Goal: Task Accomplishment & Management: Manage account settings

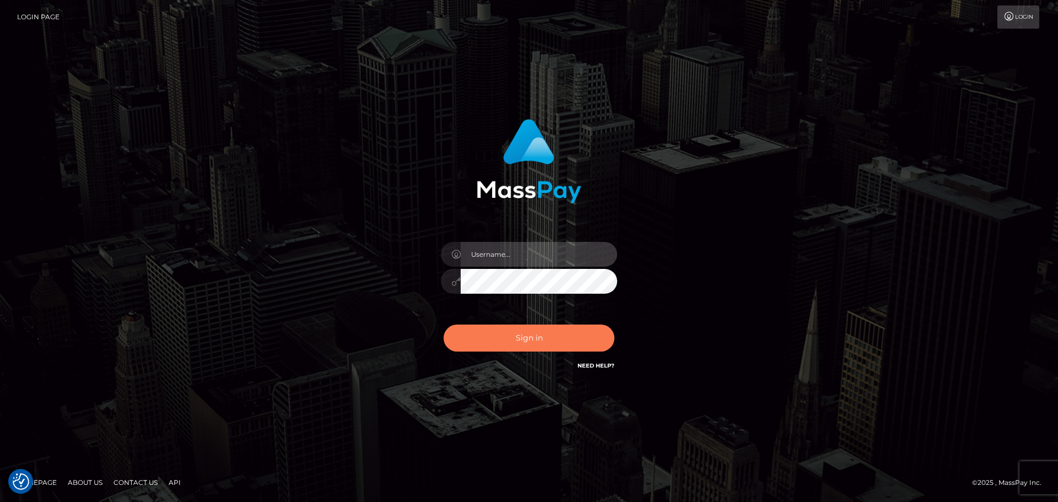
type input "[DOMAIN_NAME]"
click at [543, 345] on button "Sign in" at bounding box center [529, 338] width 171 height 27
type input "[DOMAIN_NAME]"
click at [548, 342] on button "Sign in" at bounding box center [529, 338] width 171 height 27
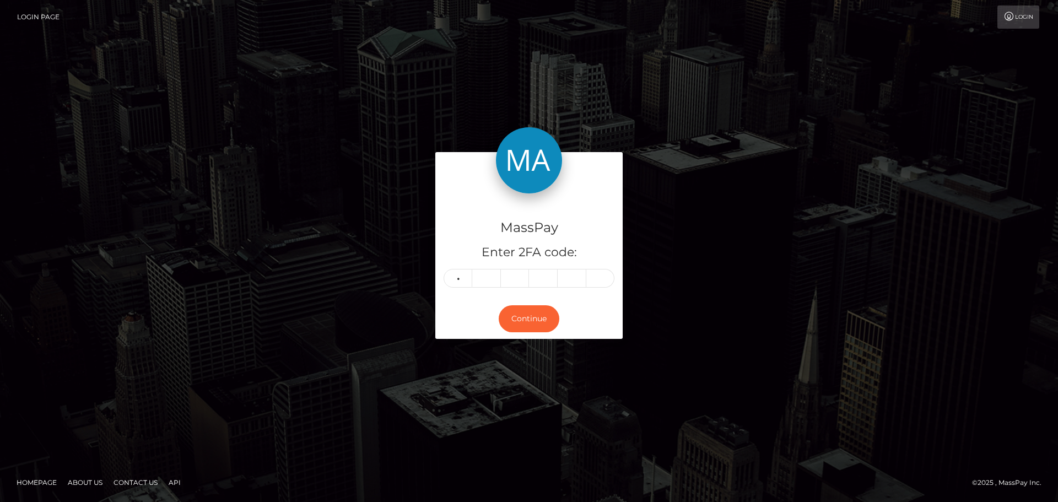
type input "2"
type input "0"
type input "1"
type input "4"
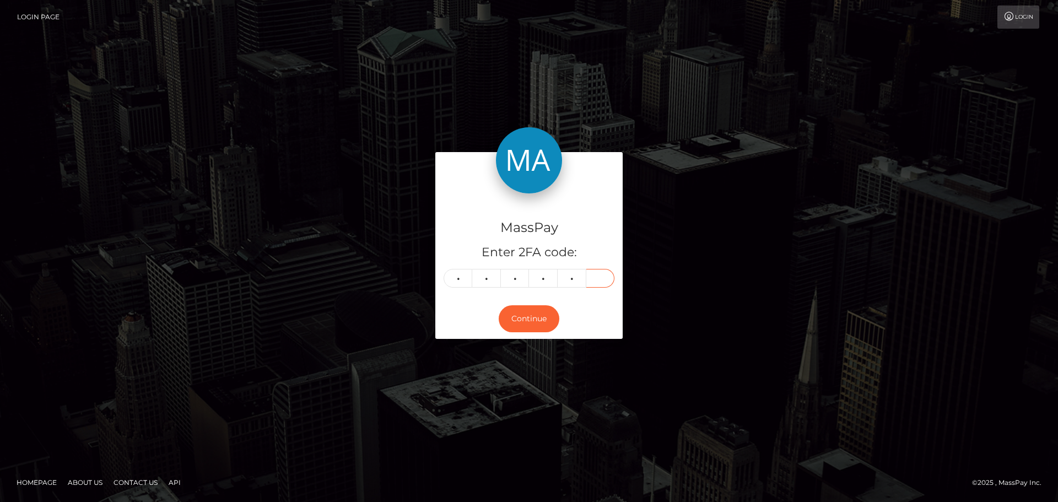
type input "8"
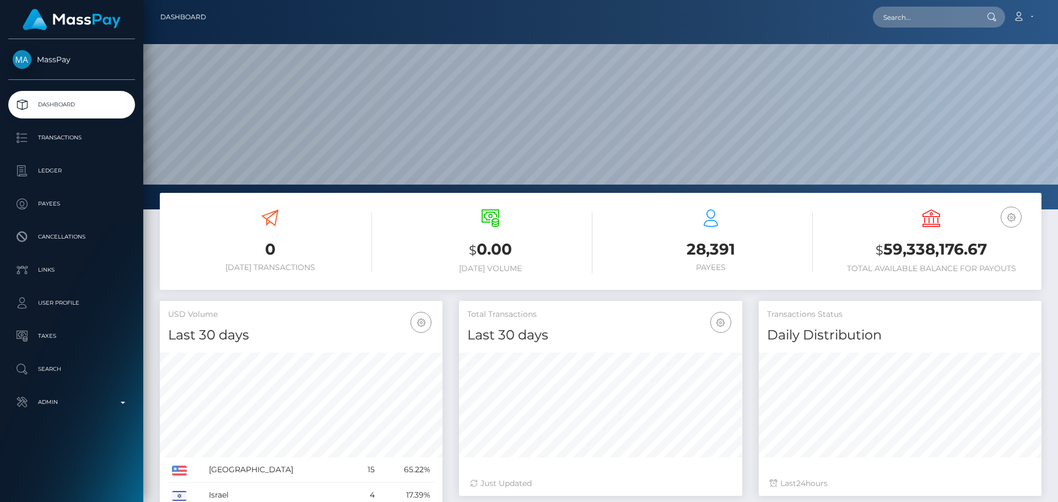
scroll to position [196, 283]
click at [921, 20] on input "text" at bounding box center [925, 17] width 104 height 21
paste input "k.melkumova90@mail.ru"
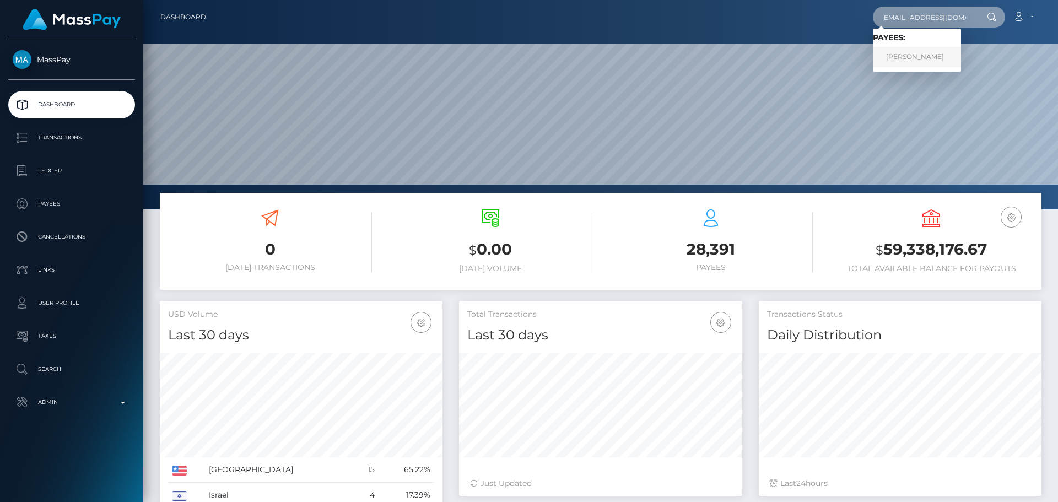
type input "k.melkumova90@mail.ru"
click at [916, 51] on link "Kristina Kris Melkumova" at bounding box center [917, 57] width 88 height 20
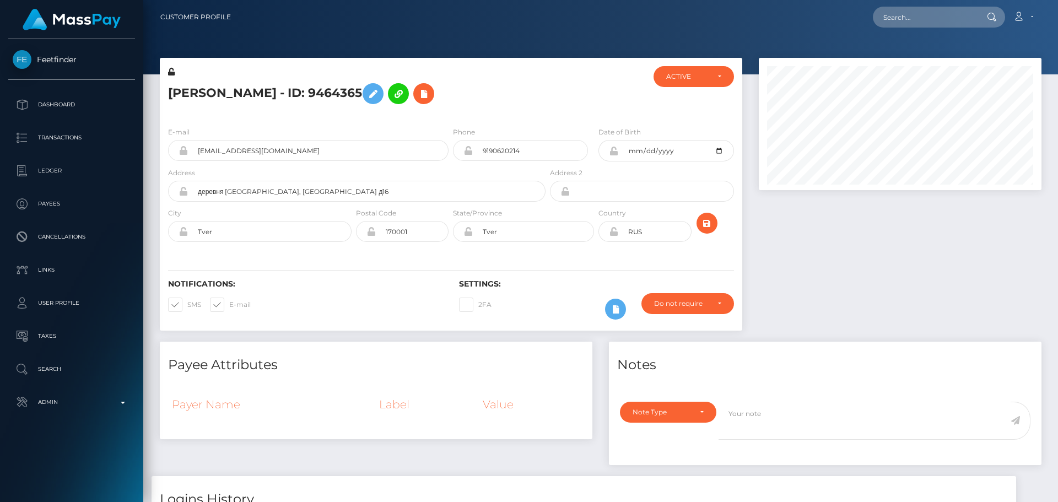
scroll to position [132, 283]
click at [493, 99] on h5 "Kristina Kris Melkumova - ID: 9464365" at bounding box center [353, 94] width 371 height 32
click at [532, 77] on div "Kristina Kris Melkumova - ID: 9464365" at bounding box center [354, 92] width 388 height 52
click at [524, 88] on h5 "Kristina Kris Melkumova - ID: 9464365" at bounding box center [353, 94] width 371 height 32
click at [532, 93] on h5 "Kristina Kris Melkumova - ID: 9464365" at bounding box center [353, 94] width 371 height 32
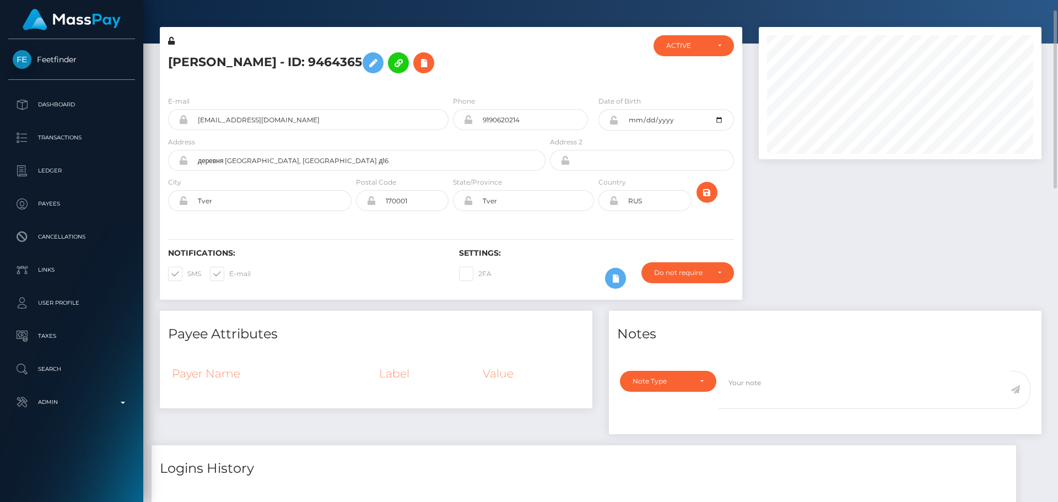
scroll to position [0, 0]
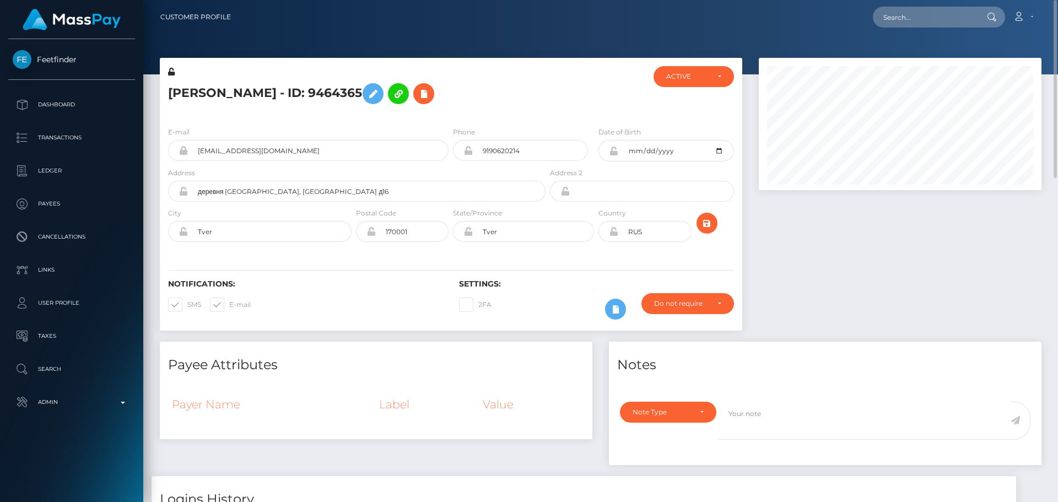
click at [514, 98] on h5 "Kristina Kris Melkumova - ID: 9464365" at bounding box center [353, 94] width 371 height 32
click at [512, 101] on h5 "Kristina Kris Melkumova - ID: 9464365" at bounding box center [353, 94] width 371 height 32
click at [512, 100] on h5 "Kristina Kris Melkumova - ID: 9464365" at bounding box center [353, 94] width 371 height 32
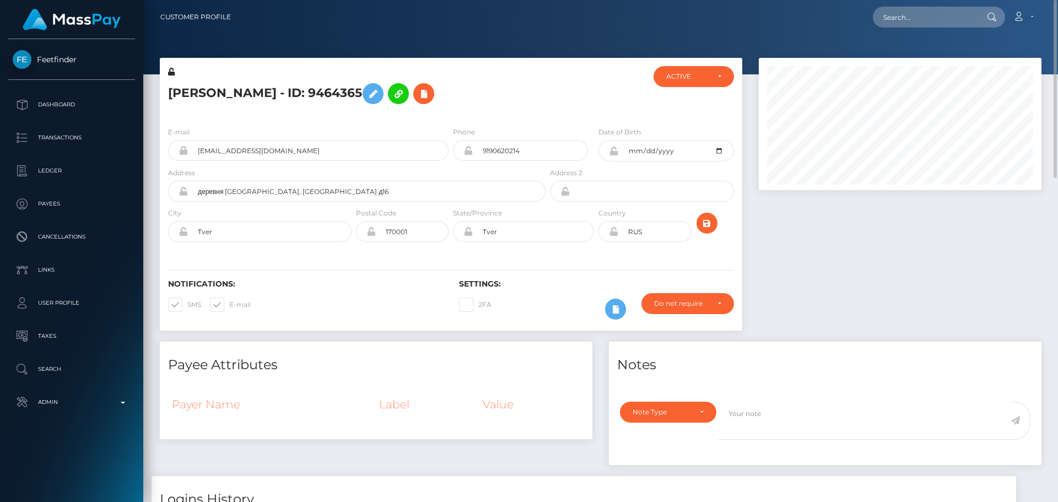
click at [507, 105] on h5 "Kristina Kris Melkumova - ID: 9464365" at bounding box center [353, 94] width 371 height 32
click at [945, 17] on input "text" at bounding box center [925, 17] width 104 height 21
paste input "renaoceo@gmail.com"
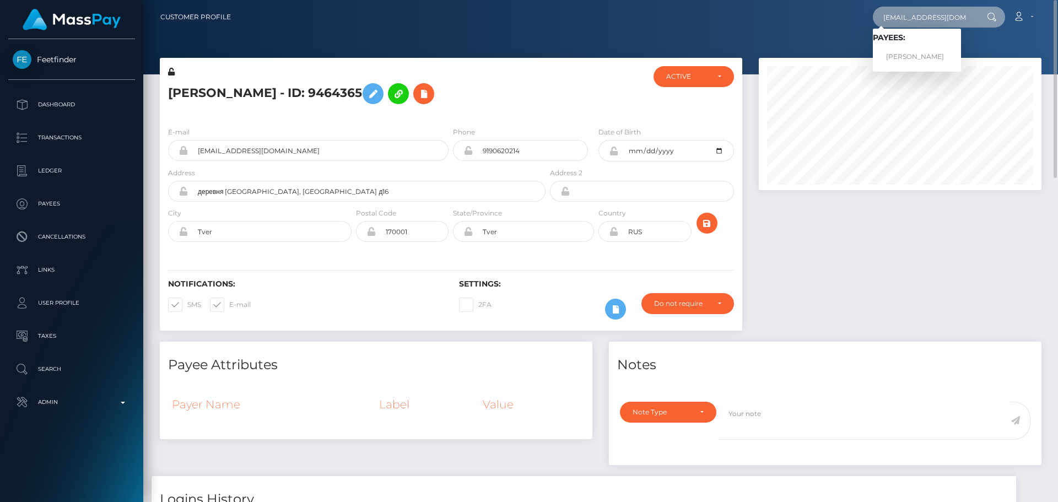
type input "renaoceo@gmail.com"
click at [914, 55] on link "Mel Gill" at bounding box center [917, 57] width 88 height 20
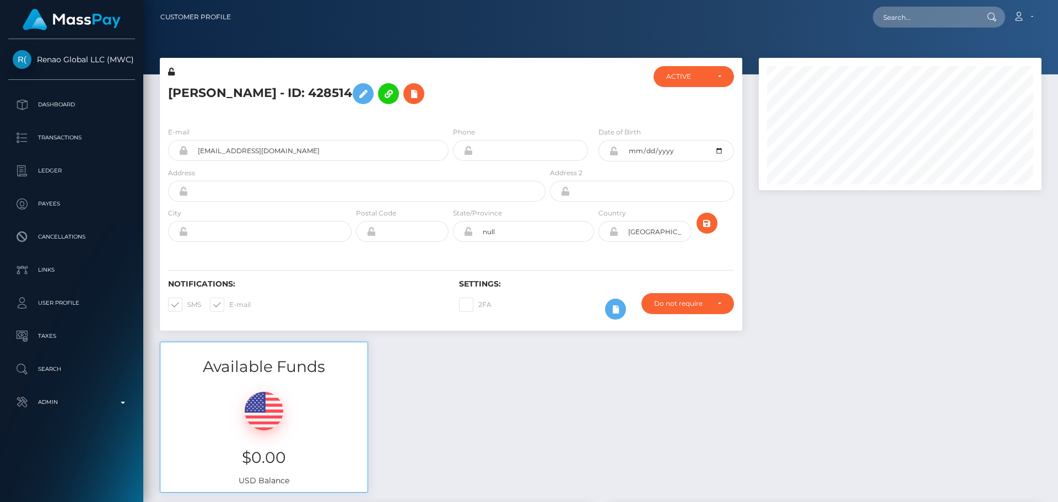
scroll to position [132, 283]
click at [906, 17] on input "text" at bounding box center [925, 17] width 104 height 21
paste input "3876faea-48b0-405b-8368-44665f96f1f"
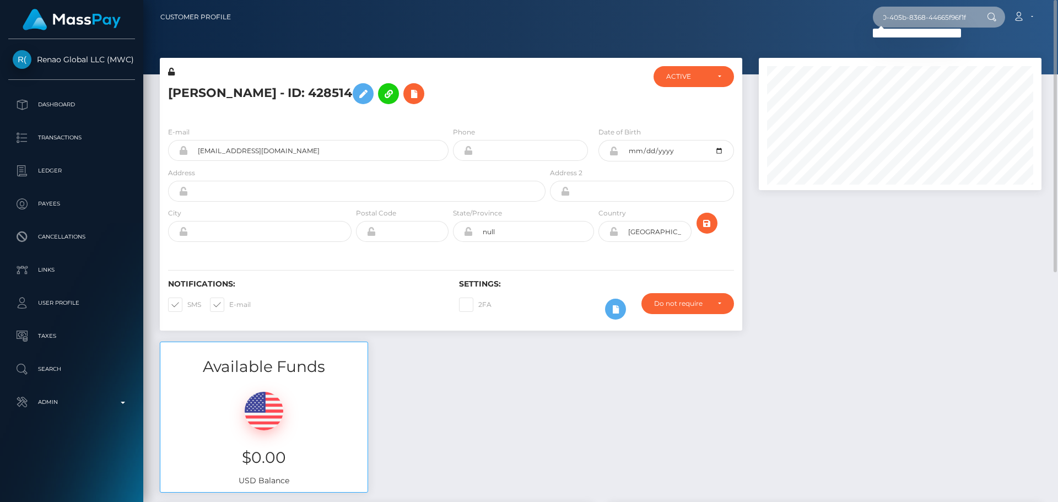
type input "3876faea-48b0-405b-8368-44665f96f1f"
click at [921, 16] on input "3876faea-48b0-405b-8368-44665f96f1f" at bounding box center [925, 17] width 104 height 21
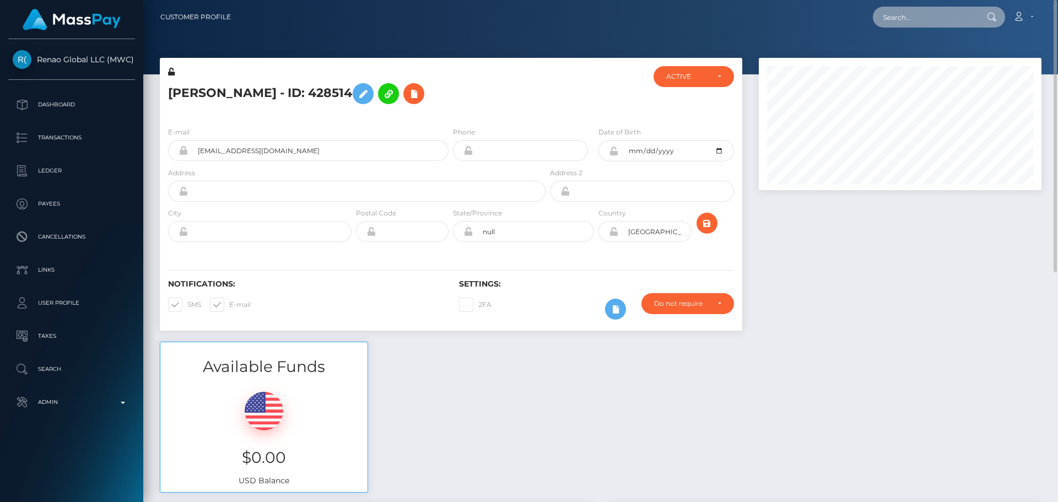
paste input "[EMAIL_ADDRESS][DOMAIN_NAME]"
type input "[EMAIL_ADDRESS][DOMAIN_NAME]"
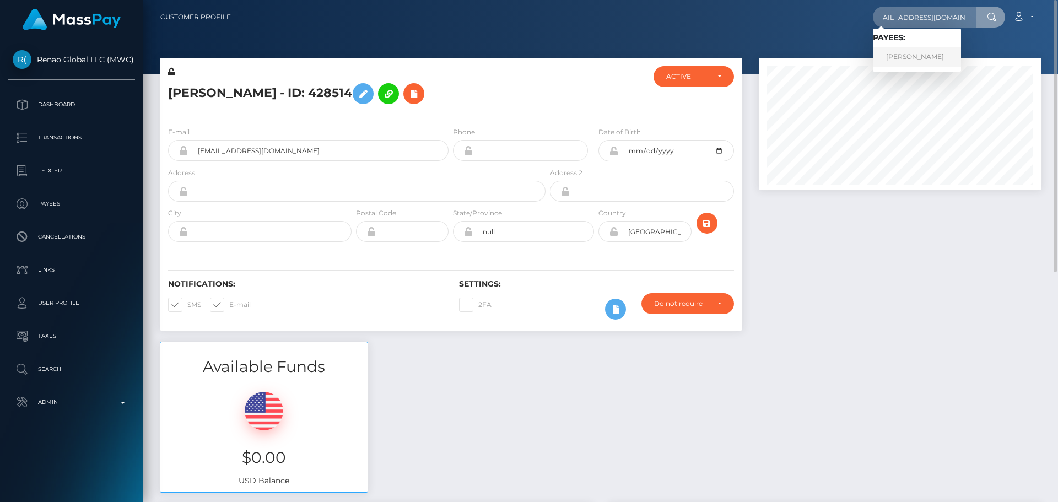
click at [913, 56] on link "SHIRLEY MARTINS" at bounding box center [917, 57] width 88 height 20
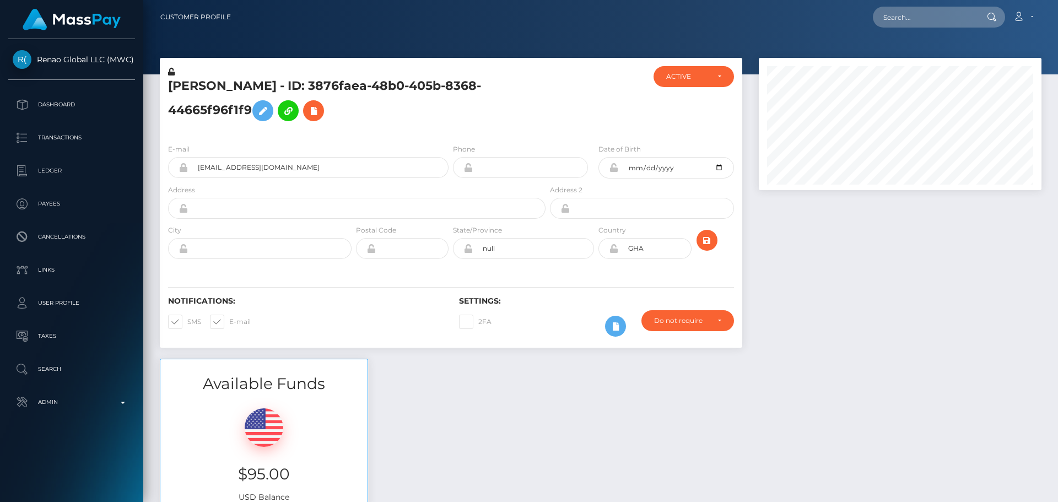
scroll to position [132, 283]
click at [458, 112] on h5 "[PERSON_NAME] - ID: 3876faea-48b0-405b-8368-44665f96f1f9" at bounding box center [353, 102] width 371 height 49
click at [511, 107] on h5 "[PERSON_NAME] - ID: 3876faea-48b0-405b-8368-44665f96f1f9" at bounding box center [353, 102] width 371 height 49
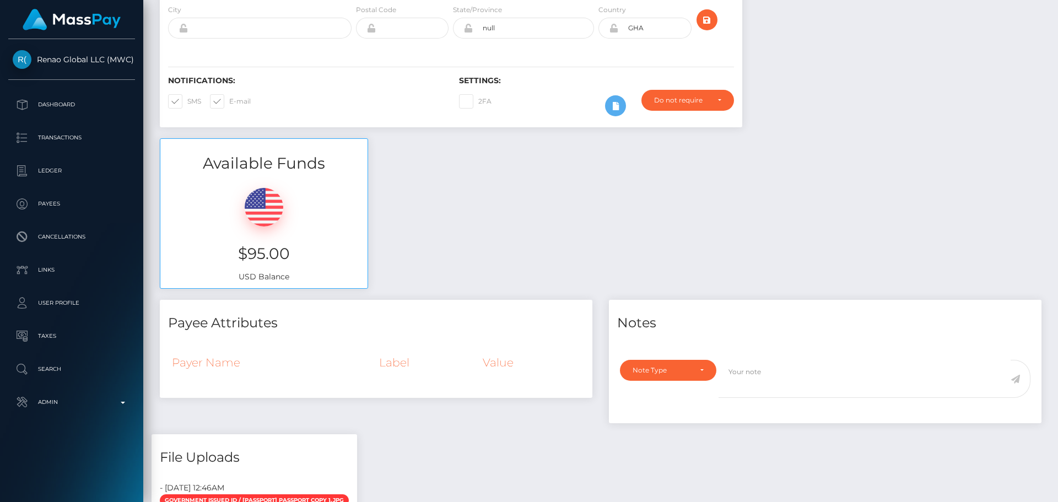
scroll to position [0, 0]
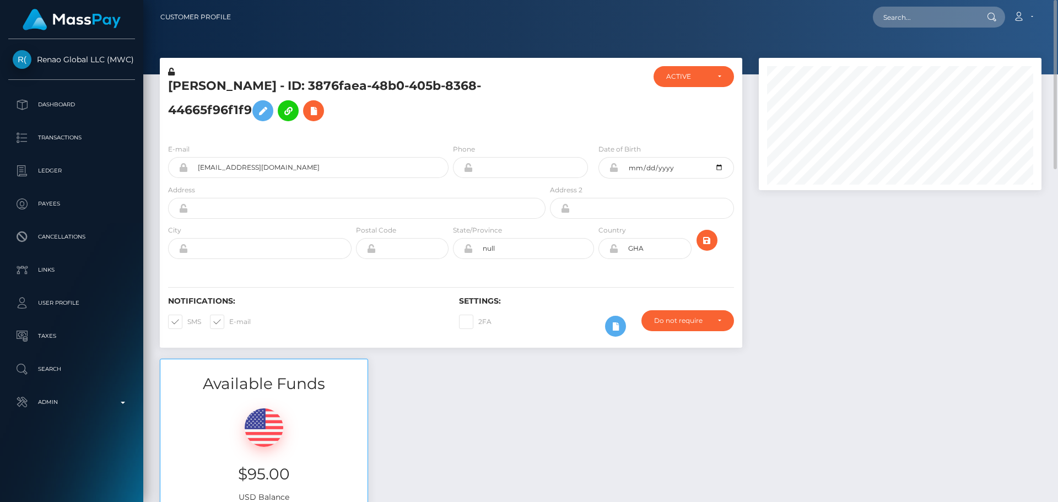
click at [506, 110] on h5 "SHIRLEY MARTINS - ID: 3876faea-48b0-405b-8368-44665f96f1f9" at bounding box center [353, 102] width 371 height 49
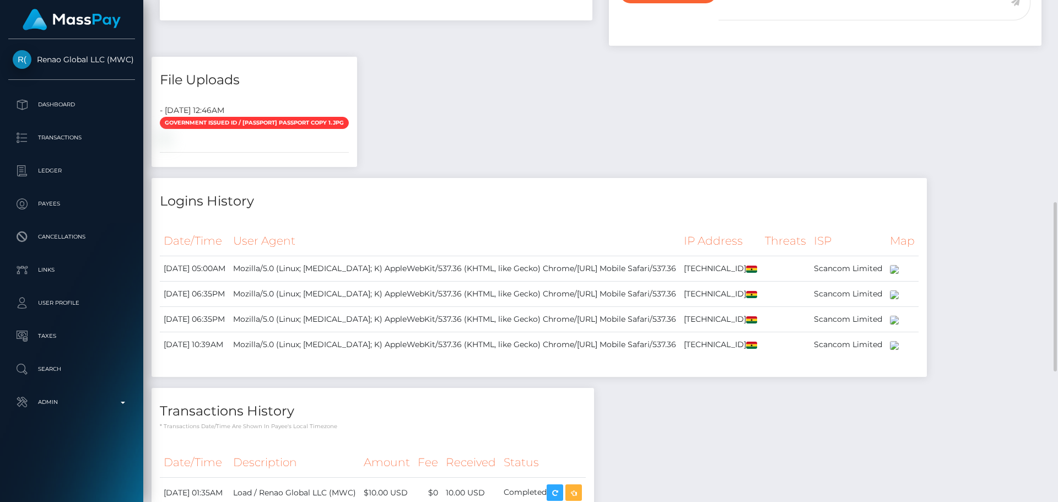
scroll to position [377, 0]
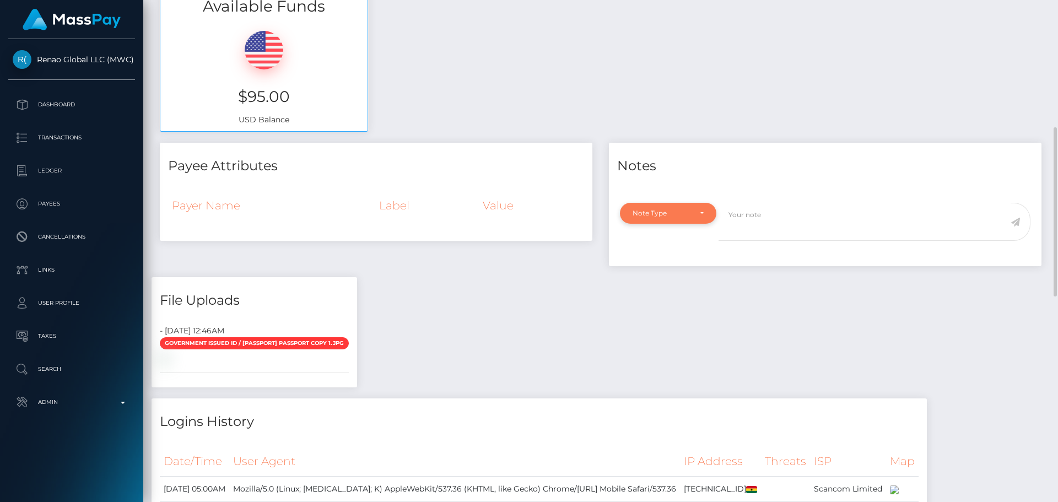
click at [704, 218] on div "Note Type" at bounding box center [668, 213] width 96 height 21
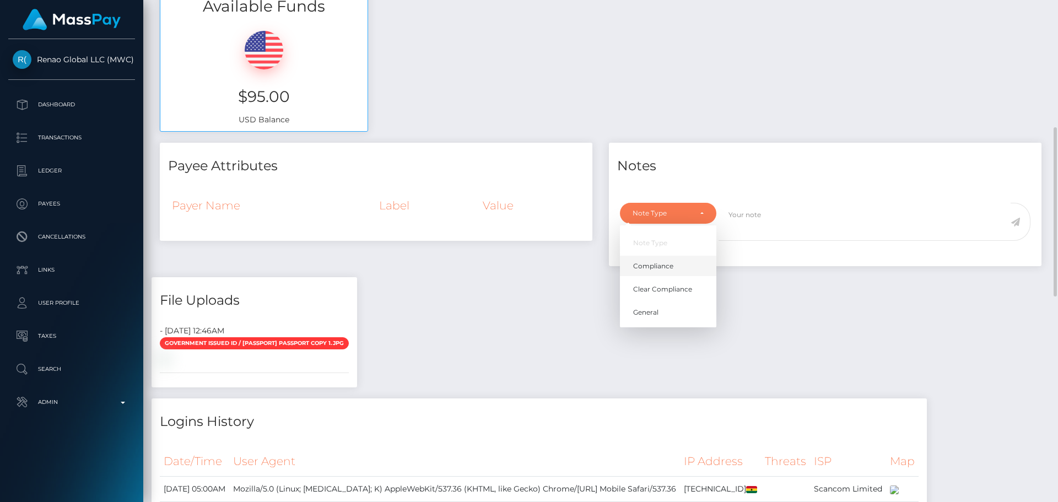
click at [670, 264] on span "Compliance" at bounding box center [653, 266] width 40 height 10
select select "COMPLIANCE"
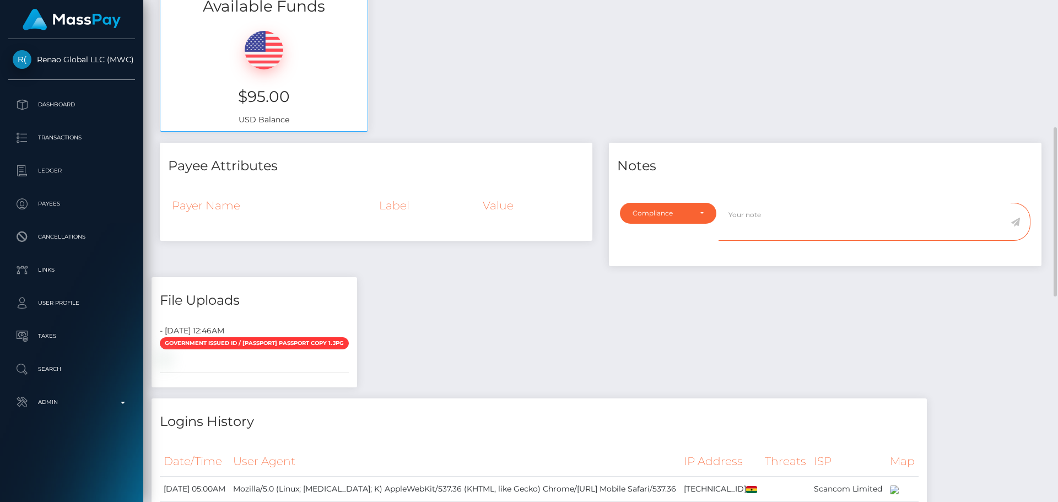
drag, startPoint x: 803, startPoint y: 237, endPoint x: 815, endPoint y: 225, distance: 17.5
click at [803, 241] on textarea at bounding box center [864, 222] width 292 height 38
paste textarea "Ticket #120912"
paste textarea "Shirley Martins and Alma Afeafa Afi Martin are the same person"
type textarea "In Ticket #120912, Renao Global confirmed that "Shirley Martins and Alma Afeafa…"
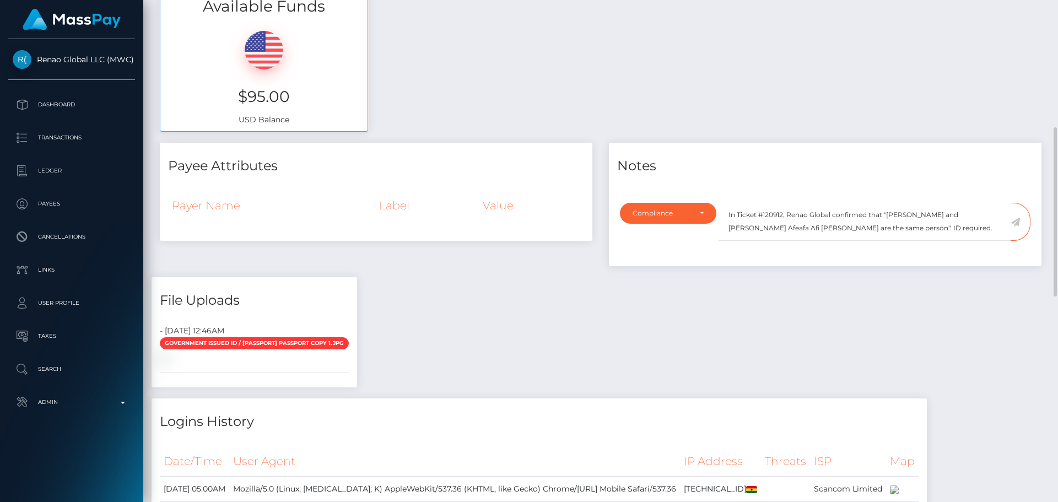
click at [1017, 220] on icon at bounding box center [1014, 222] width 9 height 9
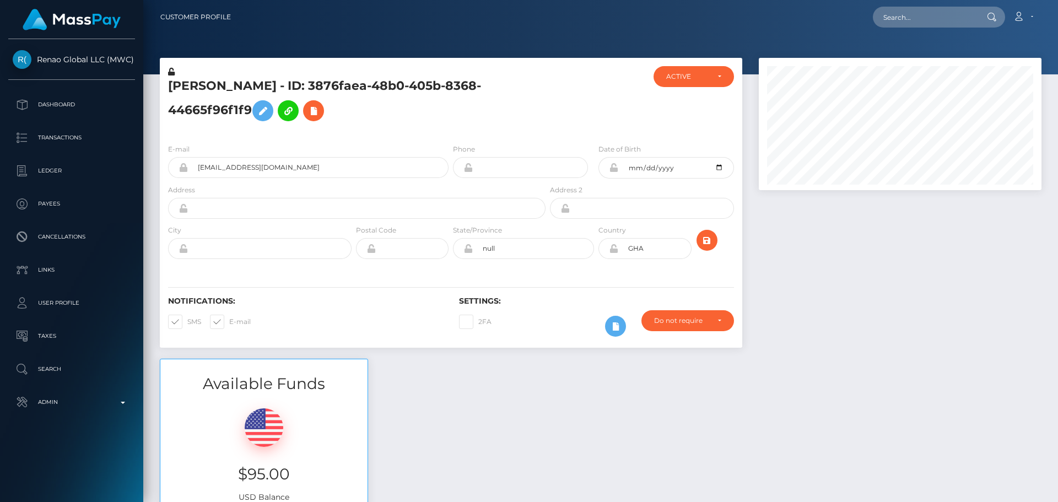
scroll to position [132, 283]
click at [343, 89] on h5 "[PERSON_NAME] - ID: 3876faea-48b0-405b-8368-44665f96f1f9" at bounding box center [353, 102] width 371 height 49
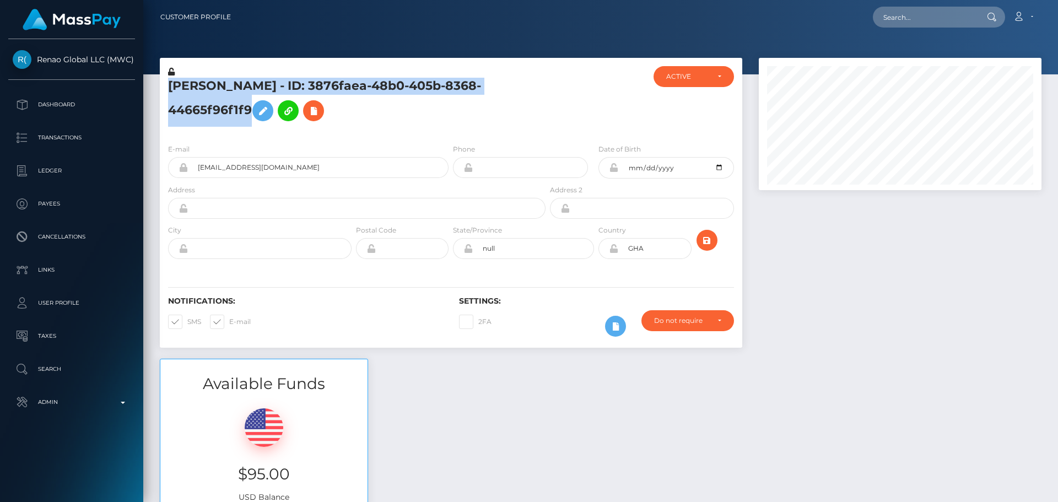
click at [343, 89] on h5 "[PERSON_NAME] - ID: 3876faea-48b0-405b-8368-44665f96f1f9" at bounding box center [353, 102] width 371 height 49
copy h5 "[PERSON_NAME] - ID: 3876faea-48b0-405b-8368-44665f96f1f9"
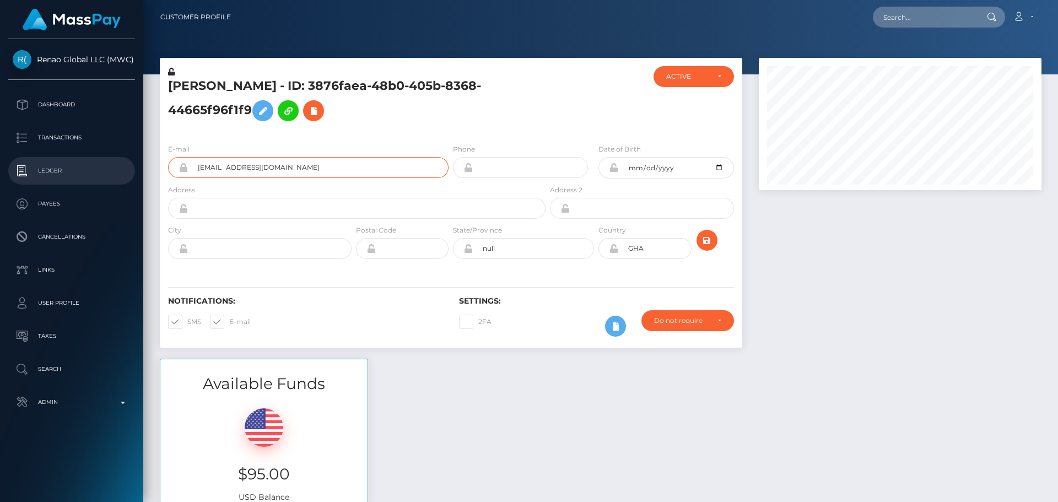
drag, startPoint x: 331, startPoint y: 167, endPoint x: 127, endPoint y: 160, distance: 204.0
click at [127, 162] on div "Renao Global LLC (MWC) Dashboard Transactions Ledger Payees Links" at bounding box center [529, 251] width 1058 height 502
click at [951, 15] on input "text" at bounding box center [925, 17] width 104 height 21
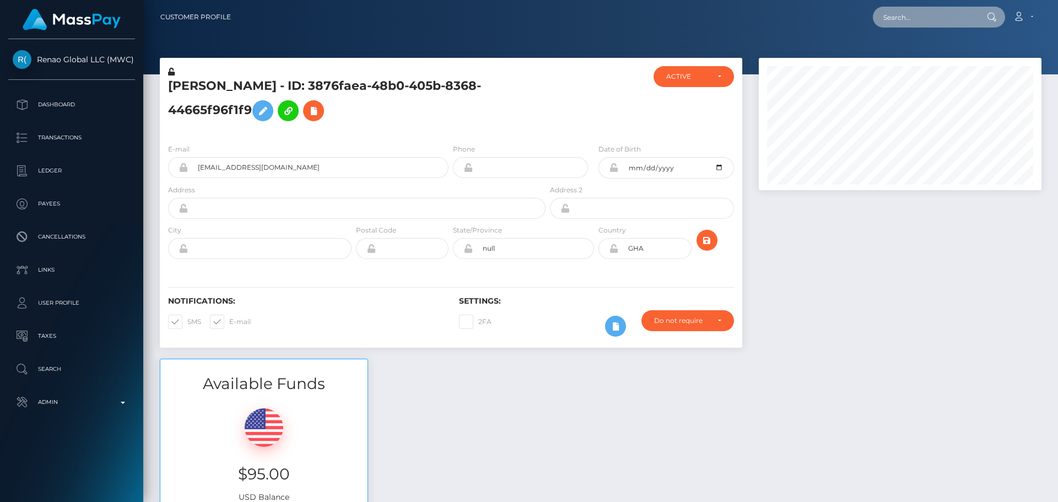
paste input "776095856750243840"
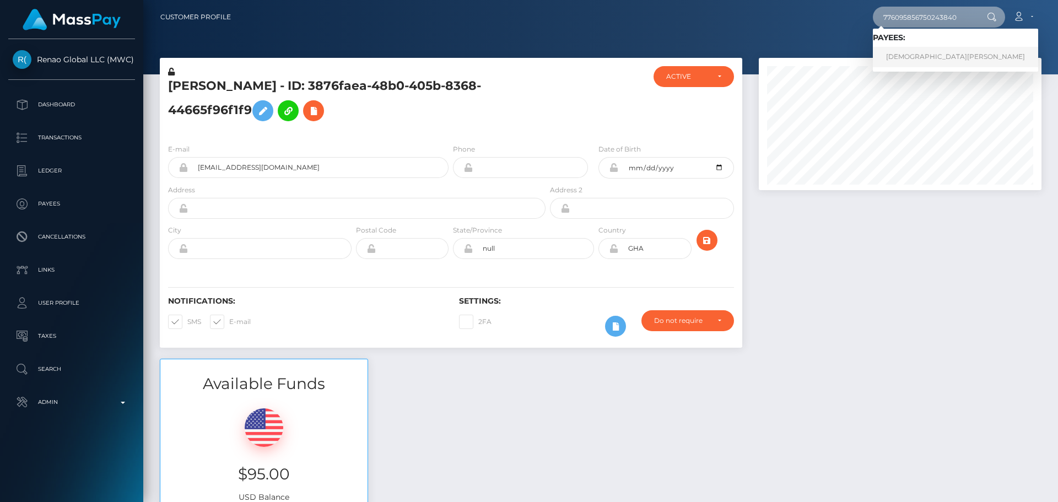
type input "776095856750243840"
click at [910, 59] on link "Marharyta Ramanava" at bounding box center [955, 57] width 165 height 20
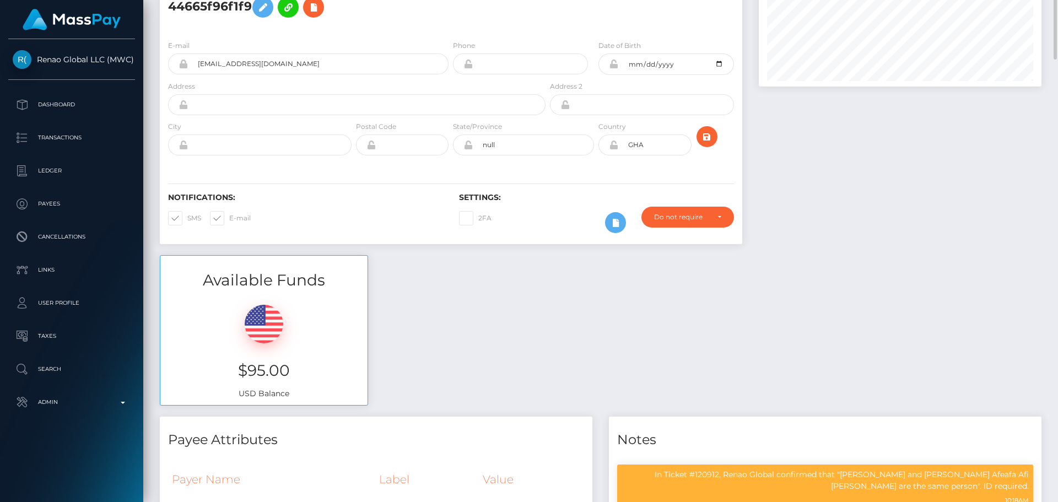
scroll to position [0, 0]
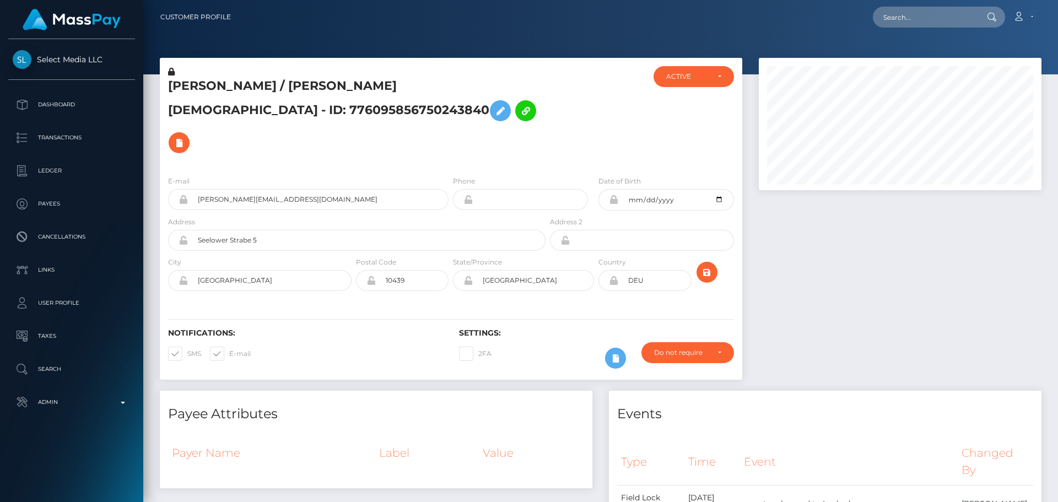
scroll to position [132, 283]
click at [549, 112] on div at bounding box center [596, 116] width 97 height 101
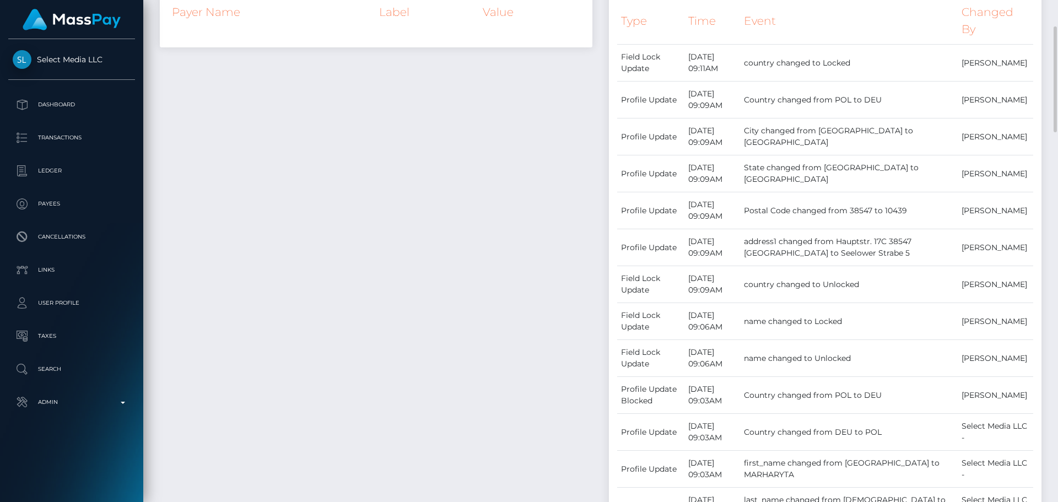
scroll to position [386, 0]
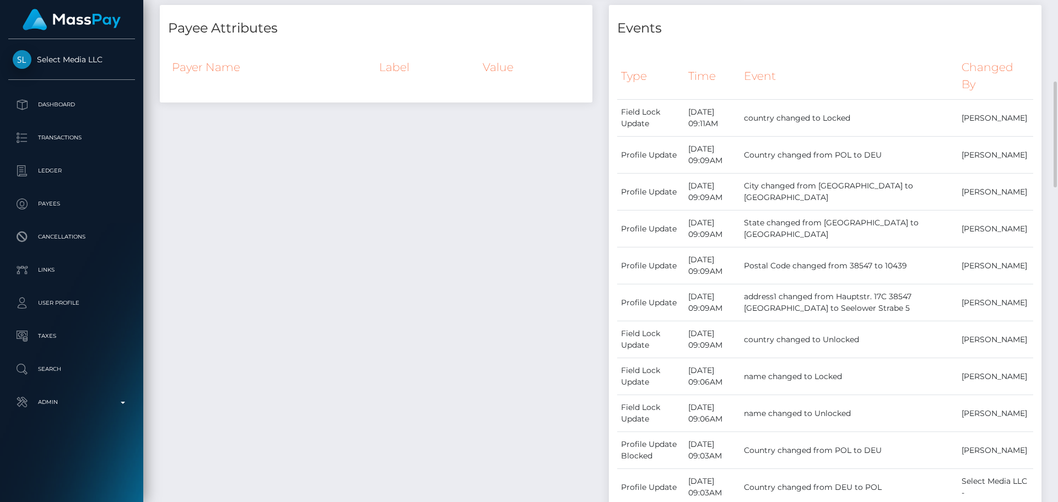
click at [464, 186] on div "Payee Attributes Payer Name Label Value" at bounding box center [376, 425] width 449 height 841
click at [447, 185] on div "Payee Attributes Payer Name Label Value" at bounding box center [376, 425] width 449 height 841
click at [444, 191] on div "Payee Attributes Payer Name Label Value" at bounding box center [376, 425] width 449 height 841
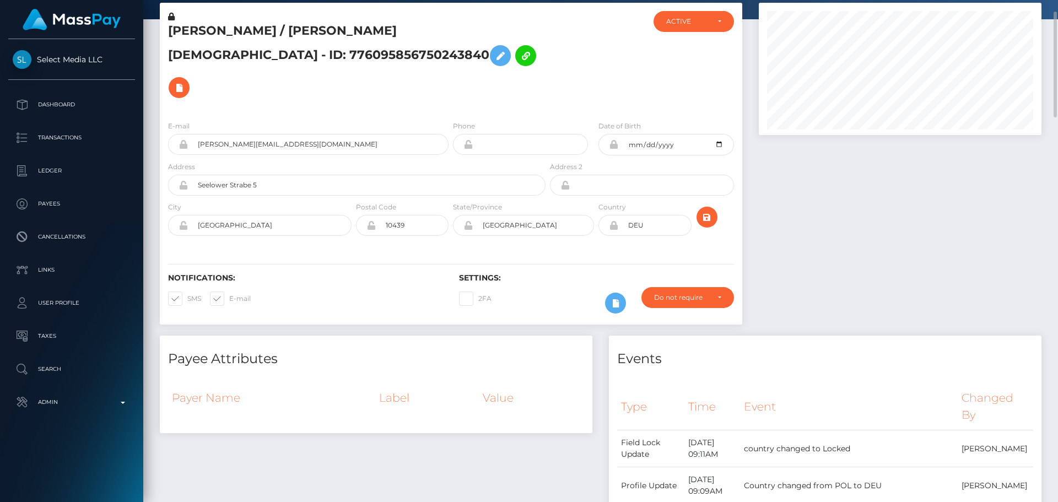
scroll to position [0, 0]
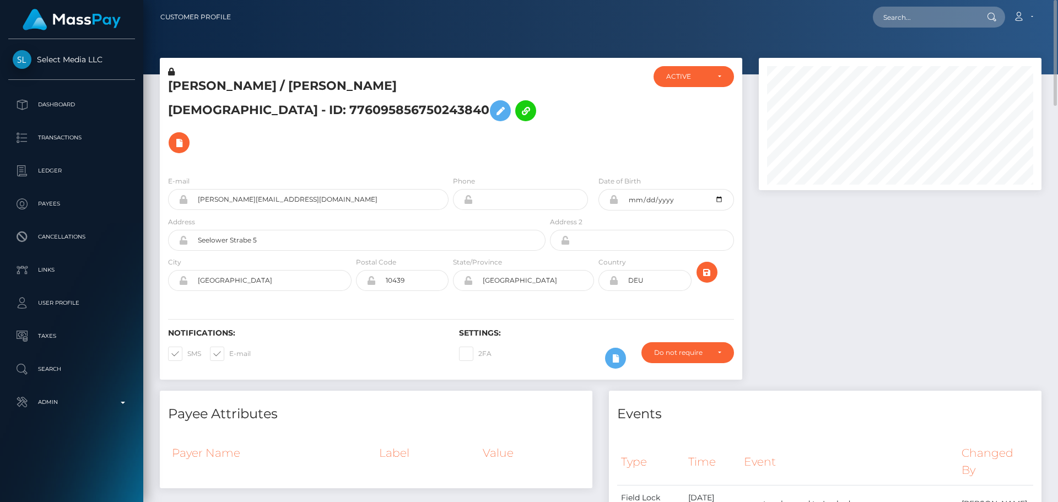
click at [501, 111] on h5 "Marharyta Ramanava / MARHARYTA RAMANAVA - ID: 776095856750243840" at bounding box center [353, 118] width 371 height 81
click at [425, 120] on h5 "Marharyta Ramanava / MARHARYTA RAMANAVA - ID: 776095856750243840" at bounding box center [353, 118] width 371 height 81
click at [426, 126] on h5 "Marharyta Ramanava / MARHARYTA RAMANAVA - ID: 776095856750243840" at bounding box center [353, 118] width 371 height 81
click at [921, 19] on input "text" at bounding box center [925, 17] width 104 height 21
paste input "[EMAIL_ADDRESS][DOMAIN_NAME]"
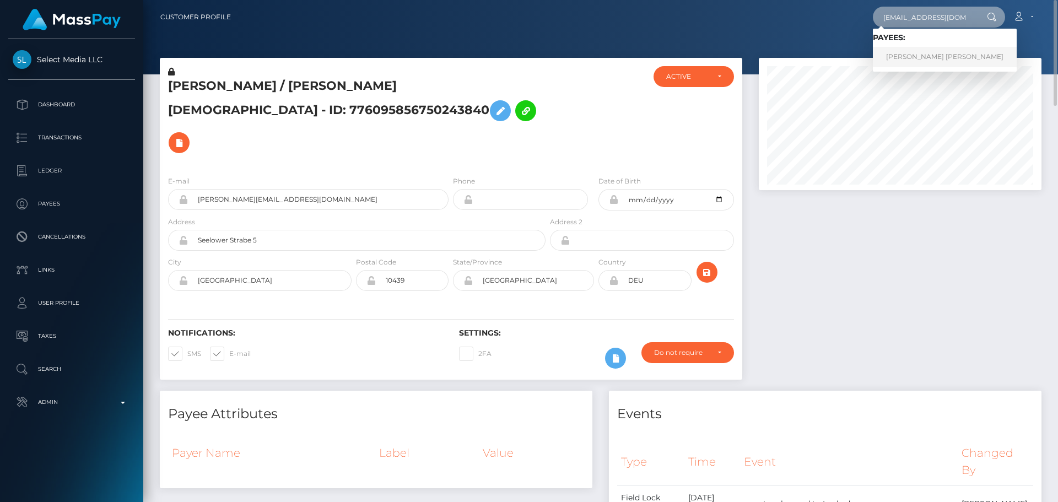
type input "[EMAIL_ADDRESS][DOMAIN_NAME]"
click at [927, 47] on link "Lim Fong Mei" at bounding box center [945, 57] width 144 height 20
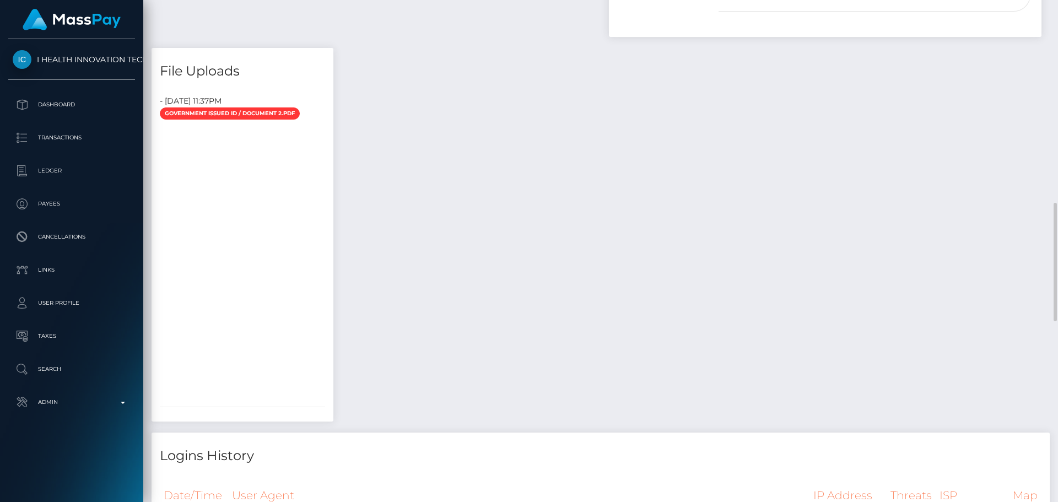
scroll to position [132, 283]
click at [470, 147] on div "Payee Attributes Payer Name Label Value [GEOGRAPHIC_DATA] / Public Bank Berhad …" at bounding box center [601, 390] width 898 height 1424
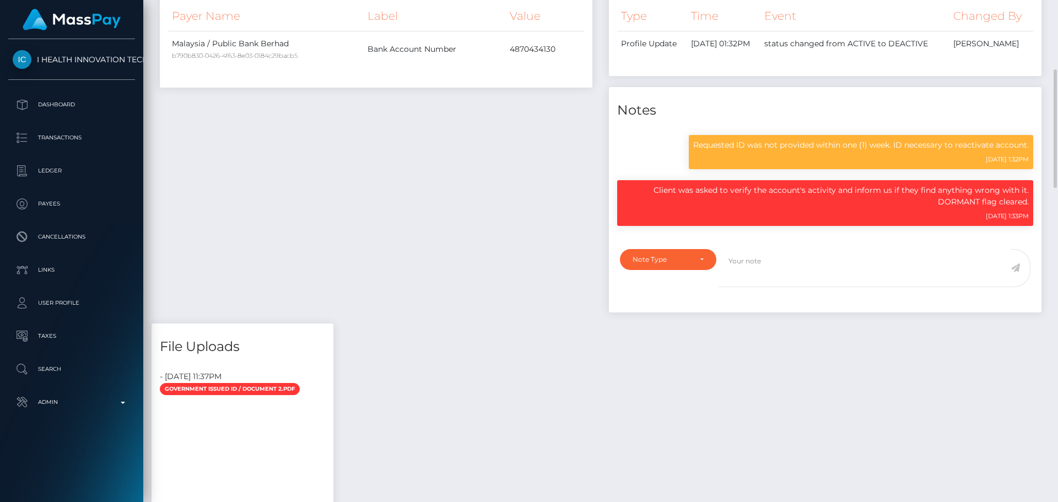
scroll to position [527, 0]
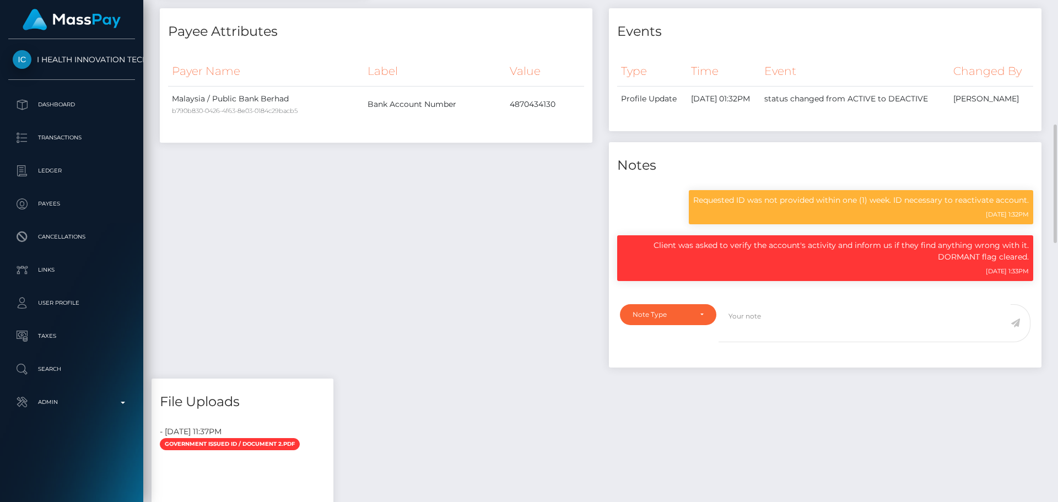
click at [549, 335] on div "Payee Attributes Payer Name Label Value [GEOGRAPHIC_DATA] / Public Bank Berhad …" at bounding box center [376, 193] width 449 height 370
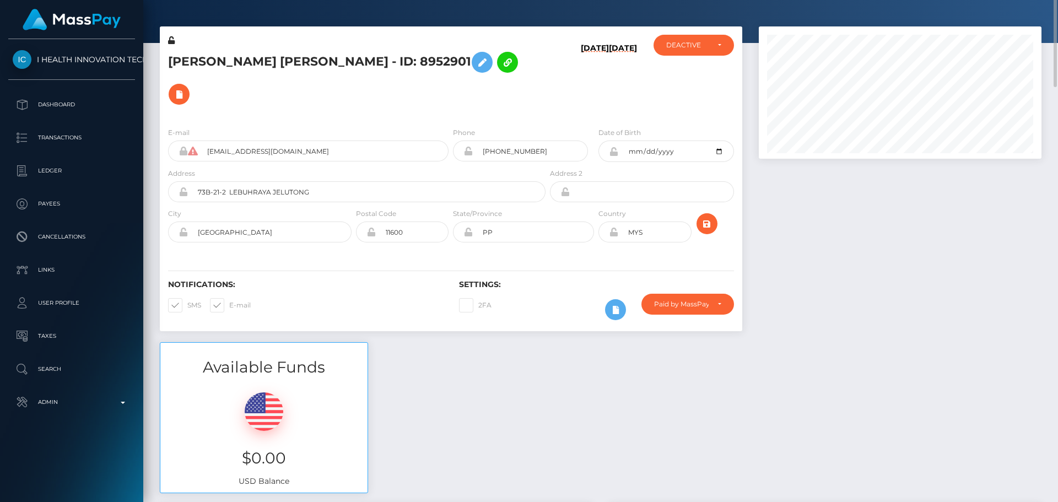
scroll to position [0, 0]
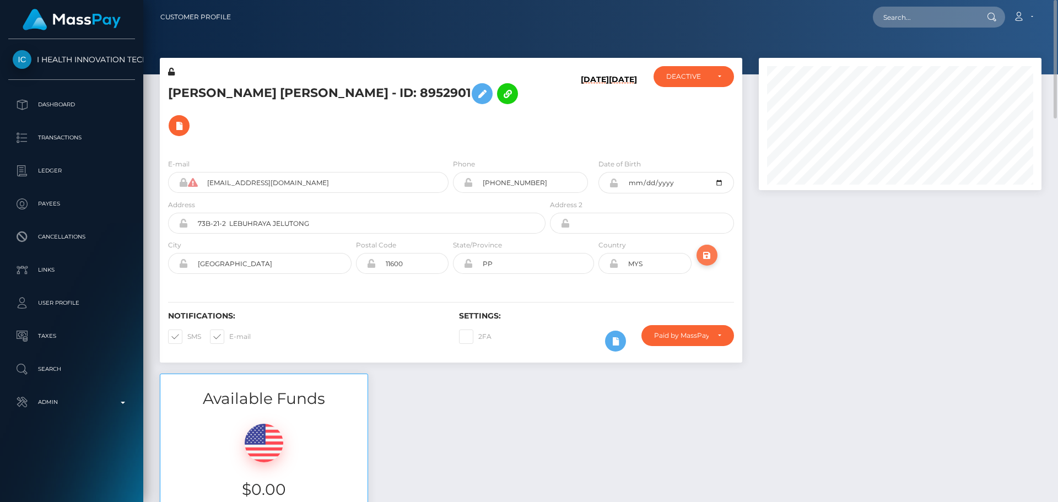
click at [706, 248] on icon "submit" at bounding box center [706, 255] width 13 height 14
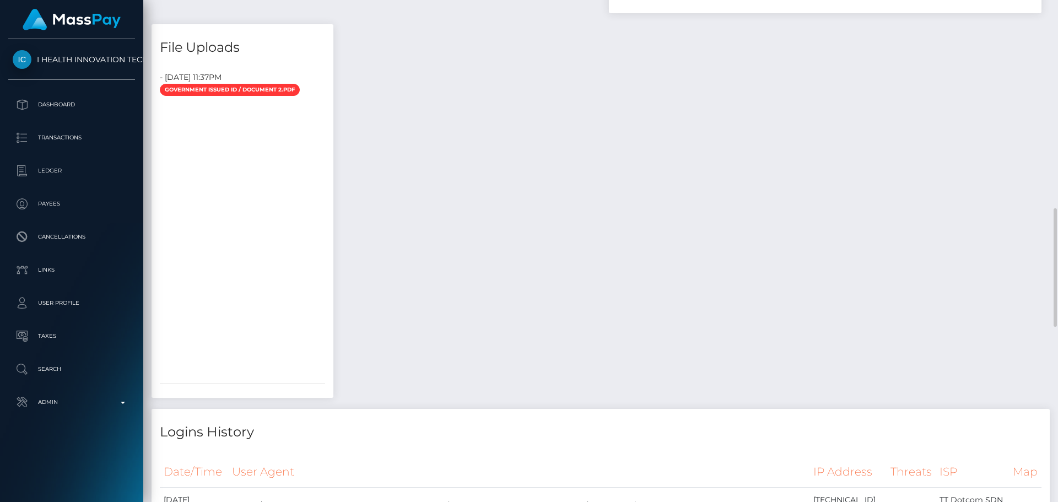
click at [205, 380] on div "- September 17, 2025 11:37PM Government issued ID / Document 2.pdf" at bounding box center [243, 230] width 182 height 334
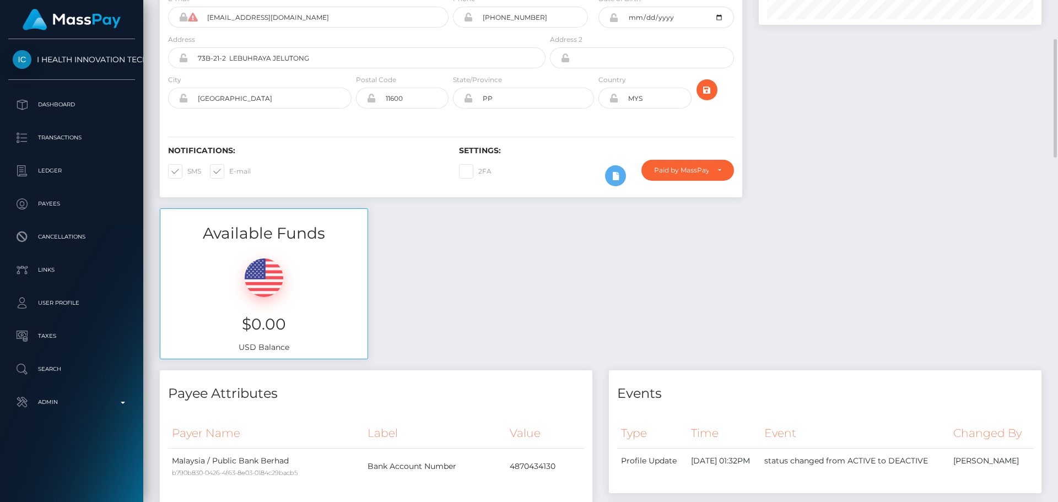
scroll to position [0, 0]
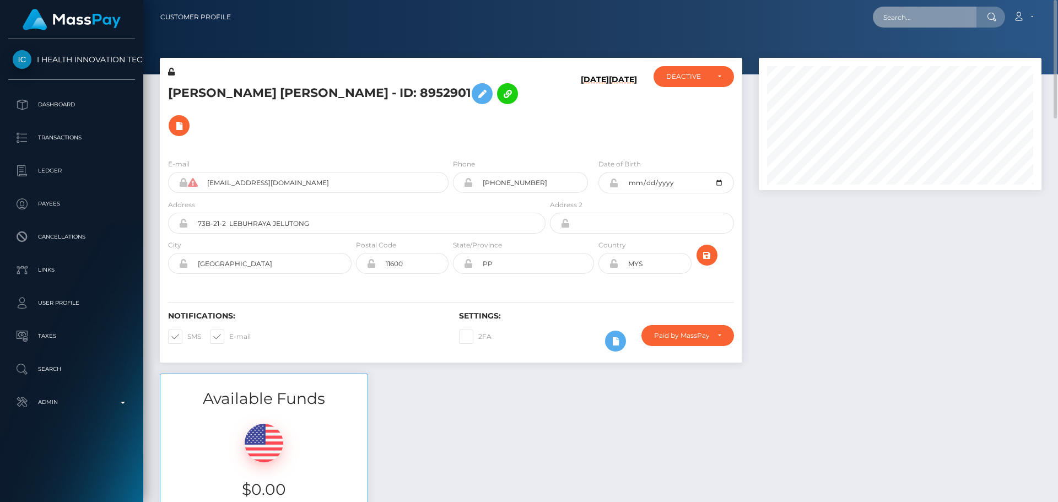
click at [925, 15] on input "text" at bounding box center [925, 17] width 104 height 21
paste input "667639556606013440"
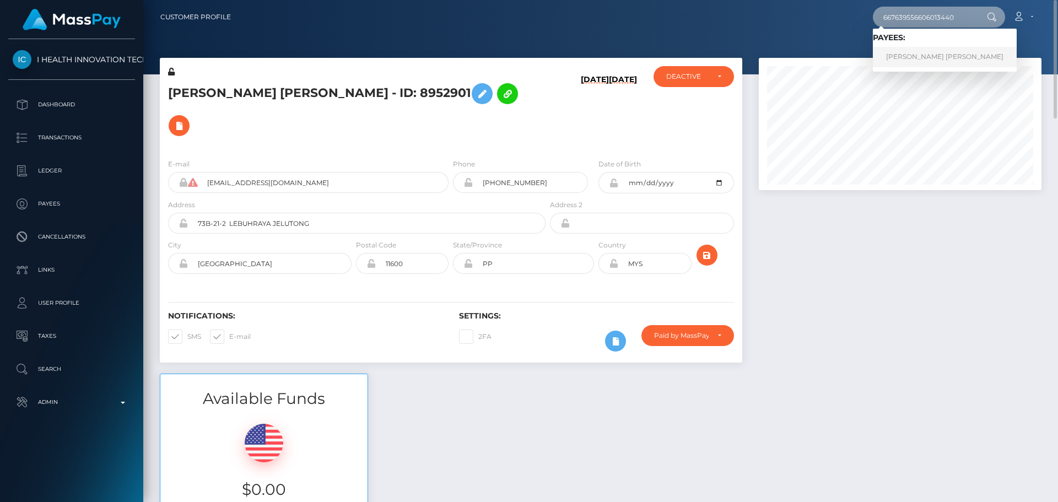
type input "667639556606013440"
click at [895, 50] on link "SUSAN GABRIELA FLORES" at bounding box center [945, 57] width 144 height 20
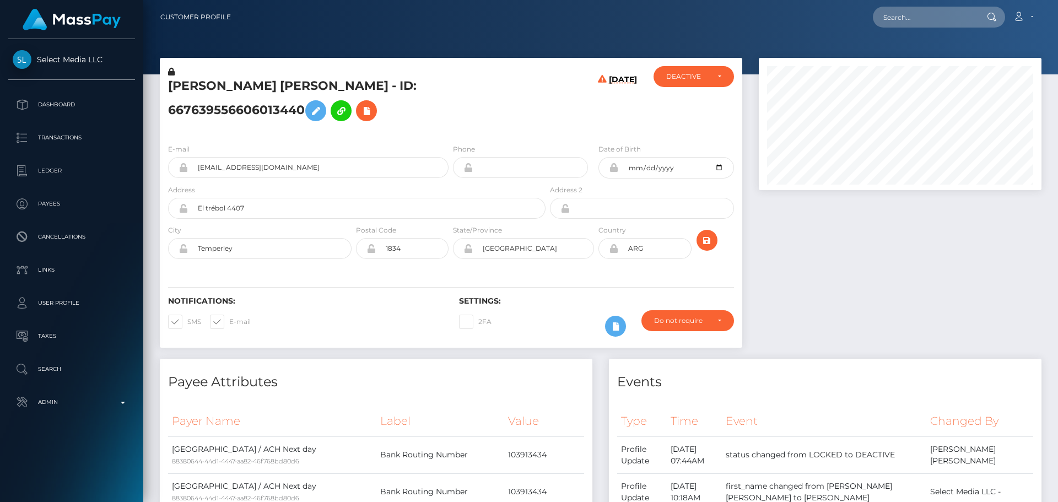
scroll to position [132, 283]
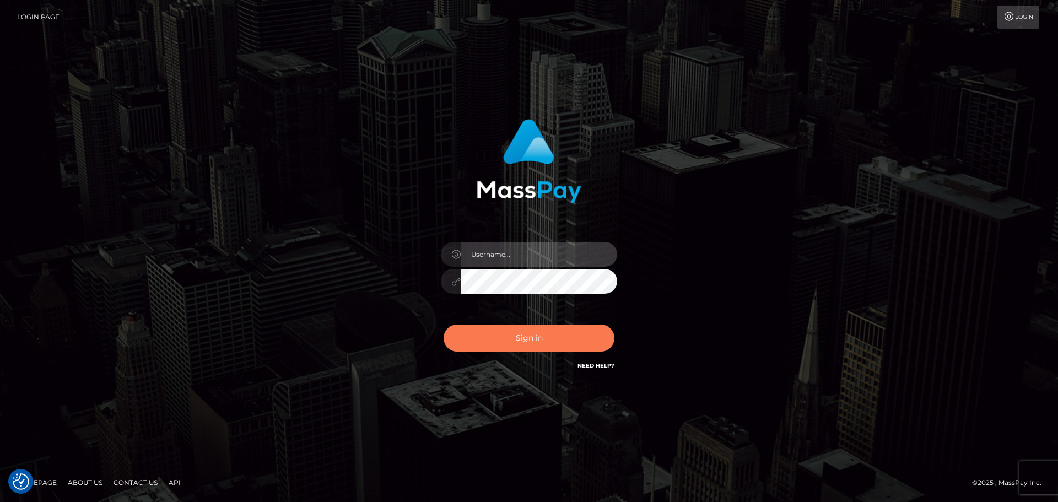
type input "[DOMAIN_NAME]"
click at [551, 325] on button "Sign in" at bounding box center [529, 338] width 171 height 27
type input "[DOMAIN_NAME]"
click at [553, 333] on button "Sign in" at bounding box center [529, 338] width 171 height 27
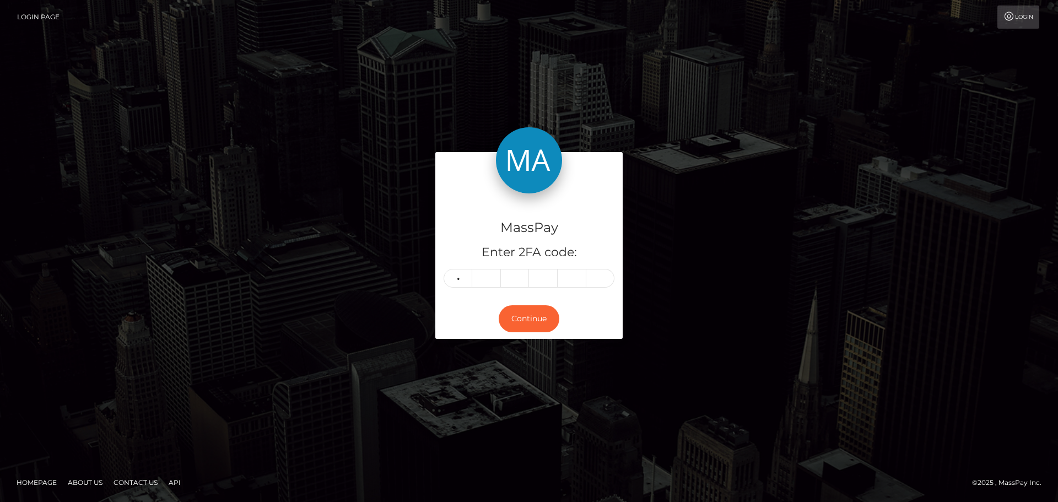
type input "2"
type input "3"
type input "8"
type input "4"
type input "1"
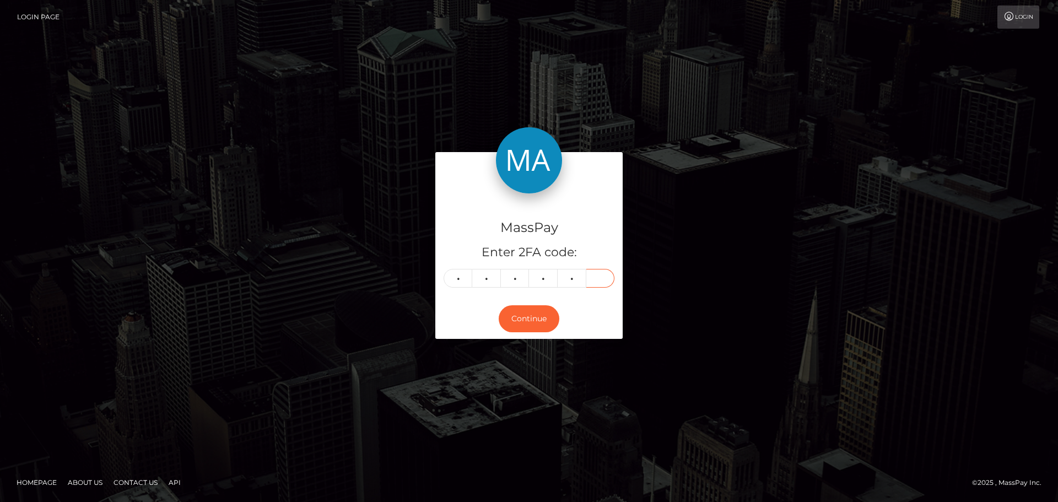
type input "4"
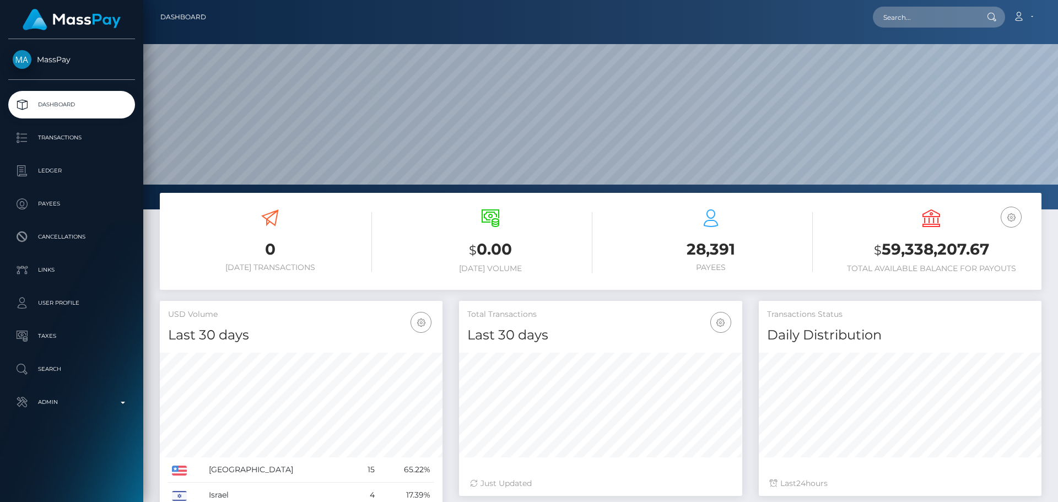
scroll to position [196, 283]
click at [935, 20] on input "text" at bounding box center [925, 17] width 104 height 21
paste input "667639556606013440"
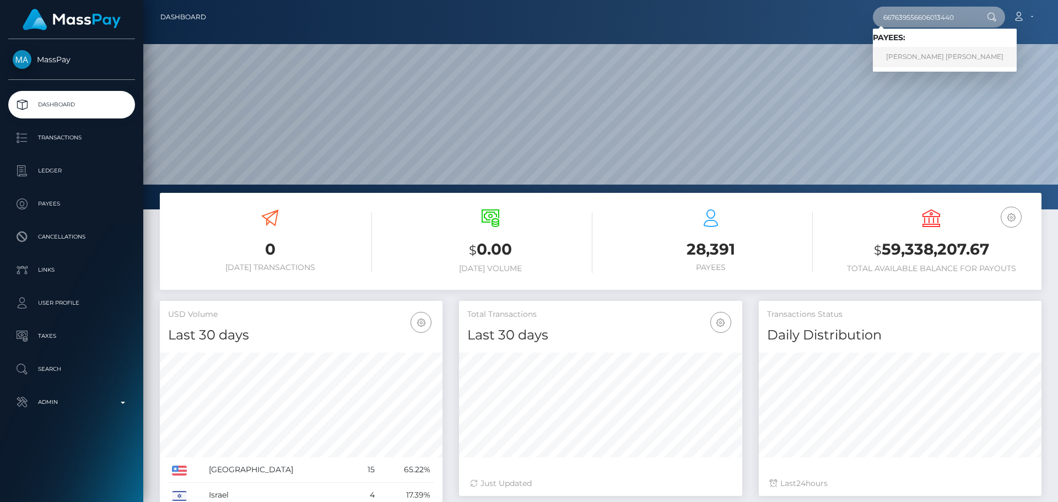
type input "667639556606013440"
click at [940, 55] on link "SUSAN GABRIELA FLORES" at bounding box center [945, 57] width 144 height 20
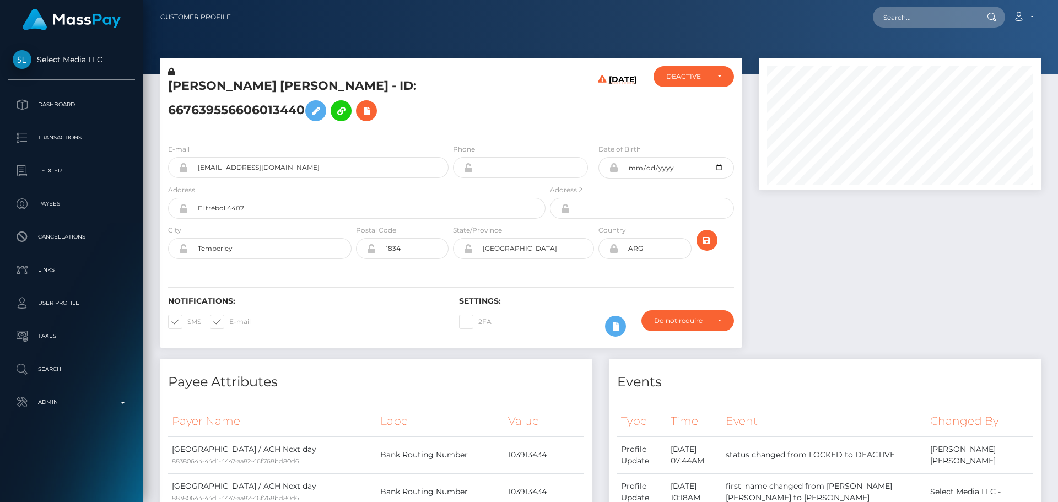
scroll to position [132, 283]
click at [449, 116] on h5 "SUSAN GABRIELA FLORES - ID: 667639556606013440" at bounding box center [353, 102] width 371 height 49
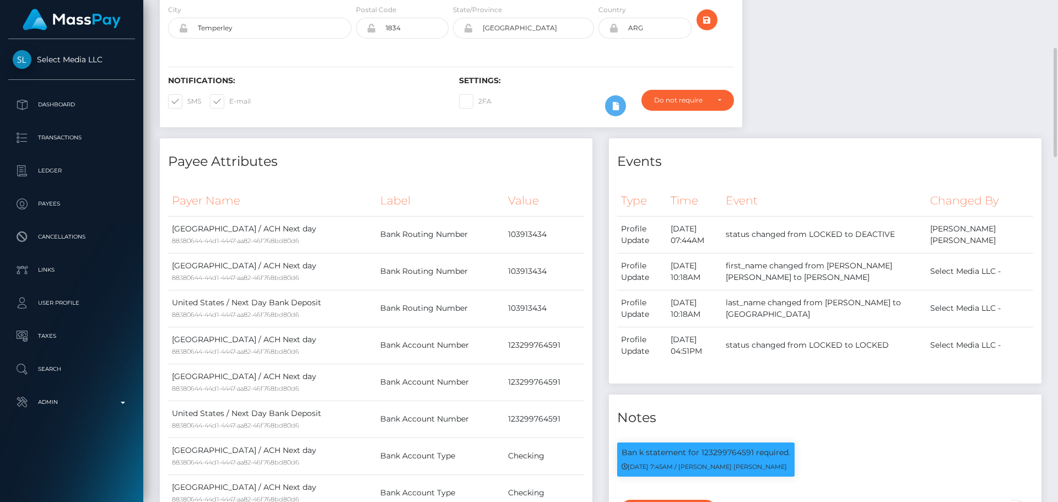
scroll to position [0, 0]
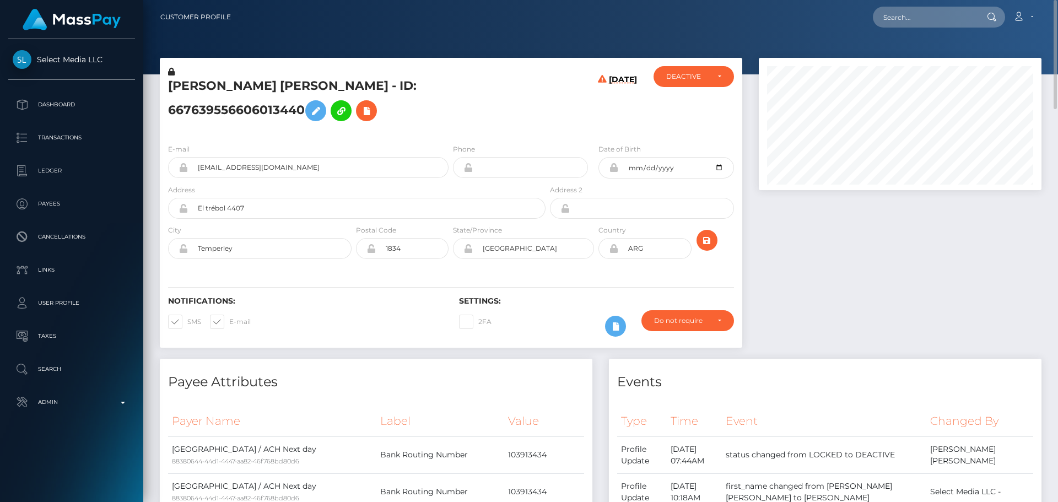
click at [187, 87] on h5 "SUSAN GABRIELA FLORES - ID: 667639556606013440" at bounding box center [353, 102] width 371 height 49
click at [187, 87] on h5 "[PERSON_NAME] [PERSON_NAME] - ID: 667639556606013440" at bounding box center [353, 102] width 371 height 49
copy h5 "SUSAN"
click at [304, 91] on h5 "[PERSON_NAME] [PERSON_NAME] - ID: 667639556606013440" at bounding box center [353, 102] width 371 height 49
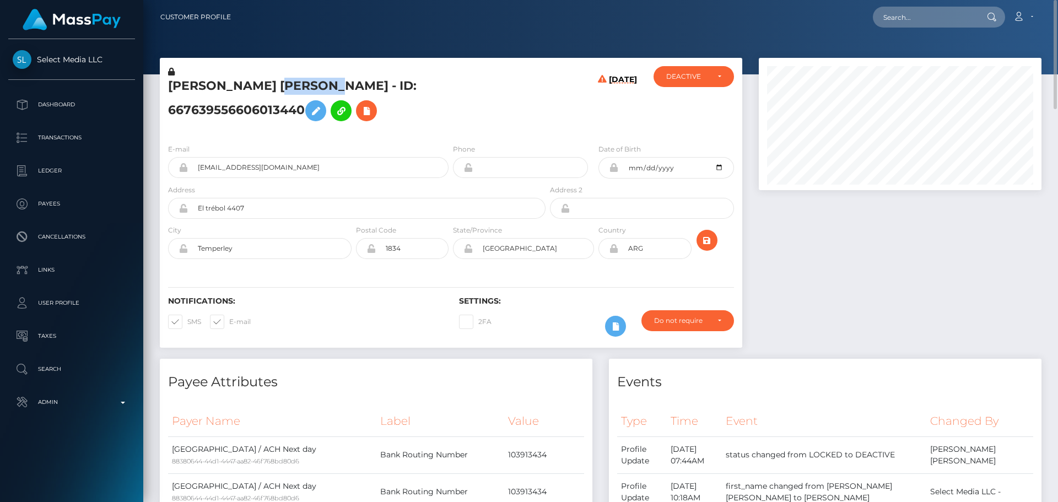
copy h5 "[PERSON_NAME]"
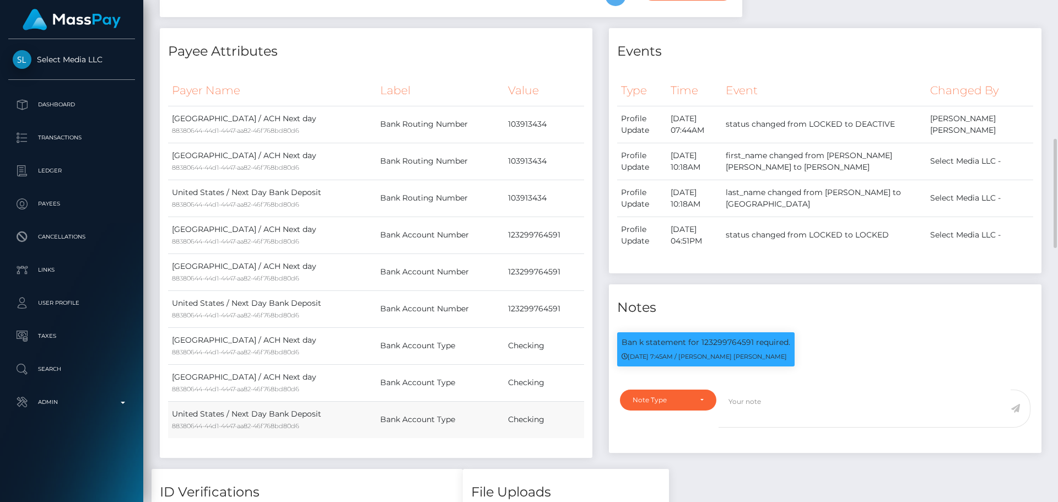
scroll to position [551, 0]
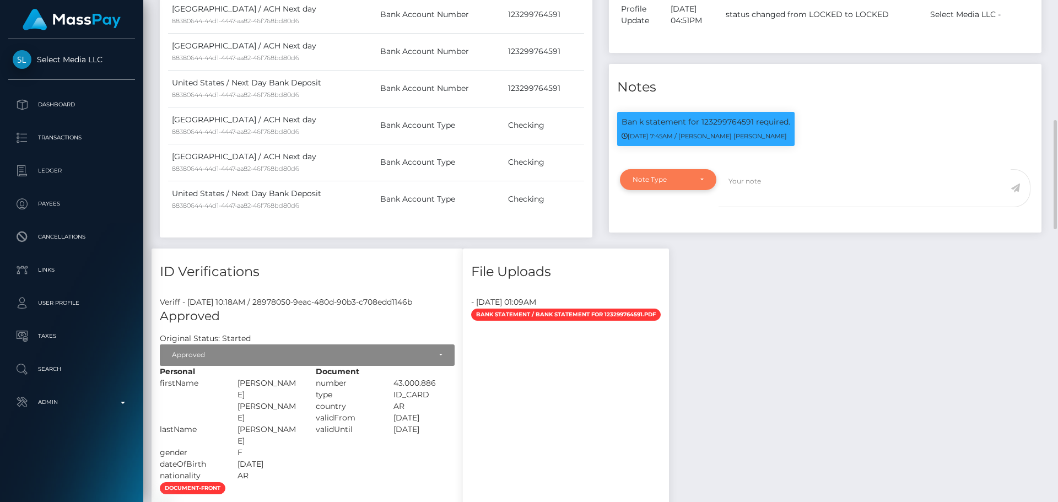
click at [684, 190] on div "Note Type" at bounding box center [668, 179] width 96 height 21
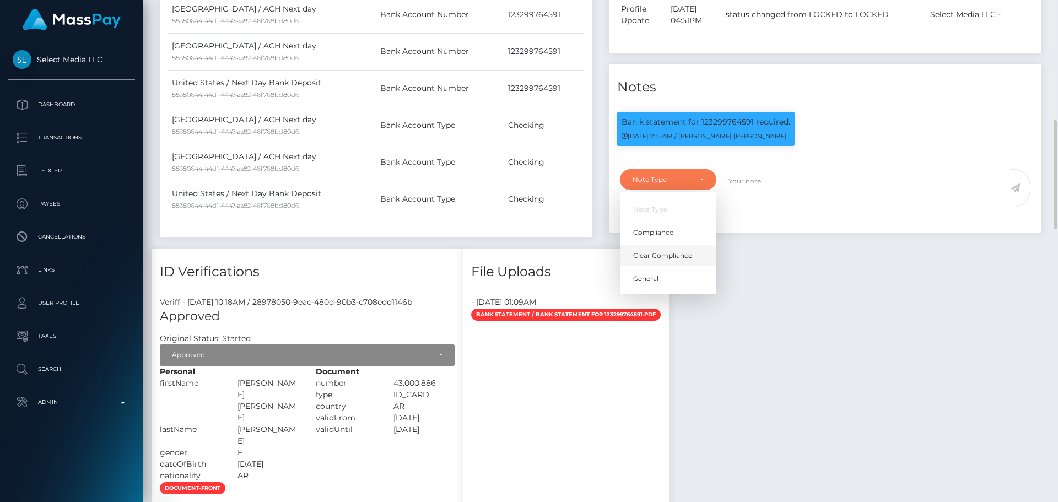
drag, startPoint x: 680, startPoint y: 274, endPoint x: 698, endPoint y: 272, distance: 18.3
click at [680, 261] on span "Clear Compliance" at bounding box center [662, 256] width 59 height 10
select select "CLEAR_COMPLIANCE"
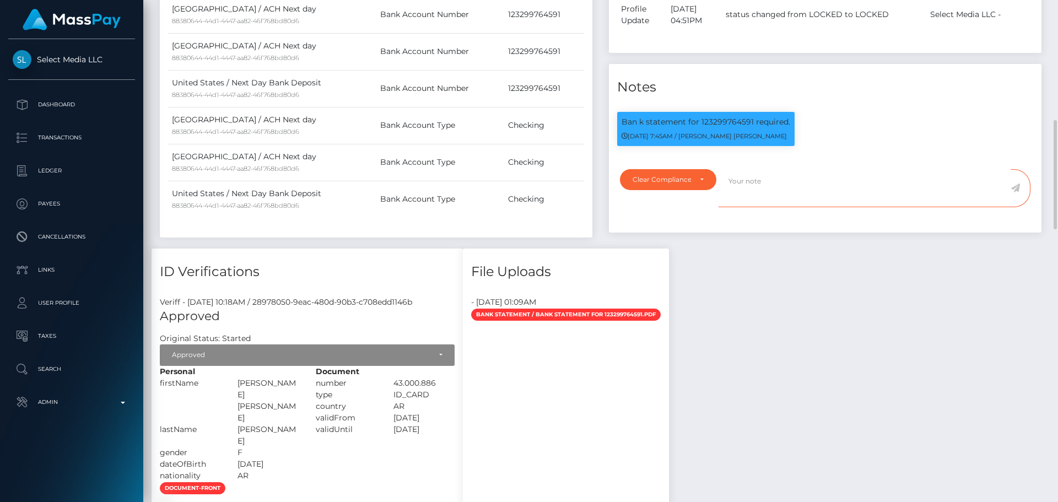
click at [778, 207] on textarea at bounding box center [864, 188] width 292 height 38
paste textarea "Bank statement provided for showing that the bank account belongs to Heather Ni…"
click at [824, 196] on textarea "Bank statement provided for showing that the bank account belongs to Heather Ni…" at bounding box center [864, 188] width 292 height 38
paste textarea "123299764591"
click at [777, 207] on textarea "Bank statement provided for 123299764591, showing that the bank account belongs…" at bounding box center [864, 188] width 292 height 38
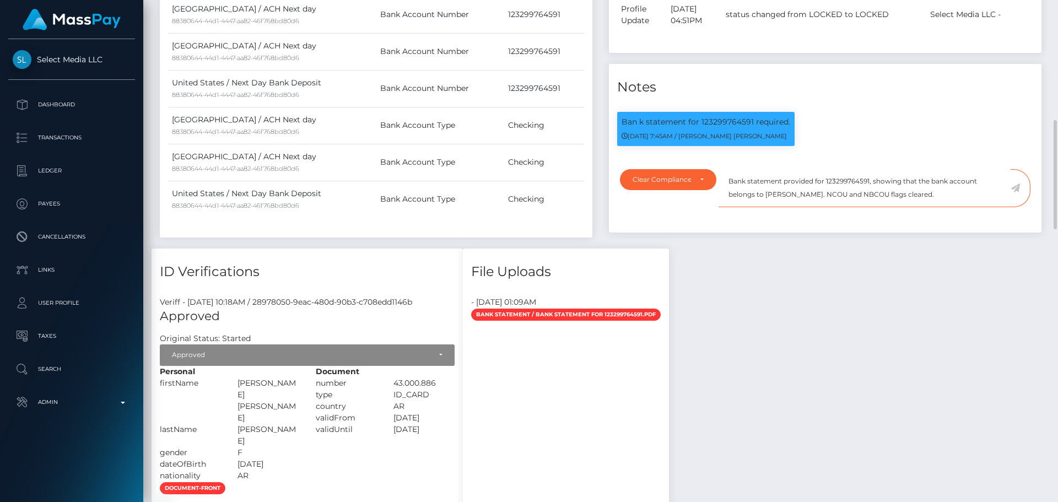
drag, startPoint x: 777, startPoint y: 210, endPoint x: 823, endPoint y: 207, distance: 45.3
click at [823, 207] on textarea "Bank statement provided for 123299764591, showing that the bank account belongs…" at bounding box center [864, 188] width 292 height 38
paste textarea "SUSAN GABRIELA FLORES"
click at [807, 207] on textarea "Bank statement provided for 123299764591, showing that the bank account belongs…" at bounding box center [864, 188] width 292 height 38
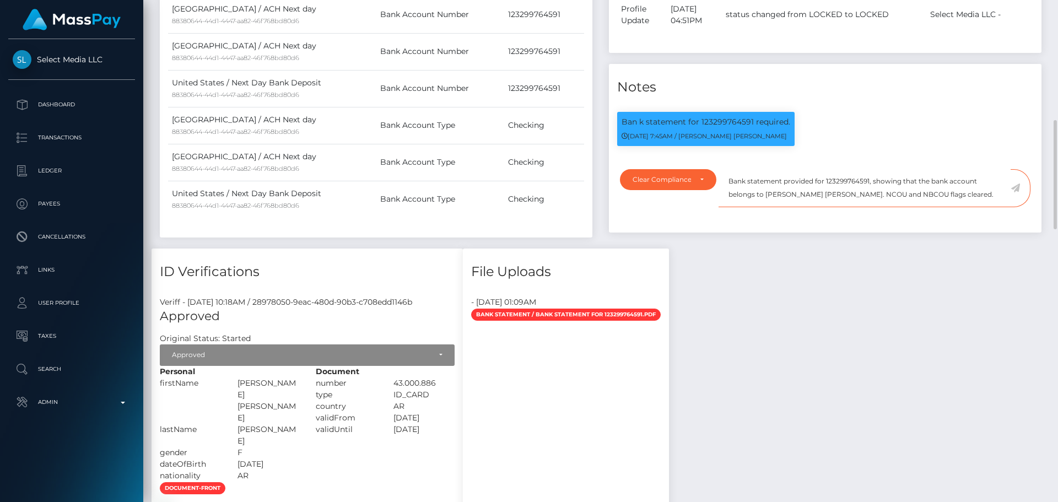
click at [807, 207] on textarea "Bank statement provided for 123299764591, showing that the bank account belongs…" at bounding box center [864, 188] width 292 height 38
type textarea "Bank statement provided for 123299764591, showing that the bank account belongs…"
click at [975, 207] on textarea "Bank statement provided for 123299764591, showing that the bank account belongs…" at bounding box center [864, 188] width 292 height 38
click at [1016, 192] on icon at bounding box center [1014, 187] width 9 height 9
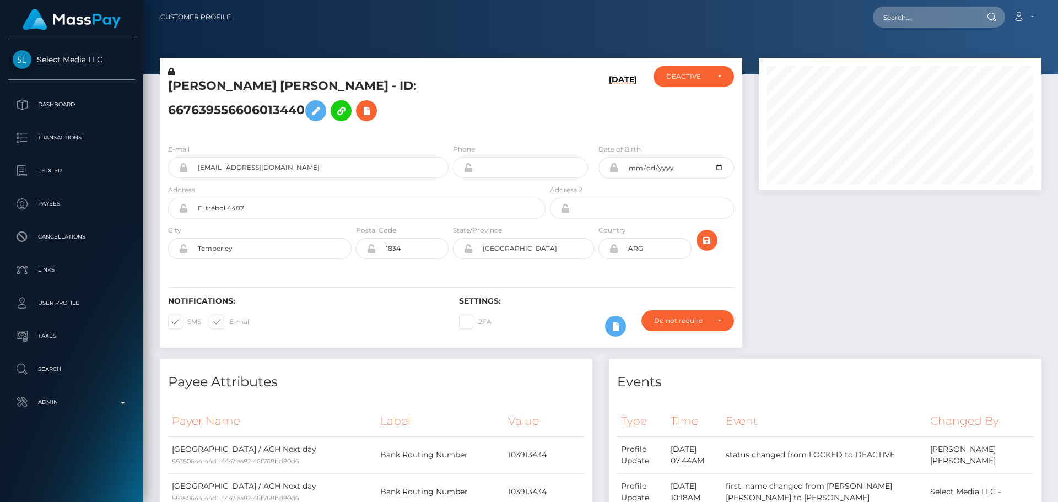
scroll to position [132, 283]
click at [558, 135] on div "[DATE]" at bounding box center [596, 100] width 97 height 69
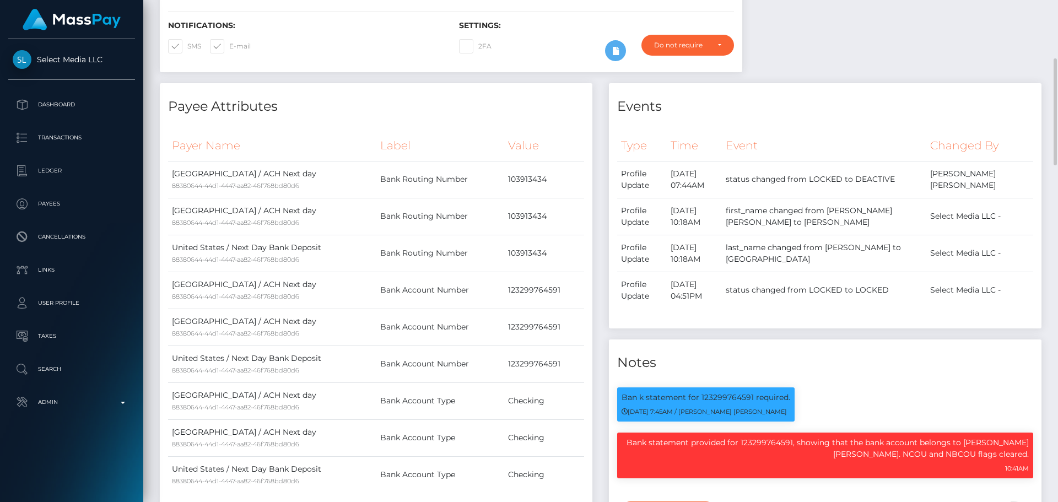
scroll to position [0, 0]
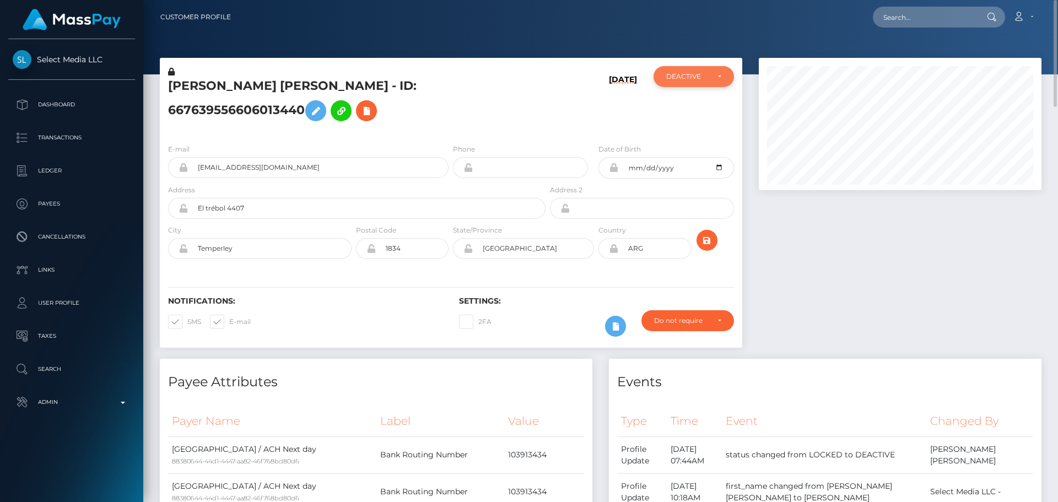
click at [695, 66] on div "DEACTIVE" at bounding box center [693, 76] width 80 height 21
click at [693, 105] on link "ACTIVE" at bounding box center [693, 106] width 80 height 20
select select "ACTIVE"
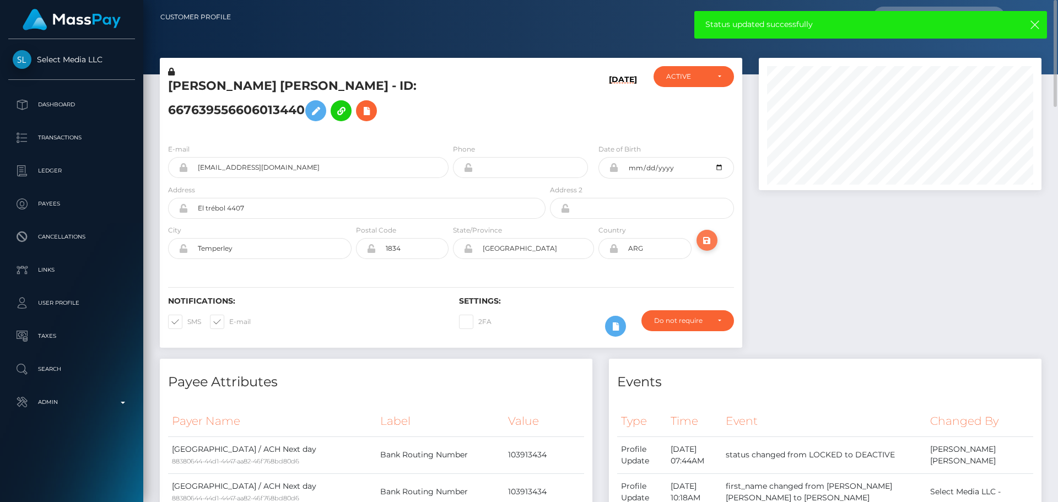
click at [707, 247] on icon "submit" at bounding box center [706, 241] width 13 height 14
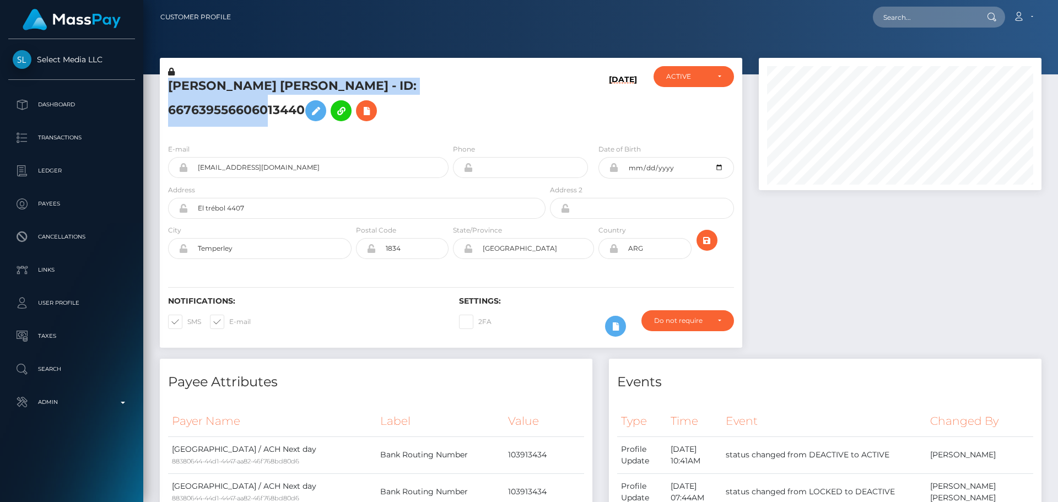
click at [262, 92] on h5 "SUSAN GABRIELA FLORES - ID: 667639556606013440" at bounding box center [353, 102] width 371 height 49
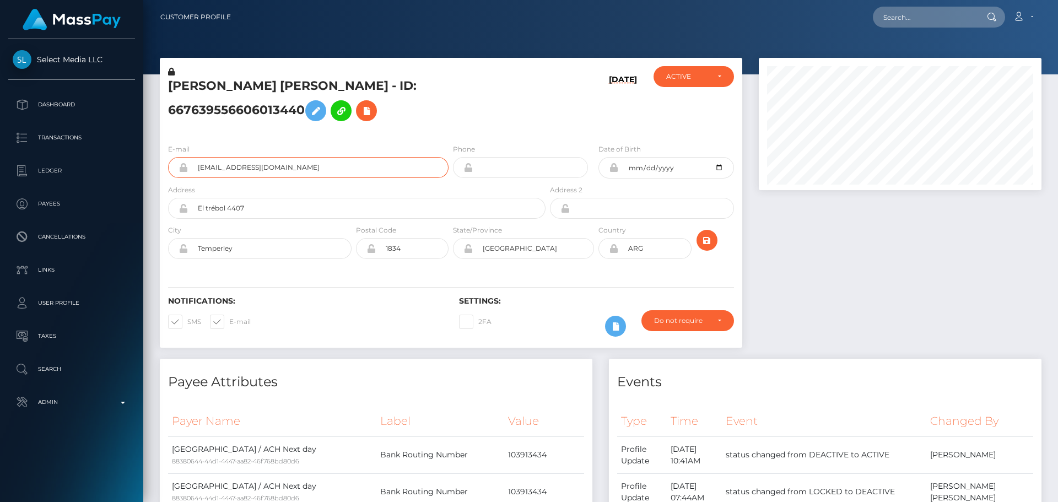
drag, startPoint x: 342, startPoint y: 185, endPoint x: 158, endPoint y: 189, distance: 184.1
click at [158, 189] on div "SUSAN GABRIELA FLORES - ID: 667639556606013440 08/28/25" at bounding box center [451, 208] width 599 height 301
click at [587, 123] on div "[DATE]" at bounding box center [596, 100] width 97 height 69
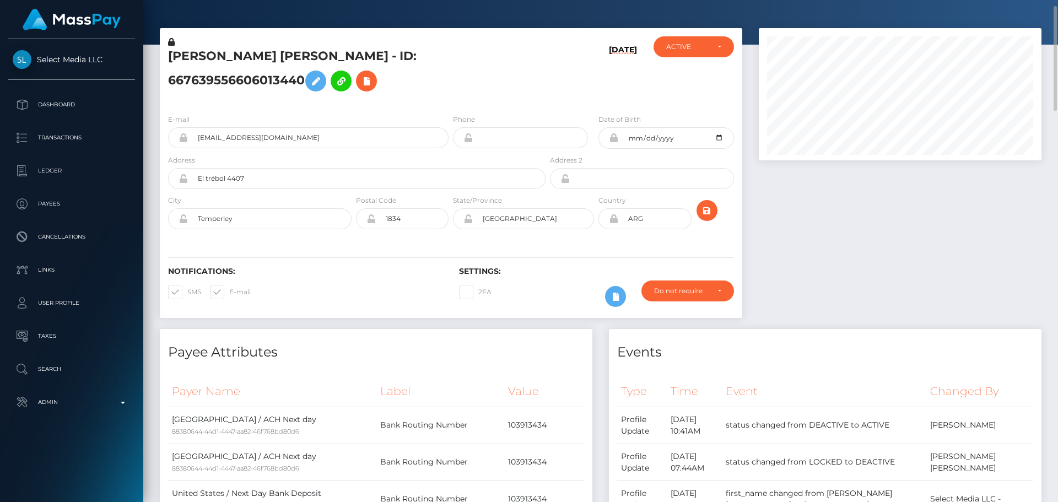
scroll to position [0, 0]
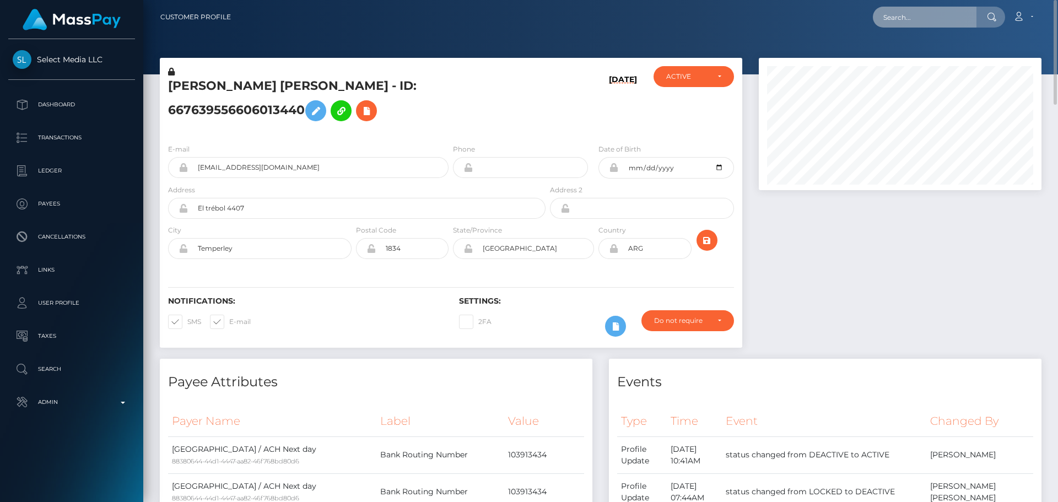
click at [931, 13] on input "text" at bounding box center [925, 17] width 104 height 21
paste input "67803af6c7942cd19b9c8c14"
type input "67803af6c7942cd19b9c8c14"
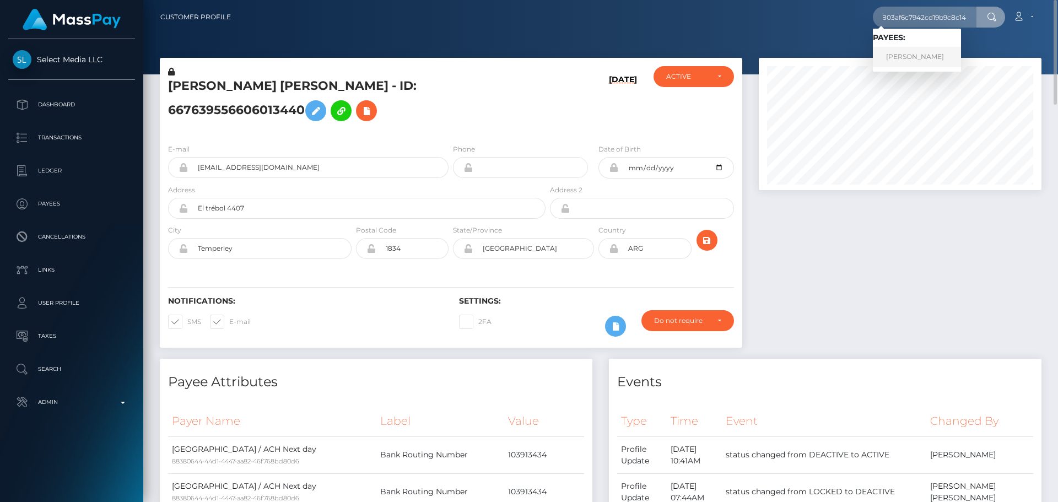
drag, startPoint x: 929, startPoint y: 49, endPoint x: 922, endPoint y: 51, distance: 7.5
click at [929, 49] on link "Laurel Enloe" at bounding box center [917, 57] width 88 height 20
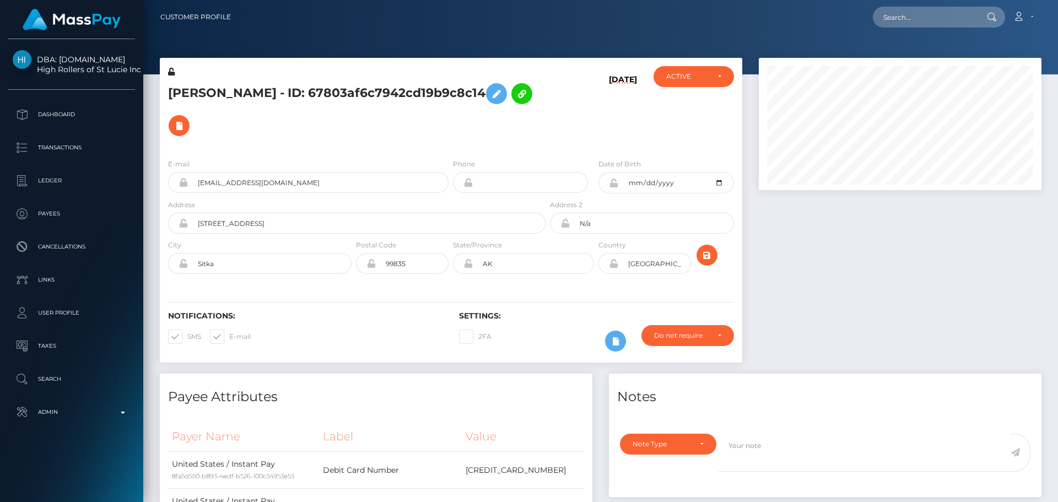
scroll to position [132, 283]
click at [475, 118] on div "[PERSON_NAME] - ID: 67803af6c7942cd19b9c8c14 [DATE] CLOSED ACTIVE AK" at bounding box center [451, 210] width 582 height 305
click at [409, 150] on div "E-mail [EMAIL_ADDRESS][DOMAIN_NAME] Phone [DATE]" at bounding box center [451, 217] width 582 height 135
click at [431, 150] on div "E-mail [EMAIL_ADDRESS][DOMAIN_NAME] Phone [DATE]" at bounding box center [451, 217] width 582 height 135
click at [436, 199] on div "Address [STREET_ADDRESS]" at bounding box center [356, 216] width 377 height 35
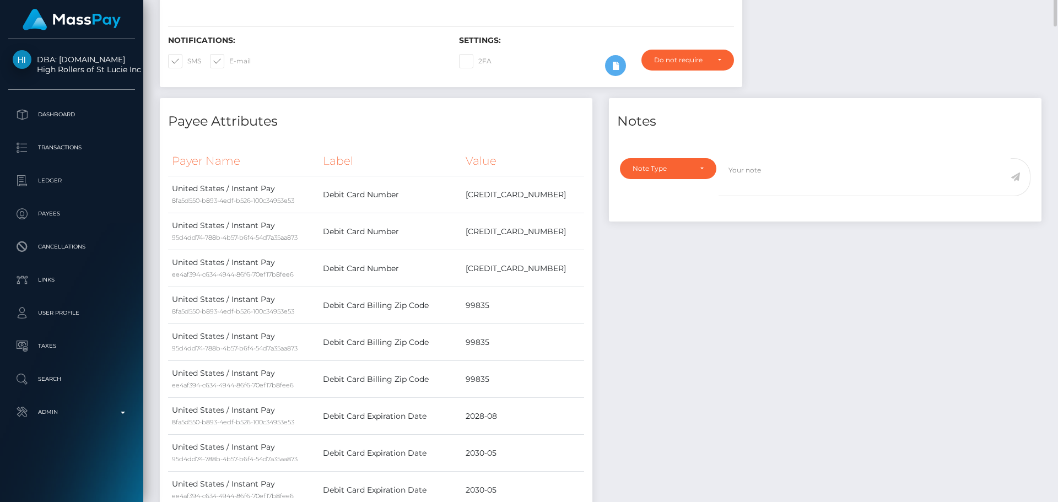
scroll to position [0, 0]
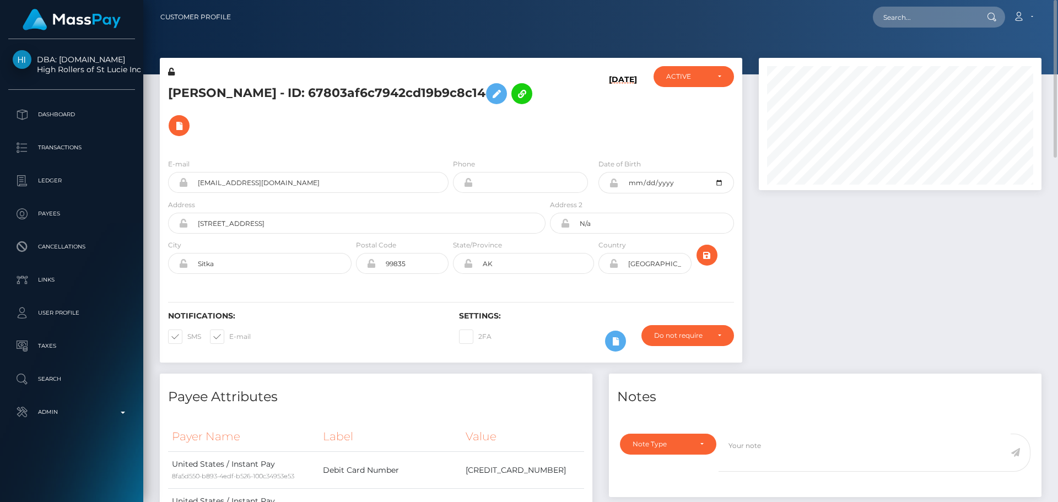
click at [536, 117] on div "[PERSON_NAME] - ID: 67803af6c7942cd19b9c8c14" at bounding box center [354, 108] width 388 height 84
click at [570, 105] on div "[DATE]" at bounding box center [596, 108] width 97 height 84
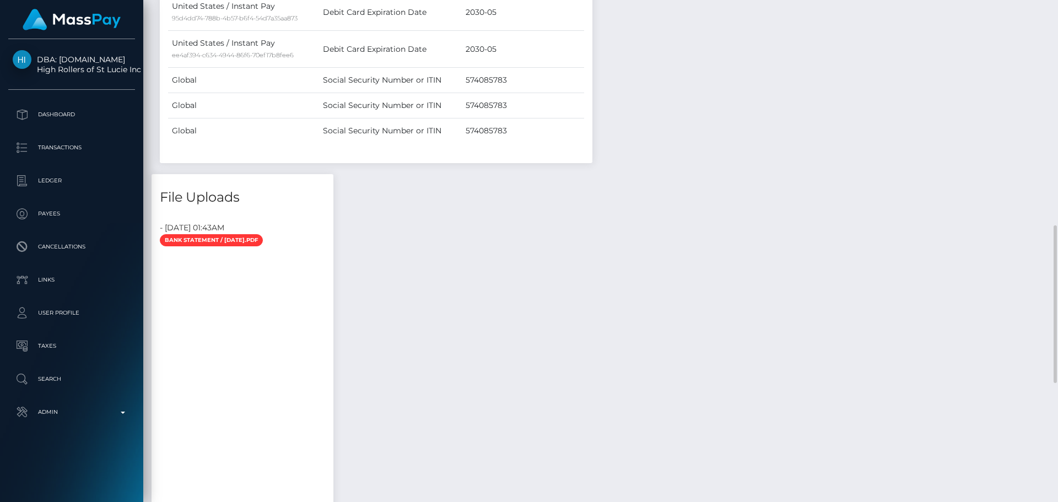
scroll to position [1094, 0]
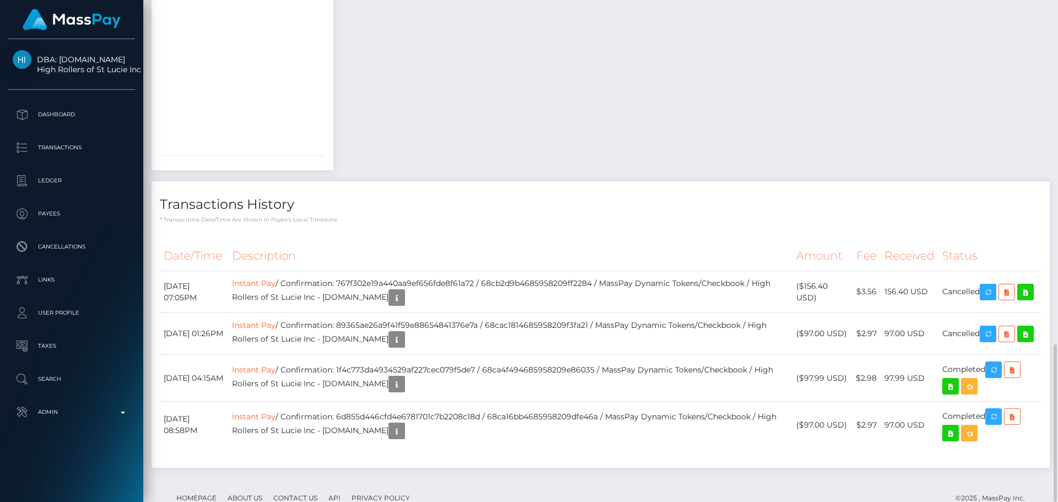
click at [566, 195] on h4 "Transactions History" at bounding box center [600, 204] width 881 height 19
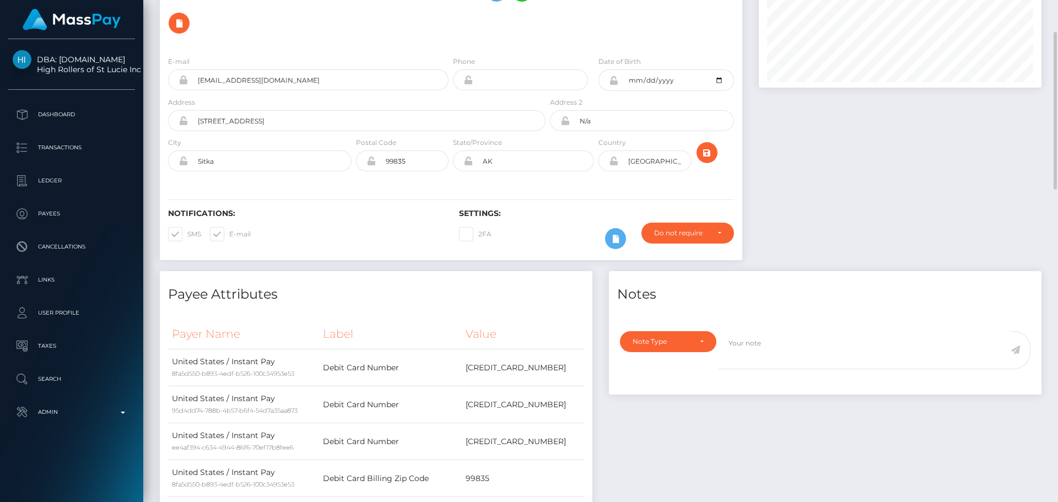
scroll to position [0, 0]
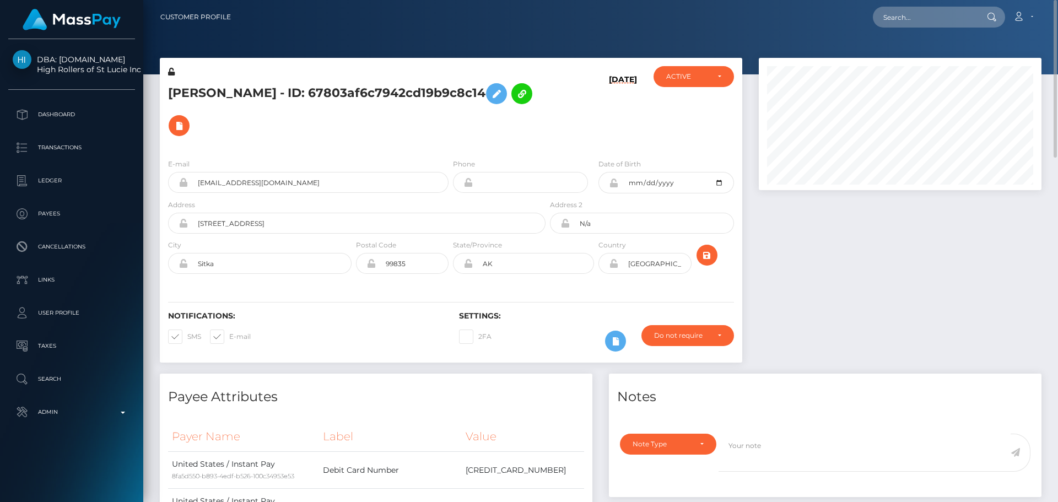
click at [561, 110] on div "[DATE]" at bounding box center [596, 108] width 97 height 84
click at [564, 91] on div "[DATE]" at bounding box center [596, 108] width 97 height 84
click at [556, 213] on div "N/a" at bounding box center [641, 223] width 183 height 21
click at [559, 285] on div "Notifications: SMS E-mail Settings: 2FA" at bounding box center [451, 324] width 582 height 78
click at [707, 248] on icon "submit" at bounding box center [706, 255] width 13 height 14
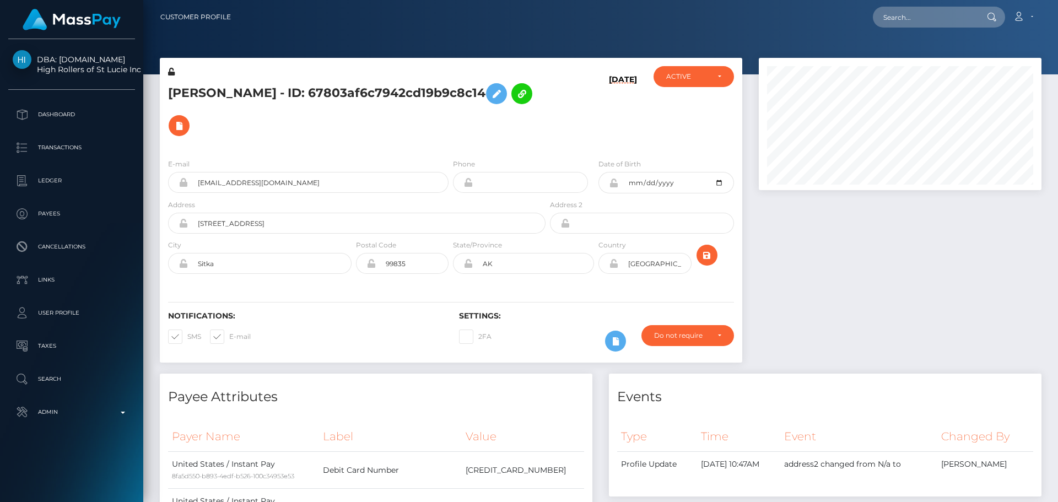
scroll to position [132, 283]
click at [279, 93] on h5 "[PERSON_NAME] - ID: 67803af6c7942cd19b9c8c14" at bounding box center [353, 110] width 371 height 64
copy h5 "[PERSON_NAME] - ID: 67803af6c7942cd19b9c8c14"
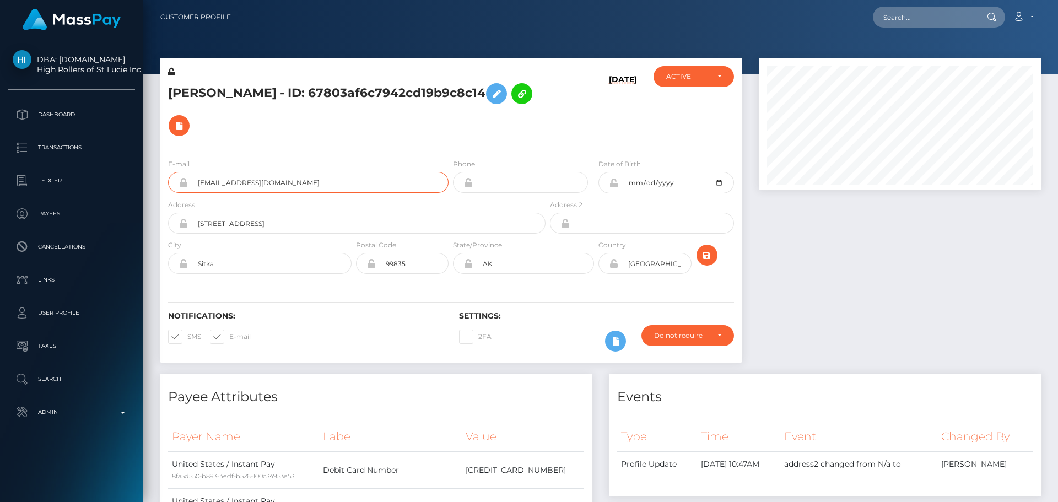
drag, startPoint x: 313, startPoint y: 155, endPoint x: 147, endPoint y: 143, distance: 166.8
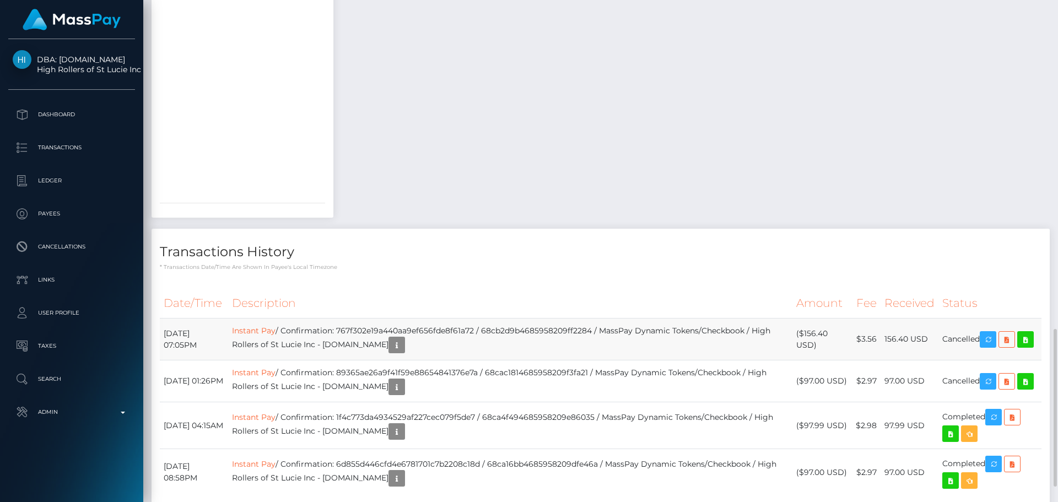
scroll to position [1094, 0]
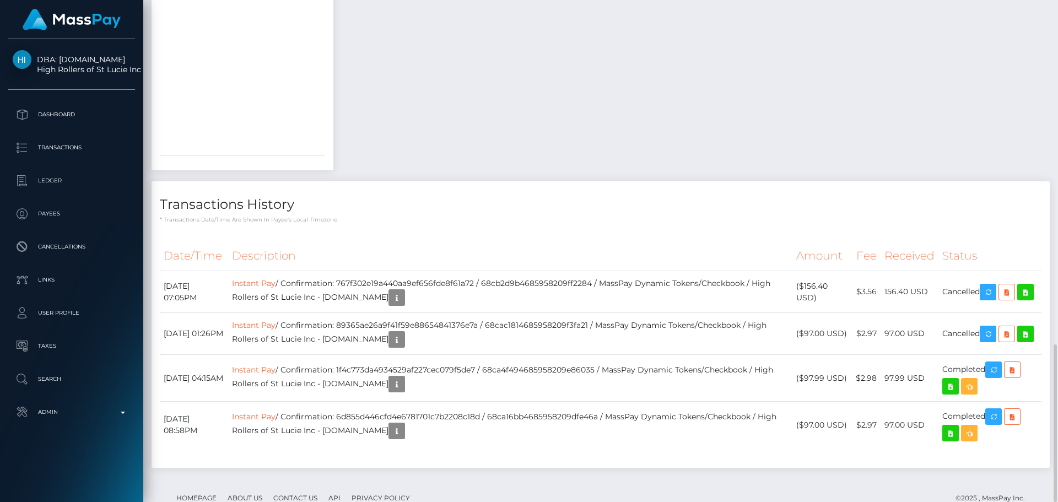
click at [488, 195] on h4 "Transactions History" at bounding box center [600, 204] width 881 height 19
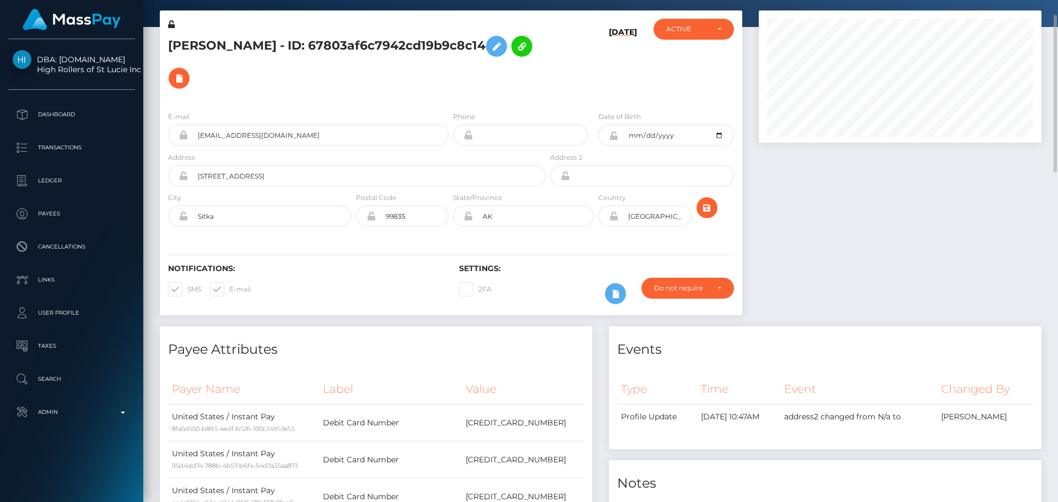
scroll to position [0, 0]
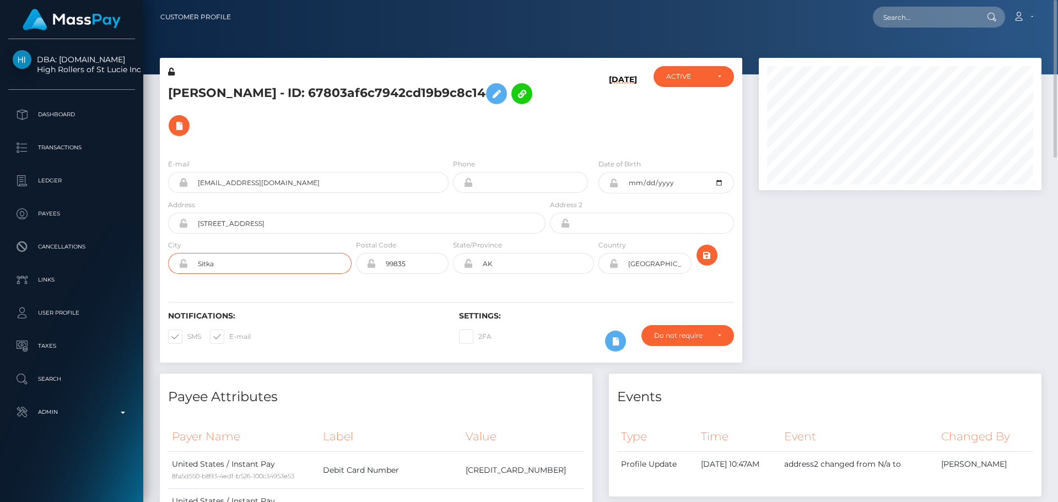
drag, startPoint x: 255, startPoint y: 232, endPoint x: 177, endPoint y: 226, distance: 78.5
click at [177, 253] on div "Sitka" at bounding box center [259, 263] width 183 height 21
click at [549, 150] on div "E-mail xo.laurelenloe@gmail.com Phone 1992-01-15" at bounding box center [451, 217] width 582 height 135
click at [707, 248] on icon "submit" at bounding box center [706, 255] width 13 height 14
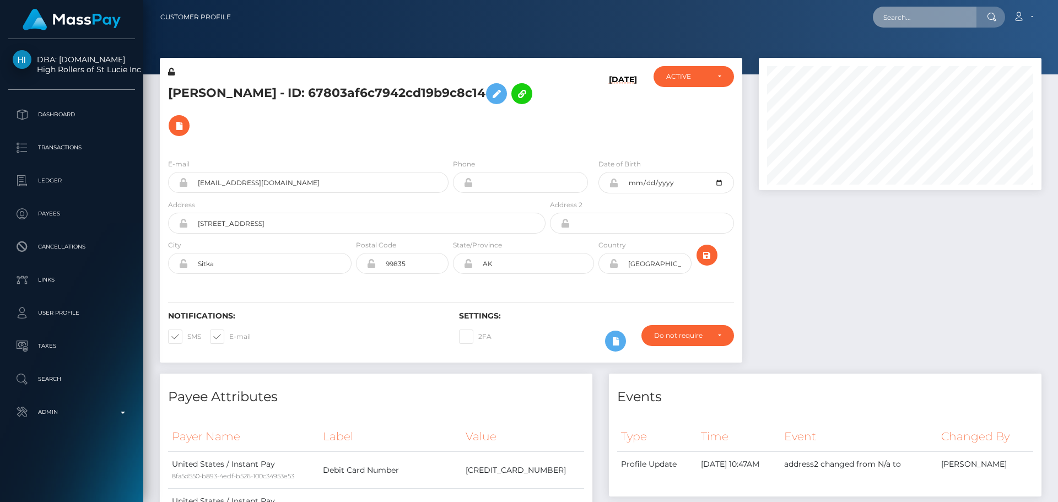
click at [945, 10] on input "text" at bounding box center [925, 17] width 104 height 21
paste input "654825066088898561"
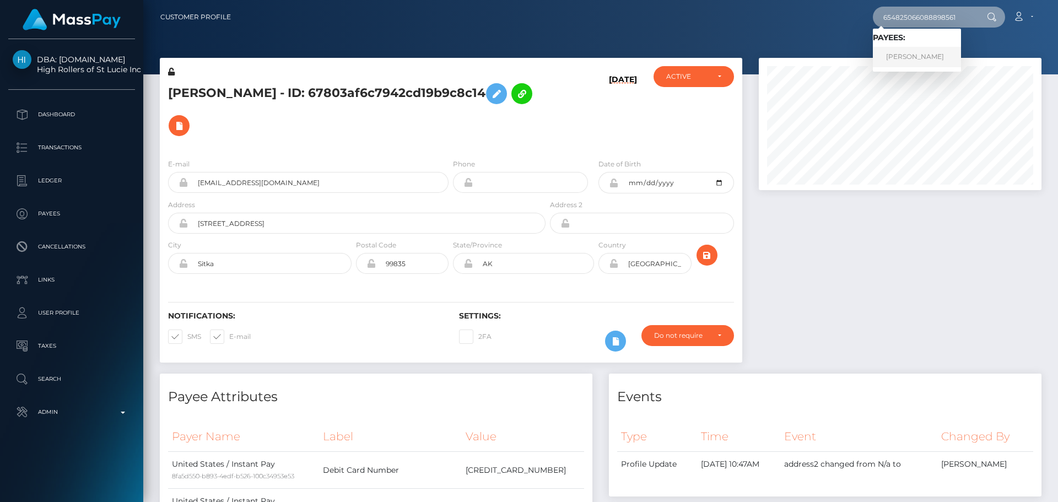
type input "654825066088898561"
click at [910, 53] on link "[PERSON_NAME]" at bounding box center [917, 57] width 88 height 20
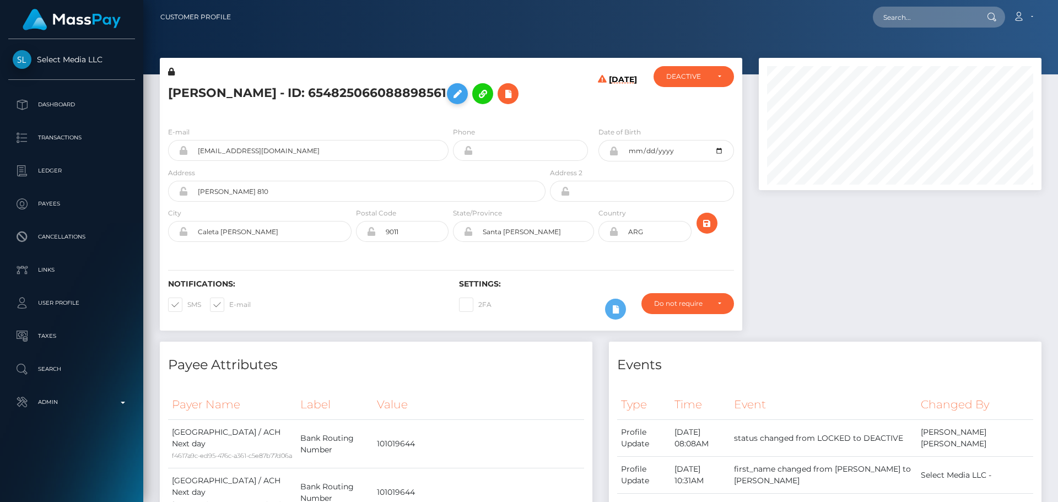
scroll to position [132, 283]
click at [477, 150] on div "E-mail [EMAIL_ADDRESS][DOMAIN_NAME] Phone Date of Birth" at bounding box center [451, 185] width 582 height 135
click at [457, 118] on div "[PERSON_NAME] - ID: 654825066088898561" at bounding box center [354, 92] width 388 height 52
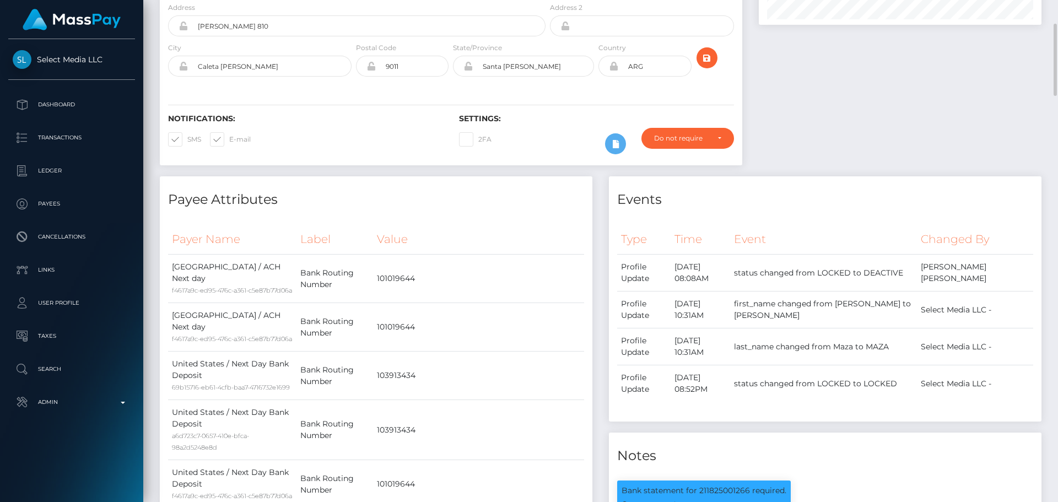
scroll to position [0, 0]
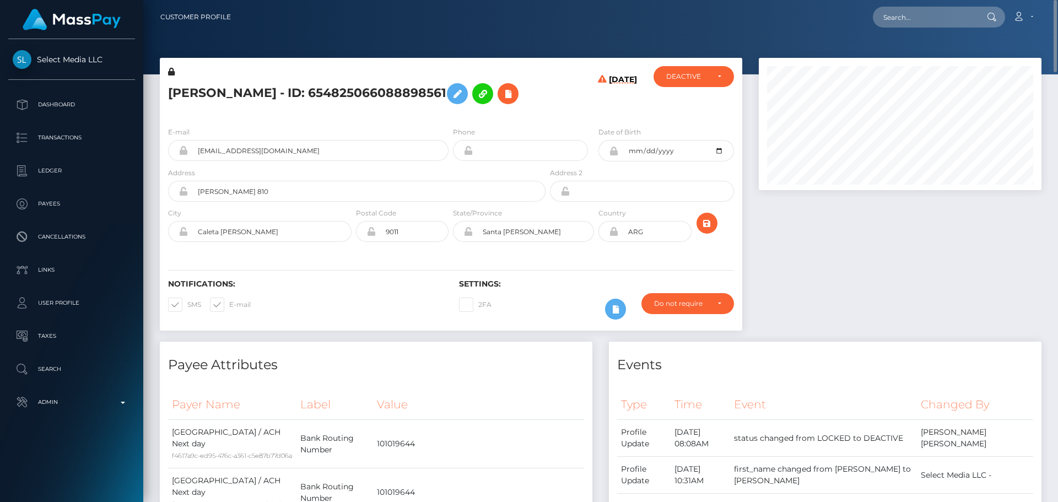
click at [445, 110] on h5 "[PERSON_NAME] - ID: 654825066088898561" at bounding box center [353, 94] width 371 height 32
click at [183, 91] on h5 "[PERSON_NAME] - ID: 654825066088898561" at bounding box center [353, 94] width 371 height 32
copy h5 "DELIA"
click at [287, 91] on h5 "[PERSON_NAME] - ID: 654825066088898561" at bounding box center [353, 94] width 371 height 32
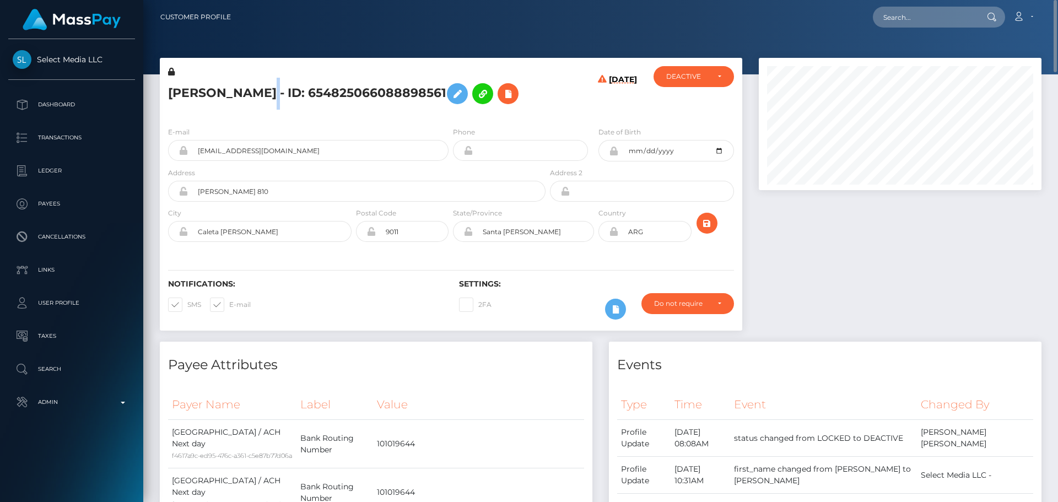
click at [287, 91] on h5 "[PERSON_NAME] - ID: 654825066088898561" at bounding box center [353, 94] width 371 height 32
copy h5 "MAZA"
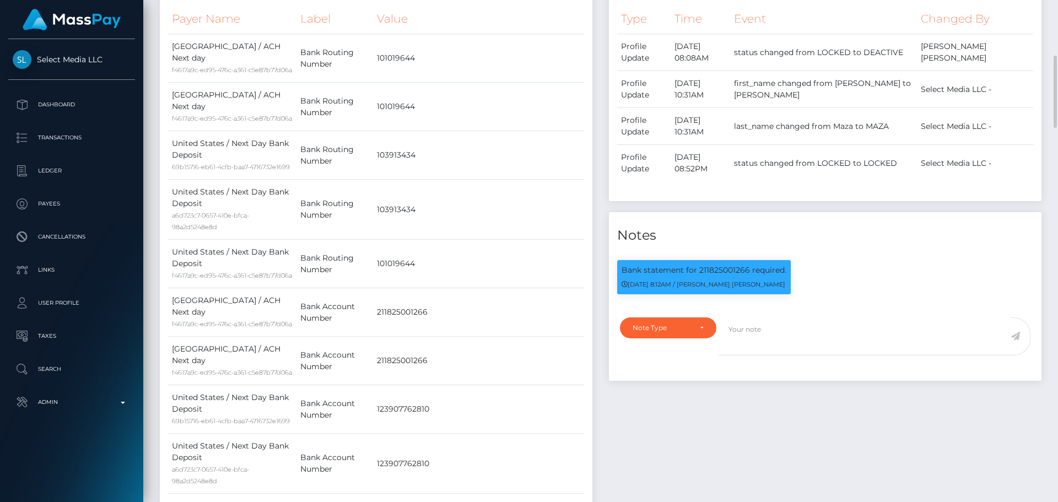
scroll to position [606, 0]
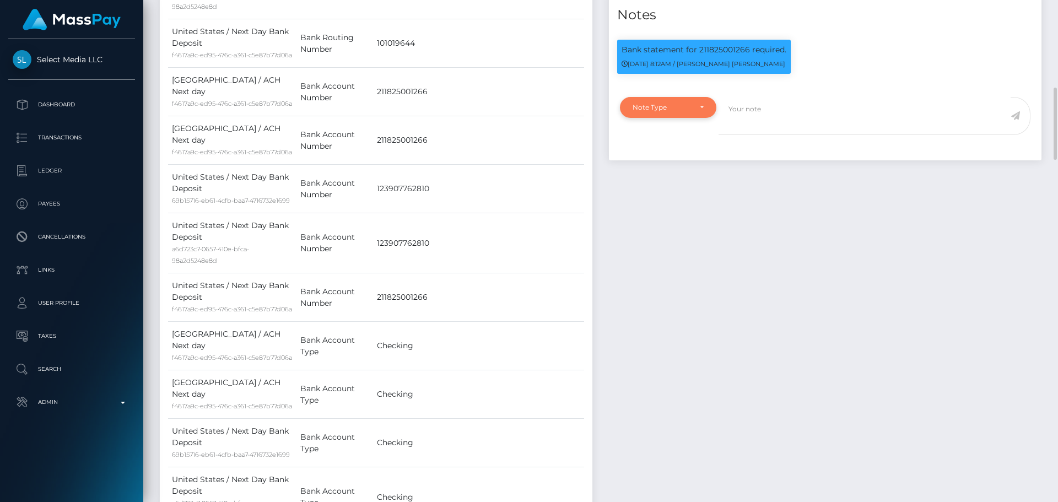
click at [666, 112] on div "Note Type" at bounding box center [661, 107] width 58 height 9
click at [673, 188] on span "Clear Compliance" at bounding box center [662, 184] width 59 height 10
select select "CLEAR_COMPLIANCE"
click at [742, 135] on textarea at bounding box center [864, 116] width 292 height 38
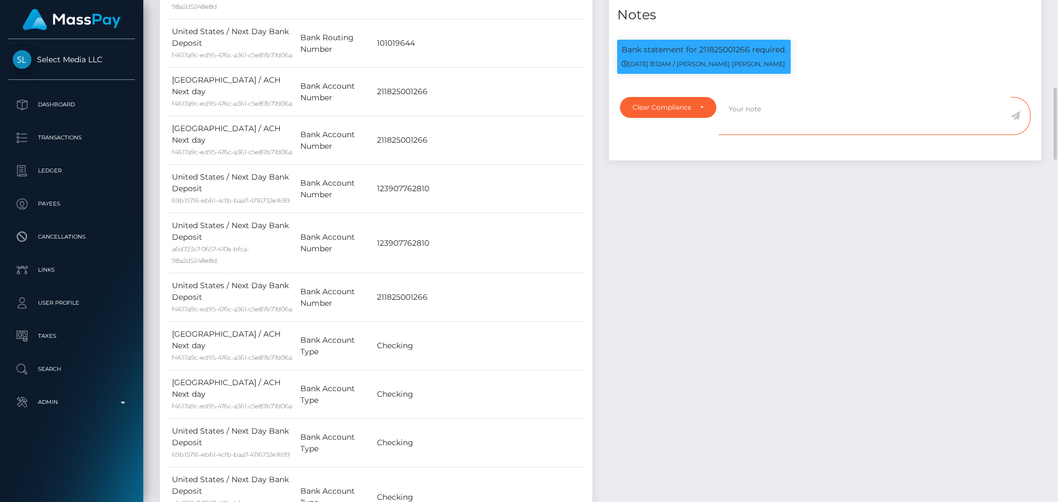
paste textarea "Bank statement provided for showing that the bank account belongs to Heather Ni…"
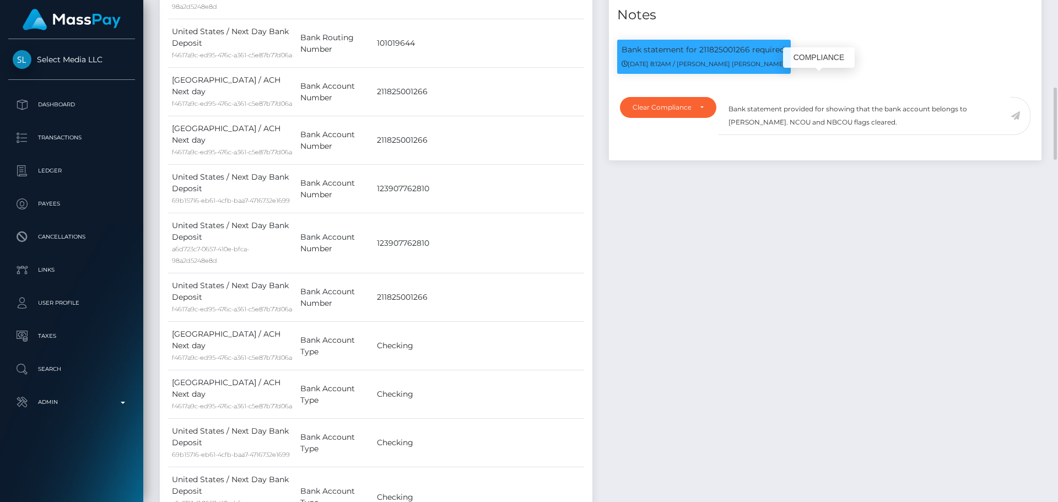
click at [718, 56] on p "Bank statement for 211825001266 required." at bounding box center [703, 50] width 165 height 12
copy p "211825001266"
click at [823, 135] on textarea "Bank statement provided for showing that the bank account belongs to Heather Ni…" at bounding box center [864, 116] width 292 height 38
paste textarea "211825001266"
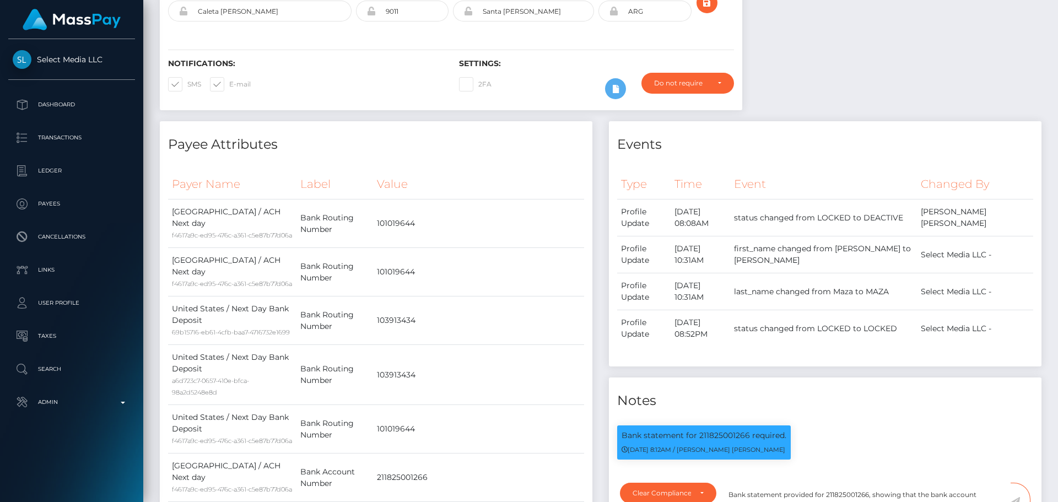
scroll to position [0, 0]
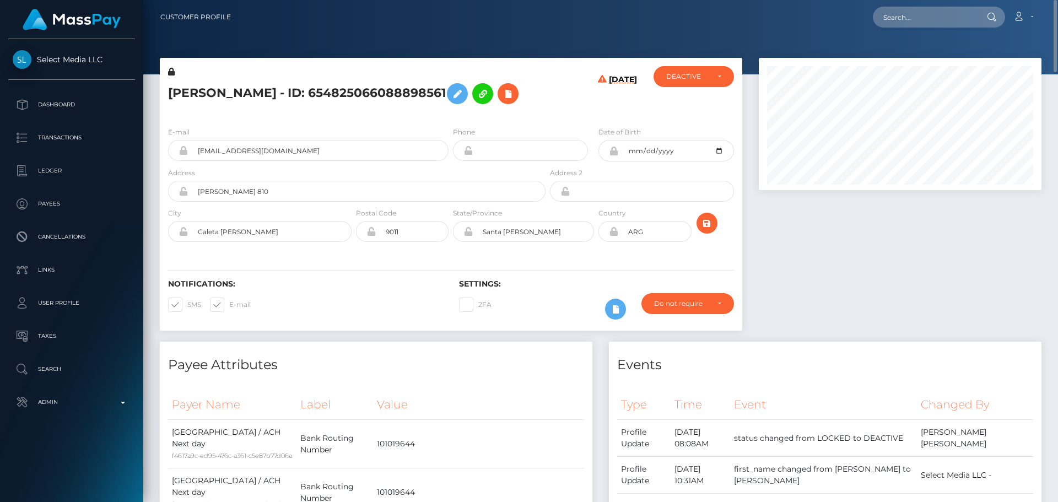
click at [189, 86] on h5 "[PERSON_NAME] - ID: 654825066088898561" at bounding box center [353, 94] width 371 height 32
drag, startPoint x: 189, startPoint y: 86, endPoint x: 299, endPoint y: 86, distance: 110.2
click at [299, 86] on h5 "[PERSON_NAME] - ID: 654825066088898561" at bounding box center [353, 94] width 371 height 32
copy h5 "DELIA JOHANA MAZA"
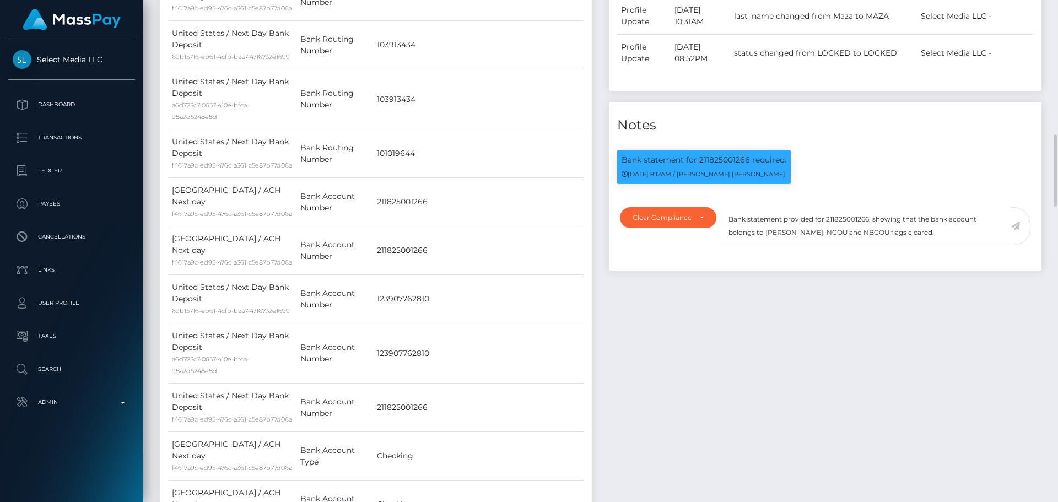
scroll to position [551, 0]
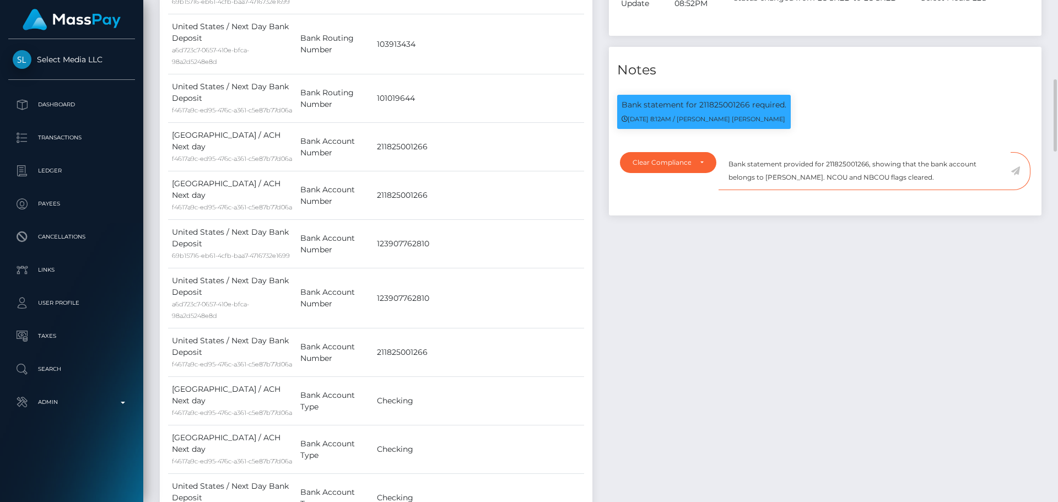
click at [775, 190] on textarea "Bank statement provided for 211825001266, showing that the bank account belongs…" at bounding box center [864, 171] width 292 height 38
drag, startPoint x: 775, startPoint y: 208, endPoint x: 819, endPoint y: 205, distance: 44.2
click at [819, 190] on textarea "Bank statement provided for 211825001266, showing that the bank account belongs…" at bounding box center [864, 171] width 292 height 38
paste textarea "DELIA JOHANA MAZA"
click at [786, 190] on textarea "Bank statement provided for 211825001266, showing that the bank account belongs…" at bounding box center [864, 171] width 292 height 38
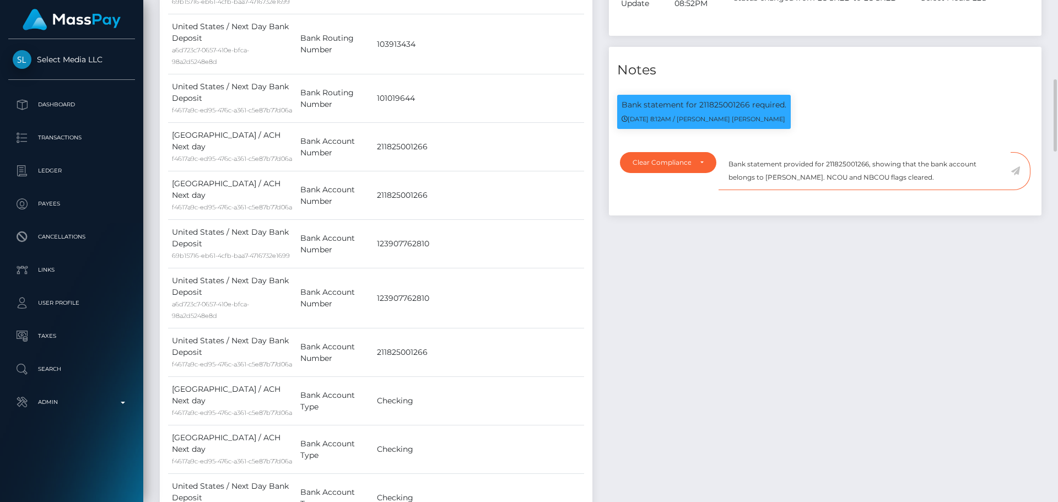
click at [786, 190] on textarea "Bank statement provided for 211825001266, showing that the bank account belongs…" at bounding box center [864, 171] width 292 height 38
type textarea "Bank statement provided for 211825001266, showing that the bank account belongs…"
click at [967, 190] on textarea "Bank statement provided for 211825001266, showing that the bank account belongs…" at bounding box center [864, 171] width 292 height 38
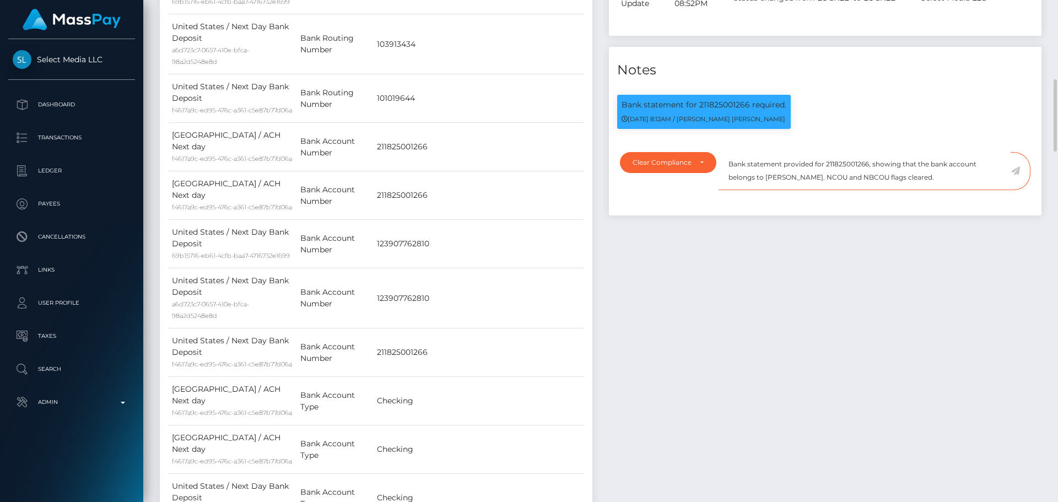
click at [965, 190] on textarea "Bank statement provided for 211825001266, showing that the bank account belongs…" at bounding box center [864, 171] width 292 height 38
click at [1014, 175] on icon at bounding box center [1014, 170] width 9 height 9
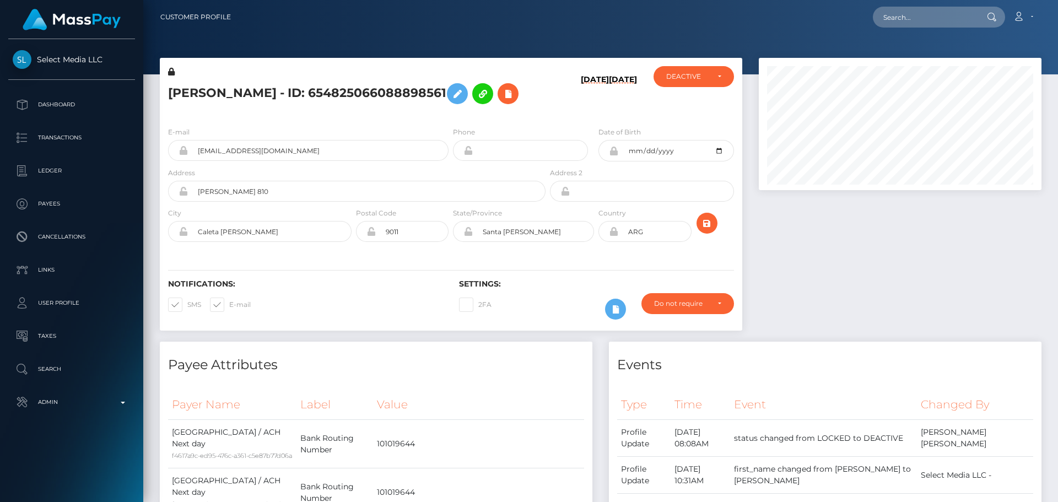
scroll to position [132, 283]
click at [533, 110] on h5 "[PERSON_NAME] - ID: 654825066088898561" at bounding box center [353, 94] width 371 height 32
click at [531, 110] on h5 "[PERSON_NAME] - ID: 654825066088898561" at bounding box center [353, 94] width 371 height 32
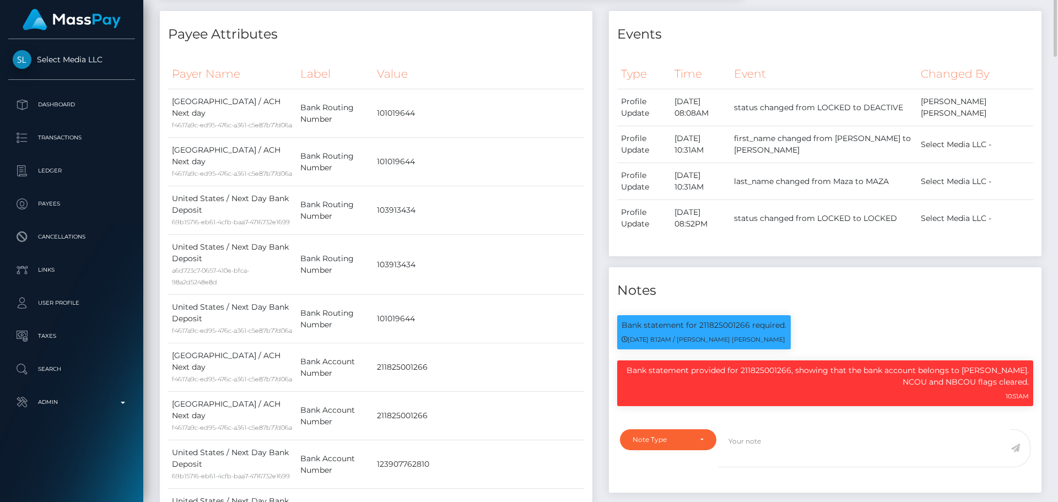
scroll to position [0, 0]
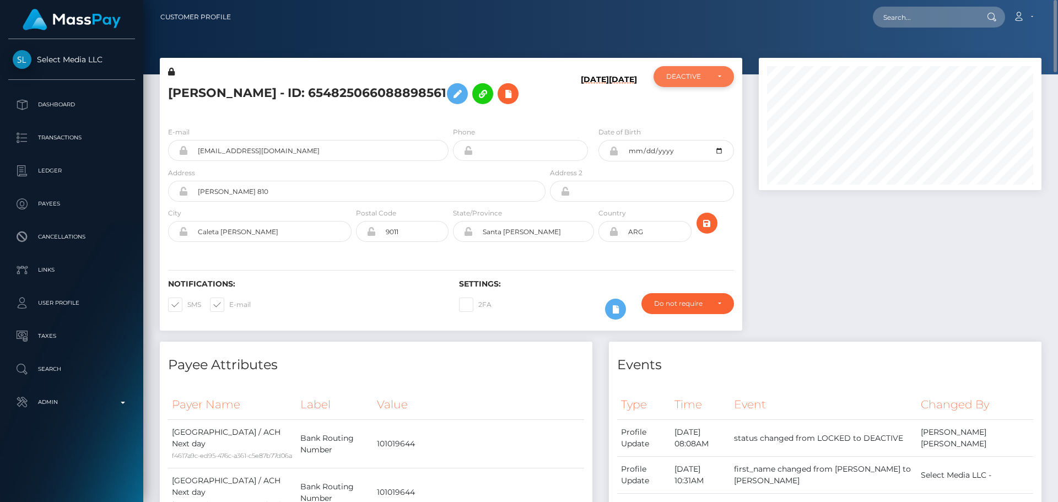
click at [697, 68] on div "DEACTIVE" at bounding box center [693, 76] width 80 height 21
click at [697, 107] on link "ACTIVE" at bounding box center [693, 106] width 80 height 20
select select "ACTIVE"
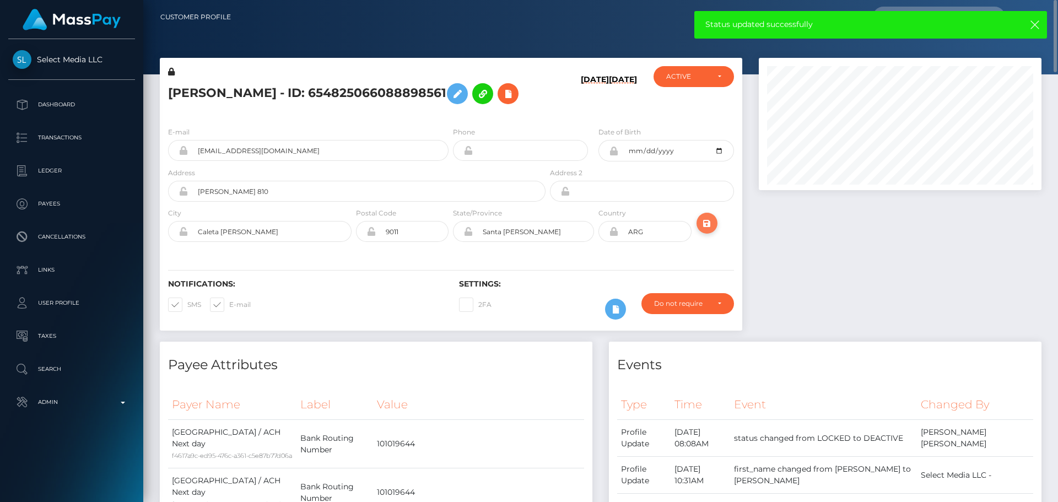
click at [707, 230] on icon "submit" at bounding box center [706, 224] width 13 height 14
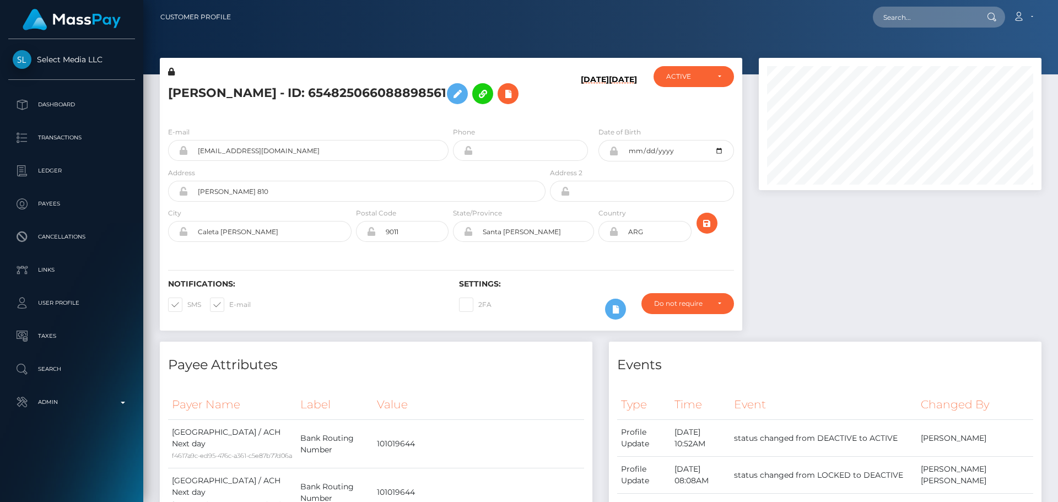
scroll to position [1697, 0]
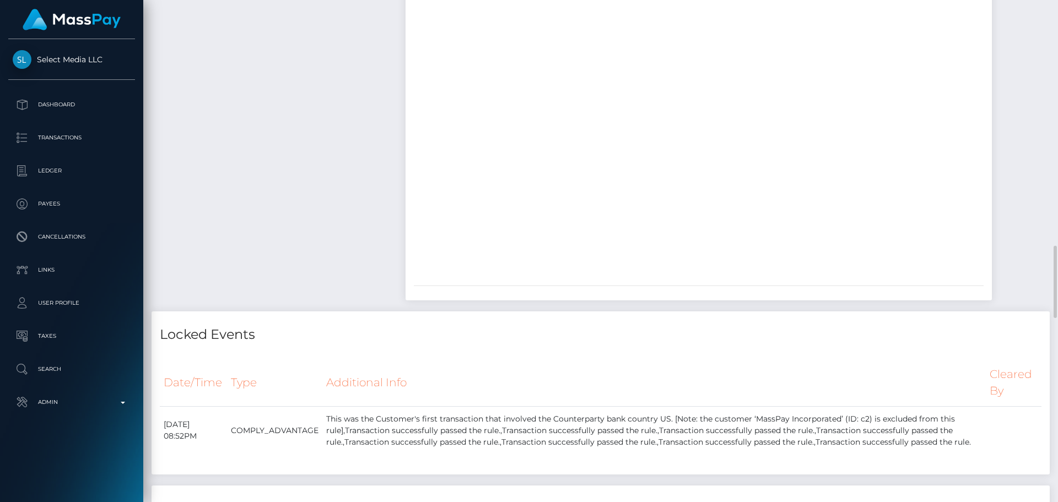
click at [676, 211] on div at bounding box center [698, 138] width 586 height 275
click at [673, 209] on div at bounding box center [698, 138] width 586 height 275
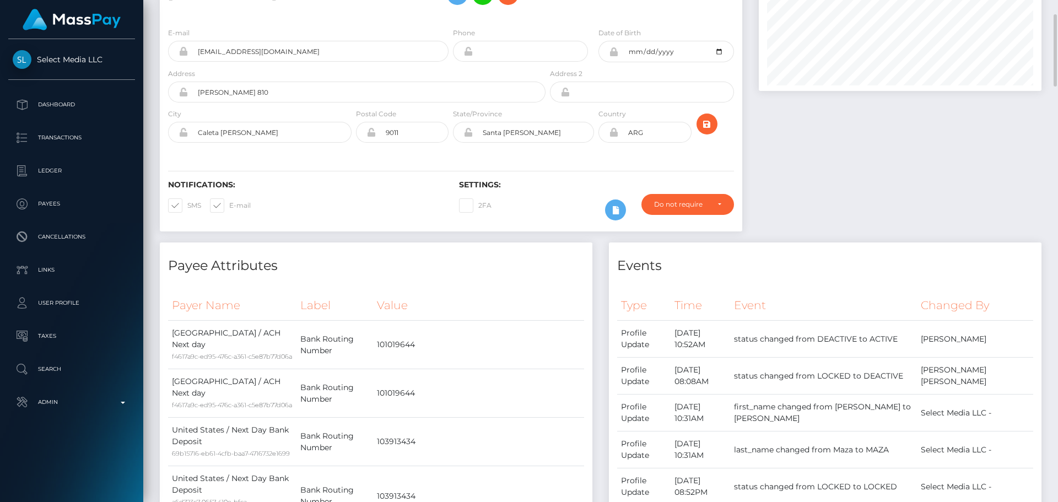
scroll to position [0, 0]
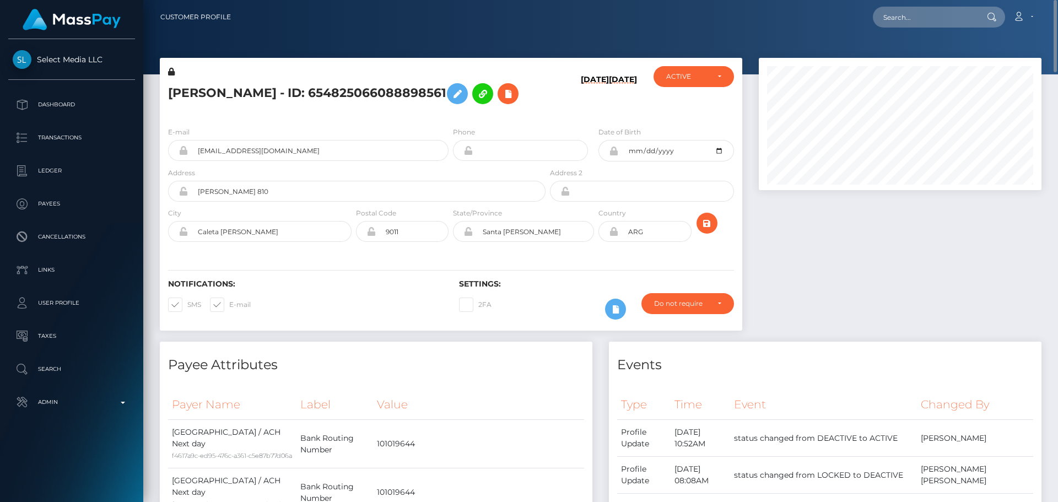
click at [534, 150] on div "E-mail senoritaxoa@gmail.com Phone Date of Birth" at bounding box center [451, 185] width 582 height 135
click at [706, 230] on icon "submit" at bounding box center [706, 224] width 13 height 14
click at [598, 118] on div "[DATE] [DATE]" at bounding box center [596, 92] width 97 height 52
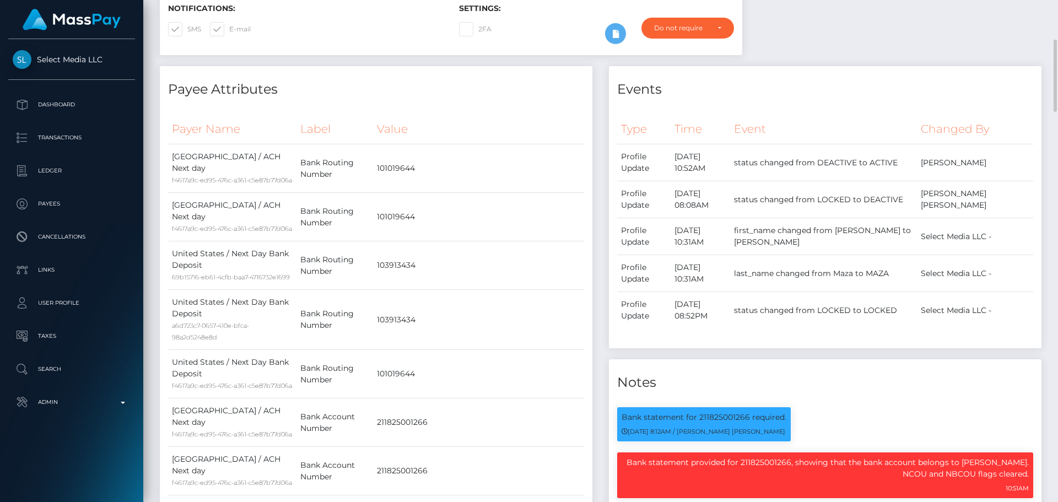
scroll to position [0, 0]
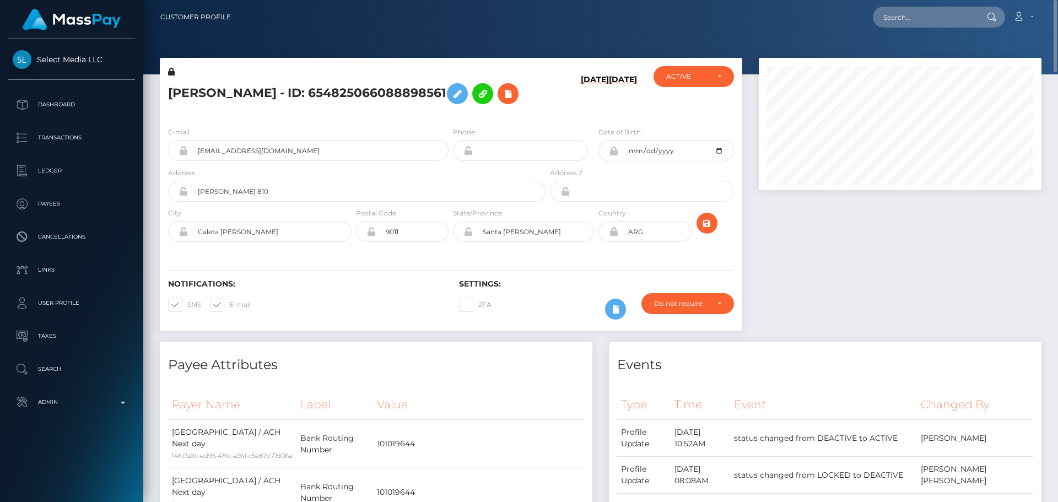
click at [451, 118] on div "[PERSON_NAME] - ID: 654825066088898561" at bounding box center [354, 92] width 388 height 52
click at [536, 110] on h5 "[PERSON_NAME] - ID: 654825066088898561" at bounding box center [353, 94] width 371 height 32
click at [699, 234] on button "submit" at bounding box center [706, 223] width 21 height 21
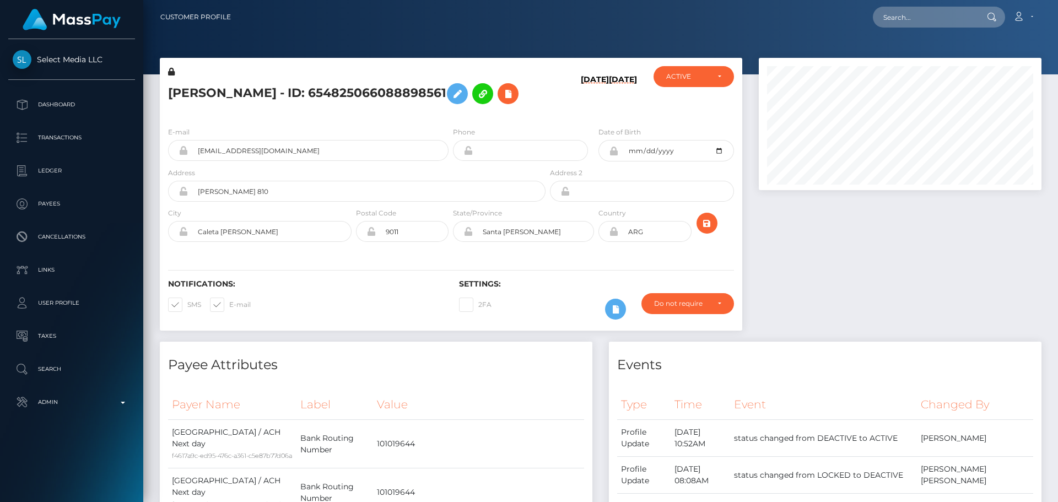
click at [294, 87] on h5 "DELIA JOHANA MAZA - ID: 654825066088898561" at bounding box center [353, 94] width 371 height 32
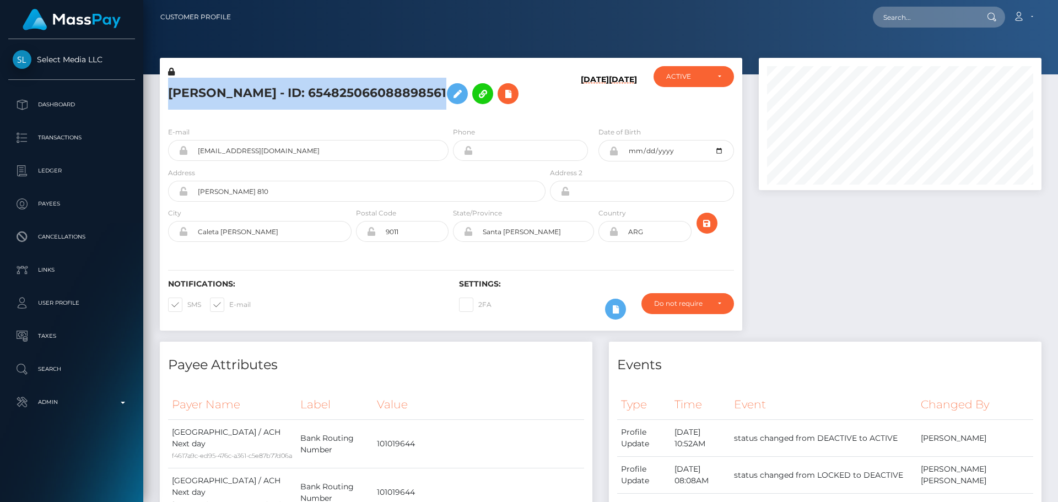
copy h5 "DELIA JOHANA MAZA - ID: 654825066088898561"
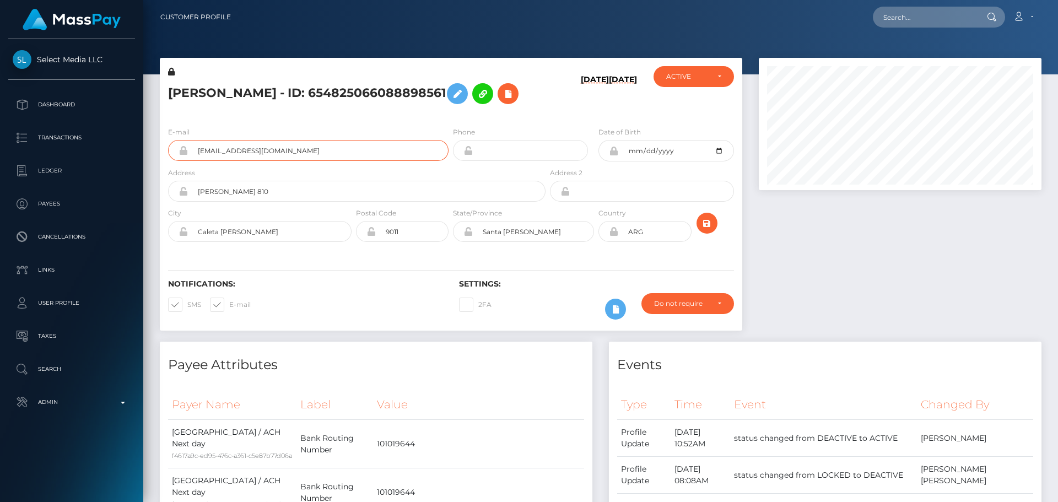
drag, startPoint x: 298, startPoint y: 181, endPoint x: 166, endPoint y: 180, distance: 131.7
click at [166, 167] on div "E-mail senoritaxoa@gmail.com" at bounding box center [305, 146] width 291 height 41
click at [347, 110] on h5 "DELIA JOHANA MAZA - ID: 654825066088898561" at bounding box center [353, 94] width 371 height 32
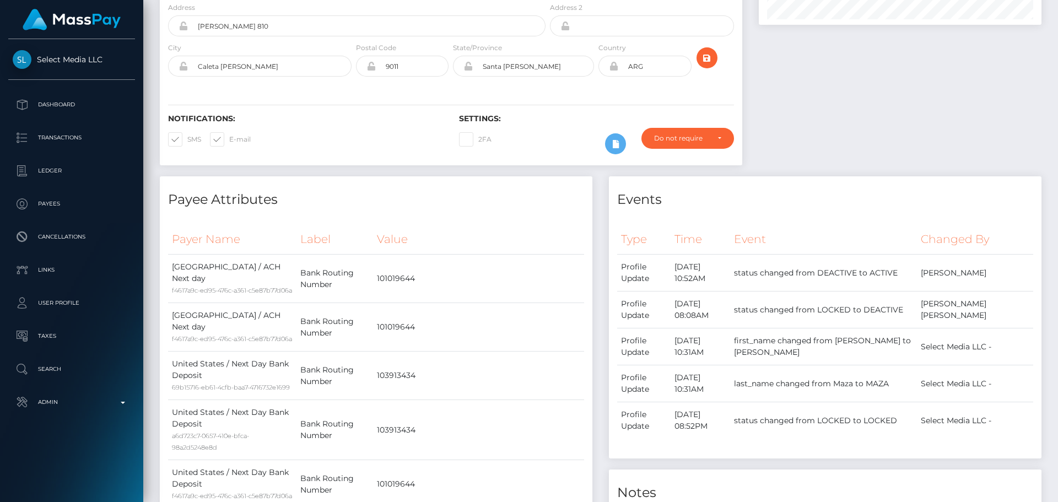
scroll to position [0, 0]
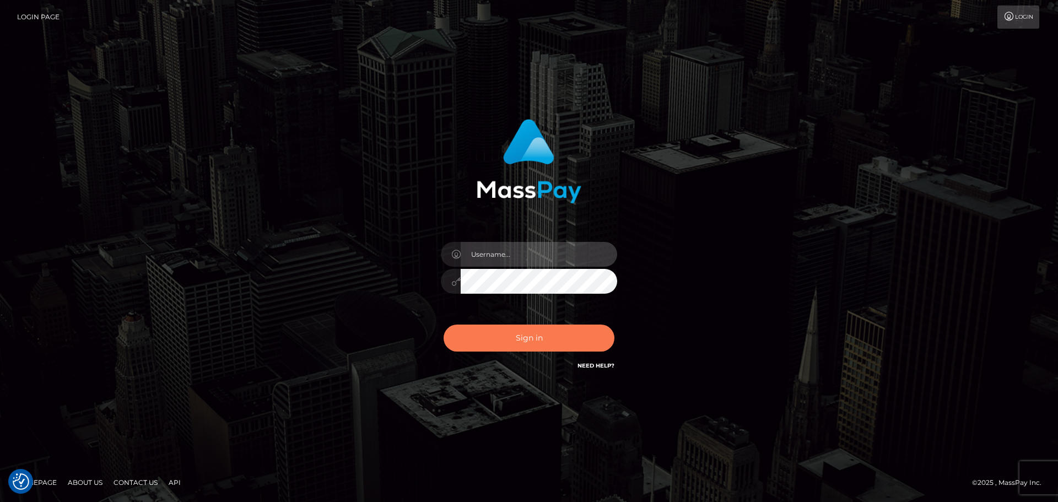
type input "[DOMAIN_NAME]"
click at [538, 337] on button "Sign in" at bounding box center [529, 338] width 171 height 27
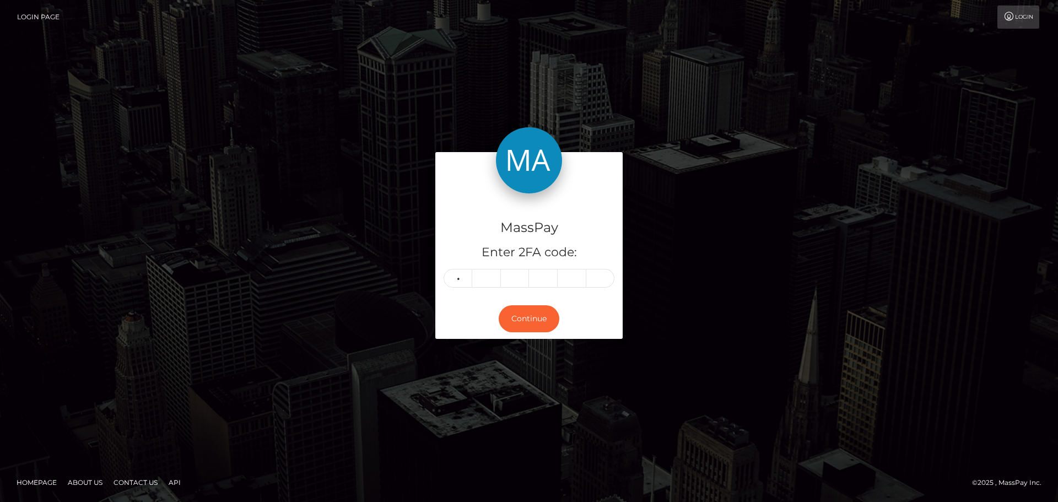
type input "0"
type input "9"
type input "1"
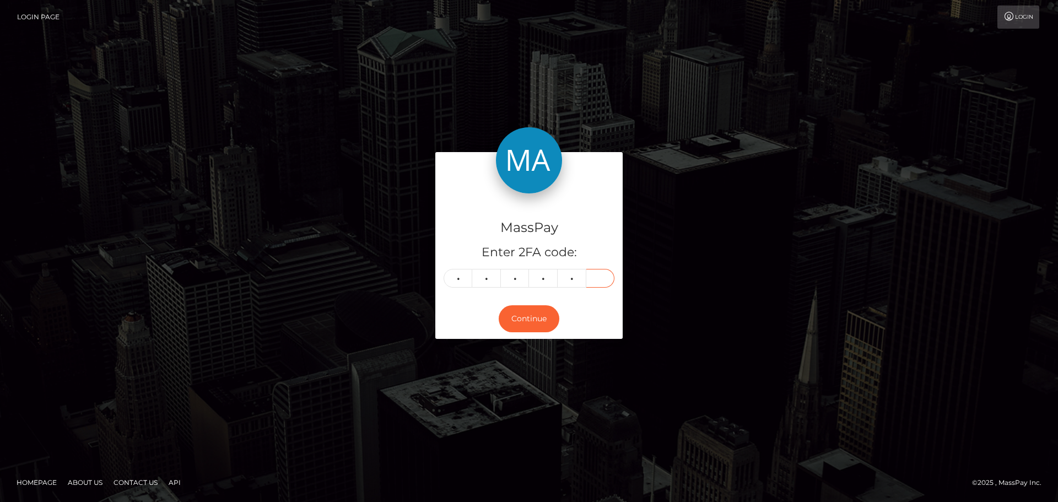
type input "2"
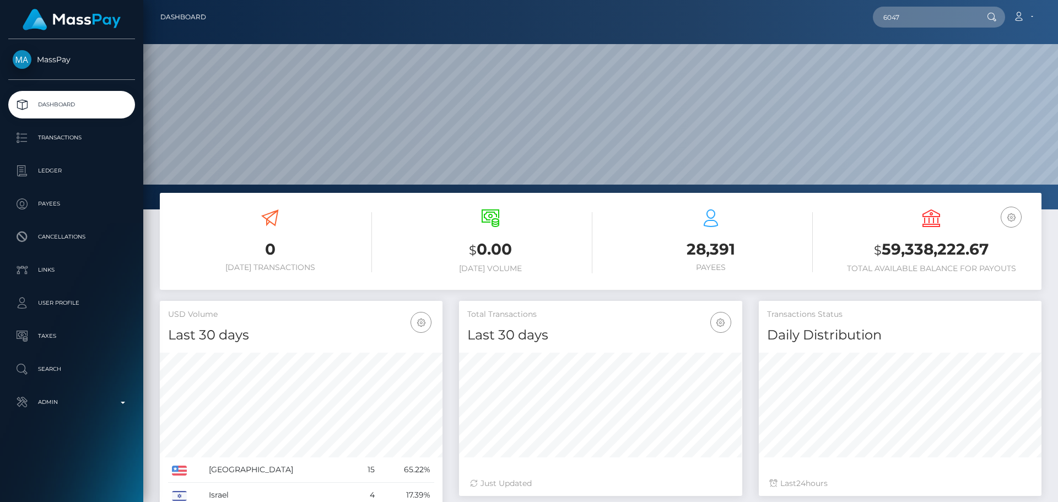
scroll to position [196, 283]
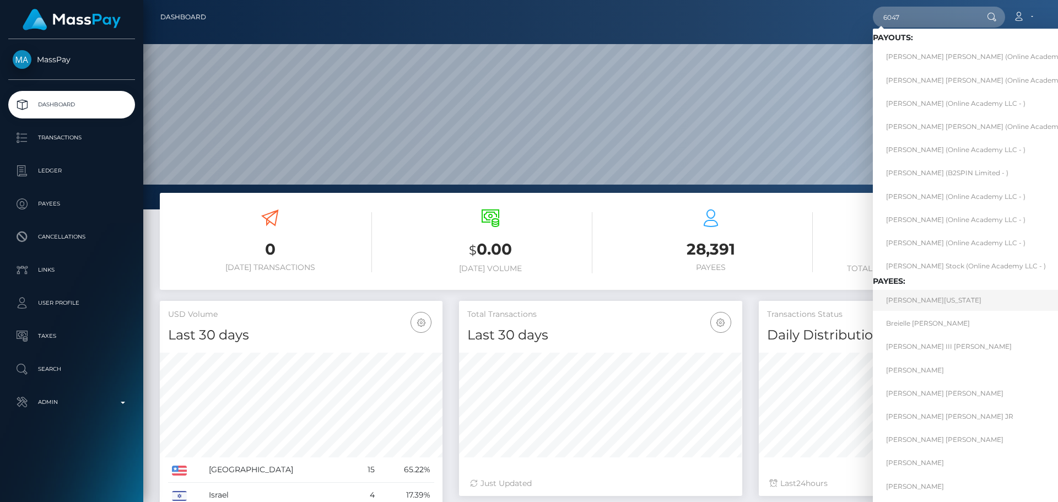
type input "6047"
click at [929, 301] on link "[PERSON_NAME][US_STATE]" at bounding box center [985, 300] width 225 height 20
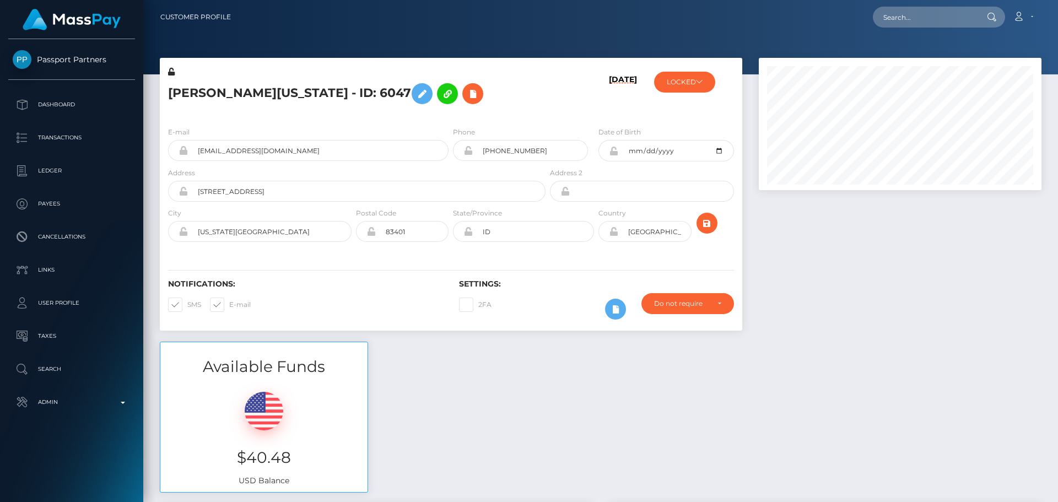
scroll to position [132, 283]
click at [505, 93] on h5 "[PERSON_NAME][US_STATE] - ID: 6047" at bounding box center [353, 94] width 371 height 32
click at [494, 77] on div "[PERSON_NAME][US_STATE] - ID: 6047" at bounding box center [354, 92] width 388 height 52
click at [494, 83] on h5 "[PERSON_NAME][US_STATE] - ID: 6047" at bounding box center [353, 94] width 371 height 32
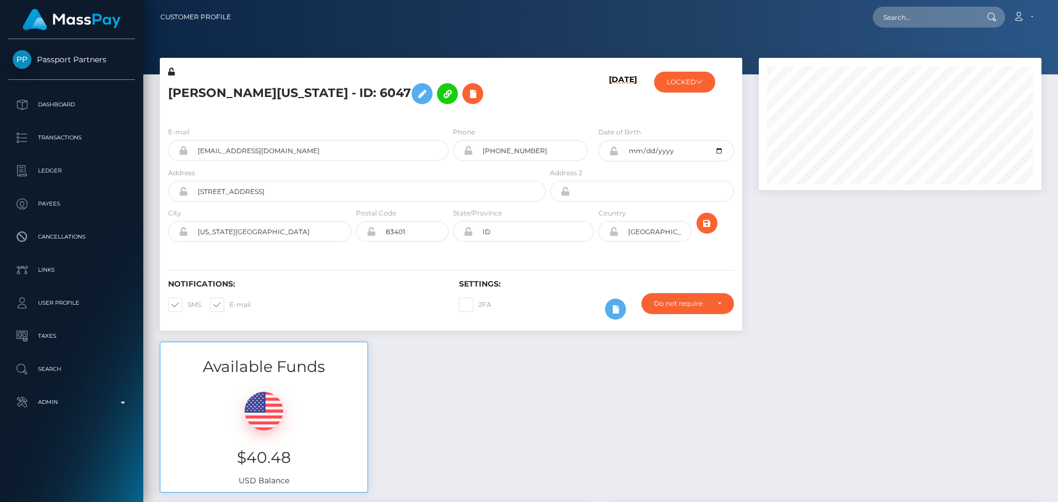
click at [489, 90] on h5 "[PERSON_NAME][US_STATE] - ID: 6047" at bounding box center [353, 94] width 371 height 32
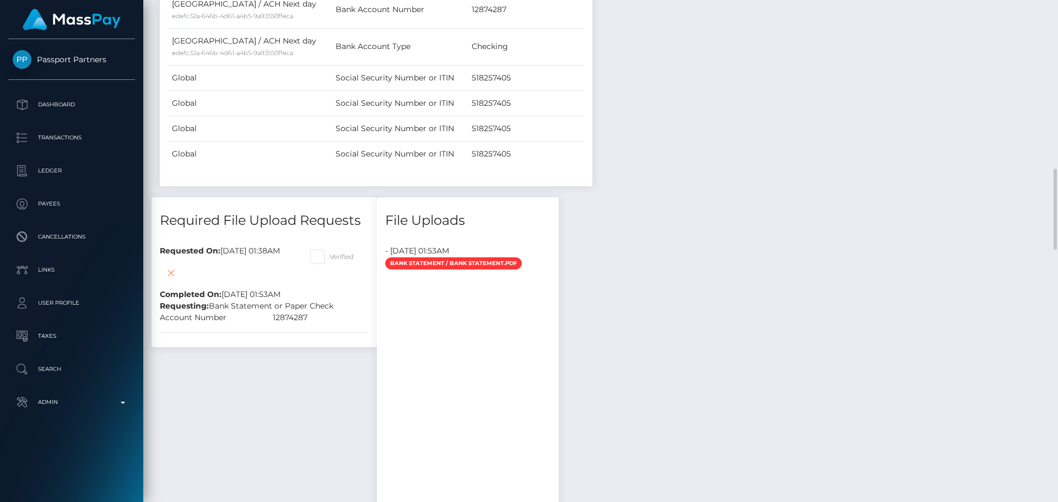
scroll to position [992, 0]
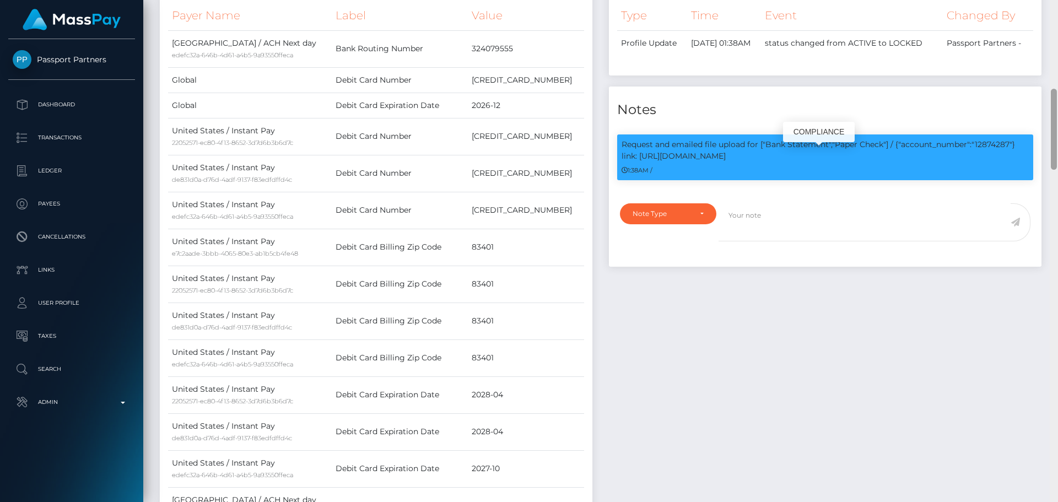
scroll to position [132, 283]
click at [811, 241] on textarea at bounding box center [864, 222] width 292 height 38
paste textarea "Bank statement provided for showing that the bank account belongs to Heather Ni…"
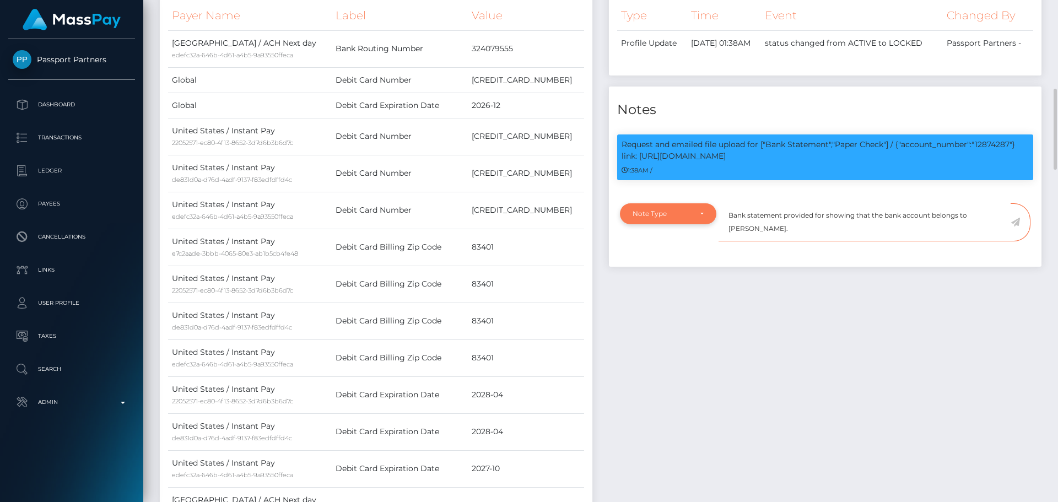
type textarea "Bank statement provided for showing that the bank account belongs to Heather Ni…"
click at [694, 219] on div "Note Type" at bounding box center [668, 213] width 96 height 21
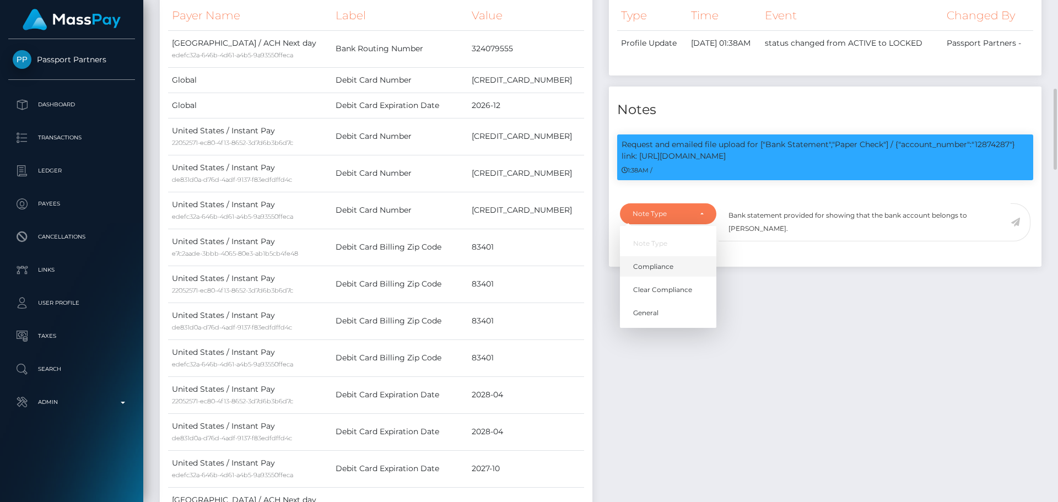
click at [668, 271] on link "Compliance" at bounding box center [668, 266] width 96 height 20
select select "COMPLIANCE"
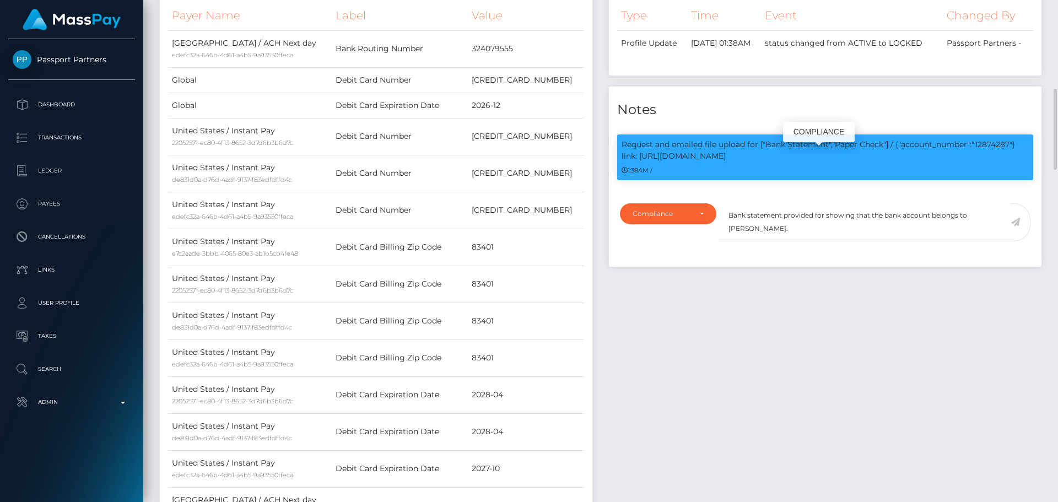
click at [989, 155] on p "Request and emailed file upload for ["Bank Statement","Paper Check"] / {"accoun…" at bounding box center [824, 150] width 407 height 23
copy p "12874287"
click at [823, 225] on textarea "Bank statement provided for showing that the bank account belongs to Heather Ni…" at bounding box center [864, 222] width 292 height 38
paste textarea "12874287"
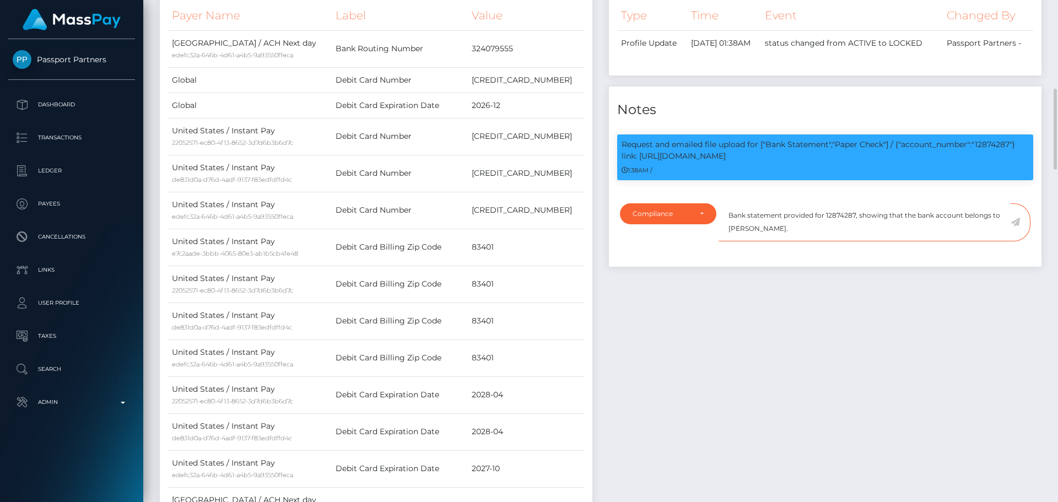
click at [745, 240] on textarea "Bank statement provided for 12874287, showing that the bank account belongs to …" at bounding box center [864, 222] width 292 height 38
drag, startPoint x: 745, startPoint y: 240, endPoint x: 782, endPoint y: 240, distance: 36.9
click at [782, 240] on textarea "Bank statement provided for 12874287, showing that the bank account belongs to …" at bounding box center [864, 222] width 292 height 38
paste textarea "DENNIS J WASHINGTON"
paste textarea "LUCINDA ROSE WASHINGTON"
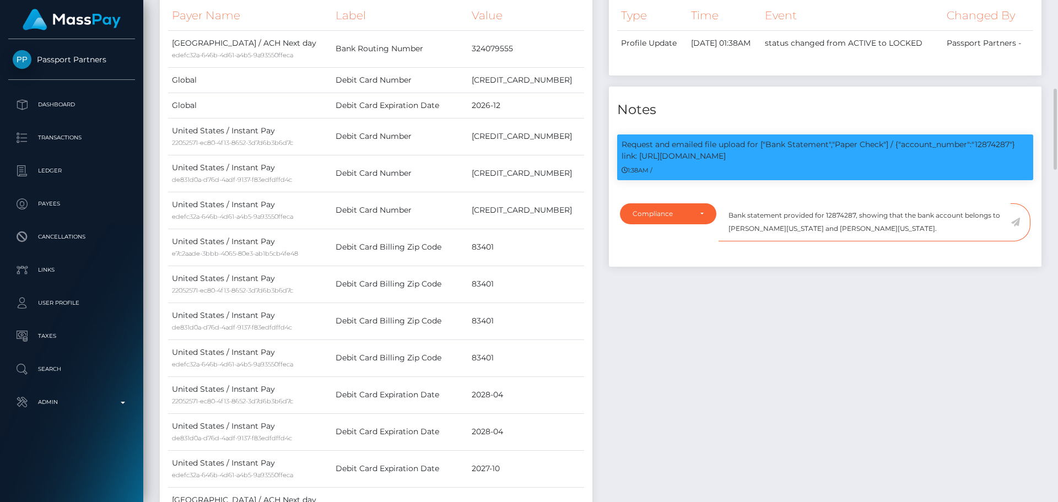
click at [946, 240] on textarea "Bank statement provided for 12874287, showing that the bank account belongs to …" at bounding box center [864, 222] width 292 height 38
type textarea "Bank statement provided for 12874287, showing that the bank account belongs to …"
click at [1015, 226] on icon at bounding box center [1014, 222] width 9 height 9
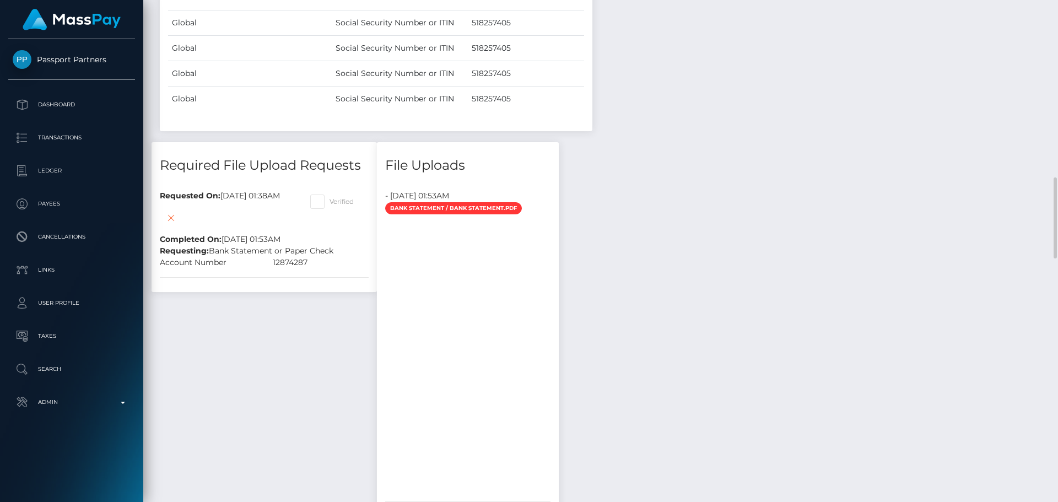
scroll to position [992, 0]
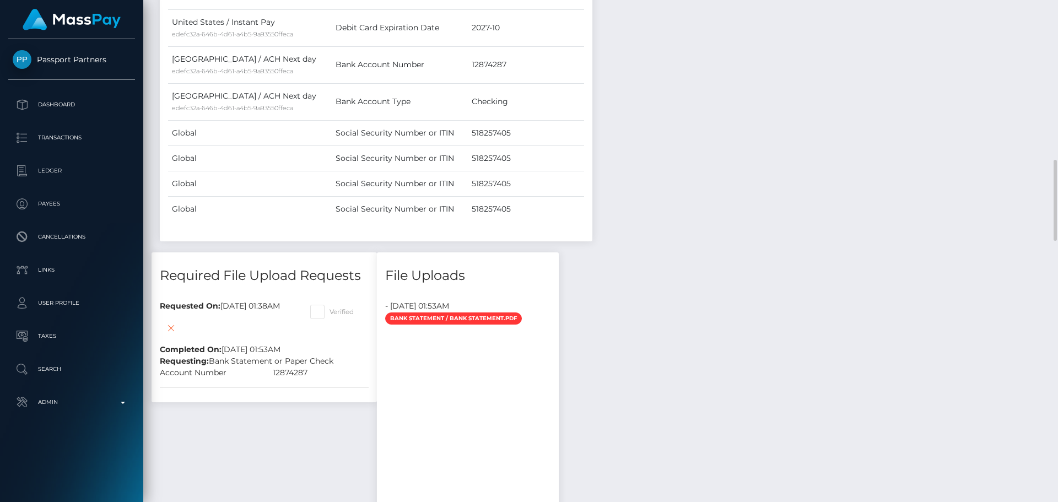
click at [329, 311] on span at bounding box center [329, 311] width 0 height 8
click at [337, 311] on input "Verified" at bounding box center [332, 308] width 7 height 7
checkbox input "true"
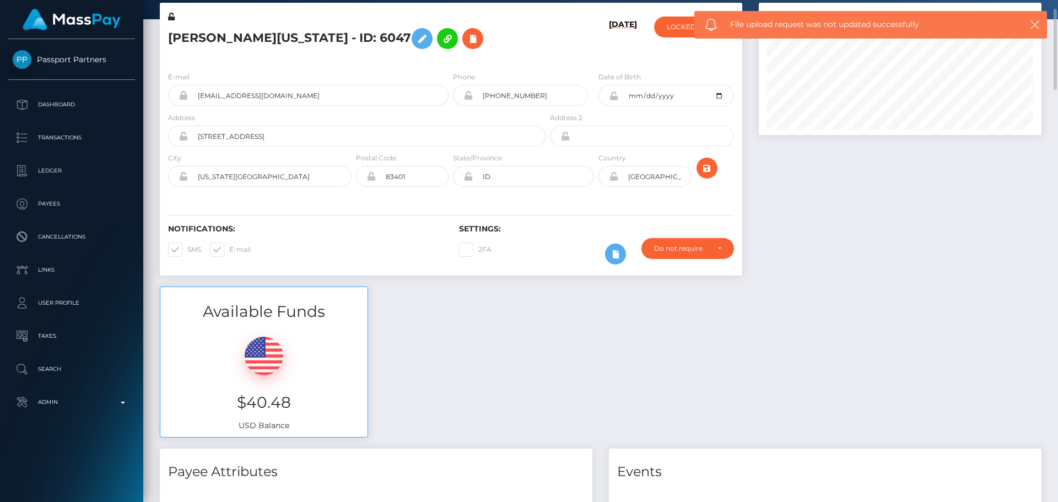
scroll to position [0, 0]
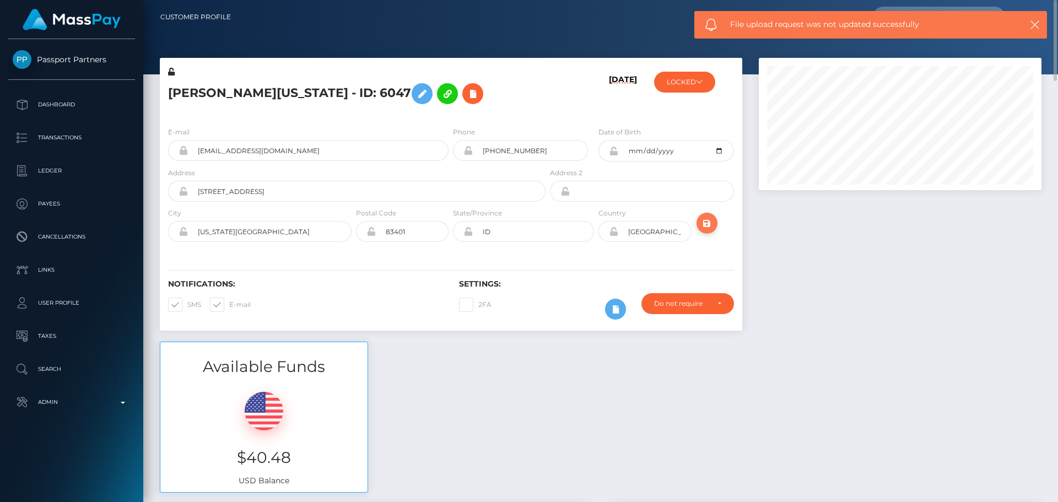
click at [707, 225] on icon "submit" at bounding box center [706, 224] width 13 height 14
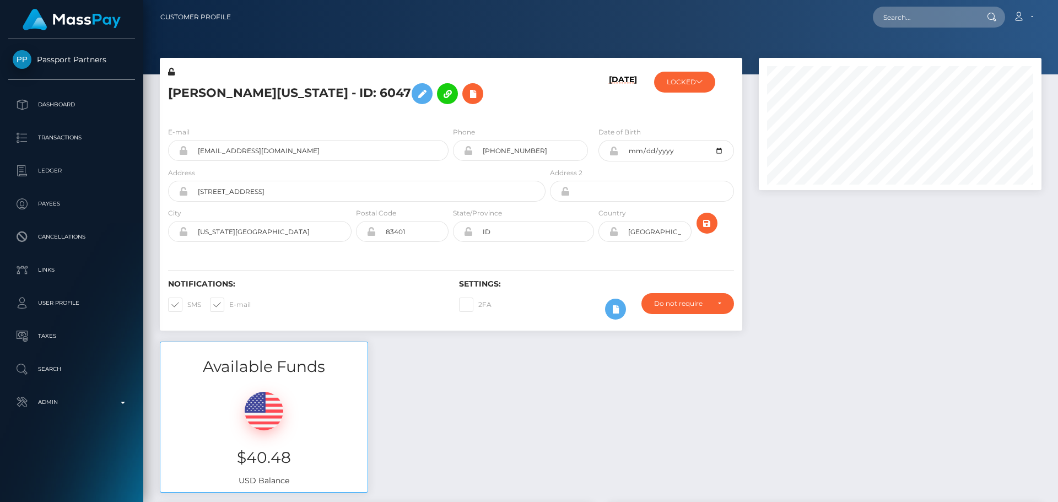
scroll to position [132, 283]
click at [517, 81] on h5 "[PERSON_NAME][US_STATE] - ID: 6047" at bounding box center [353, 94] width 371 height 32
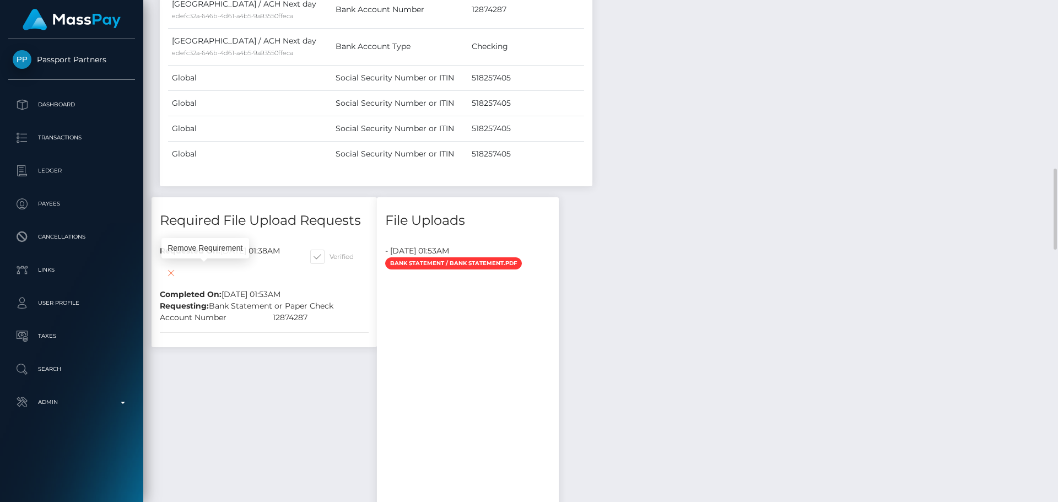
click at [177, 275] on icon at bounding box center [170, 273] width 13 height 14
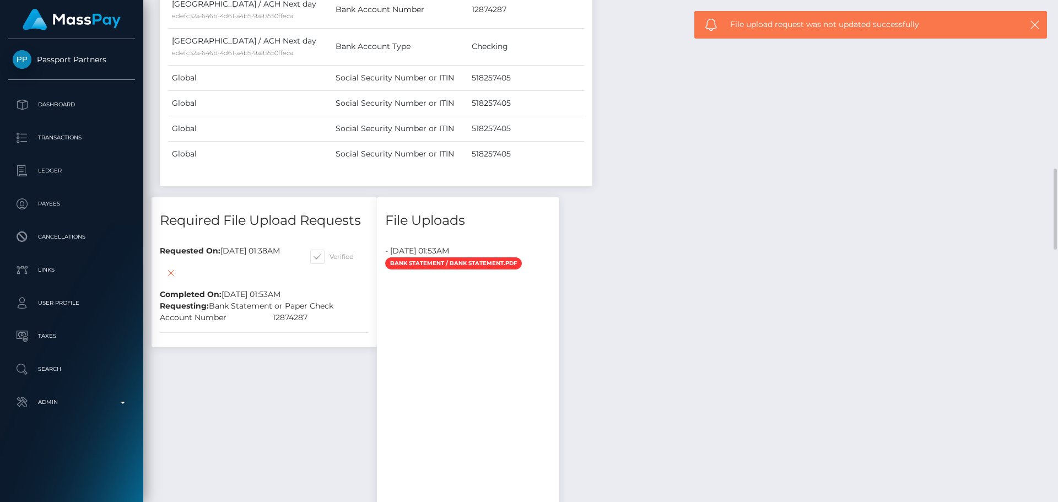
click at [377, 284] on div "Requested On: [DATE] 01:38AM Completed On: [DATE] 01:53AM Verified" at bounding box center [264, 272] width 225 height 55
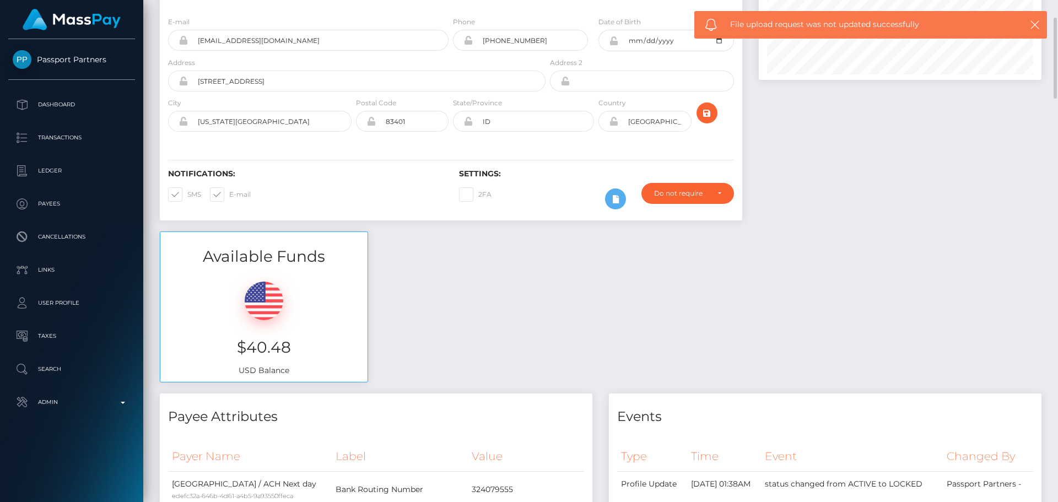
scroll to position [0, 0]
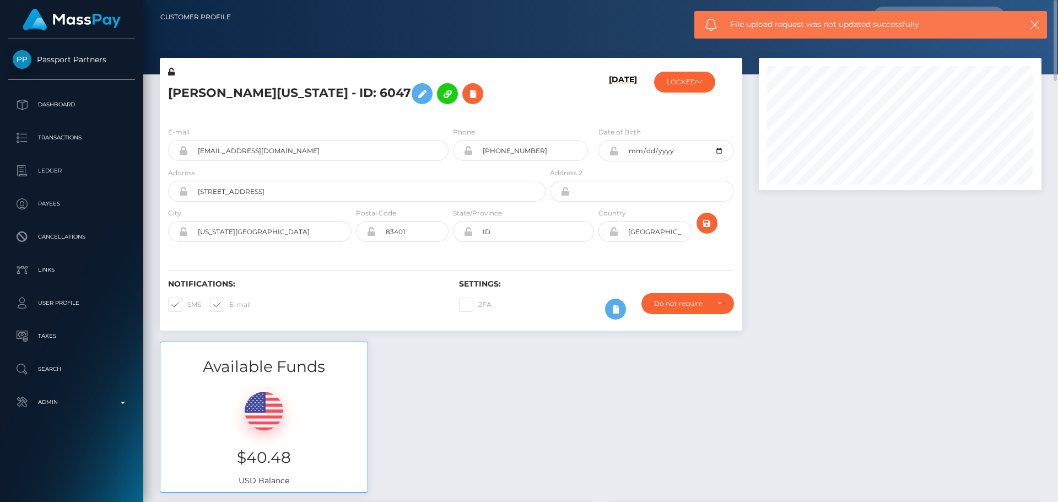
click at [512, 111] on div "[PERSON_NAME][US_STATE] - ID: 6047" at bounding box center [354, 92] width 388 height 52
click at [707, 225] on icon "submit" at bounding box center [706, 224] width 13 height 14
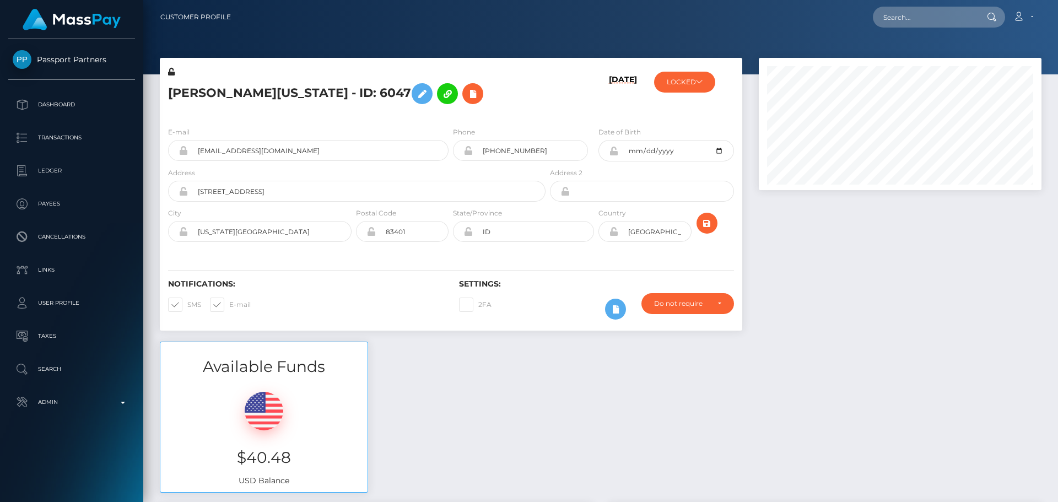
scroll to position [132, 283]
click at [571, 85] on div "[DATE]" at bounding box center [596, 92] width 97 height 52
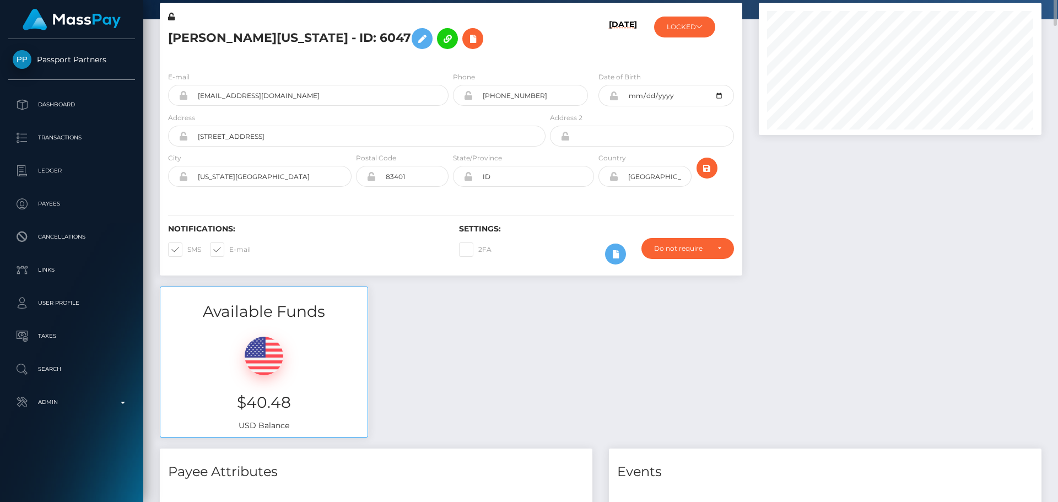
scroll to position [0, 0]
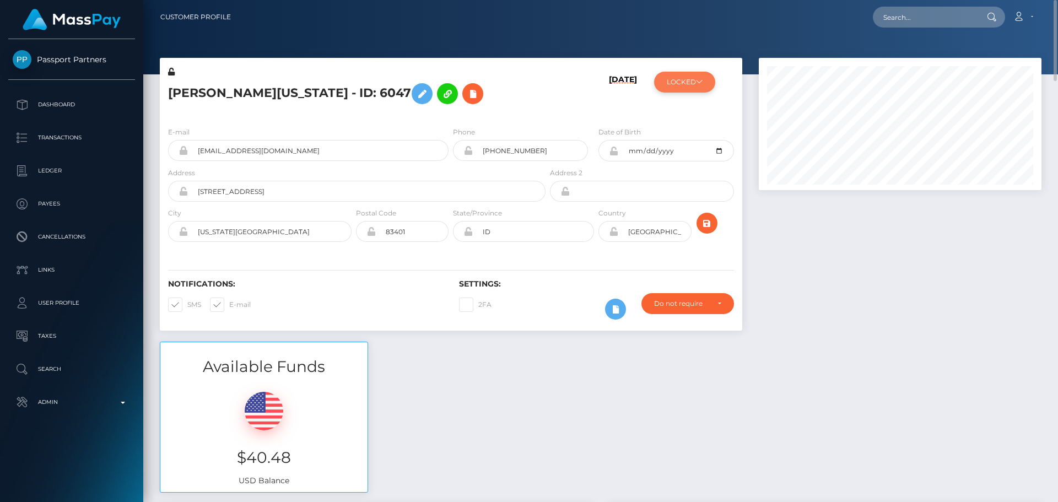
click at [682, 82] on button "LOCKED" at bounding box center [684, 82] width 61 height 21
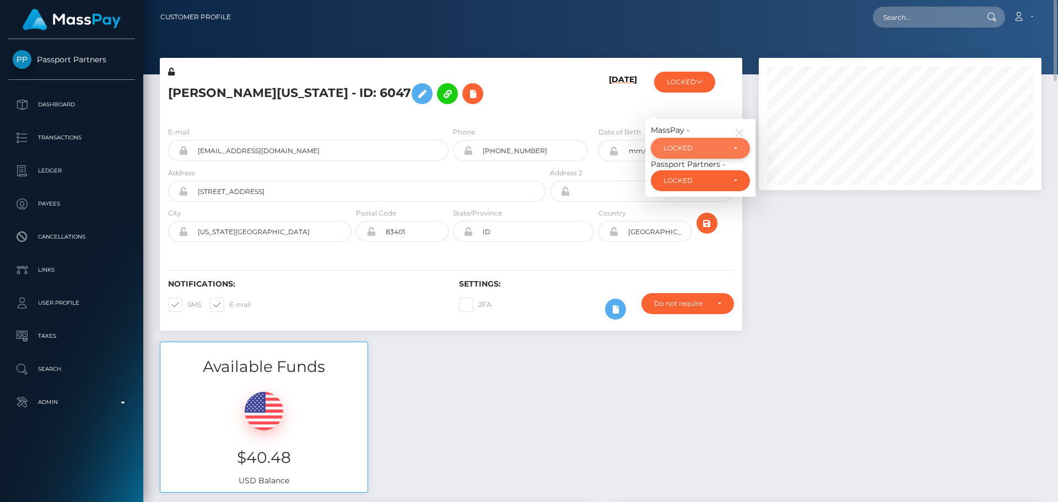
click at [702, 149] on div "LOCKED" at bounding box center [693, 148] width 61 height 9
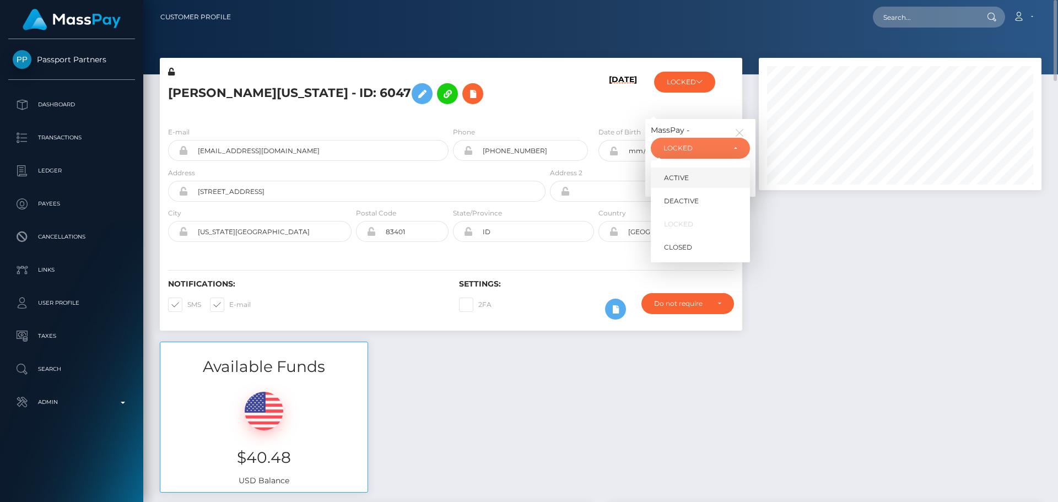
click at [700, 172] on link "ACTIVE" at bounding box center [700, 177] width 99 height 20
select select "ACTIVE"
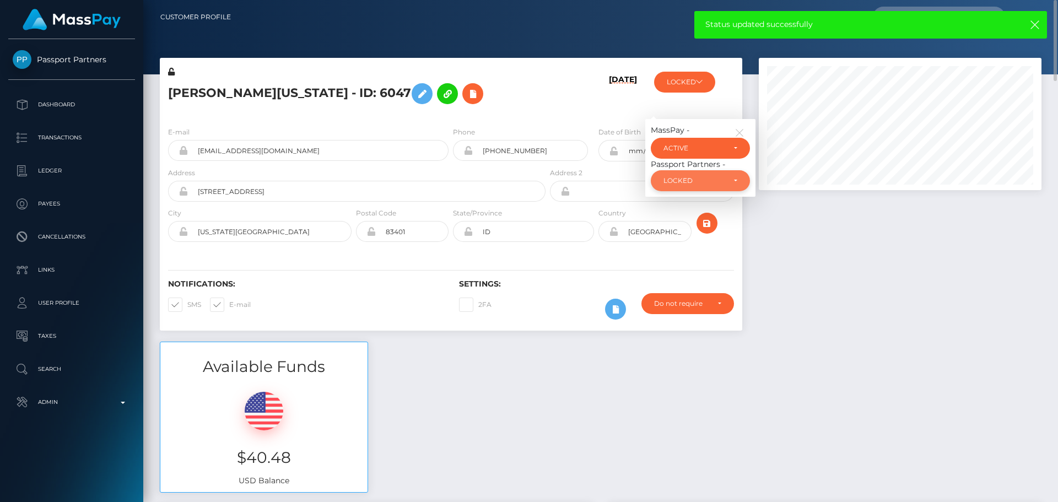
click at [698, 183] on div "LOCKED" at bounding box center [693, 180] width 61 height 9
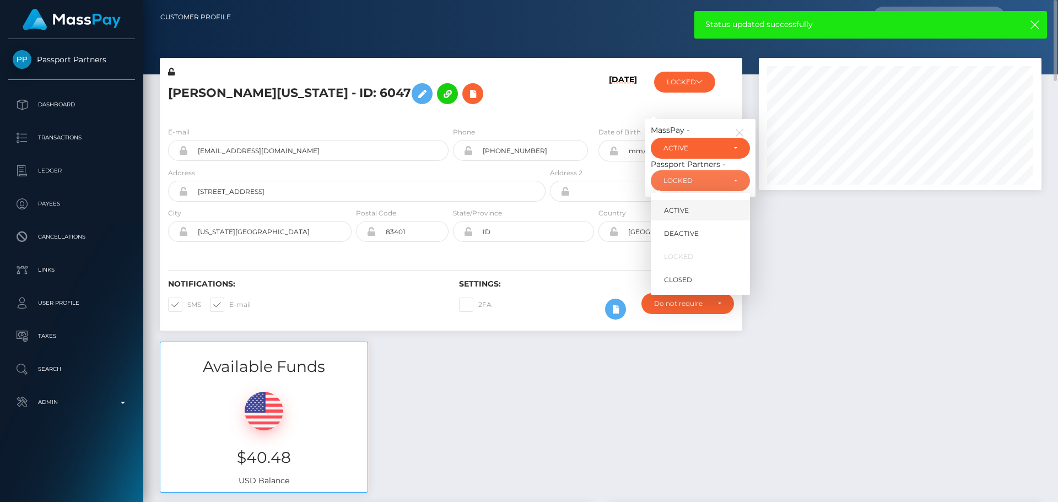
click at [689, 204] on link "ACTIVE" at bounding box center [700, 210] width 99 height 20
select select "ACTIVE"
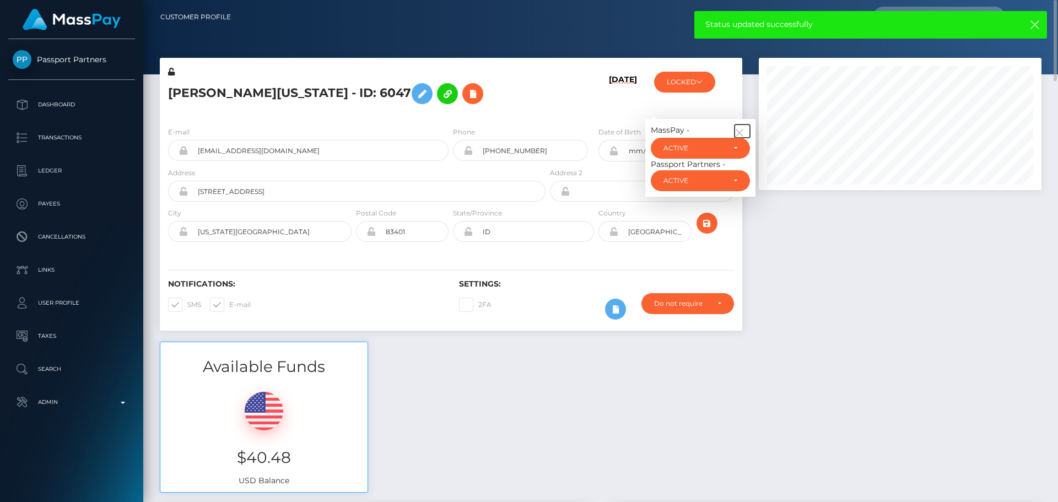
click at [744, 129] on button "button" at bounding box center [741, 131] width 15 height 13
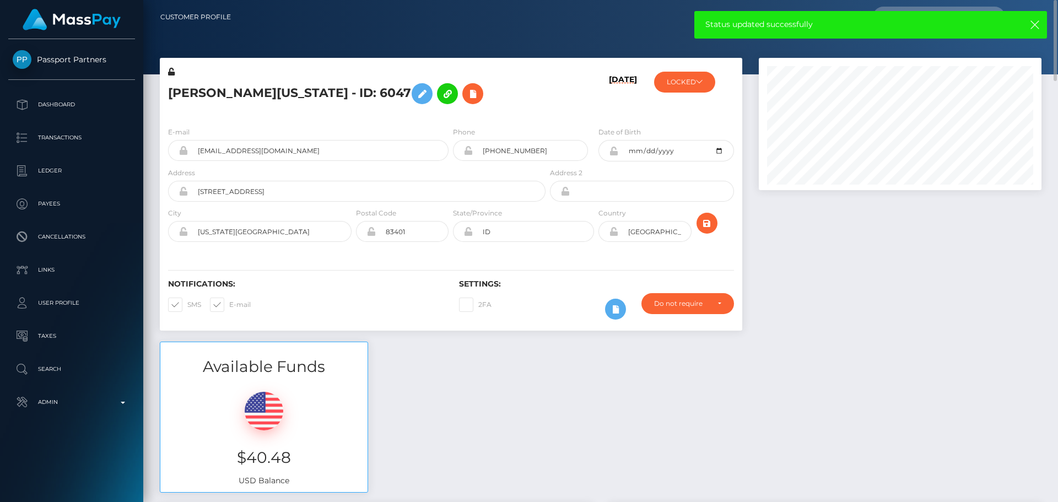
click at [610, 105] on h6 "[DATE]" at bounding box center [623, 94] width 28 height 39
click at [706, 221] on icon "submit" at bounding box center [706, 224] width 13 height 14
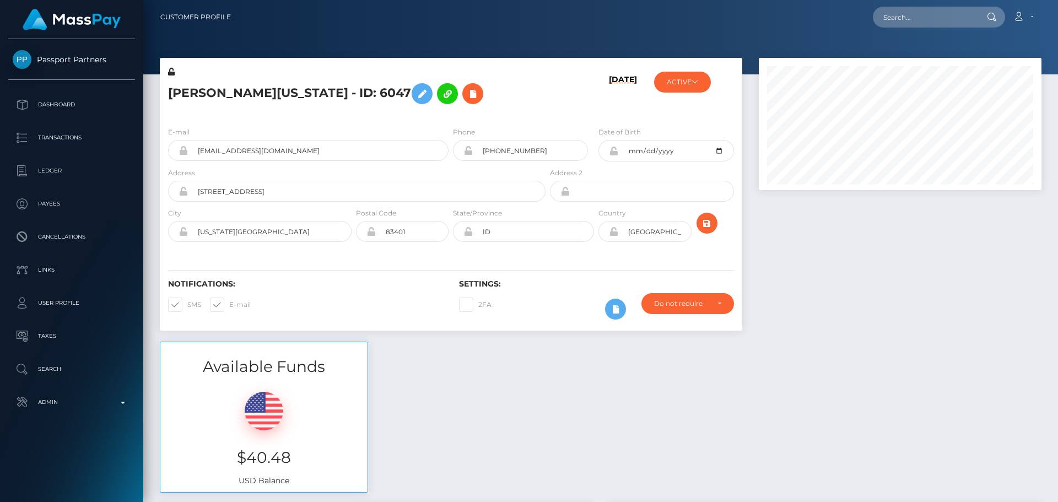
scroll to position [132, 283]
click at [703, 217] on icon "submit" at bounding box center [706, 224] width 13 height 14
click at [483, 95] on h5 "Lucinda Washington - ID: 6047" at bounding box center [353, 94] width 371 height 32
click at [451, 115] on div "[PERSON_NAME][US_STATE] - ID: 6047" at bounding box center [354, 92] width 388 height 52
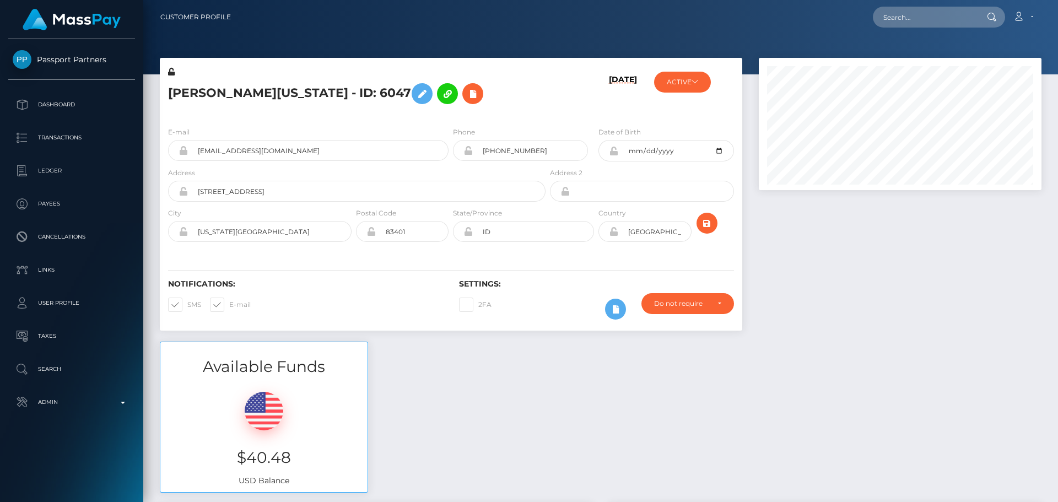
click at [452, 114] on div "[PERSON_NAME][US_STATE] - ID: 6047" at bounding box center [354, 92] width 388 height 52
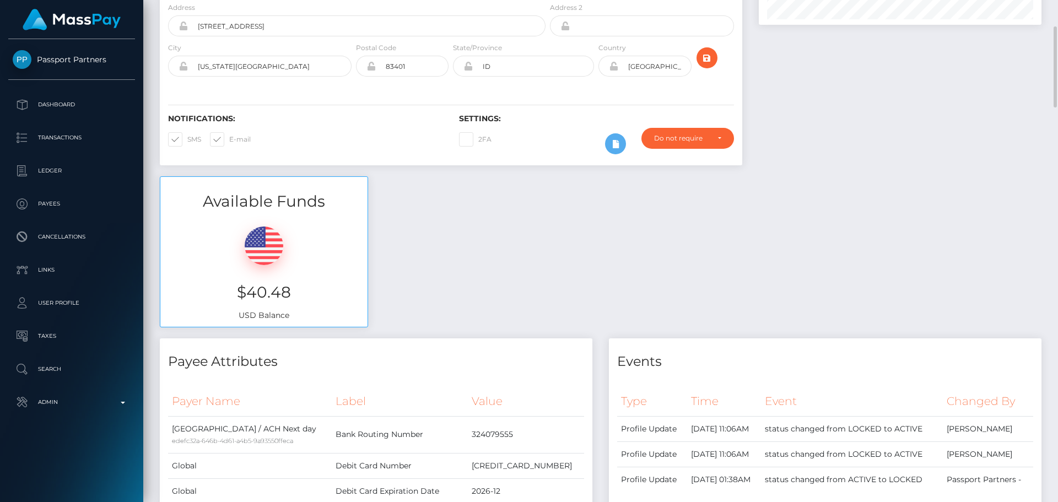
scroll to position [0, 0]
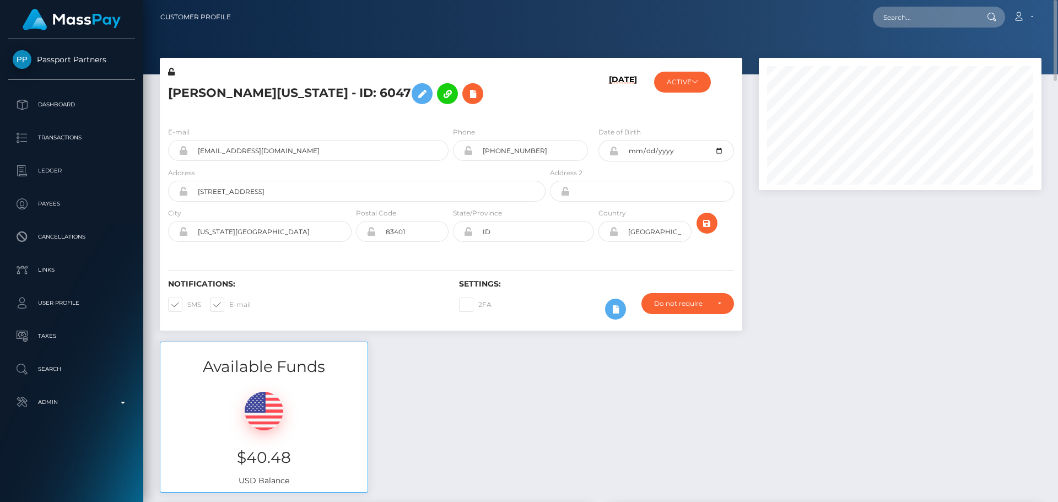
click at [479, 100] on h5 "[PERSON_NAME][US_STATE] - ID: 6047" at bounding box center [353, 94] width 371 height 32
click at [477, 93] on h5 "Lucinda Washington - ID: 6047" at bounding box center [353, 94] width 371 height 32
click at [476, 93] on h5 "Lucinda Washington - ID: 6047" at bounding box center [353, 94] width 371 height 32
click at [473, 90] on h5 "Lucinda Washington - ID: 6047" at bounding box center [353, 94] width 371 height 32
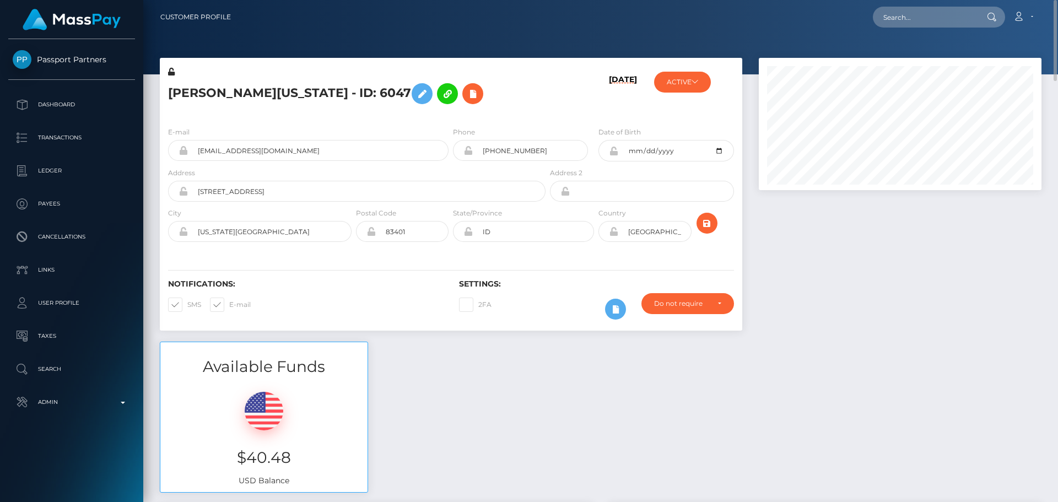
click at [459, 94] on h5 "Lucinda Washington - ID: 6047" at bounding box center [353, 94] width 371 height 32
click at [463, 103] on h5 "Lucinda Washington - ID: 6047" at bounding box center [353, 94] width 371 height 32
click at [697, 88] on button "ACTIVE" at bounding box center [682, 82] width 57 height 21
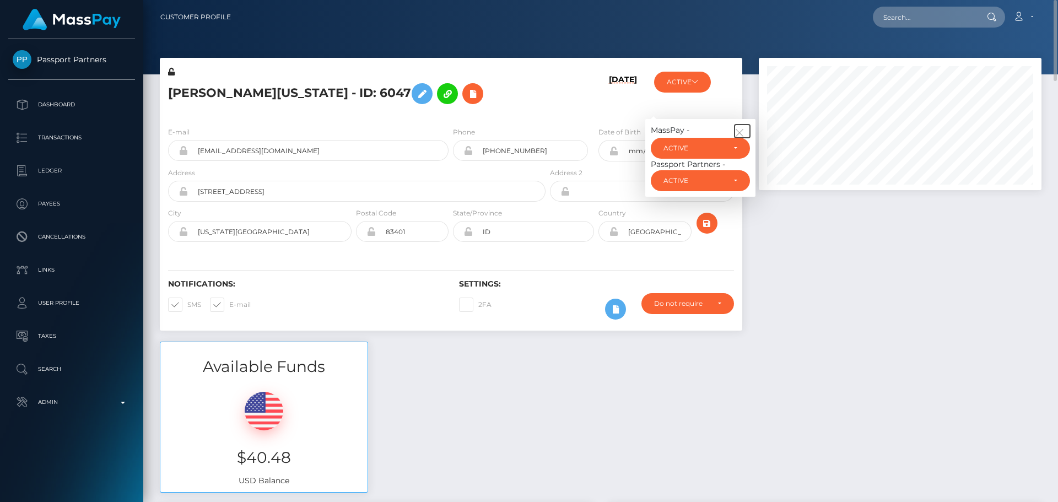
click at [743, 133] on icon "button" at bounding box center [739, 133] width 10 height 10
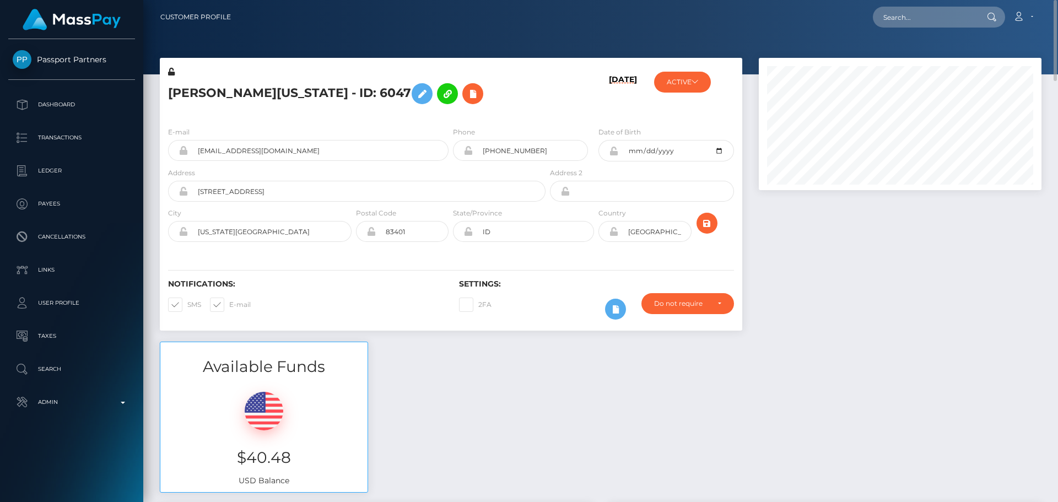
click at [555, 94] on div "09/17/25" at bounding box center [596, 92] width 97 height 52
click at [680, 86] on button "ACTIVE" at bounding box center [682, 82] width 57 height 21
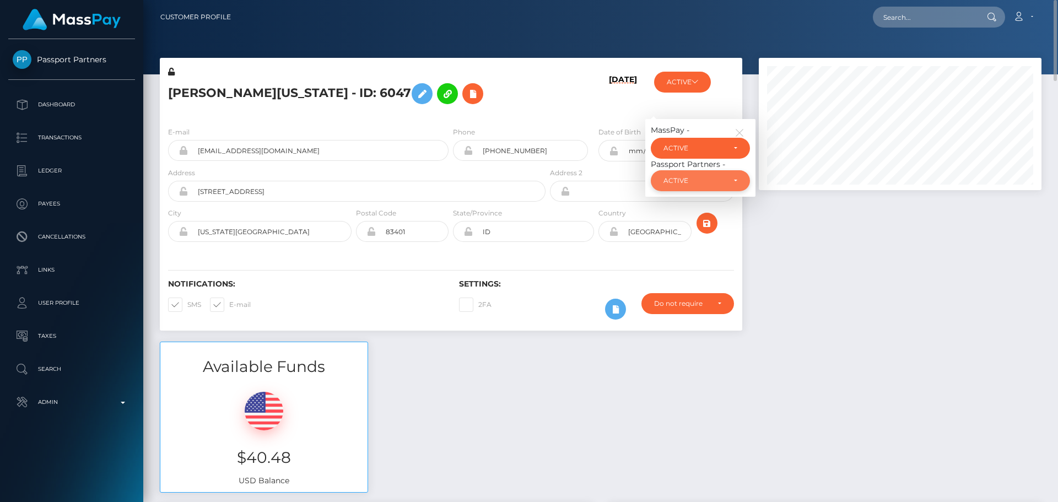
click at [696, 183] on div "ACTIVE" at bounding box center [693, 180] width 61 height 9
click at [675, 233] on span "DEACTIVE" at bounding box center [681, 234] width 35 height 10
select select "DEACTIVE"
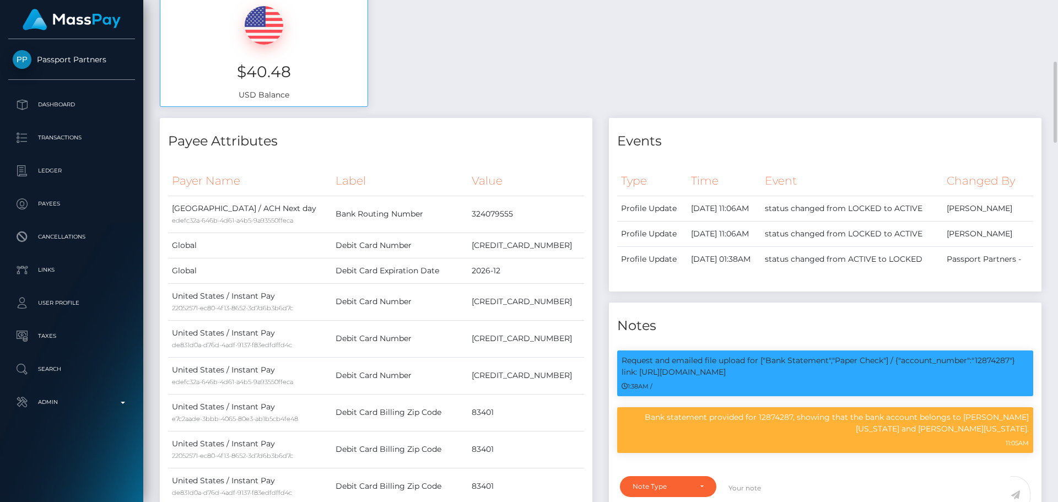
click at [703, 88] on div "Available Funds $40.48 USD Balance" at bounding box center [601, 37] width 898 height 162
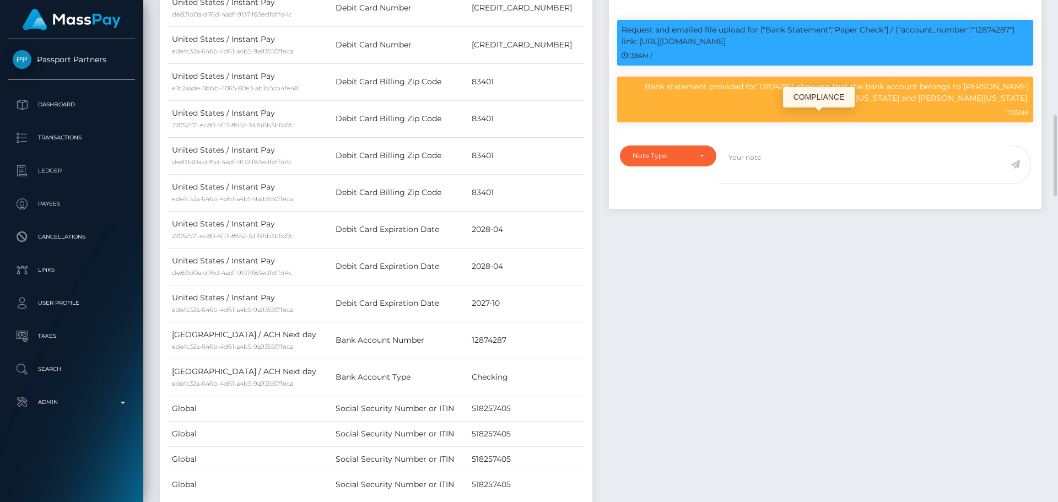
click at [684, 104] on p "Bank statement provided for 12874287, showing that the bank account belongs to …" at bounding box center [824, 92] width 407 height 23
drag, startPoint x: 684, startPoint y: 122, endPoint x: 1029, endPoint y: 132, distance: 345.0
click at [1029, 122] on div "Bank statement provided for 12874287, showing that the bank account belongs to …" at bounding box center [825, 100] width 416 height 46
copy div "Bank statement provided for 12874287, showing that the bank account belongs to …"
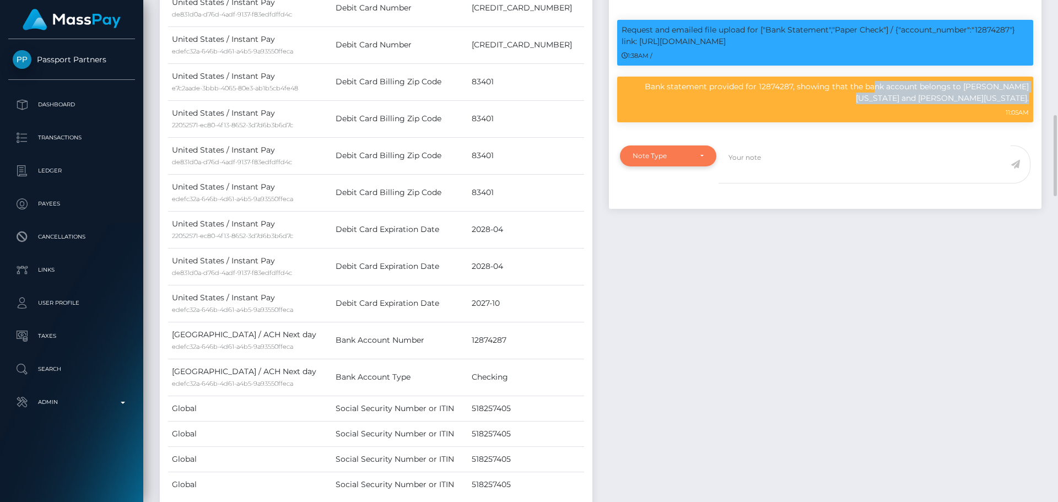
click at [684, 160] on div "Note Type" at bounding box center [661, 156] width 58 height 9
click at [671, 214] on span "Compliance" at bounding box center [653, 209] width 40 height 10
select select "COMPLIANCE"
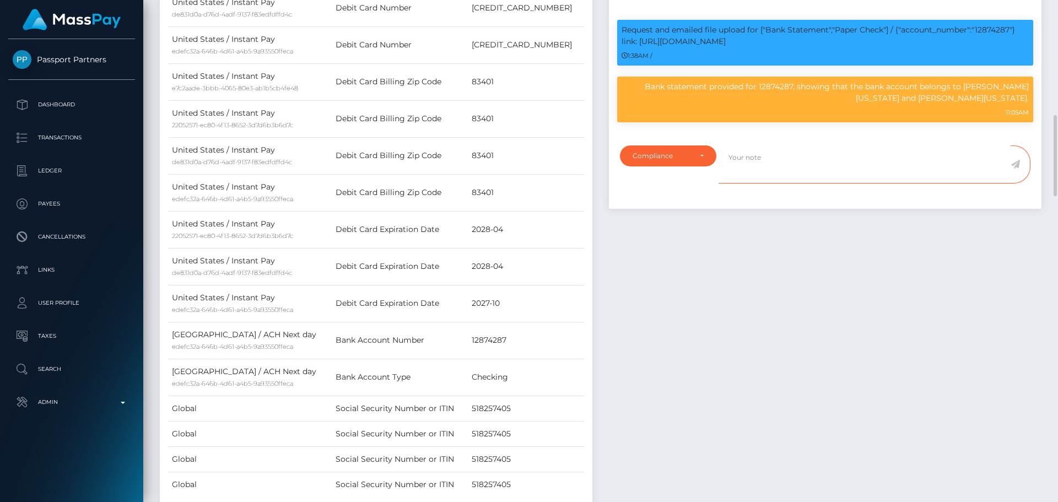
click at [776, 183] on textarea at bounding box center [864, 164] width 292 height 38
type textarea "ID required."
click at [1017, 169] on icon at bounding box center [1014, 164] width 9 height 9
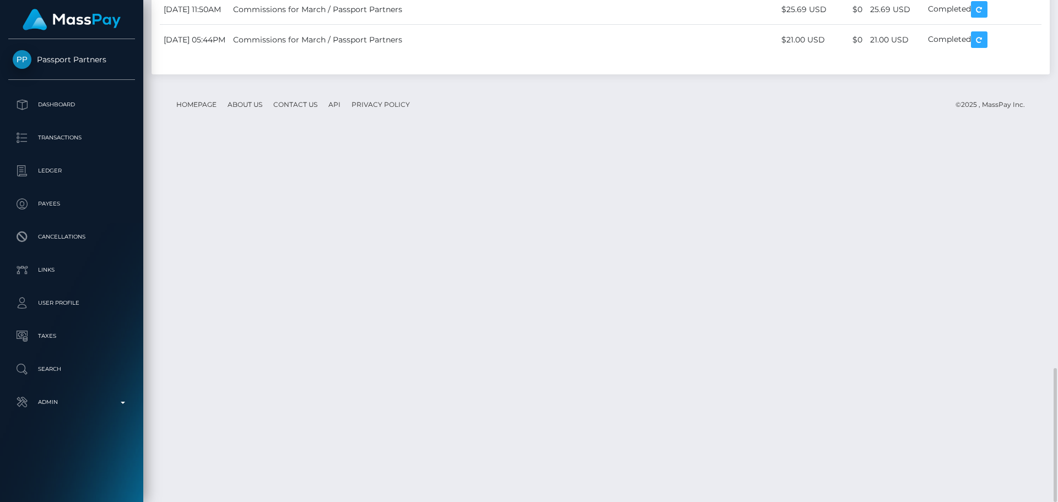
scroll to position [132, 283]
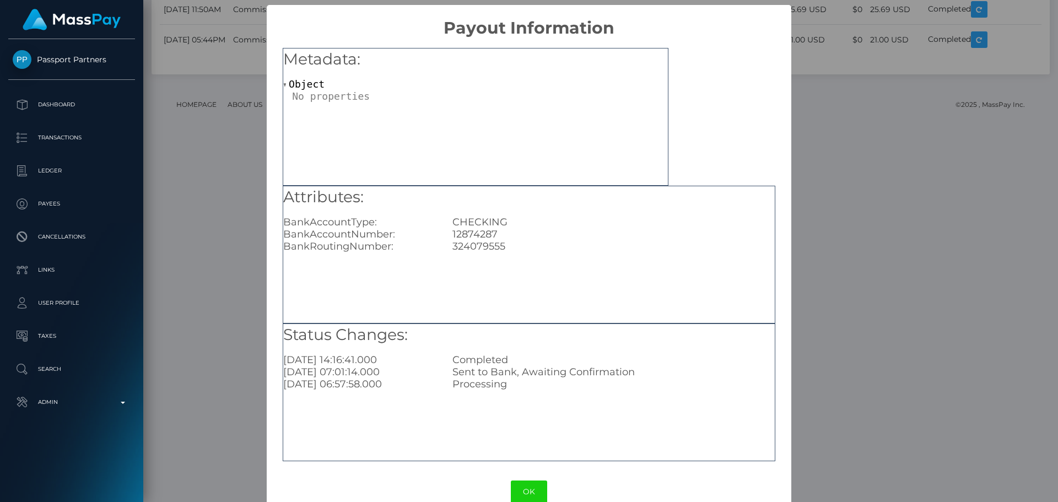
click at [454, 241] on div "324079555" at bounding box center [613, 246] width 338 height 12
copy div "324079555"
drag, startPoint x: 536, startPoint y: 497, endPoint x: 580, endPoint y: 419, distance: 89.8
click at [536, 496] on button "OK" at bounding box center [529, 491] width 36 height 23
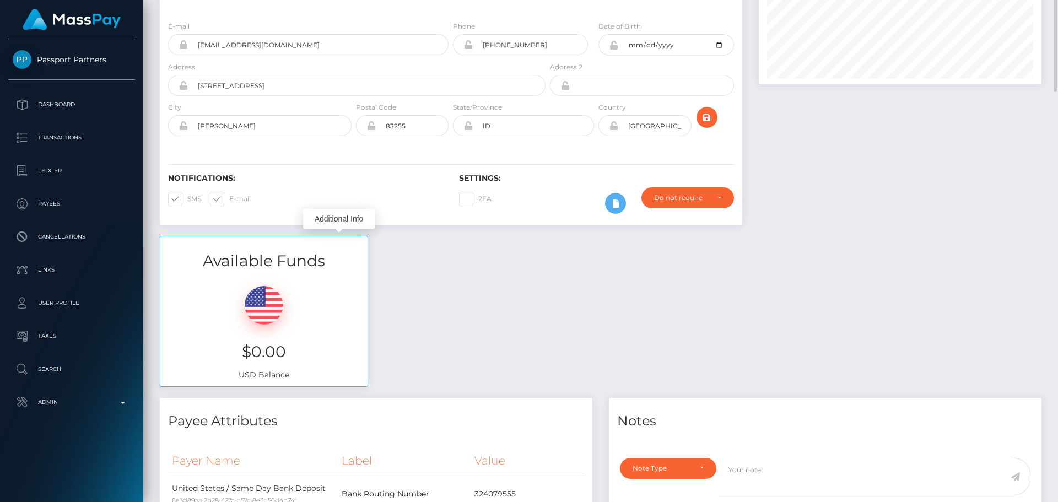
scroll to position [0, 0]
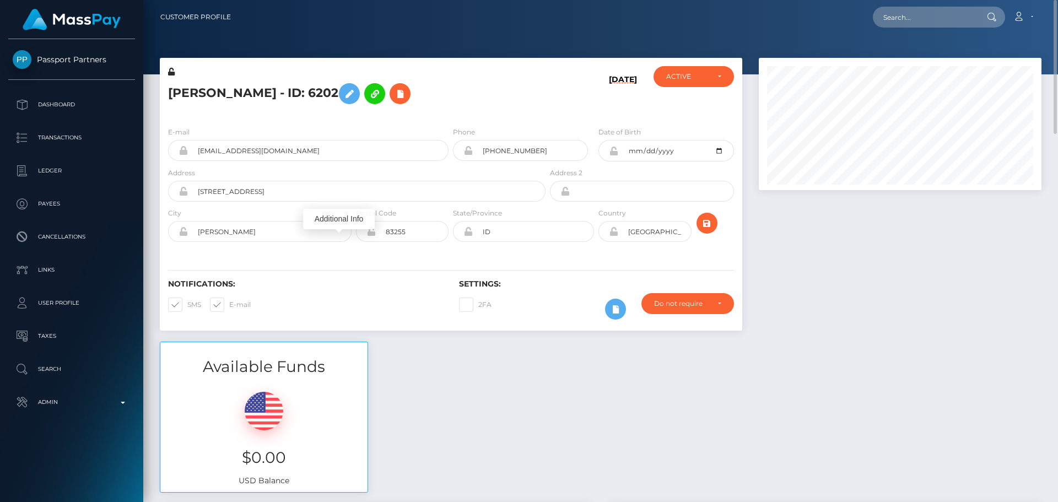
click at [521, 103] on h5 "Steven Eckles - ID: 6202" at bounding box center [353, 94] width 371 height 32
click at [393, 91] on icon at bounding box center [399, 94] width 13 height 14
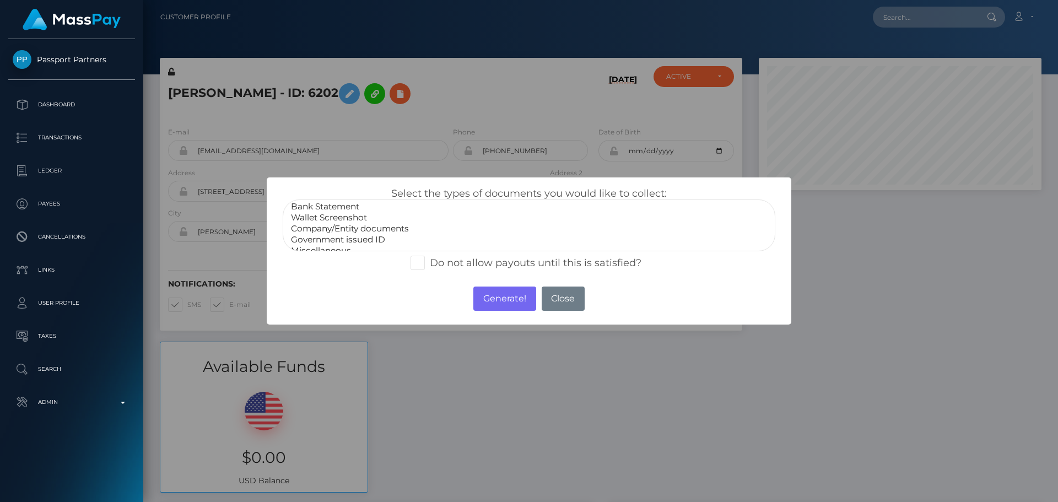
scroll to position [22, 0]
select select "Miscellaneous"
click at [323, 240] on option "Miscellaneous" at bounding box center [529, 241] width 478 height 11
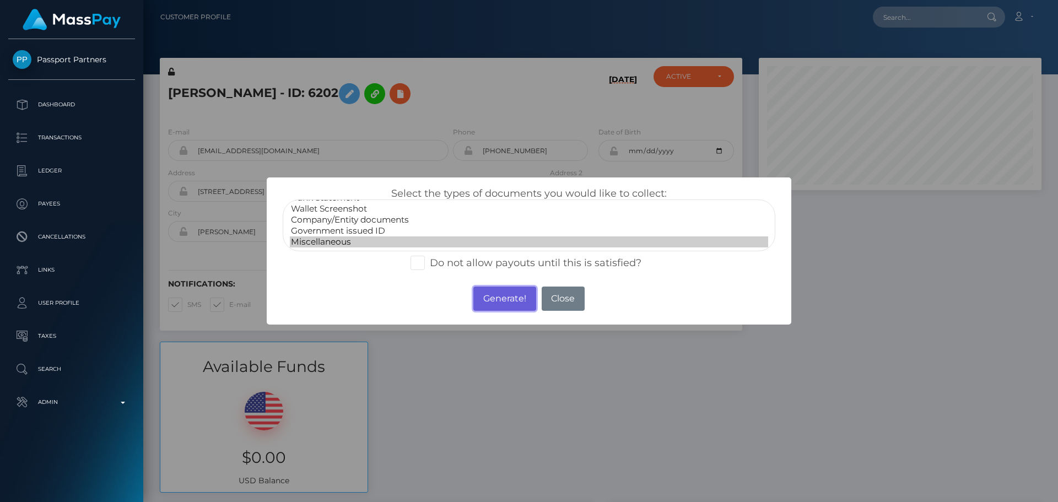
click at [505, 291] on button "Generate!" at bounding box center [504, 298] width 62 height 24
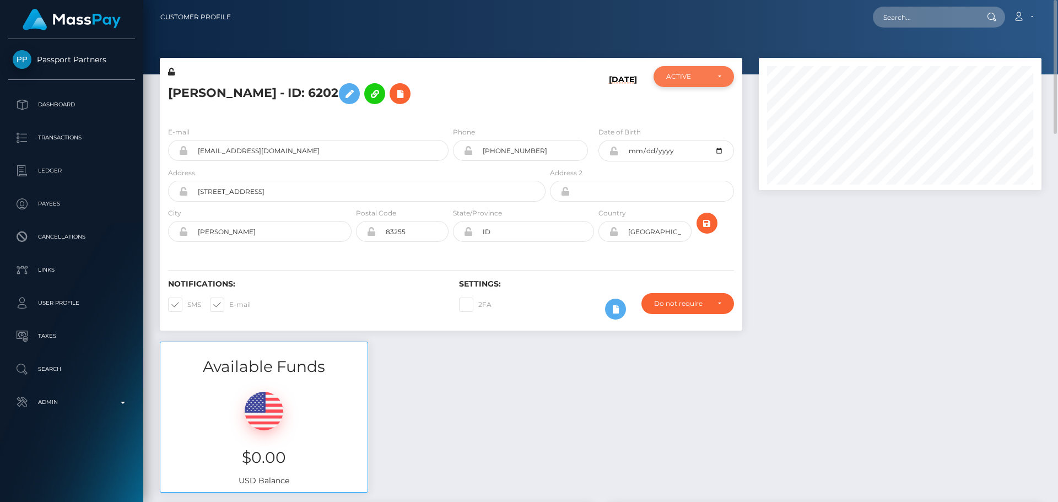
click at [667, 82] on div "ACTIVE" at bounding box center [693, 76] width 80 height 21
click at [680, 128] on span "DEACTIVE" at bounding box center [684, 130] width 35 height 10
select select "DEACTIVE"
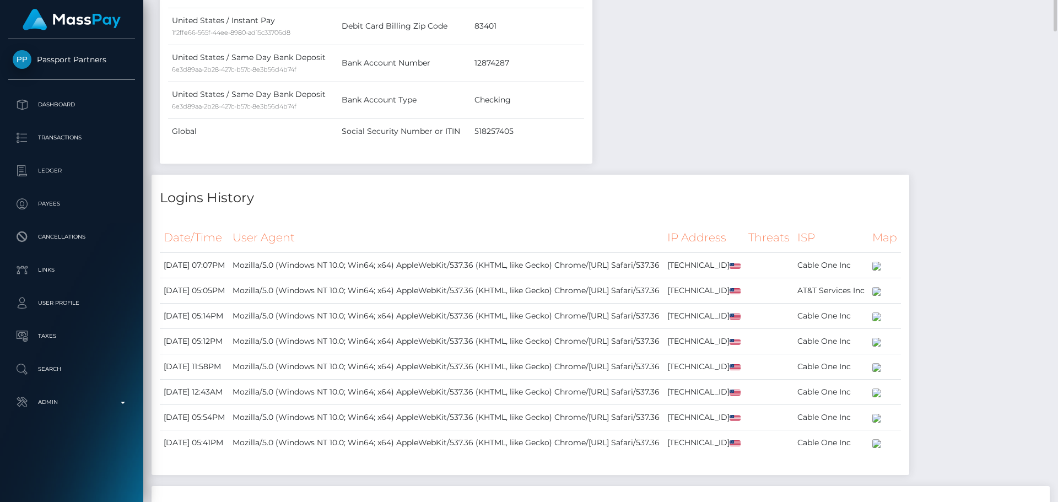
scroll to position [441, 0]
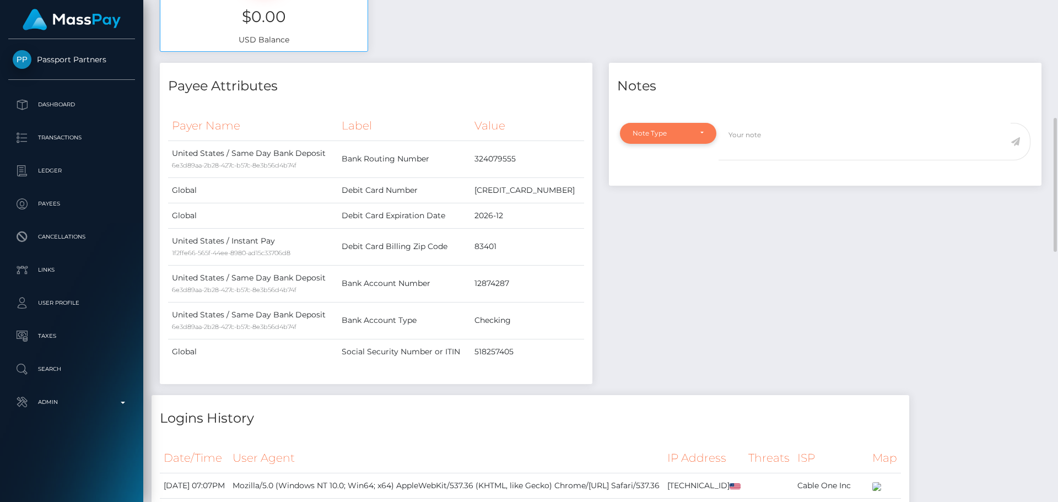
click at [697, 133] on div "Note Type" at bounding box center [667, 133] width 71 height 9
click at [666, 176] on link "Compliance" at bounding box center [668, 186] width 96 height 20
select select "COMPLIANCE"
click at [814, 140] on textarea at bounding box center [864, 142] width 292 height 38
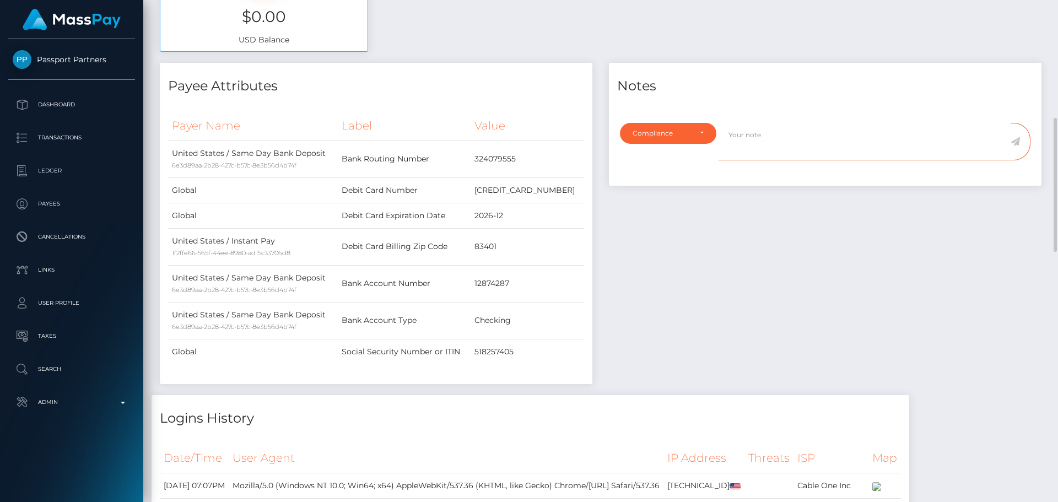
paste textarea "Bank statement provided for 12874287, showing that the bank account belongs to …"
click at [839, 152] on textarea "Bank statement provided for 12874287, showing that the bank account belongs to …" at bounding box center [864, 142] width 292 height 38
drag, startPoint x: 839, startPoint y: 152, endPoint x: 904, endPoint y: 152, distance: 65.0
click at [904, 152] on textarea "Bank statement provided for 12874287, showing that the bank account belongs to …" at bounding box center [864, 142] width 292 height 38
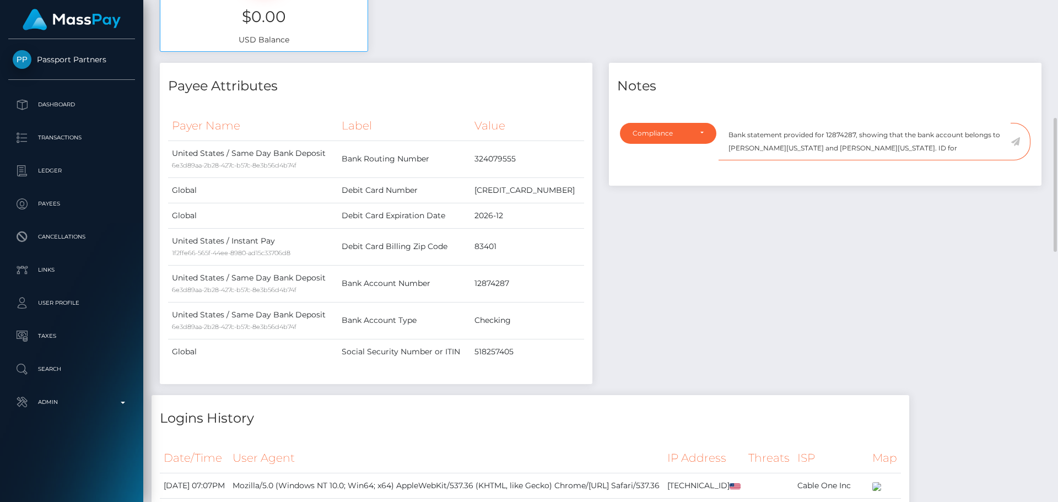
click at [967, 149] on textarea "Bank statement provided for 12874287, showing that the bank account belongs to …" at bounding box center [864, 142] width 292 height 38
paste textarea "LUCINDA ROSE WASHINGTON"
type textarea "Bank statement provided for 12874287, showing that the bank account belongs to …"
click at [1015, 143] on icon at bounding box center [1014, 141] width 9 height 9
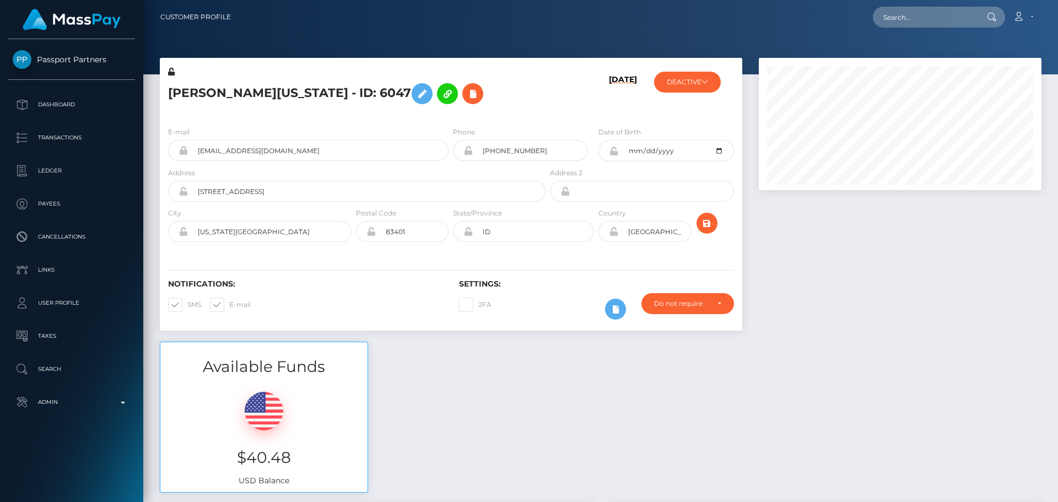
scroll to position [132, 283]
click at [259, 95] on h5 "Lucinda Washington - ID: 6047" at bounding box center [353, 94] width 371 height 32
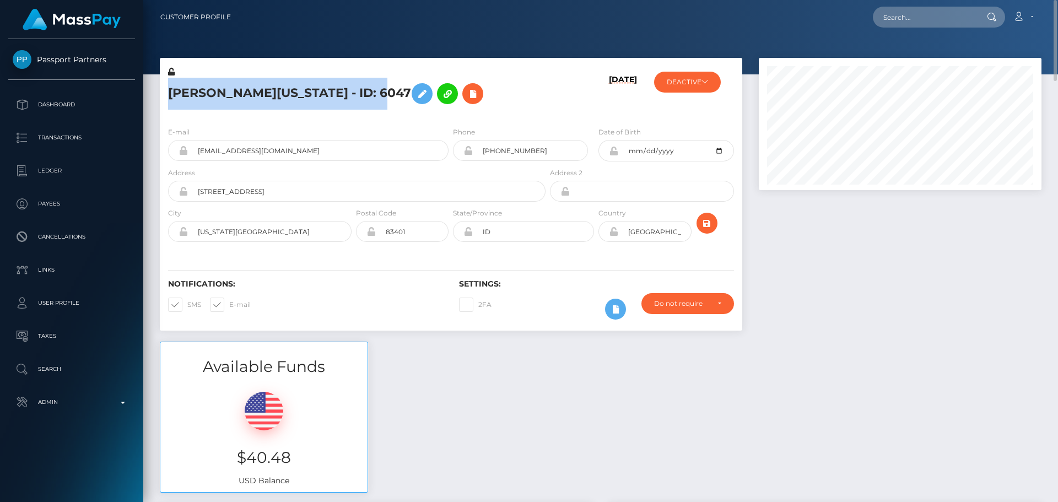
click at [259, 95] on h5 "Lucinda Washington - ID: 6047" at bounding box center [353, 94] width 371 height 32
copy h5 "Lucinda Washington - ID: 6047"
click at [259, 117] on div "Lucinda Washington - ID: 6047" at bounding box center [354, 92] width 388 height 52
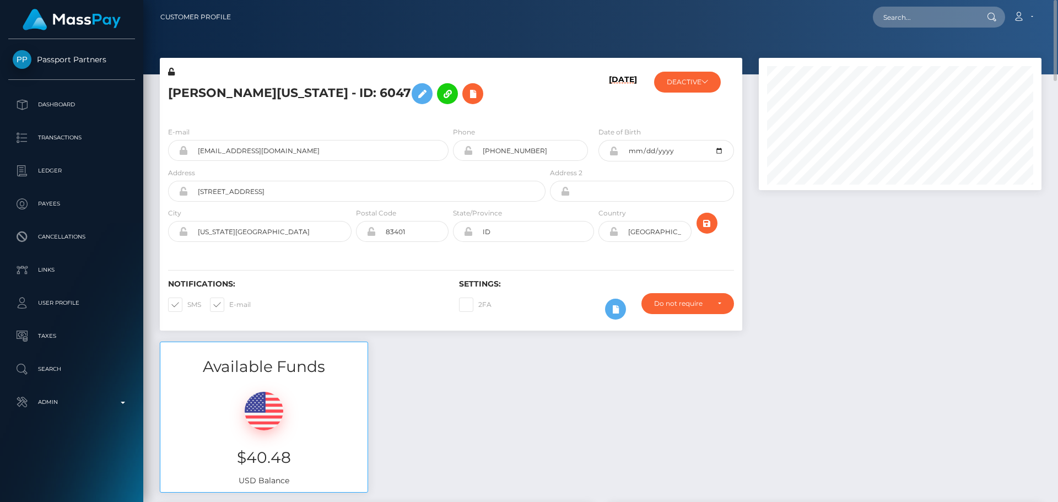
click at [201, 92] on h5 "Lucinda Washington - ID: 6047" at bounding box center [353, 94] width 371 height 32
drag, startPoint x: 201, startPoint y: 92, endPoint x: 231, endPoint y: 93, distance: 30.9
click at [231, 93] on h5 "Lucinda Washington - ID: 6047" at bounding box center [353, 94] width 371 height 32
copy h5 "Lucinda Washington"
click at [940, 20] on input "text" at bounding box center [925, 17] width 104 height 21
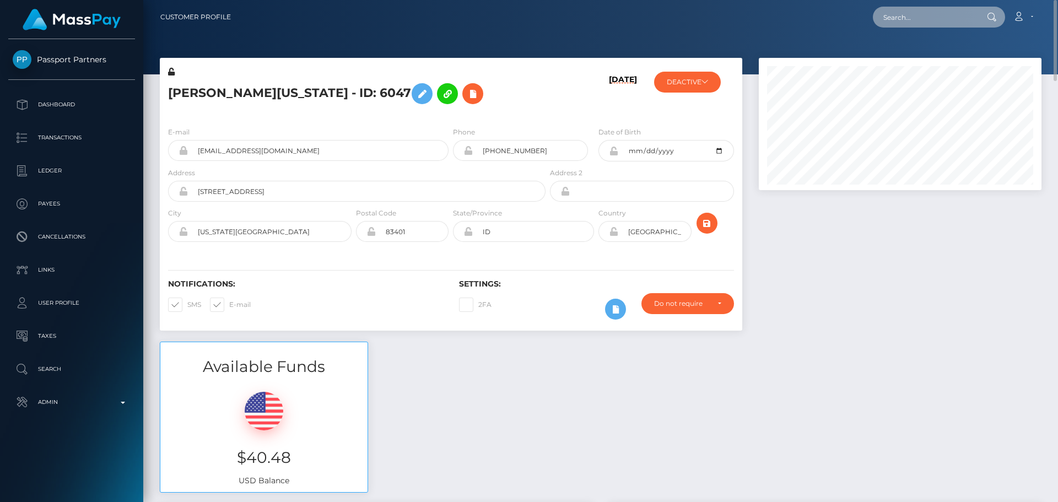
paste input "1617862"
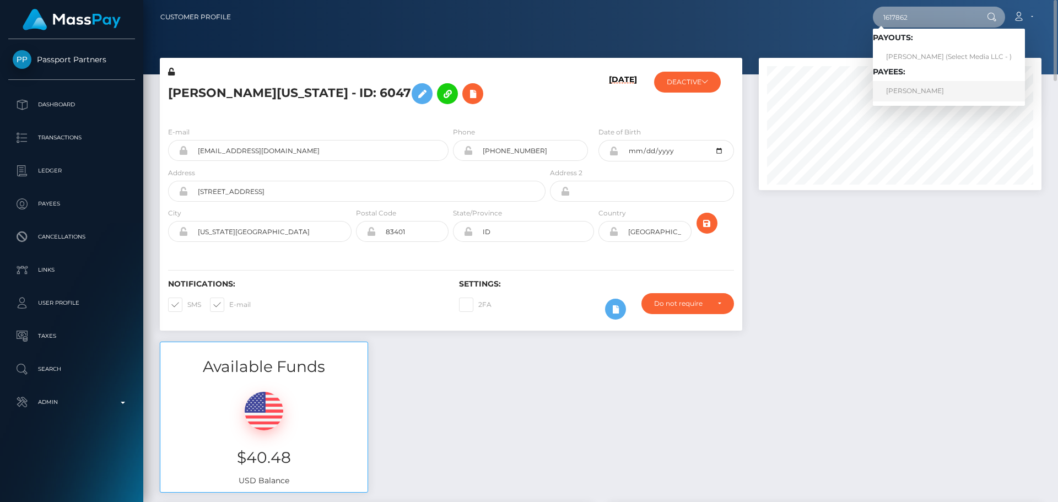
type input "1617862"
click at [923, 91] on link "RANIA NAJJAR" at bounding box center [949, 91] width 152 height 20
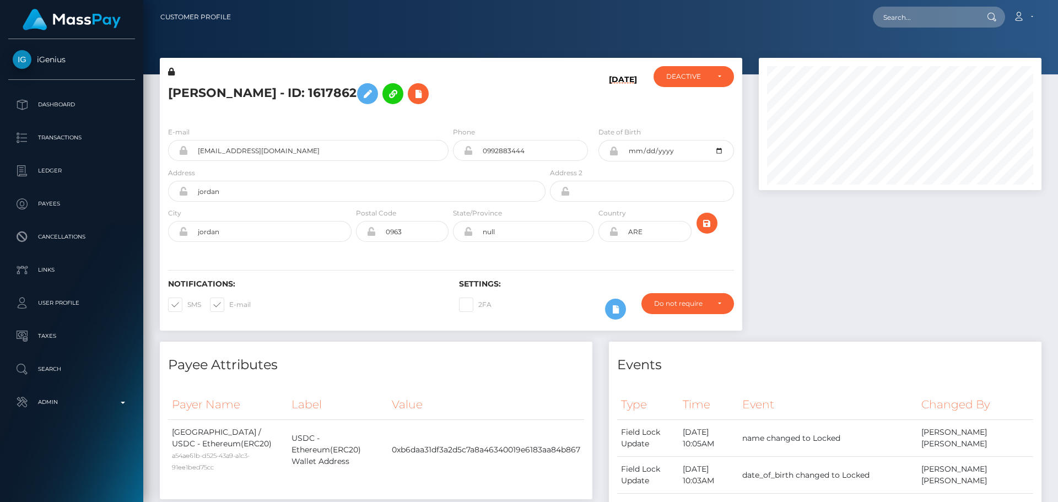
scroll to position [132, 283]
click at [459, 98] on h5 "[PERSON_NAME] - ID: 1617862" at bounding box center [353, 94] width 371 height 32
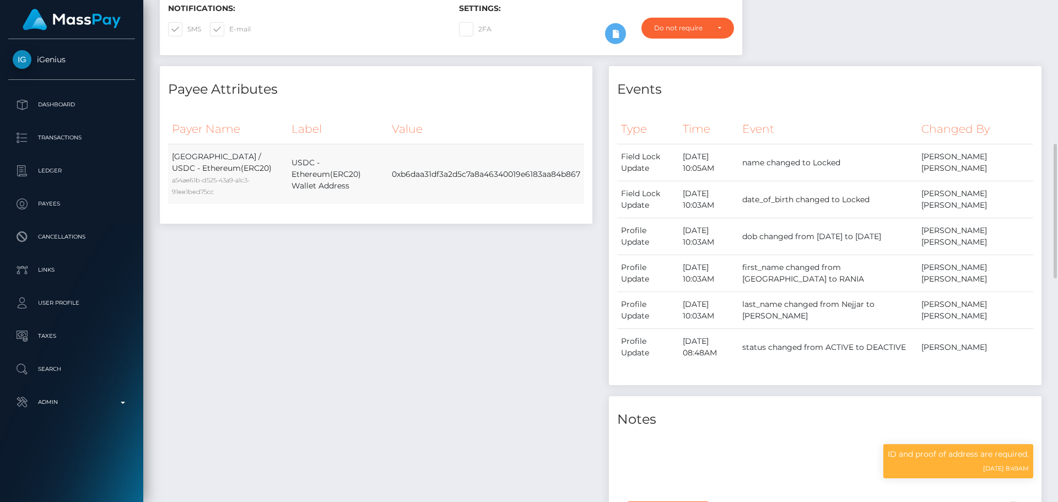
scroll to position [331, 0]
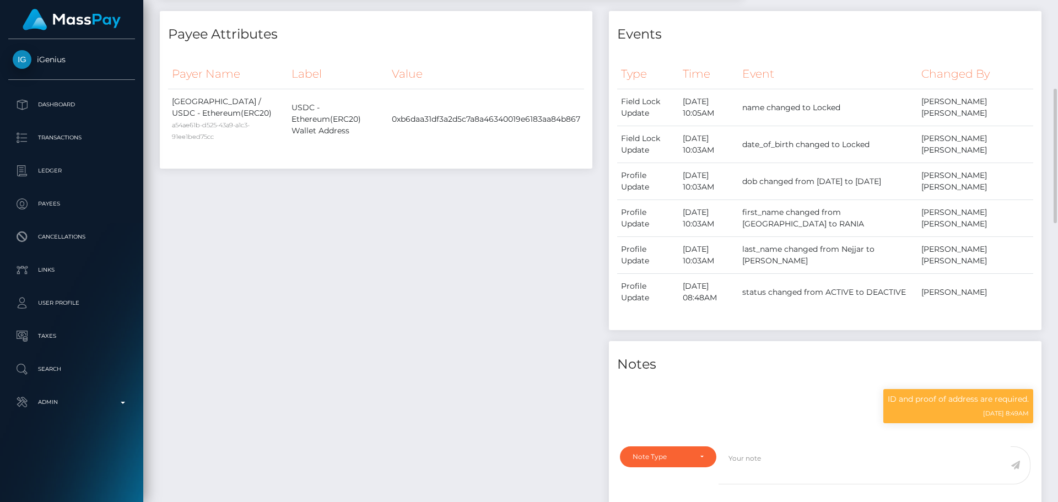
click at [499, 71] on th "Value" at bounding box center [486, 74] width 196 height 30
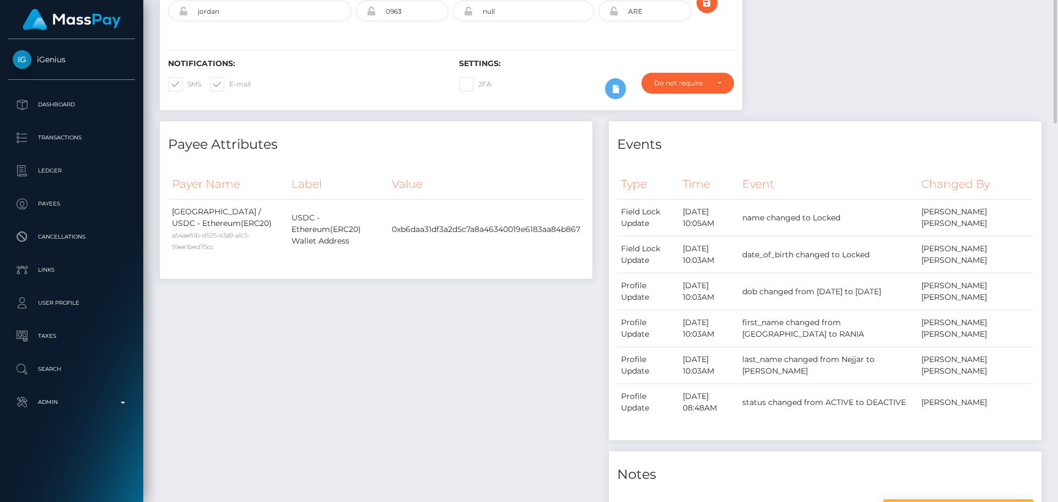
scroll to position [0, 0]
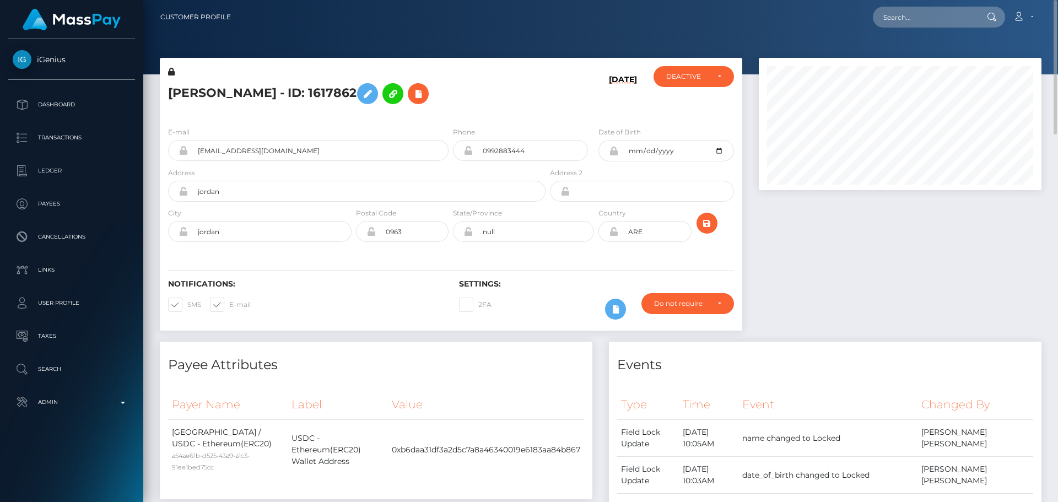
click at [353, 257] on div "Notifications: SMS E-mail Settings: 2FA" at bounding box center [451, 292] width 582 height 78
click at [461, 98] on h5 "RANIA NAJJAR - ID: 1617862" at bounding box center [353, 94] width 371 height 32
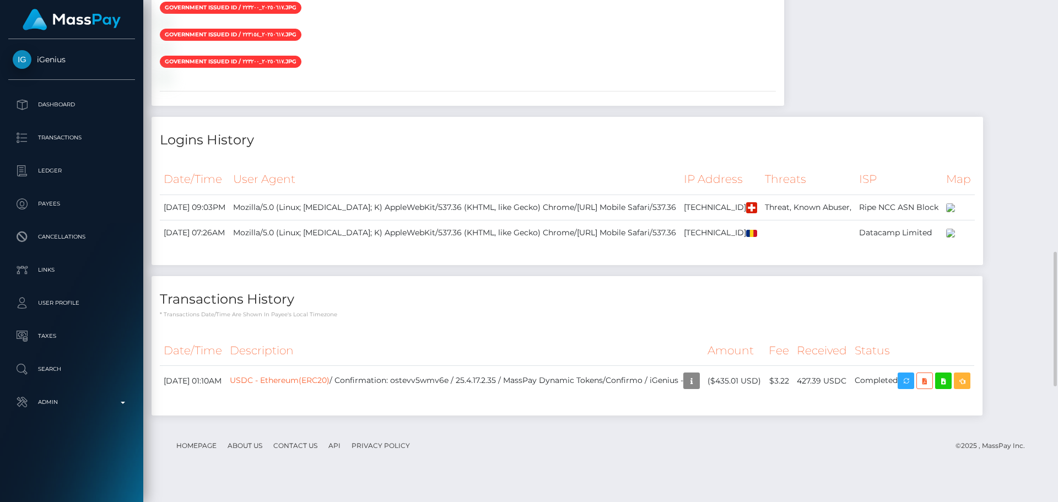
scroll to position [826, 0]
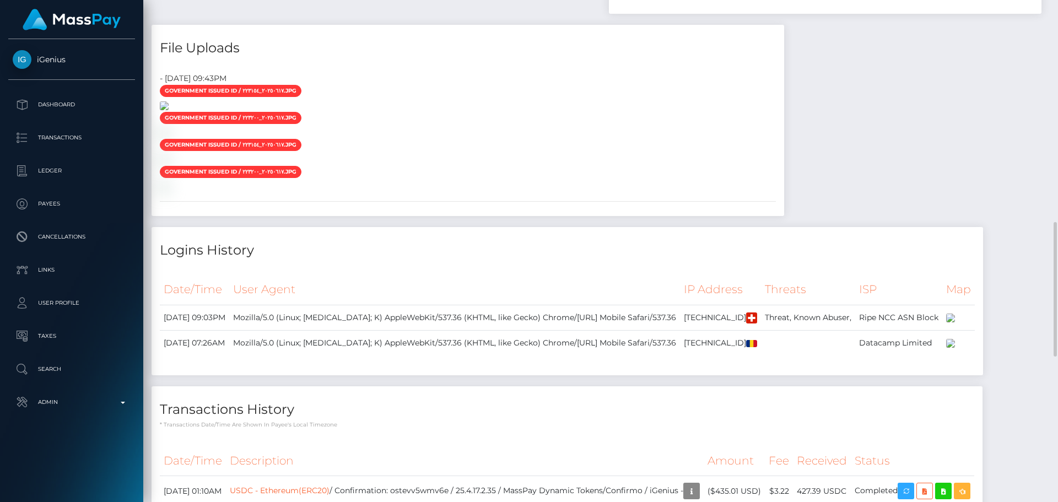
click at [169, 110] on img at bounding box center [164, 105] width 9 height 9
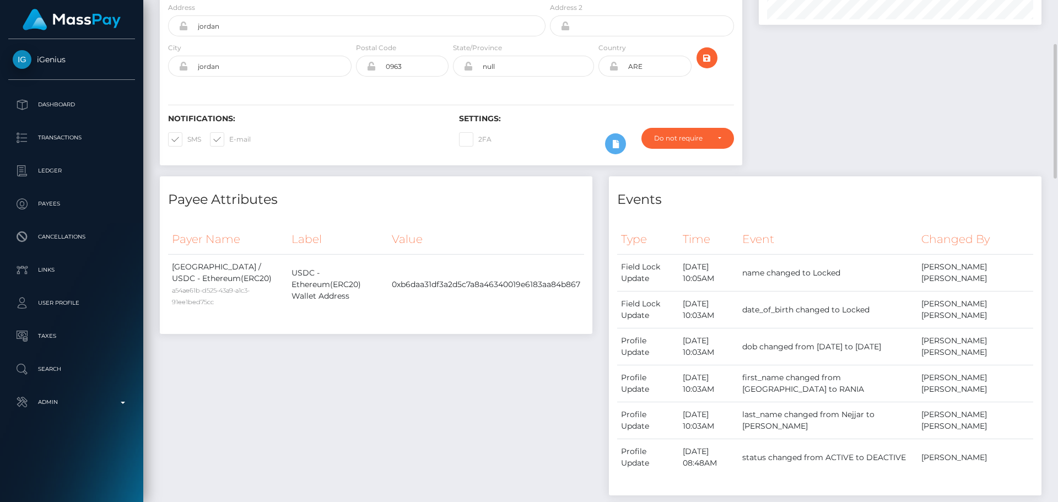
scroll to position [0, 0]
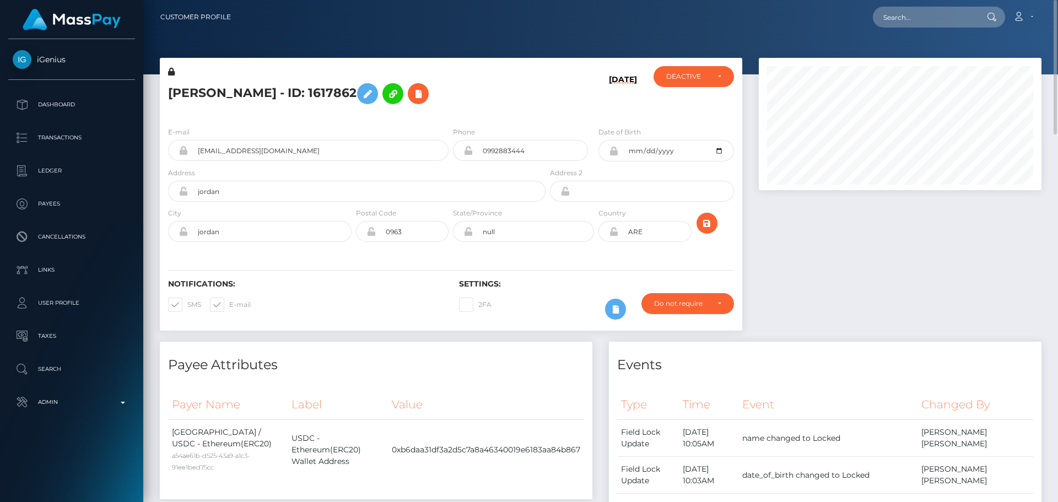
click at [487, 112] on div "RANIA NAJJAR - ID: 1617862" at bounding box center [354, 92] width 388 height 52
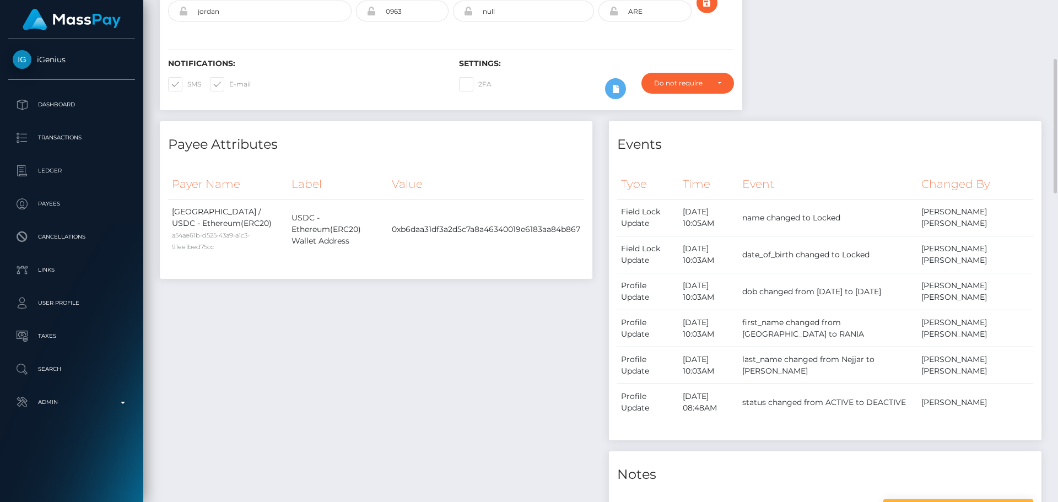
scroll to position [386, 0]
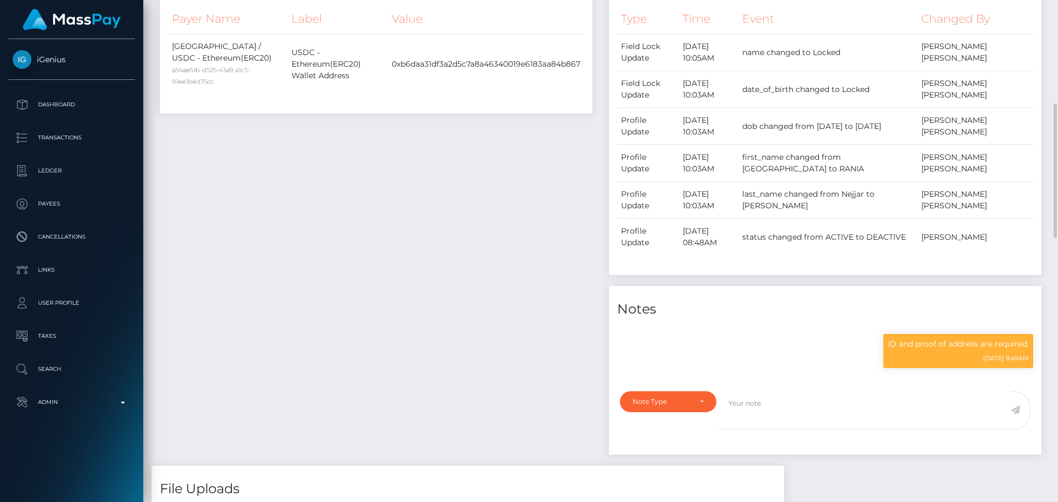
click at [467, 196] on div "Payee Attributes Payer Name Label Value United Arab Emirates / USDC - Ethereum(…" at bounding box center [376, 211] width 449 height 510
click at [440, 189] on div "Payee Attributes Payer Name Label Value United Arab Emirates / USDC - Ethereum(…" at bounding box center [376, 211] width 449 height 510
click at [453, 202] on div "Payee Attributes Payer Name Label Value United Arab Emirates / USDC - Ethereum(…" at bounding box center [376, 211] width 449 height 510
click at [464, 213] on div "Payee Attributes Payer Name Label Value United Arab Emirates / USDC - Ethereum(…" at bounding box center [376, 211] width 449 height 510
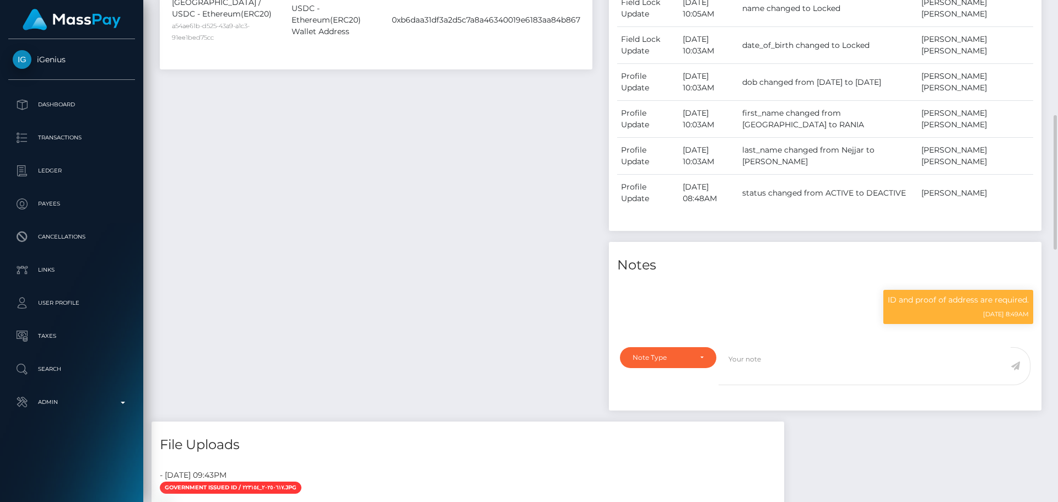
scroll to position [375, 0]
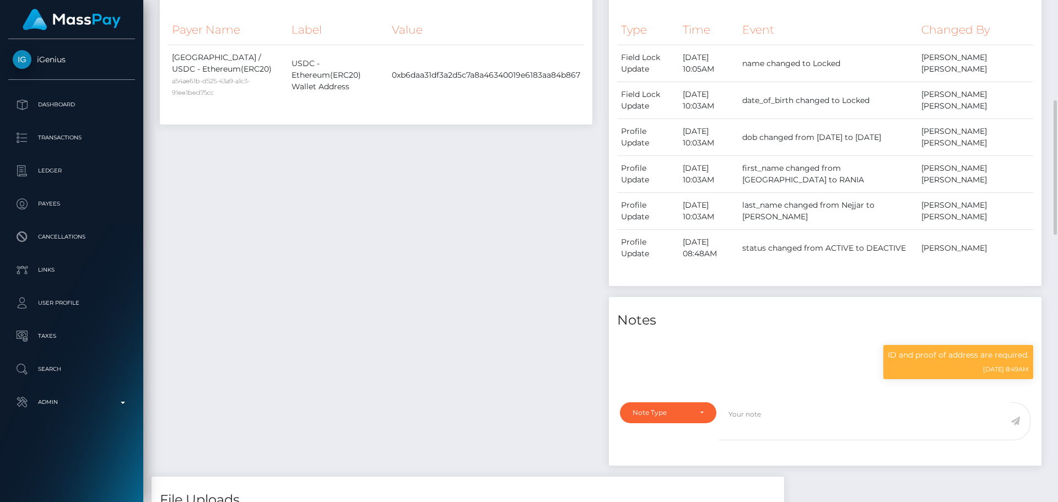
click at [507, 252] on div "Payee Attributes Payer Name Label Value United Arab Emirates / USDC - Ethereum(…" at bounding box center [376, 222] width 449 height 510
click at [542, 254] on div "Payee Attributes Payer Name Label Value United Arab Emirates / USDC - Ethereum(…" at bounding box center [376, 222] width 449 height 510
click at [540, 247] on div "Payee Attributes Payer Name Label Value United Arab Emirates / USDC - Ethereum(…" at bounding box center [376, 222] width 449 height 510
click at [530, 243] on div "Payee Attributes Payer Name Label Value United Arab Emirates / USDC - Ethereum(…" at bounding box center [376, 222] width 449 height 510
click at [520, 241] on div "Payee Attributes Payer Name Label Value United Arab Emirates / USDC - Ethereum(…" at bounding box center [376, 222] width 449 height 510
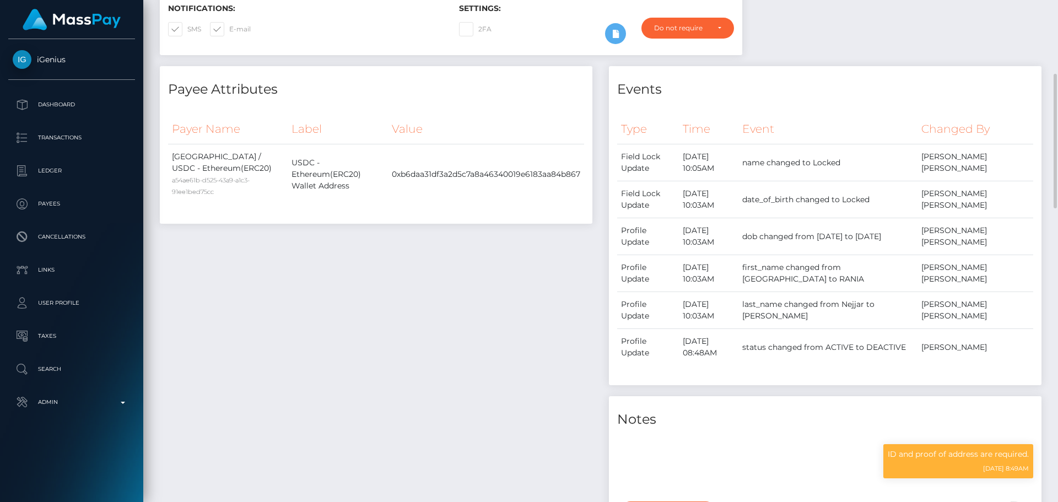
scroll to position [331, 0]
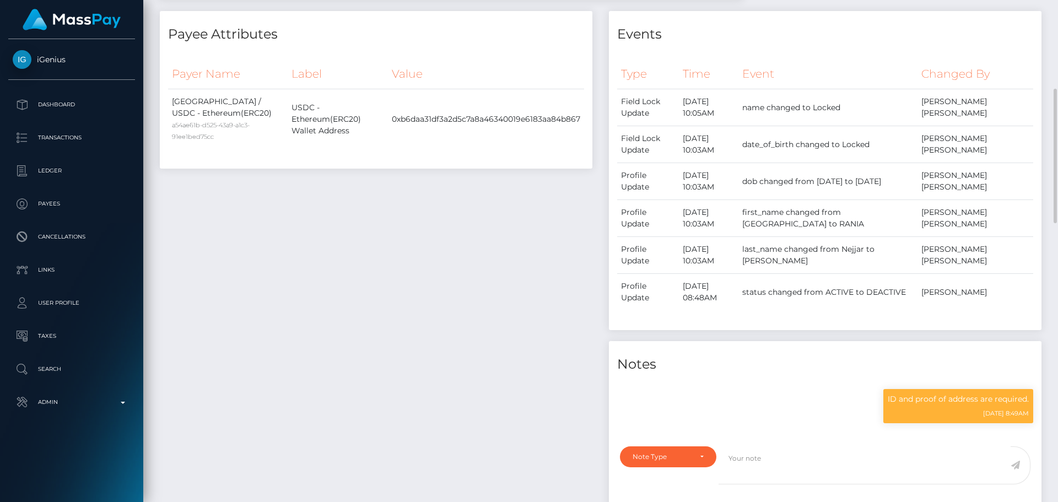
click at [507, 249] on div "Payee Attributes Payer Name Label Value United Arab Emirates / USDC - Ethereum(…" at bounding box center [376, 266] width 449 height 510
click at [481, 248] on div "Payee Attributes Payer Name Label Value United Arab Emirates / USDC - Ethereum(…" at bounding box center [376, 266] width 449 height 510
click at [479, 247] on div "Payee Attributes Payer Name Label Value United Arab Emirates / USDC - Ethereum(…" at bounding box center [376, 266] width 449 height 510
click at [473, 214] on div "Payee Attributes Payer Name Label Value United Arab Emirates / USDC - Ethereum(…" at bounding box center [376, 266] width 449 height 510
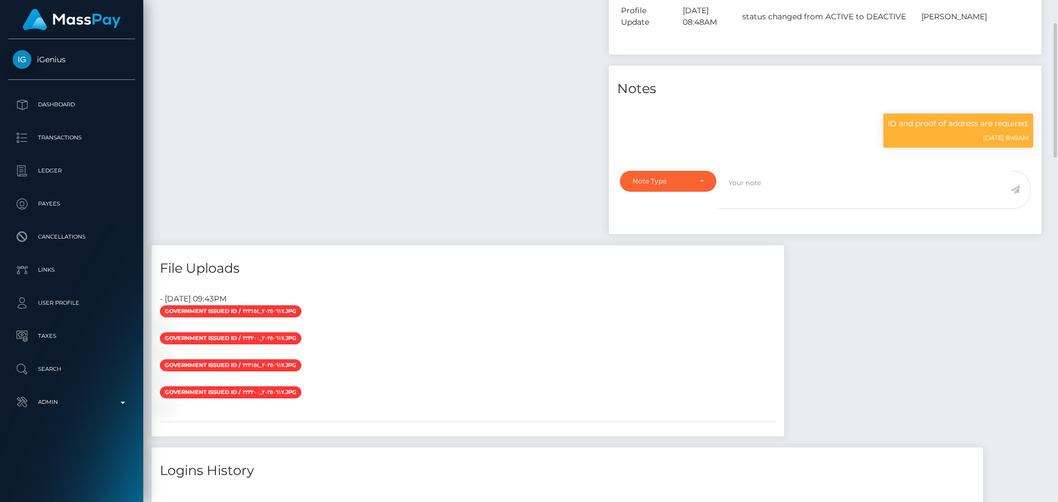
scroll to position [496, 0]
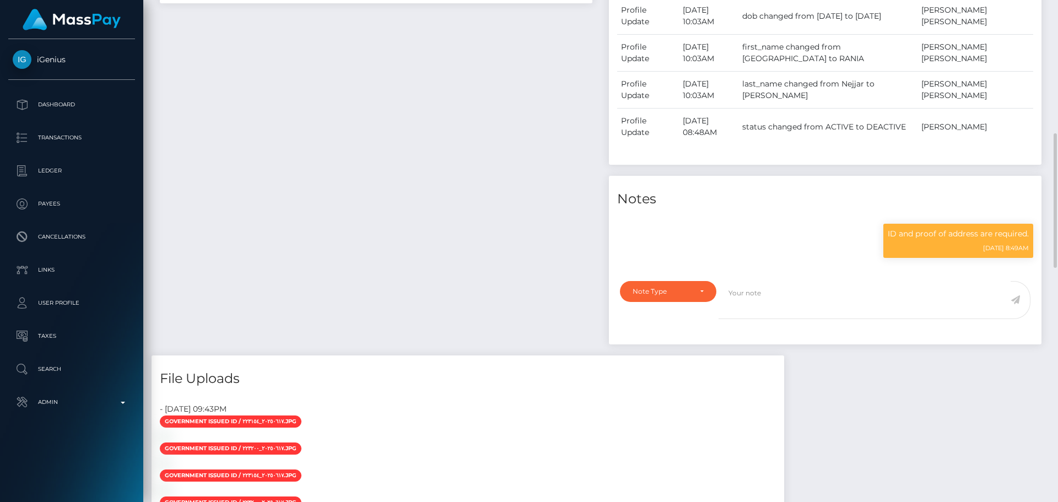
click at [499, 143] on div "Payee Attributes Payer Name Label Value United Arab Emirates / USDC - Ethereum(…" at bounding box center [376, 101] width 449 height 510
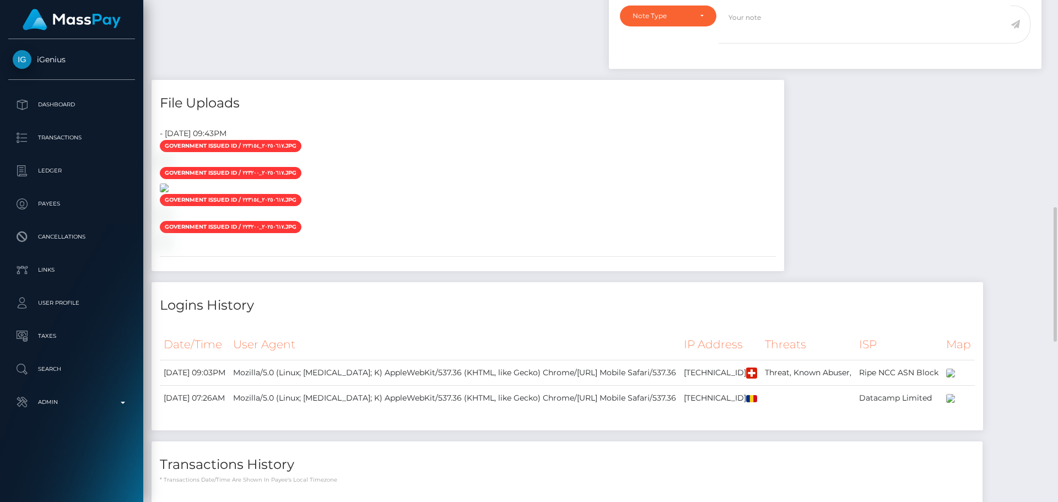
scroll to position [826, 0]
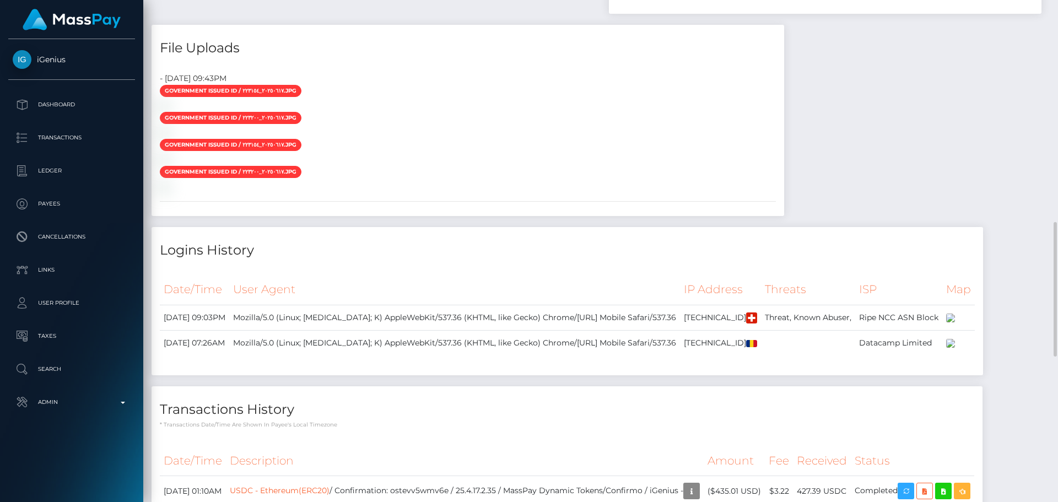
click at [510, 111] on div at bounding box center [468, 106] width 632 height 12
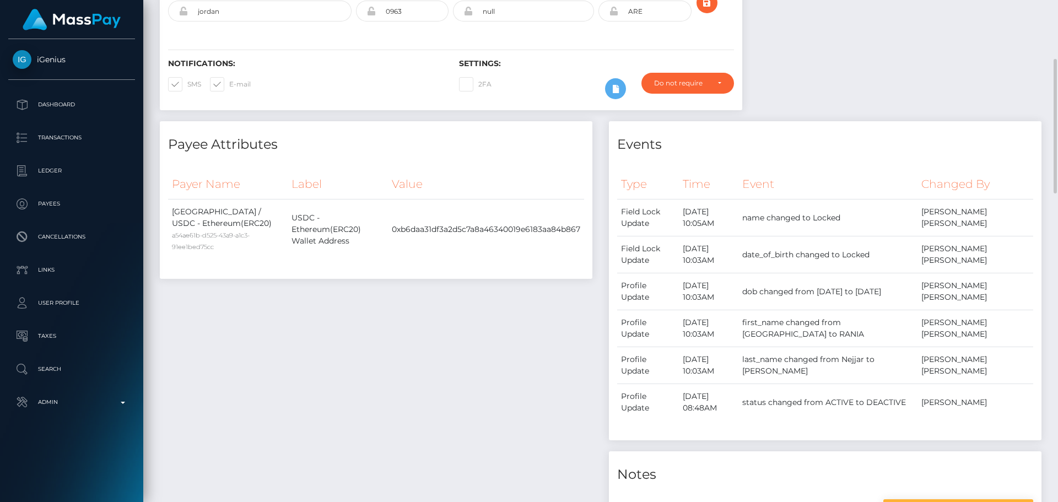
scroll to position [0, 0]
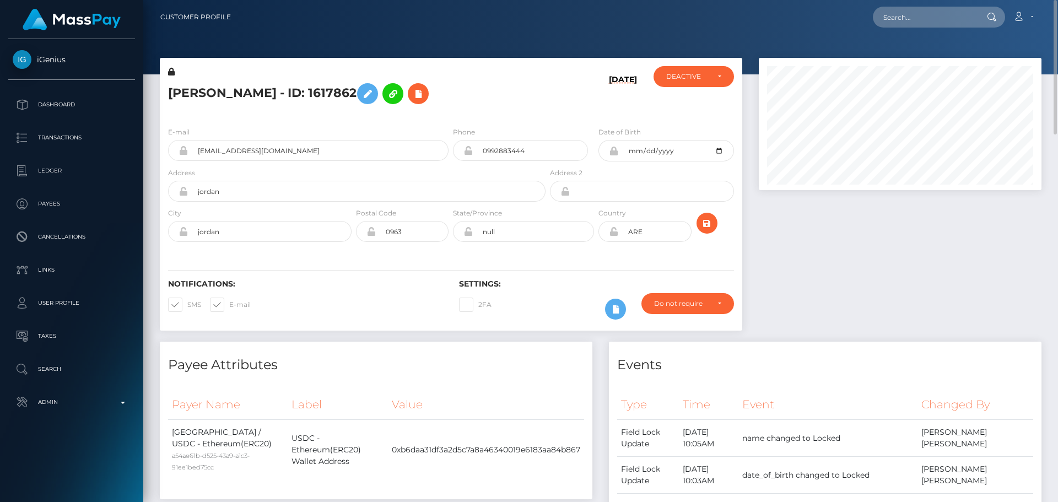
click at [536, 75] on div "RANIA NAJJAR - ID: 1617862" at bounding box center [354, 92] width 388 height 52
click at [941, 16] on input "text" at bounding box center [925, 17] width 104 height 21
paste input "469138130419589121"
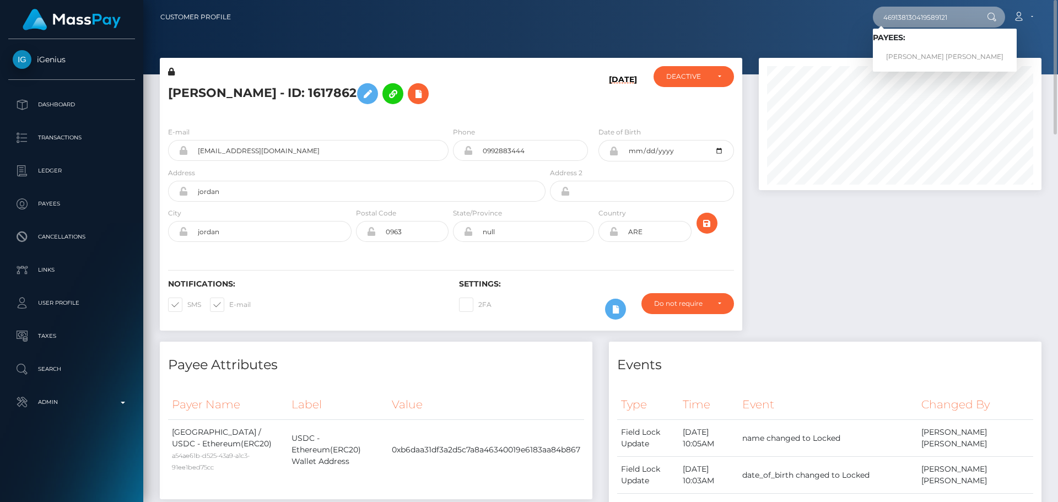
type input "469138130419589121"
click at [909, 53] on link "JACKSON JOHN P HINTON" at bounding box center [945, 57] width 144 height 20
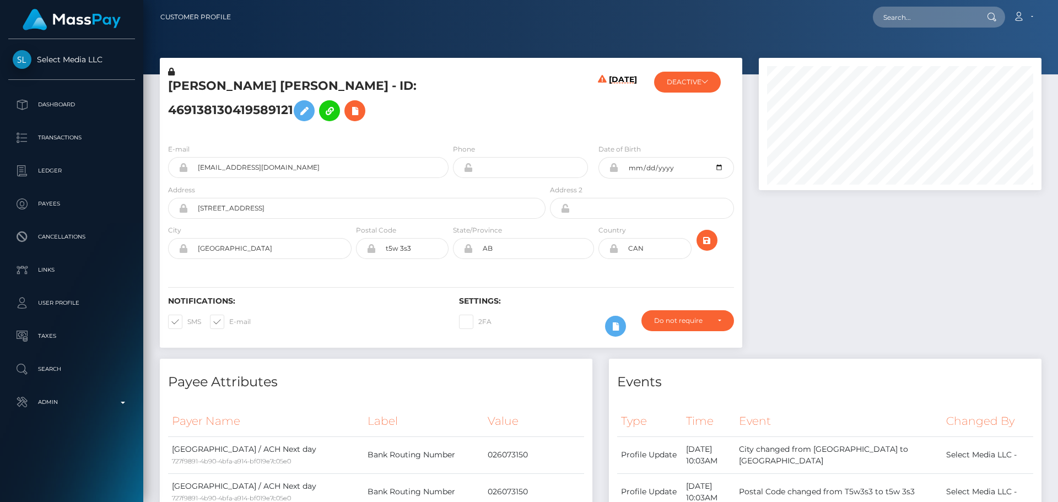
scroll to position [132, 283]
click at [442, 123] on h5 "JACKSON JOHN P HINTON - ID: 469138130419589121" at bounding box center [353, 102] width 371 height 49
click at [442, 124] on h5 "JACKSON JOHN P HINTON - ID: 469138130419589121" at bounding box center [353, 102] width 371 height 49
click at [426, 127] on h5 "JACKSON JOHN P HINTON - ID: 469138130419589121" at bounding box center [353, 102] width 371 height 49
click at [201, 86] on h5 "JACKSON JOHN P HINTON - ID: 469138130419589121" at bounding box center [353, 102] width 371 height 49
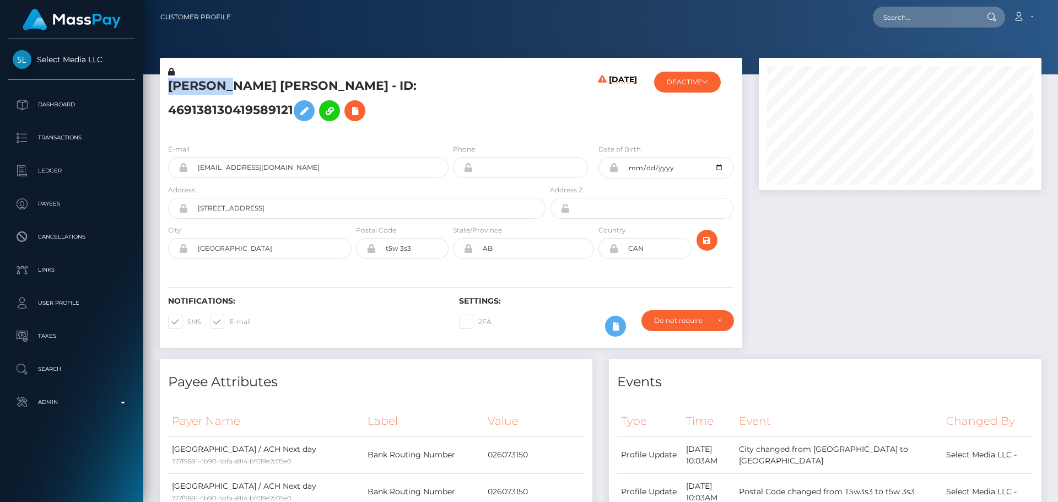
click at [201, 86] on h5 "JACKSON JOHN P HINTON - ID: 469138130419589121" at bounding box center [353, 102] width 371 height 49
copy h5 "JACKSON"
click at [295, 91] on h5 "JACKSON JOHN P HINTON - ID: 469138130419589121" at bounding box center [353, 102] width 371 height 49
copy h5 "HINTON"
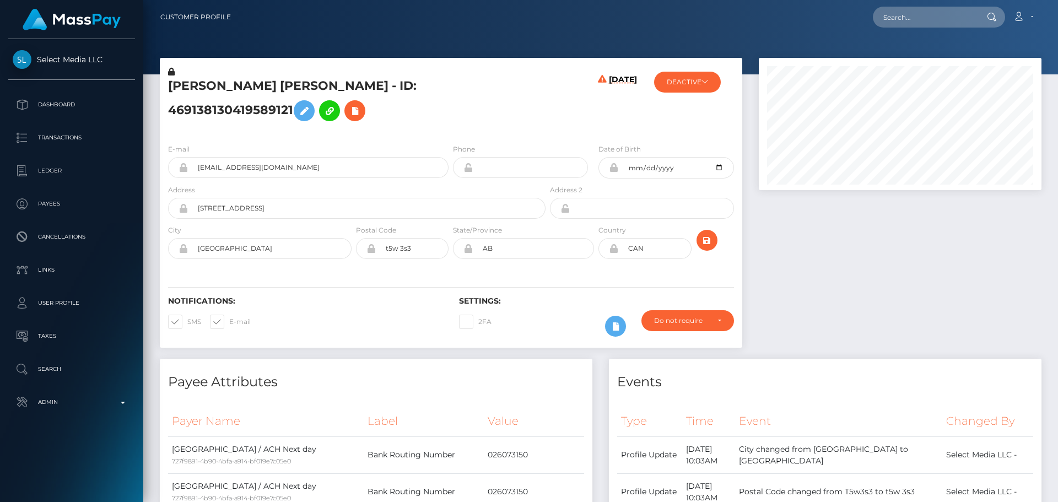
click at [540, 135] on div "JACKSON JOHN P HINTON - ID: 469138130419589121" at bounding box center [354, 100] width 388 height 69
click at [502, 127] on h5 "JACKSON JOHN P HINTON - ID: 469138130419589121" at bounding box center [353, 102] width 371 height 49
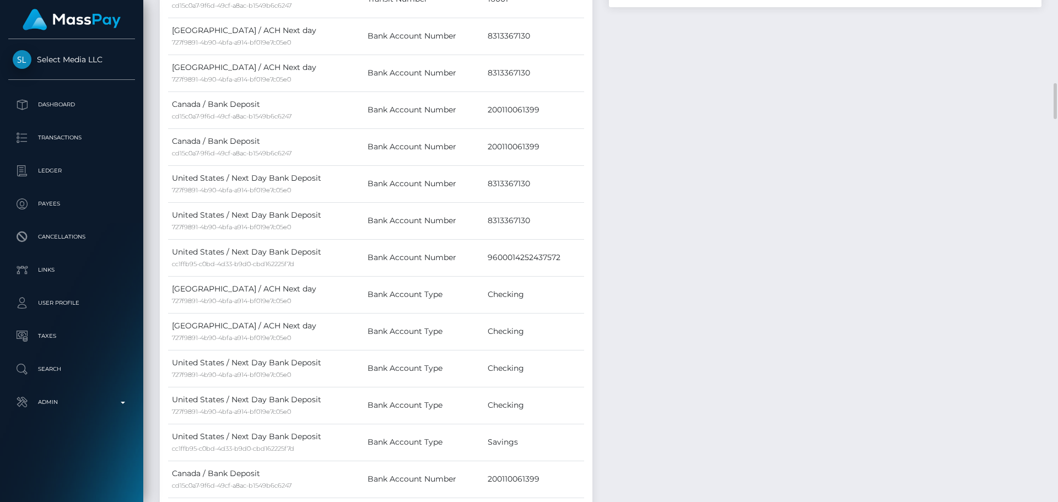
scroll to position [826, 0]
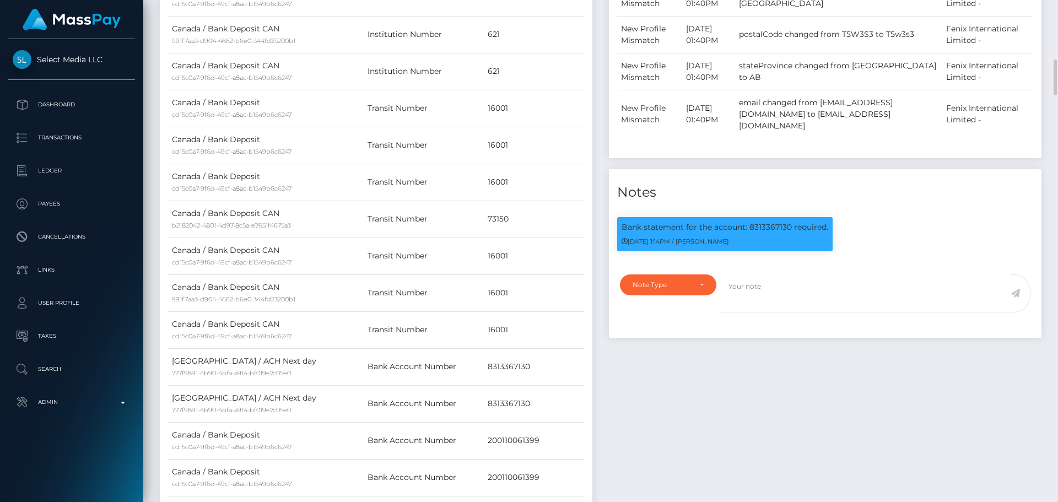
click at [643, 359] on div "Events Type Time Event Changed By" at bounding box center [825, 306] width 449 height 1548
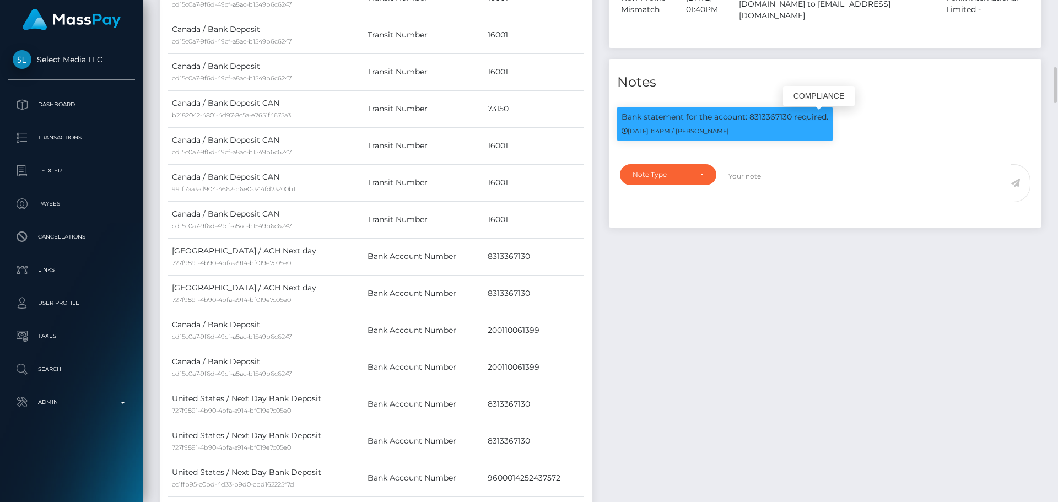
scroll to position [132, 283]
click at [769, 118] on p "Bank statement for the account: 8313367130 required." at bounding box center [724, 117] width 207 height 12
copy p "8313367130"
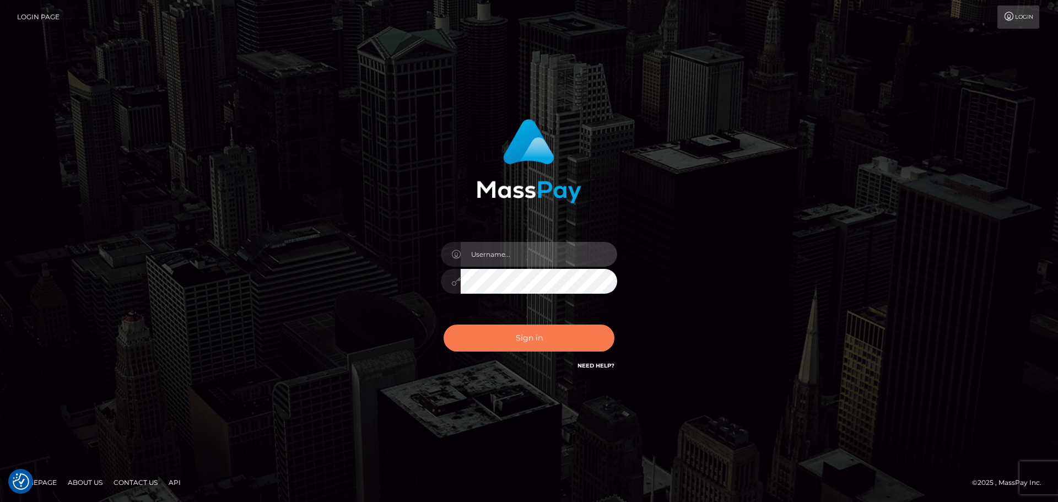
type input "[DOMAIN_NAME]"
click at [483, 332] on button "Sign in" at bounding box center [529, 338] width 171 height 27
type input "constantin.mp"
click at [514, 340] on button "Sign in" at bounding box center [529, 338] width 171 height 27
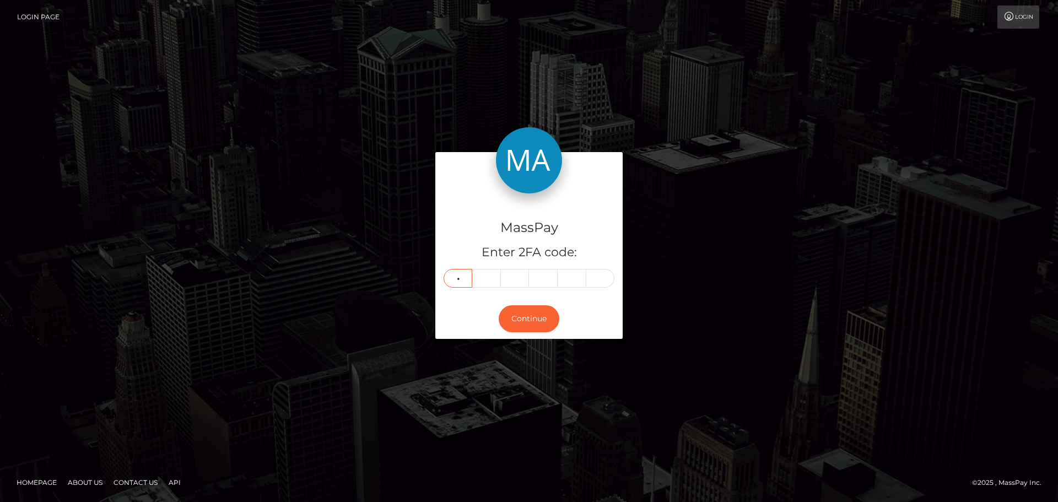
type input "4"
type input "2"
type input "5"
type input "8"
type input "2"
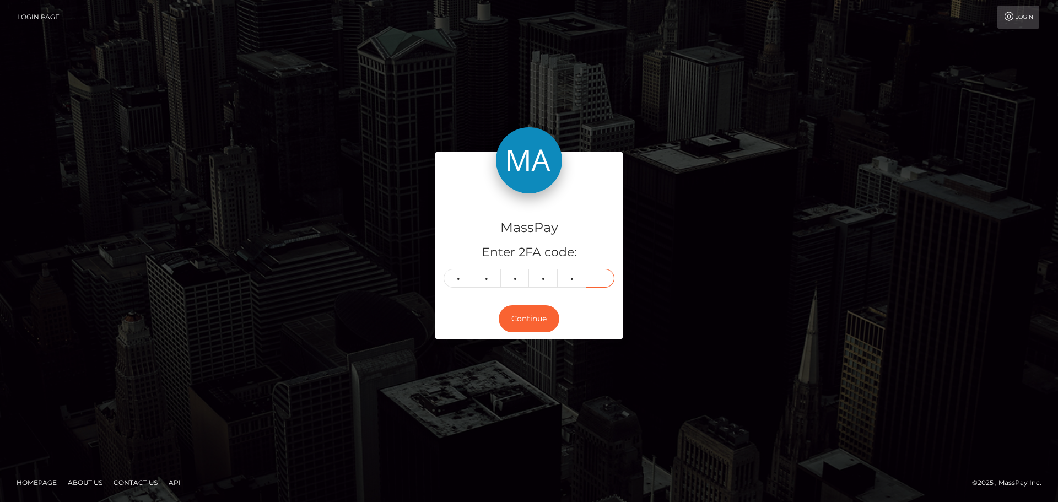
type input "2"
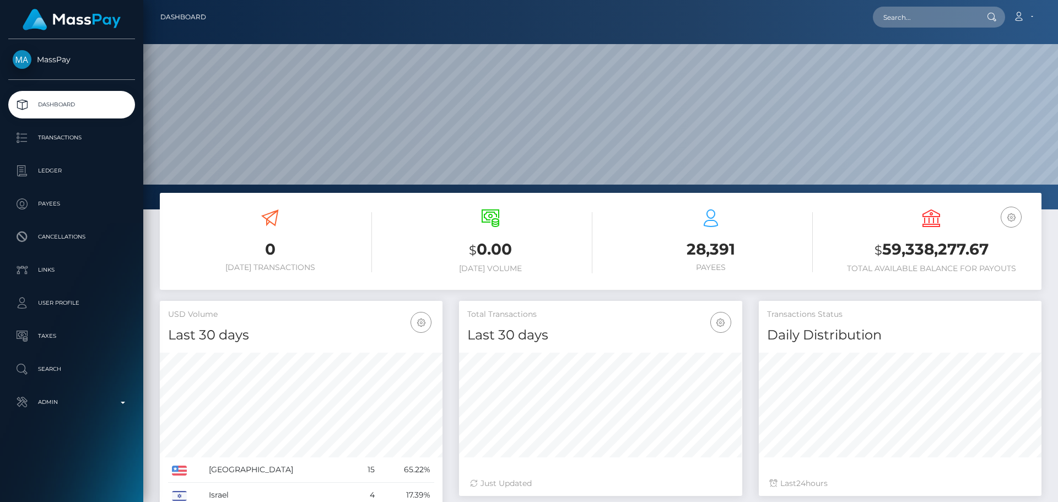
scroll to position [196, 283]
click at [916, 23] on input "text" at bounding box center [925, 17] width 104 height 21
click at [916, 20] on input "text" at bounding box center [925, 17] width 104 height 21
click at [942, 13] on input "text" at bounding box center [925, 17] width 104 height 21
paste input "1617862"
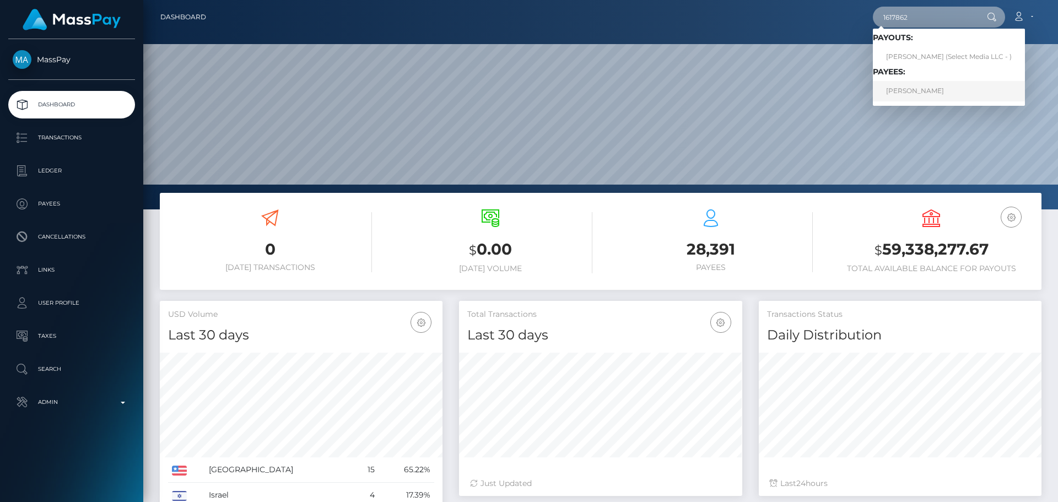
type input "1617862"
click at [908, 93] on link "[PERSON_NAME]" at bounding box center [949, 91] width 152 height 20
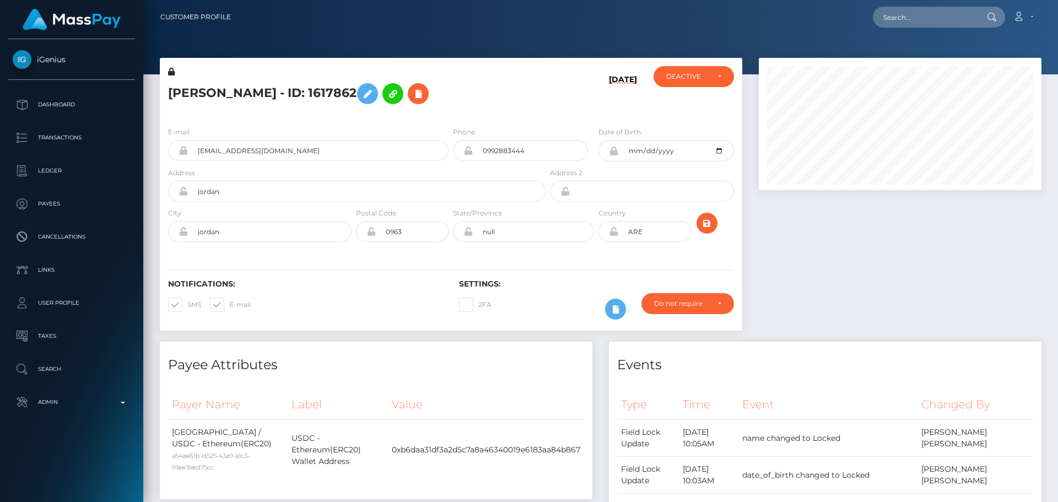
scroll to position [132, 283]
click at [517, 105] on h5 "[PERSON_NAME] - ID: 1617862" at bounding box center [353, 94] width 371 height 32
click at [667, 230] on input "ARE" at bounding box center [654, 231] width 73 height 21
paste input "SYR"
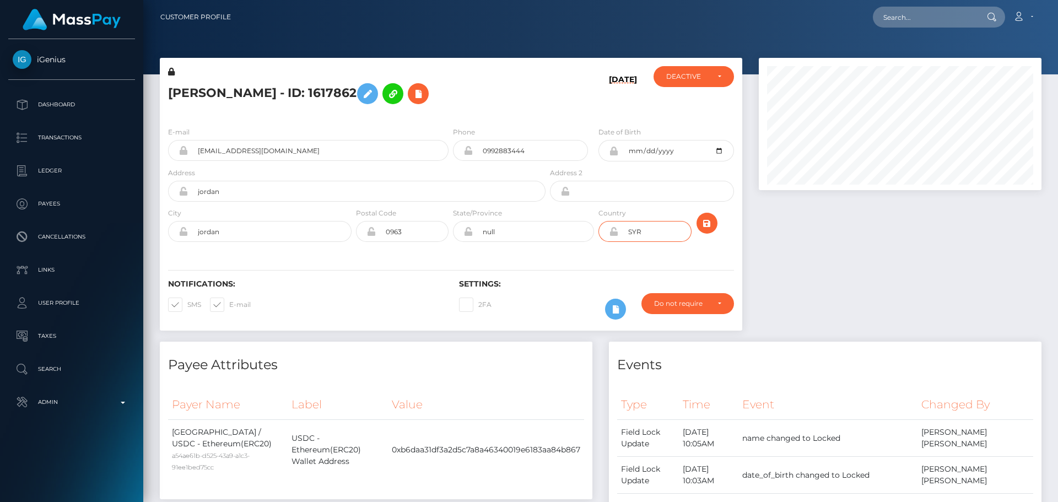
type input "SYR"
click at [525, 264] on div "Notifications: SMS E-mail Settings: 2FA" at bounding box center [451, 292] width 582 height 78
click at [532, 236] on input "null" at bounding box center [533, 231] width 121 height 21
paste input "[GEOGRAPHIC_DATA]"
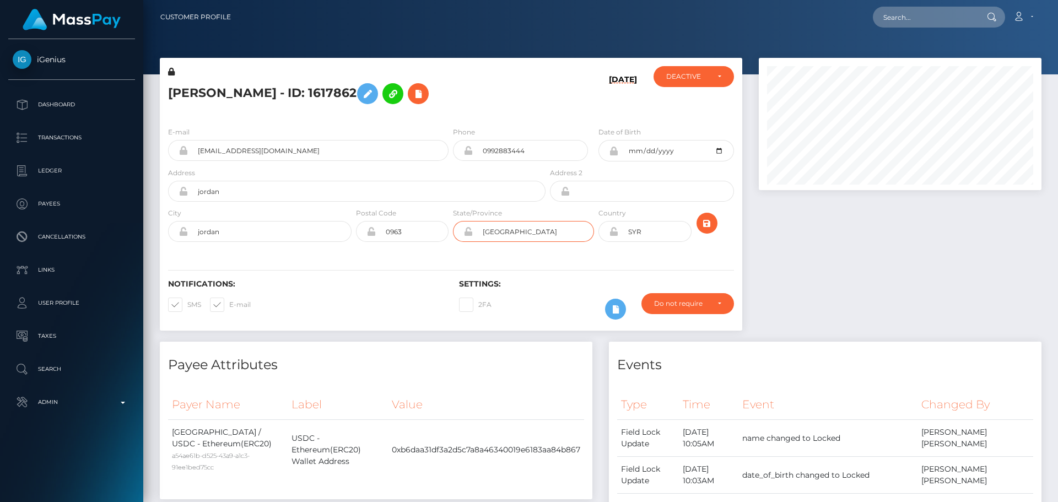
type input "[GEOGRAPHIC_DATA]"
click at [371, 259] on div "Notifications: SMS E-mail Settings: 2FA" at bounding box center [451, 292] width 582 height 78
click at [311, 233] on input "jordan" at bounding box center [270, 231] width 164 height 21
paste input "Aleppo"
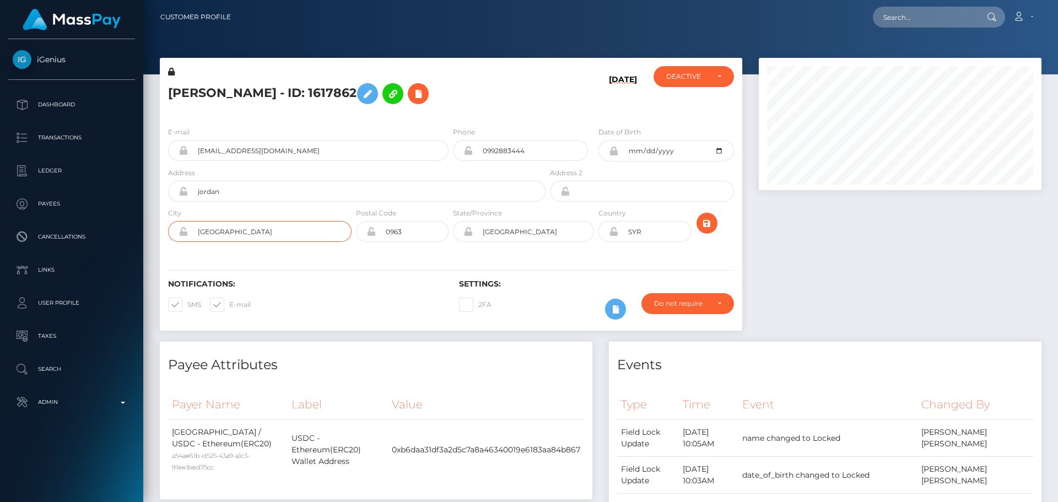
type input "Aleppo"
click at [410, 229] on input "0963" at bounding box center [412, 231] width 73 height 21
type input "00000"
click at [328, 262] on div "Notifications: SMS E-mail Settings: 2FA" at bounding box center [451, 292] width 582 height 78
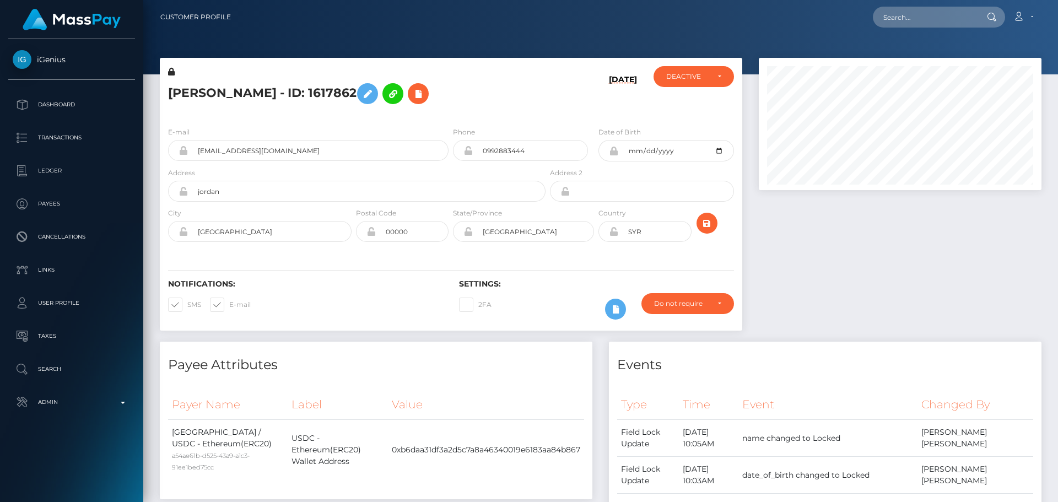
drag, startPoint x: 481, startPoint y: 96, endPoint x: 490, endPoint y: 91, distance: 10.1
click at [483, 94] on h5 "RANIA NAJJAR - ID: 1617862" at bounding box center [353, 94] width 371 height 32
click at [535, 107] on h5 "RANIA NAJJAR - ID: 1617862" at bounding box center [353, 94] width 371 height 32
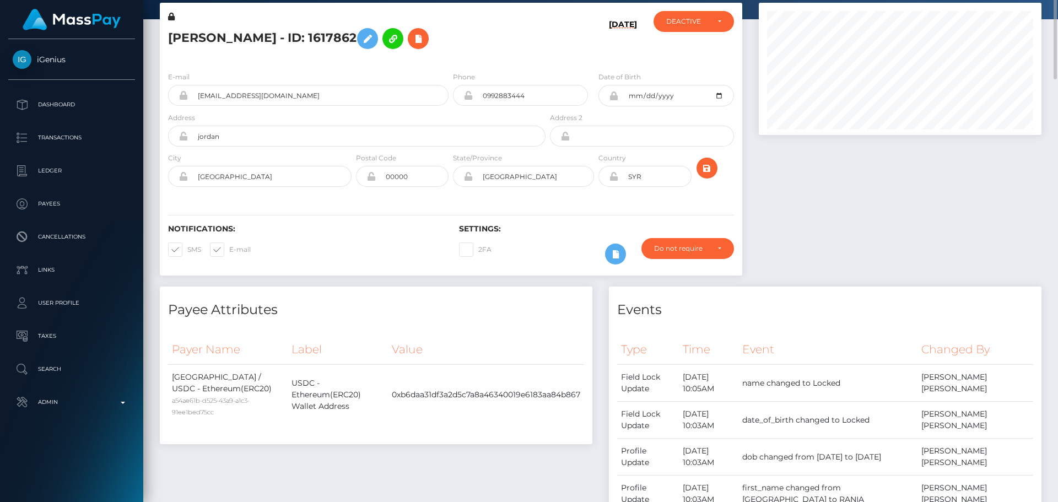
scroll to position [0, 0]
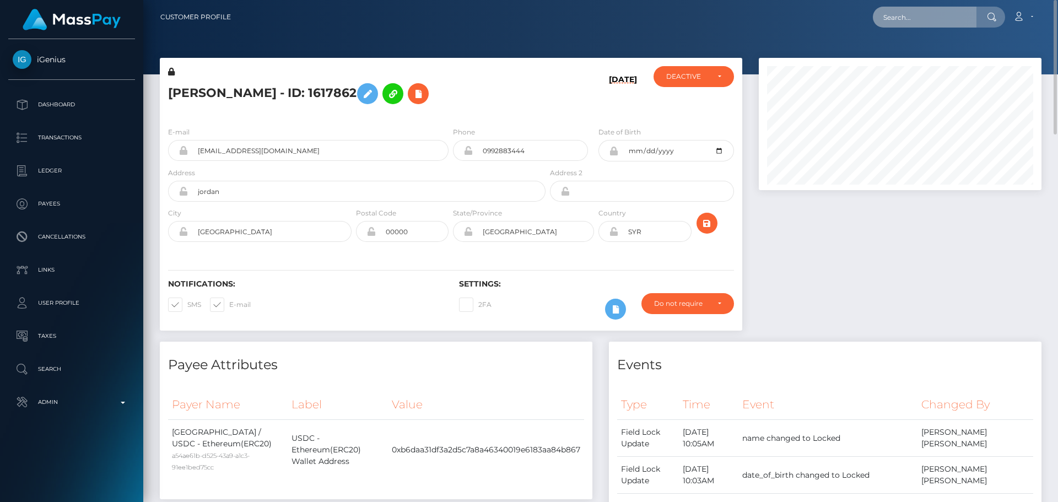
click at [919, 9] on input "text" at bounding box center [925, 17] width 104 height 21
paste input "[EMAIL_ADDRESS][DOMAIN_NAME]"
type input "[EMAIL_ADDRESS][DOMAIN_NAME]"
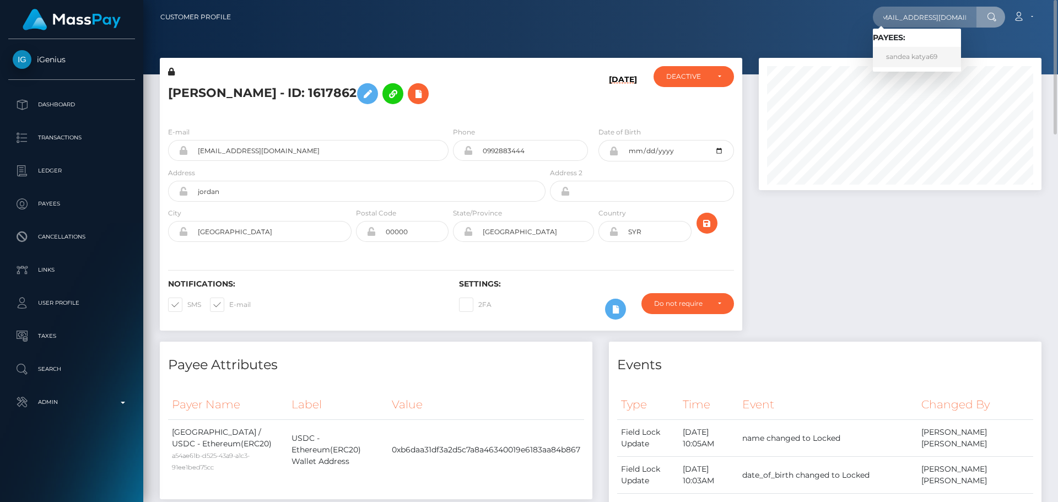
click at [921, 61] on link "sandea katya69" at bounding box center [917, 57] width 88 height 20
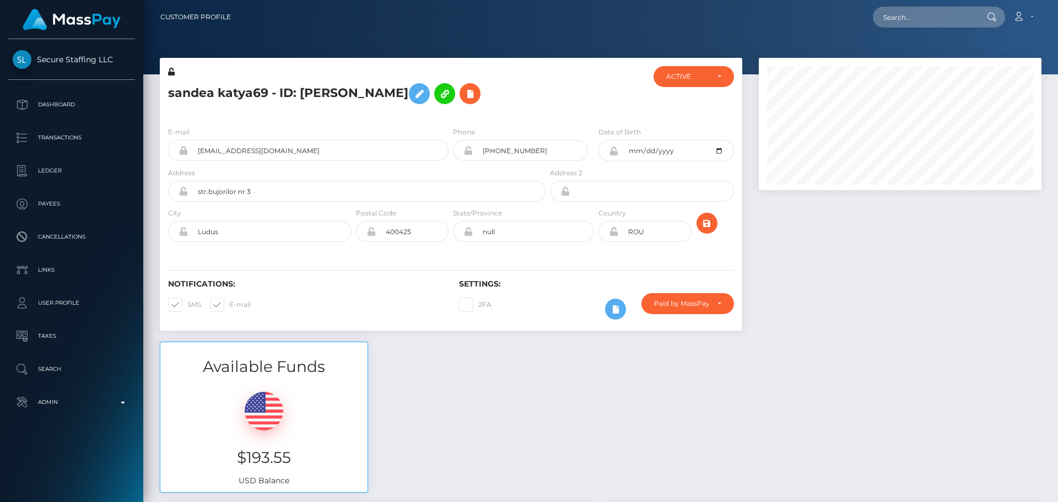
scroll to position [132, 283]
click at [558, 103] on div at bounding box center [596, 92] width 97 height 52
click at [567, 113] on div at bounding box center [596, 92] width 97 height 52
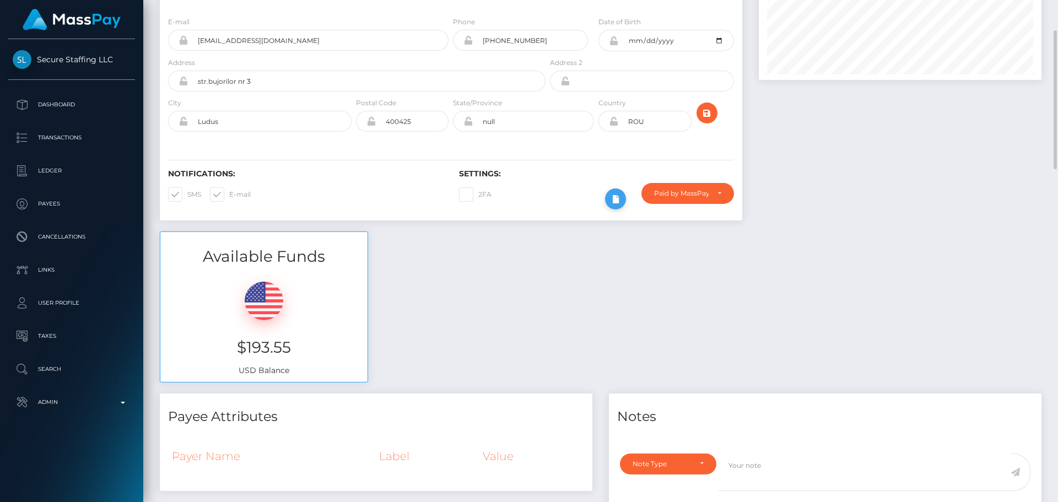
click at [618, 203] on icon at bounding box center [615, 199] width 13 height 14
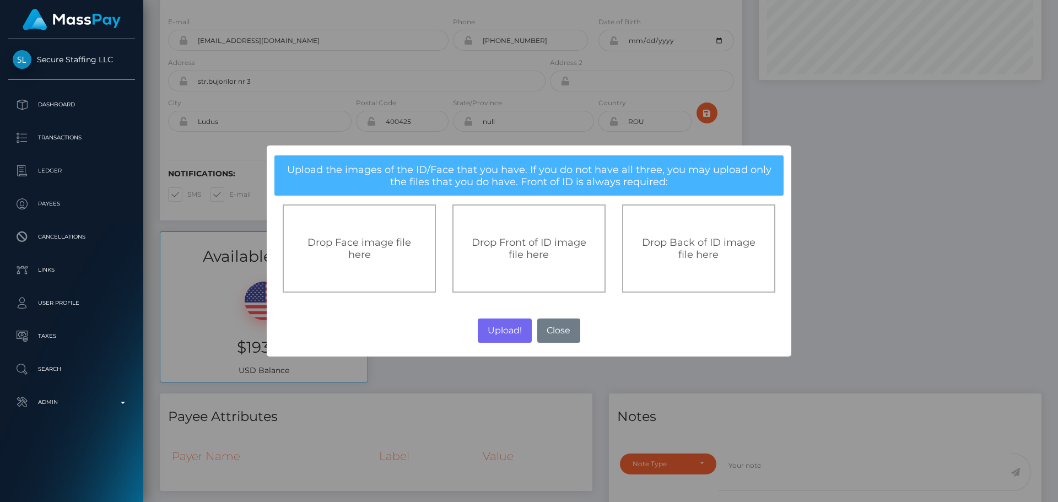
click at [510, 239] on span "Drop Front of ID image file here" at bounding box center [529, 248] width 115 height 24
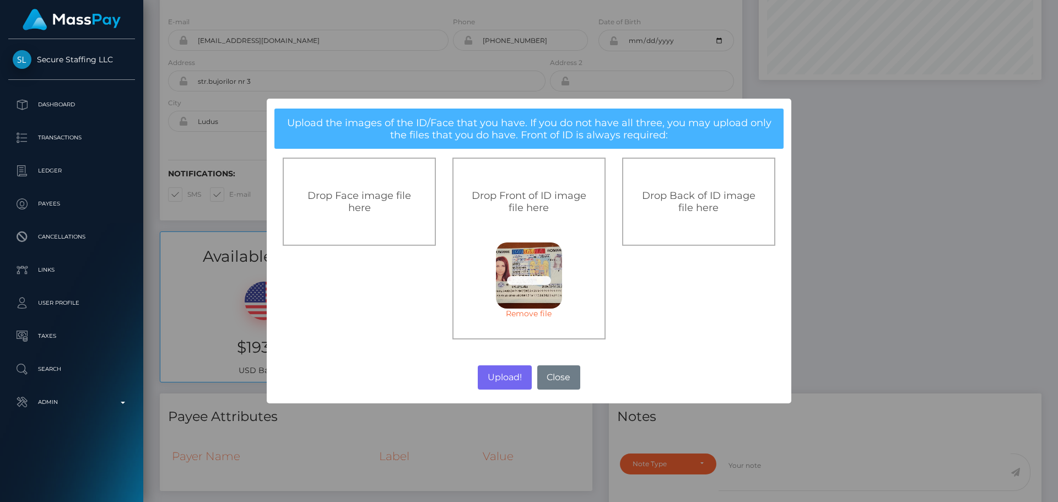
click at [380, 216] on div "Drop Face image file here" at bounding box center [359, 202] width 153 height 88
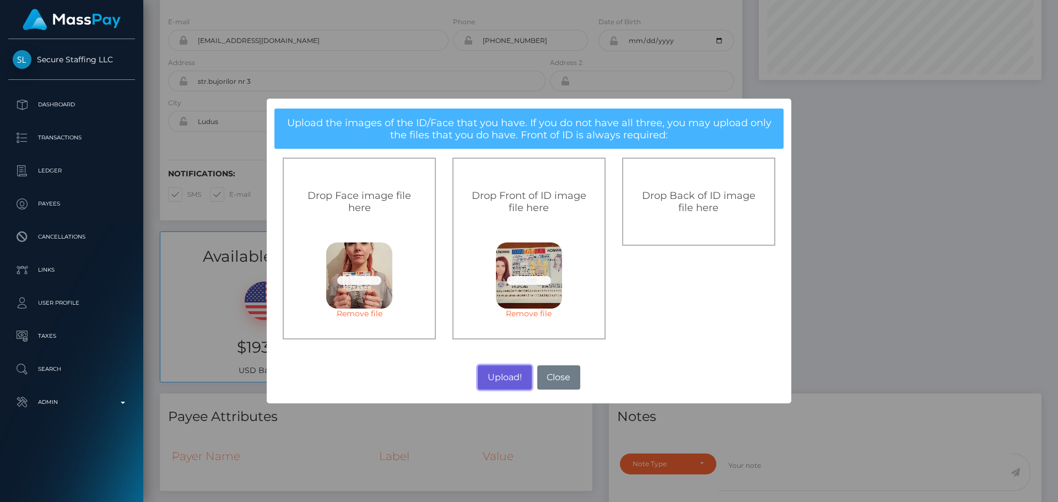
click at [506, 381] on button "Upload!" at bounding box center [504, 377] width 53 height 24
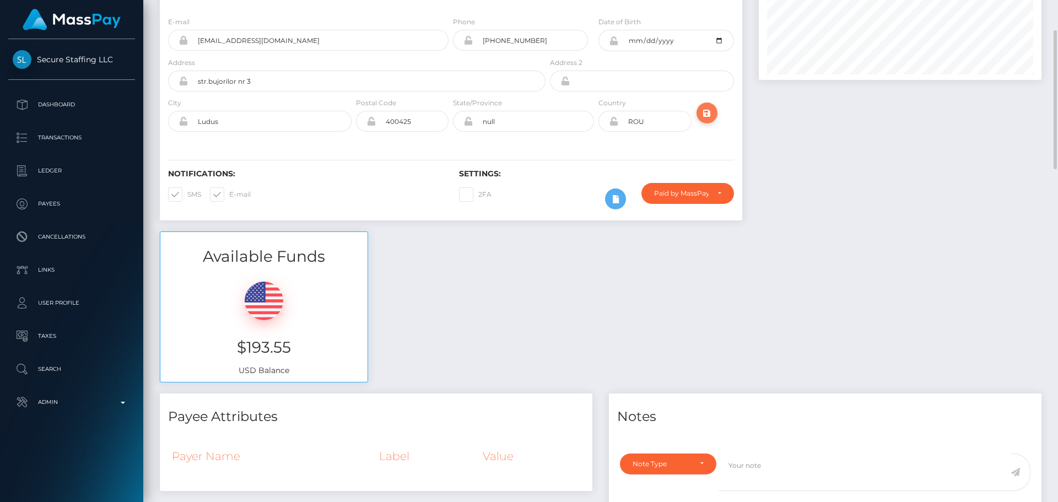
click at [706, 112] on icon "submit" at bounding box center [706, 113] width 13 height 14
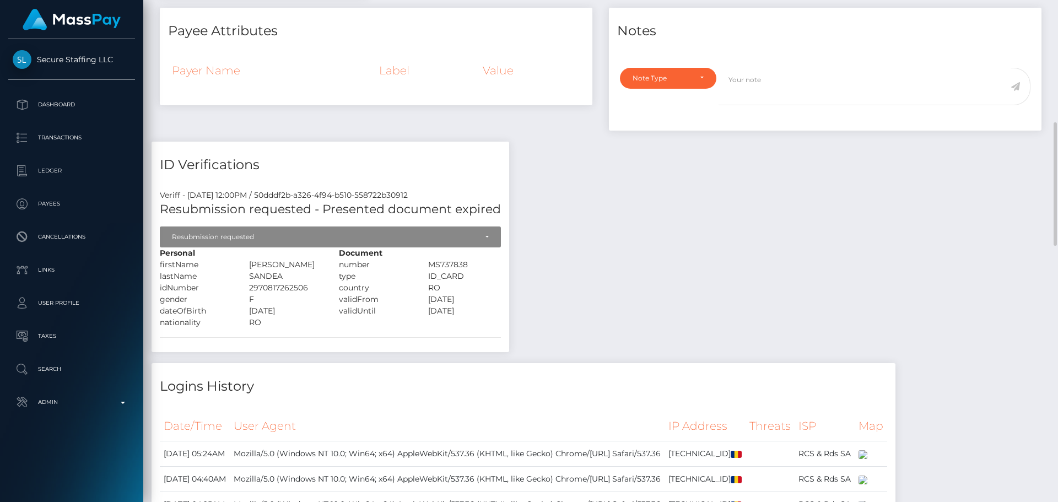
scroll to position [132, 283]
click at [493, 191] on div "Veriff - [DATE] 12:00PM / 50dddf2b-a326-4f94-b510-558722b30912" at bounding box center [331, 196] width 358 height 12
click at [497, 191] on div "Veriff - [DATE] 12:00PM / 50dddf2b-a326-4f94-b510-558722b30912" at bounding box center [331, 196] width 358 height 12
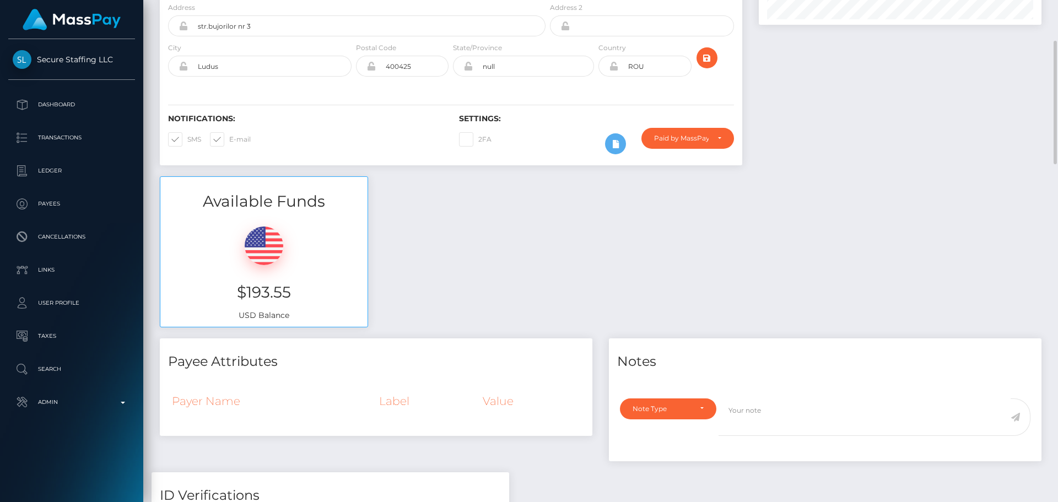
scroll to position [0, 0]
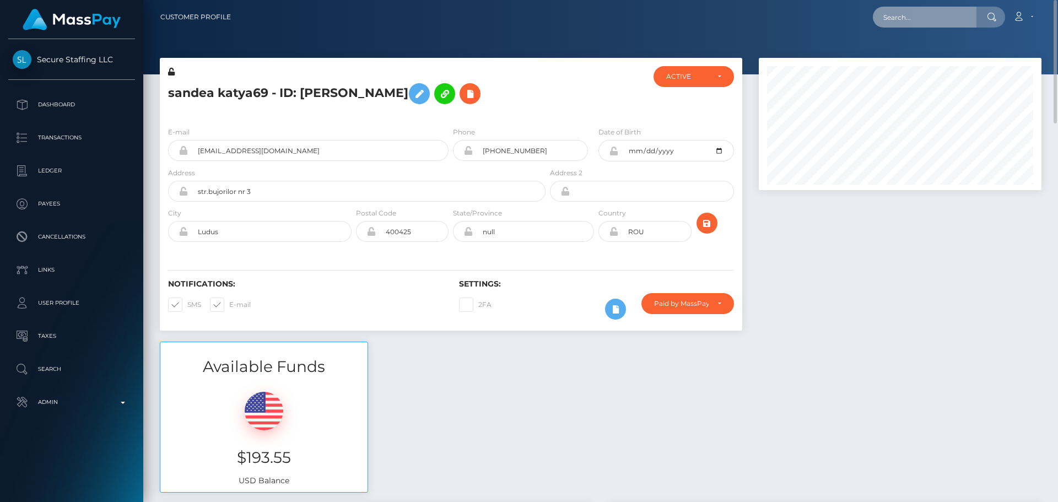
click at [937, 17] on input "text" at bounding box center [925, 17] width 104 height 21
paste input "poact_ZKQlX7Dv3yiL"
type input "poact_ZKQlX7Dv3yiL"
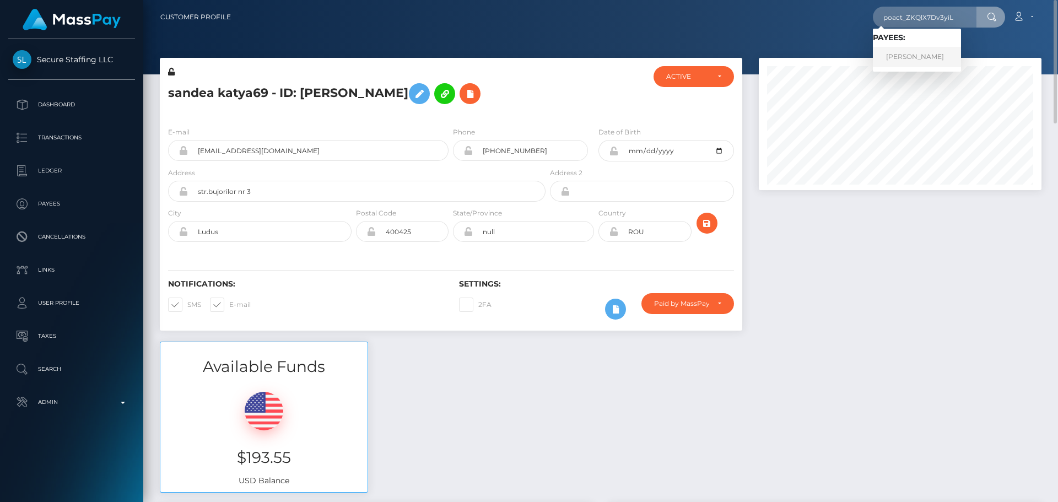
click at [906, 52] on link "[PERSON_NAME]" at bounding box center [917, 57] width 88 height 20
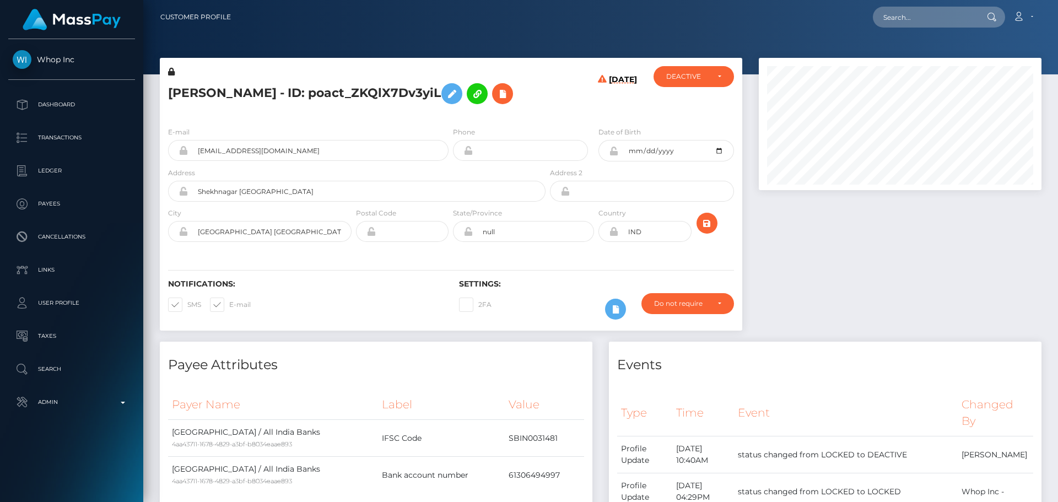
scroll to position [132, 283]
click at [565, 104] on div "[DATE]" at bounding box center [596, 92] width 97 height 52
click at [555, 109] on div "[DATE]" at bounding box center [596, 92] width 97 height 52
click at [558, 106] on div "[DATE]" at bounding box center [596, 92] width 97 height 52
click at [565, 108] on div "[DATE]" at bounding box center [596, 92] width 97 height 52
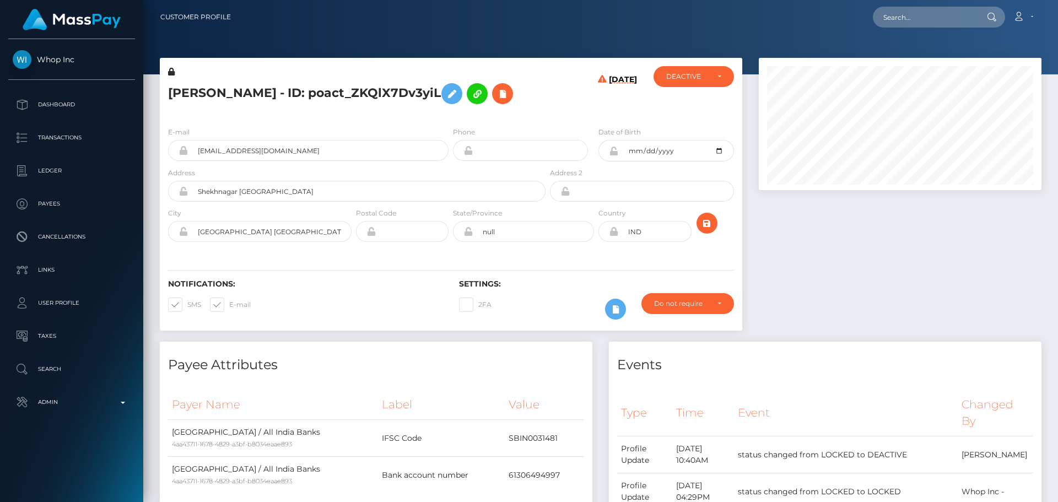
click at [559, 100] on div "[DATE]" at bounding box center [596, 92] width 97 height 52
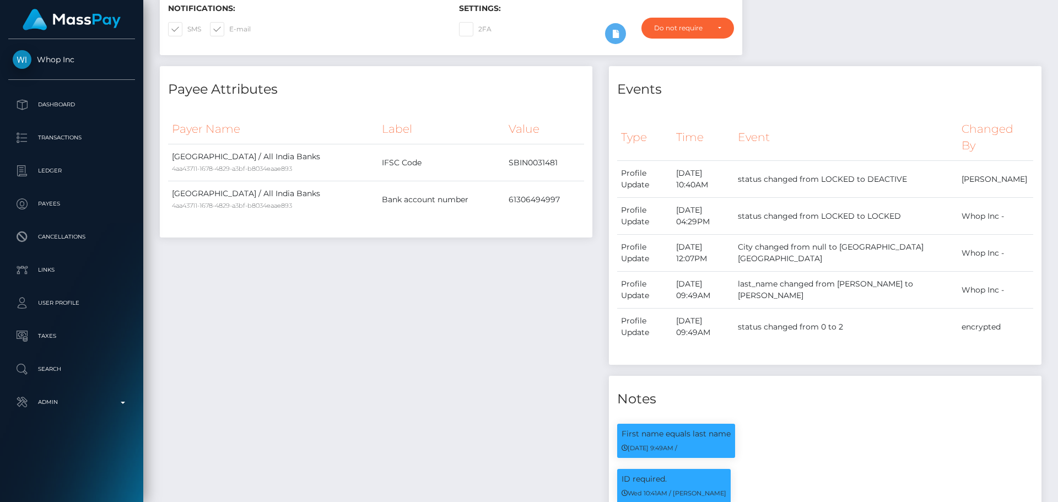
scroll to position [0, 0]
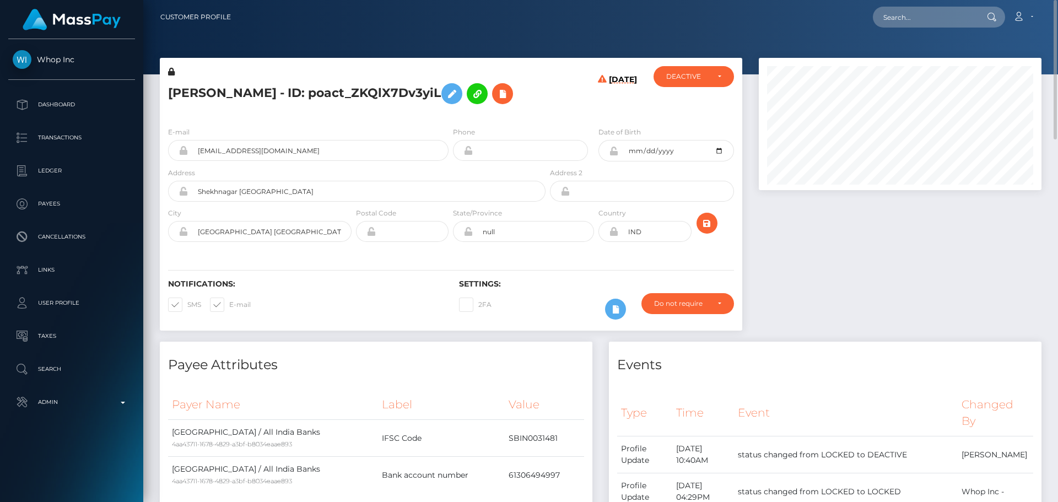
click at [187, 93] on h5 "Ibrahim IBRAHIM - ID: poact_ZKQlX7Dv3yiL" at bounding box center [353, 94] width 371 height 32
copy h5 "Ibrahim"
click at [237, 98] on h5 "Ibrahim IBRAHIM - ID: poact_ZKQlX7Dv3yiL" at bounding box center [353, 94] width 371 height 32
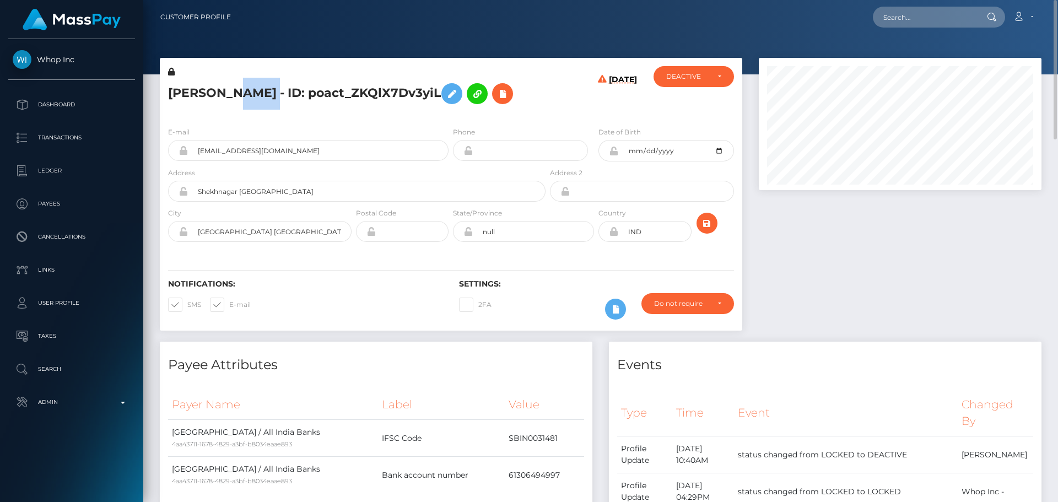
copy h5 "IBRAHIM"
click at [532, 117] on div "Ibrahim IBRAHIM - ID: poact_ZKQlX7Dv3yiL" at bounding box center [354, 92] width 388 height 52
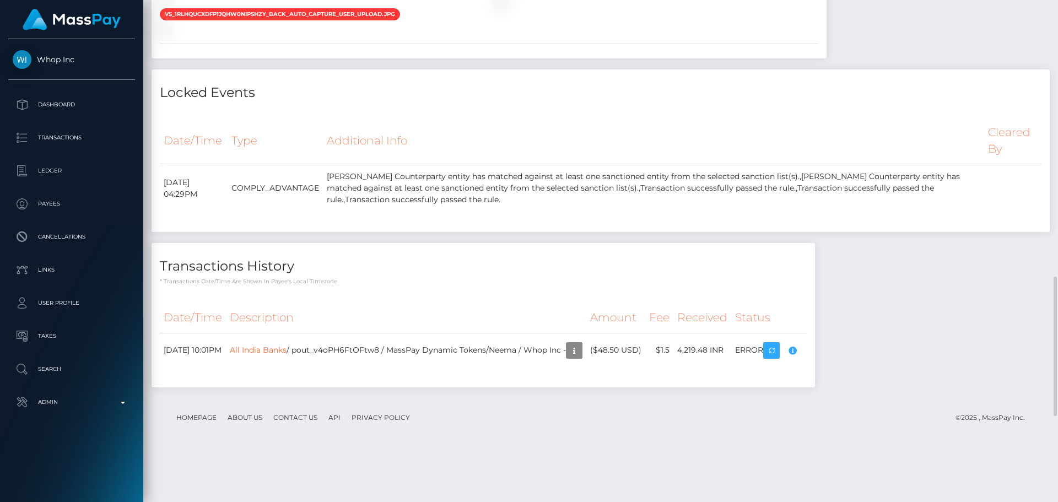
scroll to position [881, 0]
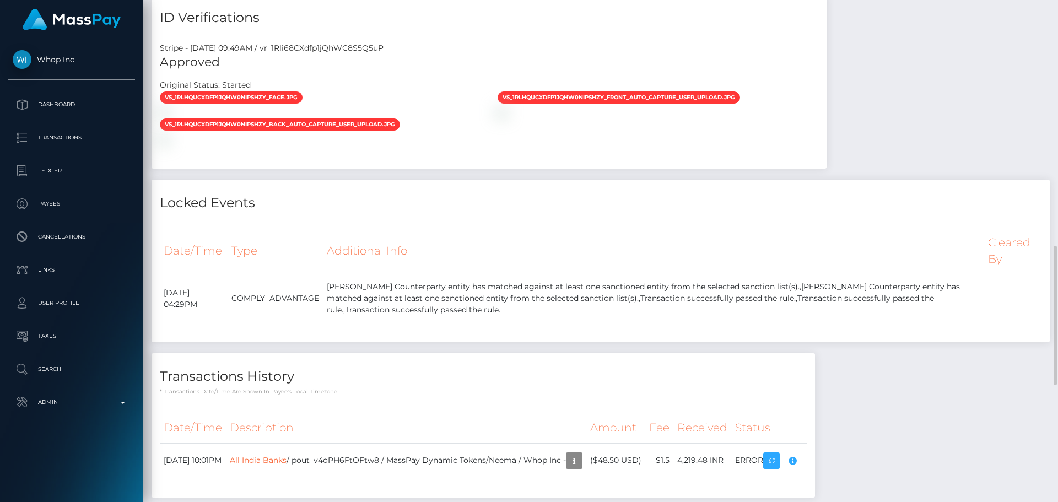
click at [787, 118] on div at bounding box center [658, 112] width 338 height 12
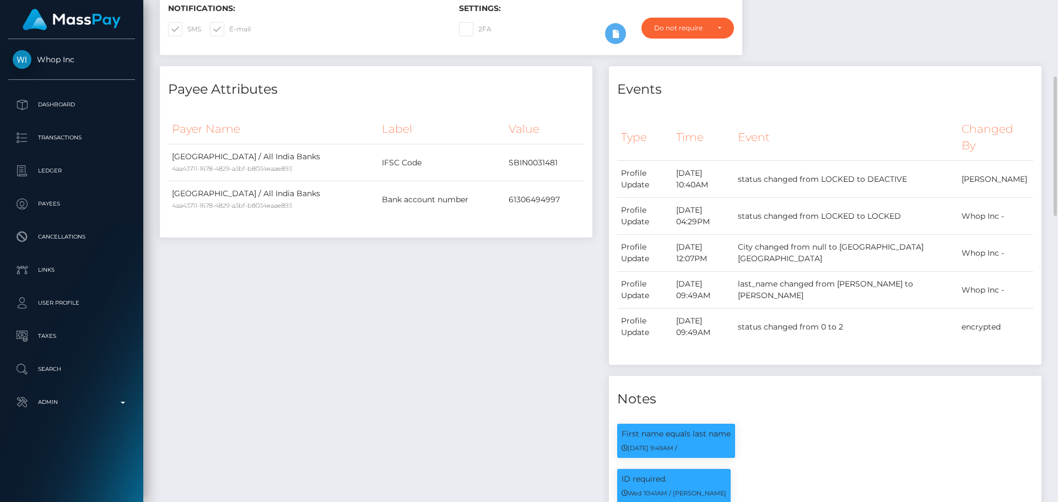
scroll to position [0, 0]
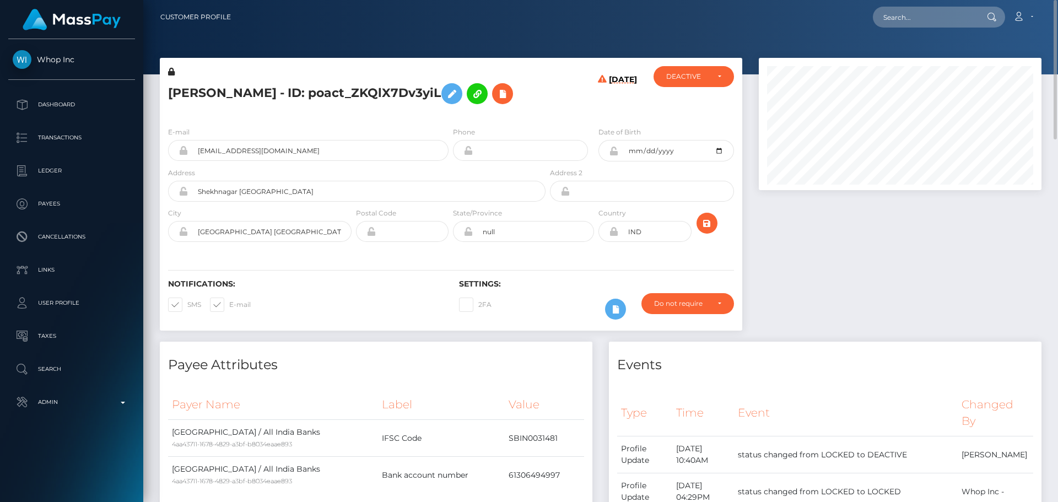
click at [171, 72] on icon at bounding box center [171, 72] width 7 height 8
click at [457, 94] on icon at bounding box center [451, 94] width 13 height 14
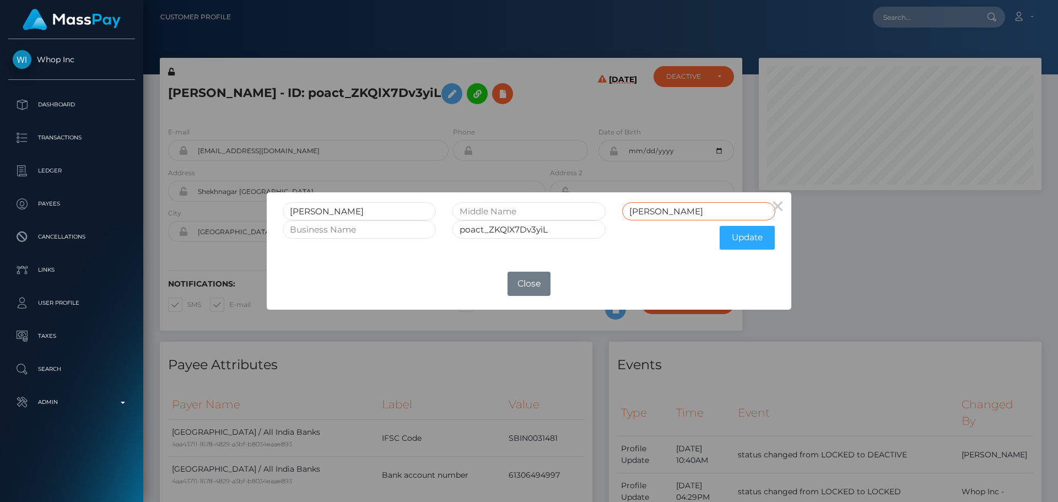
drag, startPoint x: 683, startPoint y: 212, endPoint x: 583, endPoint y: 214, distance: 99.7
click at [583, 214] on div "Ibrahim IBRAHIM" at bounding box center [528, 211] width 509 height 18
click at [385, 210] on input "Ibrahim" at bounding box center [359, 211] width 153 height 18
paste input "BRAHIM"
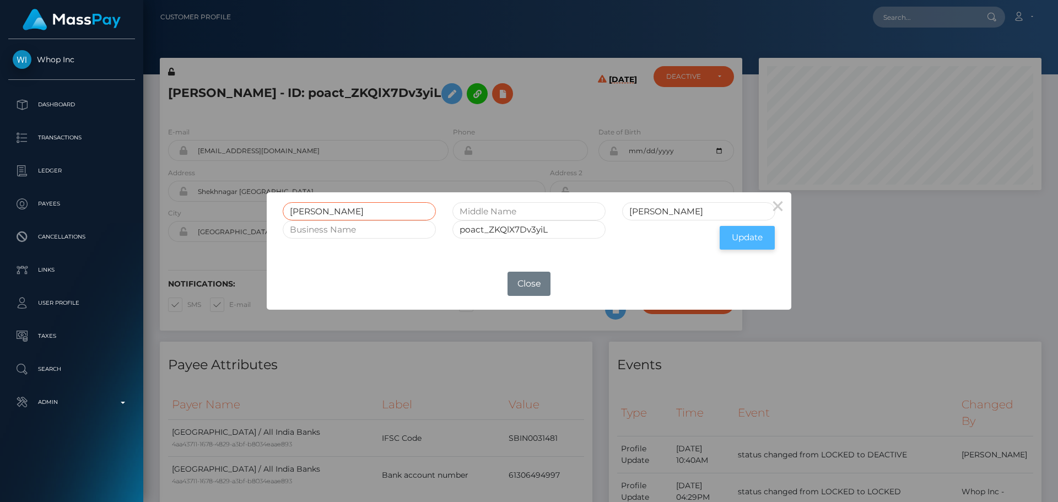
type input "IBRAHIM"
click at [739, 240] on button "Update" at bounding box center [747, 238] width 55 height 24
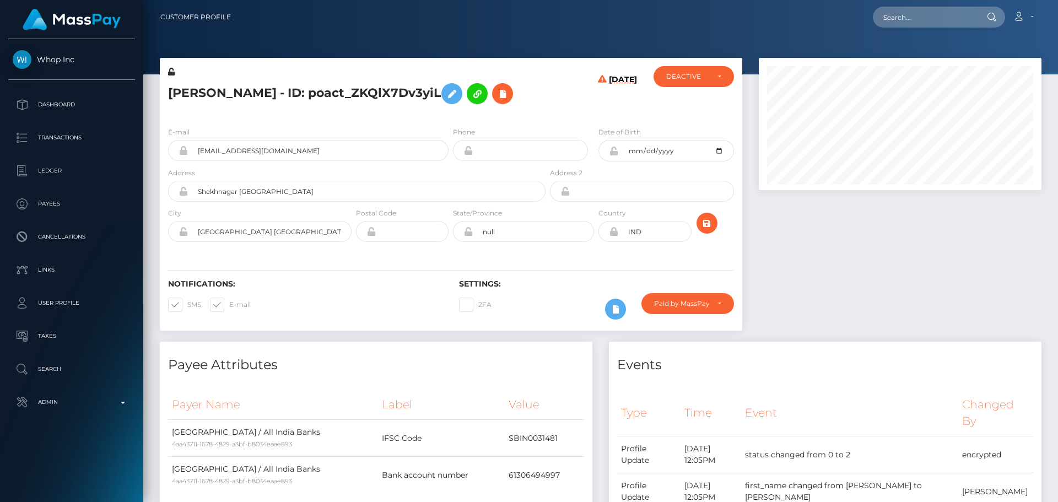
scroll to position [132, 283]
click at [585, 258] on div "Notifications: SMS E-mail Settings: 2FA" at bounding box center [451, 292] width 582 height 78
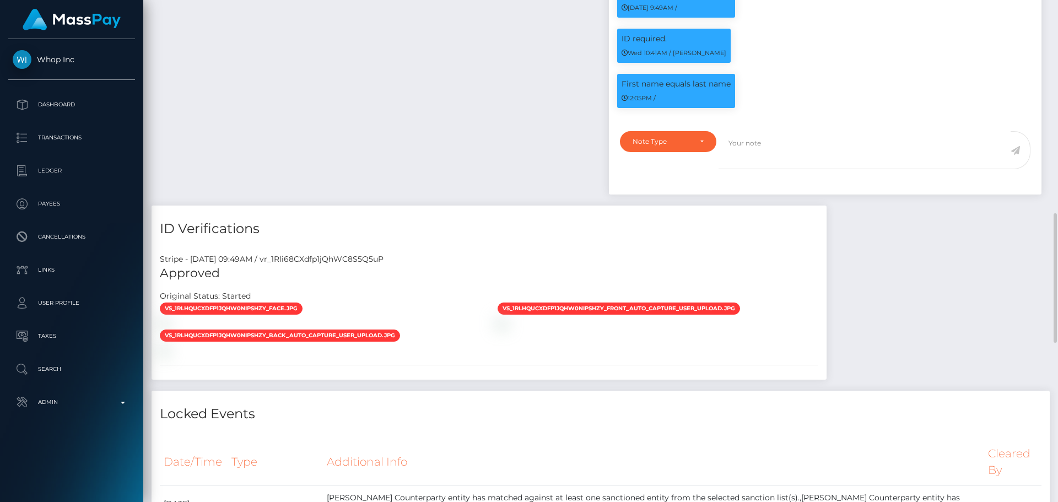
scroll to position [771, 0]
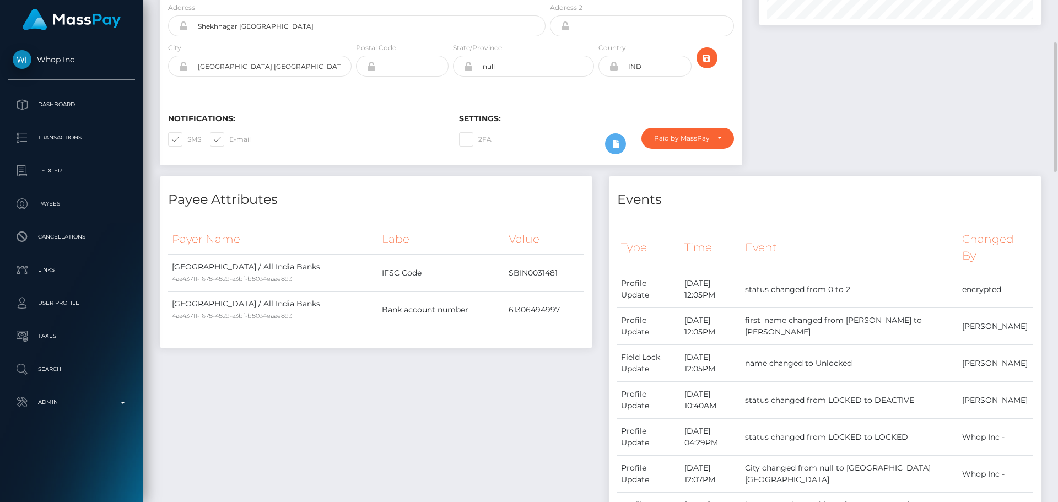
scroll to position [0, 0]
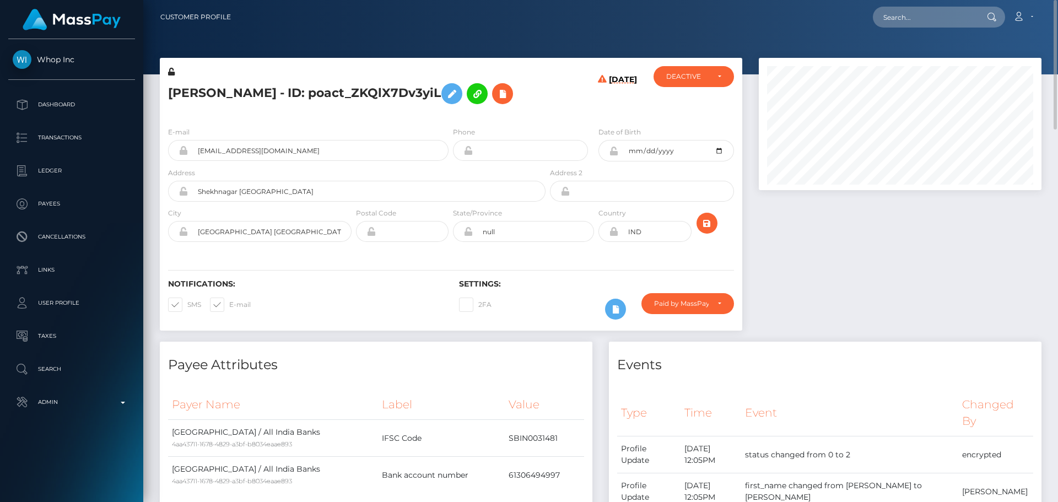
click at [170, 72] on icon at bounding box center [171, 72] width 7 height 8
click at [419, 112] on div "[PERSON_NAME] - ID: poact_ZKQlX7Dv3yiL" at bounding box center [354, 92] width 388 height 52
click at [413, 112] on div "[PERSON_NAME] - ID: poact_ZKQlX7Dv3yiL" at bounding box center [354, 92] width 388 height 52
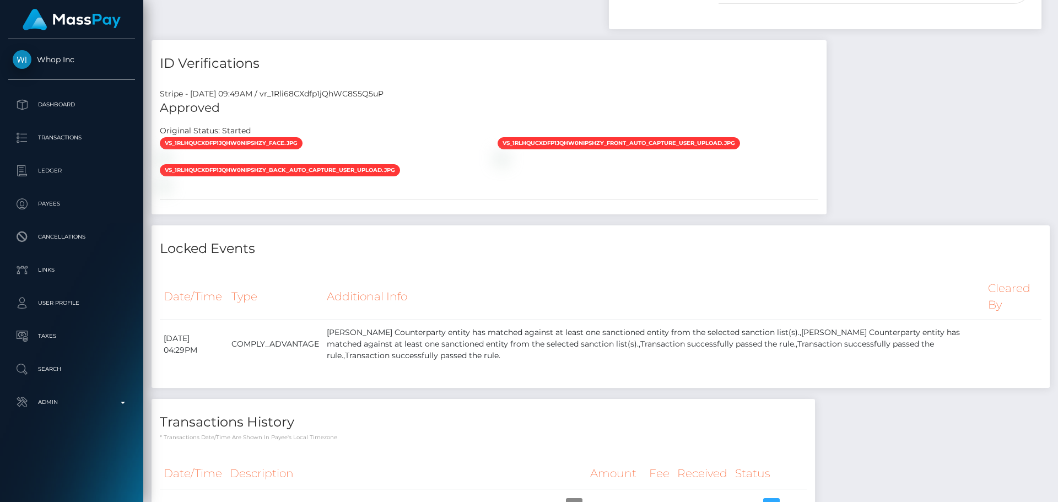
scroll to position [1212, 0]
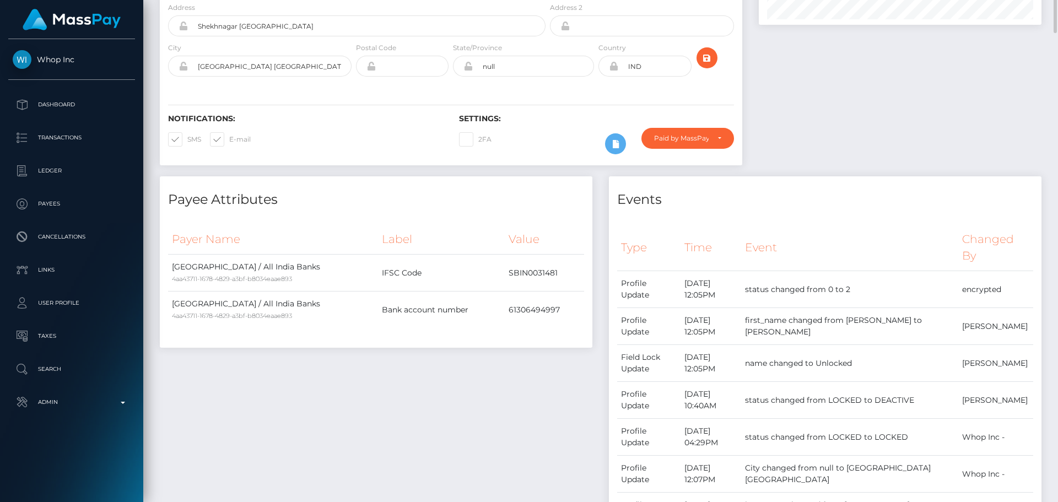
scroll to position [0, 0]
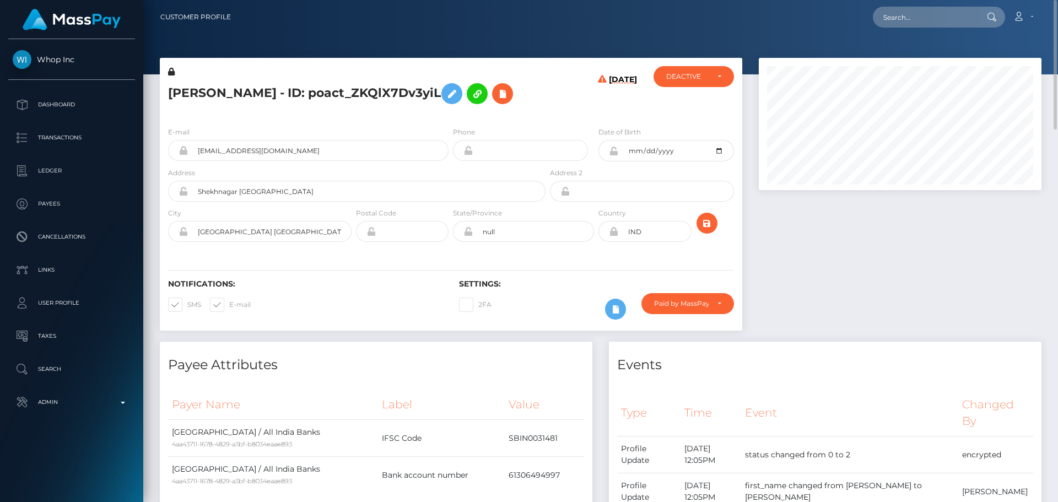
click at [612, 150] on icon at bounding box center [613, 151] width 9 height 9
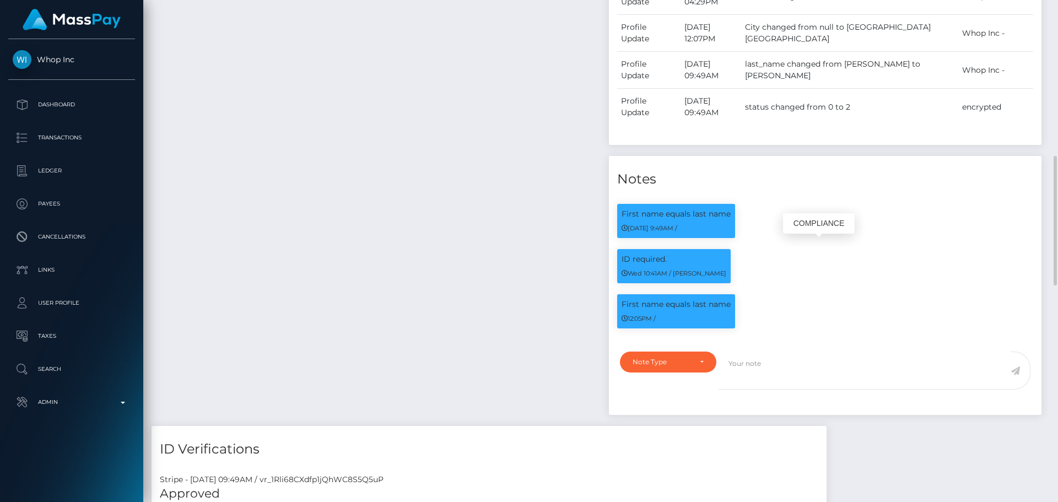
scroll to position [132, 283]
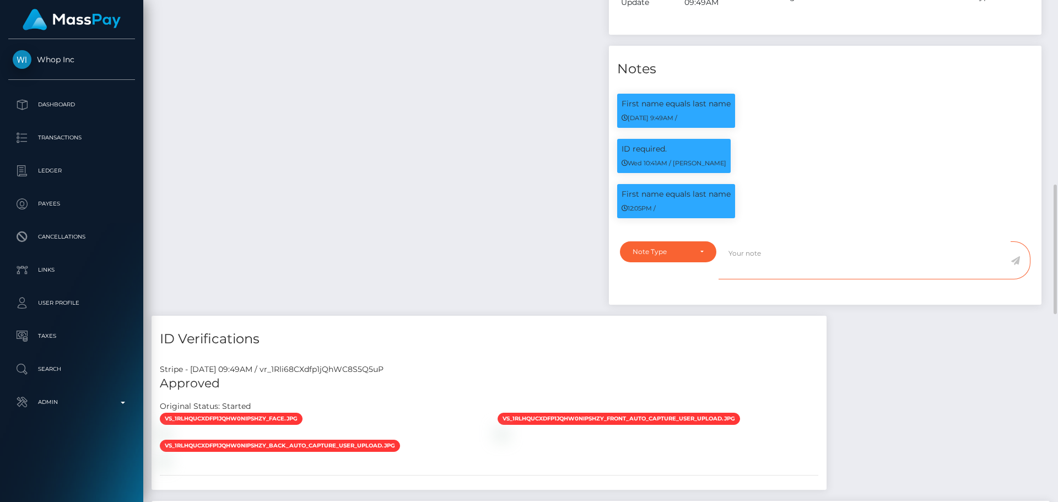
click at [778, 246] on textarea at bounding box center [864, 260] width 292 height 38
paste textarea "ComplyAdvantage potential first hit refers to a person with a different age ([D…"
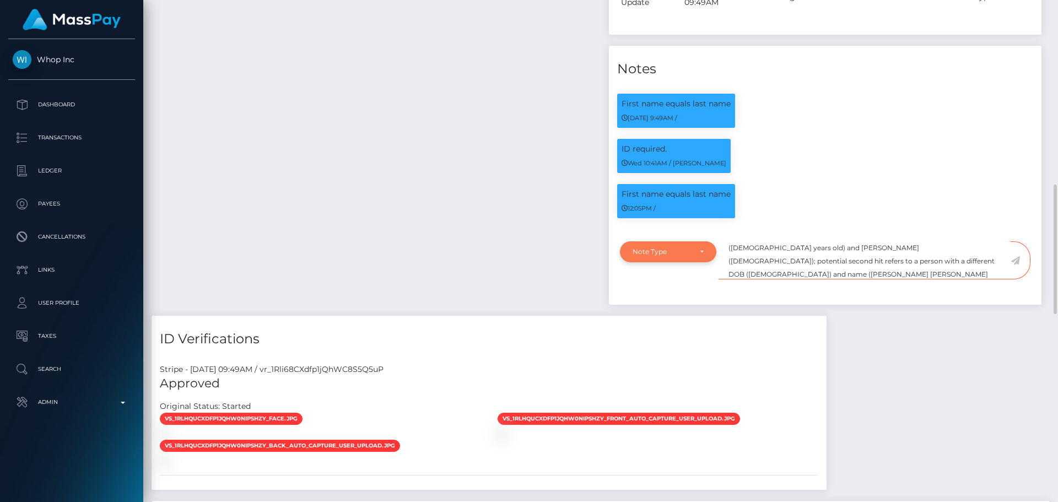
type textarea "ComplyAdvantage potential first hit refers to a person with a different age ([D…"
click at [682, 246] on div "Note Type" at bounding box center [668, 251] width 96 height 21
click at [665, 323] on span "Clear Compliance" at bounding box center [662, 328] width 59 height 10
select select "CLEAR_COMPLIANCE"
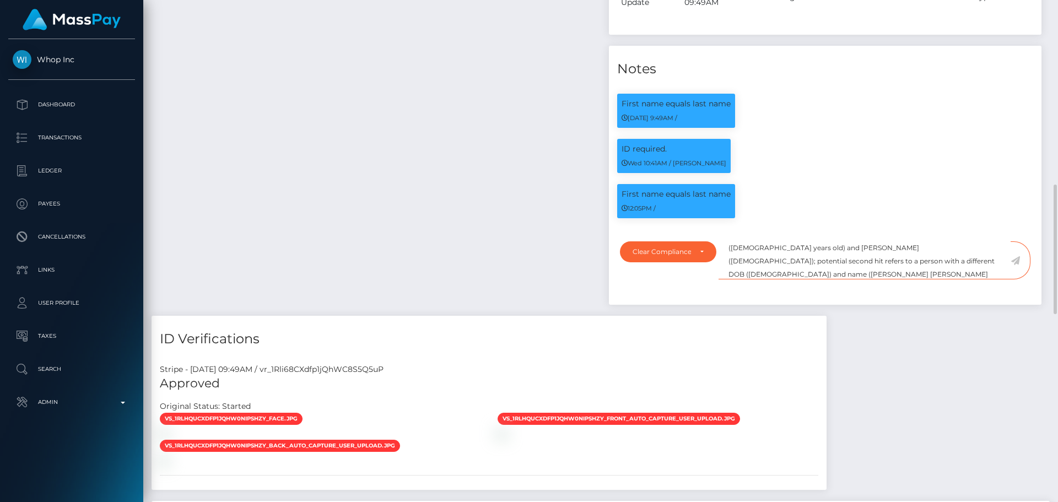
click at [818, 260] on textarea "ComplyAdvantage potential first hit refers to a person with a different age ([D…" at bounding box center [864, 260] width 292 height 38
click at [1015, 256] on icon at bounding box center [1014, 260] width 9 height 9
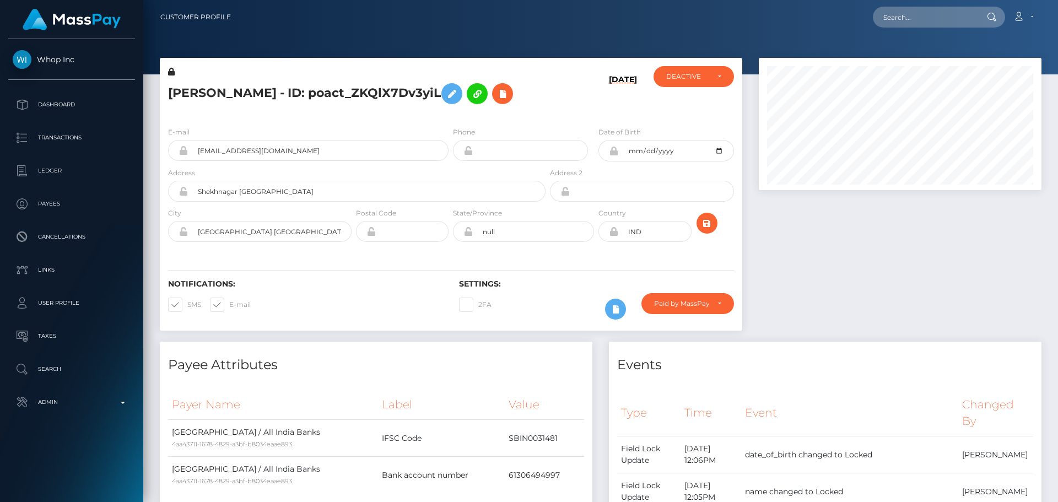
scroll to position [132, 283]
click at [551, 104] on div "[DATE]" at bounding box center [596, 92] width 97 height 52
click at [544, 106] on div "[PERSON_NAME] - ID: poact_ZKQlX7Dv3yiL" at bounding box center [354, 92] width 388 height 52
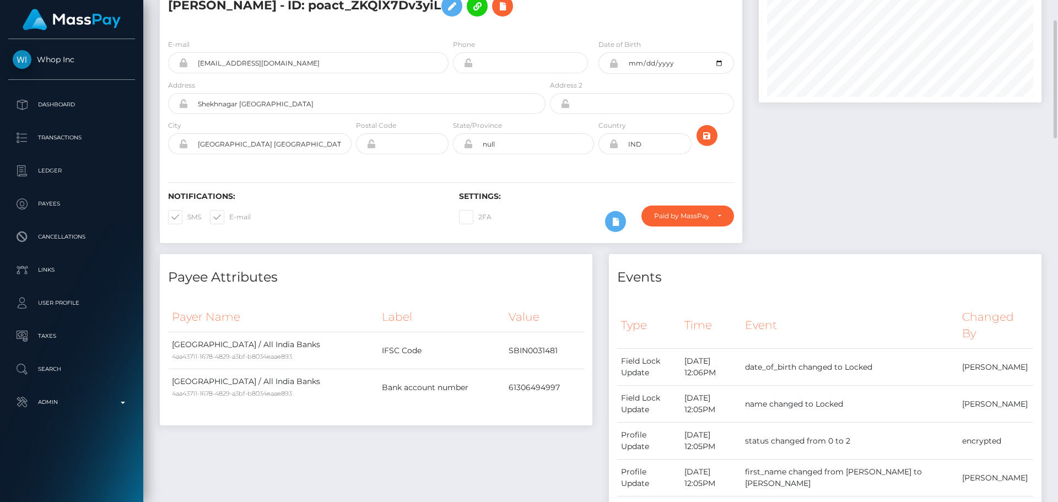
scroll to position [0, 0]
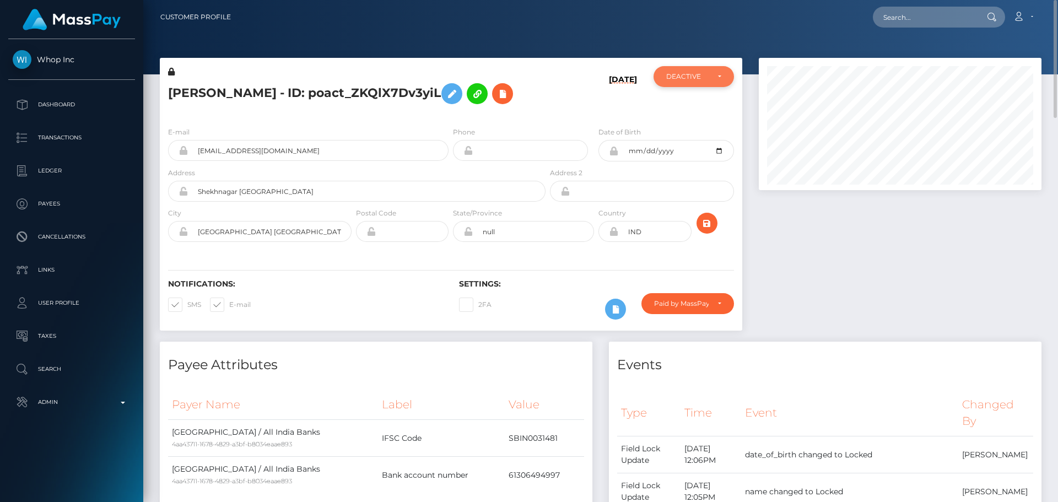
click at [683, 80] on div "DEACTIVE" at bounding box center [687, 76] width 42 height 9
click at [688, 102] on span "ACTIVE" at bounding box center [679, 106] width 25 height 10
select select "ACTIVE"
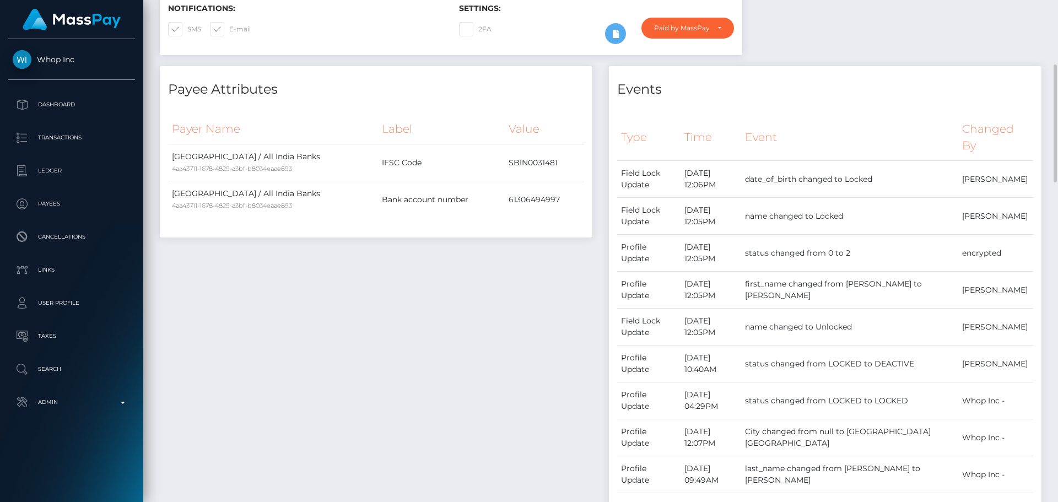
scroll to position [165, 0]
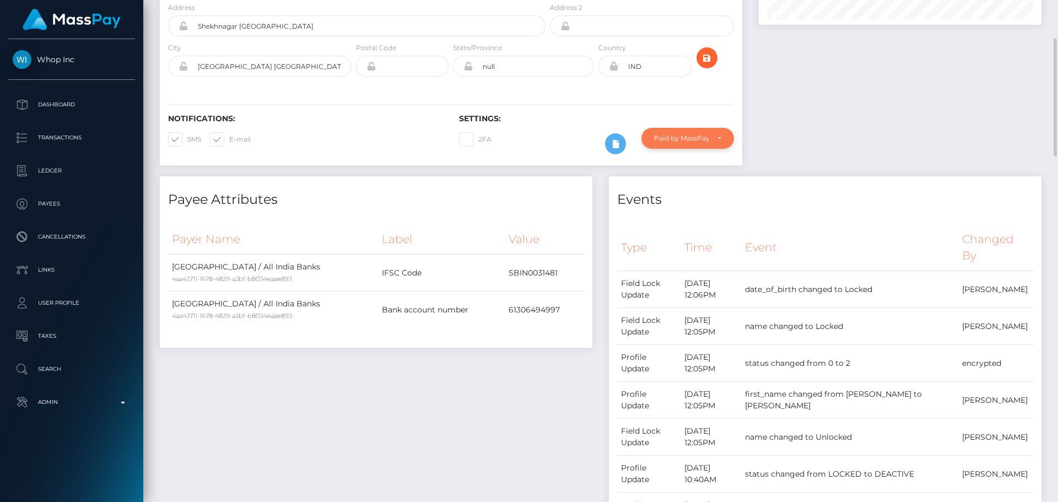
click at [686, 142] on div "Paid by MassPay" at bounding box center [681, 138] width 55 height 9
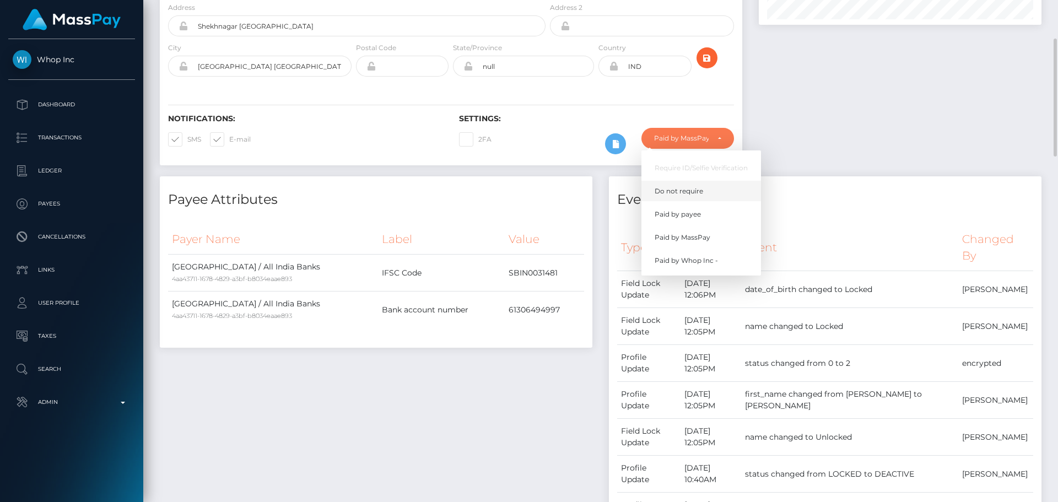
click at [686, 188] on span "Do not require" at bounding box center [679, 191] width 48 height 10
select select "0"
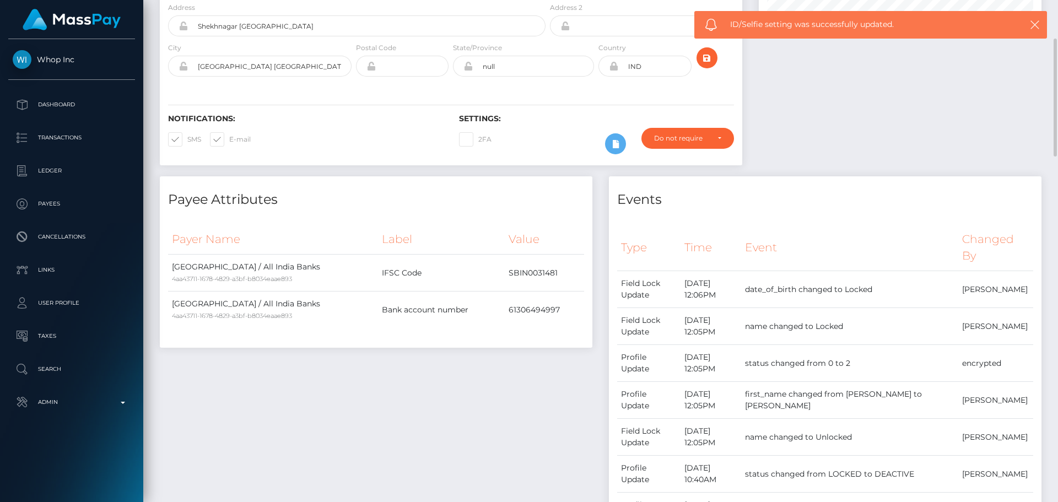
click at [557, 188] on div "Payee Attributes" at bounding box center [376, 192] width 432 height 33
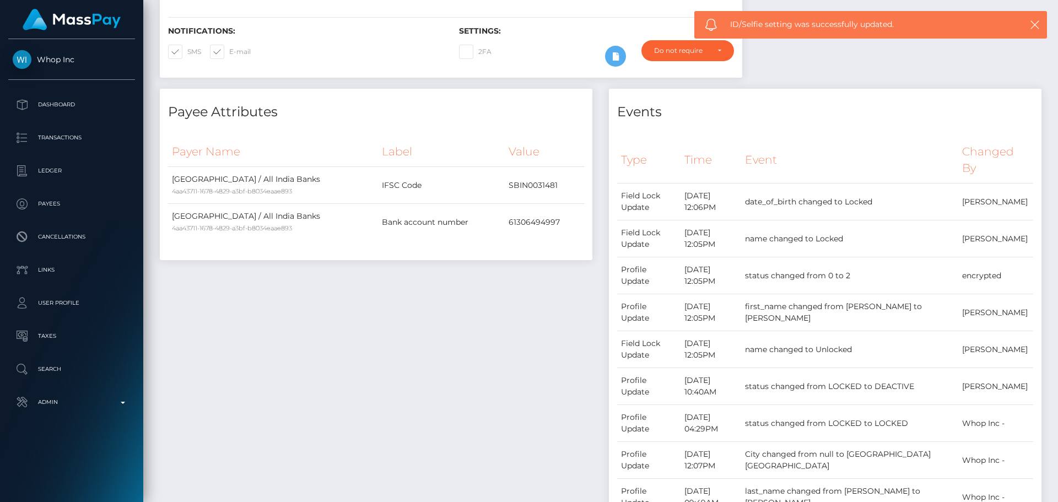
scroll to position [0, 0]
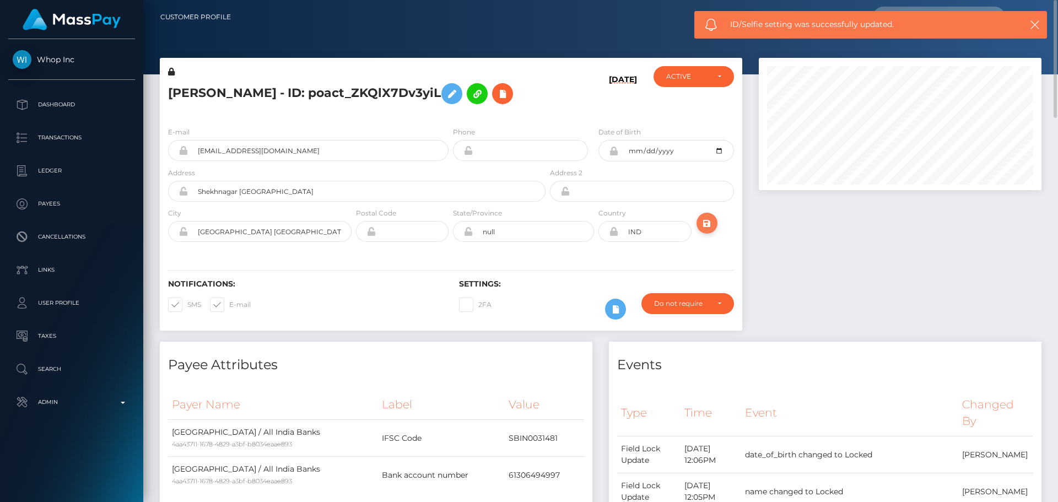
click at [707, 221] on icon "submit" at bounding box center [706, 224] width 13 height 14
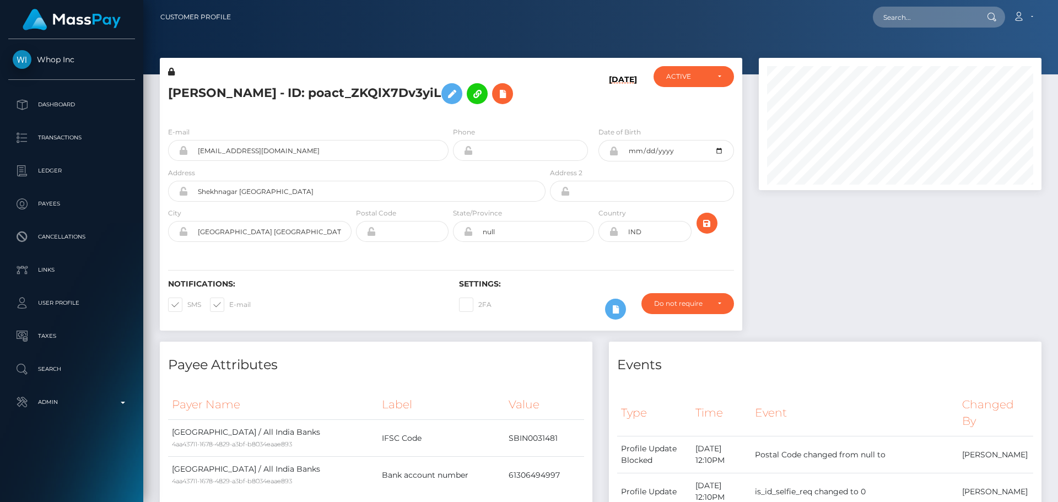
scroll to position [132, 283]
click at [709, 225] on icon "submit" at bounding box center [706, 224] width 13 height 14
click at [570, 258] on div "Notifications: SMS E-mail Settings: 2FA" at bounding box center [451, 292] width 582 height 78
click at [545, 256] on div "Notifications: SMS E-mail Settings: 2FA" at bounding box center [451, 292] width 582 height 78
click at [533, 255] on div "Notifications: SMS E-mail Settings: 2FA" at bounding box center [451, 292] width 582 height 78
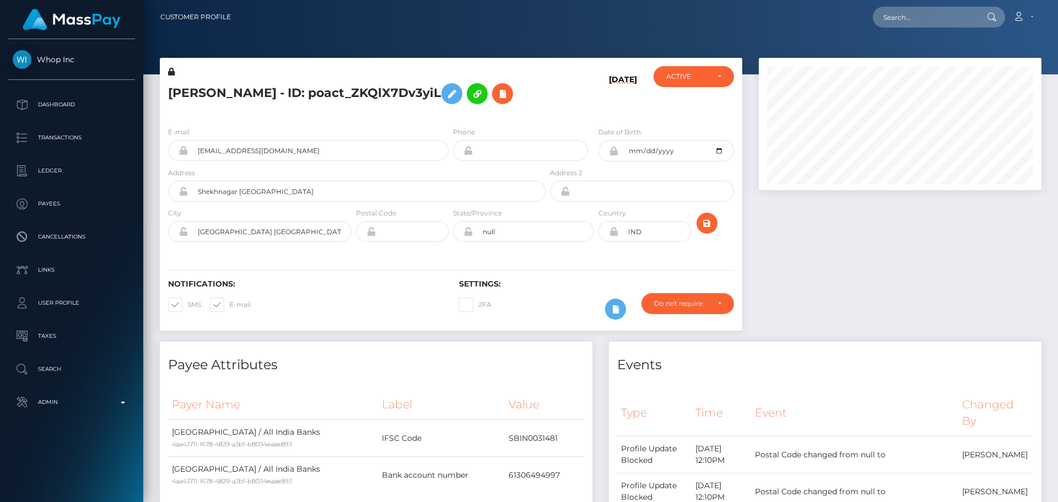
scroll to position [132, 283]
click at [523, 242] on div "State/Province null" at bounding box center [523, 227] width 145 height 40
click at [522, 234] on input "null" at bounding box center [533, 231] width 121 height 21
paste input "[GEOGRAPHIC_DATA]"
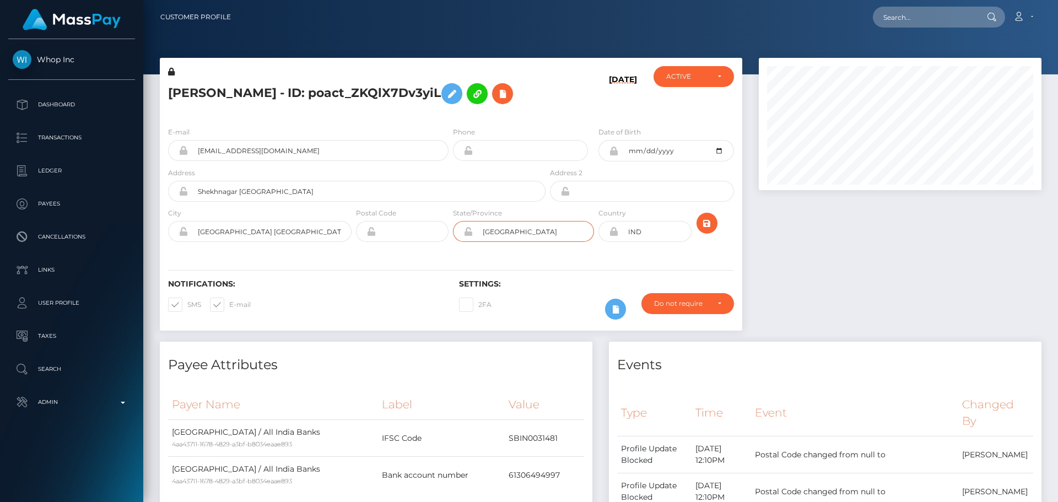
type input "[GEOGRAPHIC_DATA]"
click at [244, 234] on input "Pipar city Jodhpur" at bounding box center [270, 231] width 164 height 21
click at [300, 190] on input "Shekhnagar Pipar city" at bounding box center [367, 191] width 358 height 21
paste input "Jodhpur"
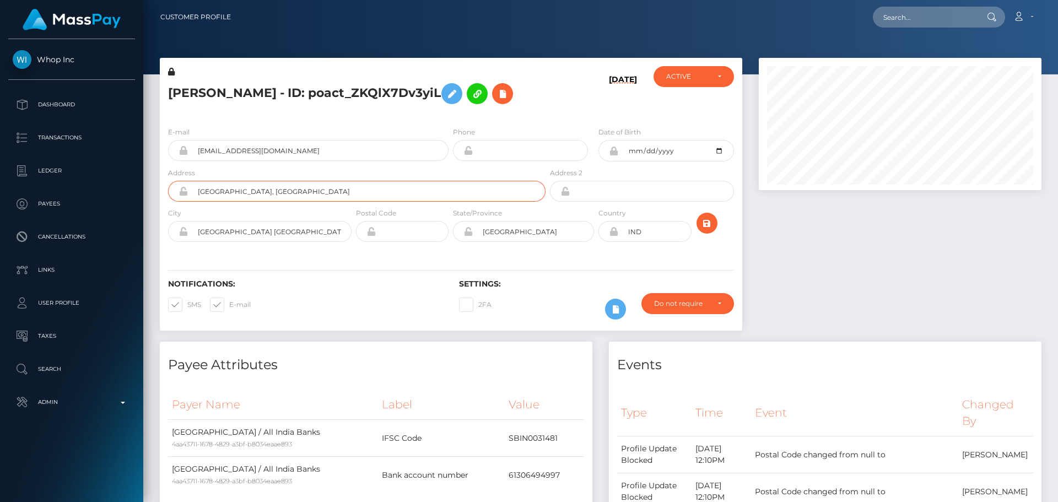
type input "[GEOGRAPHIC_DATA], [GEOGRAPHIC_DATA]"
drag, startPoint x: 281, startPoint y: 232, endPoint x: 217, endPoint y: 236, distance: 64.1
click at [217, 236] on input "Pipar city Jodhpur" at bounding box center [270, 231] width 164 height 21
click at [373, 294] on div "Notifications: SMS E-mail" at bounding box center [305, 302] width 291 height 46
click at [273, 231] on input "Pipar" at bounding box center [270, 231] width 164 height 21
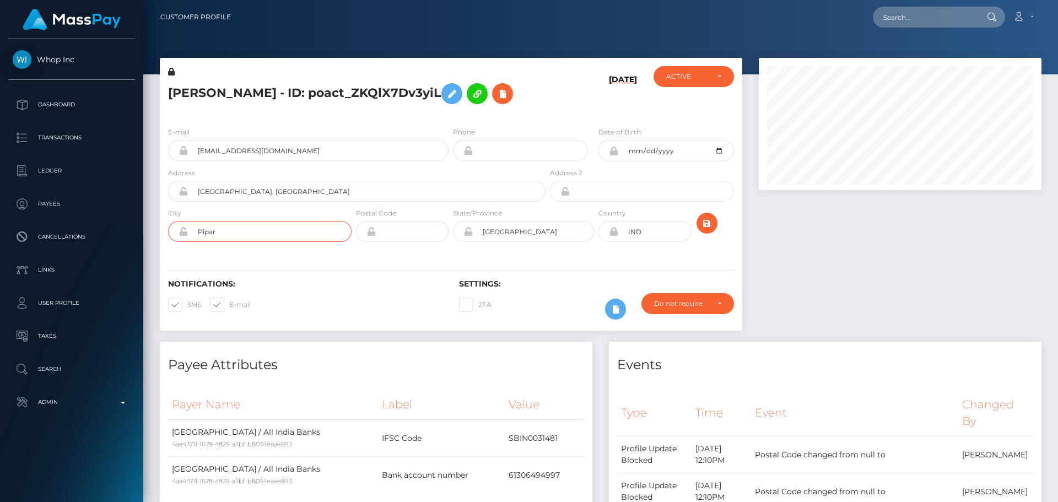
click at [273, 231] on input "Pipar" at bounding box center [270, 231] width 164 height 21
paste input "City"
type input "Pipar City"
click at [425, 260] on div "Notifications: SMS E-mail Settings: 2FA" at bounding box center [451, 292] width 582 height 78
click at [706, 223] on icon "submit" at bounding box center [706, 224] width 13 height 14
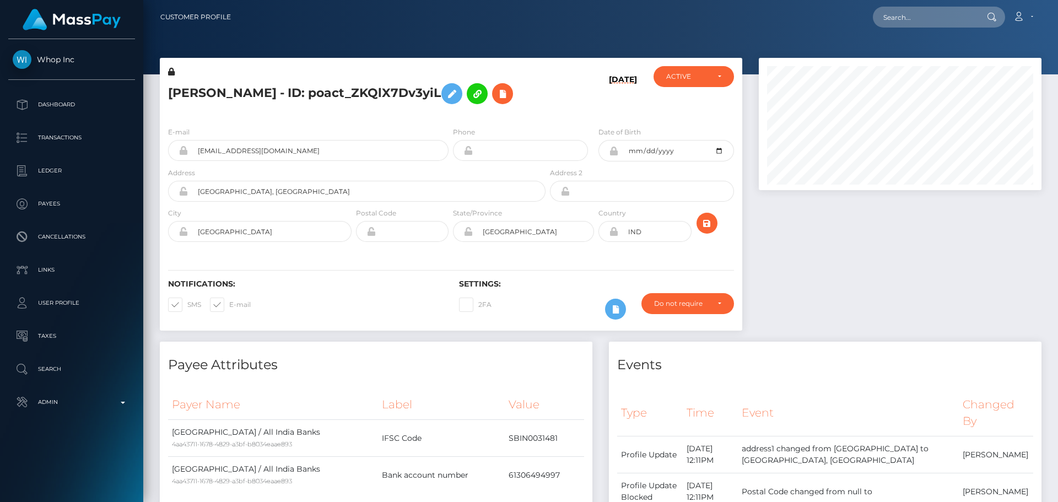
scroll to position [132, 283]
click at [710, 226] on icon "submit" at bounding box center [706, 224] width 13 height 14
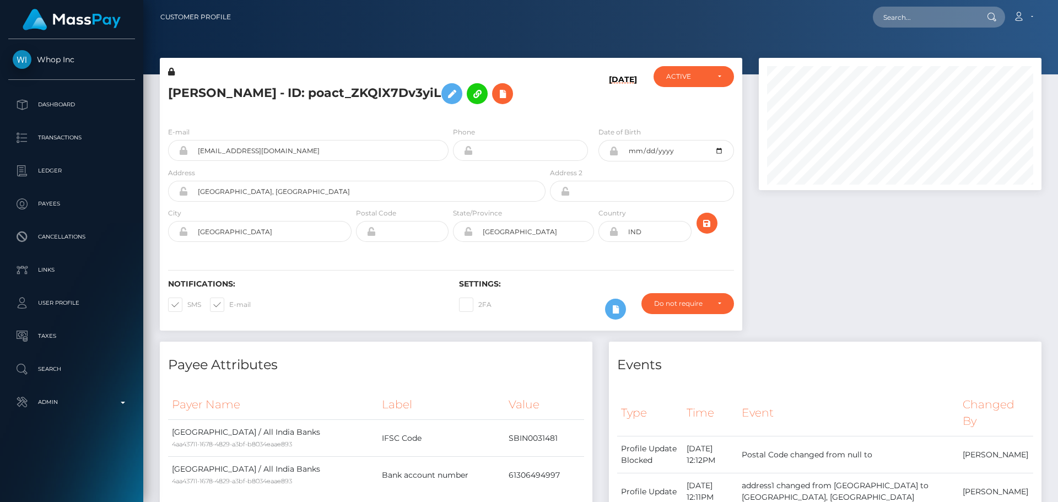
scroll to position [132, 283]
click at [700, 219] on icon "submit" at bounding box center [706, 224] width 13 height 14
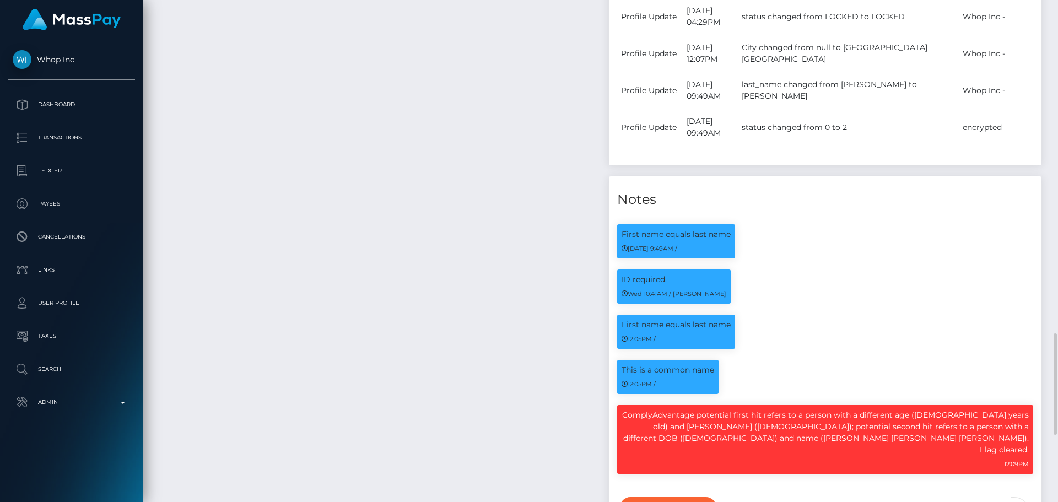
scroll to position [1102, 0]
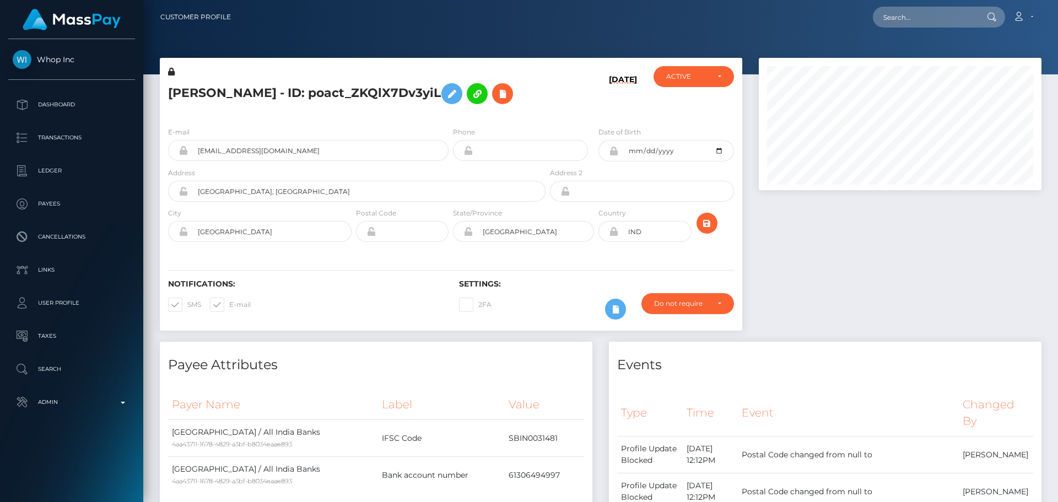
scroll to position [132, 283]
click at [241, 94] on h5 "IBRAHIM IBRAHIM - ID: poact_ZKQlX7Dv3yiL" at bounding box center [353, 94] width 371 height 32
copy h5 "IBRAHIM IBRAHIM - ID: poact_ZKQlX7Dv3yiL"
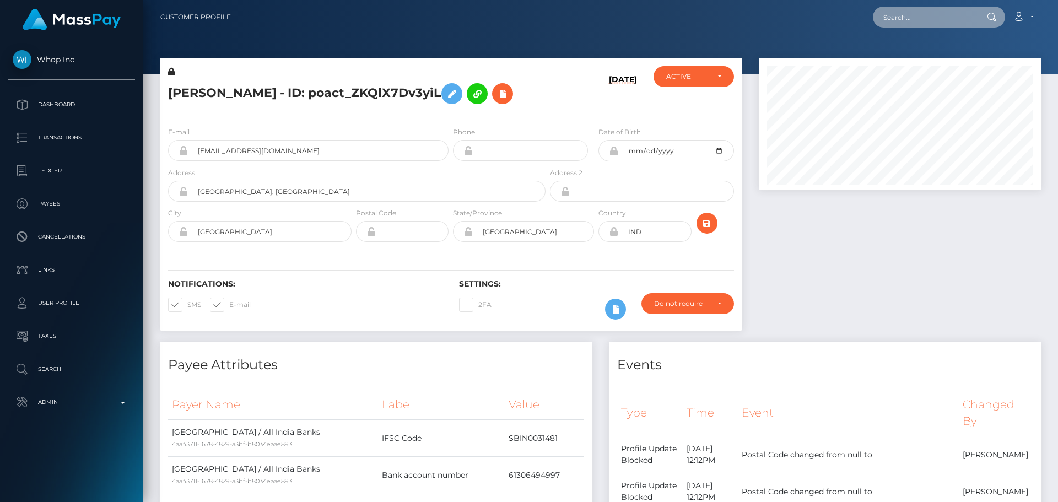
click at [910, 13] on input "text" at bounding box center [925, 17] width 104 height 21
paste input "[EMAIL_ADDRESS][DOMAIN_NAME]"
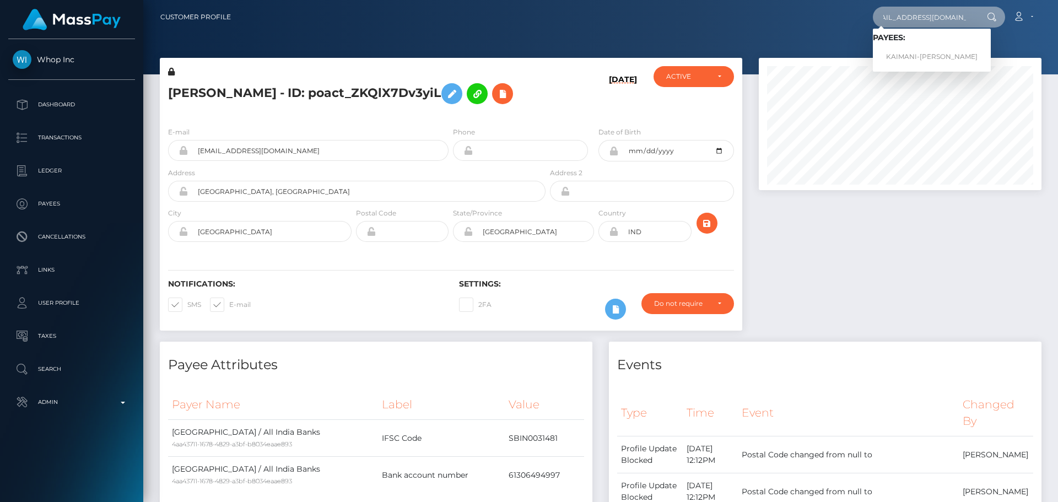
type input "[EMAIL_ADDRESS][DOMAIN_NAME]"
click at [902, 53] on link "KAIMANI-KAMIL PERRAULT" at bounding box center [932, 57] width 118 height 20
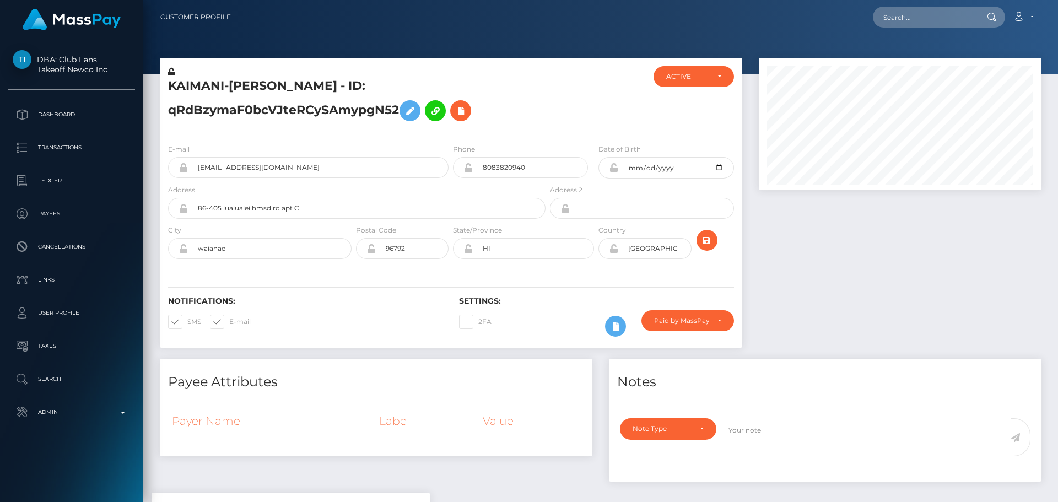
scroll to position [132, 283]
click at [505, 92] on h5 "KAIMANI-[PERSON_NAME] - ID: qRdBzymaF0bcVJteRCySAmypgN52" at bounding box center [353, 102] width 371 height 49
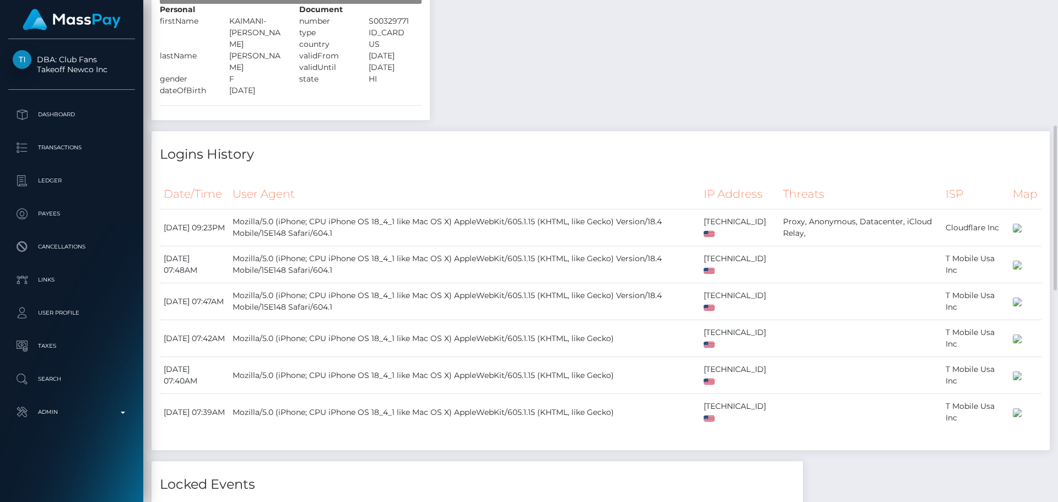
scroll to position [386, 0]
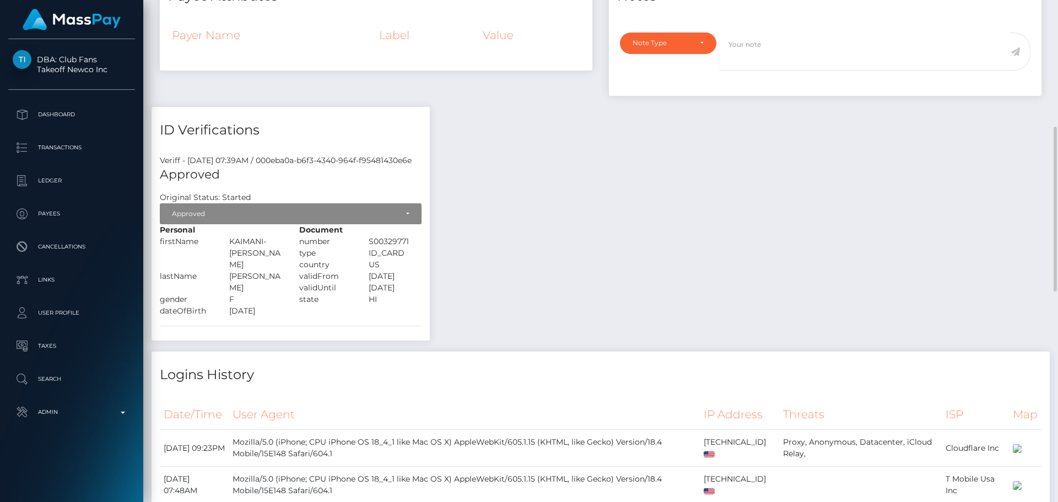
click at [483, 144] on div "Payee Attributes Payer Name Label Value Notes General" at bounding box center [601, 467] width 898 height 988
click at [516, 175] on div "Payee Attributes Payer Name Label Value Notes General" at bounding box center [601, 467] width 898 height 988
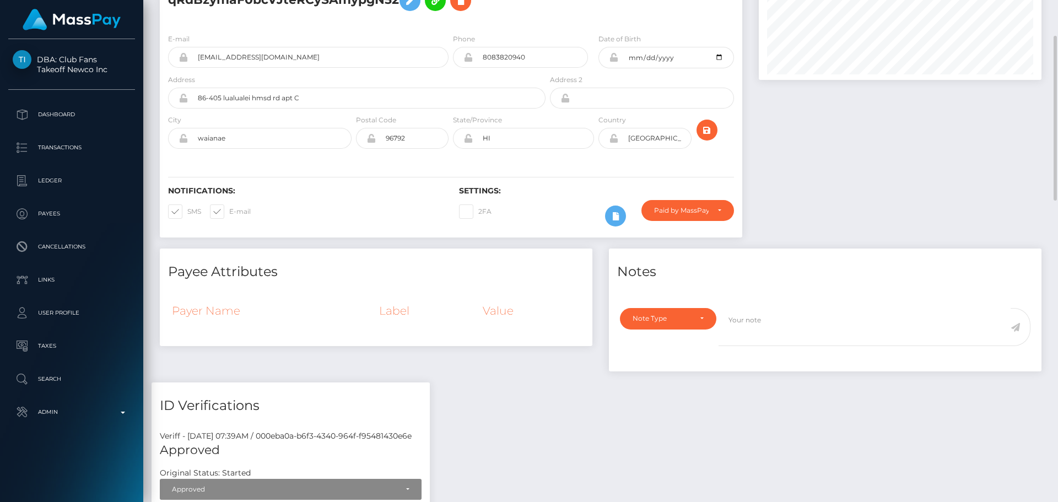
scroll to position [0, 0]
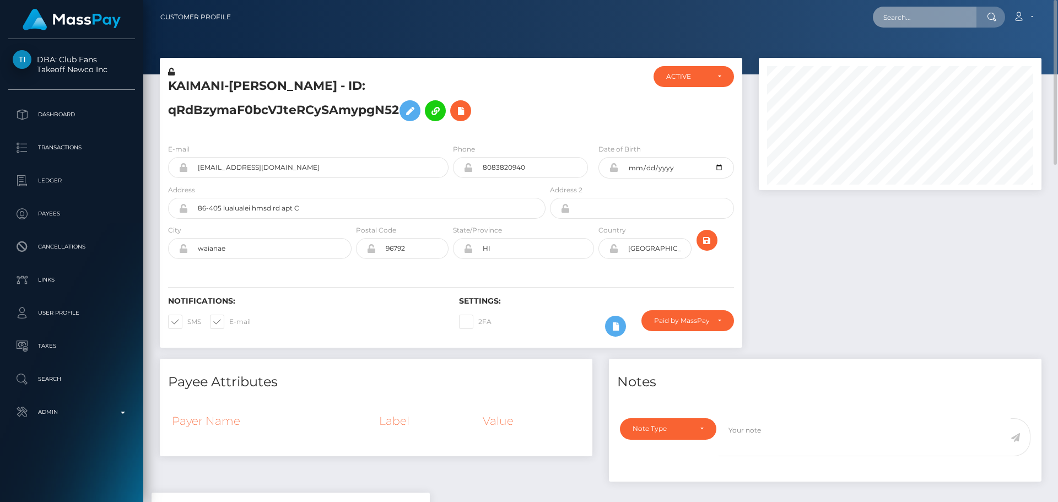
click at [949, 14] on input "text" at bounding box center [925, 17] width 104 height 21
paste input "[EMAIL_ADDRESS][DOMAIN_NAME]"
type input "[EMAIL_ADDRESS][DOMAIN_NAME]"
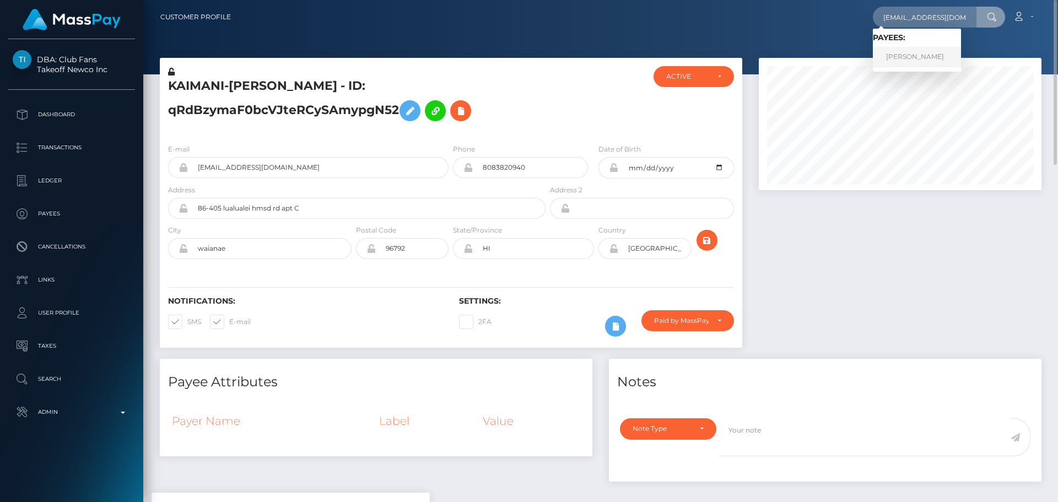
drag, startPoint x: 915, startPoint y: 45, endPoint x: 911, endPoint y: 57, distance: 12.2
click at [913, 56] on link "[PERSON_NAME]" at bounding box center [917, 57] width 88 height 20
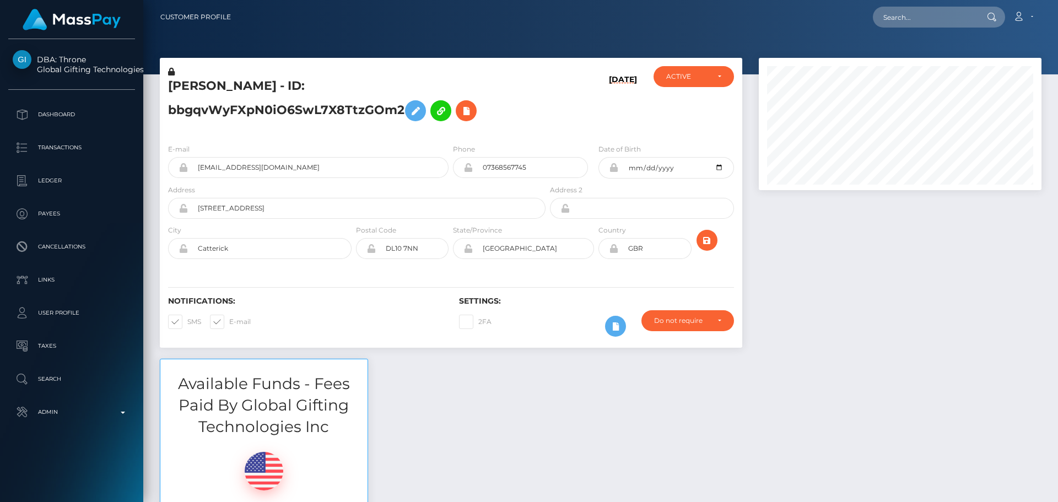
scroll to position [132, 283]
click at [543, 122] on div "[PERSON_NAME] - ID: bbgqvWyFXpN0iO6SwL7X8TtzGOm2" at bounding box center [354, 100] width 388 height 69
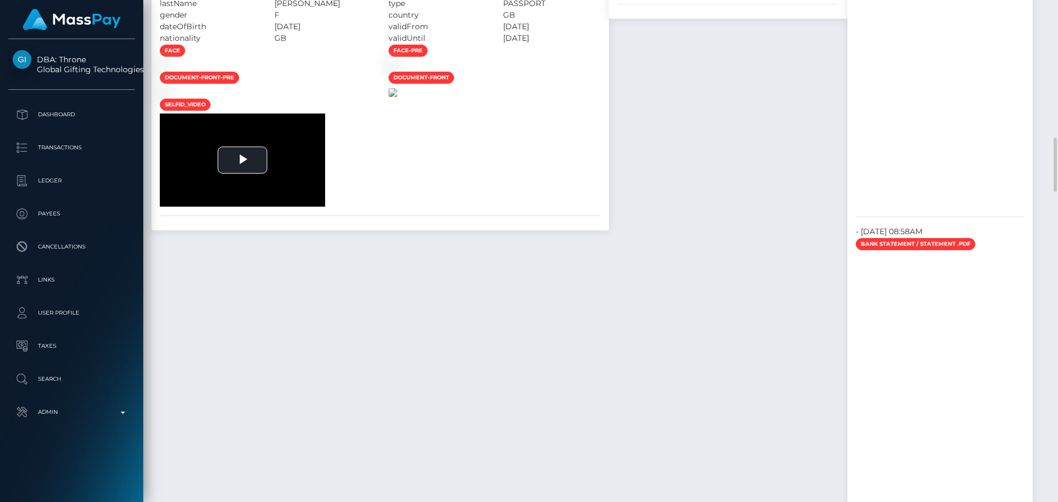
scroll to position [1157, 0]
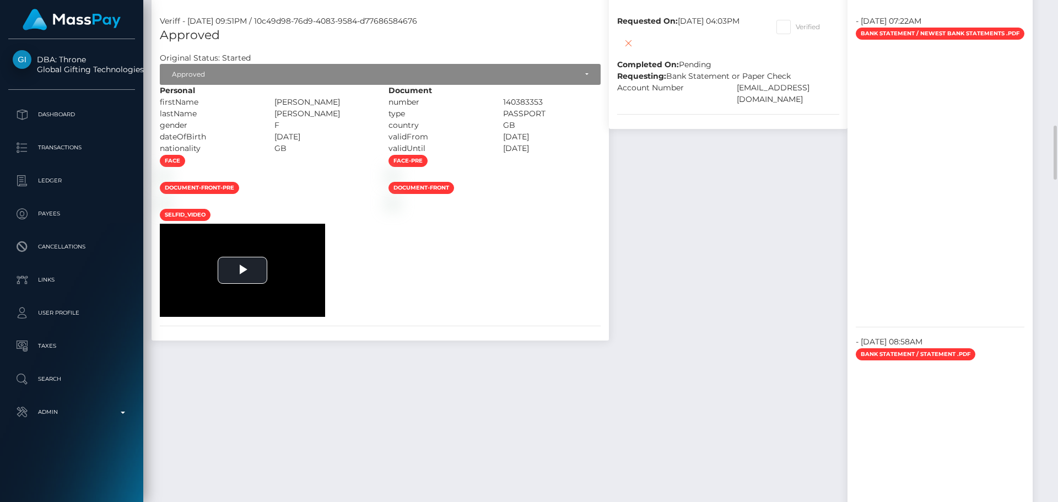
click at [381, 136] on div "2003-01-07" at bounding box center [323, 137] width 115 height 12
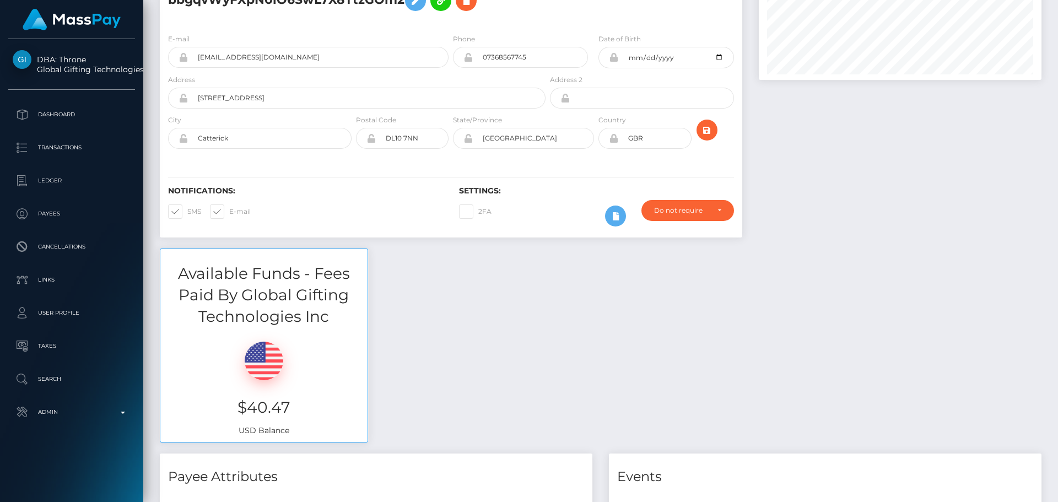
scroll to position [0, 0]
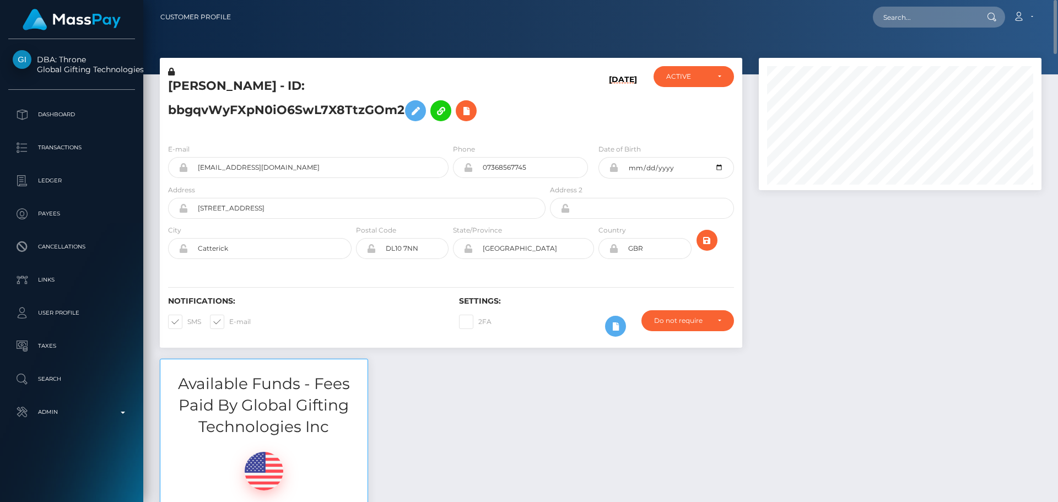
click at [561, 126] on div "[DATE]" at bounding box center [596, 100] width 97 height 69
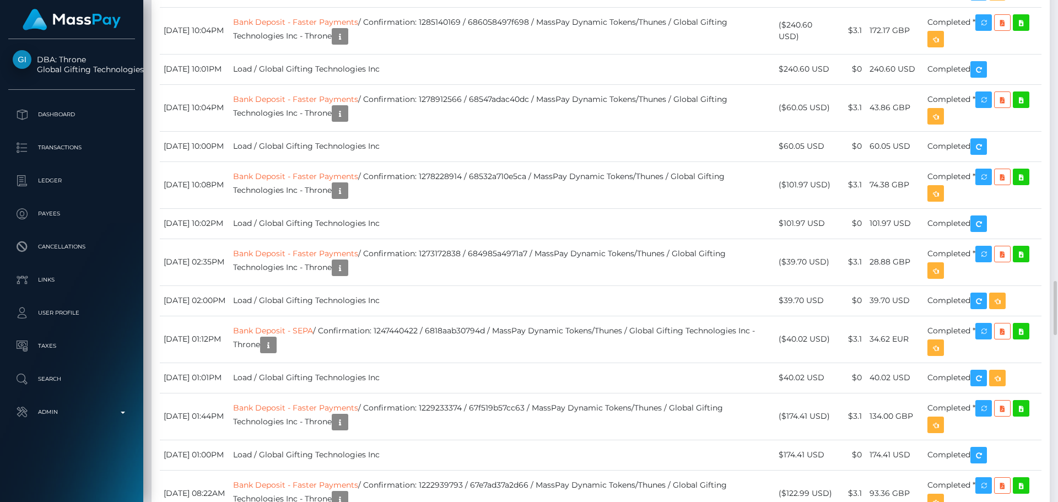
scroll to position [2644, 0]
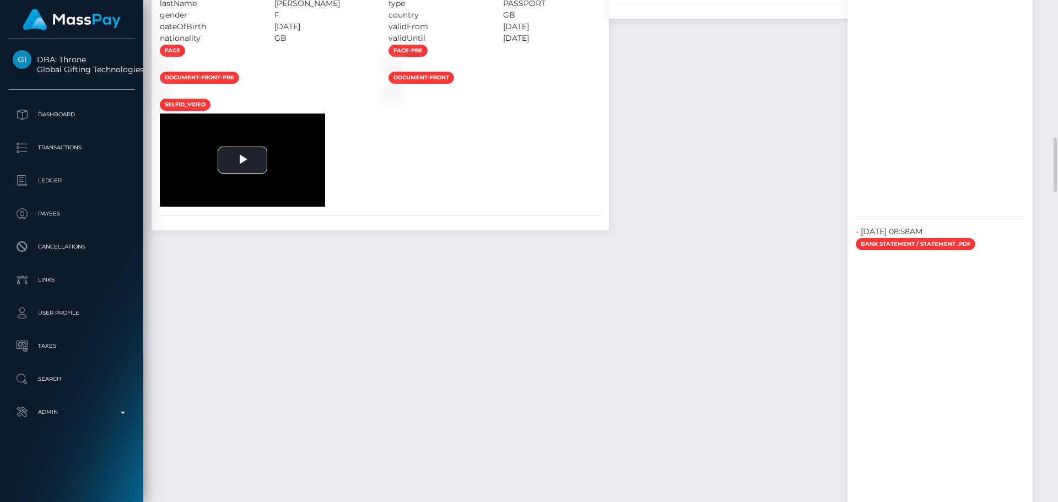
scroll to position [1432, 0]
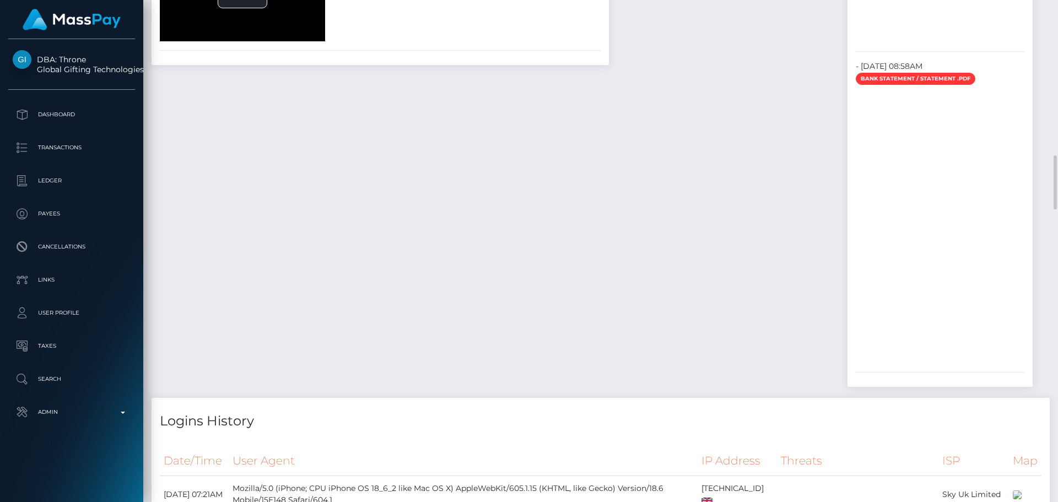
checkbox input "true"
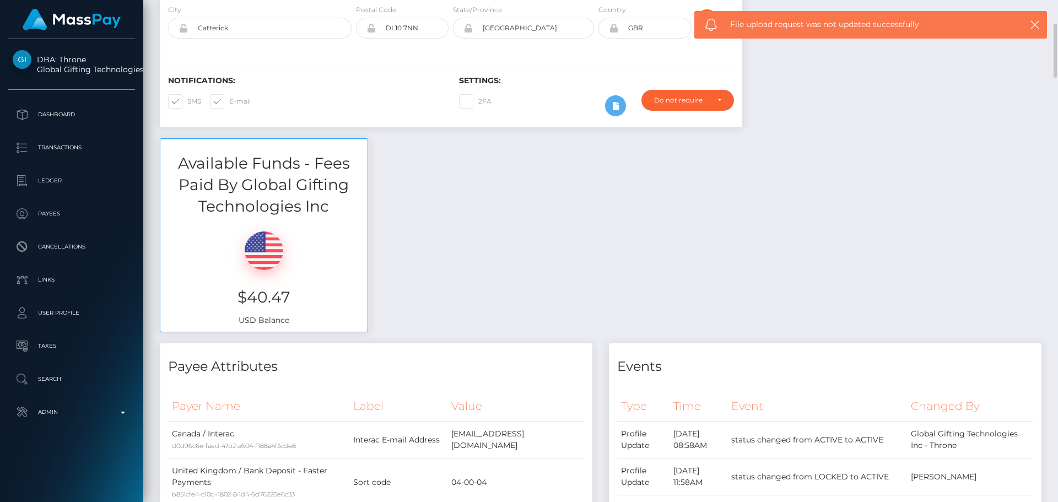
scroll to position [0, 0]
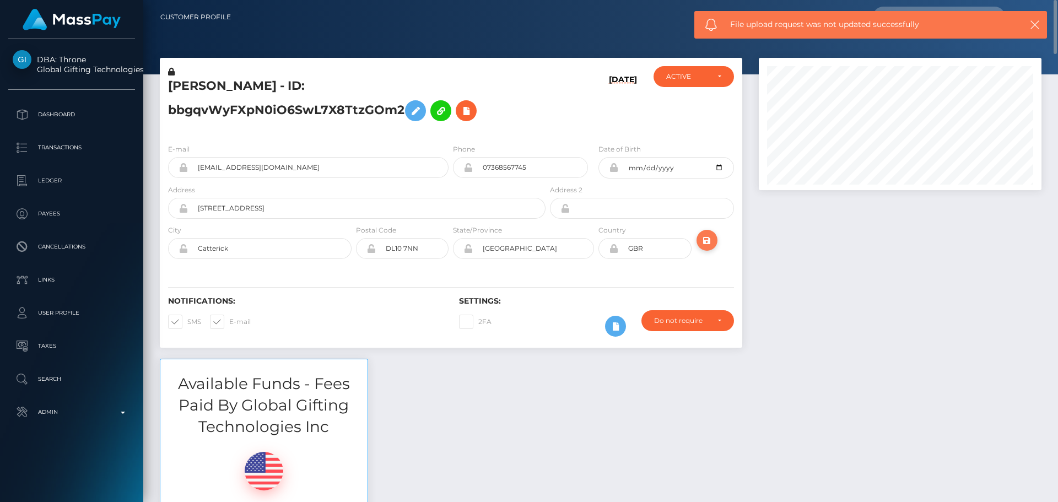
click at [709, 240] on icon "submit" at bounding box center [706, 241] width 13 height 14
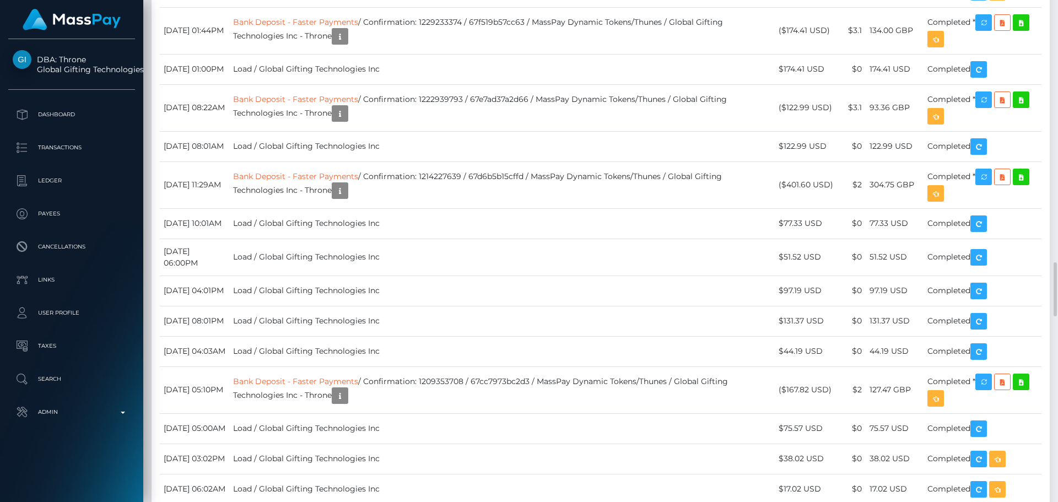
scroll to position [2920, 0]
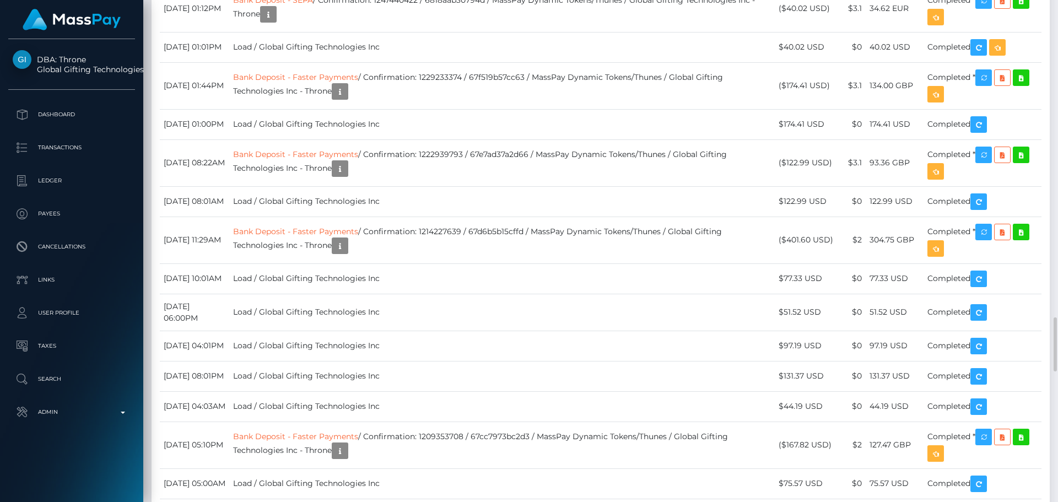
drag, startPoint x: 542, startPoint y: 221, endPoint x: 567, endPoint y: 227, distance: 25.9
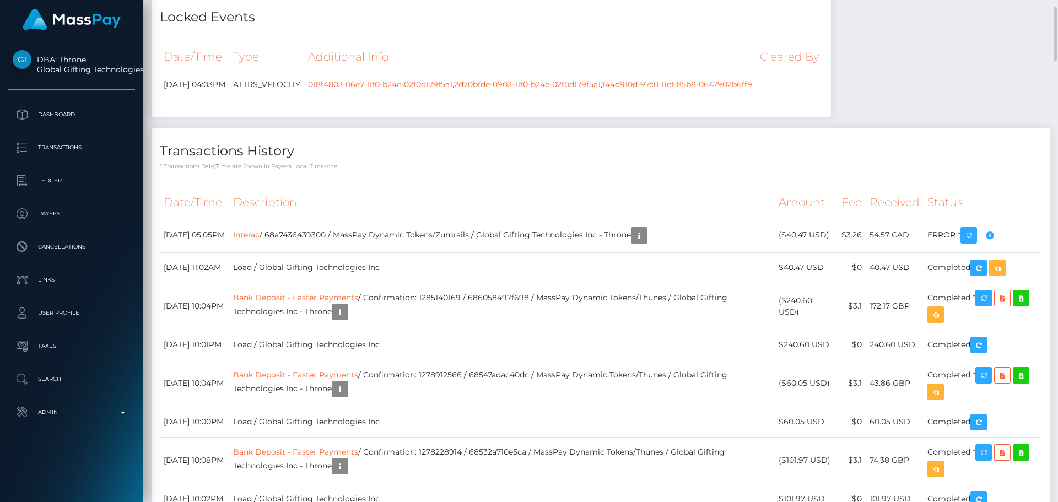
scroll to position [1983, 0]
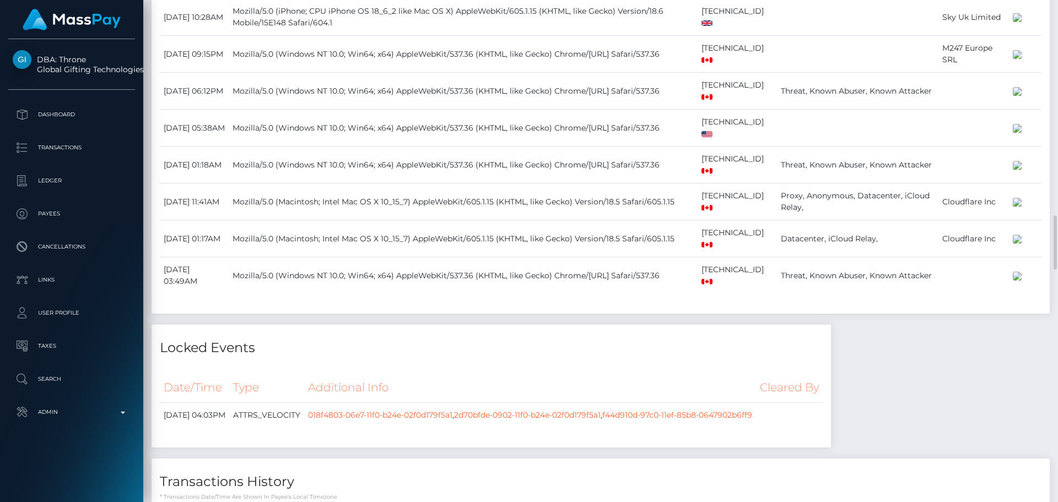
click at [754, 182] on div "Payee Attributes Payer Name Label Value Canada / Interac d0d96c6e-faed-47b2-a60…" at bounding box center [601, 199] width 898 height 3238
click at [710, 155] on div "Payee Attributes Payer Name Label Value Canada / Interac d0d96c6e-faed-47b2-a60…" at bounding box center [601, 199] width 898 height 3238
click at [707, 155] on div "Payee Attributes Payer Name Label Value Canada / Interac d0d96c6e-faed-47b2-a60…" at bounding box center [601, 199] width 898 height 3238
click at [706, 161] on div "Payee Attributes Payer Name Label Value Canada / Interac d0d96c6e-faed-47b2-a60…" at bounding box center [601, 199] width 898 height 3238
click at [658, 171] on div "Payee Attributes Payer Name Label Value Canada / Interac d0d96c6e-faed-47b2-a60…" at bounding box center [601, 199] width 898 height 3238
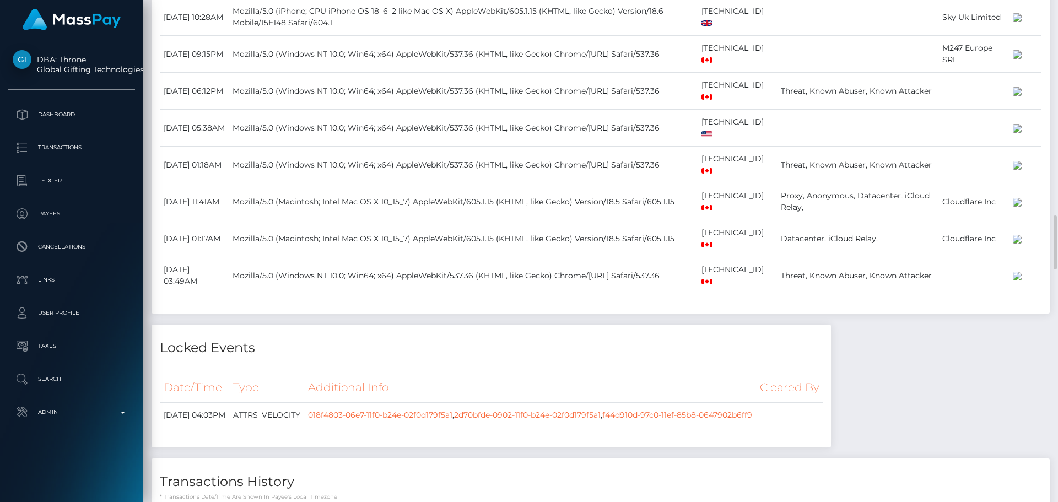
drag, startPoint x: 663, startPoint y: 178, endPoint x: 651, endPoint y: 184, distance: 13.6
click at [655, 182] on div "Payee Attributes Payer Name Label Value Canada / Interac d0d96c6e-faed-47b2-a60…" at bounding box center [601, 199] width 898 height 3238
click at [642, 179] on div "Payee Attributes Payer Name Label Value Canada / Interac d0d96c6e-faed-47b2-a60…" at bounding box center [601, 199] width 898 height 3238
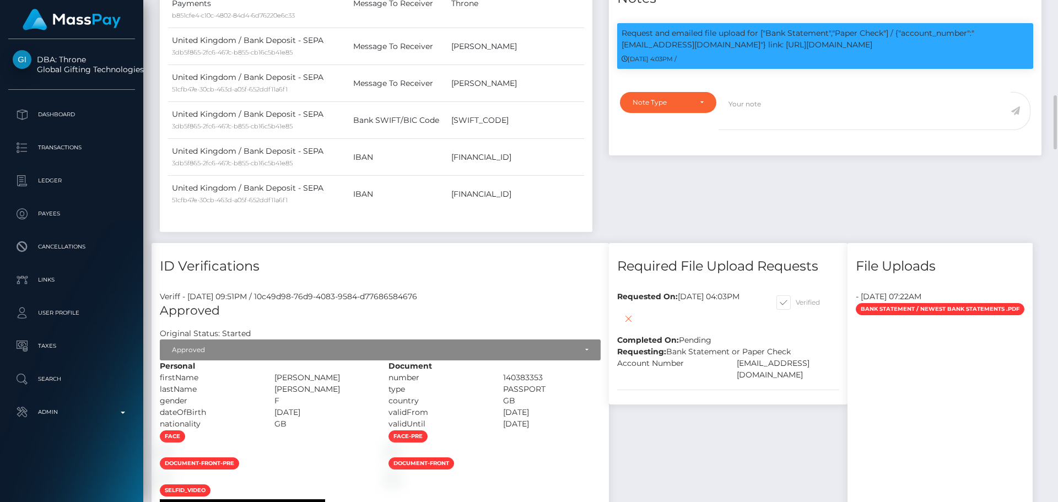
scroll to position [771, 0]
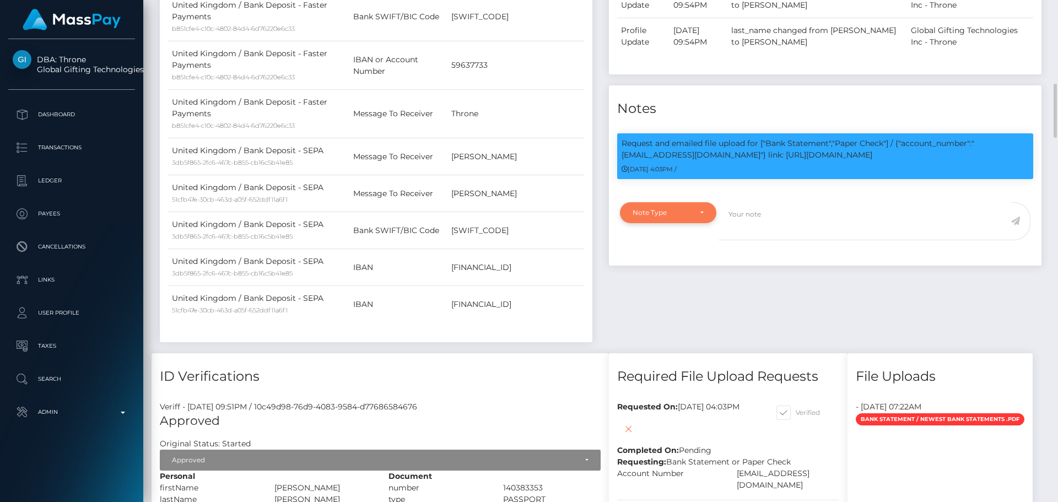
click at [690, 209] on div "Note Type" at bounding box center [661, 212] width 58 height 9
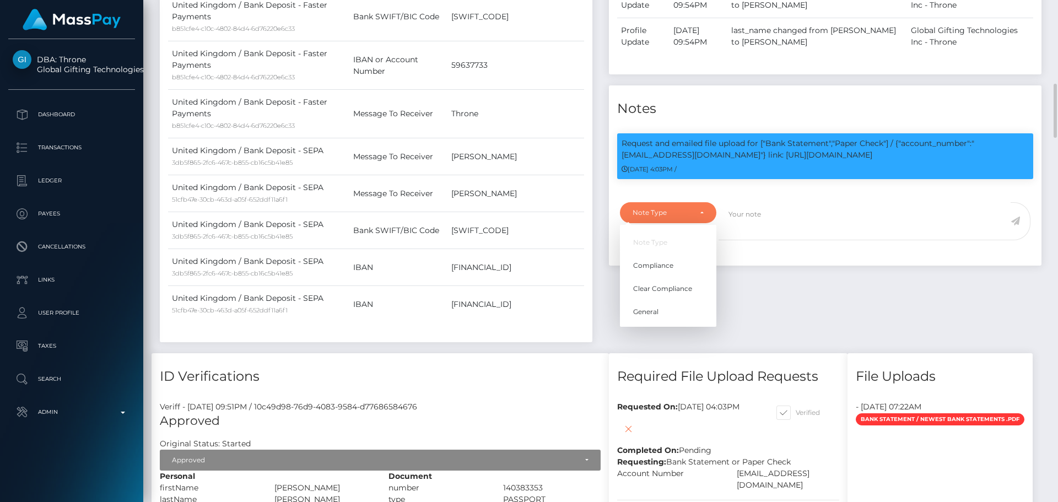
scroll to position [132, 283]
click at [666, 255] on ul "Note Type Compliance Clear Compliance General" at bounding box center [668, 277] width 96 height 90
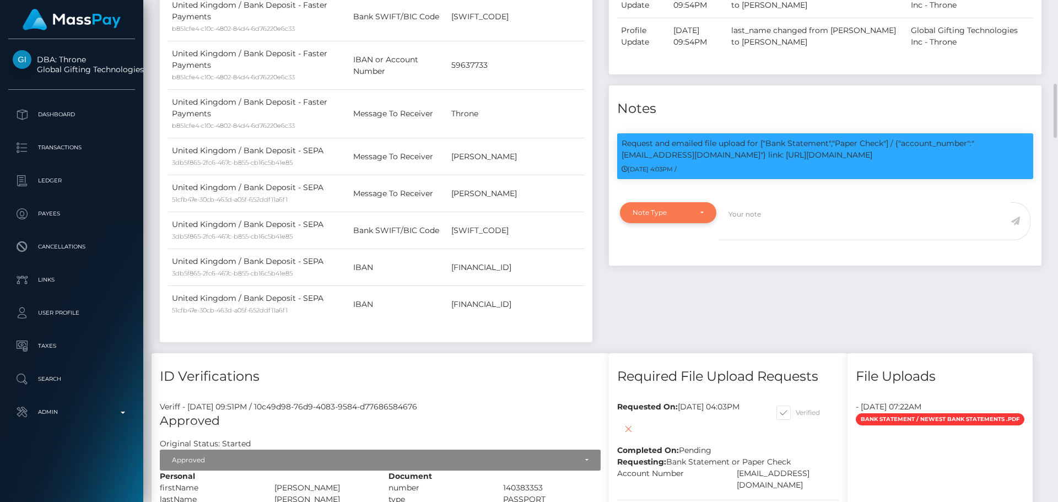
click at [686, 206] on div "Note Type" at bounding box center [668, 212] width 96 height 21
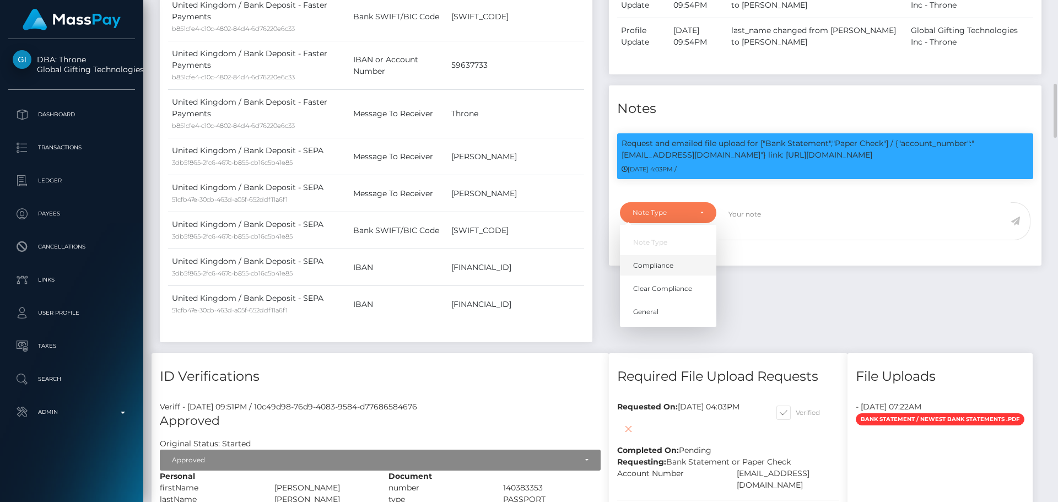
click at [646, 266] on span "Compliance" at bounding box center [653, 266] width 40 height 10
select select "COMPLIANCE"
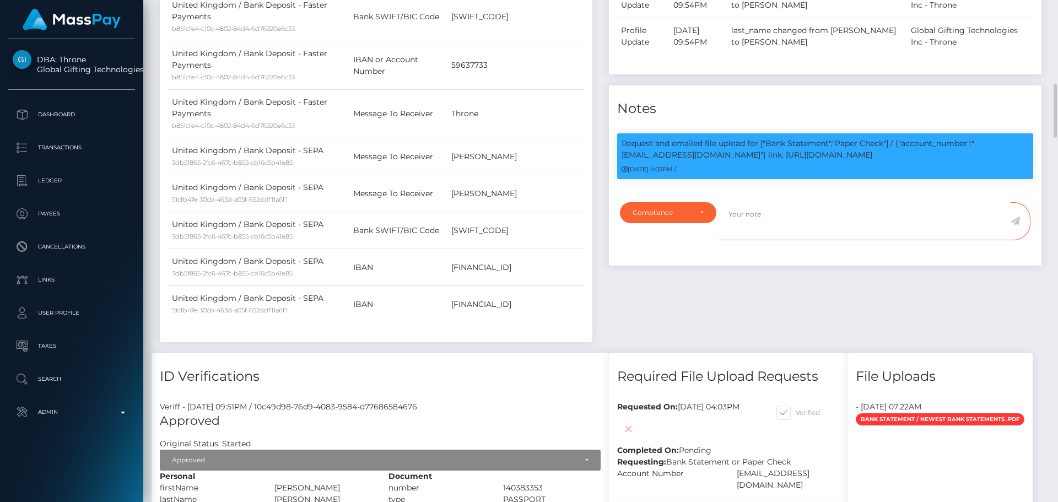
click at [765, 228] on textarea at bounding box center [864, 221] width 292 height 38
paste textarea "Ticket #131071"
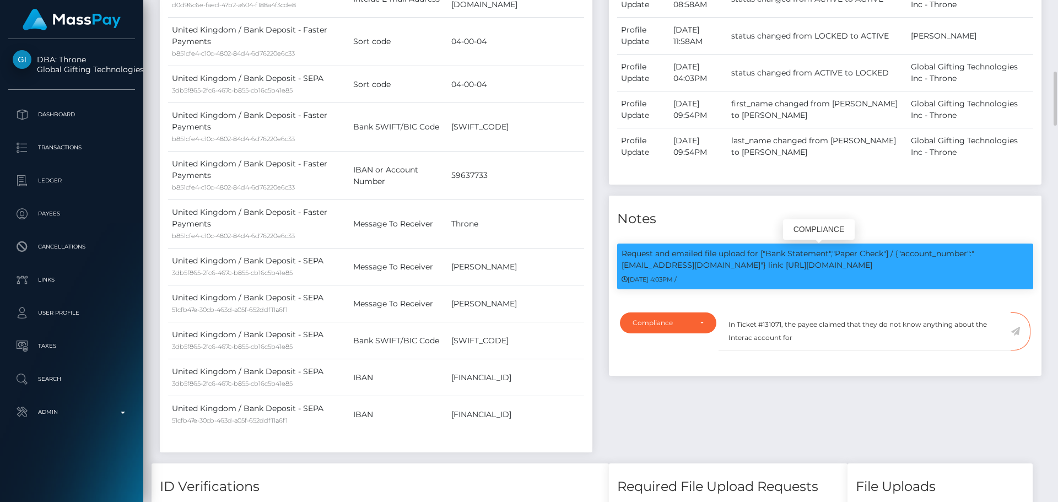
click at [712, 268] on p "Request and emailed file upload for ["Bank Statement","Paper Check"] / {"accoun…" at bounding box center [824, 259] width 407 height 23
drag, startPoint x: 712, startPoint y: 268, endPoint x: 785, endPoint y: 263, distance: 73.4
click at [785, 263] on p "Request and emailed file upload for ["Bank Statement","Paper Check"] / {"accoun…" at bounding box center [824, 259] width 407 height 23
copy p "justinliu719@gmail.com"
click at [808, 339] on textarea "In Ticket #131071, the payee claimed that they do not know anything about the I…" at bounding box center [864, 331] width 292 height 38
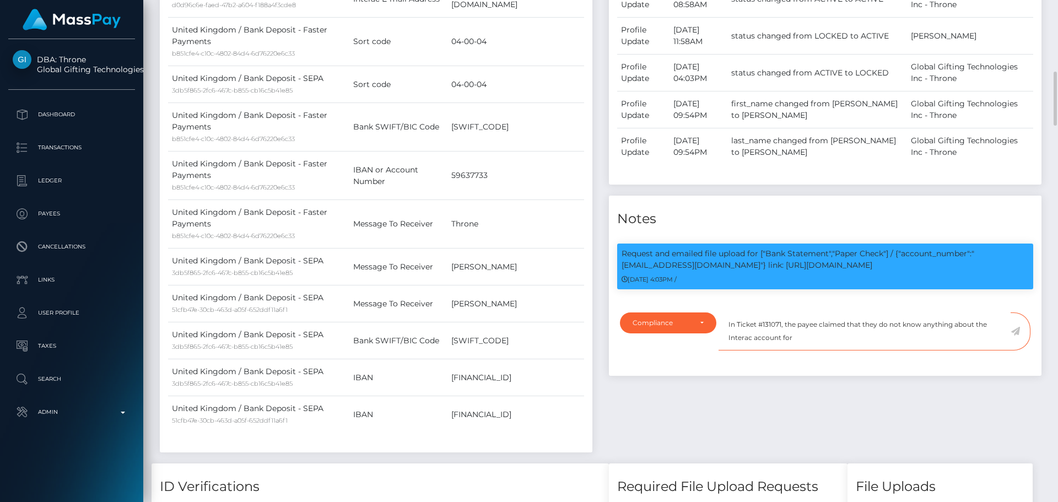
paste textarea "justinliu719@gmail.com"
type textarea "In Ticket #131071, the payee claimed that they do not know anything about the I…"
click at [1016, 330] on icon at bounding box center [1014, 331] width 9 height 9
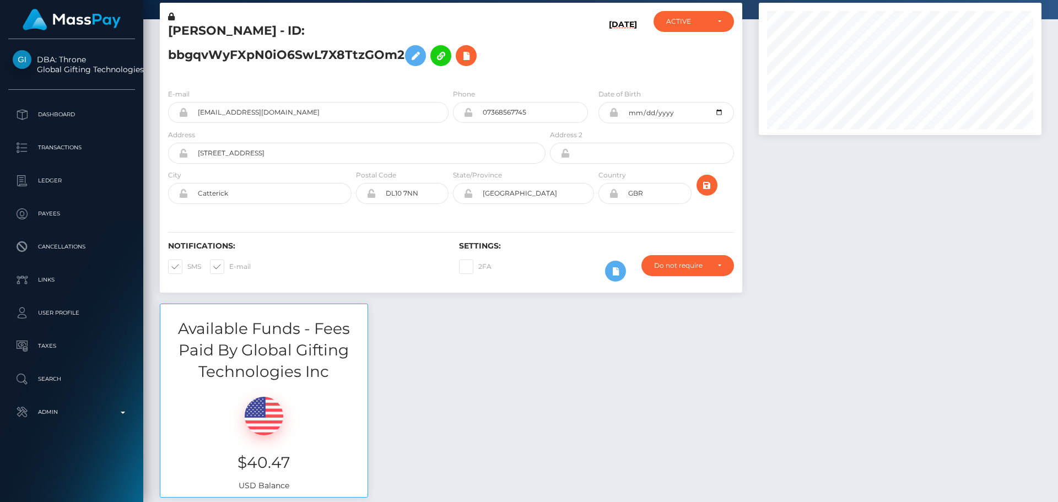
scroll to position [0, 0]
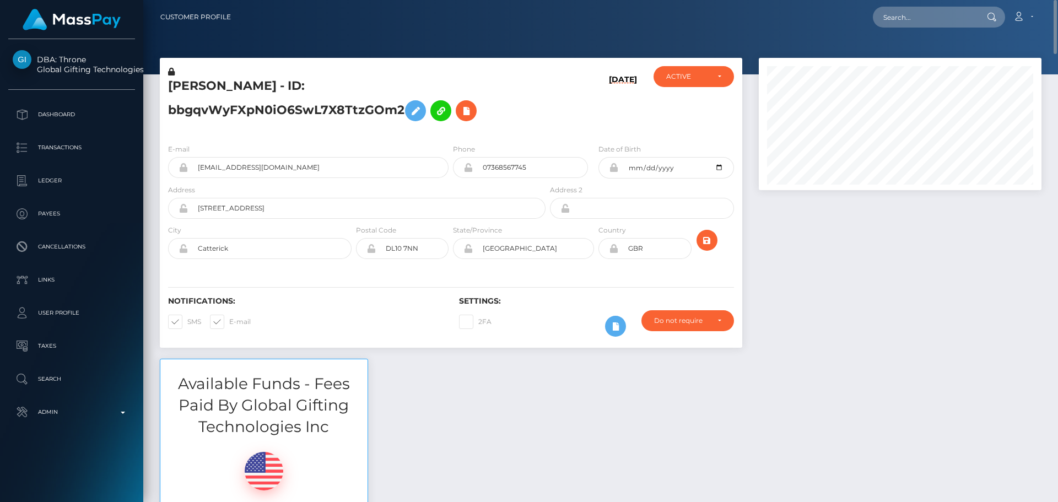
click at [515, 96] on h5 "LOTTIE JANE FEGAN - ID: bbgqvWyFXpN0iO6SwL7X8TtzGOm2" at bounding box center [353, 102] width 371 height 49
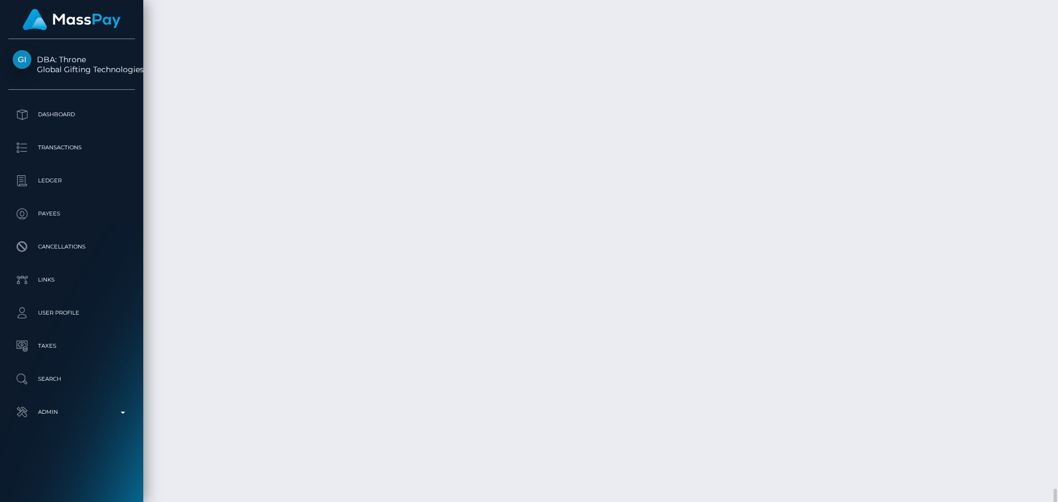
scroll to position [3411, 0]
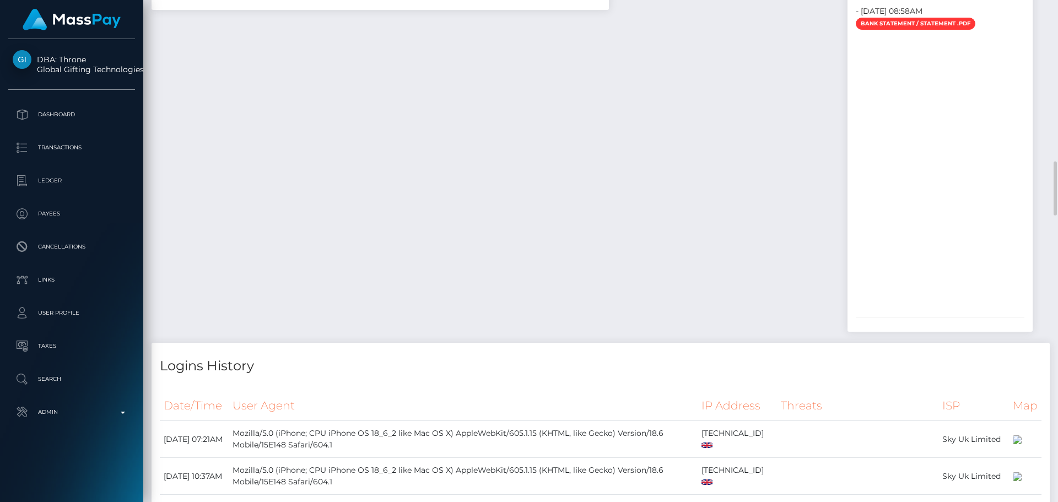
scroll to position [132, 283]
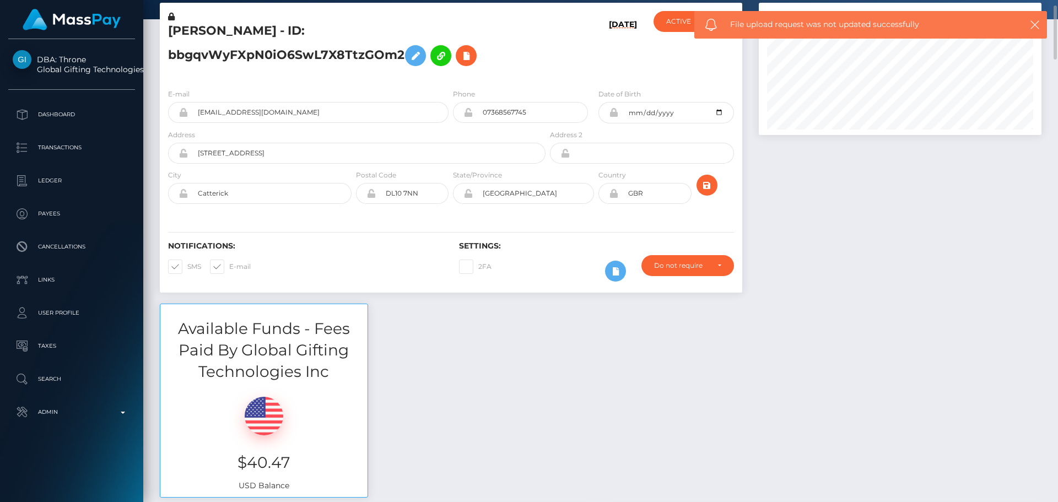
scroll to position [0, 0]
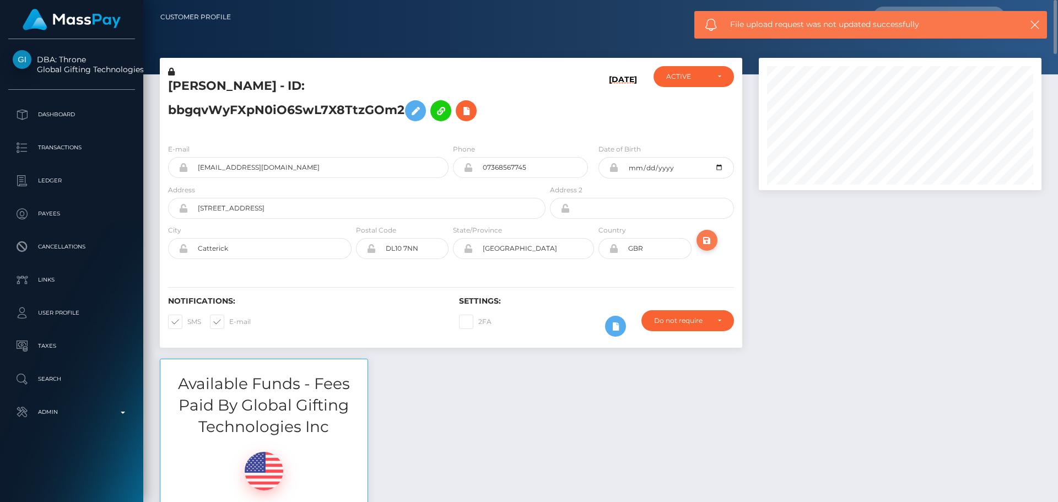
drag, startPoint x: 705, startPoint y: 241, endPoint x: 696, endPoint y: 235, distance: 10.7
click at [705, 240] on icon "submit" at bounding box center [706, 241] width 13 height 14
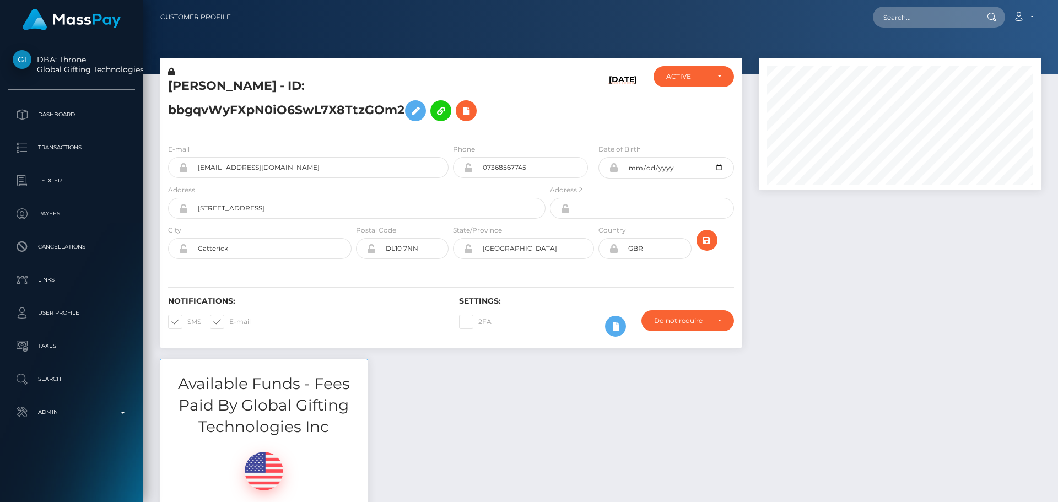
scroll to position [132, 283]
click at [523, 107] on h5 "[PERSON_NAME] - ID: bbgqvWyFXpN0iO6SwL7X8TtzGOm2" at bounding box center [353, 102] width 371 height 49
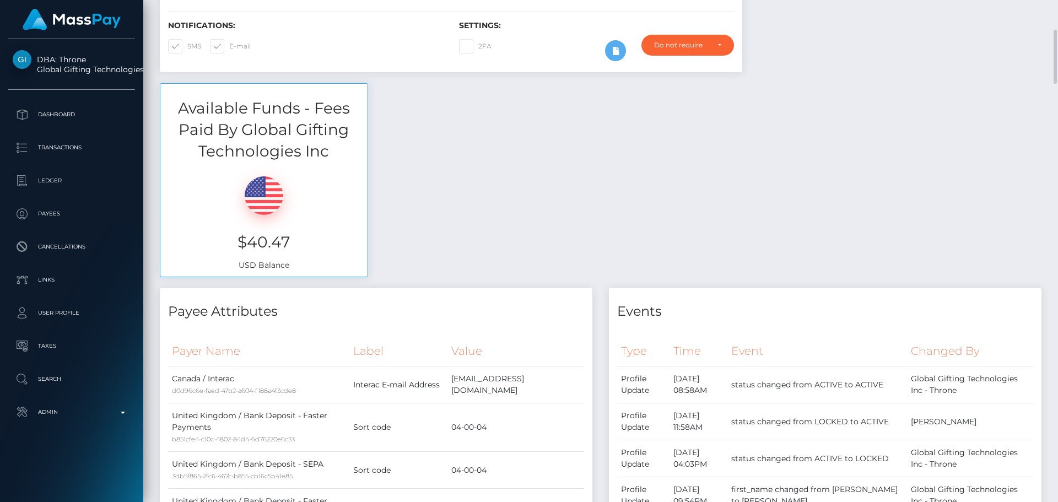
click at [529, 176] on div "Available Funds - Fees Paid By Global Gifting Technologies Inc $40.47 USD Balan…" at bounding box center [601, 185] width 898 height 205
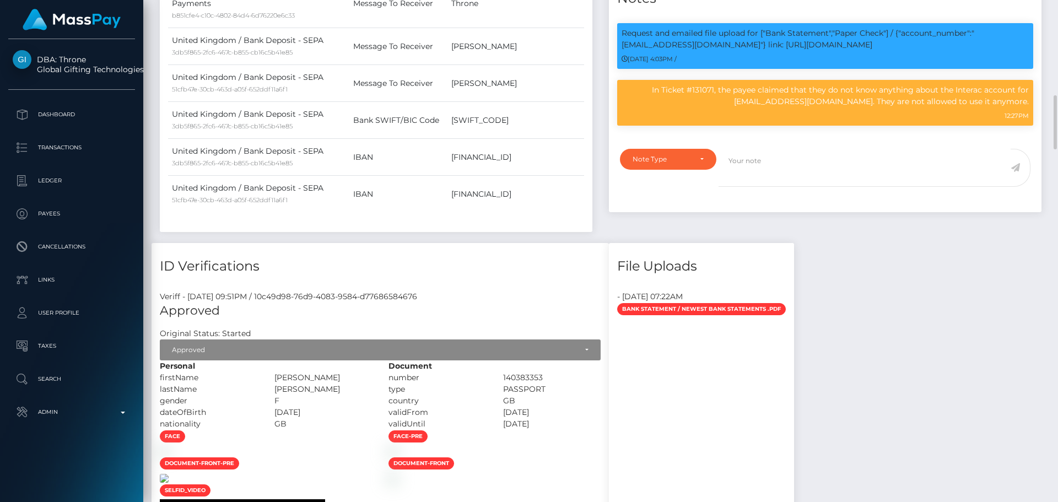
scroll to position [1157, 0]
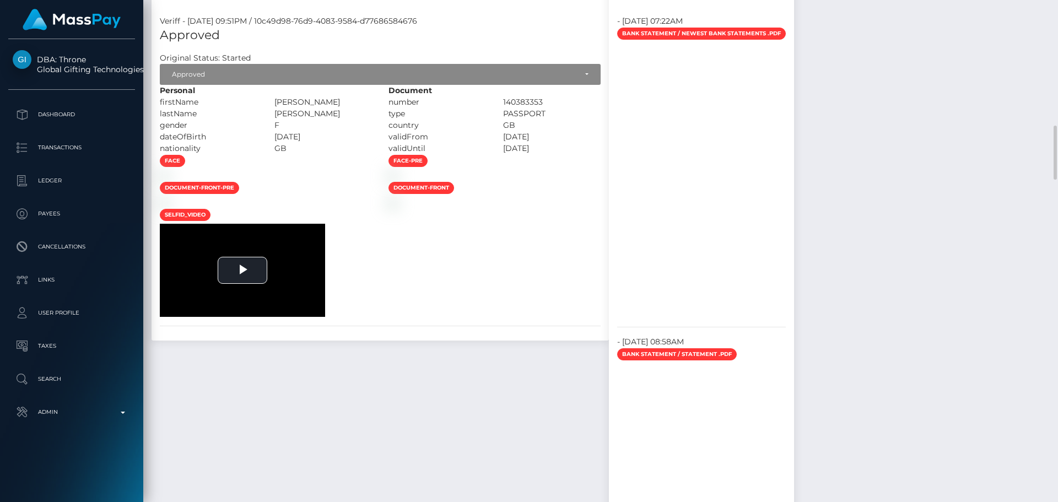
click at [529, 39] on h5 "Approved" at bounding box center [380, 35] width 441 height 17
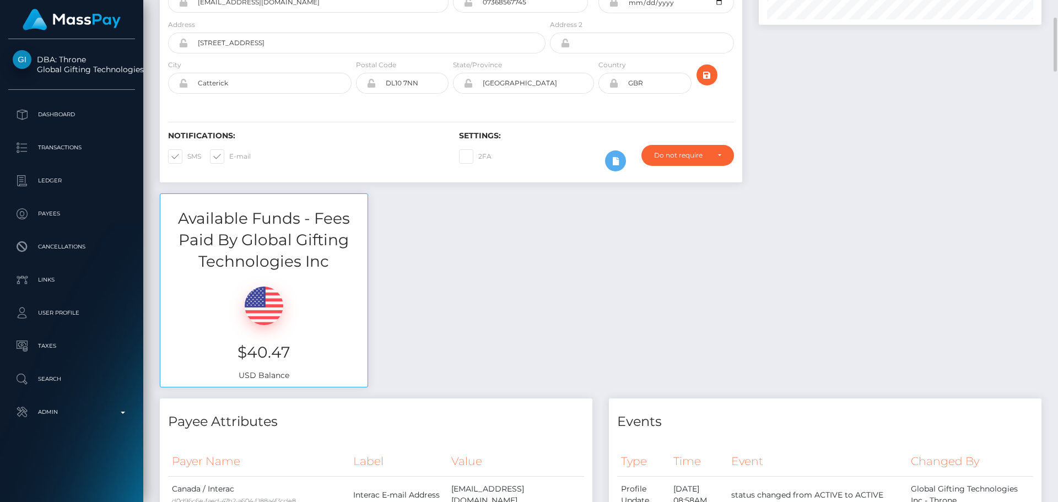
scroll to position [0, 0]
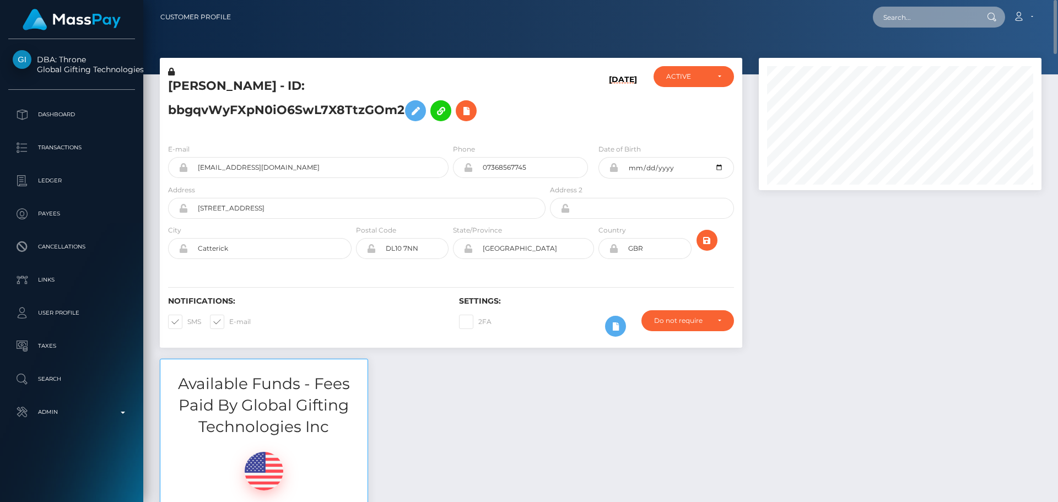
click at [934, 17] on input "text" at bounding box center [925, 17] width 104 height 21
click at [929, 16] on input "text" at bounding box center [925, 17] width 104 height 21
paste input "workgroupmodels@mail.ru"
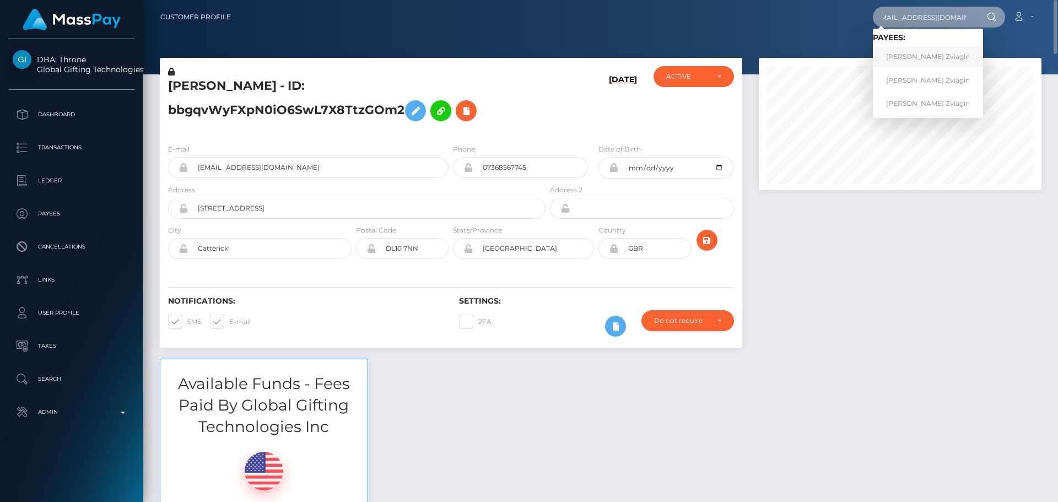
type input "workgroupmodels@mail.ru"
click at [932, 57] on link "Vladimir Vyacheslavovych Zviagin" at bounding box center [928, 57] width 110 height 20
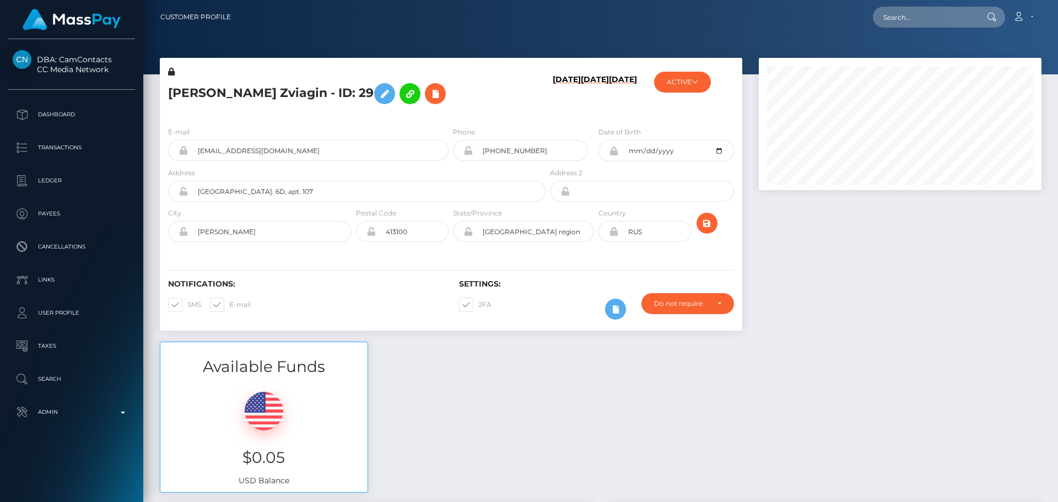
scroll to position [132, 283]
click at [349, 192] on input "Telmana street, bld. 6D, apt. 107" at bounding box center [367, 191] width 358 height 21
paste input "3rd Microdistrict, Building 5, Apartment 25"
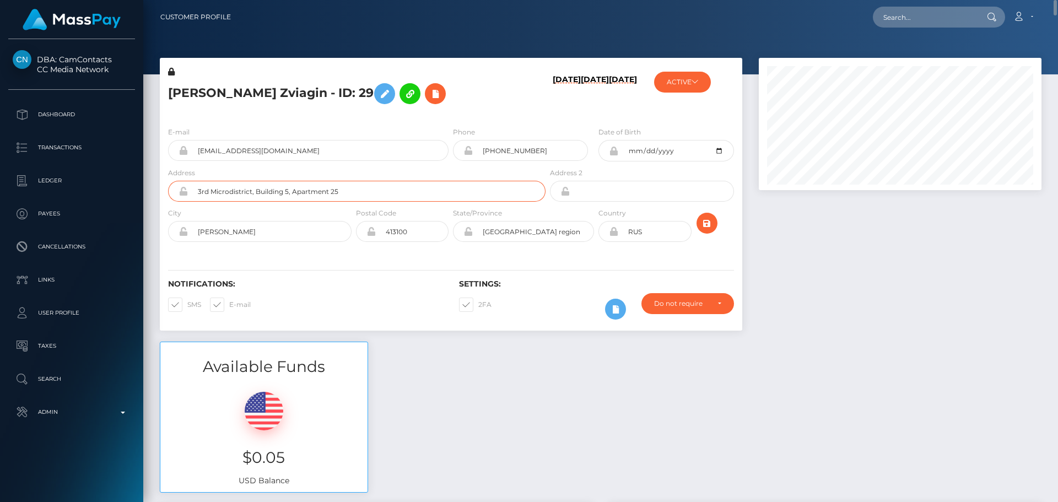
type input "3rd Microdistrict, Building 5, Apartment 25"
click at [348, 264] on div "Notifications: SMS E-mail Settings: 2FA" at bounding box center [451, 292] width 582 height 78
click at [269, 230] on input "Engels" at bounding box center [270, 231] width 164 height 21
paste input "Shymkent"
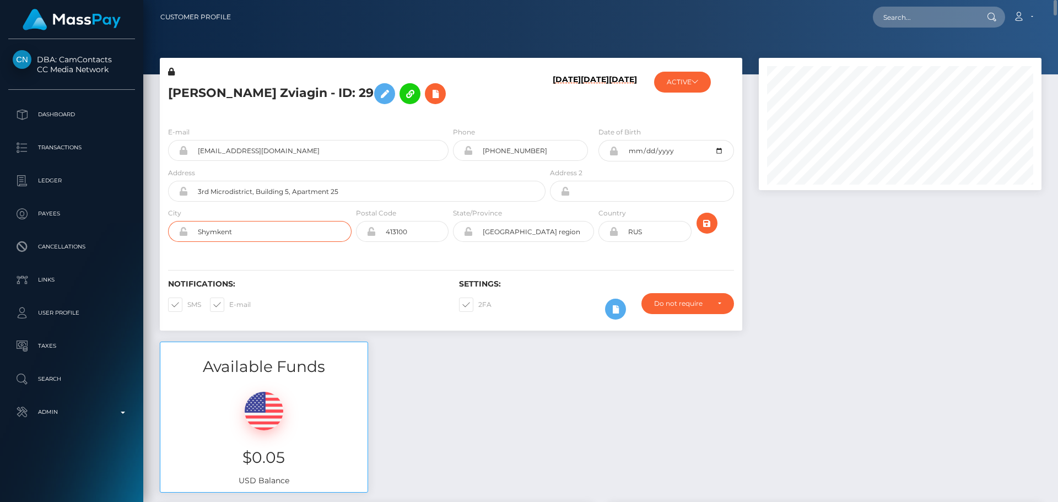
type input "Shymkent"
click at [309, 259] on div "Notifications: SMS E-mail Settings: 2FA" at bounding box center [451, 292] width 582 height 78
click at [548, 231] on input "Saratov region" at bounding box center [533, 231] width 121 height 21
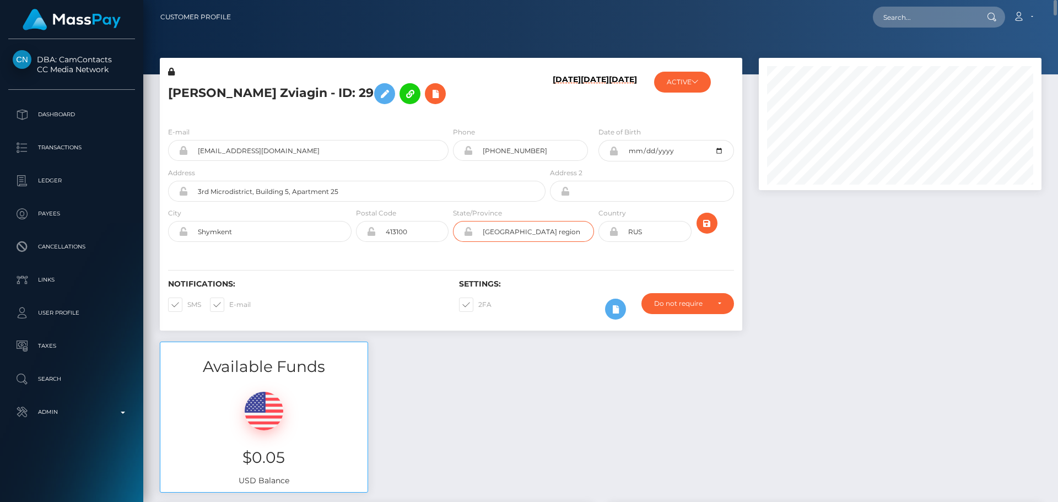
paste input "hymkent"
type input "Shymkent"
click at [437, 253] on div "Notifications: SMS E-mail Settings: 2FA" at bounding box center [451, 292] width 582 height 78
click at [613, 232] on icon at bounding box center [613, 231] width 9 height 9
click at [655, 232] on input "RUS" at bounding box center [654, 231] width 73 height 21
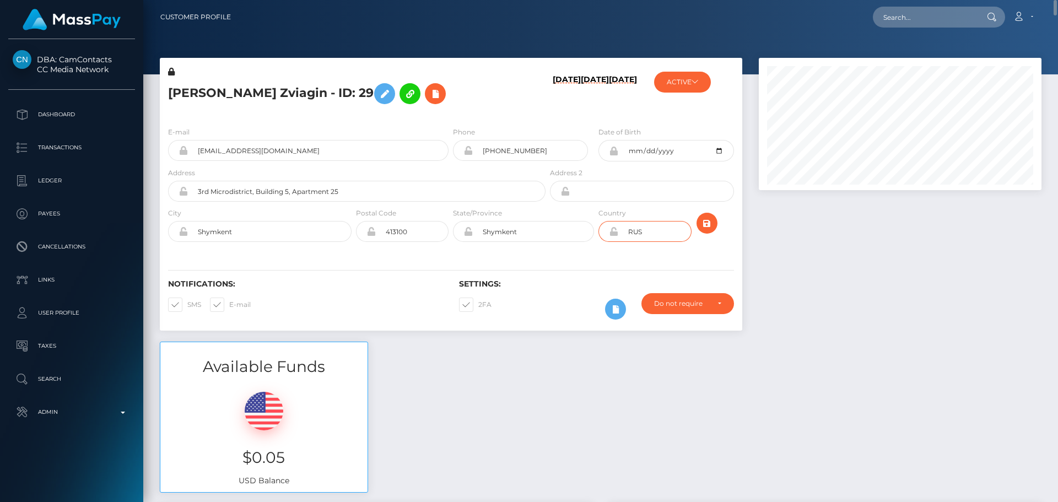
click at [655, 232] on input "RUS" at bounding box center [654, 231] width 73 height 21
paste input "KAZ"
type input "KAZ"
click at [572, 261] on div "Notifications: SMS E-mail Settings: 2FA" at bounding box center [451, 292] width 582 height 78
click at [436, 231] on input "413100" at bounding box center [412, 231] width 73 height 21
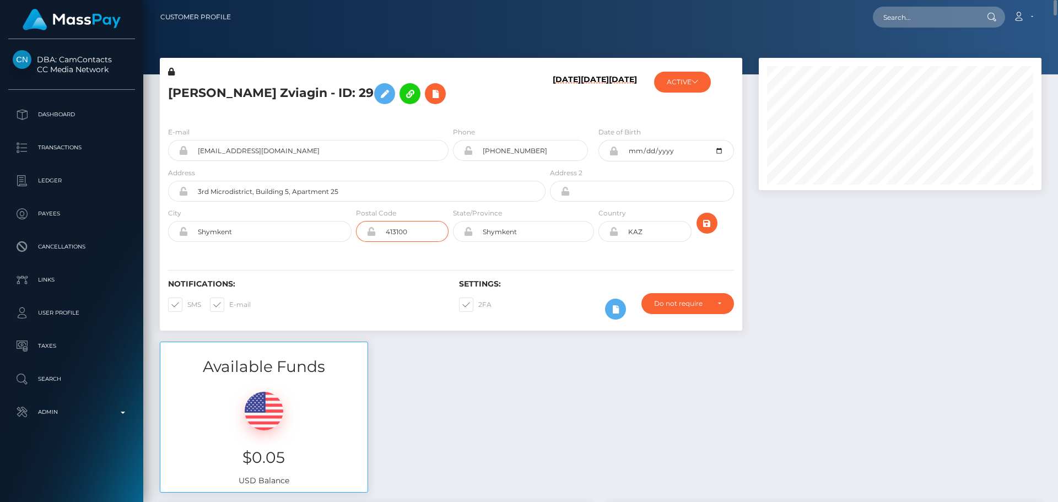
click at [436, 231] on input "413100" at bounding box center [412, 231] width 73 height 21
click at [427, 258] on div "Notifications: SMS E-mail Settings: 2FA" at bounding box center [451, 292] width 582 height 78
click at [413, 235] on input "413100" at bounding box center [412, 231] width 73 height 21
type input "00000"
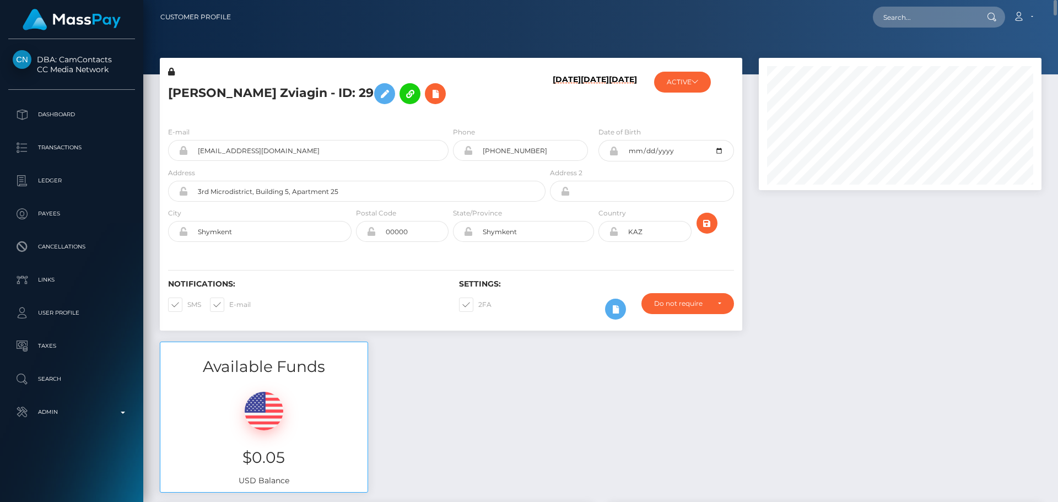
click at [367, 257] on div "Notifications: SMS E-mail Settings: 2FA" at bounding box center [451, 292] width 582 height 78
click at [713, 222] on icon "submit" at bounding box center [706, 224] width 13 height 14
click at [612, 232] on icon at bounding box center [613, 231] width 9 height 9
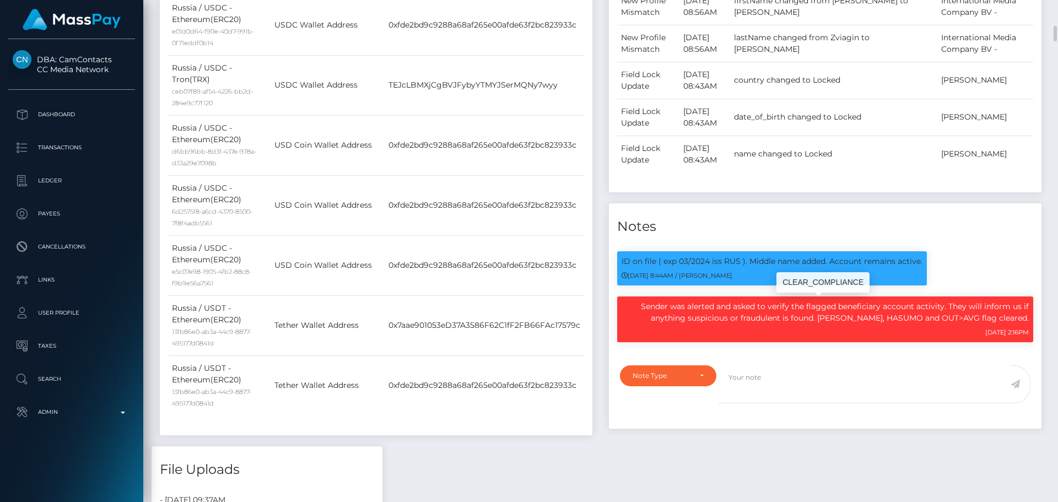
scroll to position [992, 0]
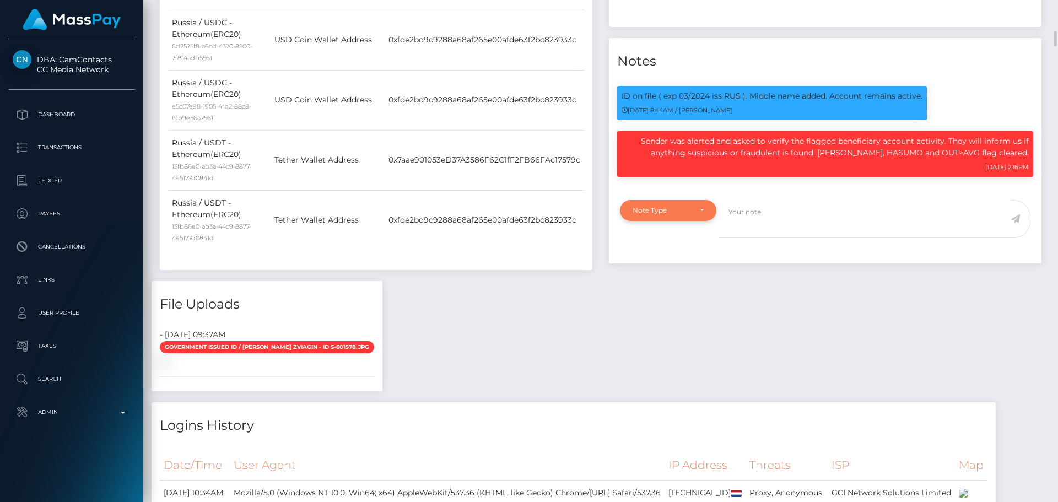
click at [688, 215] on div "Note Type" at bounding box center [668, 210] width 96 height 21
drag, startPoint x: 677, startPoint y: 260, endPoint x: 720, endPoint y: 242, distance: 46.2
click at [679, 260] on link "Compliance" at bounding box center [668, 263] width 96 height 20
select select "COMPLIANCE"
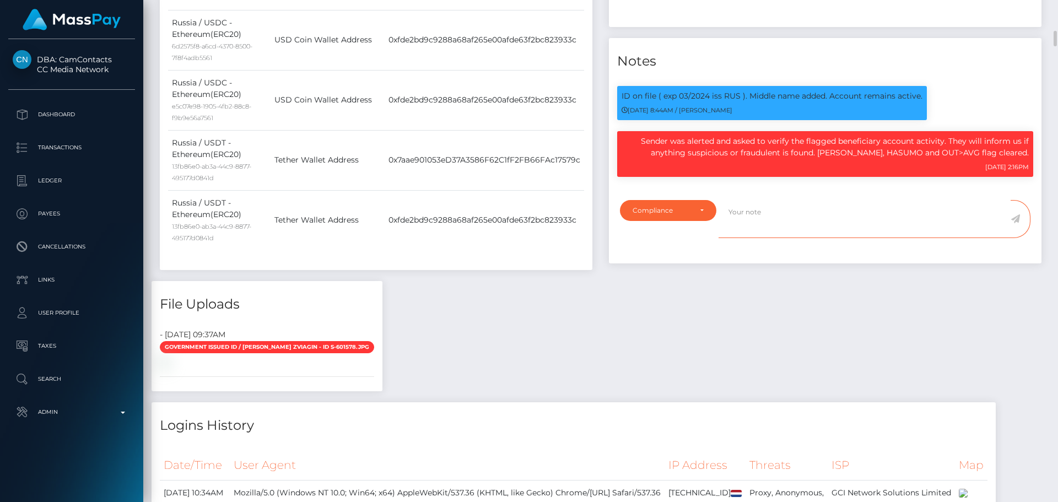
click at [769, 226] on textarea at bounding box center [864, 219] width 292 height 38
type textarea "Address updated as per the provided proof."
click at [1015, 218] on icon at bounding box center [1014, 218] width 9 height 9
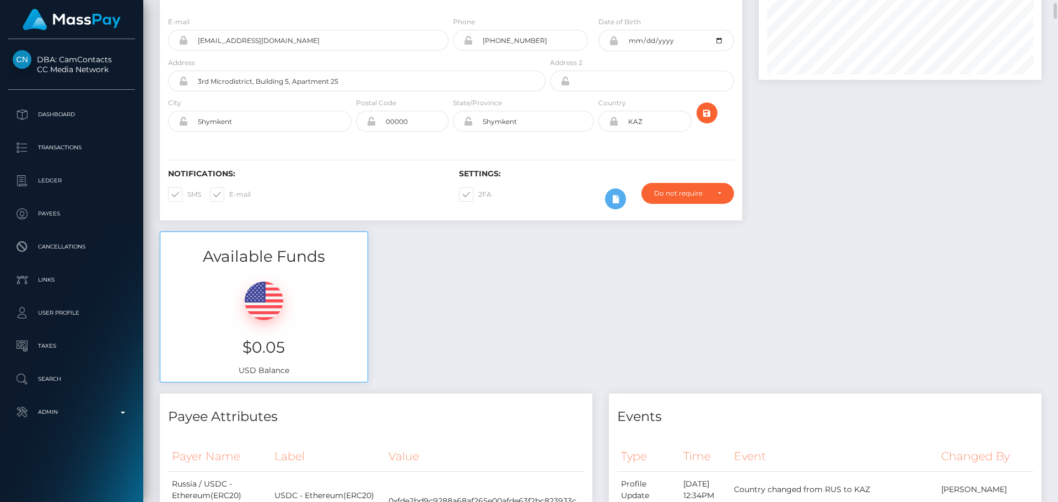
scroll to position [0, 0]
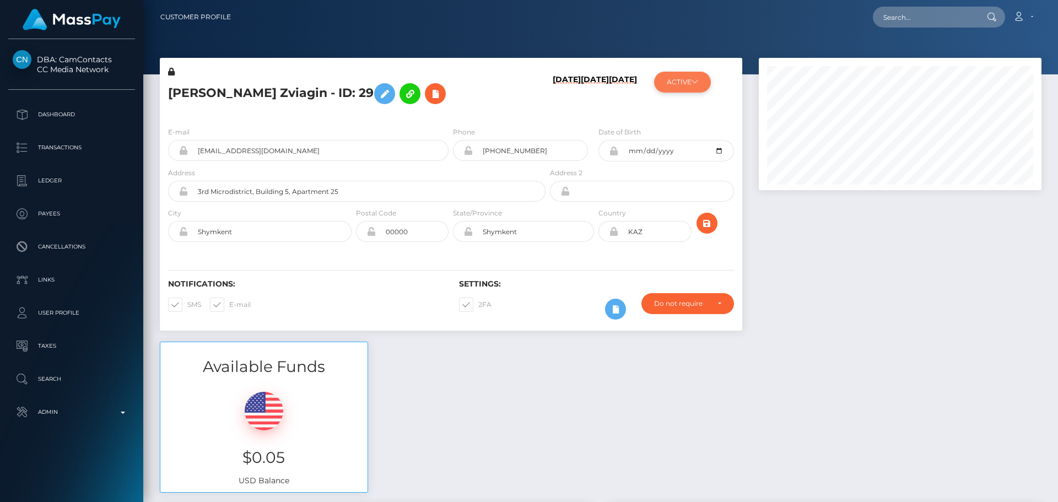
scroll to position [132, 283]
click at [695, 84] on icon at bounding box center [694, 81] width 7 height 7
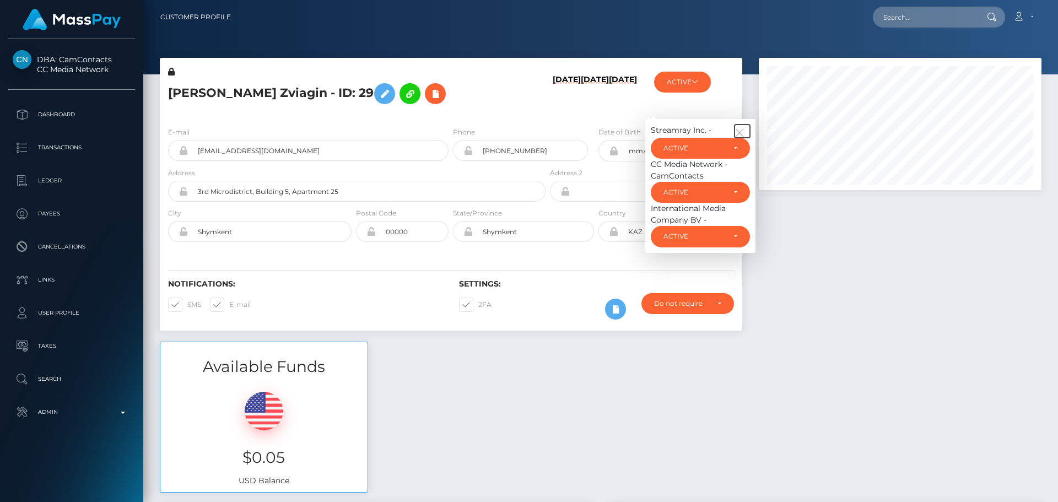
click at [743, 128] on icon "button" at bounding box center [739, 133] width 10 height 10
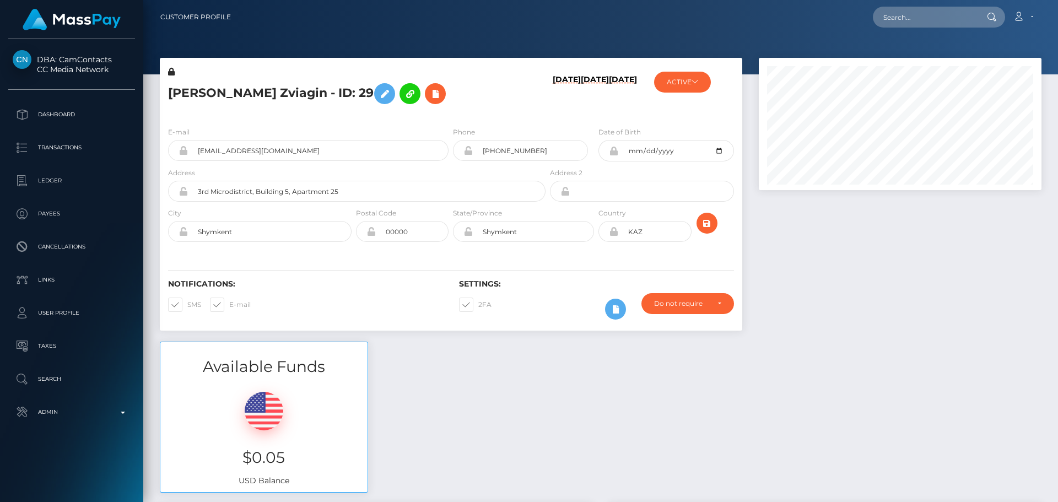
click at [553, 106] on h6 "[DATE]" at bounding box center [567, 94] width 28 height 39
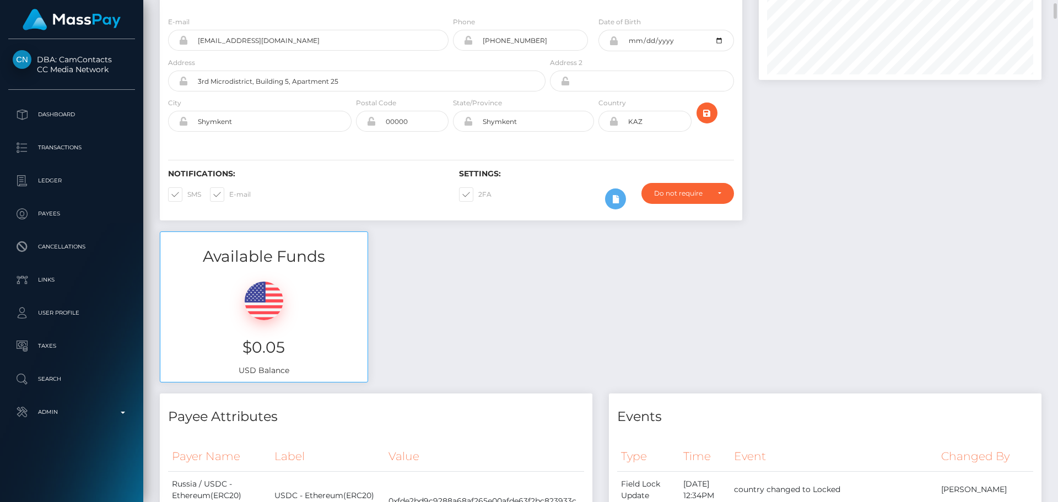
scroll to position [0, 0]
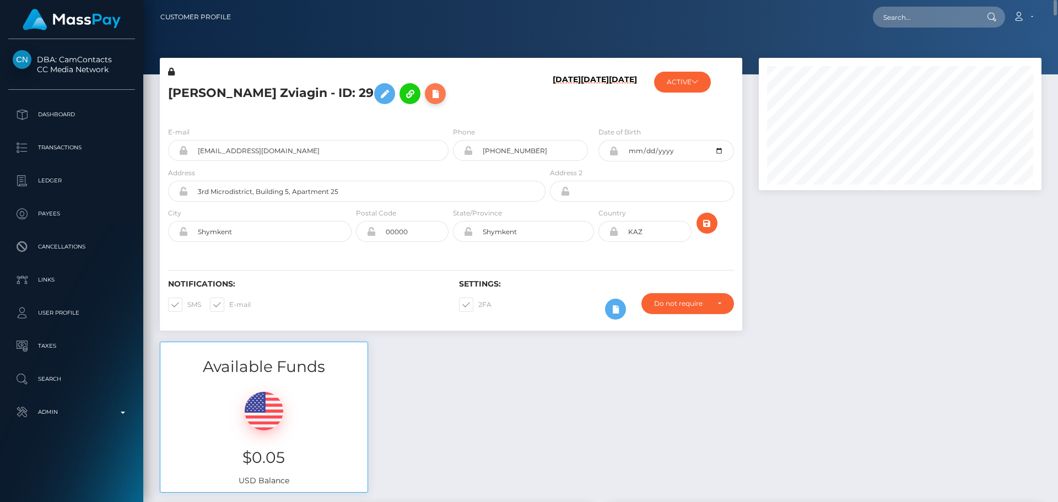
click at [442, 98] on icon at bounding box center [435, 94] width 13 height 14
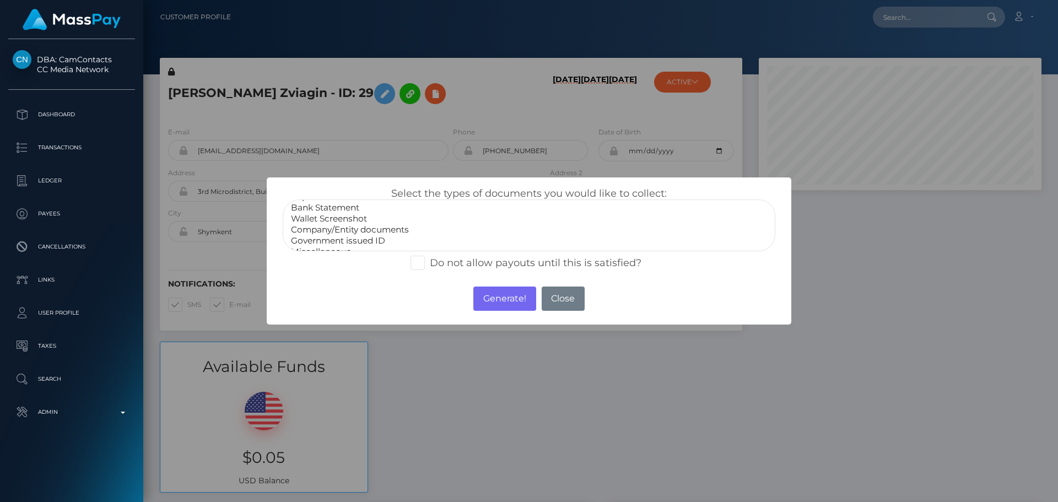
scroll to position [22, 0]
select select "Miscellaneous"
click at [334, 237] on option "Miscellaneous" at bounding box center [529, 241] width 478 height 11
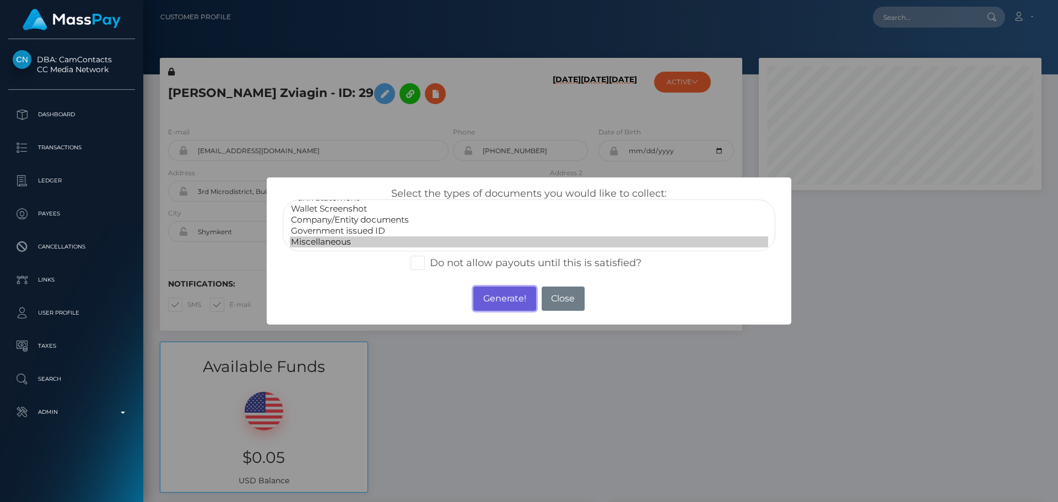
click at [516, 303] on button "Generate!" at bounding box center [504, 298] width 62 height 24
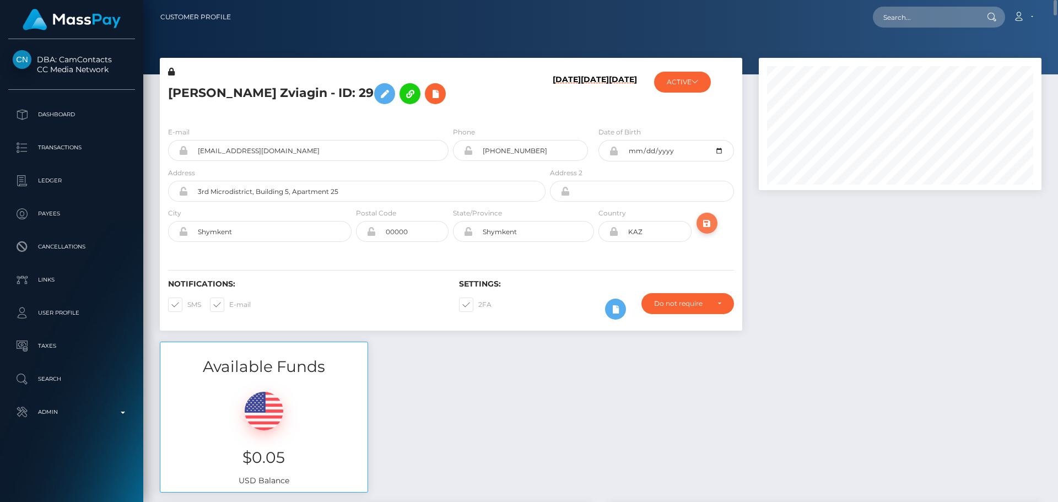
click at [713, 225] on icon "submit" at bounding box center [706, 224] width 13 height 14
click at [695, 226] on div at bounding box center [718, 227] width 48 height 40
click at [709, 220] on icon "submit" at bounding box center [706, 224] width 13 height 14
click at [707, 75] on button "ACTIVE" at bounding box center [682, 82] width 57 height 21
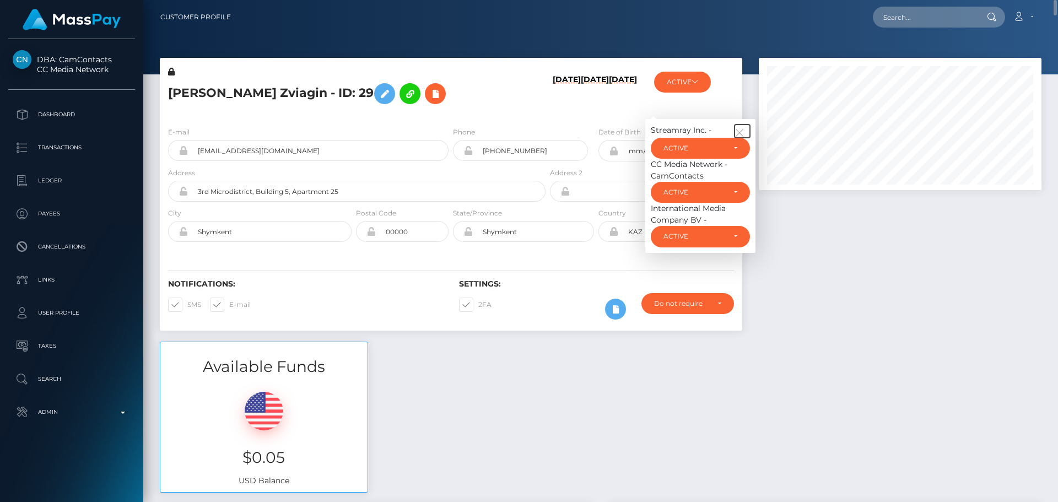
click at [744, 128] on icon "button" at bounding box center [739, 133] width 10 height 10
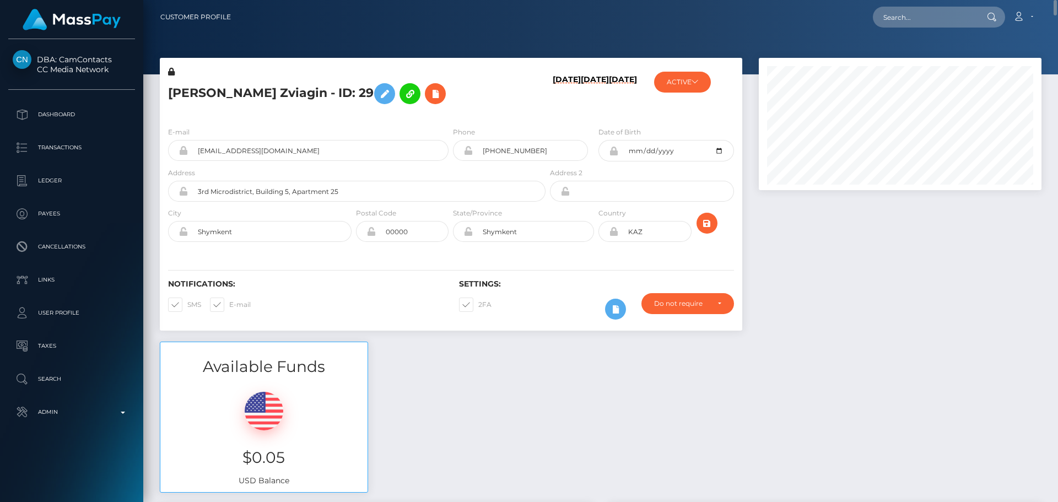
click at [591, 115] on div "08/18/25 08/05/24 03/06/23" at bounding box center [596, 92] width 97 height 52
click at [296, 90] on h5 "[PERSON_NAME] Zviagin - ID: 29" at bounding box center [353, 94] width 371 height 32
copy h5 "[PERSON_NAME] Zviagin - ID: 29"
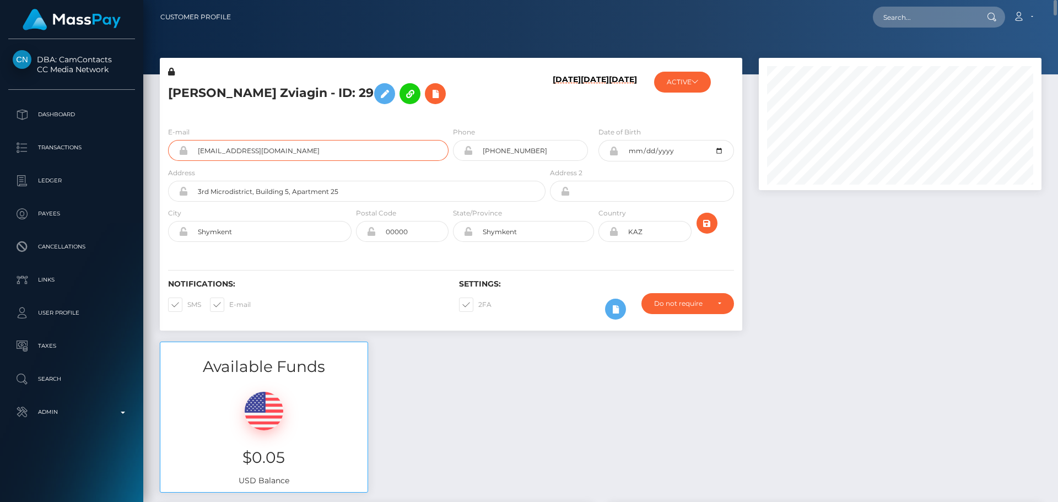
drag, startPoint x: 346, startPoint y: 153, endPoint x: 153, endPoint y: 145, distance: 193.5
click at [156, 152] on div "Vladimir Vyacheslavovych Zviagin - ID: 29 08/18/25 08/05/24 03/06/23 Streamray …" at bounding box center [451, 200] width 599 height 284
click at [710, 89] on div "ACTIVE Streamray Inc. - ACTIVE DEACTIVE CLOSED ACTIVE CC Media Network - CamCon…" at bounding box center [693, 92] width 97 height 52
click at [692, 80] on icon at bounding box center [694, 81] width 7 height 7
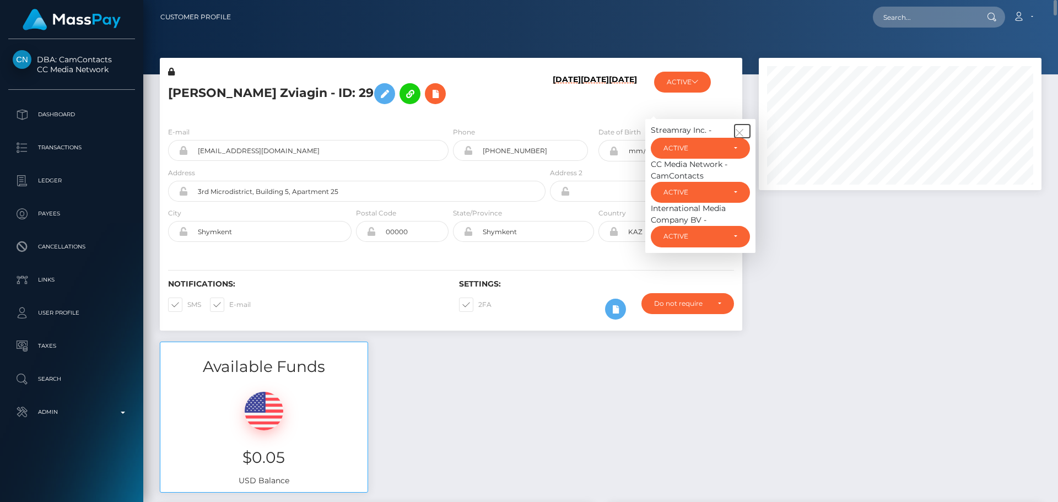
click at [737, 128] on icon "button" at bounding box center [739, 133] width 10 height 10
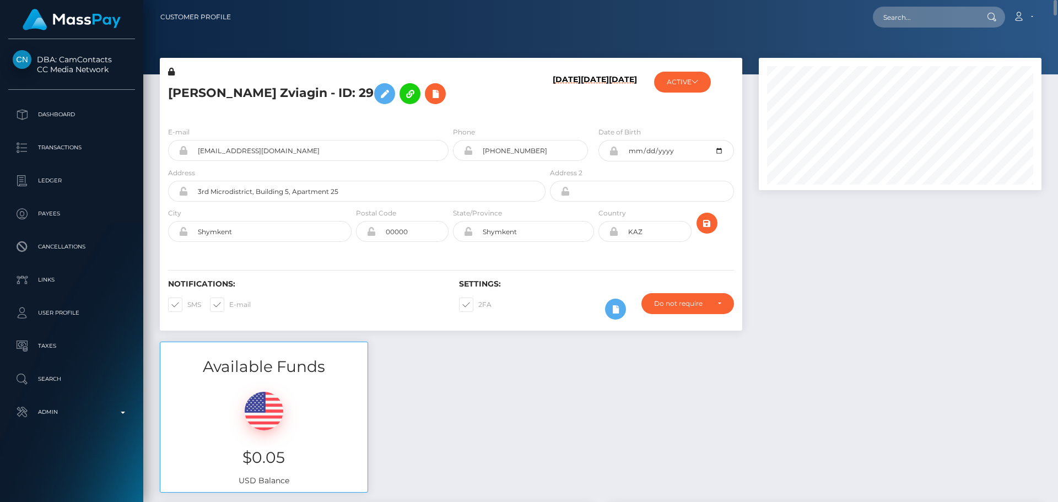
click at [514, 116] on div "Vladimir Vyacheslavovych Zviagin - ID: 29" at bounding box center [354, 92] width 388 height 52
click at [432, 229] on input "00000" at bounding box center [412, 231] width 73 height 21
paste input "X15Y0B4"
type input "X15Y0B4"
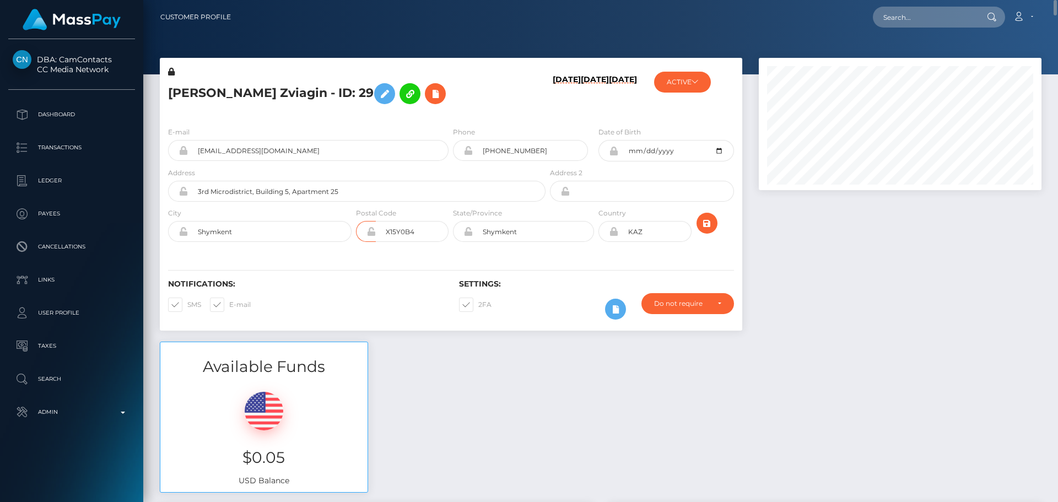
click at [383, 250] on div "E-mail workgroupmodels@mail.ru Phone +79376307555" at bounding box center [451, 185] width 582 height 135
click at [710, 221] on icon "submit" at bounding box center [706, 224] width 13 height 14
click at [686, 82] on button "ACTIVE" at bounding box center [682, 82] width 57 height 21
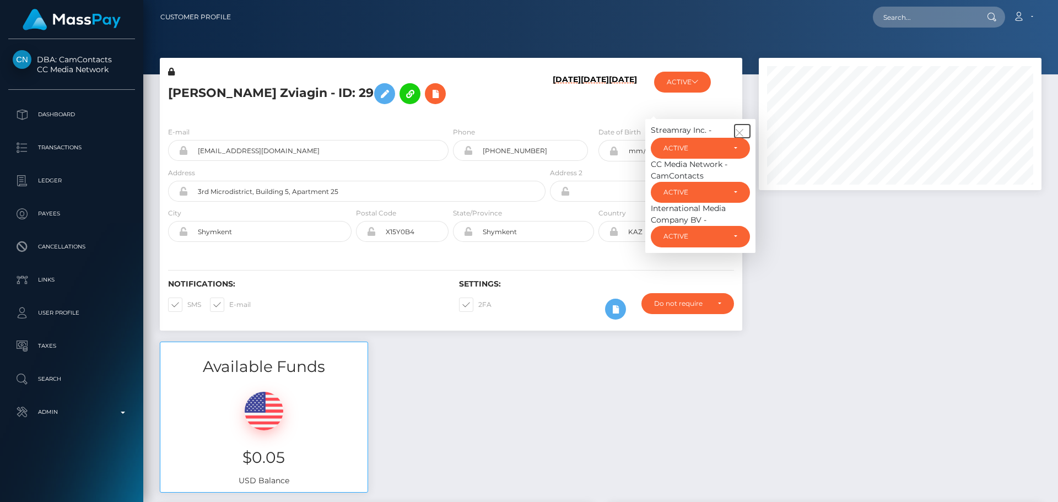
click at [739, 127] on button "button" at bounding box center [741, 131] width 15 height 13
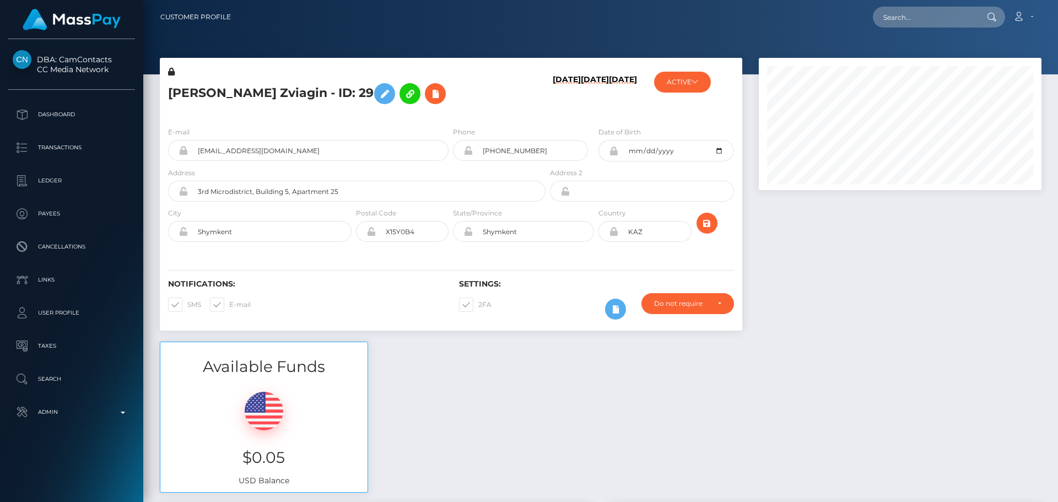
click at [609, 112] on h6 "[DATE]" at bounding box center [623, 94] width 28 height 39
click at [918, 15] on input "text" at bounding box center [925, 17] width 104 height 21
paste input "poact_X0yUDwDOAgfq"
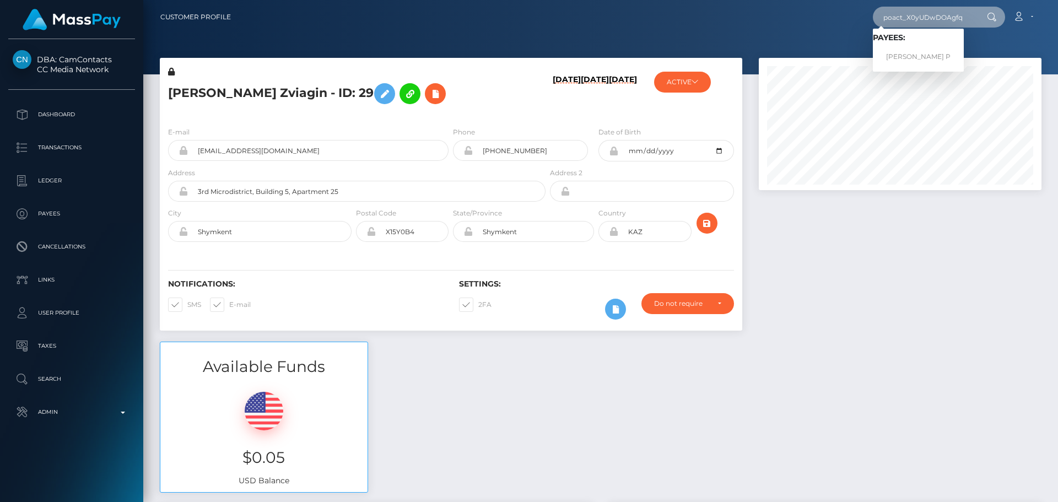
type input "poact_X0yUDwDOAgfq"
click at [911, 52] on link "[PERSON_NAME] P" at bounding box center [918, 57] width 91 height 20
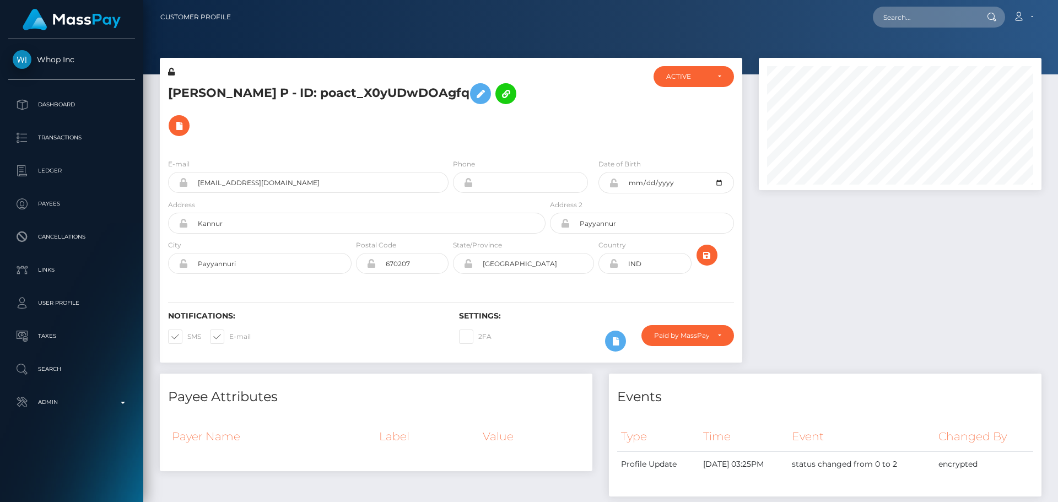
scroll to position [132, 283]
click at [549, 80] on div at bounding box center [596, 108] width 97 height 84
click at [551, 75] on div at bounding box center [596, 108] width 97 height 84
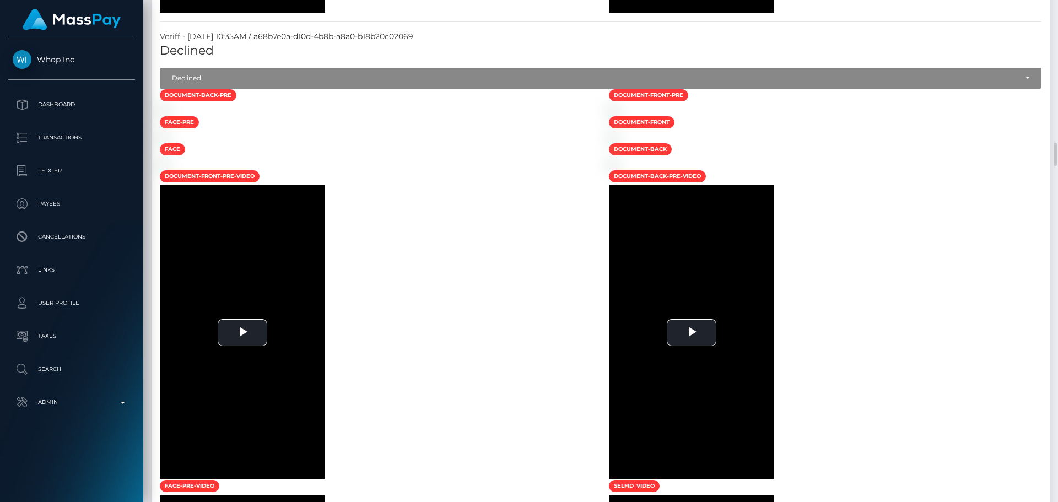
scroll to position [2975, 0]
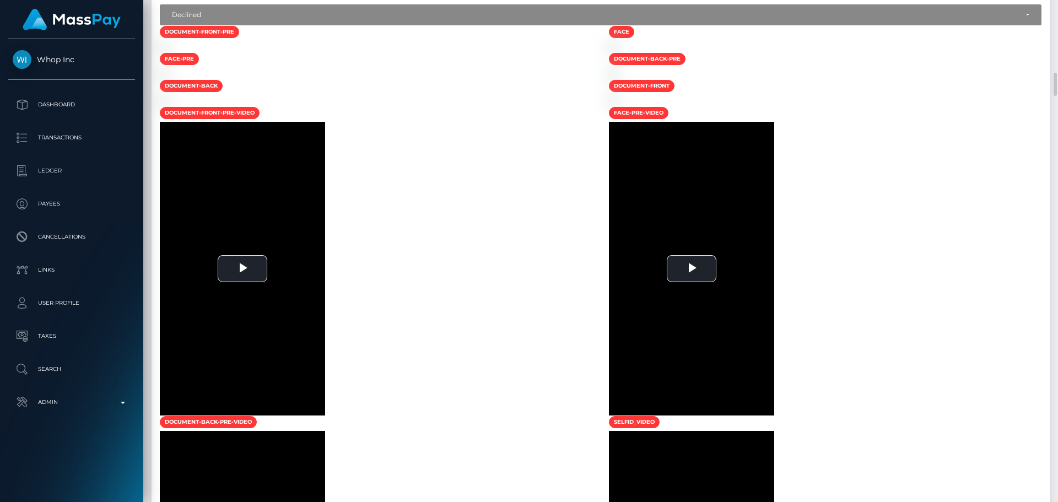
scroll to position [1488, 0]
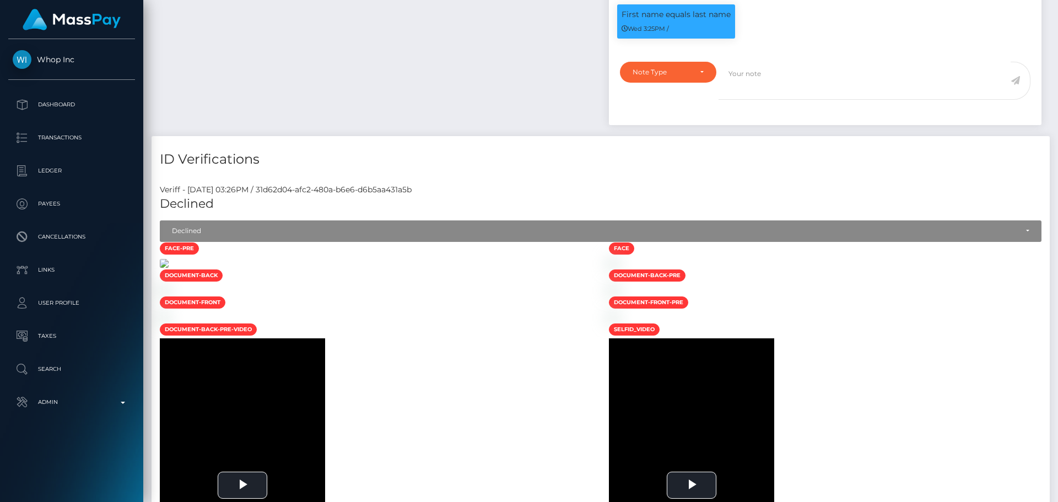
scroll to position [496, 0]
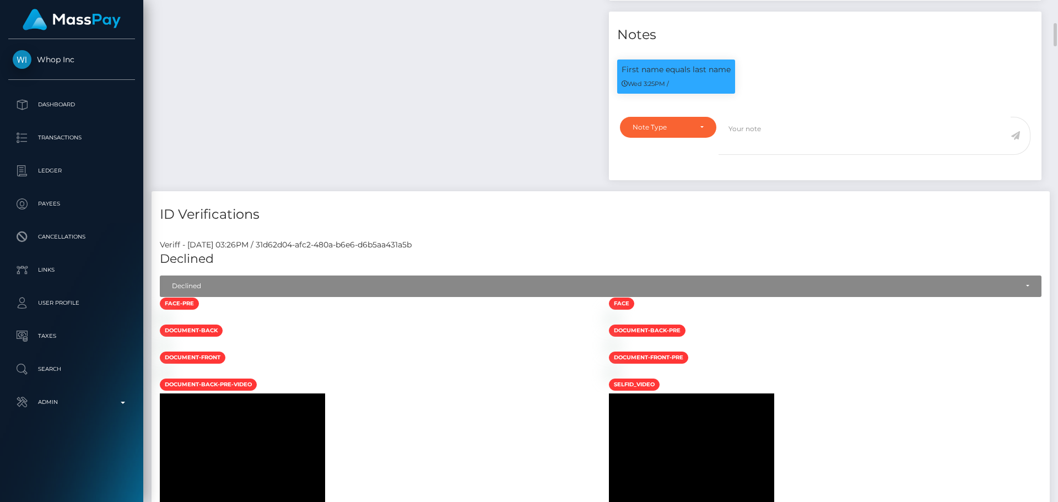
click at [442, 324] on div at bounding box center [376, 318] width 449 height 12
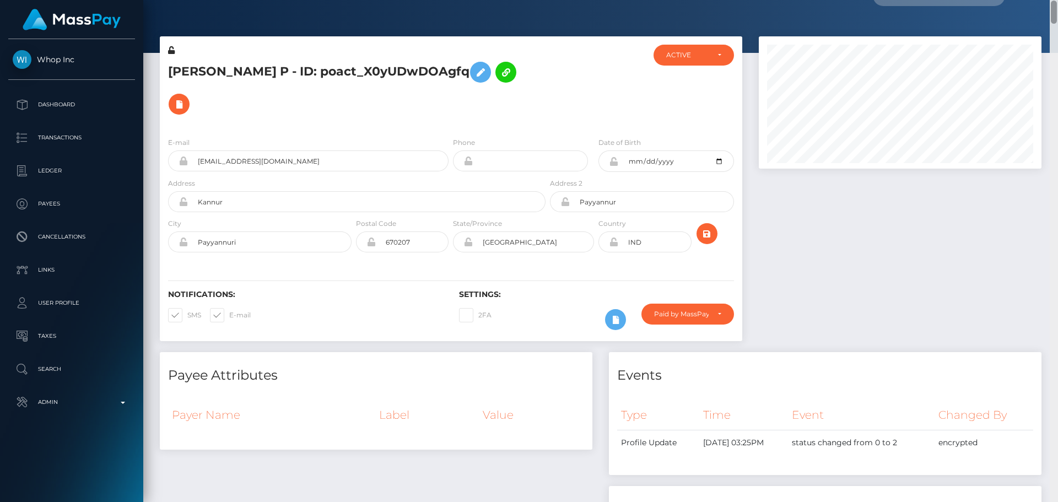
scroll to position [0, 0]
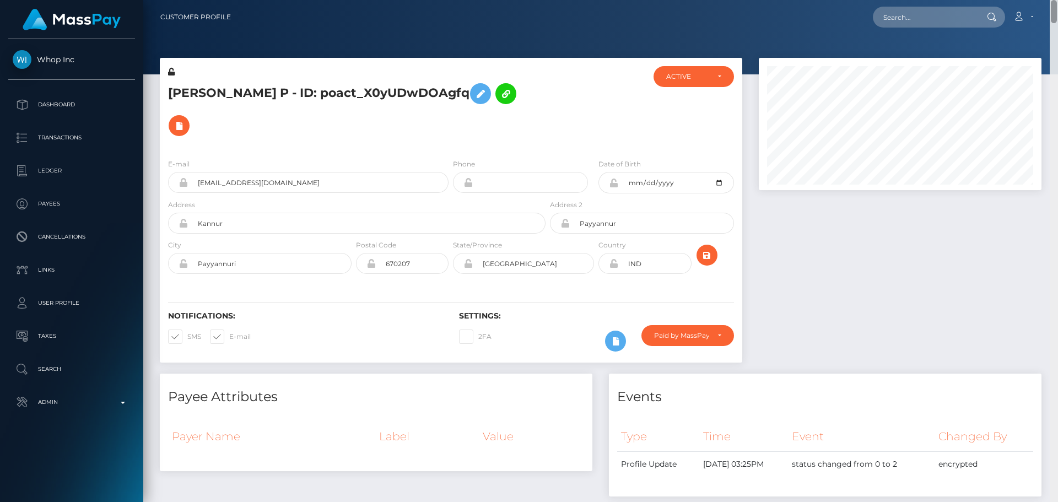
drag, startPoint x: 1057, startPoint y: 440, endPoint x: 998, endPoint y: 7, distance: 436.5
click at [998, 7] on div "Customer Profile Loading... Loading..." at bounding box center [600, 251] width 915 height 502
click at [614, 179] on icon at bounding box center [613, 183] width 9 height 9
click at [613, 179] on icon at bounding box center [613, 183] width 9 height 9
click at [719, 172] on input "2001-06-21" at bounding box center [675, 182] width 115 height 21
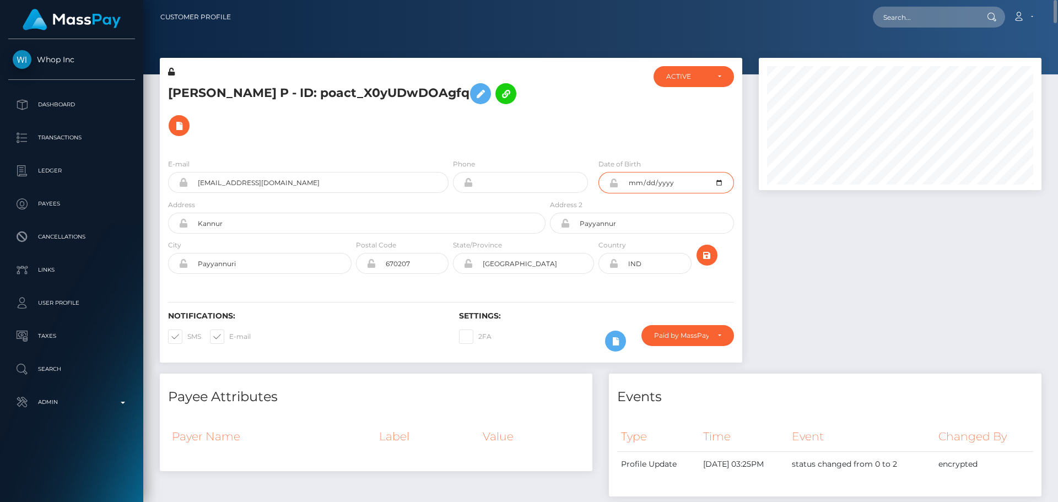
type input "[DATE]"
click at [565, 100] on div at bounding box center [596, 108] width 97 height 84
click at [704, 248] on icon "submit" at bounding box center [706, 255] width 13 height 14
click at [614, 259] on icon at bounding box center [613, 263] width 9 height 9
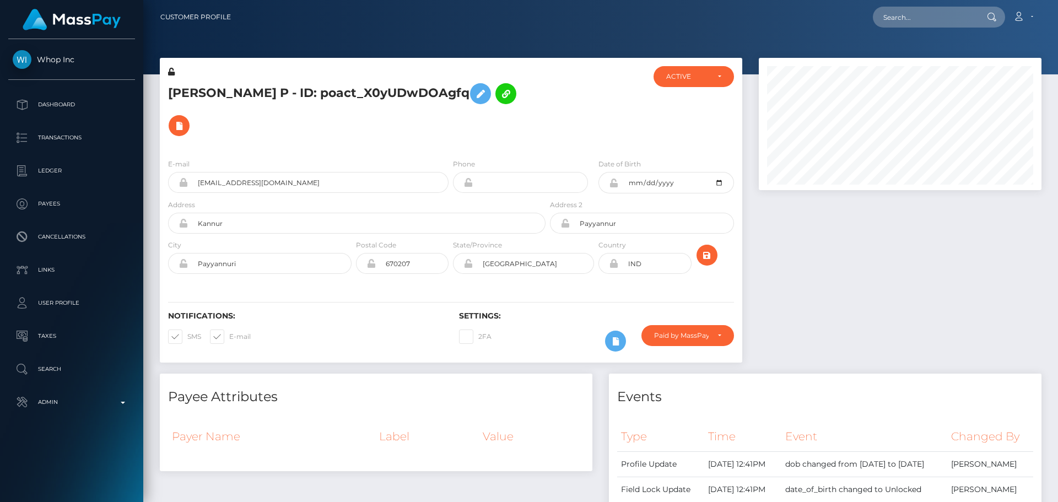
click at [614, 179] on icon at bounding box center [613, 183] width 9 height 9
click at [474, 97] on icon at bounding box center [480, 94] width 13 height 14
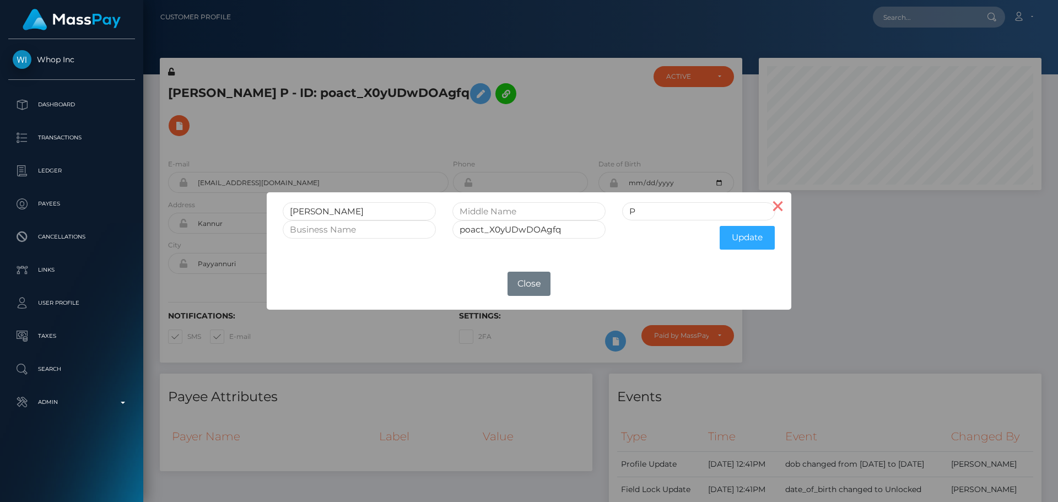
click at [781, 205] on button "×" at bounding box center [778, 205] width 26 height 26
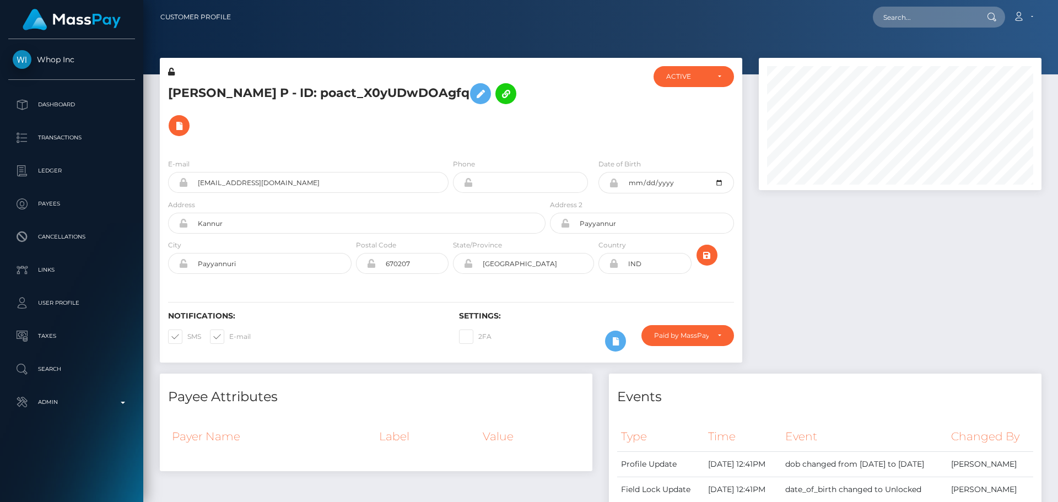
click at [170, 72] on icon at bounding box center [171, 72] width 7 height 8
click at [677, 325] on div "Paid by MassPay" at bounding box center [687, 335] width 93 height 21
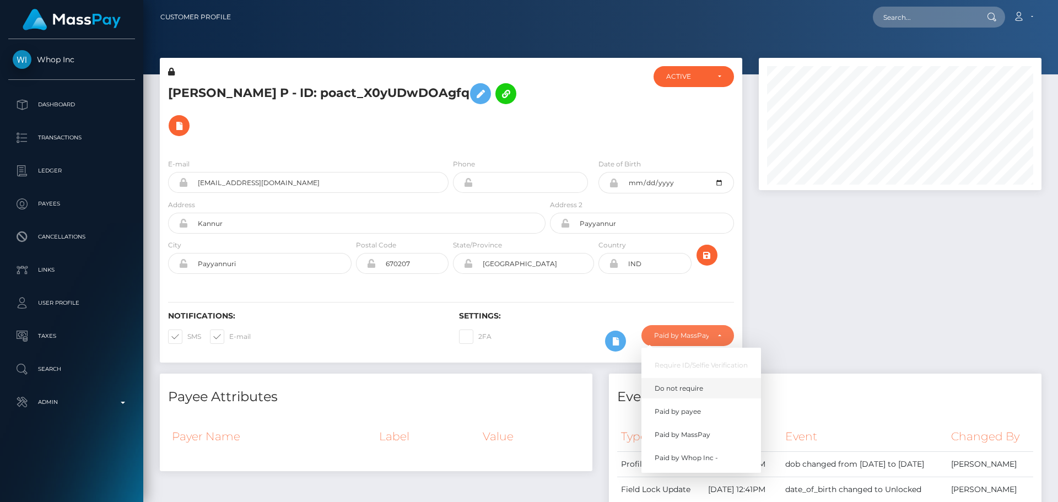
click at [691, 383] on span "Do not require" at bounding box center [679, 388] width 48 height 10
select select "0"
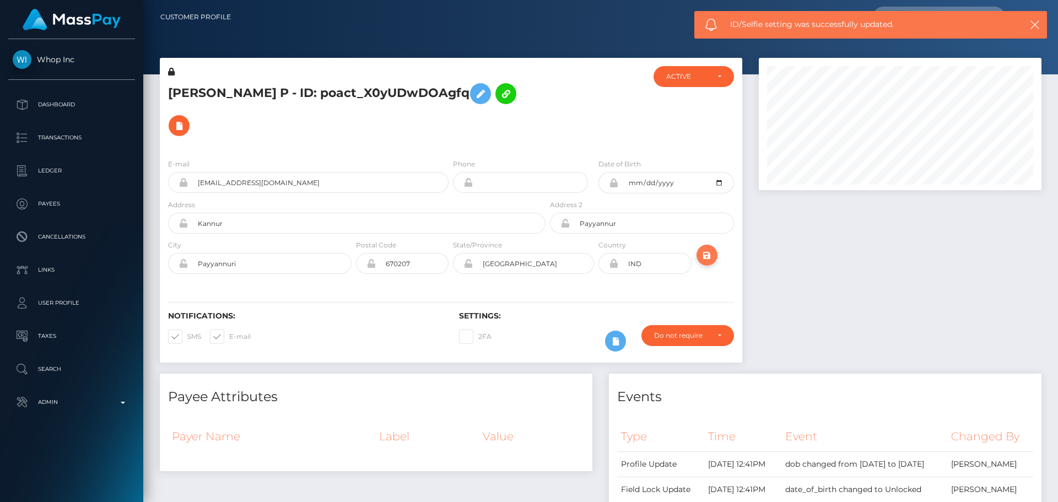
click at [709, 248] on icon "submit" at bounding box center [706, 255] width 13 height 14
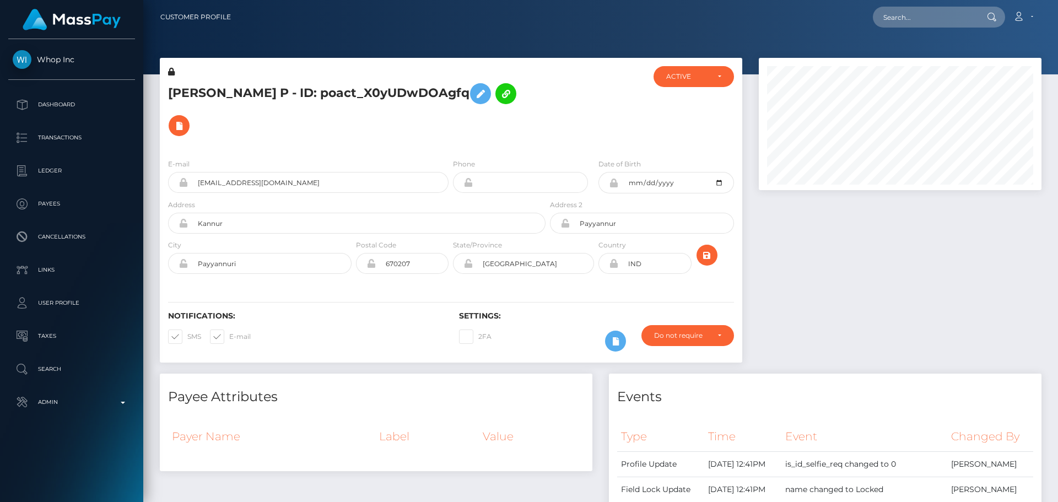
click at [532, 99] on h5 "[PERSON_NAME] P - ID: poact_X0yUDwDOAgfq" at bounding box center [353, 110] width 371 height 64
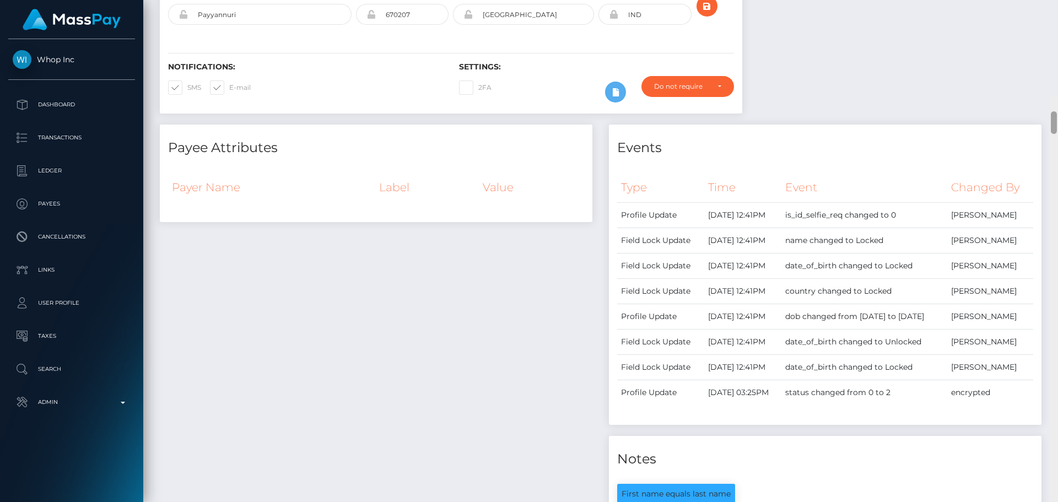
scroll to position [0, 0]
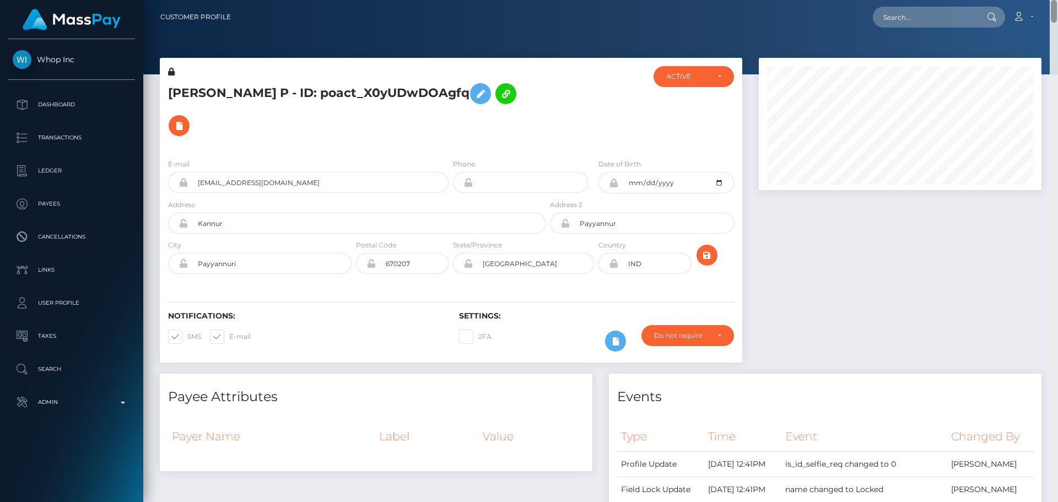
drag, startPoint x: 1053, startPoint y: 443, endPoint x: 1021, endPoint y: 5, distance: 439.2
click at [1021, 5] on div "Customer Profile Loading... Loading..." at bounding box center [600, 251] width 915 height 502
click at [582, 311] on h6 "Settings:" at bounding box center [596, 315] width 274 height 9
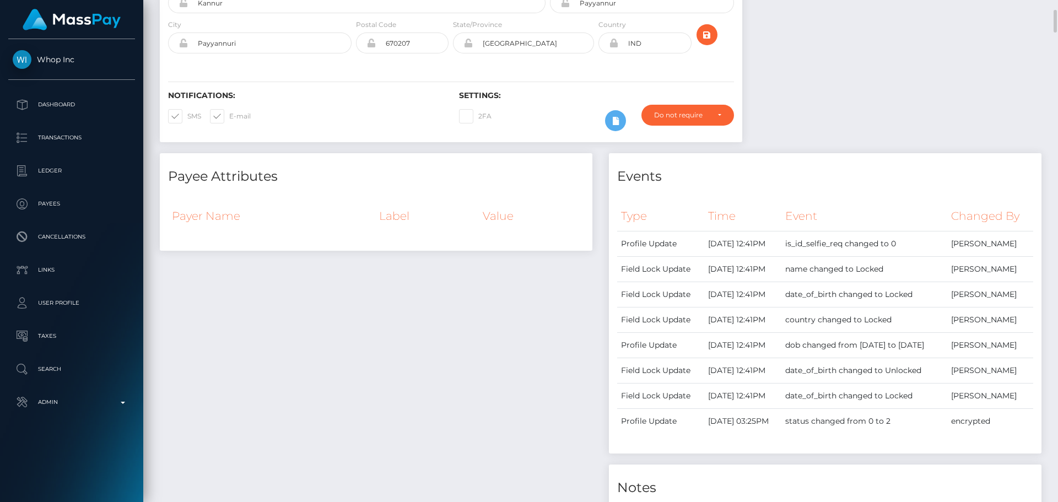
scroll to position [55, 0]
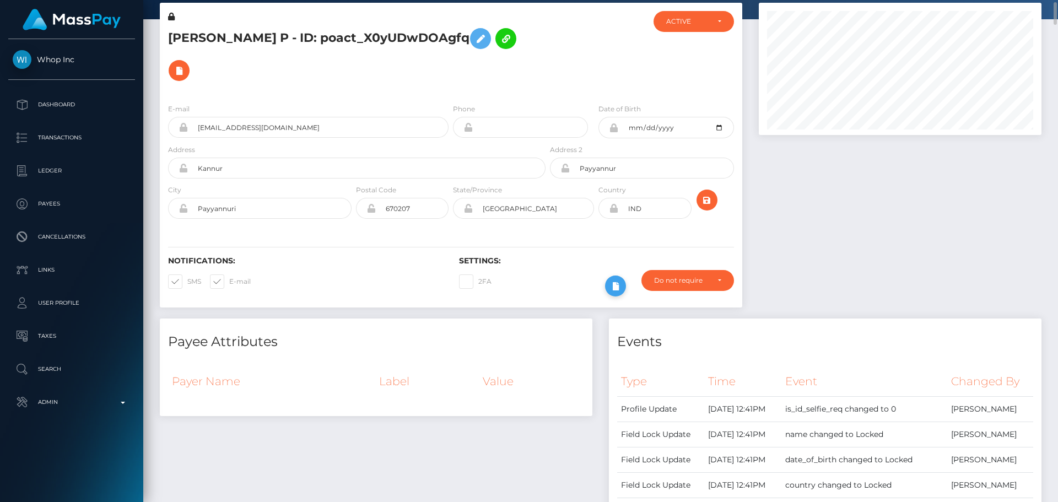
click at [621, 279] on icon at bounding box center [615, 286] width 13 height 14
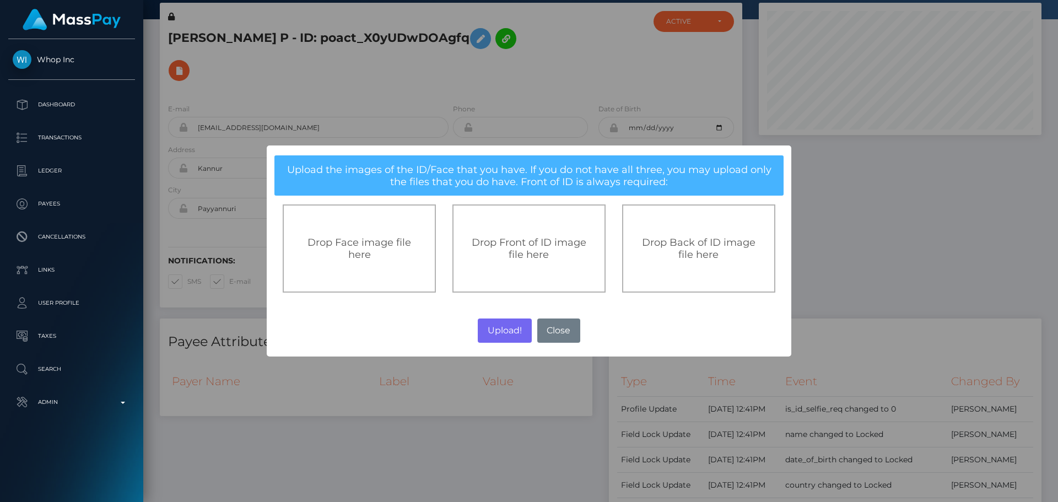
click at [548, 237] on span "Drop Front of ID image file here" at bounding box center [529, 248] width 115 height 24
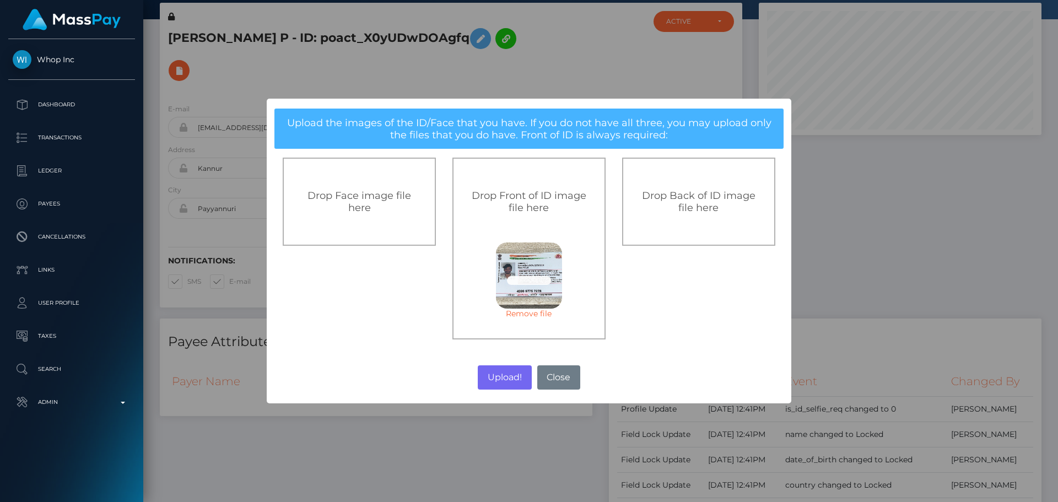
click at [686, 211] on span "Drop Back of ID image file here" at bounding box center [698, 202] width 113 height 24
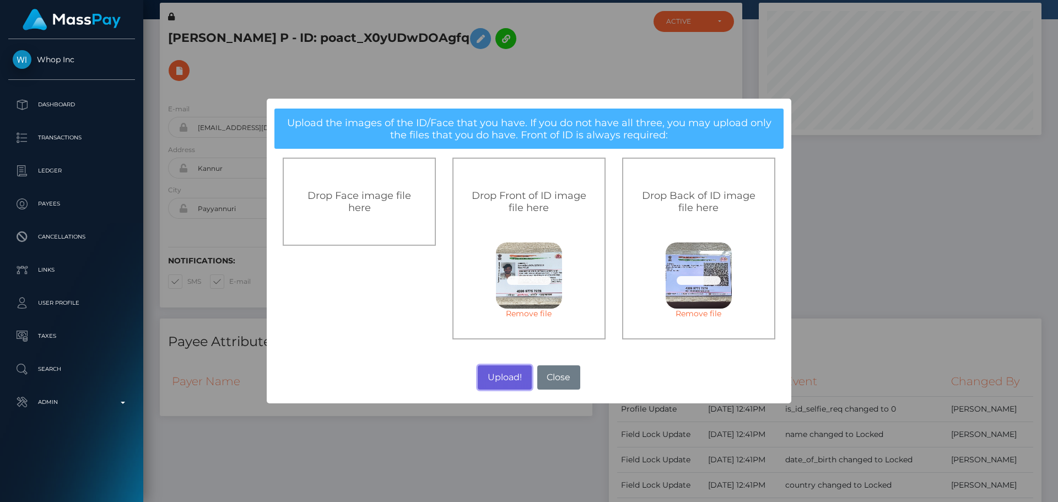
click at [499, 372] on button "Upload!" at bounding box center [504, 377] width 53 height 24
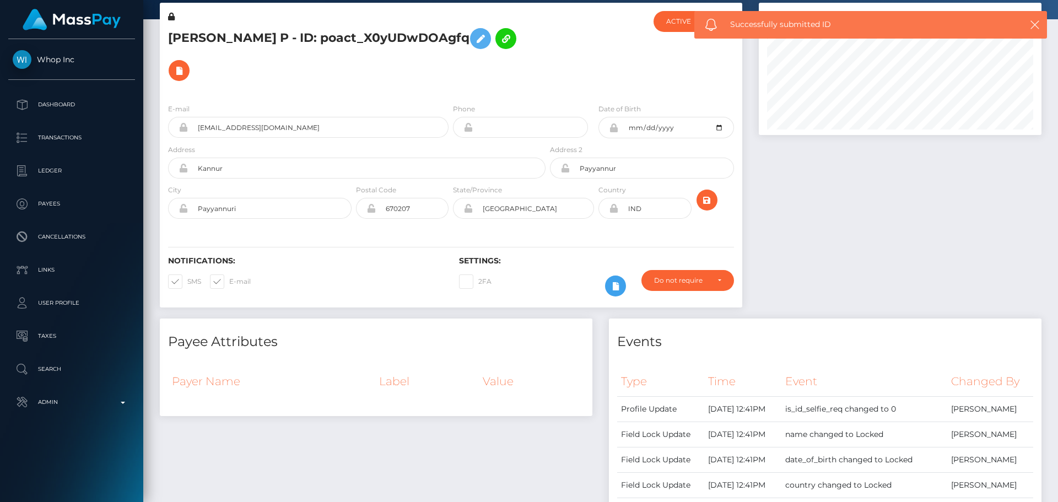
scroll to position [0, 0]
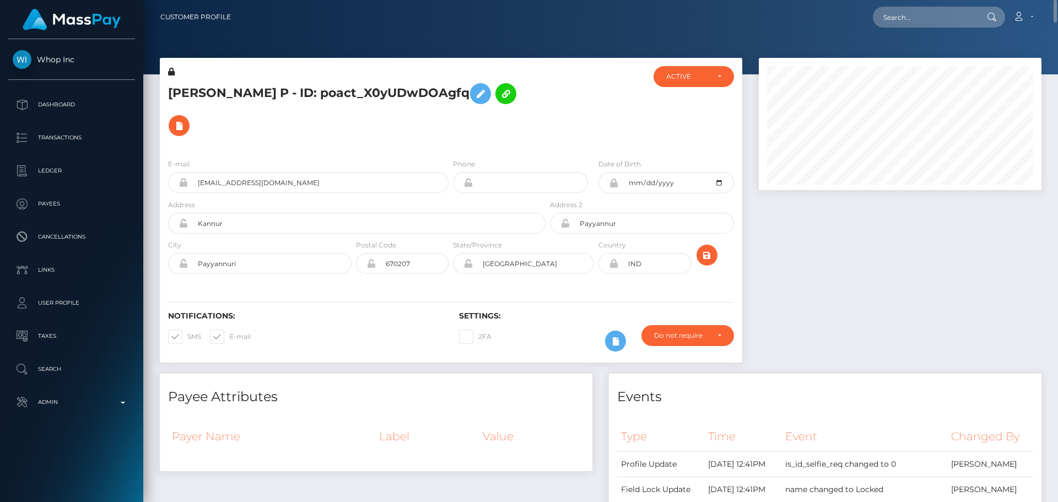
click at [556, 112] on div at bounding box center [596, 108] width 97 height 84
click at [710, 248] on icon "submit" at bounding box center [706, 255] width 13 height 14
click at [445, 109] on h5 "[PERSON_NAME] P - ID: poact_X0yUDwDOAgfq" at bounding box center [353, 110] width 371 height 64
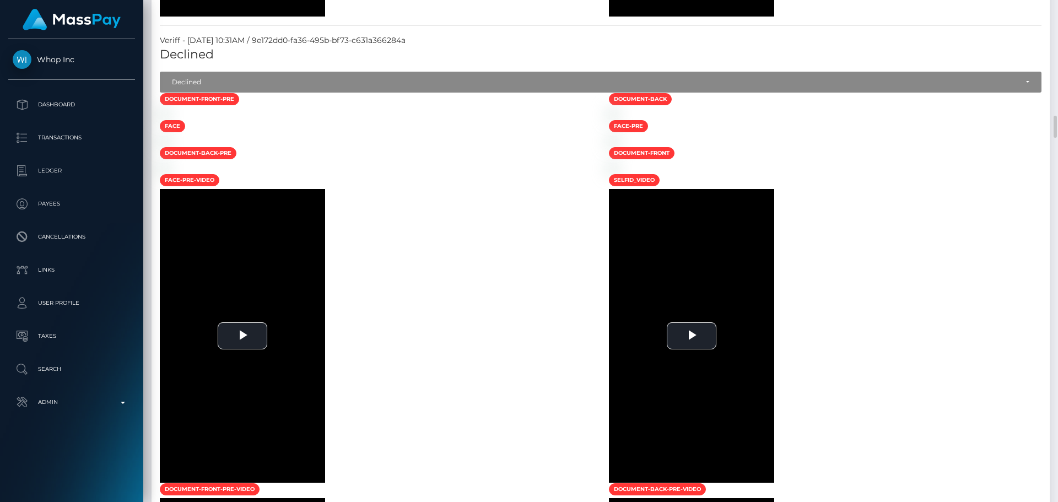
scroll to position [2534, 0]
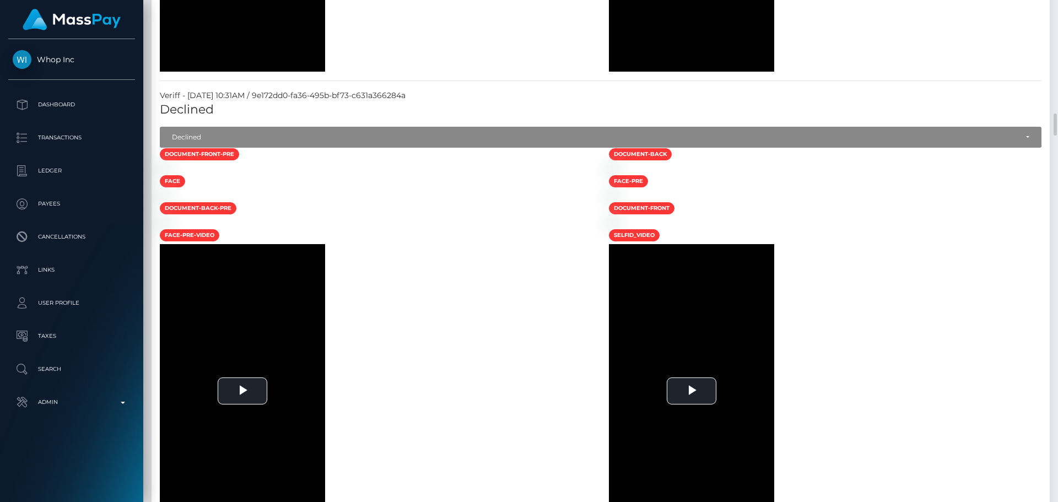
select select "Approved"
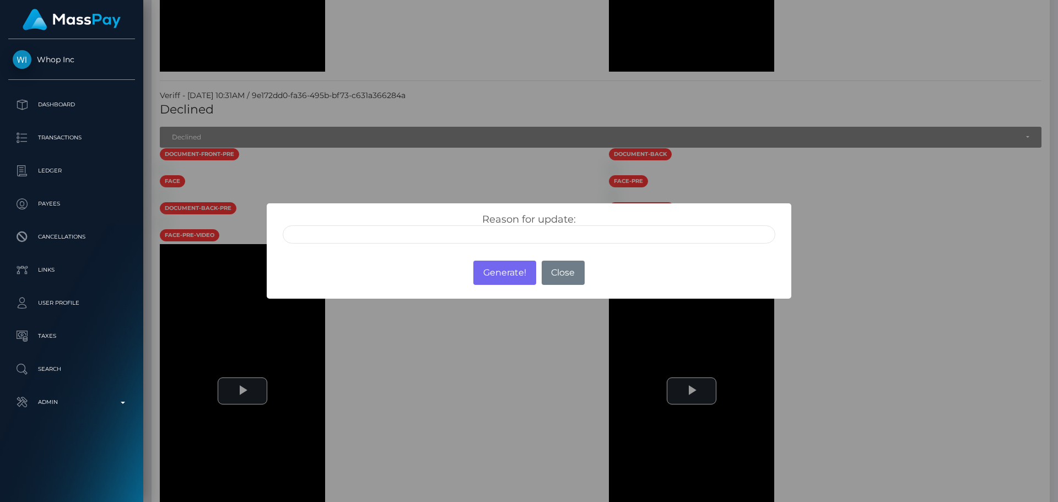
click at [343, 236] on input "text" at bounding box center [529, 234] width 493 height 18
type input "ID manually verified"
click at [457, 221] on div "Reason for update: ID manually verified Photo of a screen Unsupported document …" at bounding box center [528, 228] width 509 height 30
click at [501, 277] on button "Generate!" at bounding box center [504, 273] width 62 height 24
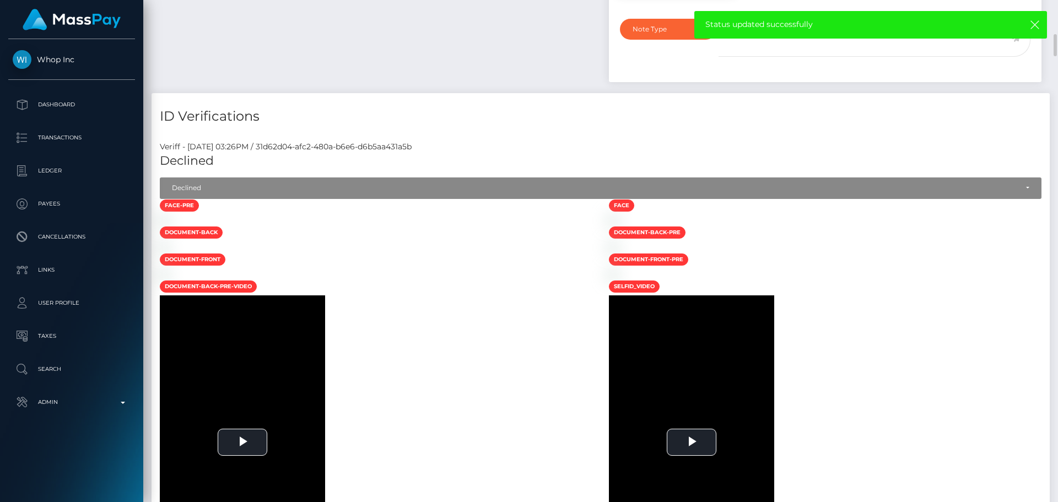
scroll to position [881, 0]
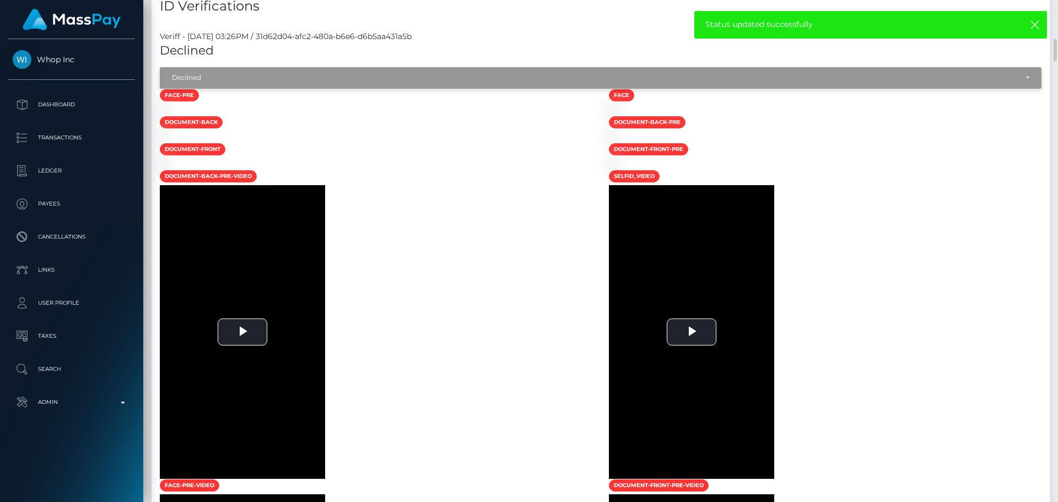
click at [272, 82] on div "Declined" at bounding box center [594, 77] width 845 height 9
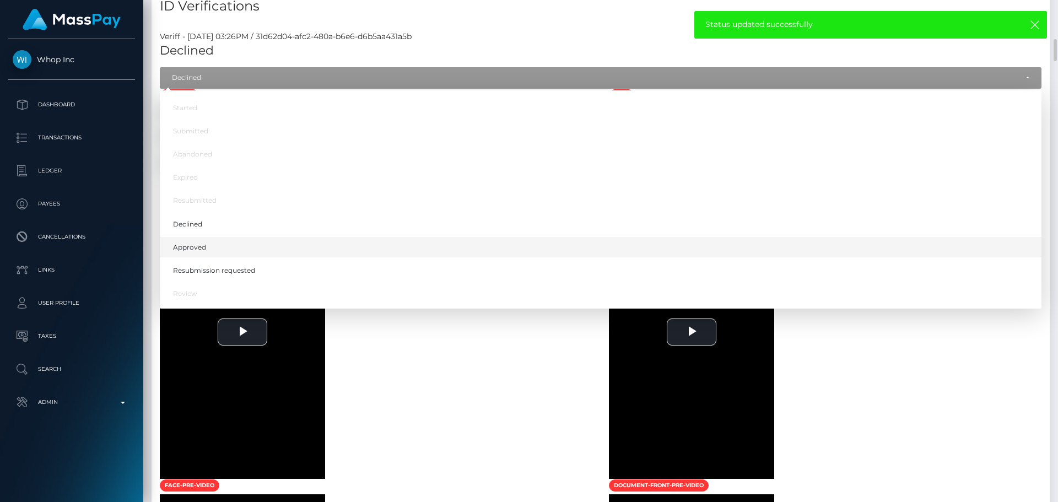
click at [206, 257] on link "Approved" at bounding box center [600, 247] width 881 height 20
select select "Approved"
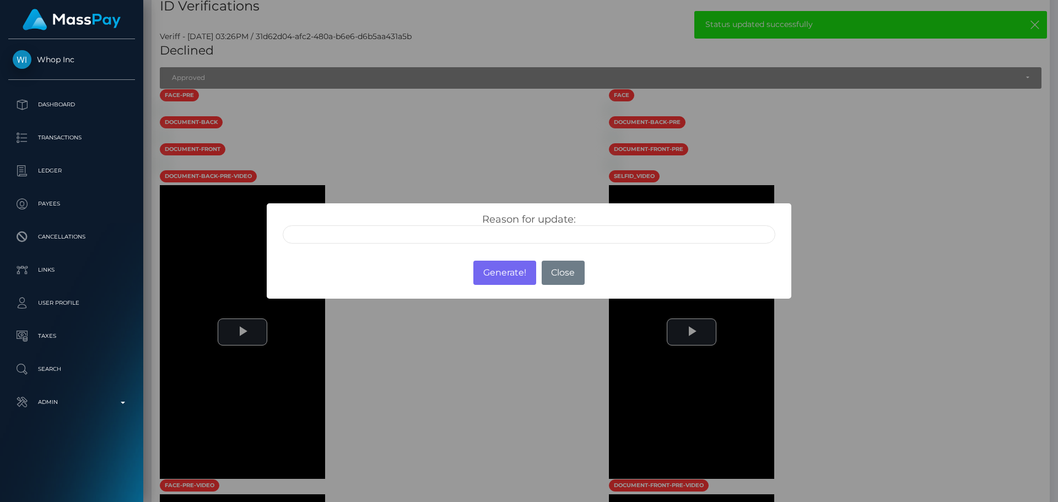
click at [321, 238] on input "text" at bounding box center [529, 234] width 493 height 18
type input "ID manually verified"
click at [394, 214] on div "Reason for update: ID manually verified Photo of a screen Unsupported document …" at bounding box center [528, 228] width 509 height 30
click at [495, 275] on button "Generate!" at bounding box center [504, 273] width 62 height 24
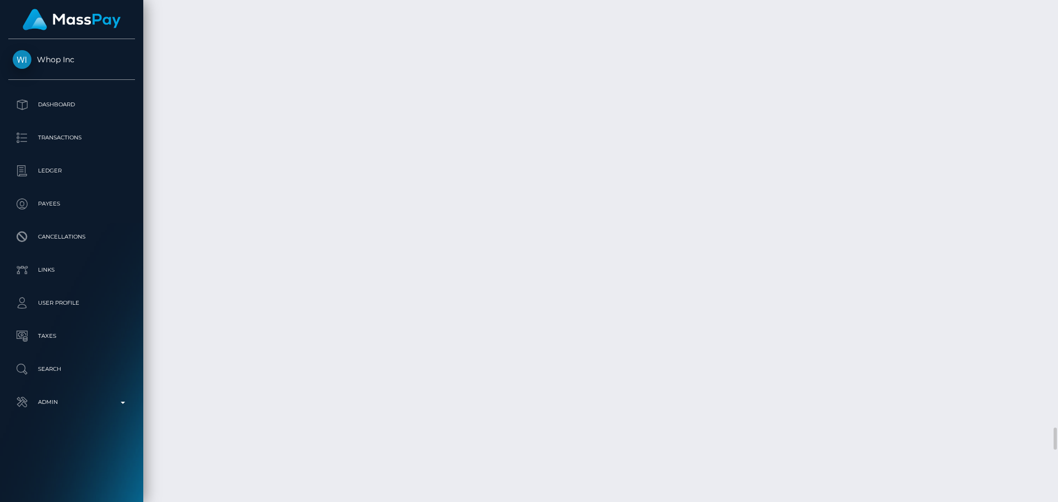
scroll to position [9493, 0]
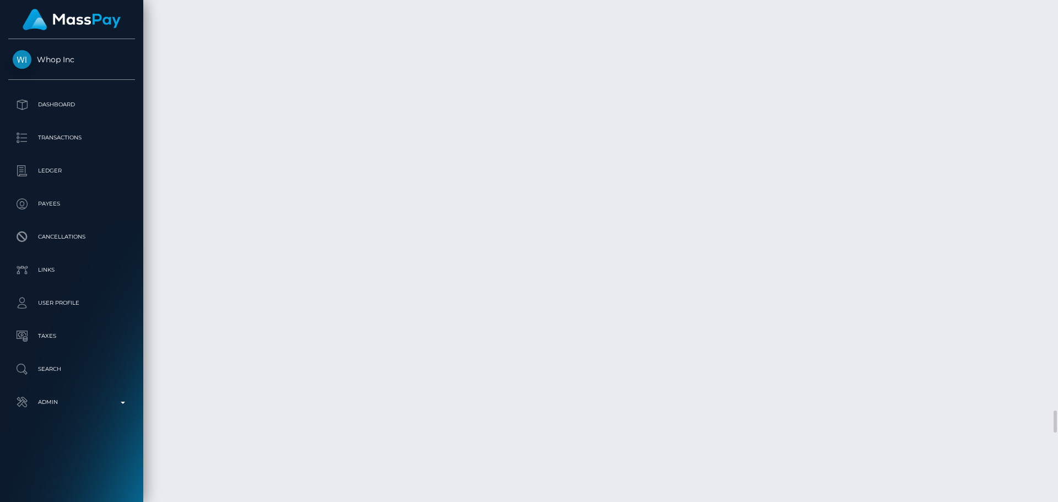
select select "Approved"
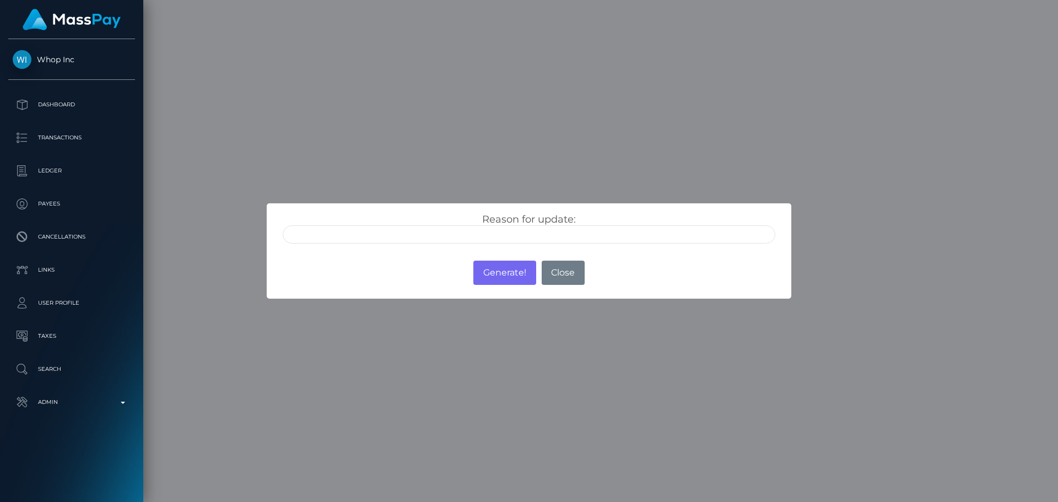
click at [357, 232] on input "text" at bounding box center [529, 234] width 493 height 18
type input "ID manually verified"
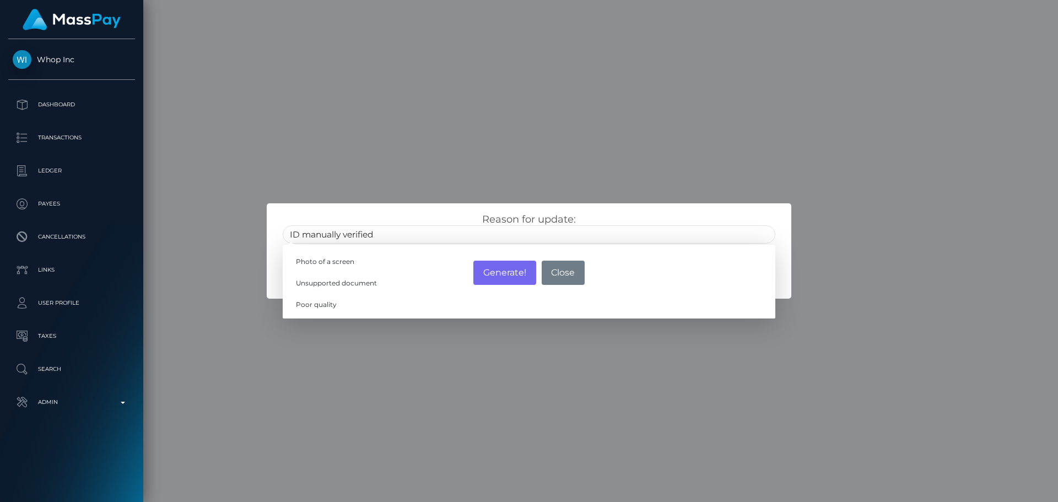
click at [403, 213] on div "Reason for update: ID manually verified Photo of a screen Unsupported document …" at bounding box center [528, 228] width 509 height 30
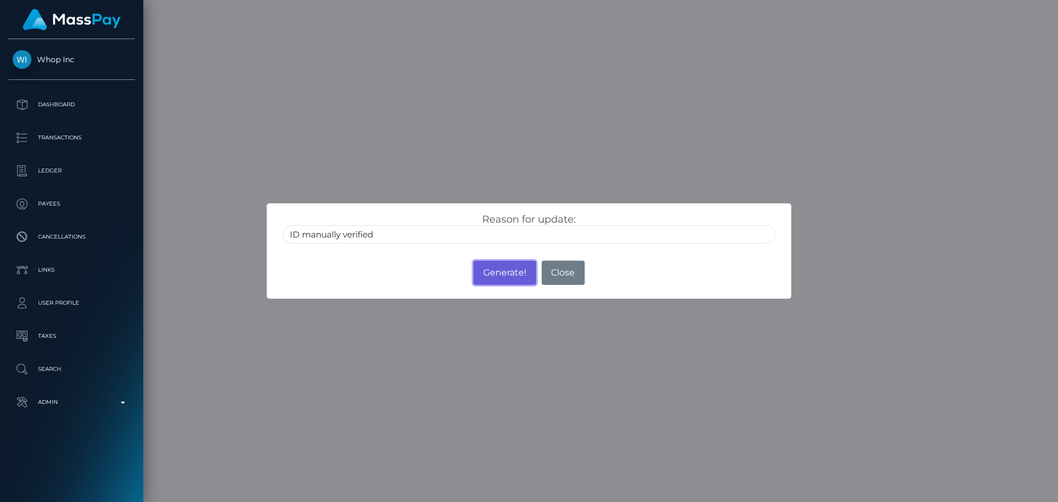
click at [497, 275] on button "Generate!" at bounding box center [504, 273] width 62 height 24
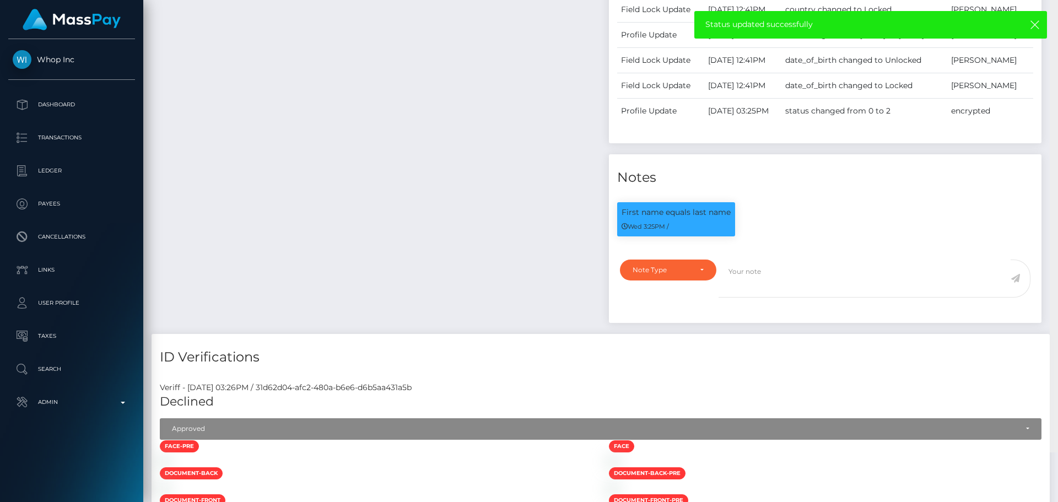
scroll to position [0, 0]
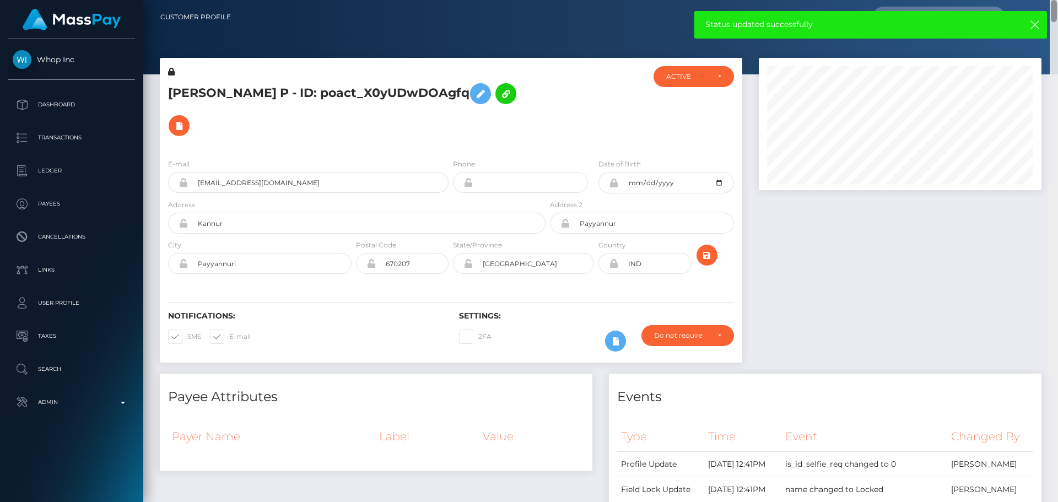
drag, startPoint x: 1056, startPoint y: 398, endPoint x: 1075, endPoint y: 3, distance: 395.0
click at [1057, 3] on html "Whop Inc Dashboard Transactions Ledger Payees Cancellations Links" at bounding box center [529, 251] width 1058 height 502
click at [710, 248] on icon "submit" at bounding box center [706, 255] width 13 height 14
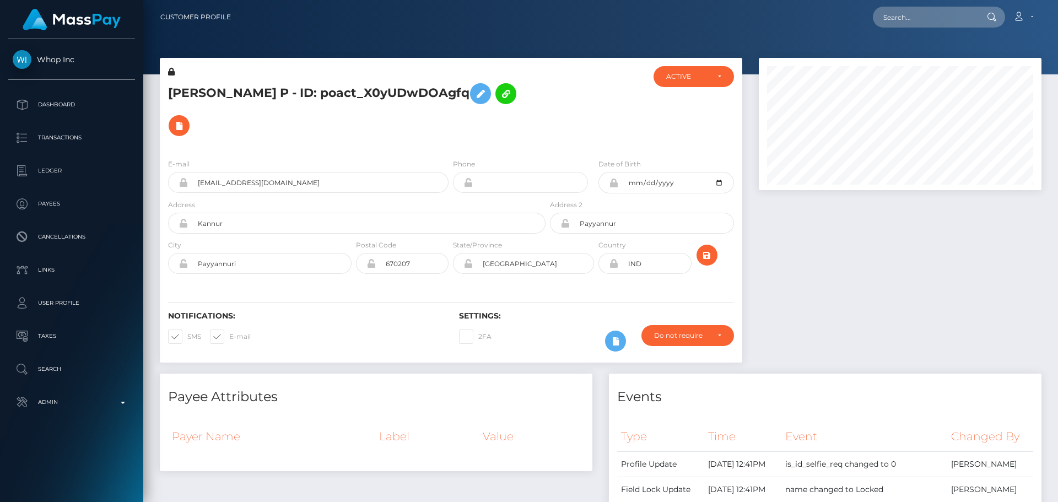
scroll to position [132, 283]
click at [431, 311] on h6 "Notifications:" at bounding box center [305, 315] width 274 height 9
click at [706, 248] on icon "submit" at bounding box center [706, 255] width 13 height 14
click at [449, 285] on div "Notifications: SMS E-mail Settings: 2FA" at bounding box center [451, 324] width 582 height 78
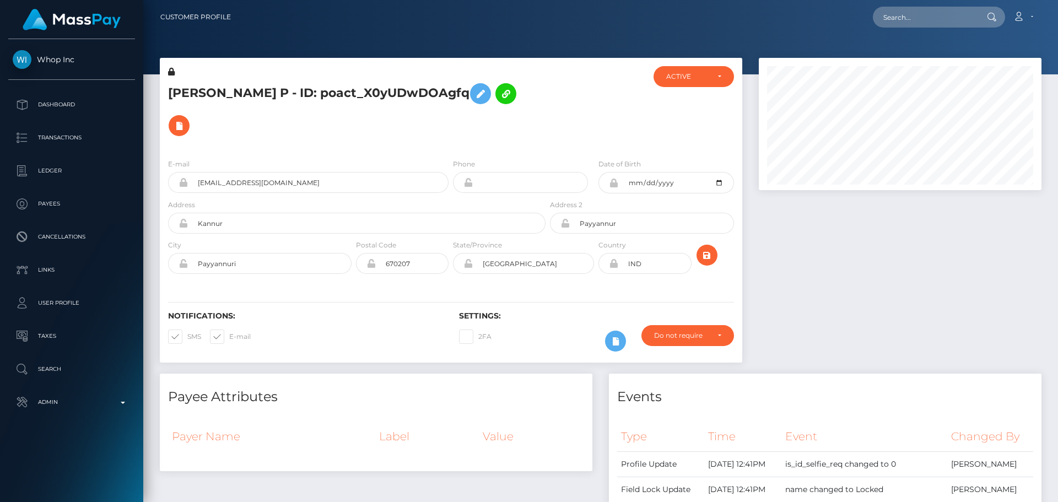
click at [440, 252] on div "E-mail prj22062001@gmail.com Phone Date of Birth" at bounding box center [451, 217] width 582 height 135
click at [431, 249] on div "E-mail prj22062001@gmail.com Phone Date of Birth" at bounding box center [451, 217] width 582 height 135
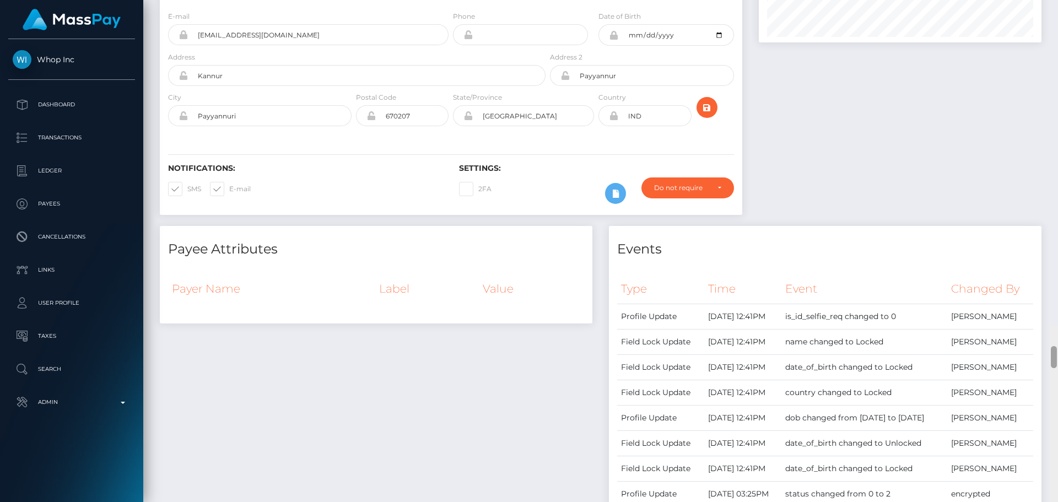
scroll to position [0, 0]
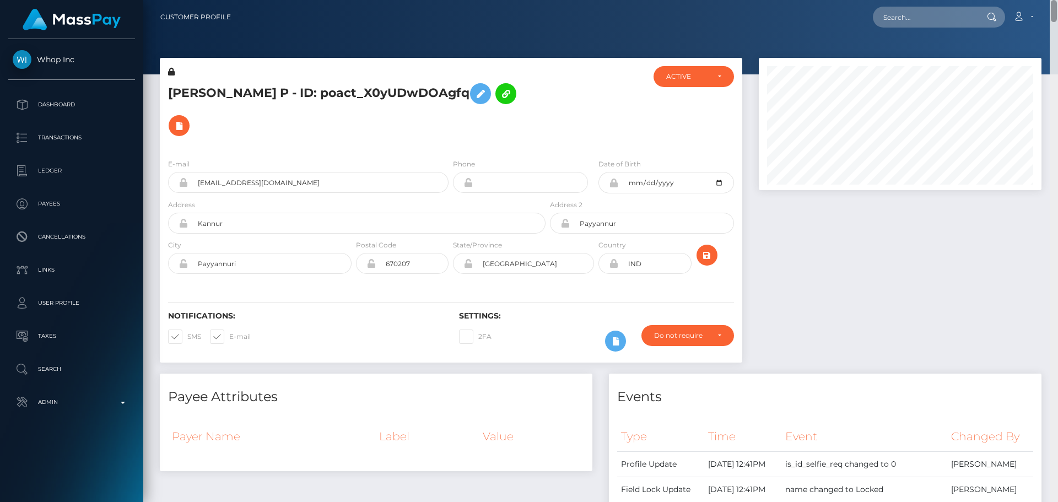
drag, startPoint x: 1056, startPoint y: 326, endPoint x: 1054, endPoint y: -18, distance: 344.3
click at [1054, 0] on html "Whop Inc Dashboard Transactions Ledger Payees Cancellations Links" at bounding box center [529, 251] width 1058 height 502
click at [532, 106] on h5 "Prithviraj P - ID: poact_X0yUDwDOAgfq" at bounding box center [353, 110] width 371 height 64
click at [288, 213] on input "Kannur" at bounding box center [367, 223] width 358 height 21
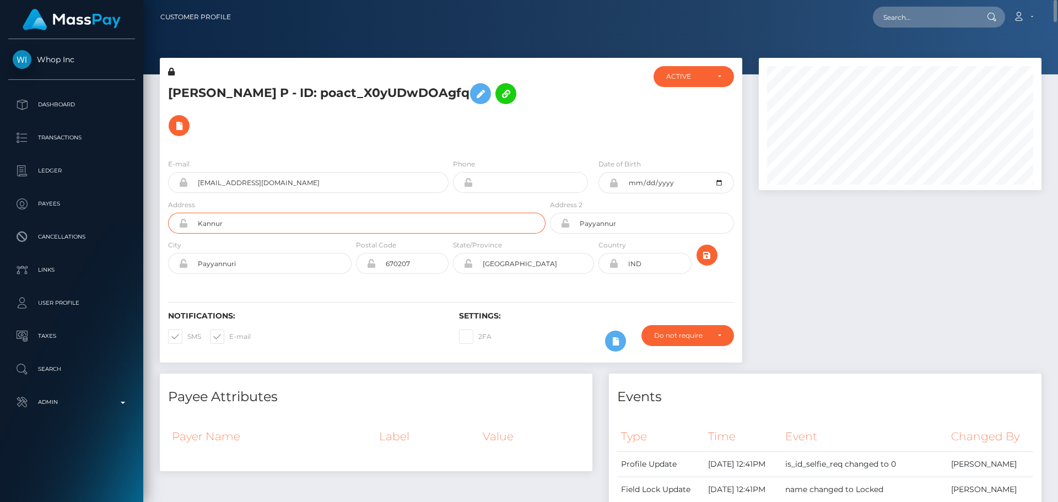
paste input "Rajeevam, Payyannur, PO Kandoth / Kankol"
type input "Rajeevam, Payyannur, PO Kandoth / Kankol"
click at [632, 213] on input "Payyannur" at bounding box center [652, 223] width 164 height 21
click at [288, 253] on input "Payyannuri" at bounding box center [270, 263] width 164 height 21
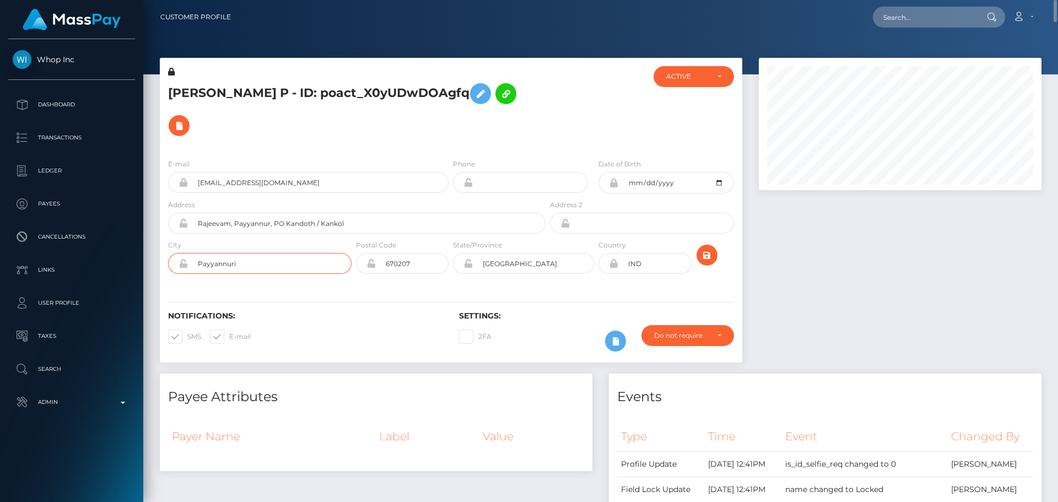
click at [288, 253] on input "Payyannuri" at bounding box center [270, 263] width 164 height 21
paste input "text"
type input "Payyannur"
click at [347, 311] on div "Notifications: SMS E-mail" at bounding box center [305, 334] width 291 height 46
click at [432, 253] on input "670207" at bounding box center [412, 263] width 73 height 21
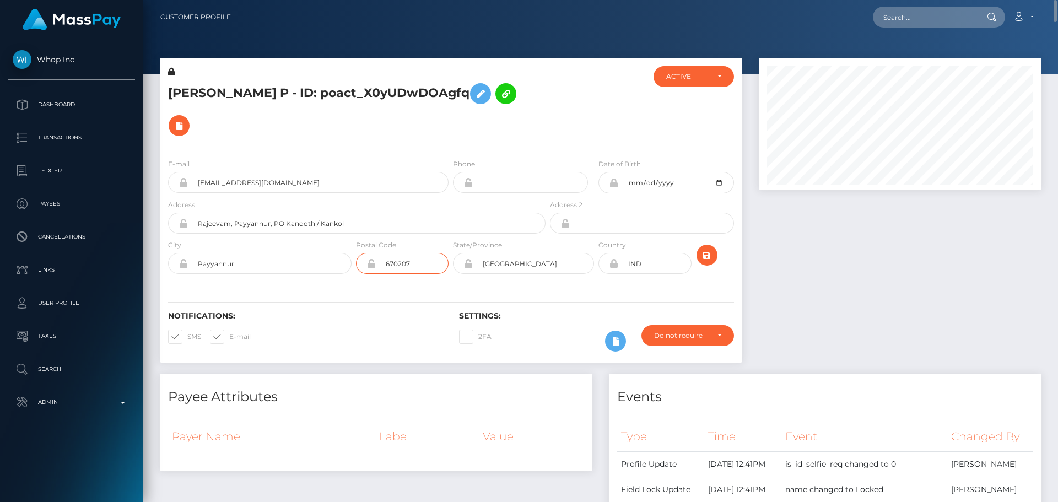
click at [432, 253] on input "670207" at bounding box center [412, 263] width 73 height 21
paste input "3"
type input "670307"
click at [369, 311] on h6 "Notifications:" at bounding box center [305, 315] width 274 height 9
click at [528, 239] on div "State/Province Kerala" at bounding box center [523, 256] width 141 height 35
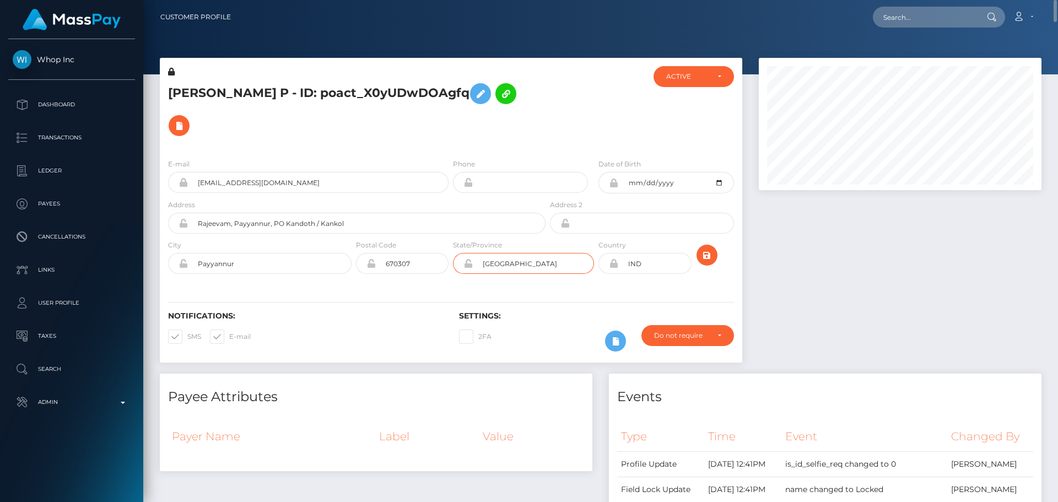
click at [528, 253] on input "Kerala" at bounding box center [533, 263] width 121 height 21
click at [544, 285] on div "Notifications: SMS E-mail Settings: 2FA" at bounding box center [451, 324] width 582 height 78
click at [706, 248] on icon "submit" at bounding box center [706, 255] width 13 height 14
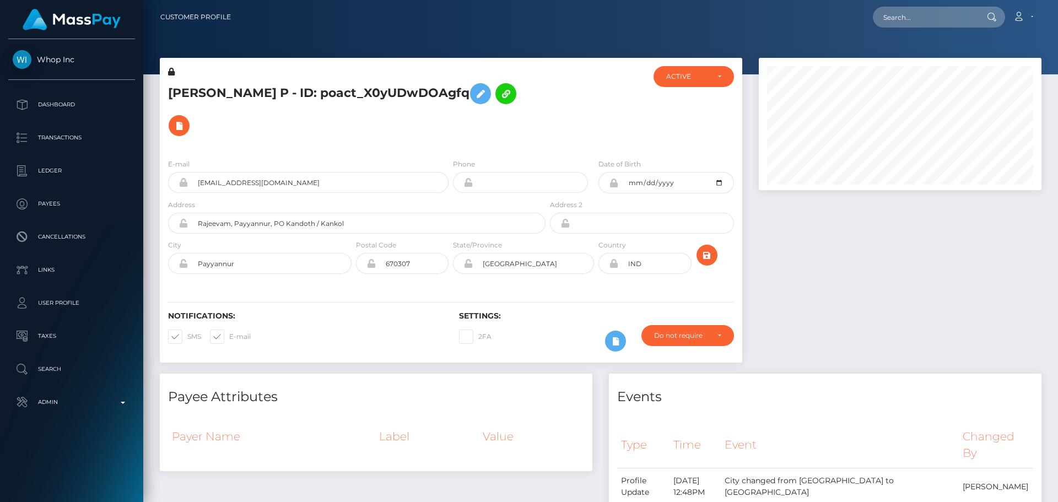
scroll to position [132, 283]
click at [700, 239] on div at bounding box center [718, 259] width 48 height 40
click at [701, 248] on icon "submit" at bounding box center [706, 255] width 13 height 14
click at [532, 116] on div "[PERSON_NAME] P - ID: poact_X0yUDwDOAgfq" at bounding box center [354, 108] width 388 height 84
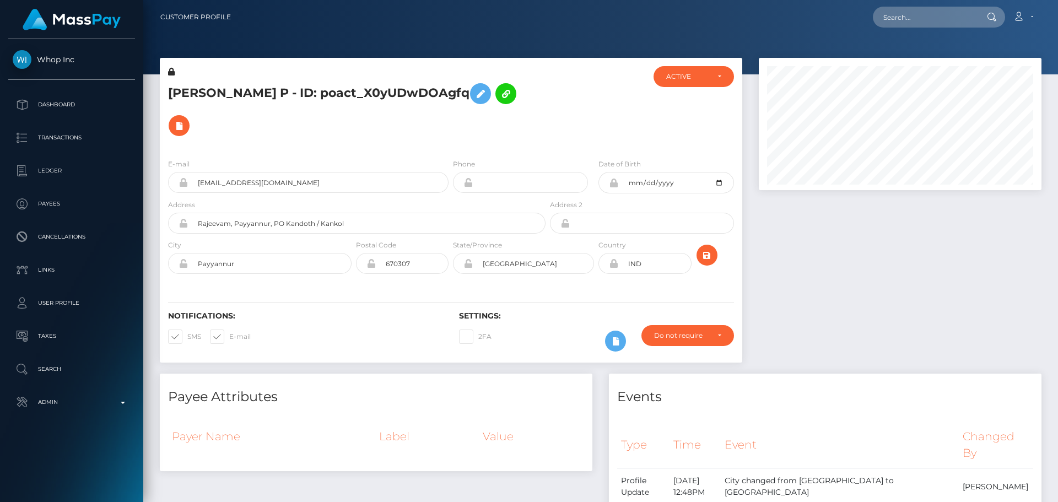
click at [524, 116] on div "[PERSON_NAME] P - ID: poact_X0yUDwDOAgfq" at bounding box center [354, 108] width 388 height 84
click at [535, 109] on h5 "[PERSON_NAME] P - ID: poact_X0yUDwDOAgfq" at bounding box center [353, 110] width 371 height 64
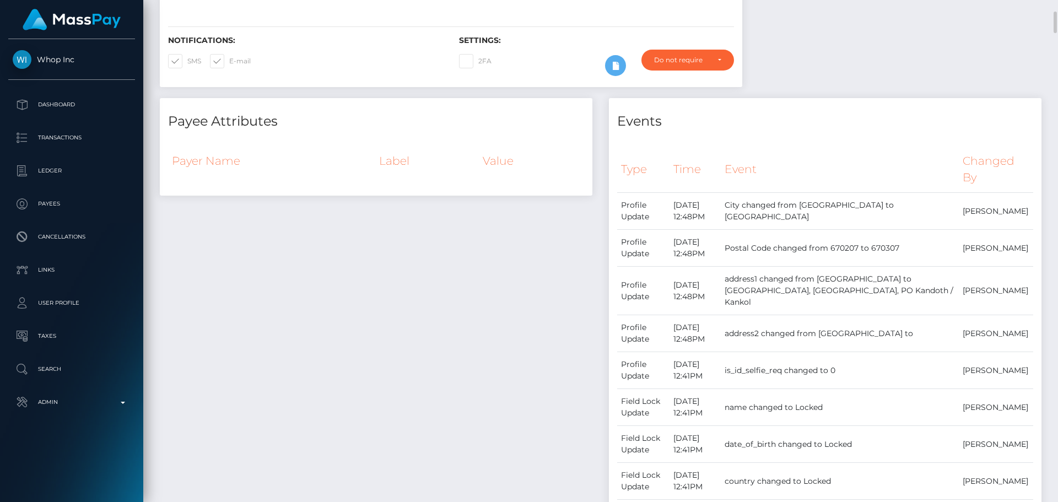
scroll to position [0, 0]
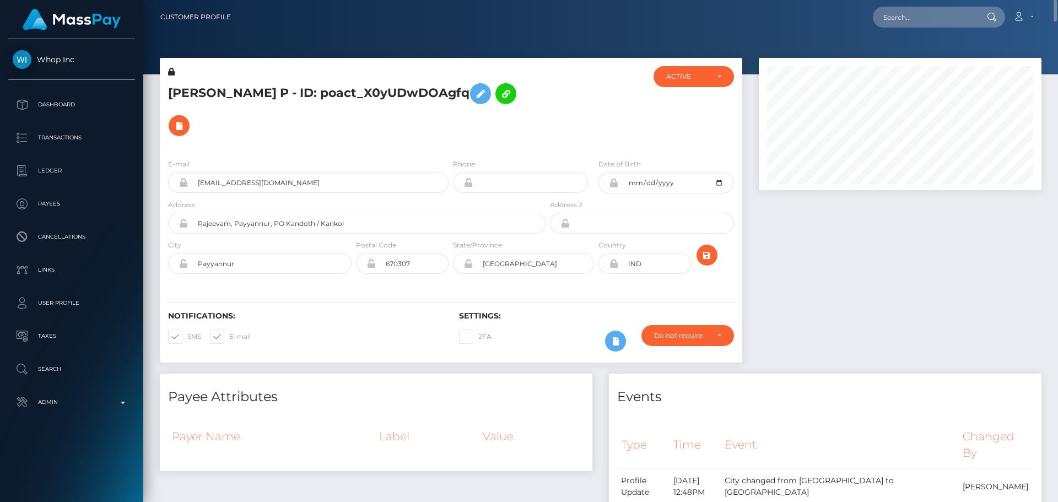
click at [281, 94] on h5 "[PERSON_NAME] P - ID: poact_X0yUDwDOAgfq" at bounding box center [353, 110] width 371 height 64
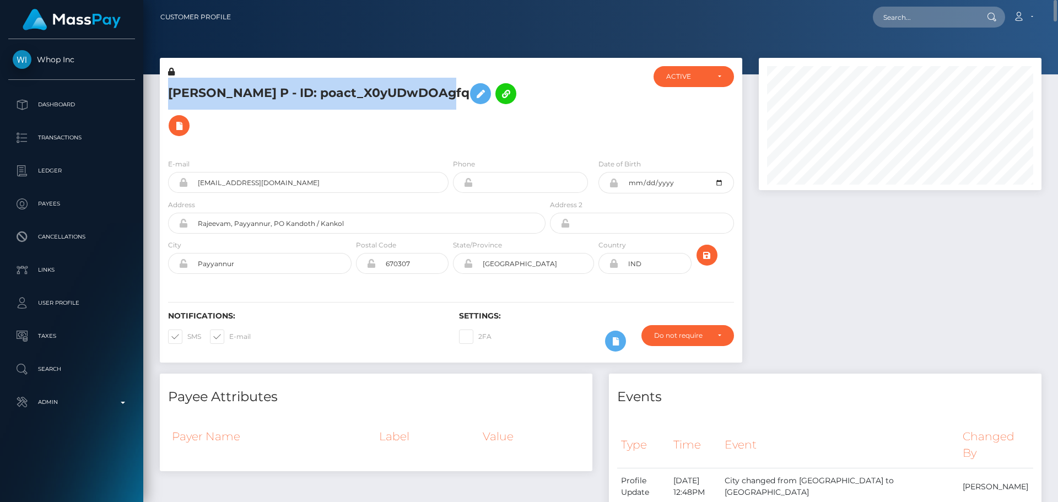
click at [281, 94] on h5 "[PERSON_NAME] P - ID: poact_X0yUDwDOAgfq" at bounding box center [353, 110] width 371 height 64
copy h5 "[PERSON_NAME] P - ID: poact_X0yUDwDOAgfq"
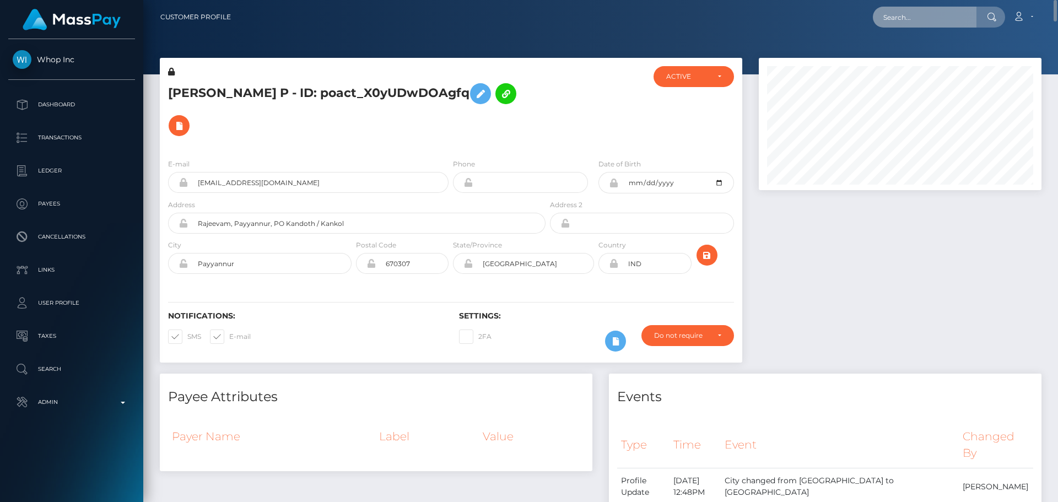
click at [920, 20] on input "text" at bounding box center [925, 17] width 104 height 21
paste input "poact_l3c9lTsSQ61v"
type input "poact_l3c9lTsSQ61v"
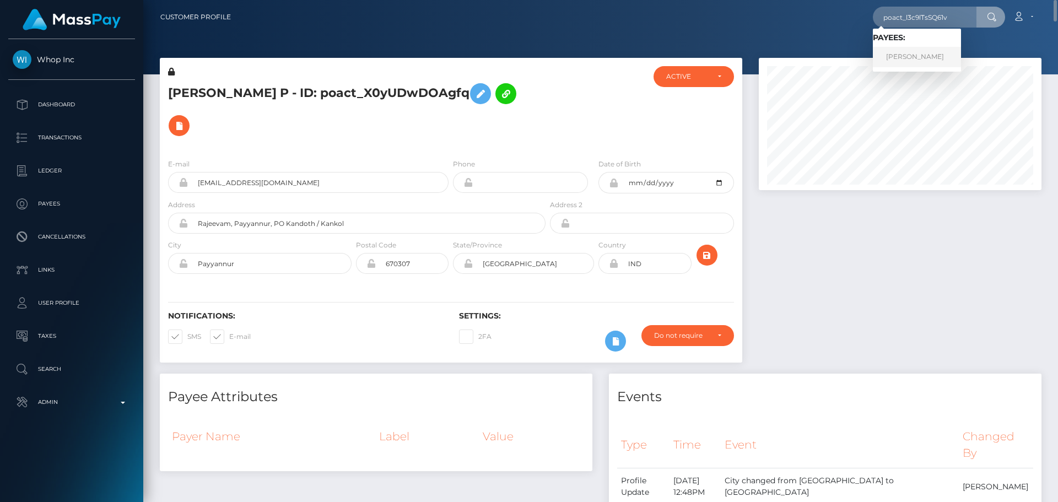
click at [923, 53] on link "[PERSON_NAME]" at bounding box center [917, 57] width 88 height 20
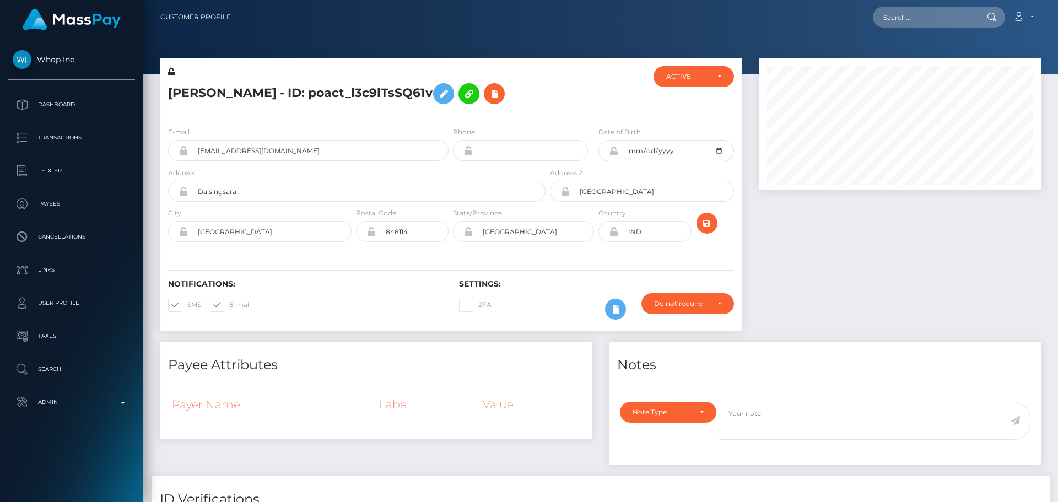
scroll to position [132, 283]
click at [600, 90] on div at bounding box center [596, 92] width 97 height 52
click at [576, 101] on div at bounding box center [596, 92] width 97 height 52
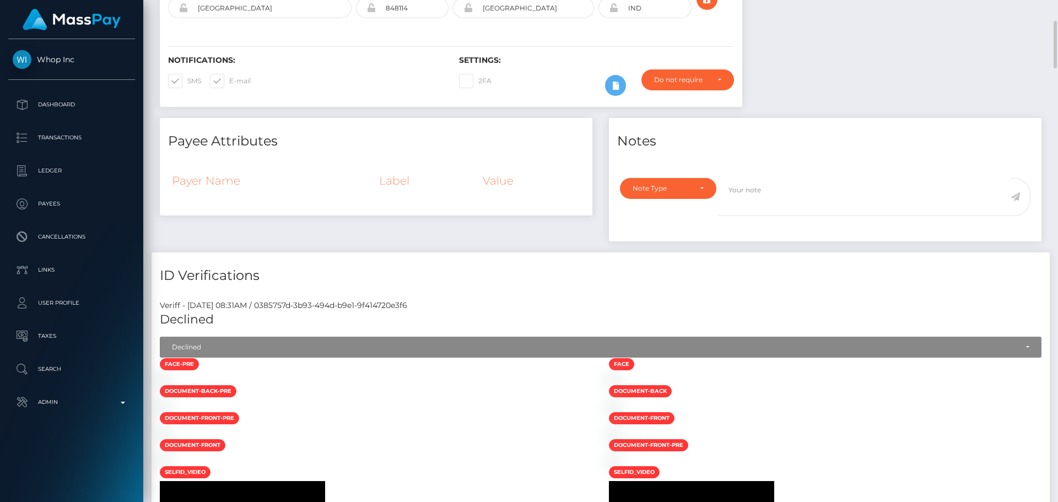
scroll to position [0, 0]
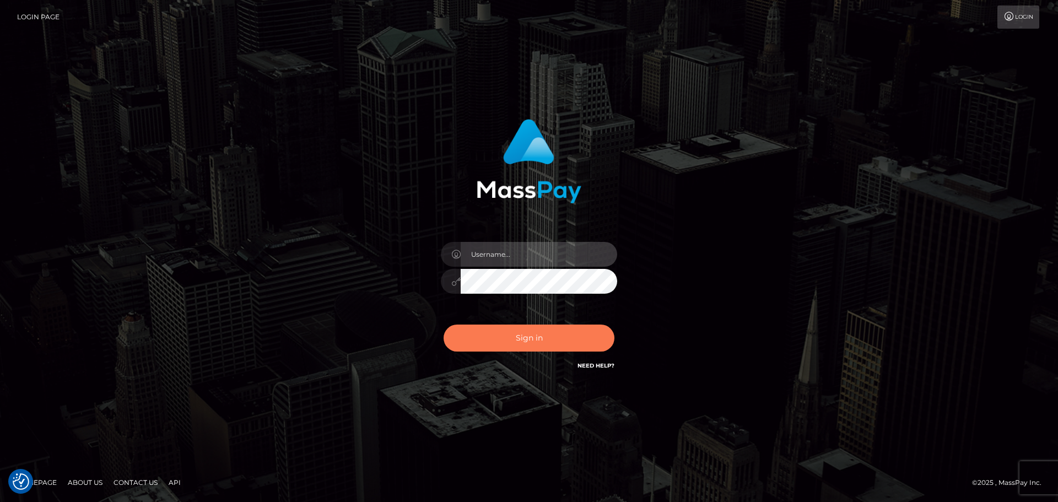
type input "constantin.mp"
click at [513, 342] on button "Sign in" at bounding box center [529, 338] width 171 height 27
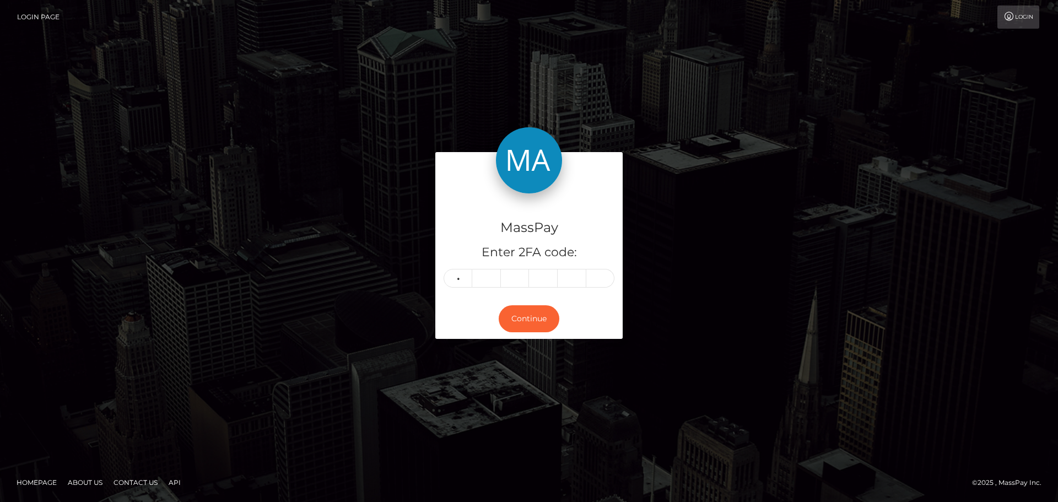
type input "2"
type input "6"
type input "5"
type input "0"
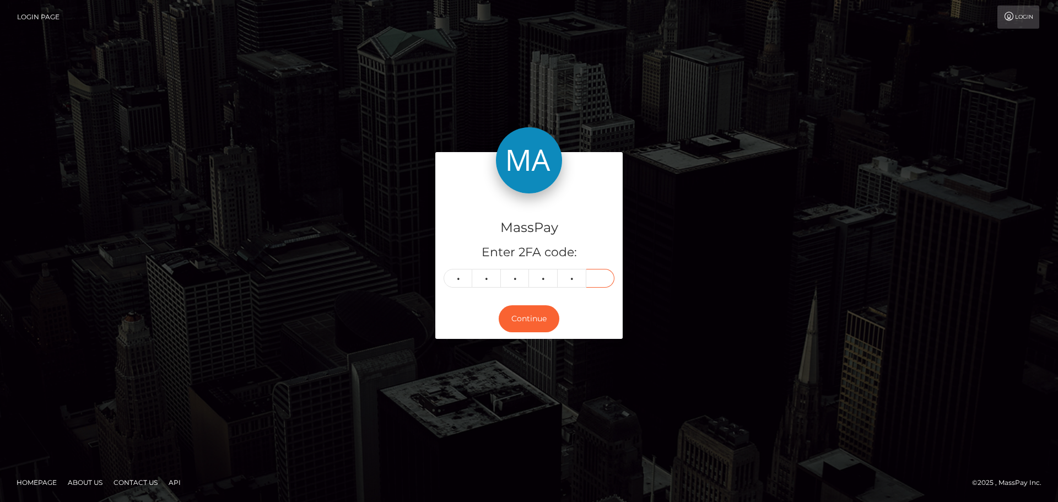
type input "4"
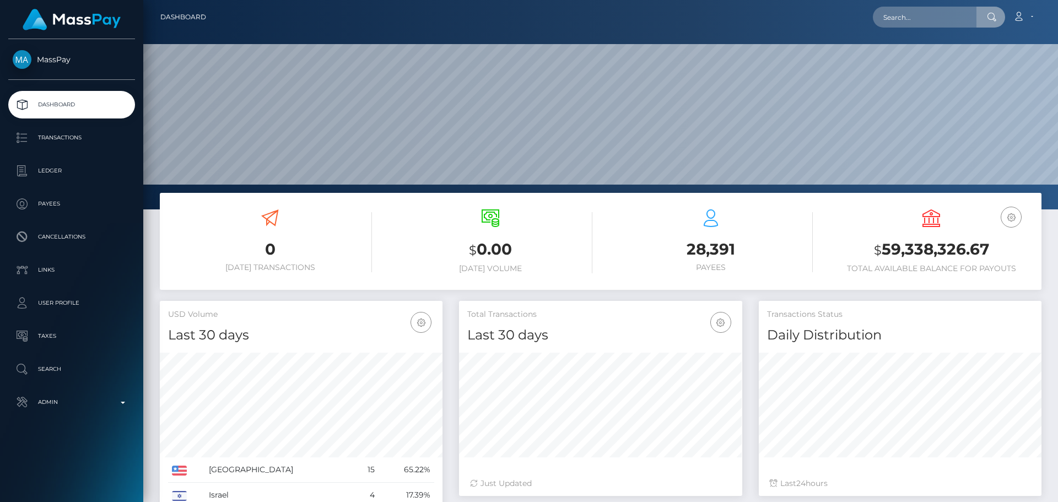
scroll to position [196, 283]
type input "poact_l3c9lTsSQ61v"
click at [904, 53] on link "[PERSON_NAME]" at bounding box center [917, 57] width 88 height 20
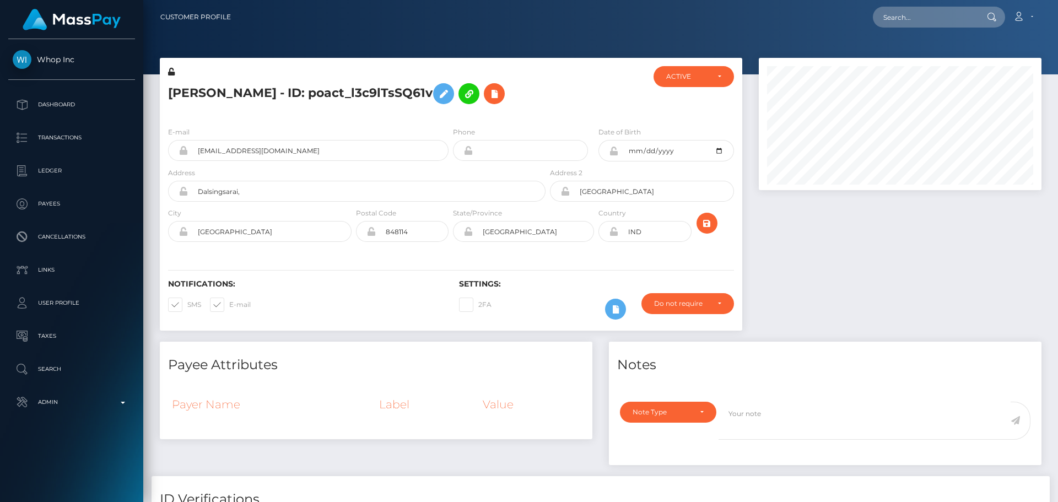
scroll to position [132, 283]
click at [565, 99] on div at bounding box center [596, 92] width 97 height 52
click at [576, 102] on div at bounding box center [596, 92] width 97 height 52
click at [580, 102] on div at bounding box center [596, 92] width 97 height 52
click at [576, 107] on div at bounding box center [596, 92] width 97 height 52
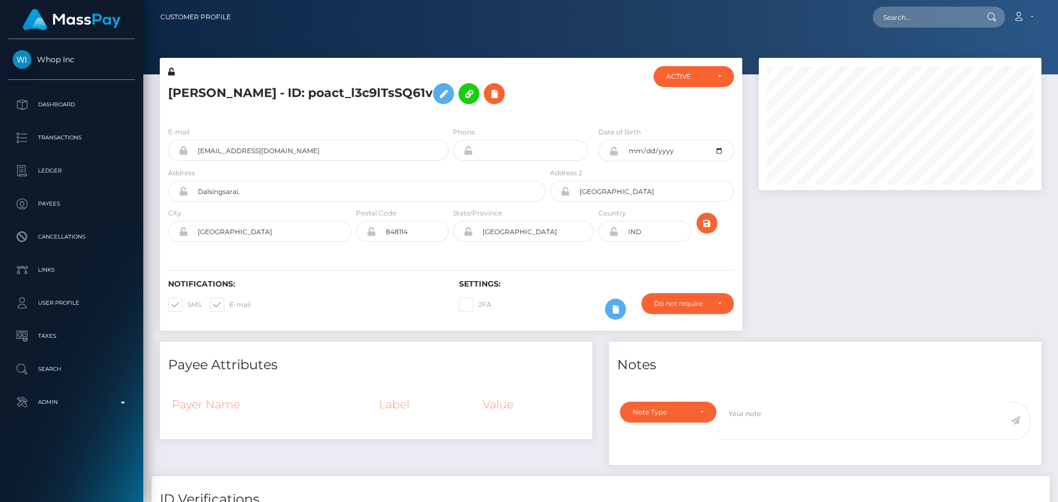
click at [560, 103] on div at bounding box center [596, 92] width 97 height 52
click at [554, 103] on div at bounding box center [596, 92] width 97 height 52
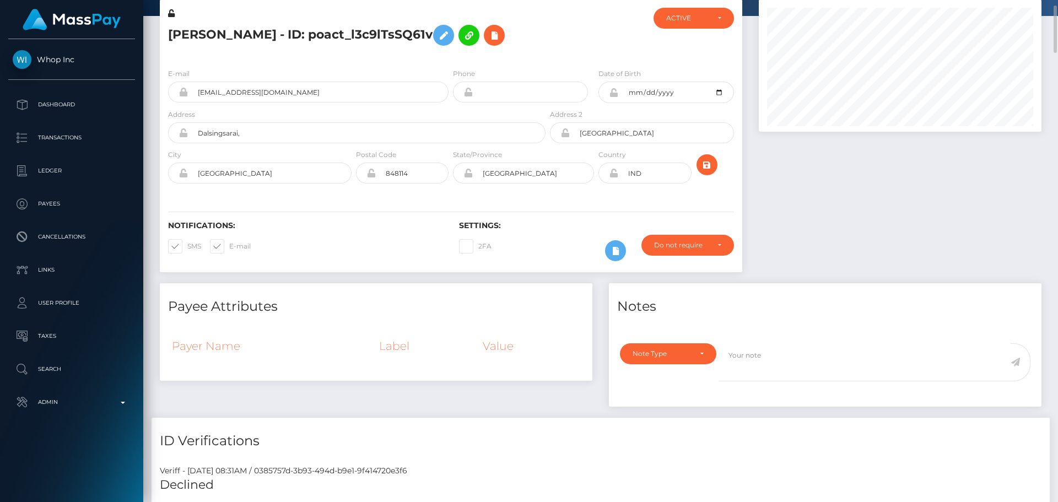
scroll to position [0, 0]
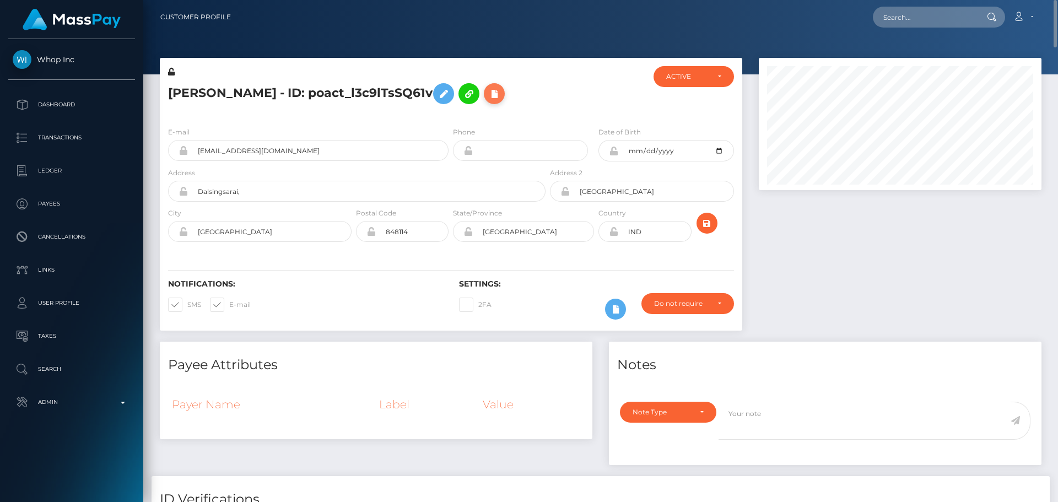
click at [501, 96] on icon at bounding box center [494, 94] width 13 height 14
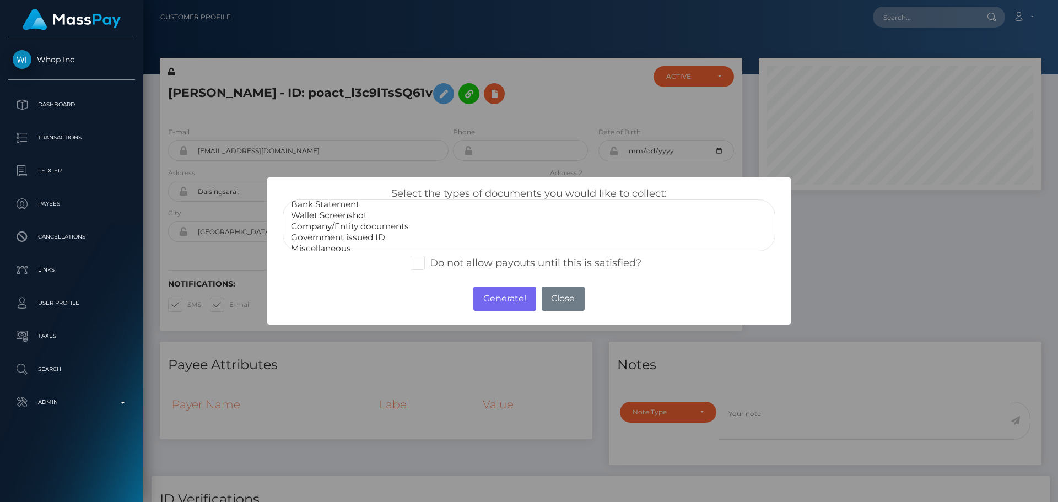
scroll to position [22, 0]
select select "Government issued ID"
click at [320, 230] on option "Government issued ID" at bounding box center [529, 230] width 478 height 11
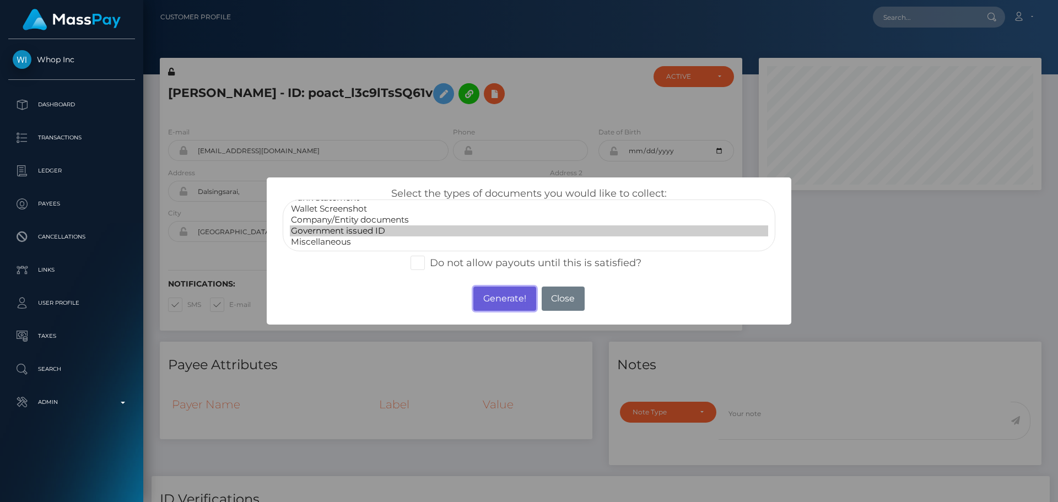
click at [502, 296] on button "Generate!" at bounding box center [504, 298] width 62 height 24
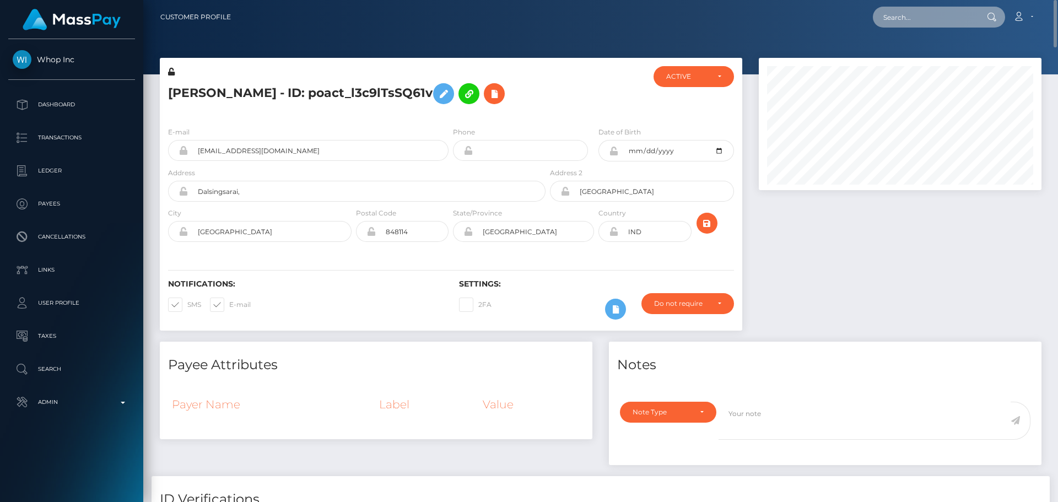
click at [906, 14] on input "text" at bounding box center [925, 17] width 104 height 21
paste input "poact_9ueJPASSytdt"
type input "poact_9ueJPASSytdt"
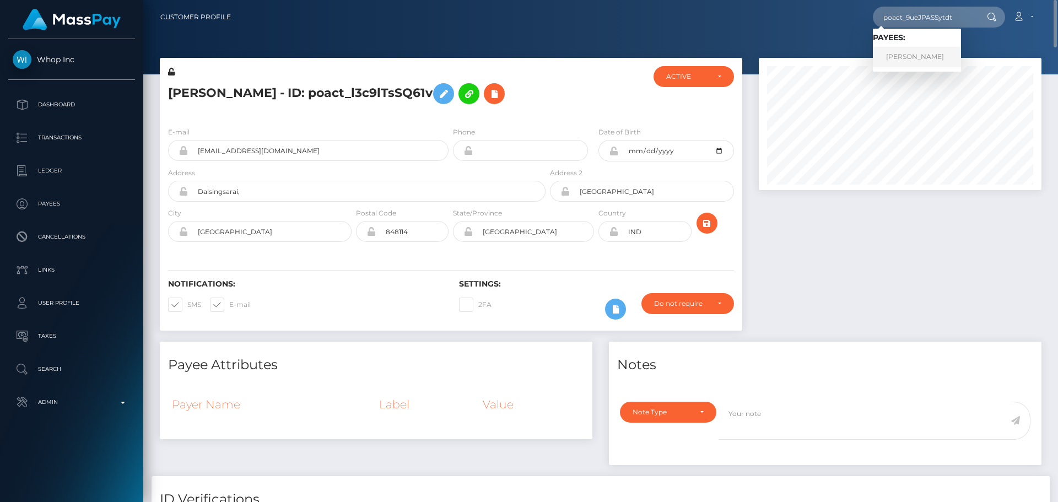
click at [905, 55] on link "ERAN W BLITZBLAU" at bounding box center [917, 57] width 88 height 20
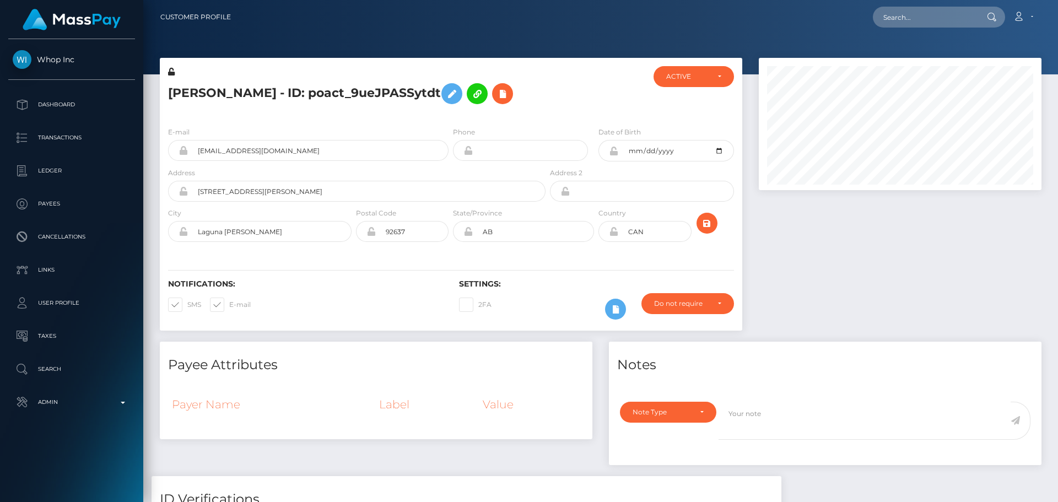
scroll to position [132, 283]
click at [442, 105] on h5 "ERAN W BLITZBLAU - ID: poact_9ueJPASSytdt" at bounding box center [353, 94] width 371 height 32
click at [441, 113] on div "ERAN W BLITZBLAU - ID: poact_9ueJPASSytdt" at bounding box center [354, 92] width 388 height 52
click at [449, 114] on div "ERAN W BLITZBLAU - ID: poact_9ueJPASSytdt" at bounding box center [354, 92] width 388 height 52
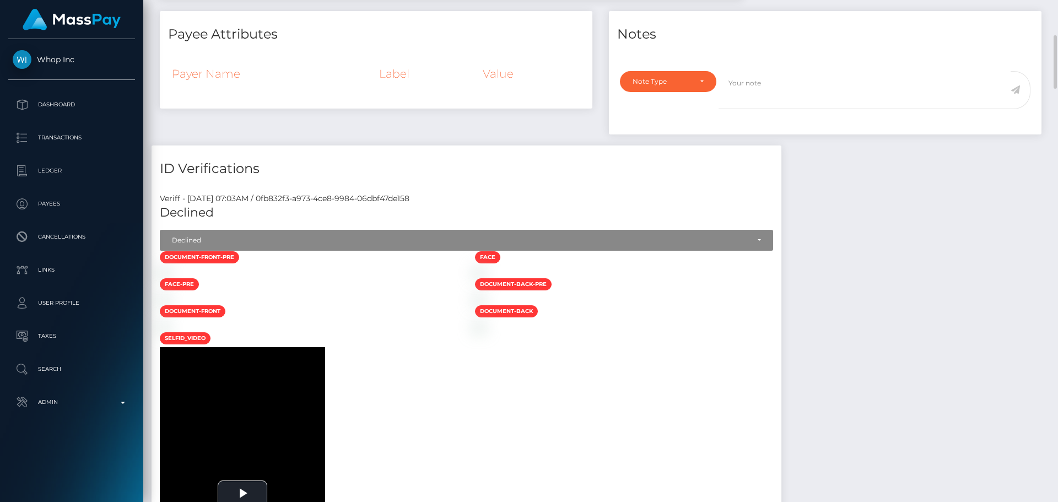
scroll to position [496, 0]
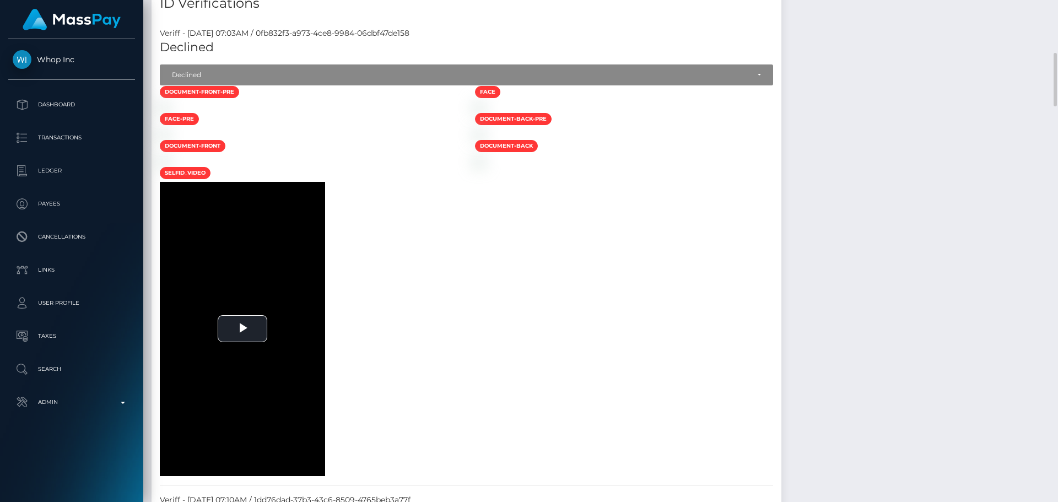
click at [446, 112] on div at bounding box center [309, 107] width 315 height 12
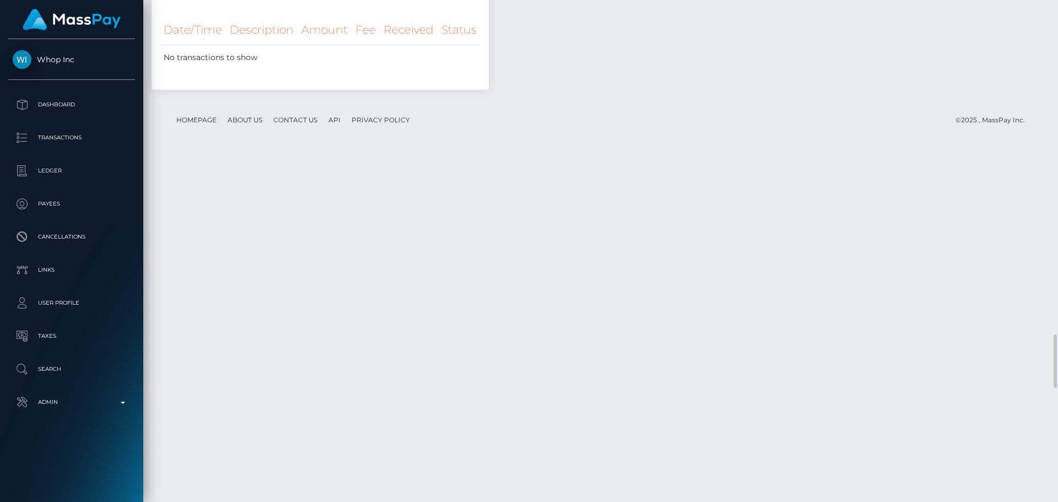
scroll to position [2094, 0]
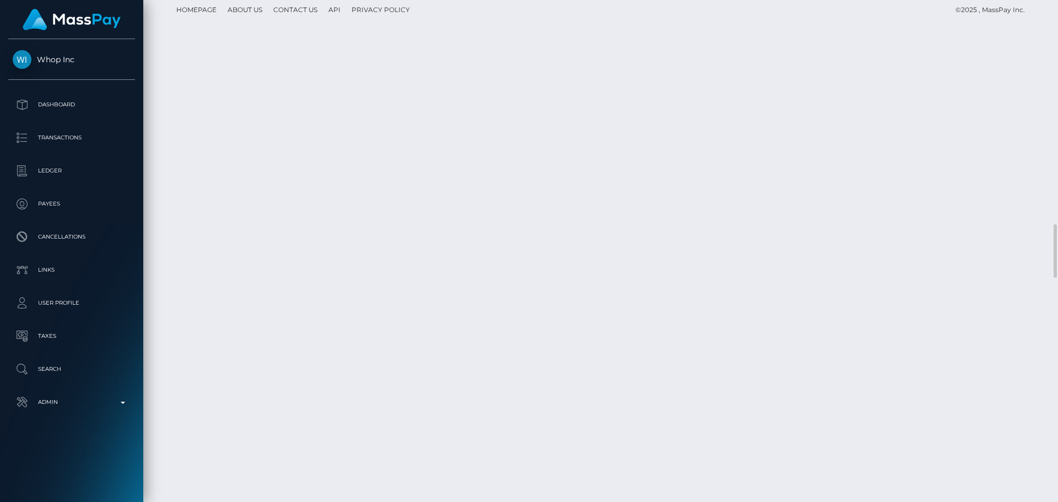
drag, startPoint x: 431, startPoint y: 304, endPoint x: 324, endPoint y: 284, distance: 108.6
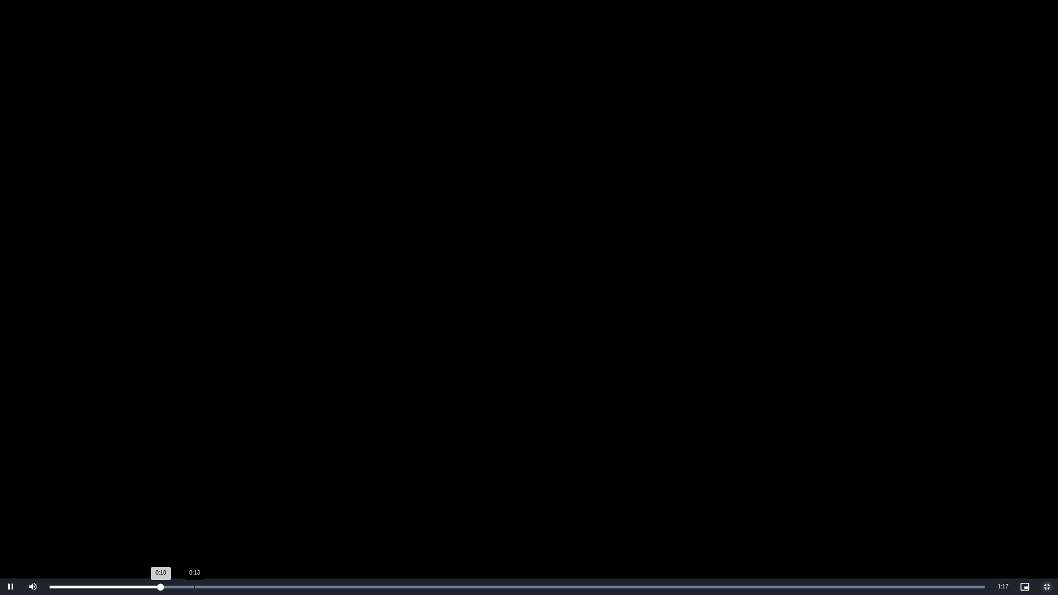
click at [194, 501] on div "0:13" at bounding box center [194, 587] width 1 height 3
click at [302, 501] on div "Loaded : 100.00% 0:23 0:17" at bounding box center [517, 587] width 935 height 3
click at [413, 501] on div "Loaded : 100.00% 0:33 0:24" at bounding box center [517, 586] width 946 height 17
click at [359, 501] on div "Loaded : 100.00% 0:28 0:35" at bounding box center [517, 586] width 946 height 17
click at [474, 501] on div "Loaded : 100.00% 0:39 0:30" at bounding box center [517, 586] width 946 height 17
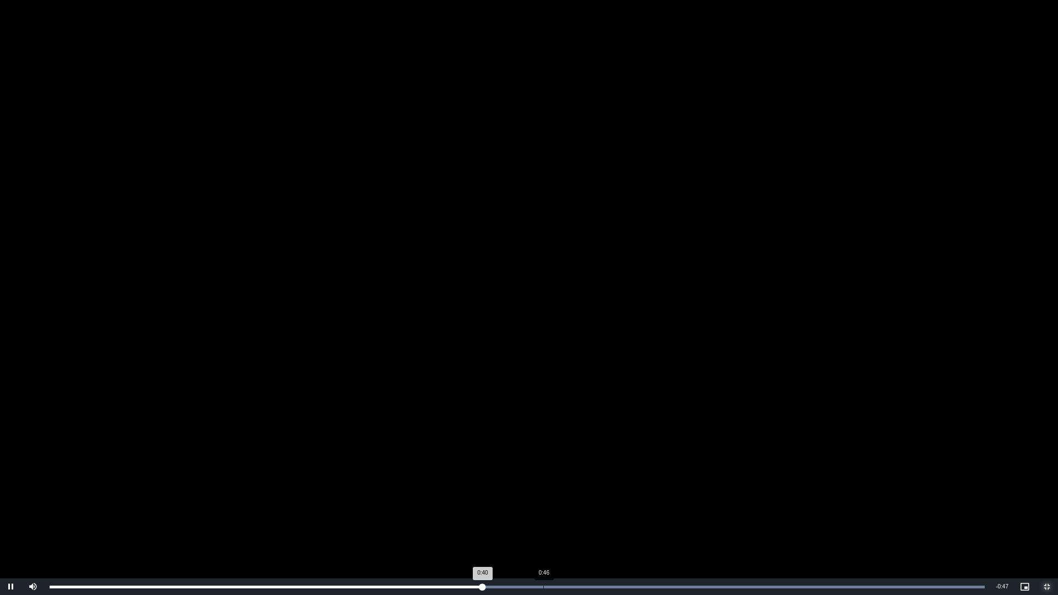
click at [544, 501] on div "0:46" at bounding box center [543, 587] width 1 height 3
click at [597, 501] on div "0:51" at bounding box center [597, 587] width 1 height 3
click at [651, 501] on div "Loaded : 100.00% 0:55 0:51" at bounding box center [517, 587] width 935 height 3
click at [727, 501] on div "Loaded : 100.00% 1:03 1:03" at bounding box center [517, 586] width 946 height 17
click at [778, 501] on div "Loaded : 100.00% 1:08 1:03" at bounding box center [517, 586] width 946 height 17
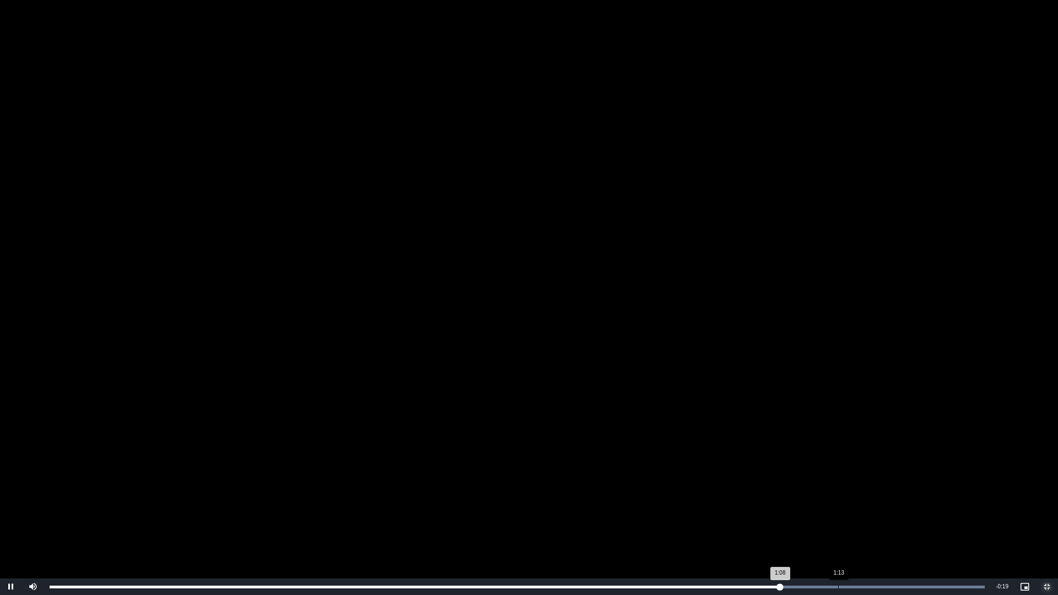
click at [843, 501] on div "Loaded : 100.00% 1:13 1:08" at bounding box center [517, 586] width 946 height 17
click at [886, 501] on div "Loaded : 100.00% 1:17 1:14" at bounding box center [517, 586] width 946 height 17
click at [938, 501] on div "Loaded : 100.00% 1:22 1:22" at bounding box center [517, 586] width 946 height 17
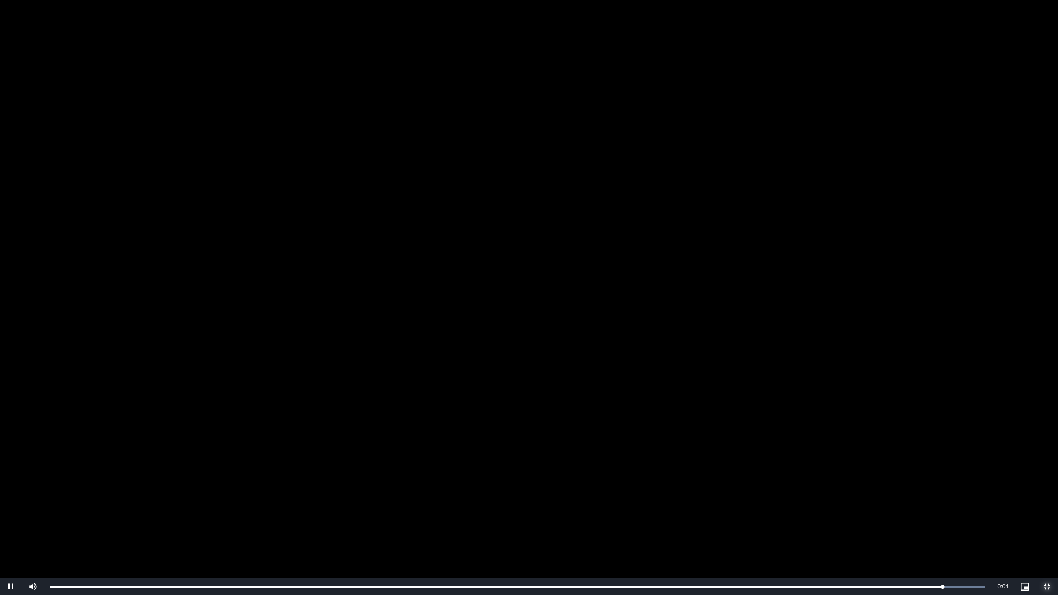
click at [1048, 501] on span "Video Player" at bounding box center [1047, 587] width 22 height 0
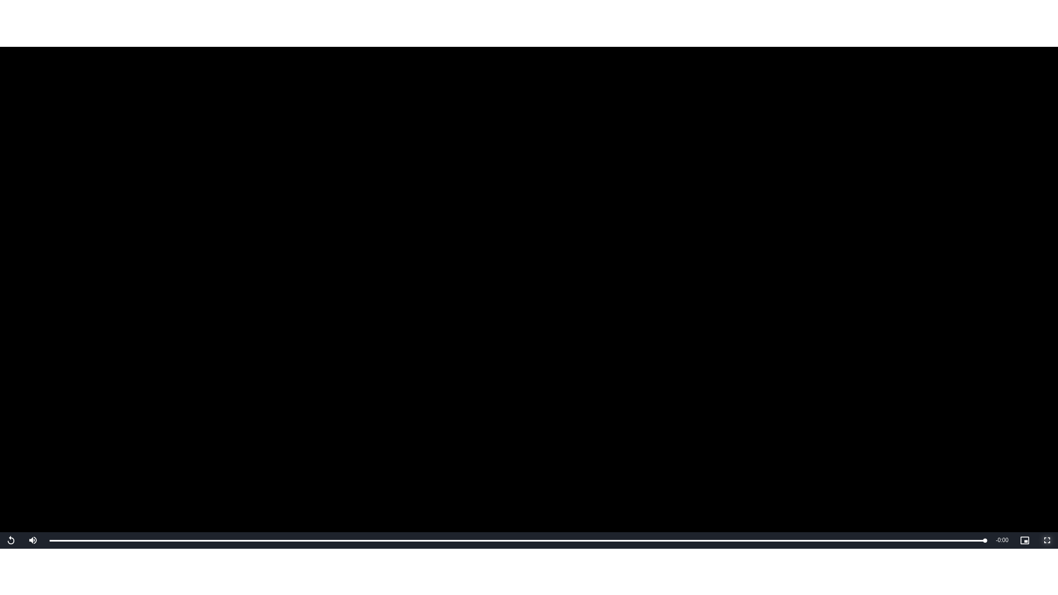
scroll to position [4022, 0]
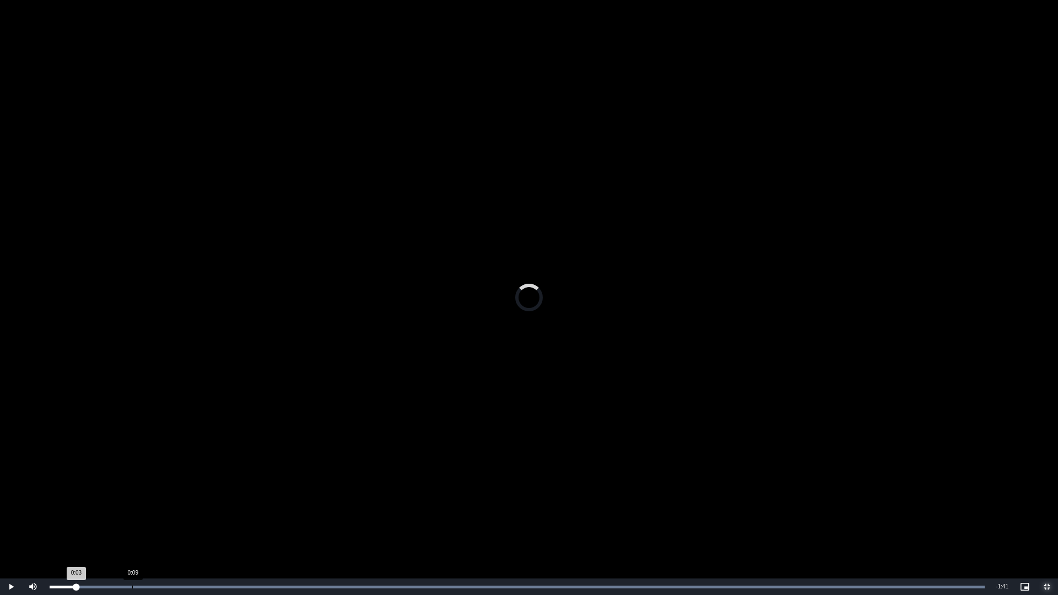
click at [132, 501] on div "Loaded : 100.00% 0:09 0:03" at bounding box center [517, 586] width 946 height 17
click at [250, 501] on div "Loaded : 100.00% 0:23 0:10" at bounding box center [517, 586] width 946 height 17
click at [316, 501] on div "Loaded : 100.00% 0:31 0:26" at bounding box center [517, 586] width 946 height 17
click at [382, 501] on div "Loaded : 100.00% 0:39 0:33" at bounding box center [517, 587] width 935 height 3
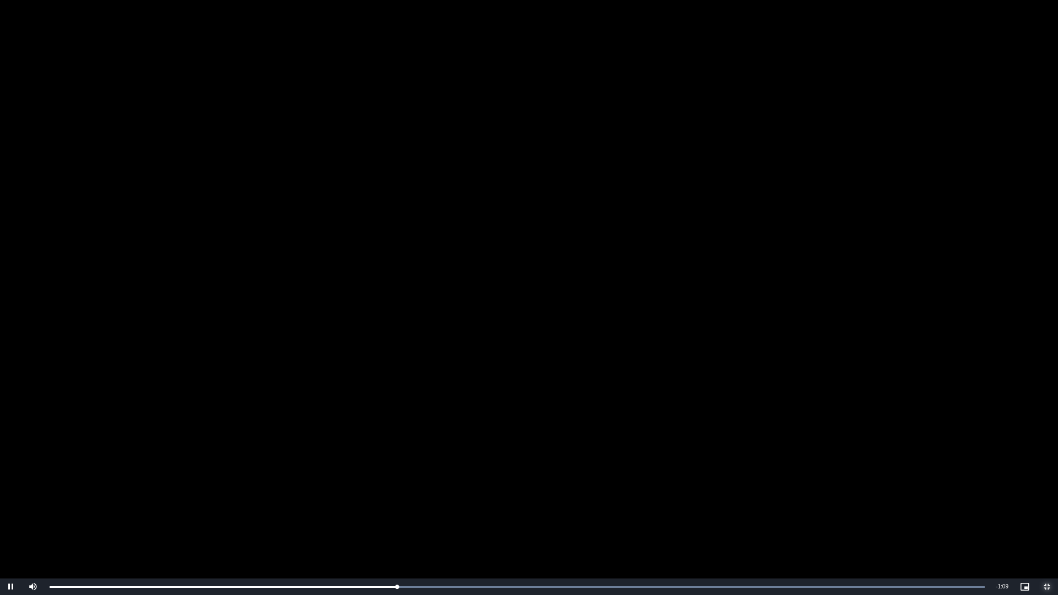
click at [1047, 501] on span "Video Player" at bounding box center [1047, 587] width 22 height 0
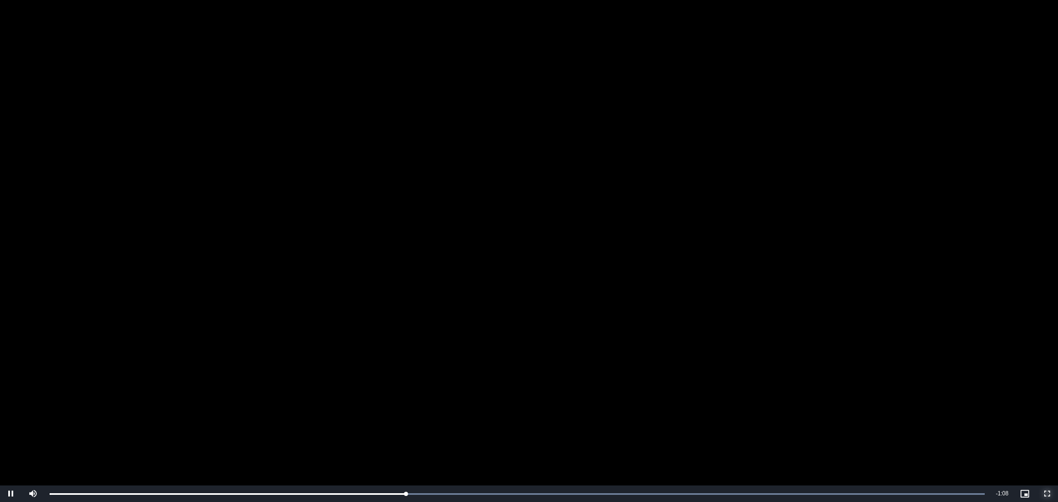
scroll to position [4039, 0]
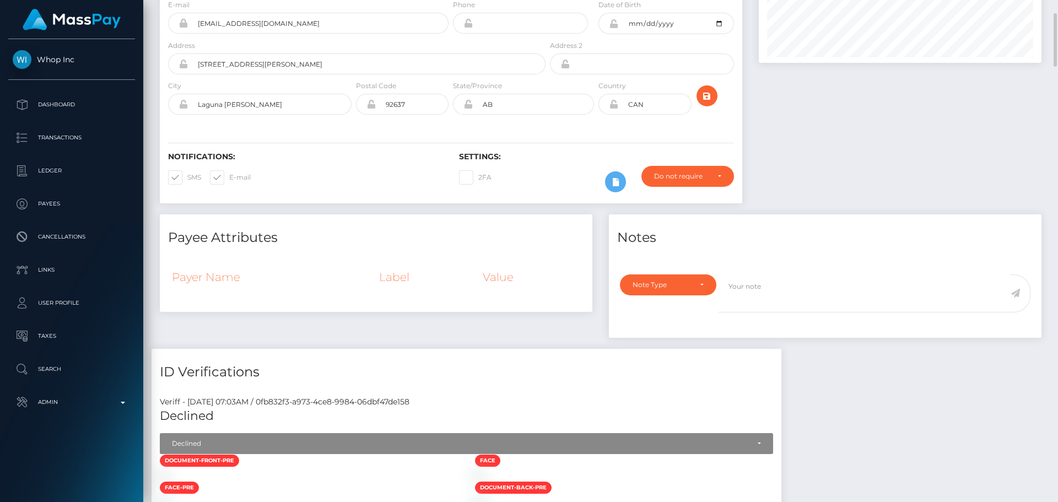
scroll to position [0, 0]
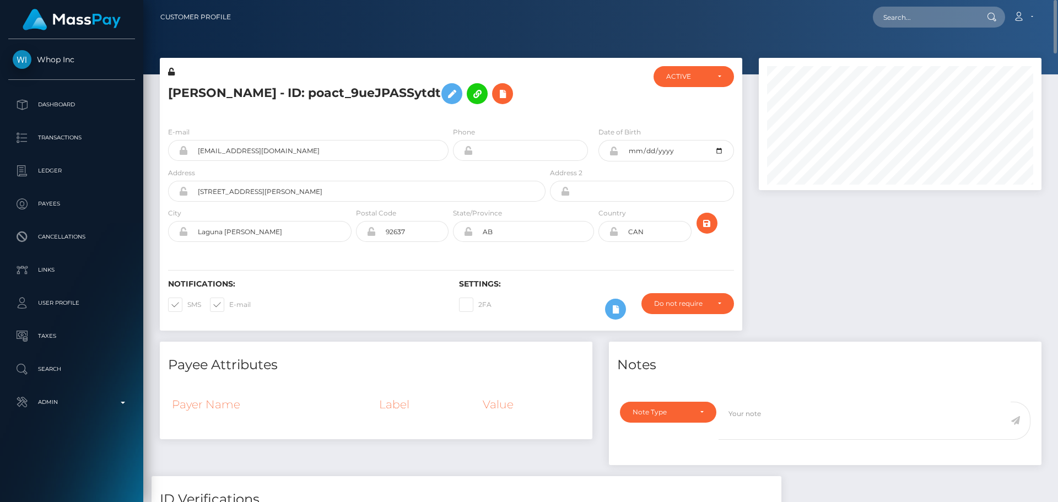
click at [179, 91] on h5 "ERAN W BLITZBLAU - ID: poact_9ueJPASSytdt" at bounding box center [353, 94] width 371 height 32
drag, startPoint x: 179, startPoint y: 91, endPoint x: 400, endPoint y: 89, distance: 220.9
click at [400, 89] on h5 "ERAN W BLITZBLAU - ID: poact_9ueJPASSytdt" at bounding box center [353, 94] width 371 height 32
copy h5 "ERAN W BLITZBLAU - ID: poact_9ueJPASSytdt"
click at [553, 105] on div at bounding box center [596, 92] width 97 height 52
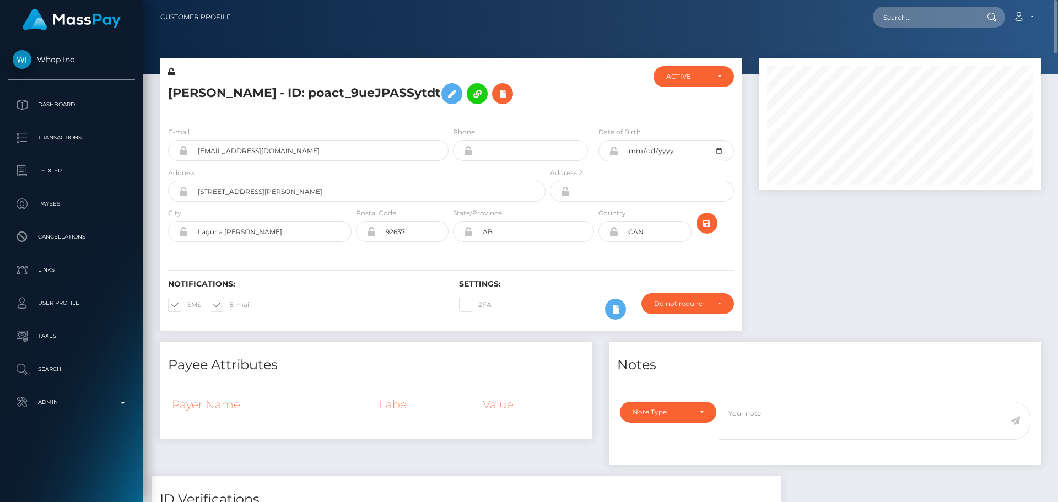
click at [451, 115] on div "ERAN W BLITZBLAU - ID: poact_9ueJPASSytdt" at bounding box center [354, 92] width 388 height 52
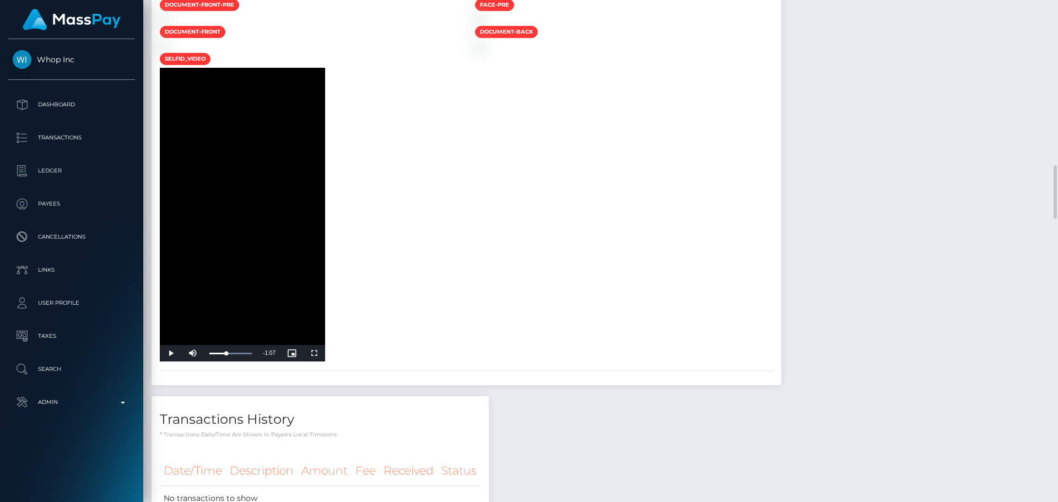
scroll to position [1488, 0]
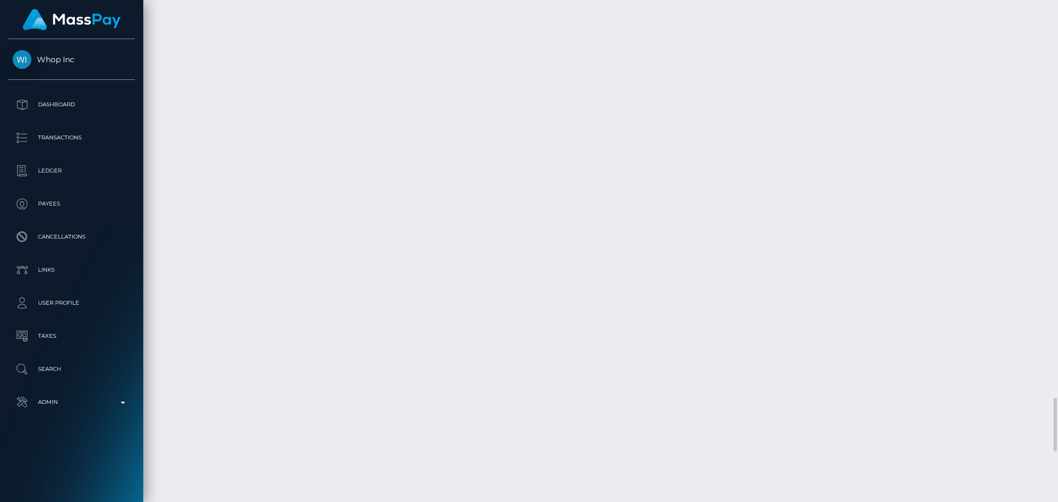
scroll to position [3195, 0]
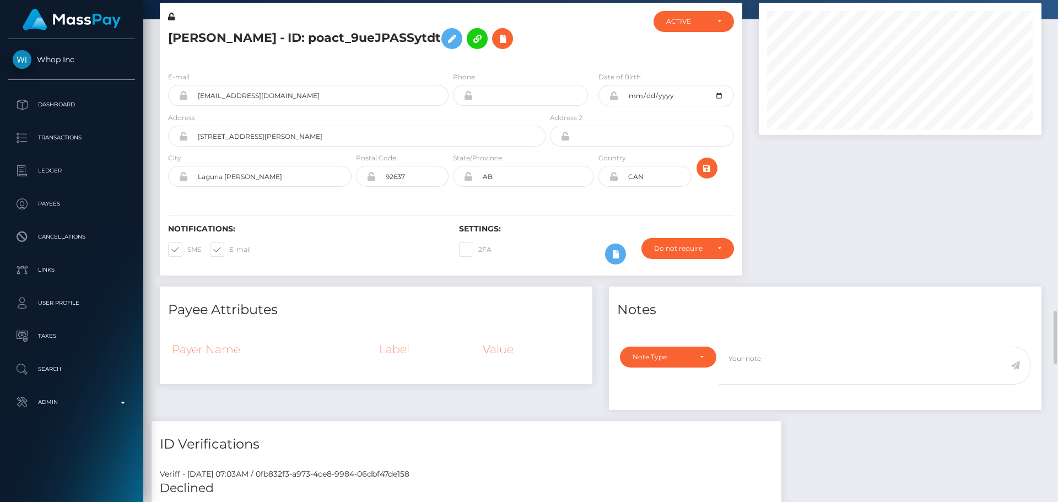
scroll to position [0, 0]
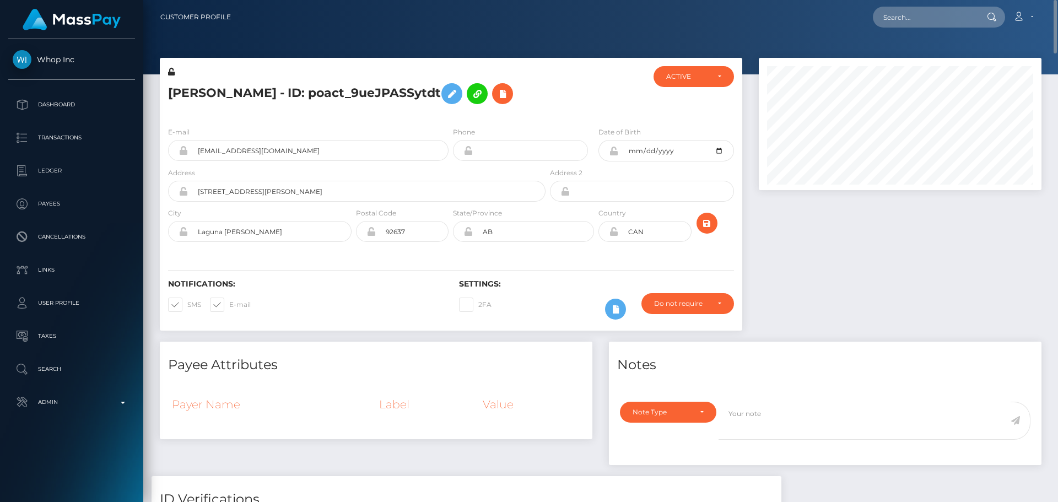
click at [578, 100] on div at bounding box center [596, 92] width 97 height 52
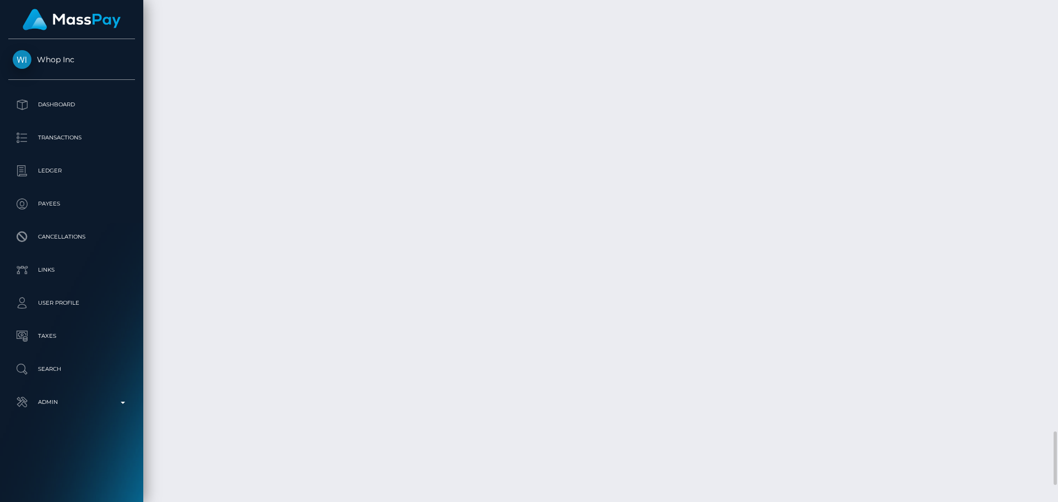
scroll to position [4132, 0]
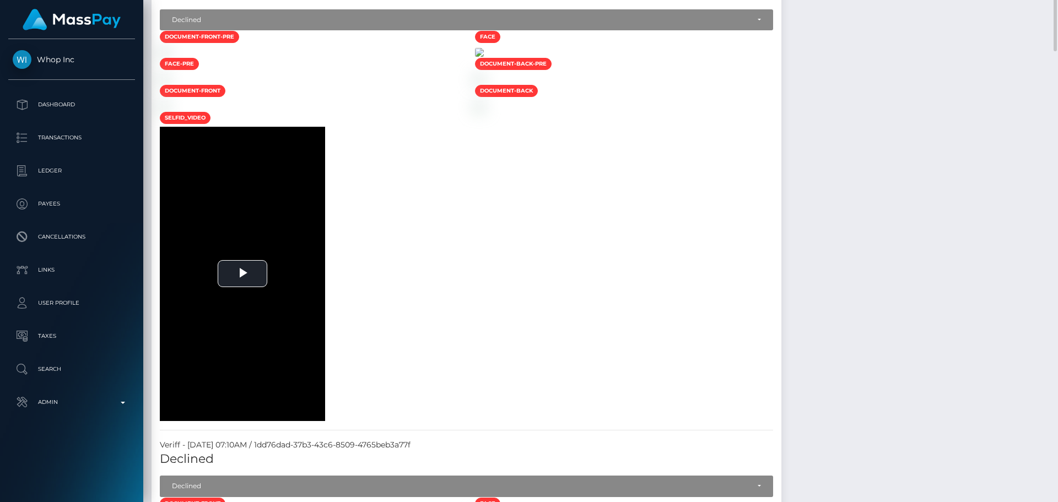
scroll to position [496, 0]
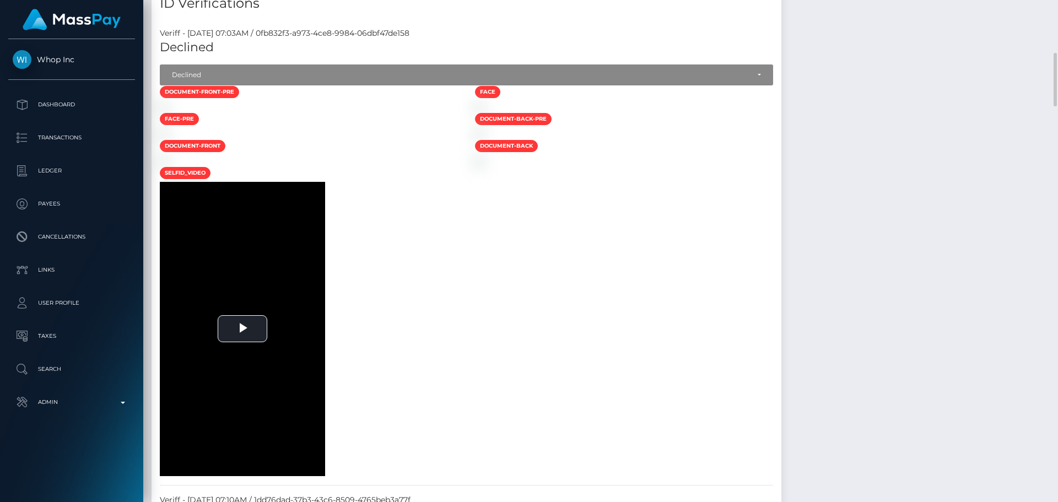
click at [383, 112] on div at bounding box center [309, 107] width 315 height 12
click at [386, 112] on div at bounding box center [309, 107] width 315 height 12
click at [467, 112] on div at bounding box center [309, 107] width 315 height 12
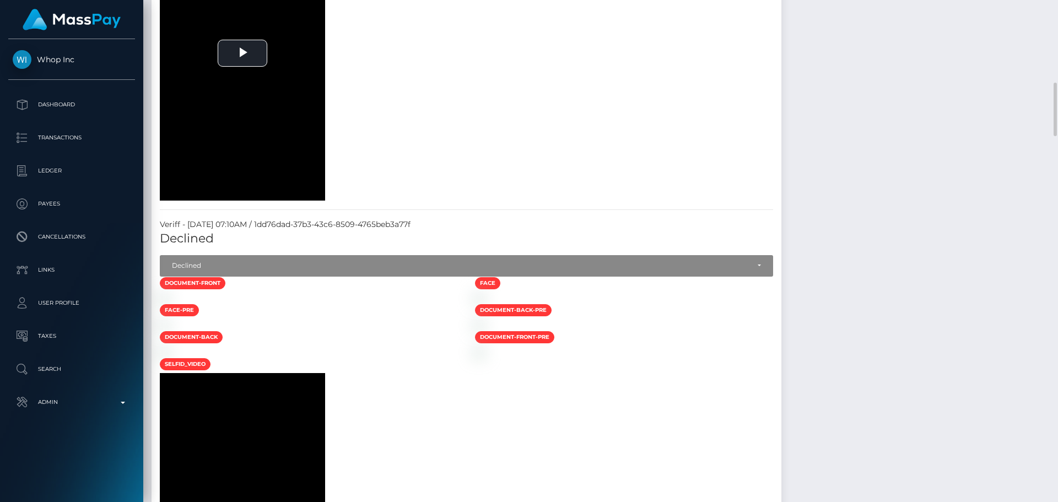
scroll to position [826, 0]
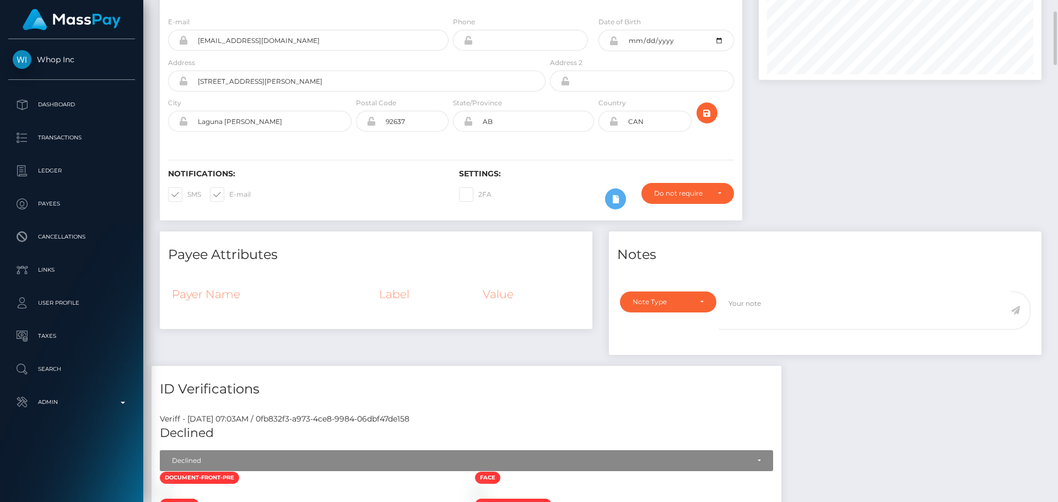
scroll to position [0, 0]
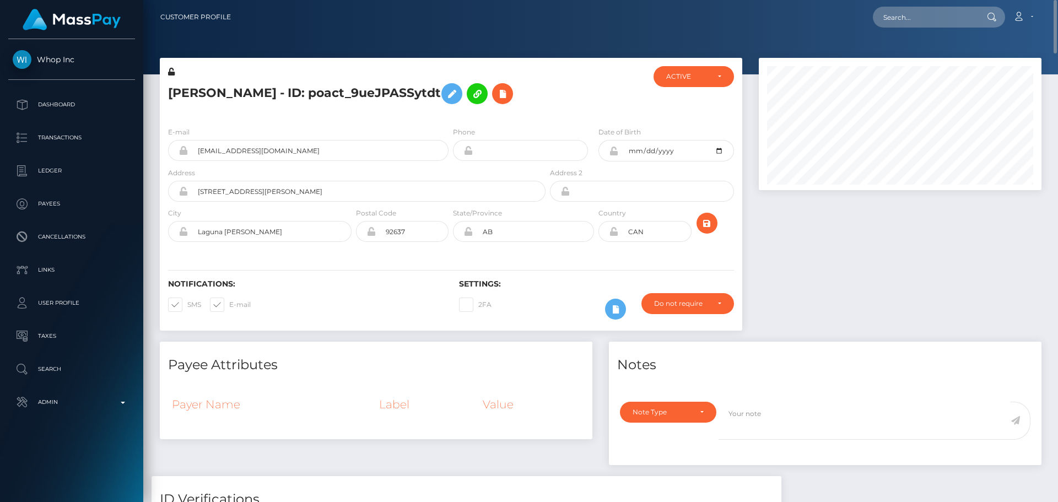
click at [515, 299] on div "2FA" at bounding box center [523, 309] width 145 height 32
click at [451, 248] on div "E-mail usaalphaandrew@gmail.com Phone 1972-10-08" at bounding box center [451, 185] width 582 height 135
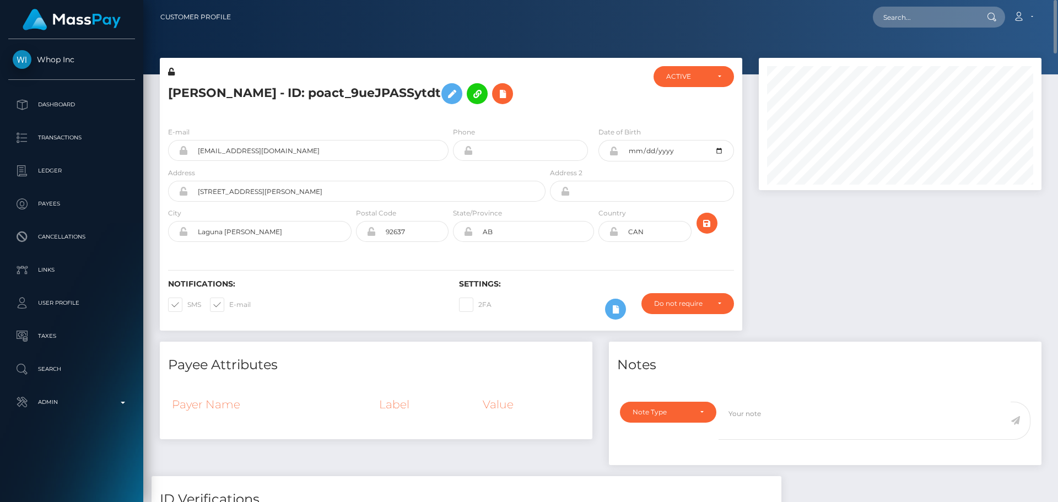
click at [451, 248] on div "E-mail usaalphaandrew@gmail.com Phone 1972-10-08" at bounding box center [451, 185] width 582 height 135
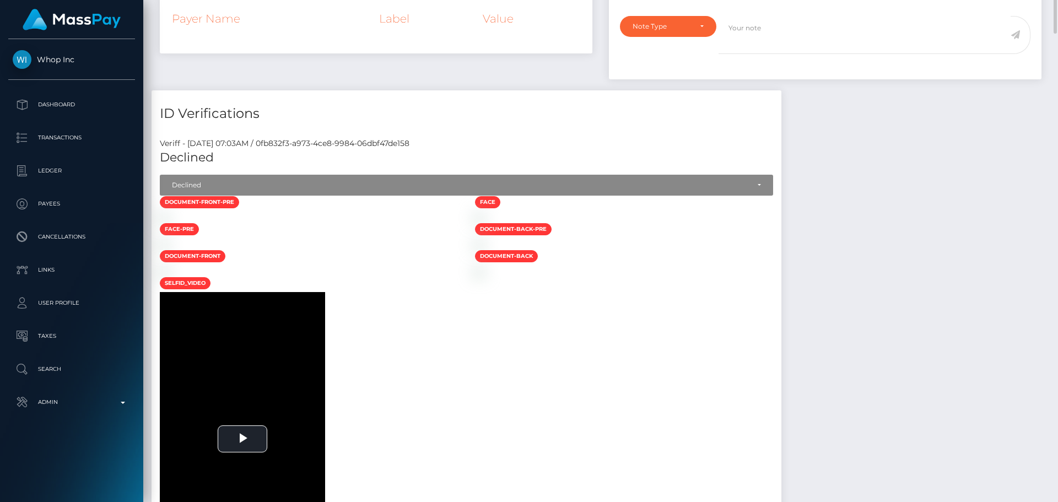
scroll to position [496, 0]
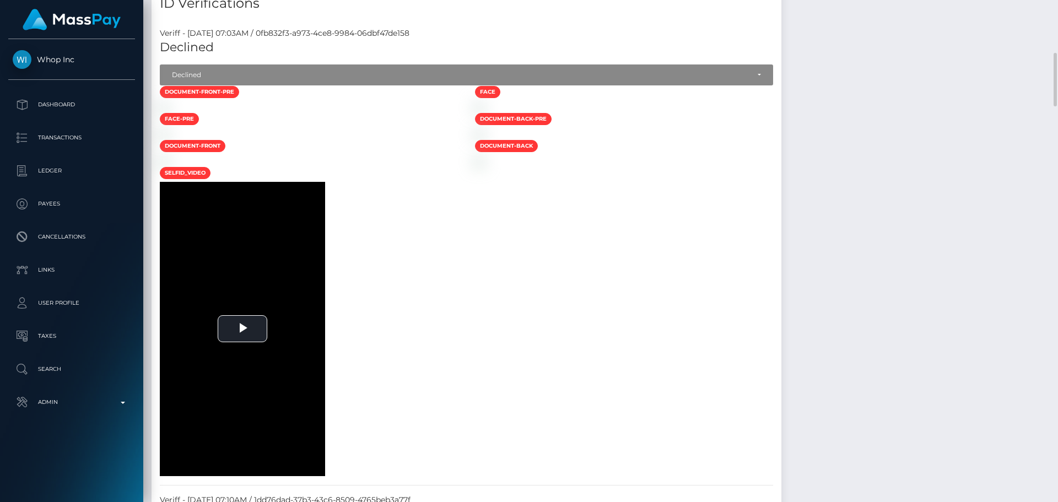
click at [467, 112] on div at bounding box center [309, 107] width 315 height 12
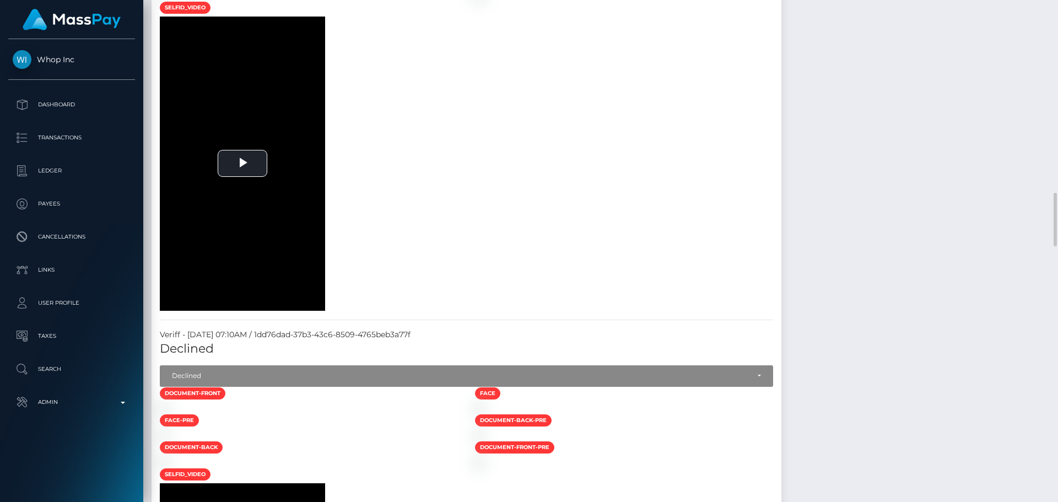
scroll to position [551, 0]
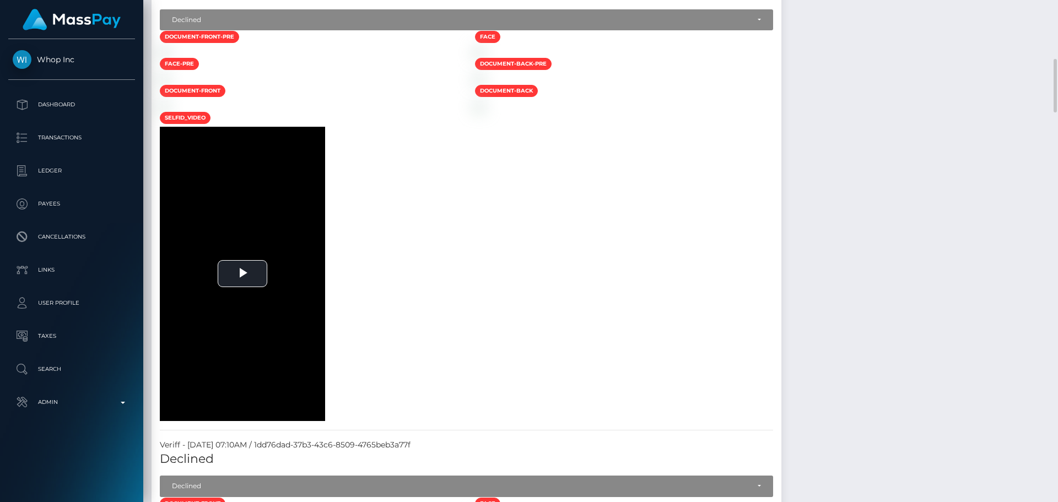
click at [405, 57] on div at bounding box center [309, 52] width 315 height 12
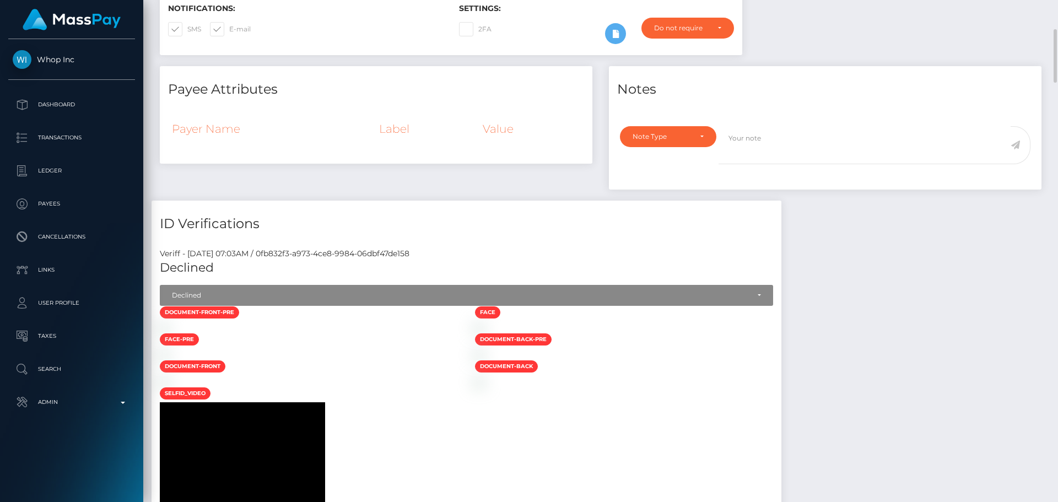
scroll to position [0, 0]
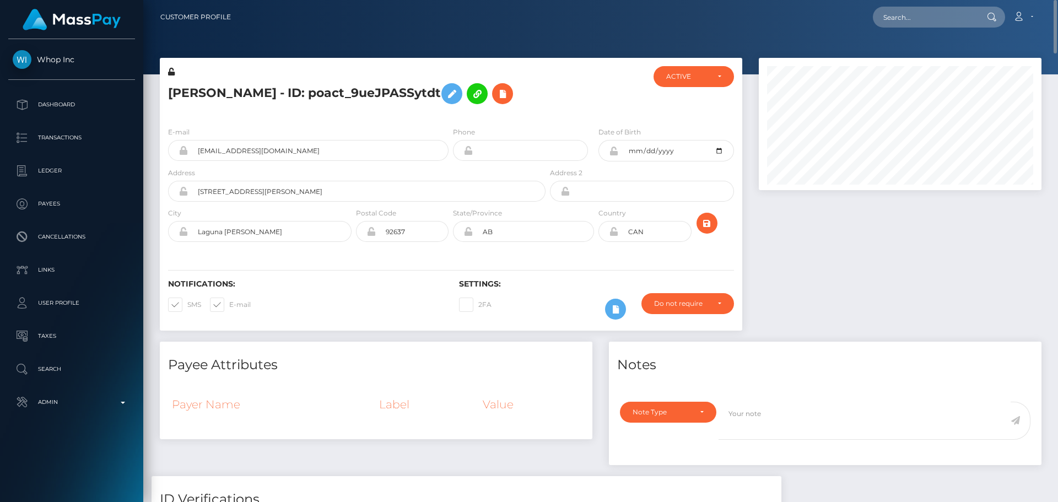
click at [450, 116] on div "ERAN W BLITZBLAU - ID: poact_9ueJPASSytdt" at bounding box center [354, 92] width 388 height 52
click at [451, 117] on div "ERAN W BLITZBLAU - ID: poact_9ueJPASSytdt" at bounding box center [354, 92] width 388 height 52
click at [452, 115] on div "ERAN W BLITZBLAU - ID: poact_9ueJPASSytdt" at bounding box center [354, 92] width 388 height 52
click at [450, 115] on div "ERAN W BLITZBLAU - ID: poact_9ueJPASSytdt" at bounding box center [354, 92] width 388 height 52
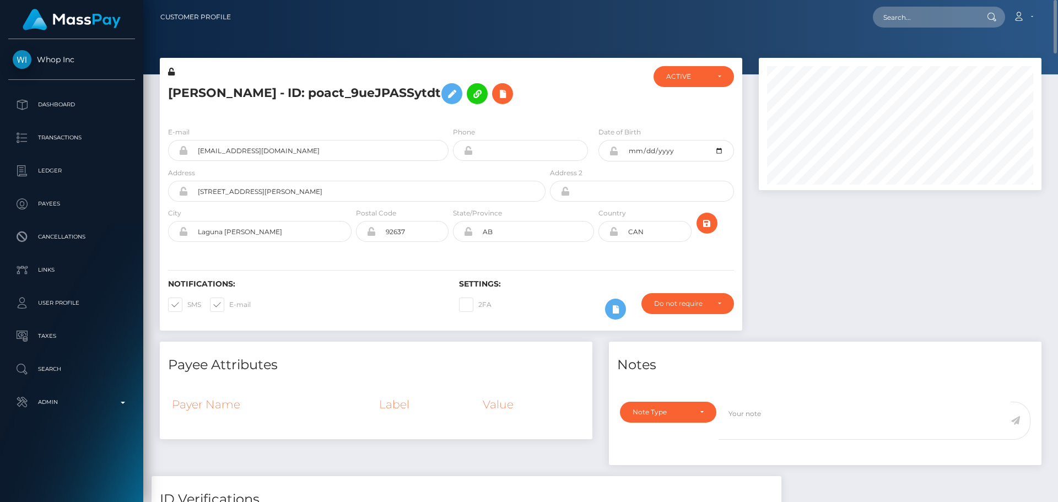
click at [453, 250] on div "E-mail usaalphaandrew@gmail.com Phone 1972-10-08" at bounding box center [451, 185] width 582 height 135
click at [514, 116] on div "ERAN W BLITZBLAU - ID: poact_9ueJPASSytdt" at bounding box center [354, 92] width 388 height 52
click at [512, 120] on div "E-mail usaalphaandrew@gmail.com Phone 1972-10-08" at bounding box center [451, 185] width 582 height 135
click at [358, 255] on div "Notifications: SMS E-mail Settings: 2FA" at bounding box center [451, 292] width 582 height 78
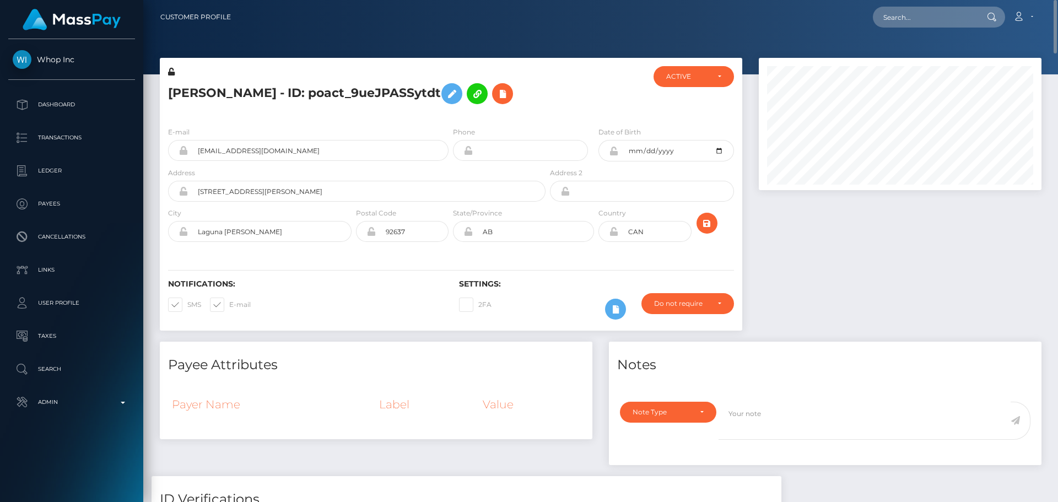
click at [354, 251] on div "E-mail usaalphaandrew@gmail.com Phone 1972-10-08" at bounding box center [451, 185] width 582 height 135
click at [299, 193] on input "566 Avenida Sevilla unit a, Laguna Woods, CA, USA" at bounding box center [367, 191] width 358 height 21
drag, startPoint x: 299, startPoint y: 193, endPoint x: 315, endPoint y: 193, distance: 15.4
click at [315, 193] on input "566 Avenida Sevilla unit a, Laguna Woods, CA, USA" at bounding box center [367, 191] width 358 height 21
click at [447, 112] on div "ERAN W BLITZBLAU - ID: poact_9ueJPASSytdt" at bounding box center [354, 92] width 388 height 52
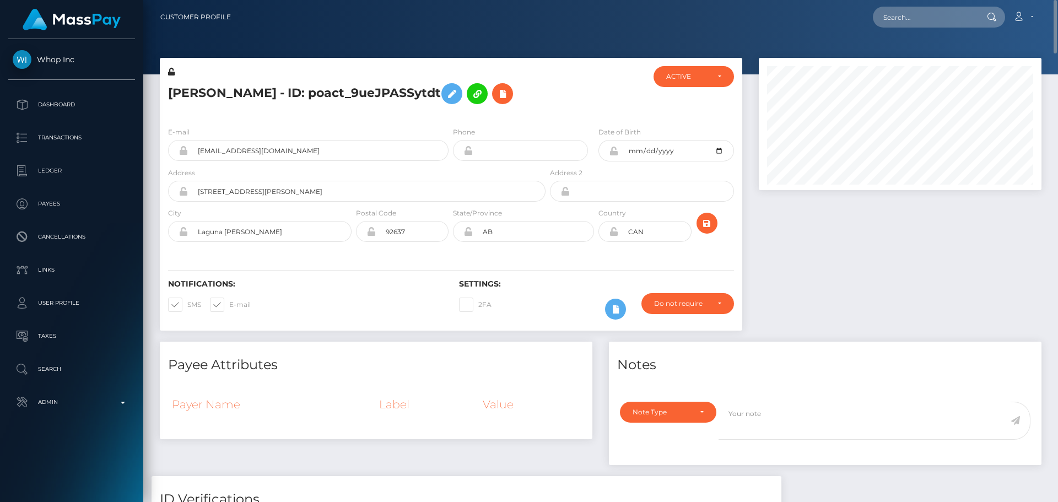
click at [448, 116] on div "ERAN W BLITZBLAU - ID: poact_9ueJPASSytdt" at bounding box center [354, 92] width 388 height 52
click at [450, 115] on div "ERAN W BLITZBLAU - ID: poact_9ueJPASSytdt" at bounding box center [354, 92] width 388 height 52
click at [705, 306] on div "Do not require" at bounding box center [681, 303] width 55 height 9
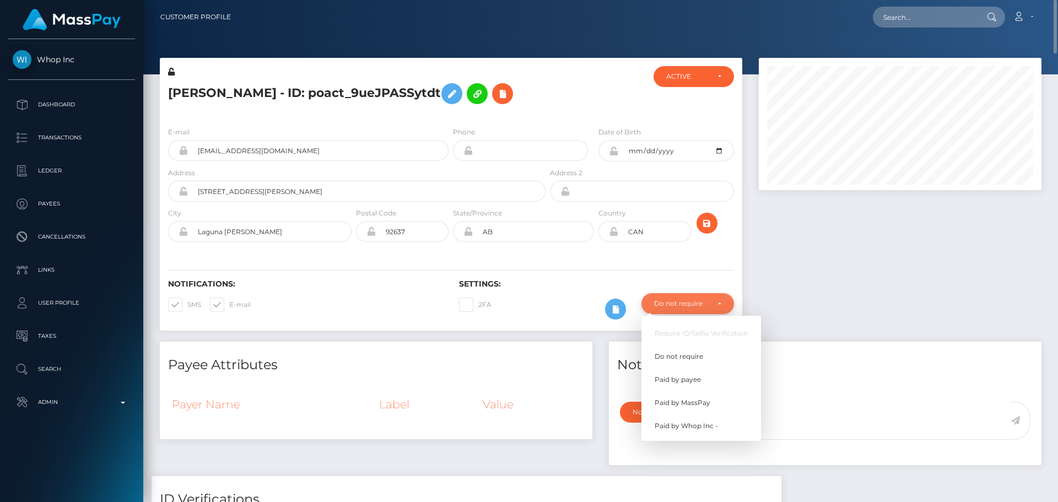
scroll to position [132, 283]
click at [565, 251] on div "E-mail usaalphaandrew@gmail.com Phone 1972-10-08" at bounding box center [451, 185] width 582 height 135
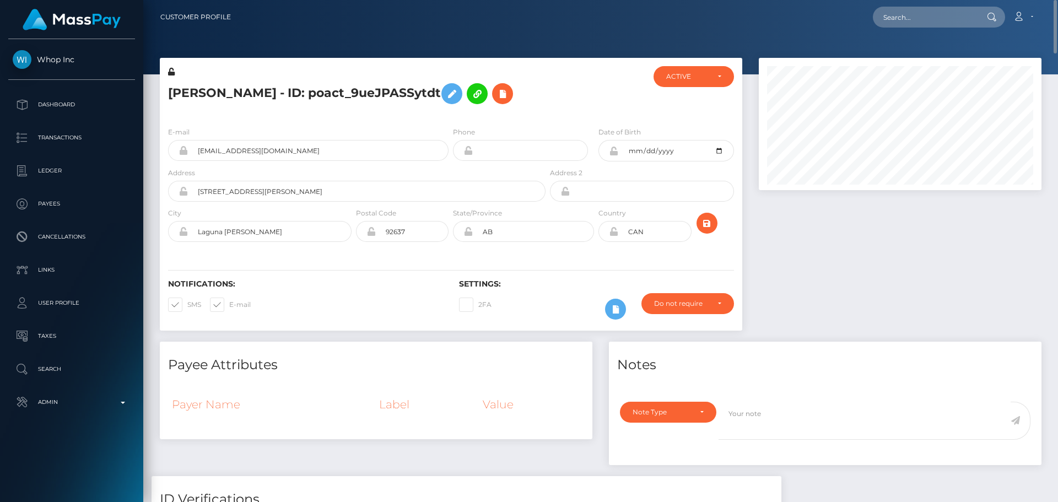
click at [451, 247] on div "E-mail usaalphaandrew@gmail.com Phone 1972-10-08" at bounding box center [451, 185] width 582 height 135
click at [576, 117] on div at bounding box center [596, 92] width 97 height 52
click at [688, 310] on div "Do not require" at bounding box center [687, 303] width 93 height 21
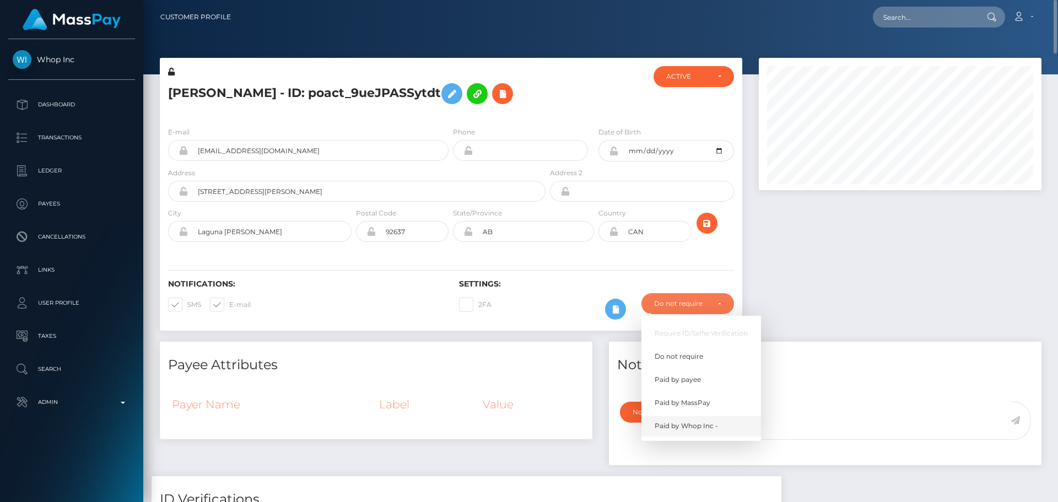
click at [700, 428] on span "Paid by Whop Inc -" at bounding box center [686, 426] width 63 height 10
select select "338"
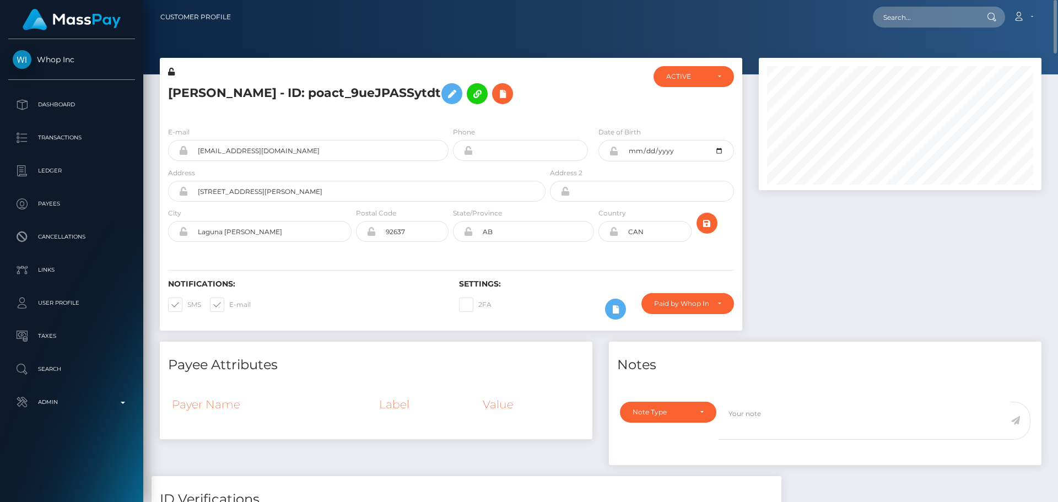
click at [451, 114] on div "ERAN W BLITZBLAU - ID: poact_9ueJPASSytdt" at bounding box center [354, 92] width 388 height 52
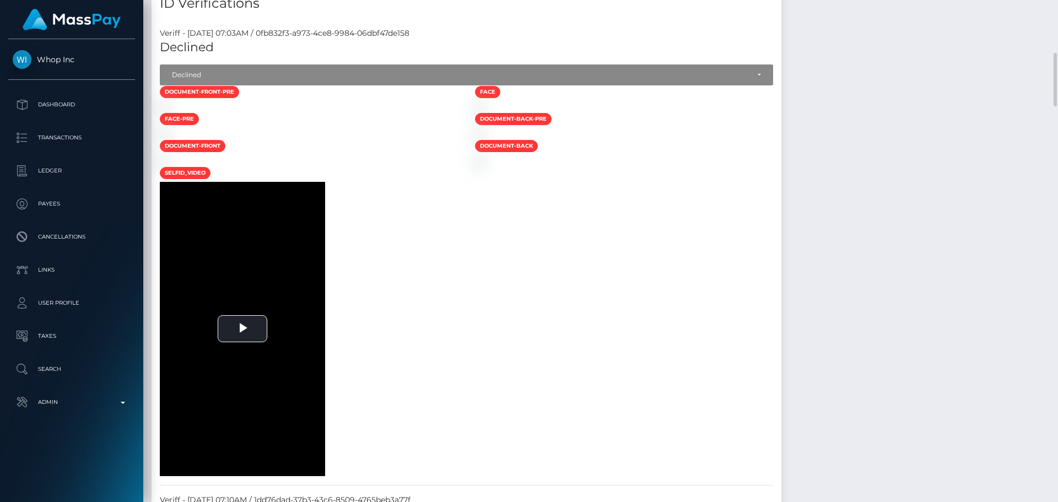
scroll to position [386, 0]
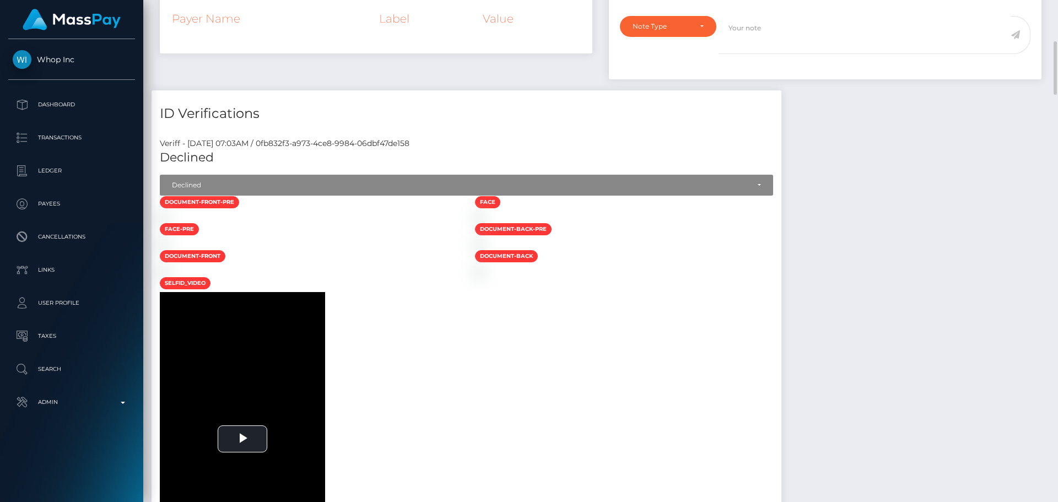
click at [190, 156] on h5 "Declined" at bounding box center [466, 157] width 613 height 17
drag, startPoint x: 190, startPoint y: 156, endPoint x: 421, endPoint y: 153, distance: 232.0
click at [421, 153] on h5 "Declined" at bounding box center [466, 157] width 613 height 17
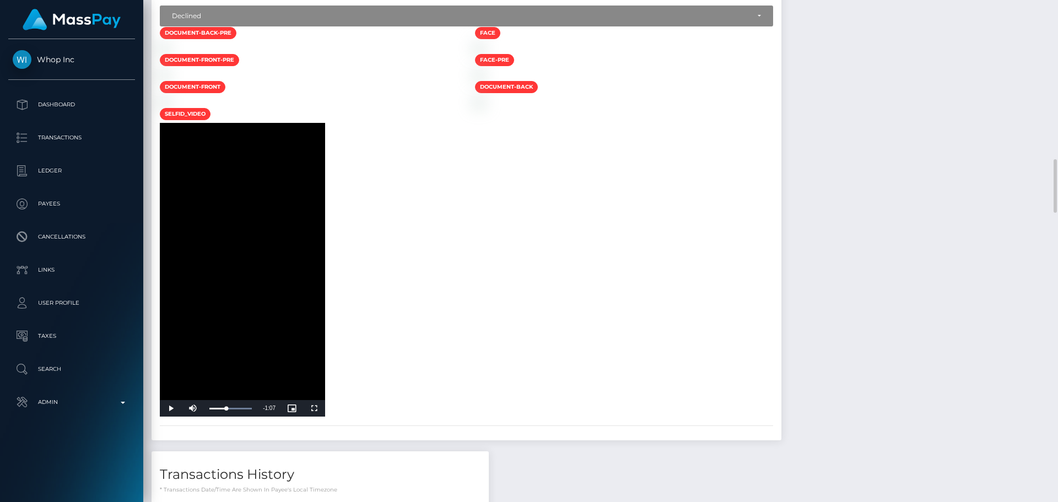
scroll to position [1543, 0]
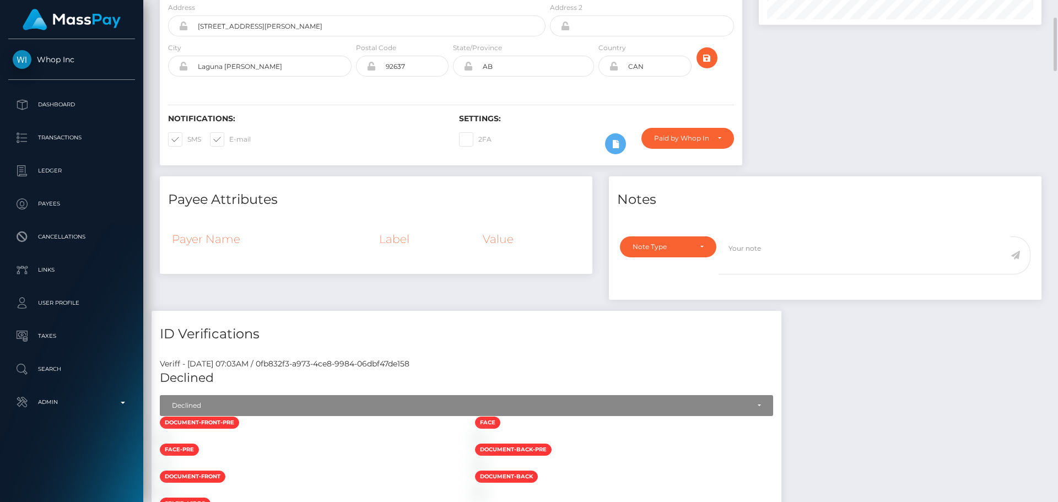
scroll to position [0, 0]
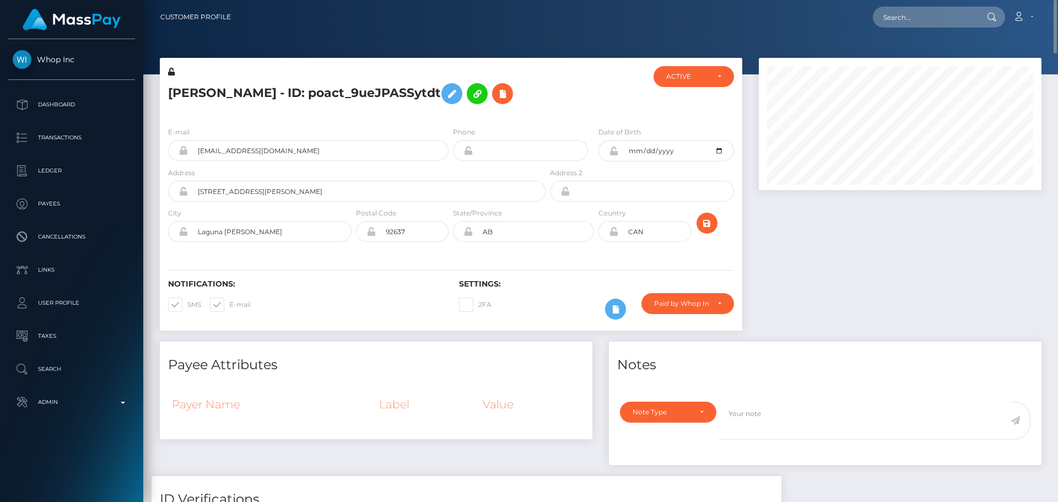
click at [364, 123] on div "E-mail usaalphaandrew@gmail.com Phone 1972-10-08" at bounding box center [451, 185] width 582 height 135
click at [348, 90] on h5 "ERAN W BLITZBLAU - ID: poact_9ueJPASSytdt" at bounding box center [353, 94] width 371 height 32
copy h5 "ERAN W BLITZBLAU - ID: poact_9ueJPASSytdt"
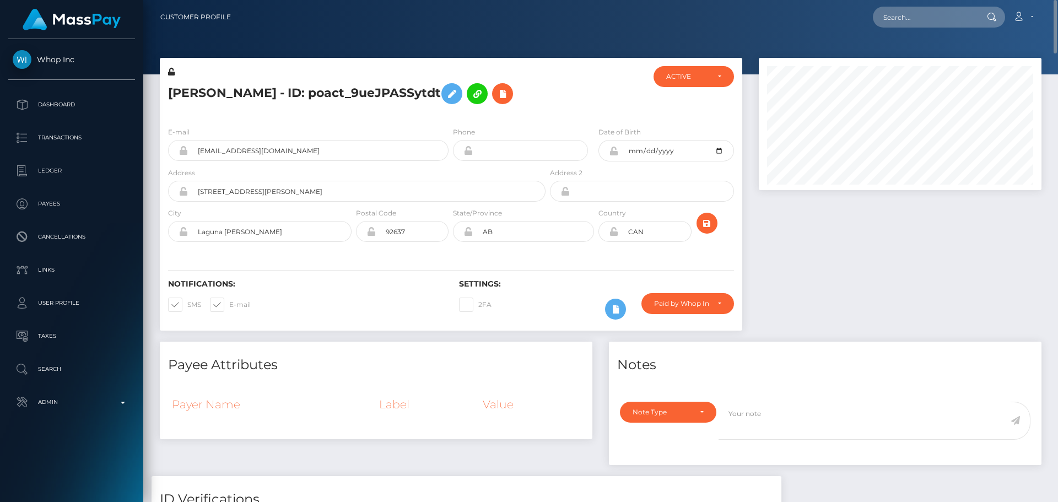
click at [522, 261] on div "Notifications: SMS E-mail Settings: 2FA" at bounding box center [451, 292] width 582 height 78
click at [822, 248] on div at bounding box center [899, 200] width 299 height 284
click at [585, 112] on div at bounding box center [596, 92] width 97 height 52
click at [906, 23] on input "text" at bounding box center [925, 17] width 104 height 21
paste input "poact_bv6dlZNiOFGj"
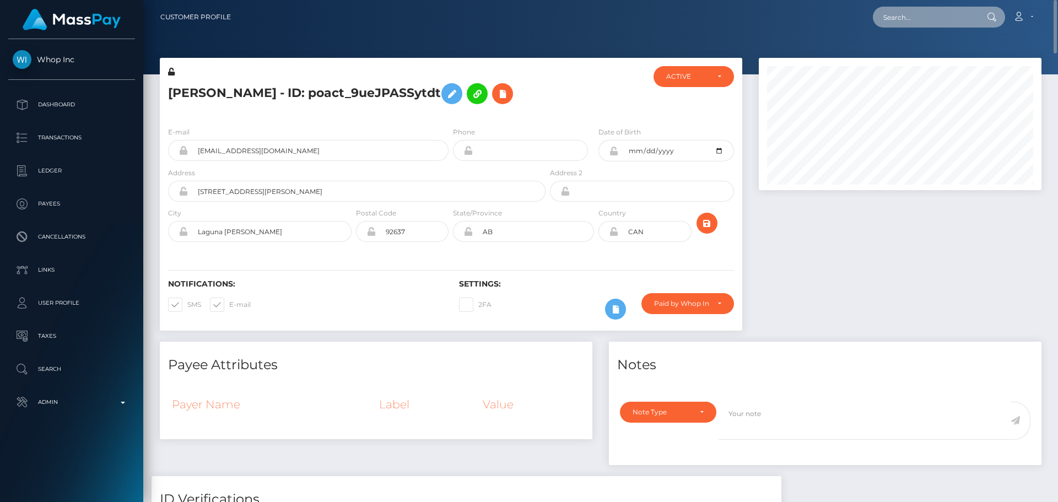
type input "poact_bv6dlZNiOFGj"
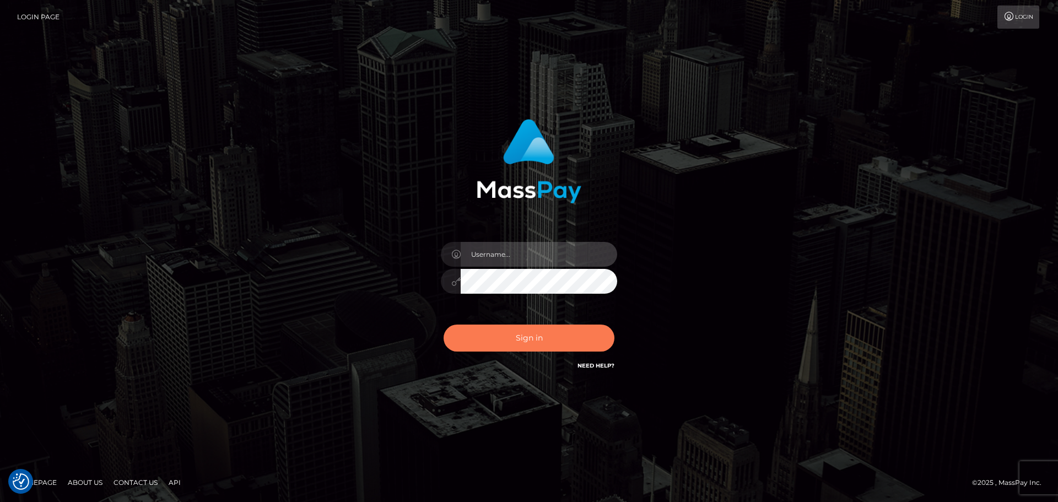
type input "[DOMAIN_NAME]"
click at [534, 334] on button "Sign in" at bounding box center [529, 338] width 171 height 27
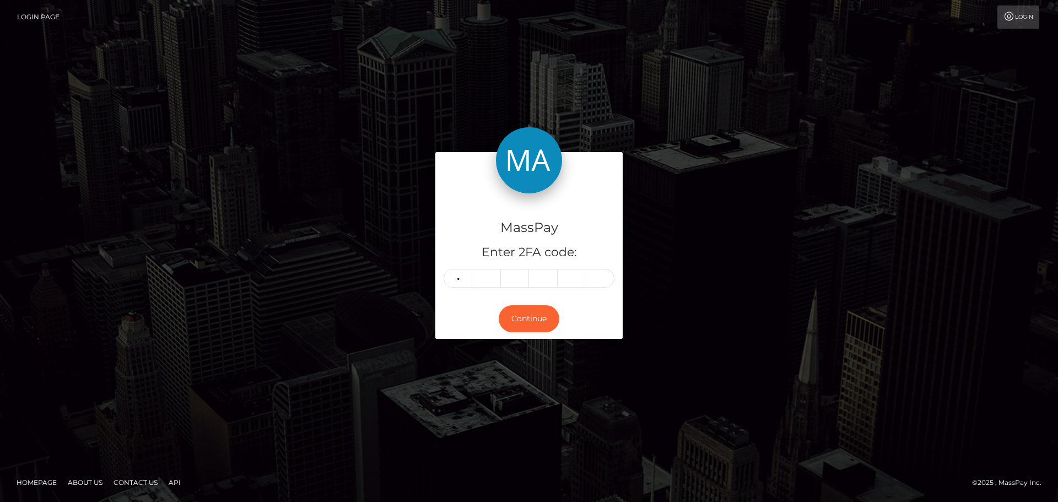
type input "9"
type input "0"
type input "4"
type input "7"
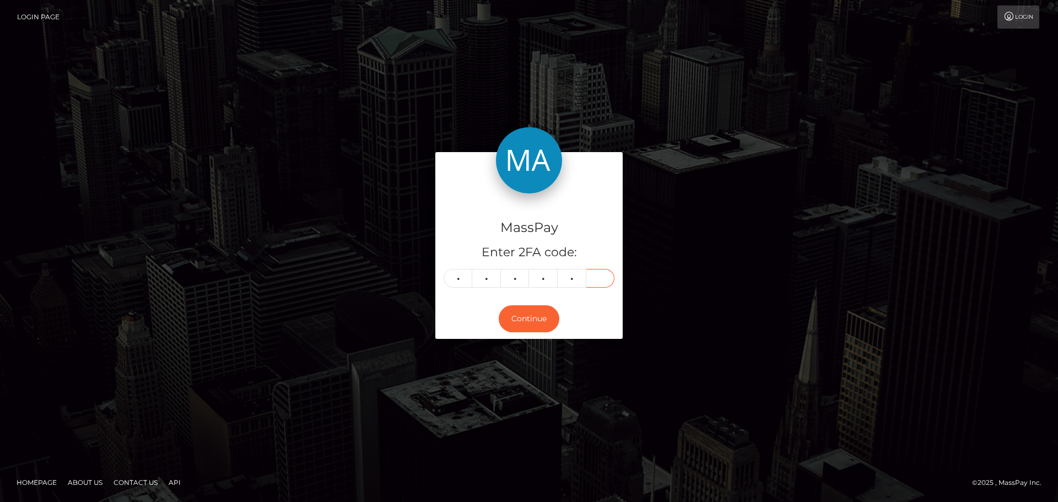
type input "9"
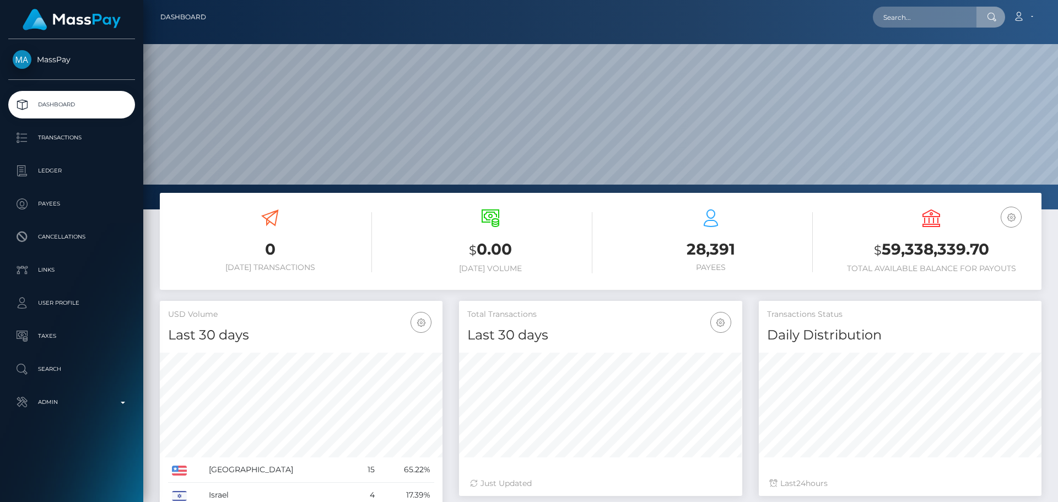
click at [940, 18] on input "text" at bounding box center [925, 17] width 104 height 21
type input "poact_bv6dlZNiOFGj"
click at [920, 58] on link "子[PERSON_NAME]" at bounding box center [918, 57] width 91 height 20
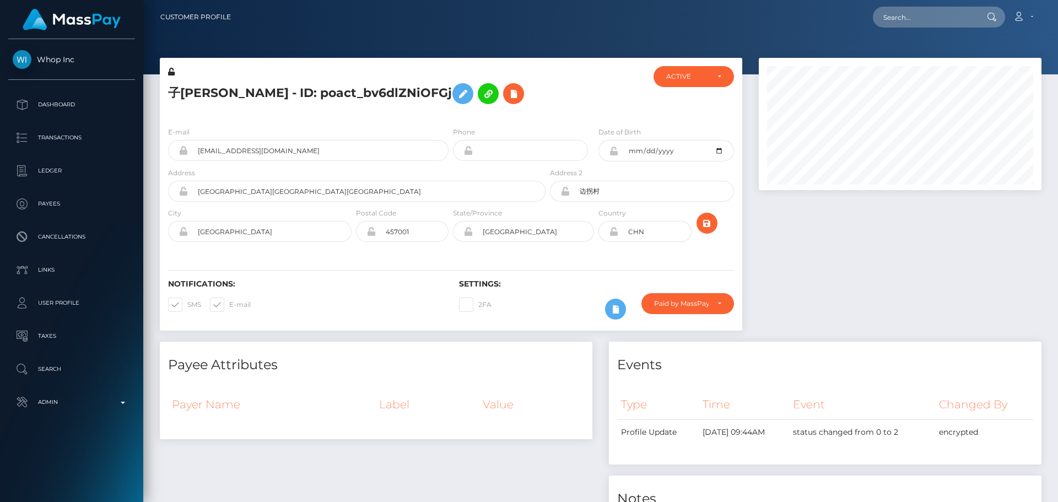
scroll to position [132, 283]
click at [541, 101] on div "子[PERSON_NAME] - ID: poact_bv6dlZNiOFGj" at bounding box center [354, 92] width 388 height 52
click at [503, 105] on h5 "子[PERSON_NAME] - ID: poact_bv6dlZNiOFGj" at bounding box center [353, 94] width 371 height 32
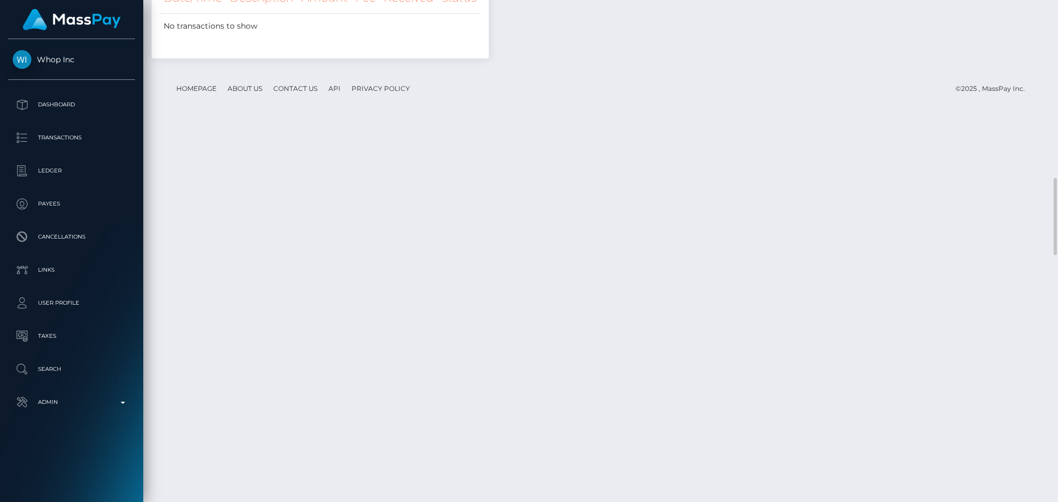
scroll to position [1155, 0]
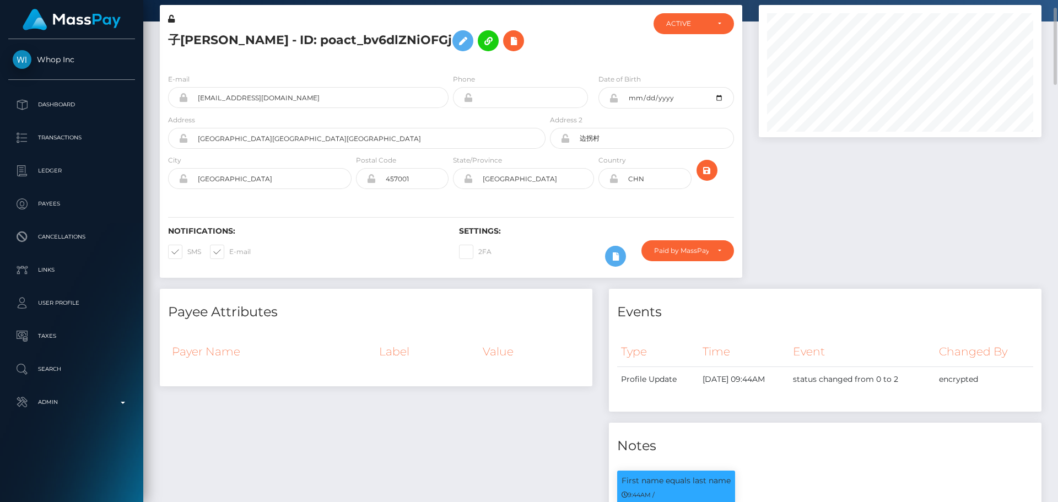
scroll to position [0, 0]
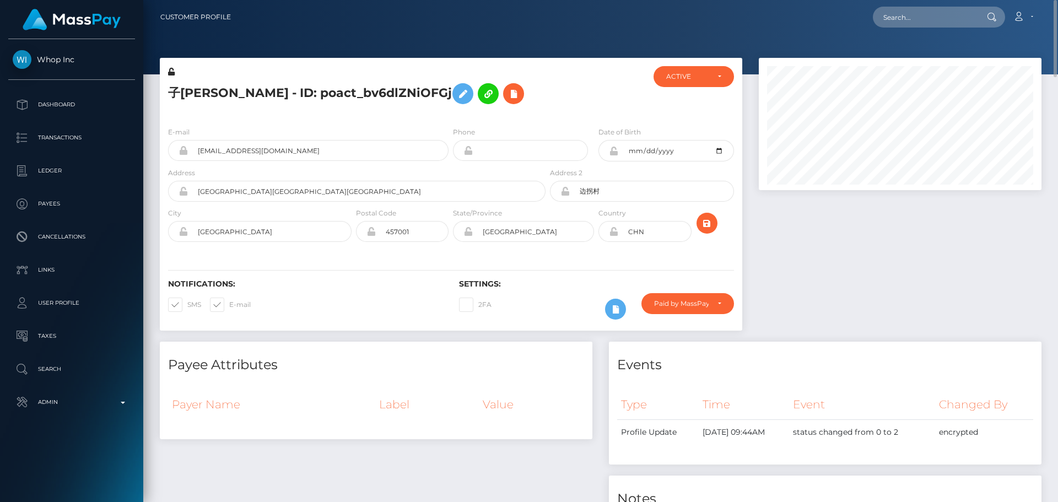
click at [451, 250] on div "E-mail [EMAIL_ADDRESS][DOMAIN_NAME] Phone City" at bounding box center [451, 185] width 582 height 135
click at [707, 226] on icon "submit" at bounding box center [706, 224] width 13 height 14
click at [450, 115] on div "子[PERSON_NAME] - ID: poact_bv6dlZNiOFGj" at bounding box center [354, 92] width 388 height 52
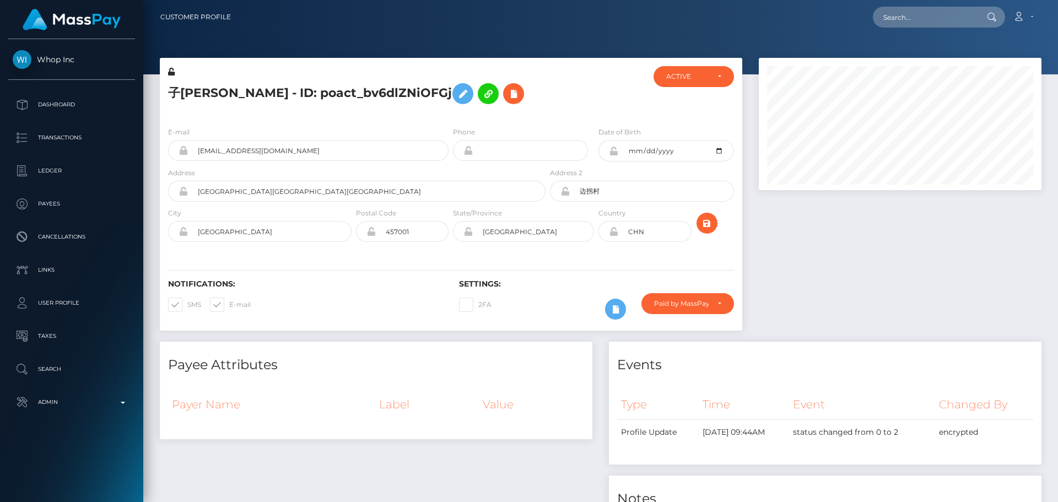
click at [450, 115] on div "子[PERSON_NAME] - ID: poact_bv6dlZNiOFGj" at bounding box center [354, 92] width 388 height 52
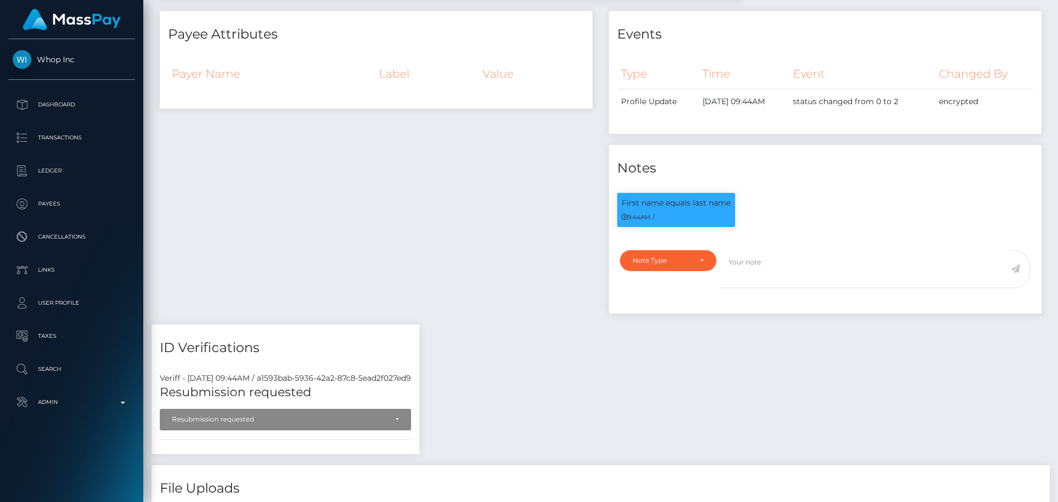
scroll to position [0, 0]
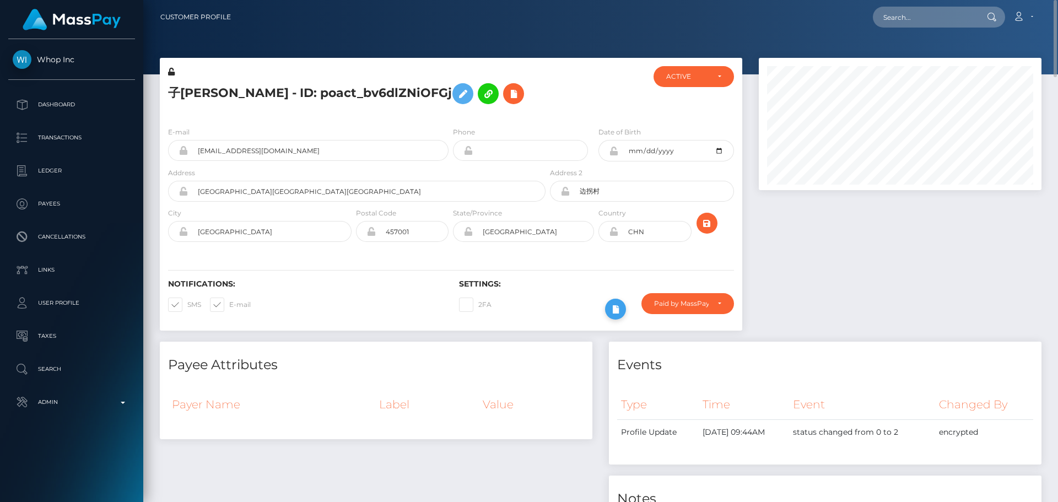
click at [613, 310] on icon at bounding box center [615, 309] width 13 height 14
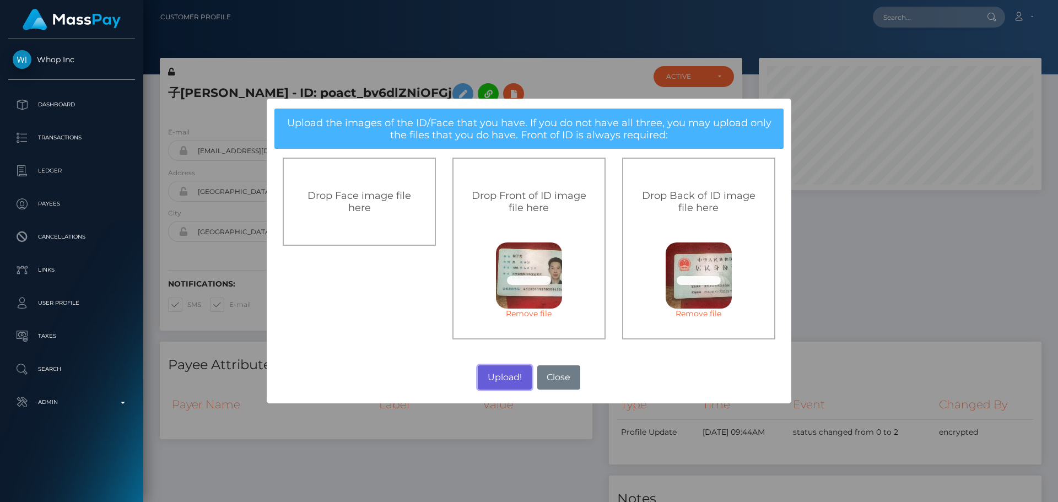
click at [502, 376] on button "Upload!" at bounding box center [504, 377] width 53 height 24
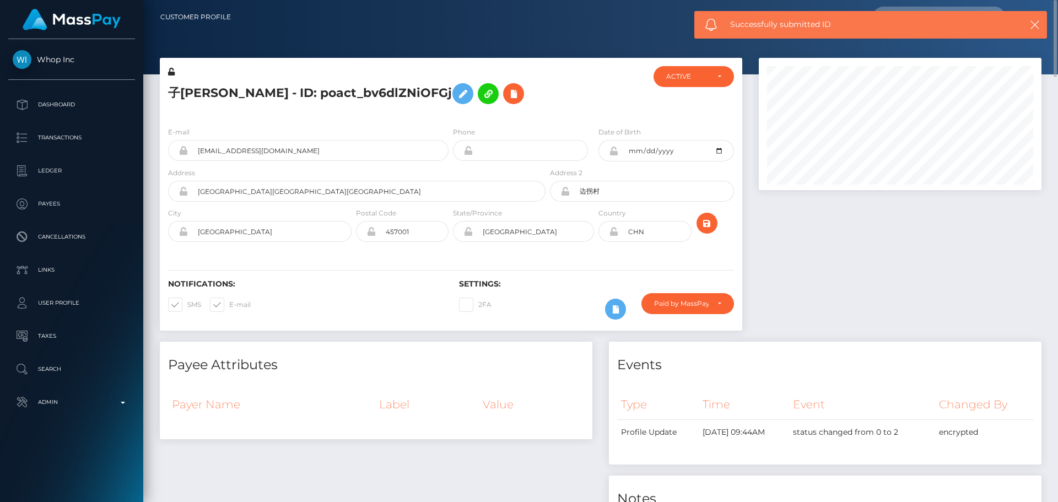
click at [451, 113] on div "子[PERSON_NAME] - ID: poact_bv6dlZNiOFGj" at bounding box center [354, 92] width 388 height 52
click at [450, 115] on div "子[PERSON_NAME] - ID: poact_bv6dlZNiOFGj" at bounding box center [354, 92] width 388 height 52
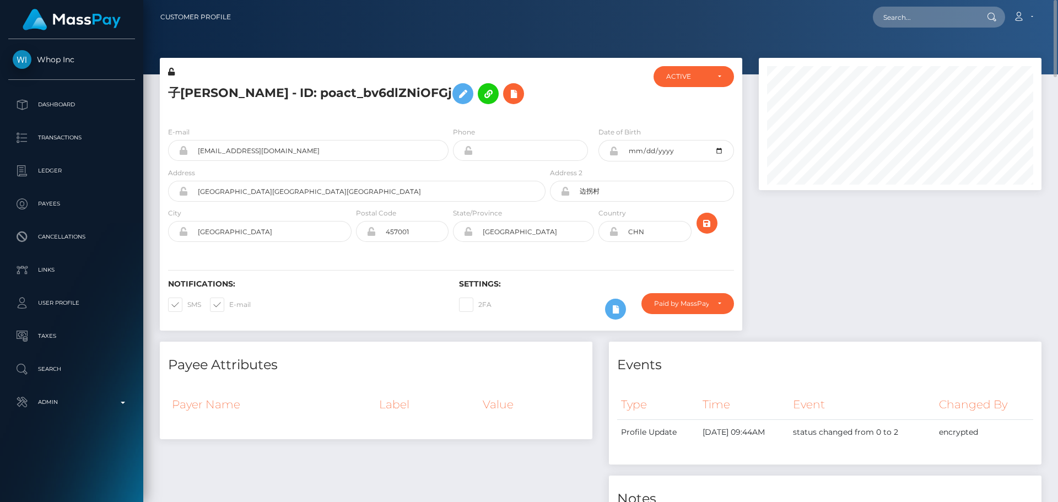
click at [450, 115] on div "子[PERSON_NAME] - ID: poact_bv6dlZNiOFGj" at bounding box center [354, 92] width 388 height 52
click at [707, 222] on icon "submit" at bounding box center [706, 224] width 13 height 14
click at [451, 116] on div "子[PERSON_NAME] - ID: poact_bv6dlZNiOFGj" at bounding box center [354, 92] width 388 height 52
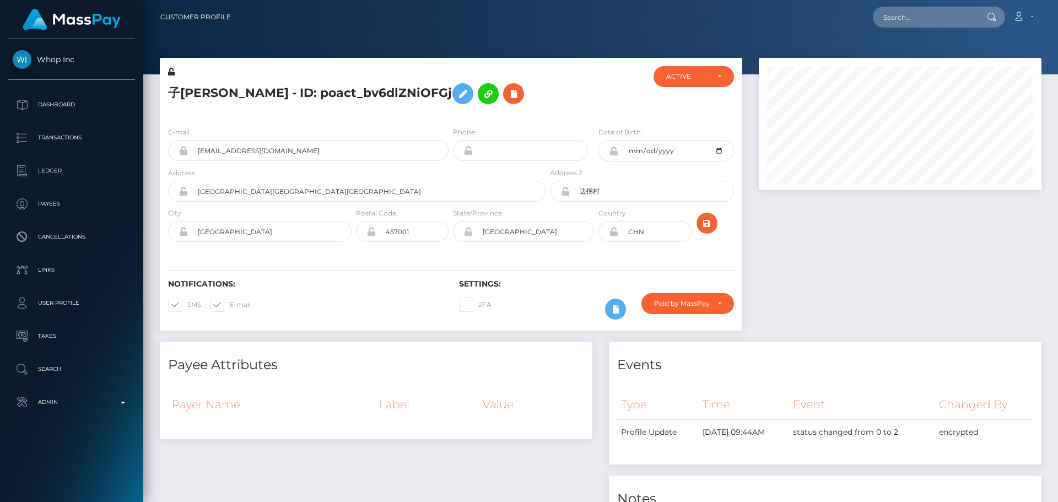
click at [451, 116] on div "子[PERSON_NAME] - ID: poact_bv6dlZNiOFGj" at bounding box center [354, 92] width 388 height 52
click at [535, 88] on h5 "子[PERSON_NAME] - ID: poact_bv6dlZNiOFGj" at bounding box center [353, 94] width 371 height 32
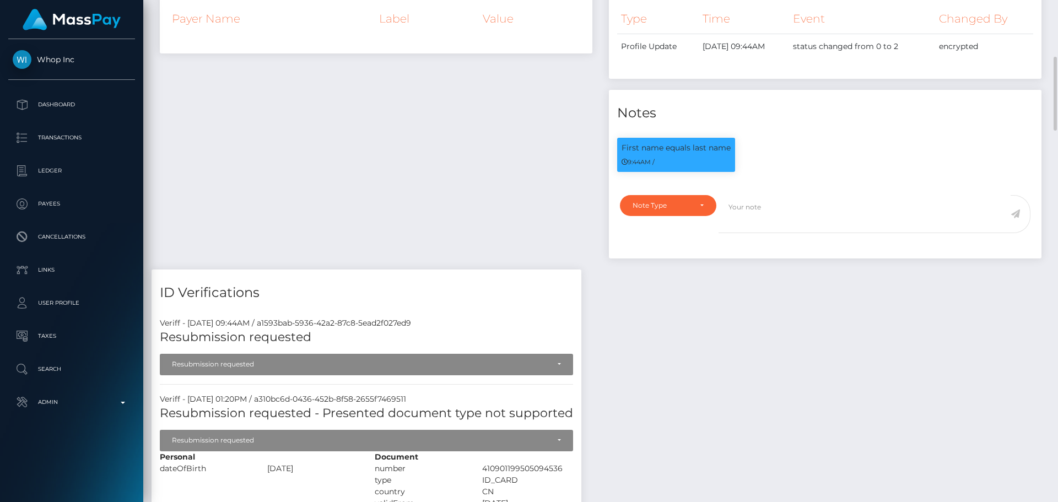
scroll to position [606, 0]
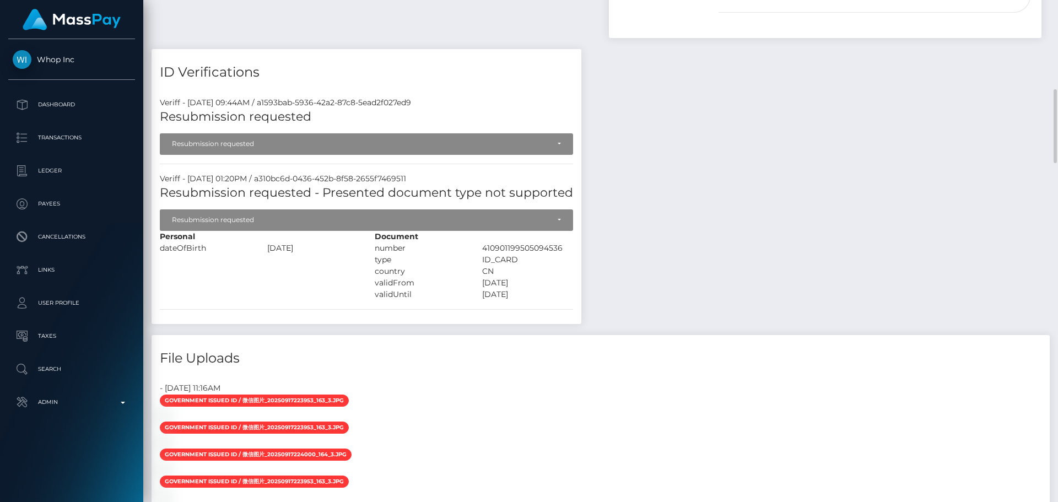
click at [315, 294] on div "Personal dateOfBirth [DATE]" at bounding box center [259, 265] width 215 height 69
click at [317, 286] on div "Personal dateOfBirth [DATE]" at bounding box center [259, 265] width 215 height 69
click at [300, 283] on div "Personal dateOfBirth [DATE]" at bounding box center [259, 265] width 215 height 69
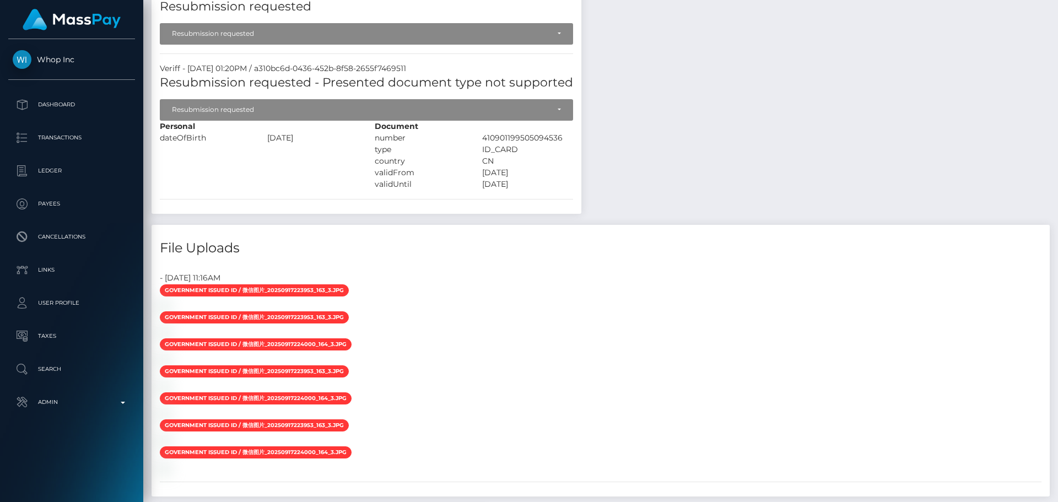
scroll to position [441, 0]
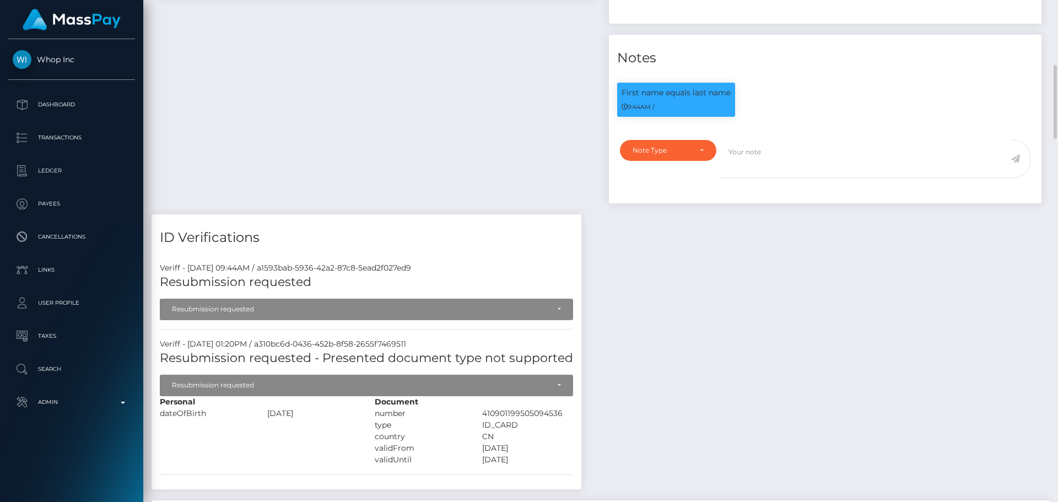
click at [390, 231] on h4 "ID Verifications" at bounding box center [366, 237] width 413 height 19
click at [363, 231] on h4 "ID Verifications" at bounding box center [366, 237] width 413 height 19
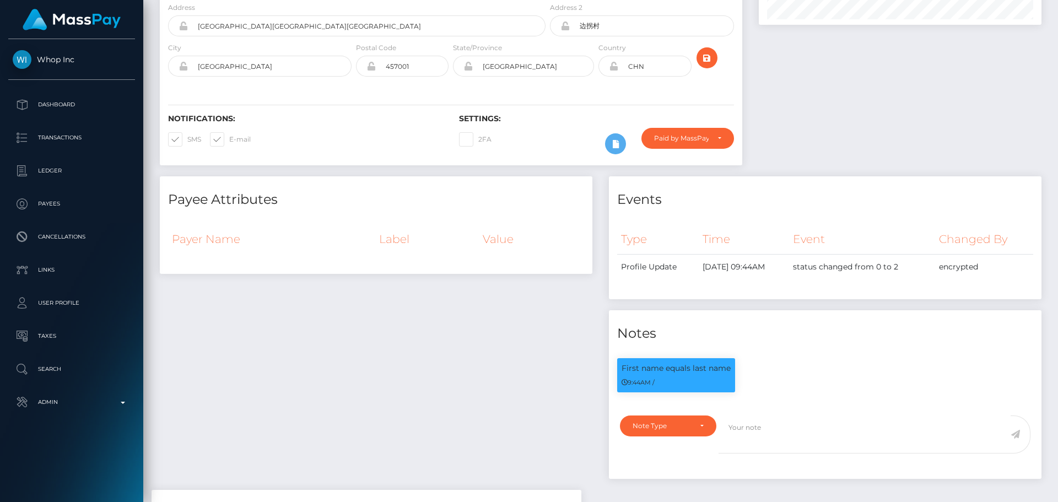
scroll to position [0, 0]
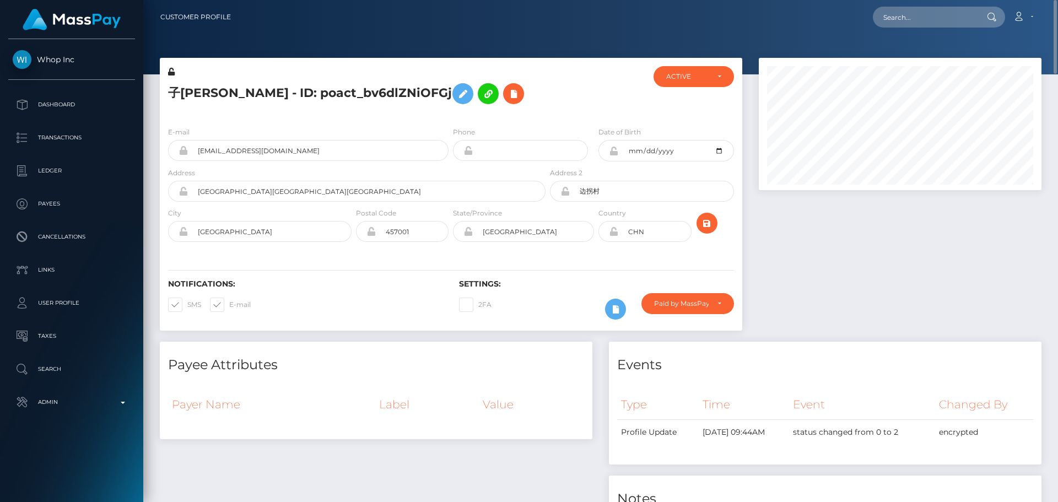
click at [509, 81] on h5 "子[PERSON_NAME] - ID: poact_bv6dlZNiOFGj" at bounding box center [353, 94] width 371 height 32
click at [531, 110] on div "子[PERSON_NAME] - ID: poact_bv6dlZNiOFGj" at bounding box center [354, 92] width 388 height 52
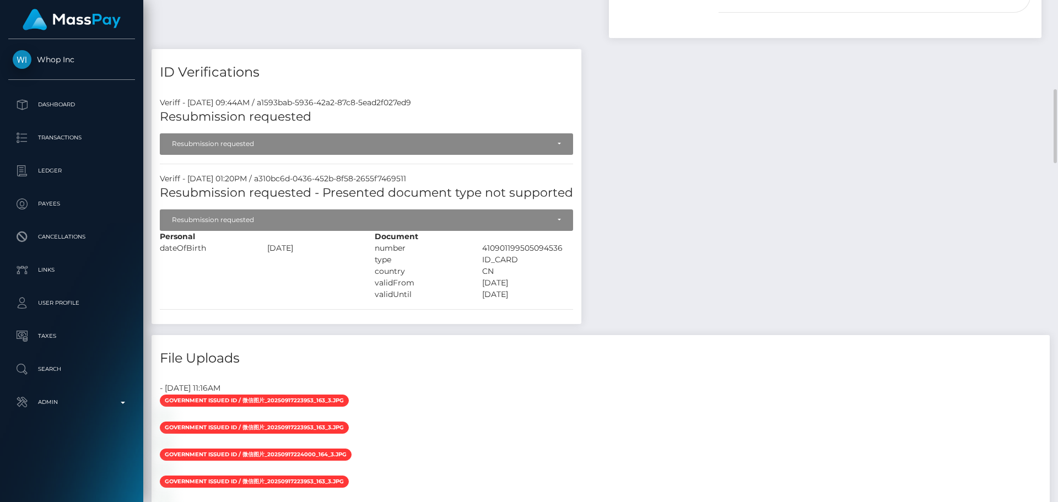
scroll to position [551, 0]
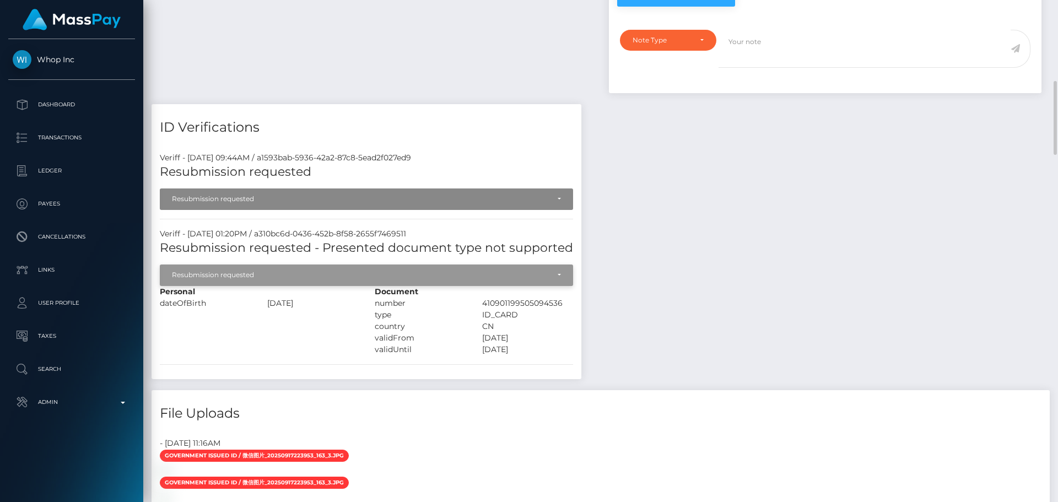
click at [296, 274] on div "Resubmission requested" at bounding box center [360, 275] width 377 height 9
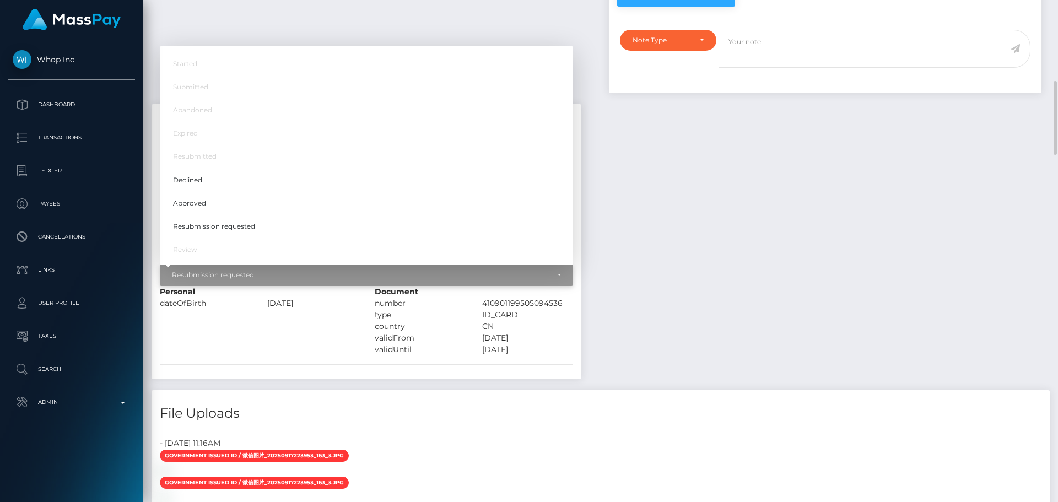
scroll to position [132, 283]
click at [198, 199] on span "Approved" at bounding box center [189, 203] width 33 height 10
select select "Approved"
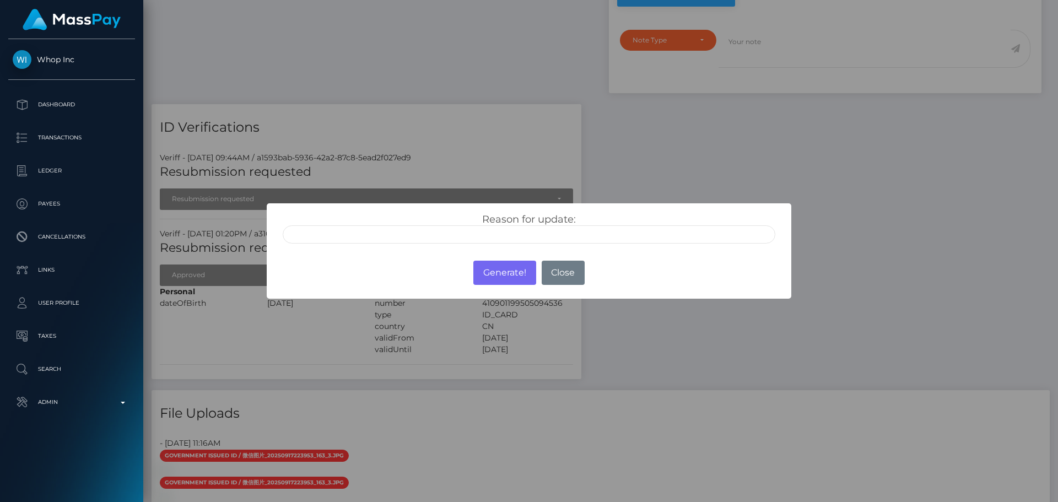
click at [463, 230] on input "text" at bounding box center [529, 234] width 493 height 18
type input "ID manually verified"
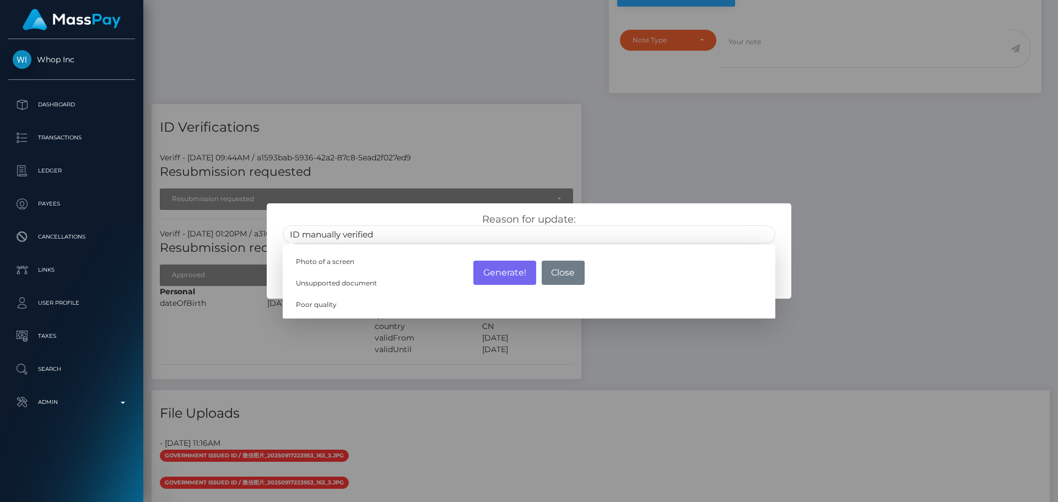
click at [401, 214] on div "Reason for update: ID manually verified Photo of a screen Unsupported document …" at bounding box center [528, 228] width 509 height 30
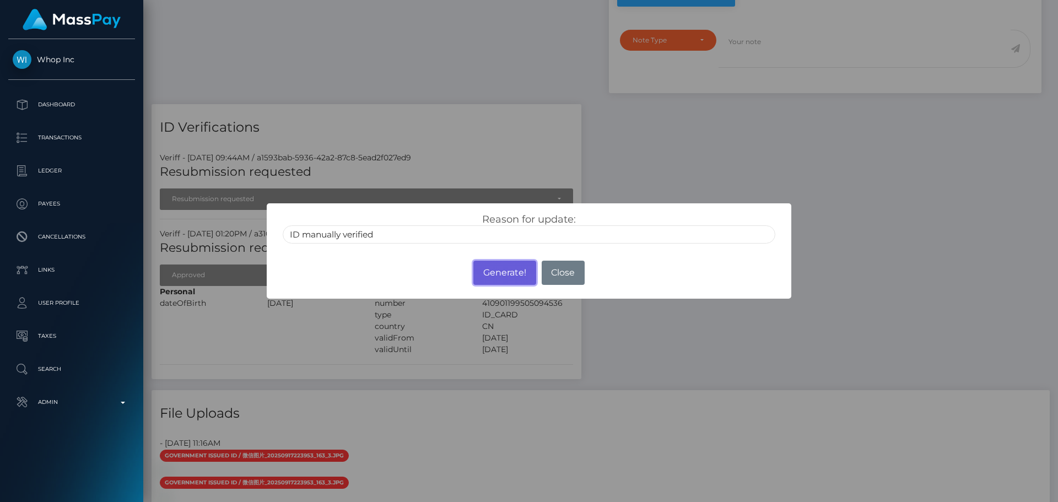
click at [504, 275] on button "Generate!" at bounding box center [504, 273] width 62 height 24
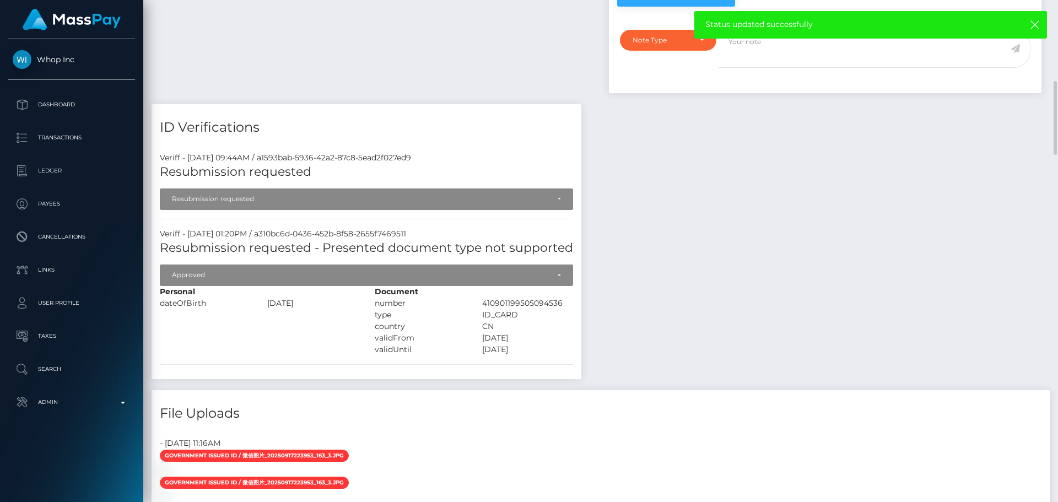
click at [479, 131] on h4 "ID Verifications" at bounding box center [366, 127] width 413 height 19
drag, startPoint x: 490, startPoint y: 126, endPoint x: 497, endPoint y: 124, distance: 7.5
click at [495, 124] on h4 "ID Verifications" at bounding box center [366, 127] width 413 height 19
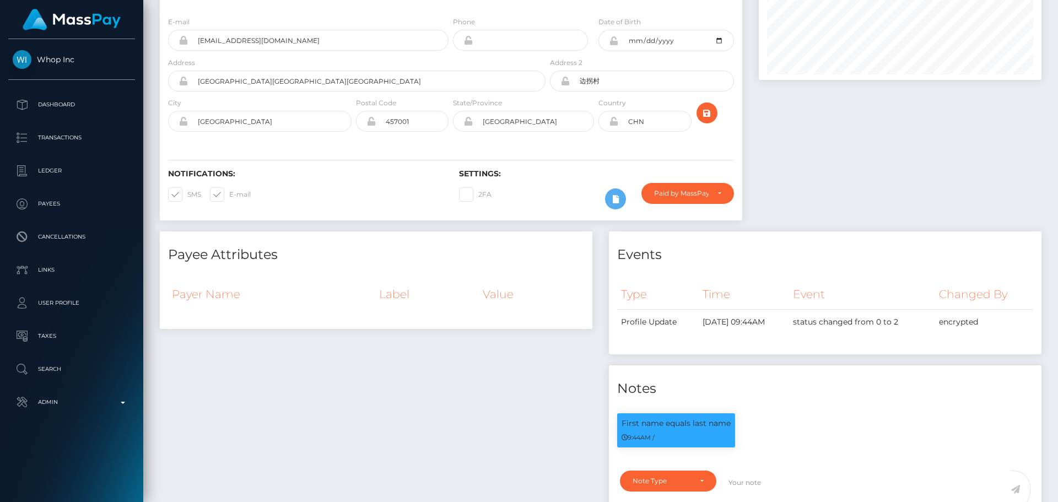
scroll to position [0, 0]
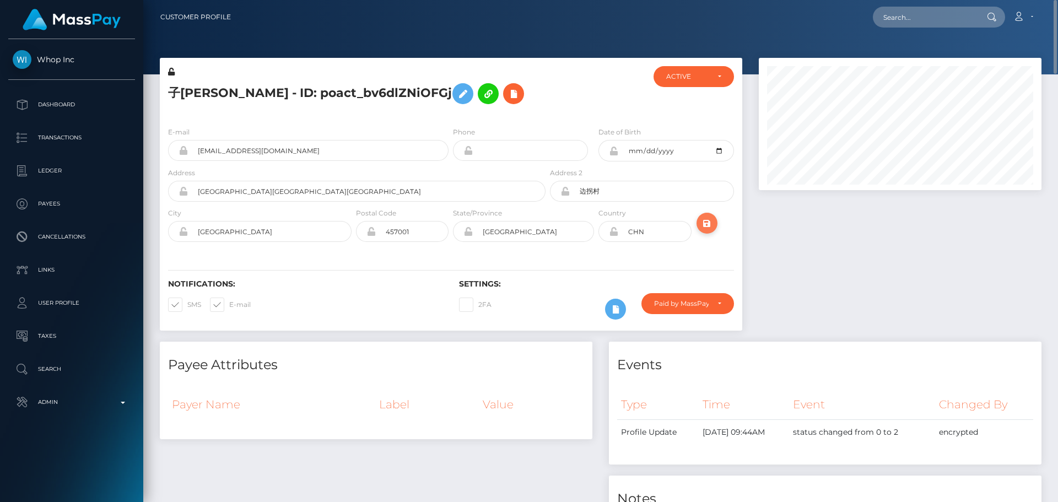
click at [707, 224] on icon "submit" at bounding box center [706, 224] width 13 height 14
click at [450, 251] on div "E-mail [EMAIL_ADDRESS][DOMAIN_NAME] Phone City" at bounding box center [451, 185] width 582 height 135
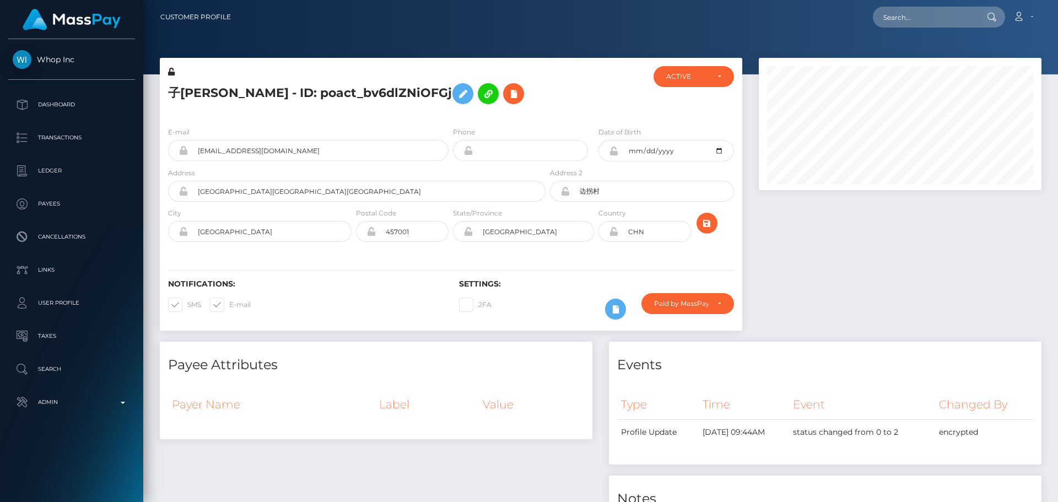
click at [450, 251] on div "E-mail [EMAIL_ADDRESS][DOMAIN_NAME] Phone City" at bounding box center [451, 185] width 582 height 135
click at [450, 251] on div "E-mail peiziruo+12ce199908@gmail.com Phone City" at bounding box center [451, 185] width 582 height 135
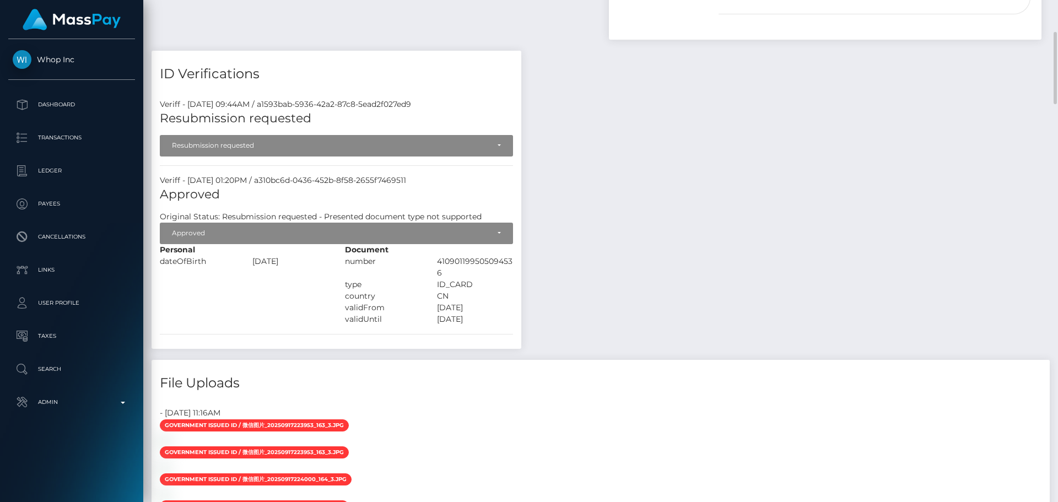
scroll to position [606, 0]
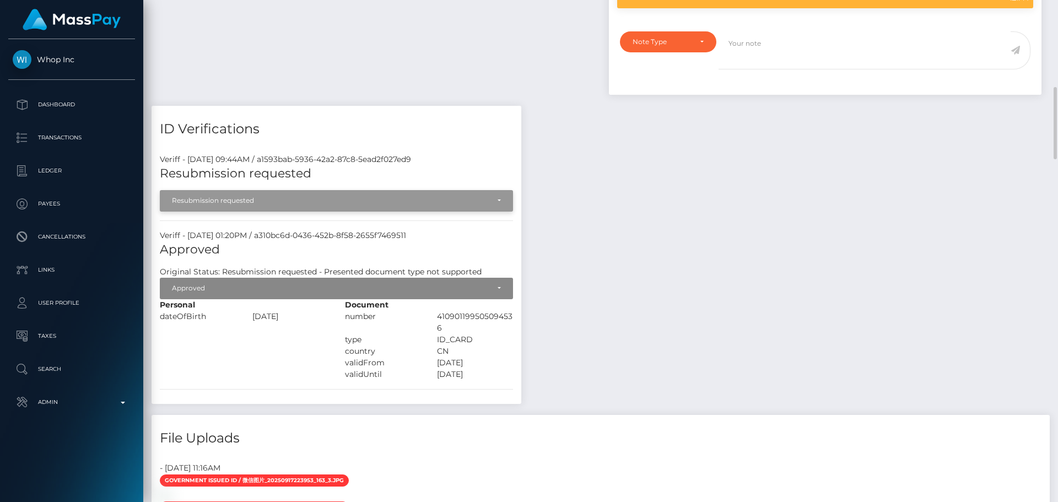
click at [253, 198] on div "Resubmission requested" at bounding box center [330, 200] width 317 height 9
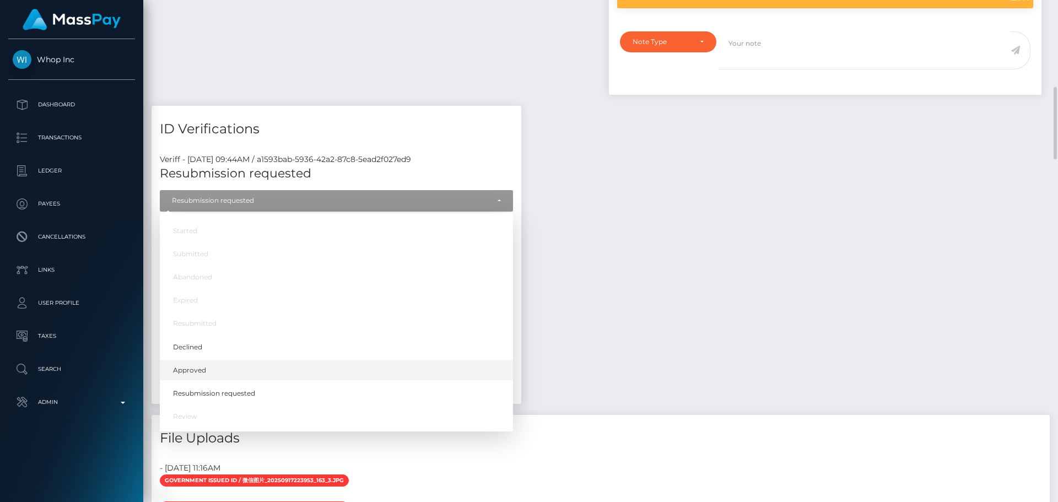
click at [185, 370] on span "Approved" at bounding box center [189, 370] width 33 height 10
select select "Approved"
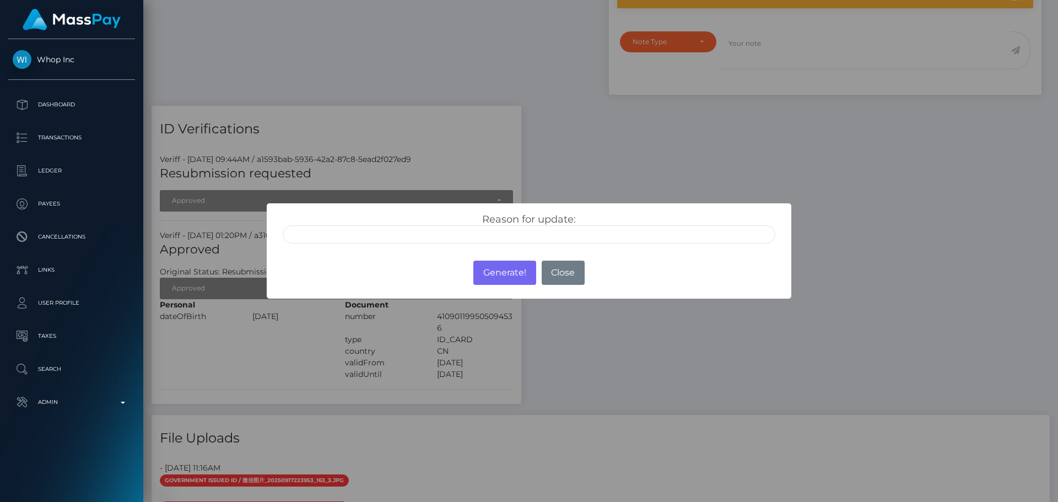
click at [378, 228] on input "text" at bounding box center [529, 234] width 493 height 18
type input "ID manually verified"
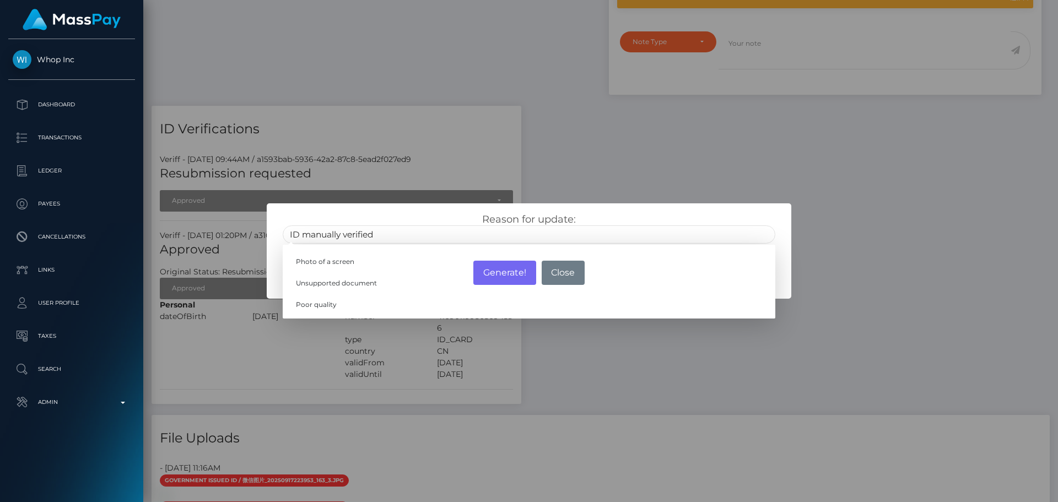
click at [405, 217] on div "Reason for update: ID manually verified Photo of a screen Unsupported document …" at bounding box center [528, 228] width 509 height 30
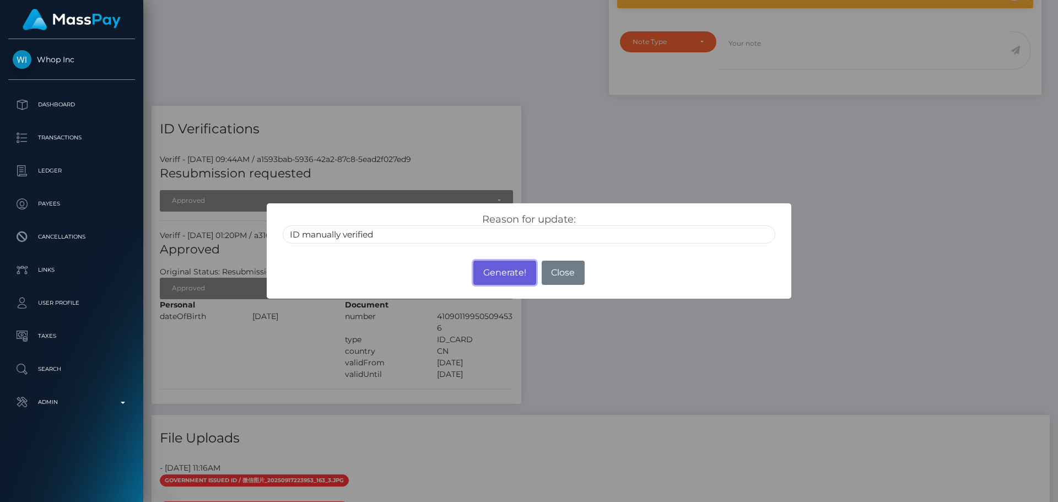
click at [502, 275] on button "Generate!" at bounding box center [504, 273] width 62 height 24
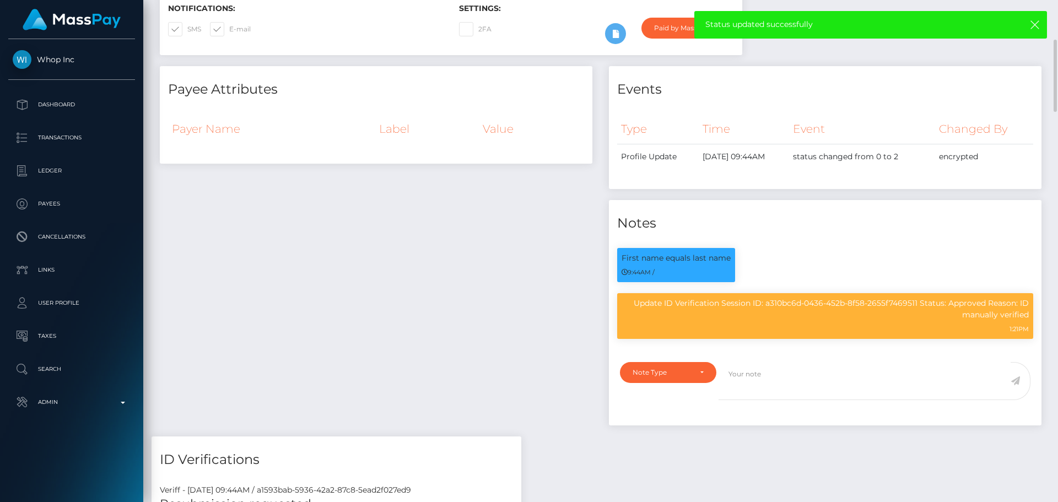
scroll to position [0, 0]
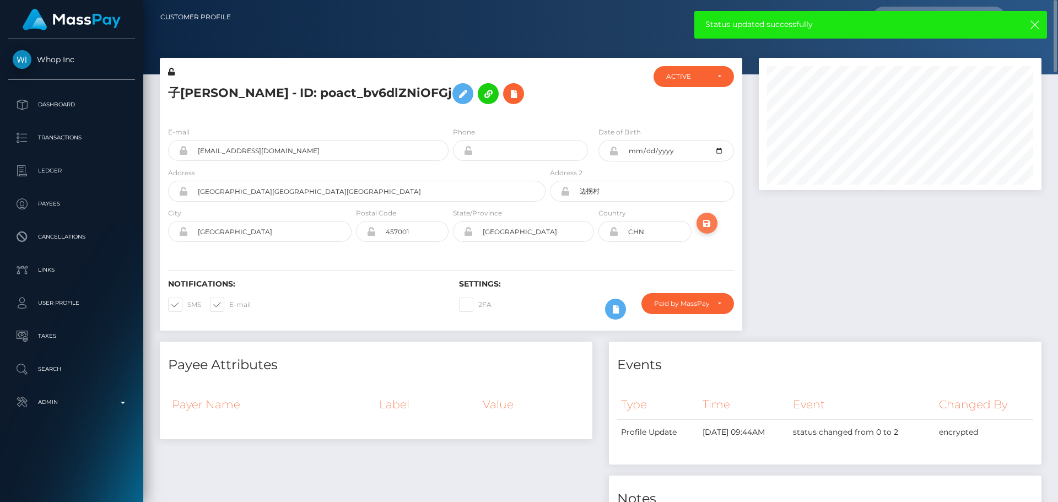
click at [702, 218] on icon "submit" at bounding box center [706, 224] width 13 height 14
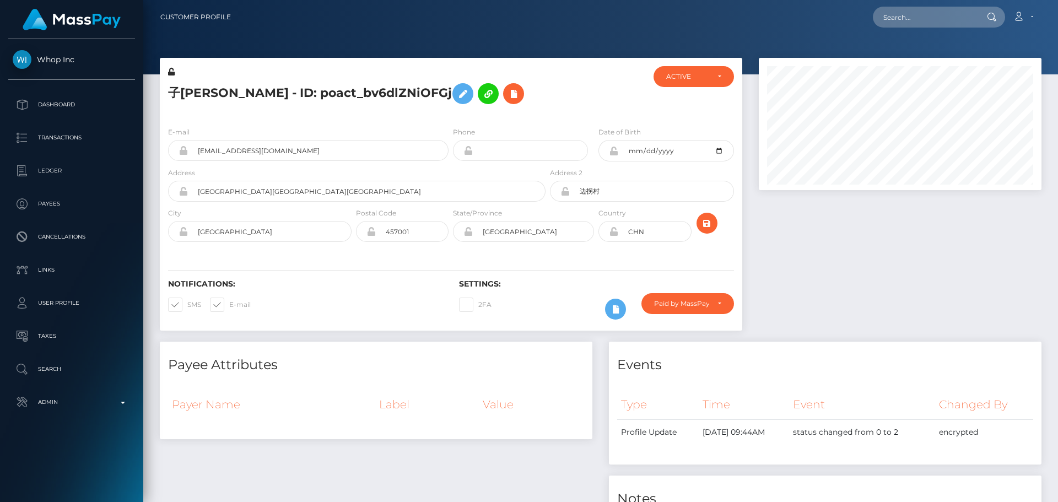
scroll to position [132, 283]
click at [451, 116] on div "子[PERSON_NAME] - ID: poact_bv6dlZNiOFGj" at bounding box center [354, 92] width 388 height 52
click at [451, 115] on div "子[PERSON_NAME] - ID: poact_bv6dlZNiOFGj" at bounding box center [354, 92] width 388 height 52
click at [450, 115] on div "子[PERSON_NAME] - ID: poact_bv6dlZNiOFGj" at bounding box center [354, 92] width 388 height 52
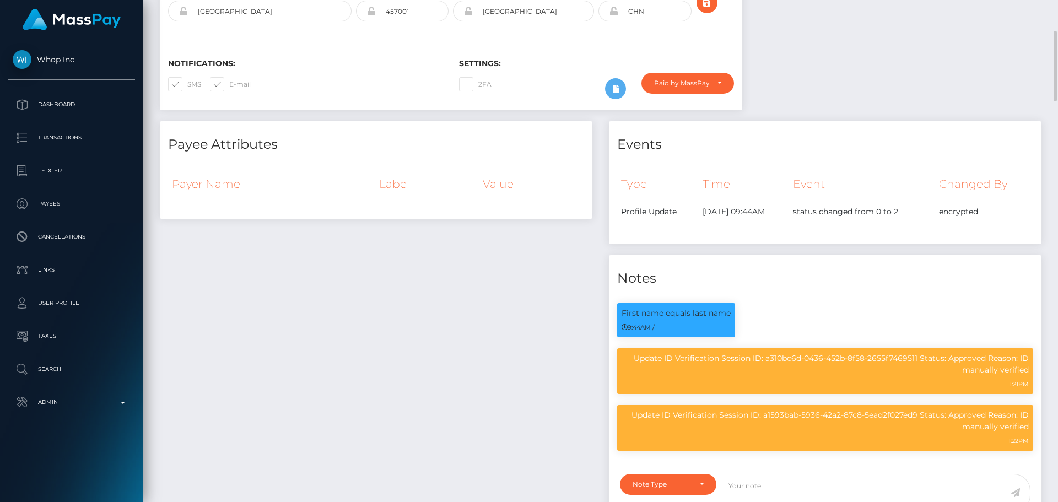
scroll to position [0, 0]
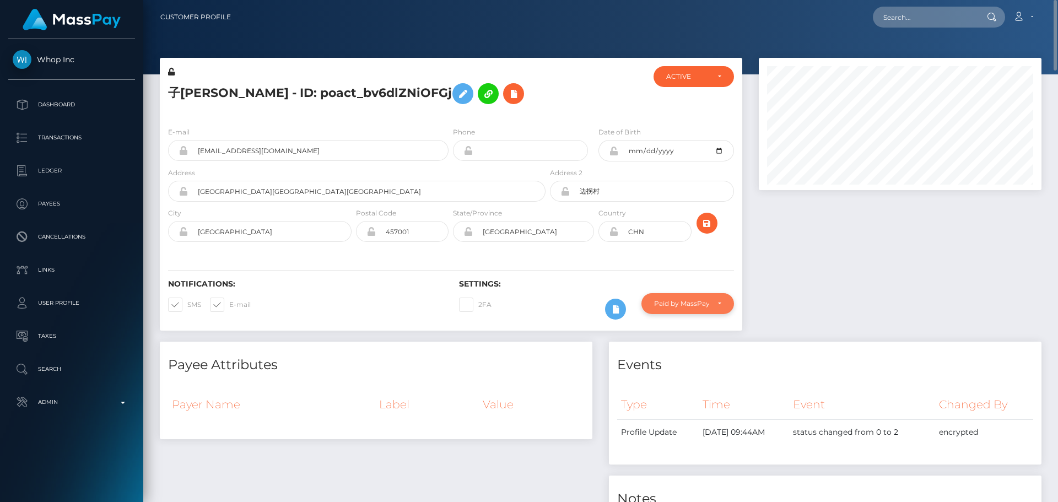
click at [701, 305] on div "Paid by MassPay" at bounding box center [681, 303] width 55 height 9
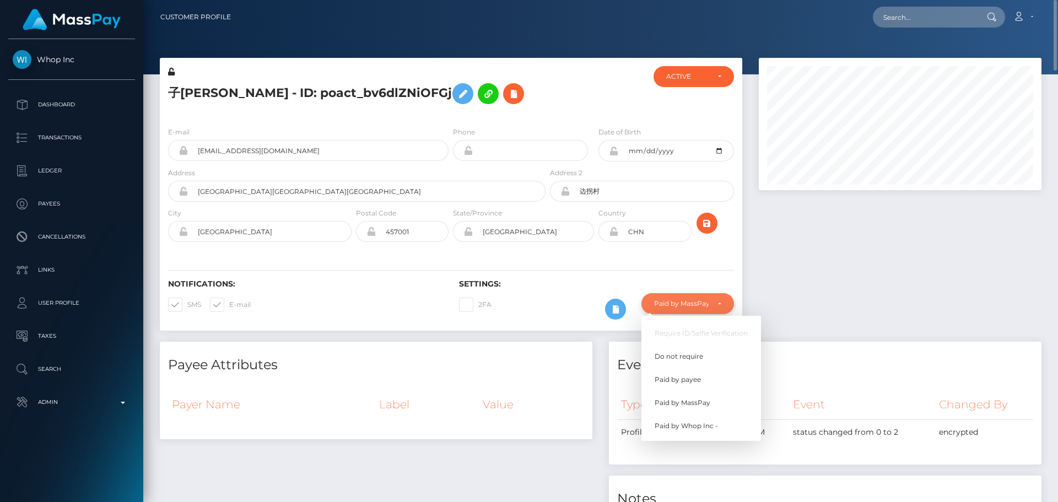
scroll to position [132, 283]
click at [695, 354] on span "Do not require" at bounding box center [679, 356] width 48 height 10
select select "0"
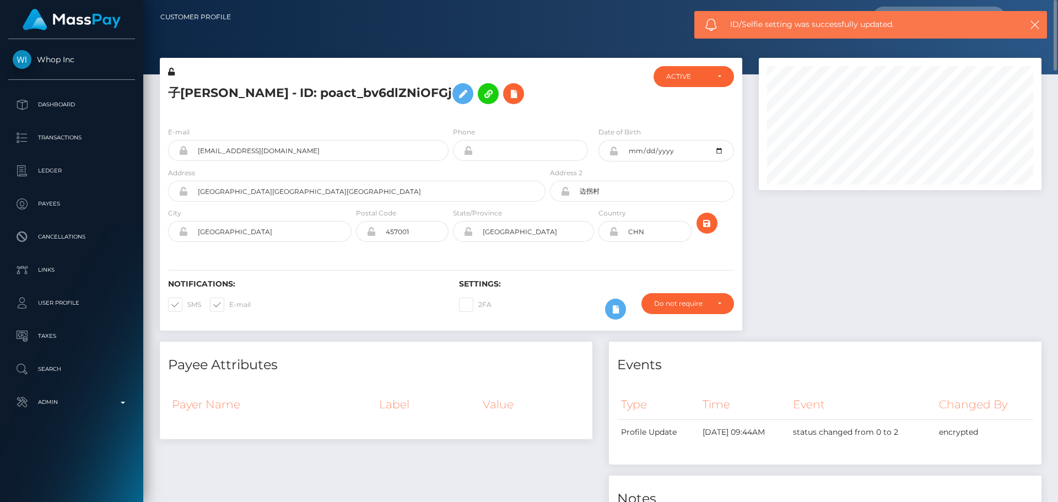
click at [688, 349] on div "Events" at bounding box center [825, 358] width 432 height 33
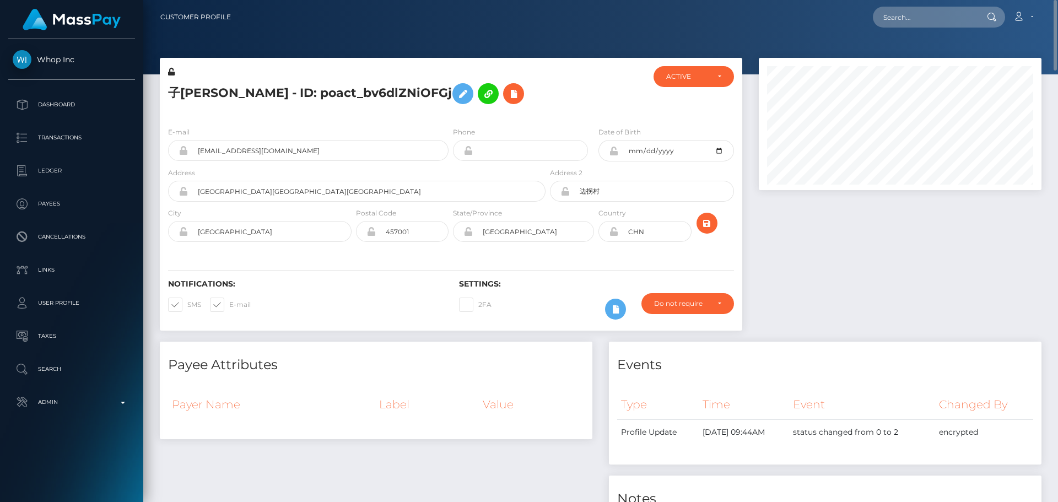
click at [451, 250] on div "E-mail peiziruo+12ce199908@gmail.com Phone City" at bounding box center [451, 185] width 582 height 135
click at [450, 118] on div "E-mail peiziruo+12ce199908@gmail.com Phone City" at bounding box center [451, 185] width 582 height 135
click at [705, 221] on icon "submit" at bounding box center [706, 224] width 13 height 14
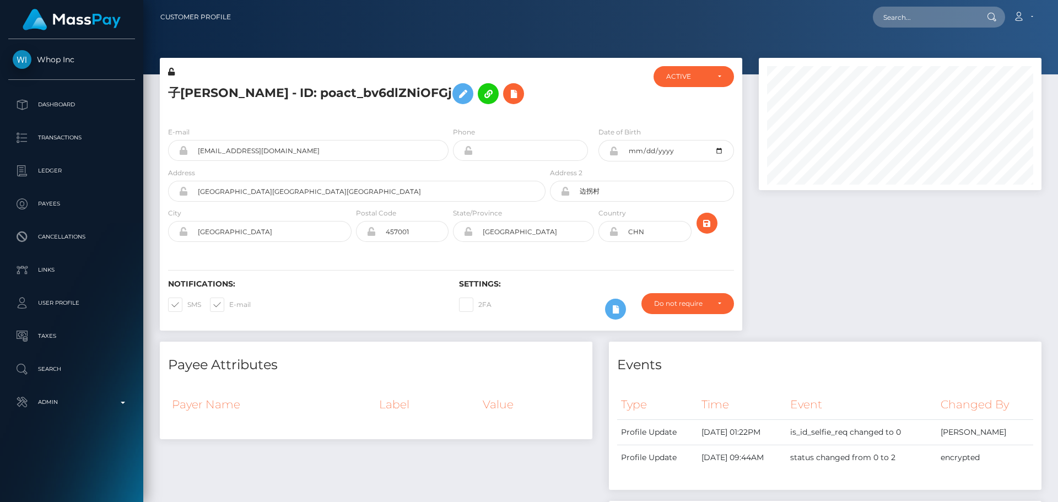
scroll to position [132, 283]
click at [452, 99] on button at bounding box center [462, 93] width 21 height 21
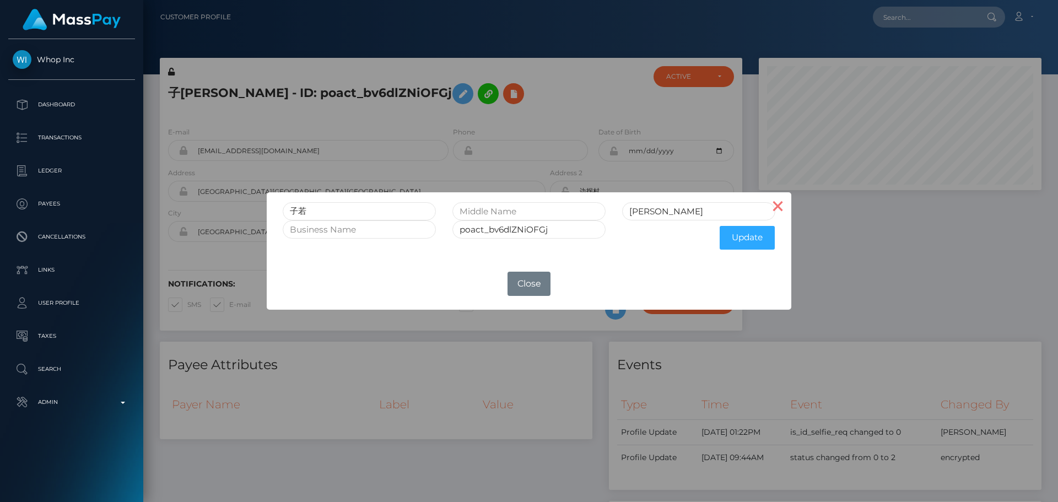
click at [786, 207] on button "×" at bounding box center [778, 205] width 26 height 26
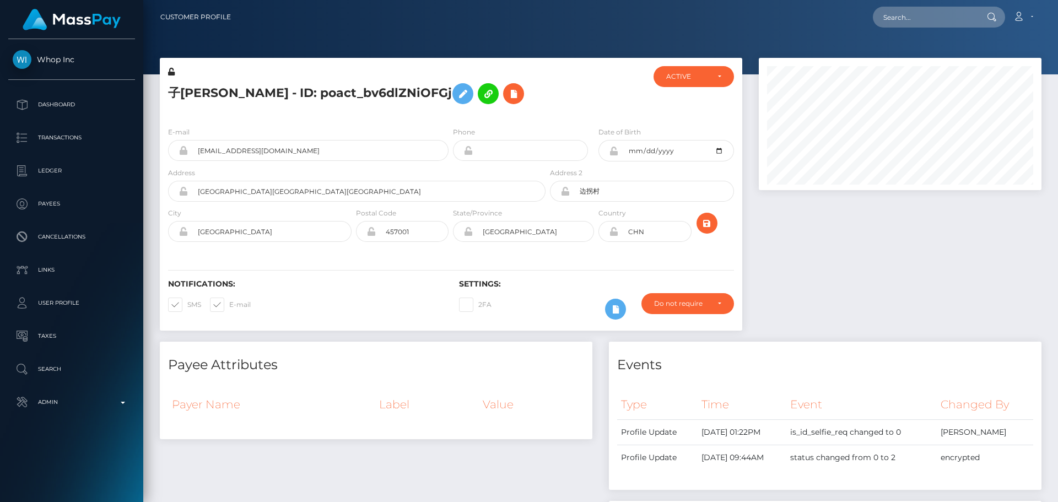
click at [285, 111] on div "子[PERSON_NAME] - ID: poact_bv6dlZNiOFGj" at bounding box center [354, 92] width 388 height 52
drag, startPoint x: 169, startPoint y: 91, endPoint x: 205, endPoint y: 93, distance: 36.9
click at [205, 93] on h5 "子[PERSON_NAME] - ID: poact_bv6dlZNiOFGj" at bounding box center [353, 94] width 371 height 32
copy h5 "子[PERSON_NAME]"
click at [451, 117] on div "子[PERSON_NAME] - ID: poact_bv6dlZNiOFGj" at bounding box center [354, 92] width 388 height 52
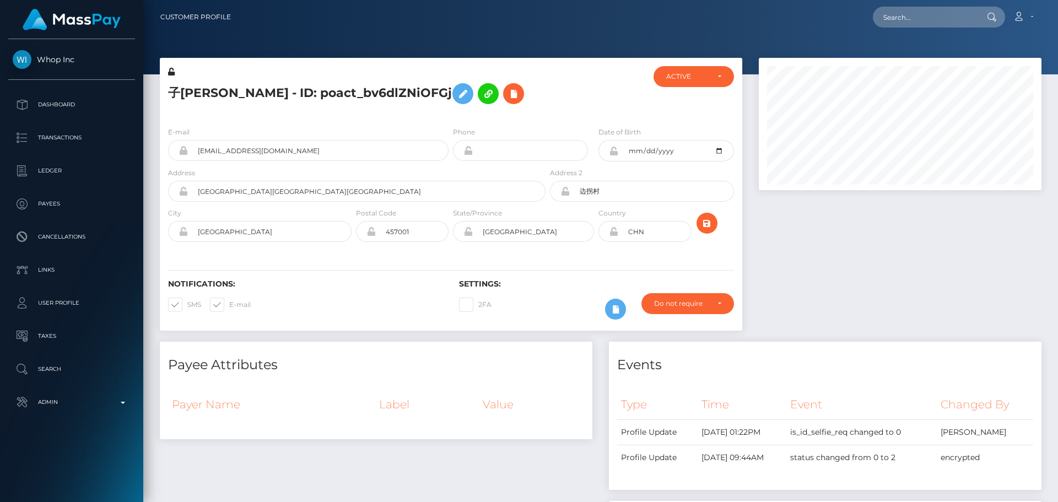
click at [353, 126] on div "E-mail peiziruo+12ce199908@gmail.com Phone City" at bounding box center [451, 185] width 582 height 135
click at [336, 116] on div "子[PERSON_NAME] - ID: poact_bv6dlZNiOFGj" at bounding box center [354, 92] width 388 height 52
click at [456, 97] on icon at bounding box center [462, 94] width 13 height 14
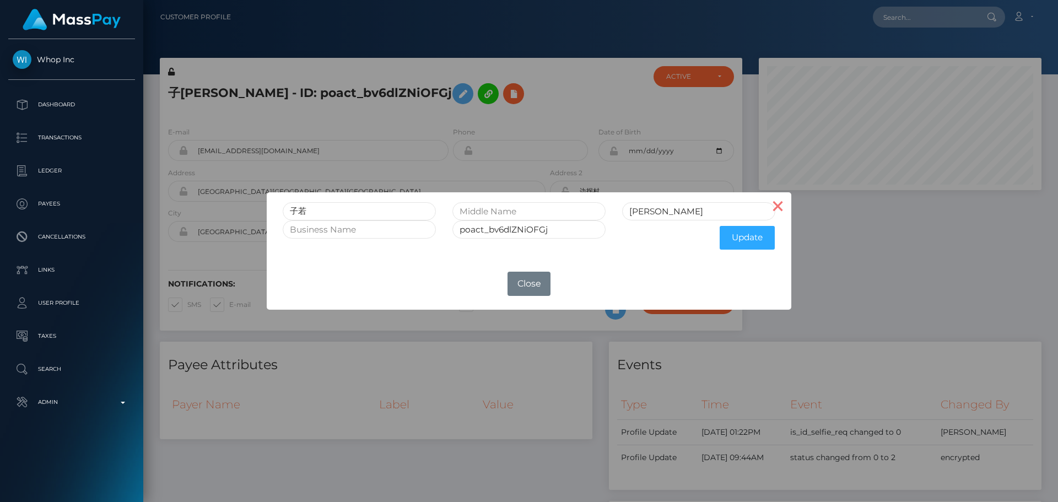
click at [779, 202] on button "×" at bounding box center [778, 205] width 26 height 26
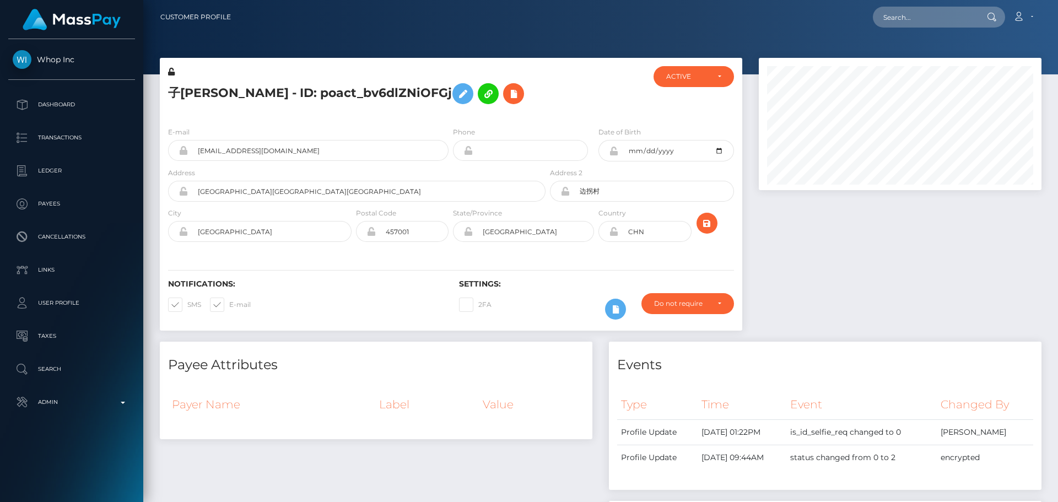
click at [512, 89] on h5 "子[PERSON_NAME] - ID: poact_bv6dlZNiOFGj" at bounding box center [353, 94] width 371 height 32
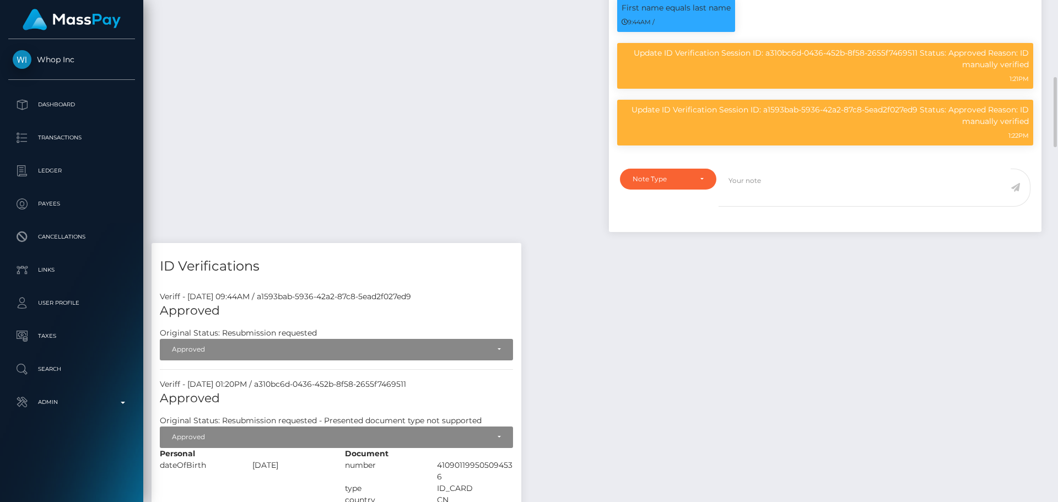
scroll to position [441, 0]
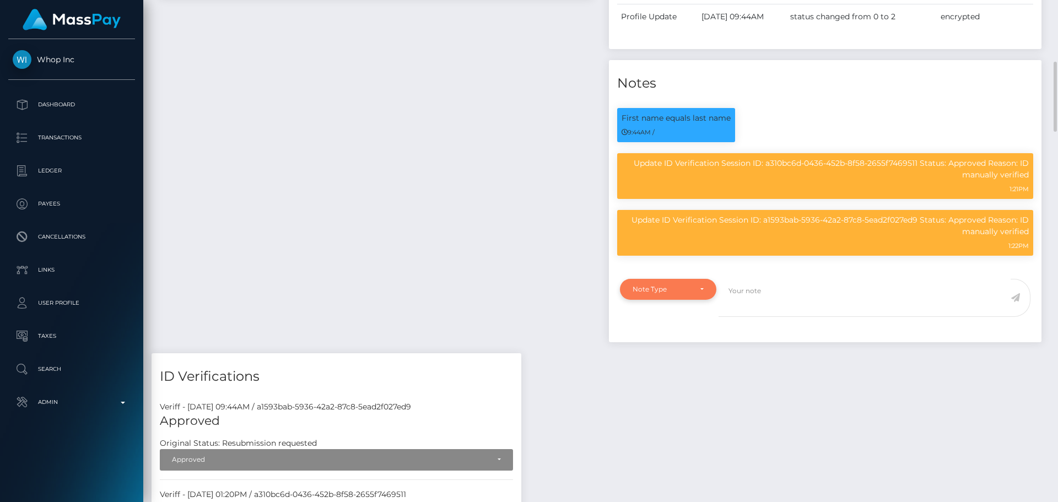
click at [701, 287] on div "Note Type" at bounding box center [667, 289] width 71 height 9
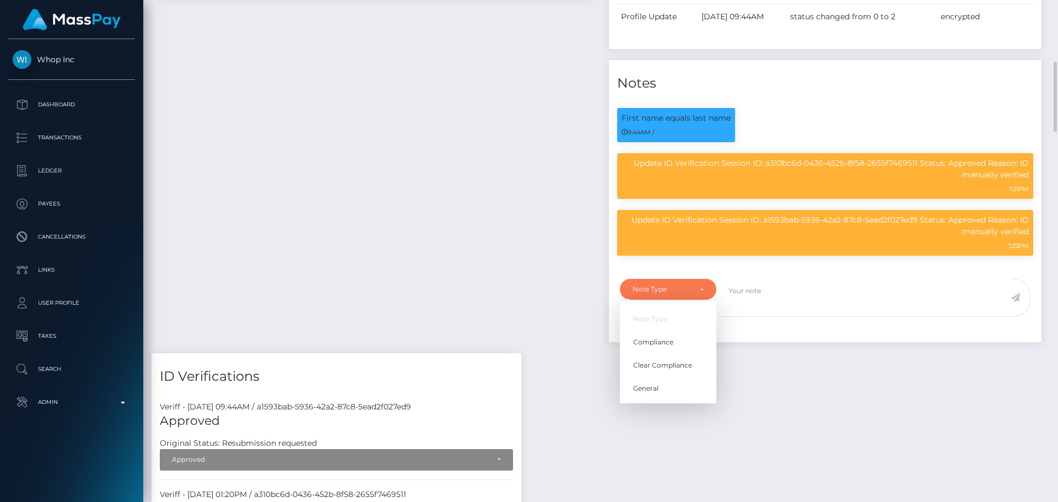
scroll to position [132, 283]
click at [658, 348] on link "Compliance" at bounding box center [668, 342] width 96 height 20
select select "COMPLIANCE"
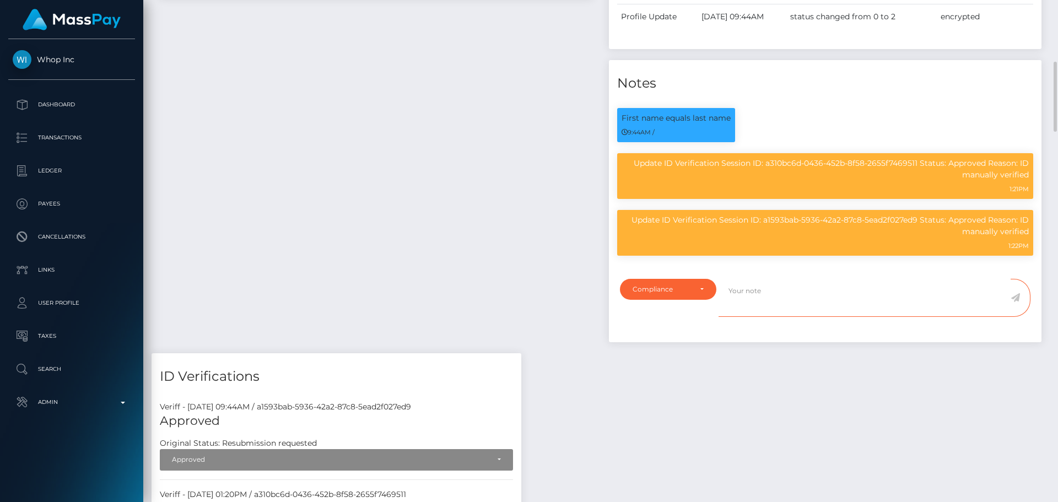
click at [781, 297] on textarea at bounding box center [864, 298] width 292 height 38
paste textarea "ID on file (). Name translates to"
click at [762, 289] on textarea "ID on file (). Name translates to" at bounding box center [864, 298] width 292 height 38
click at [924, 293] on textarea "ID on file ( exp 03/2030 iss CHN ). Name translates to" at bounding box center [864, 298] width 292 height 38
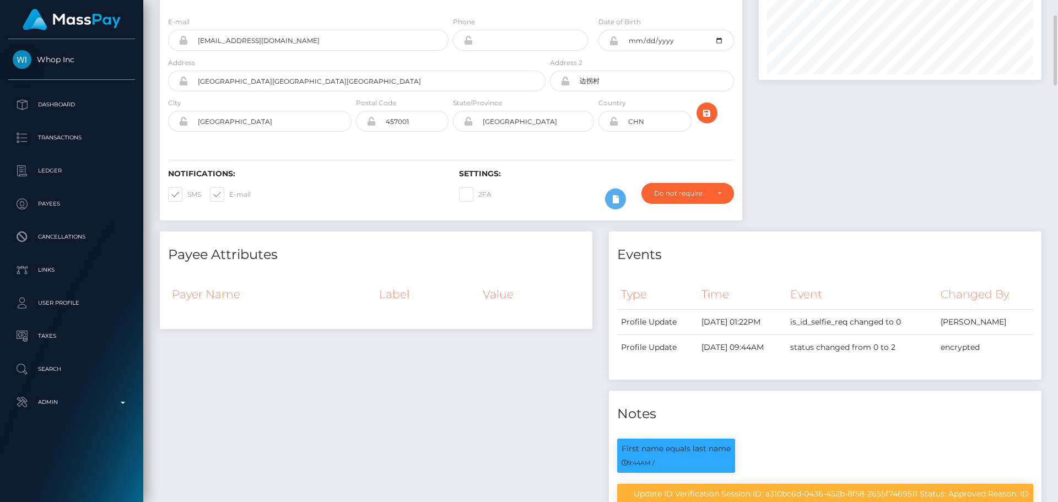
scroll to position [0, 0]
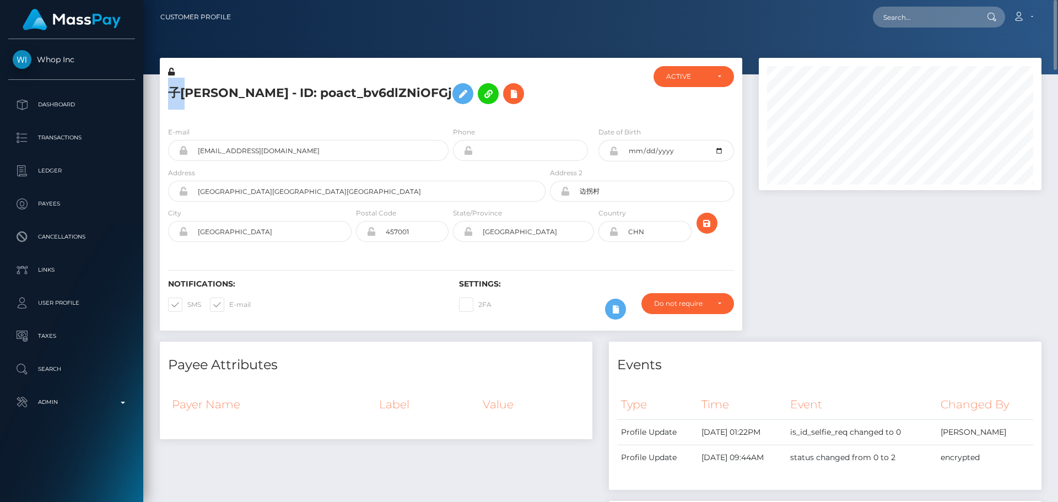
drag, startPoint x: 171, startPoint y: 93, endPoint x: 187, endPoint y: 94, distance: 16.6
click at [187, 94] on h5 "子若 裴 - ID: poact_bv6dlZNiOFGj" at bounding box center [353, 94] width 371 height 32
copy h5 "子若"
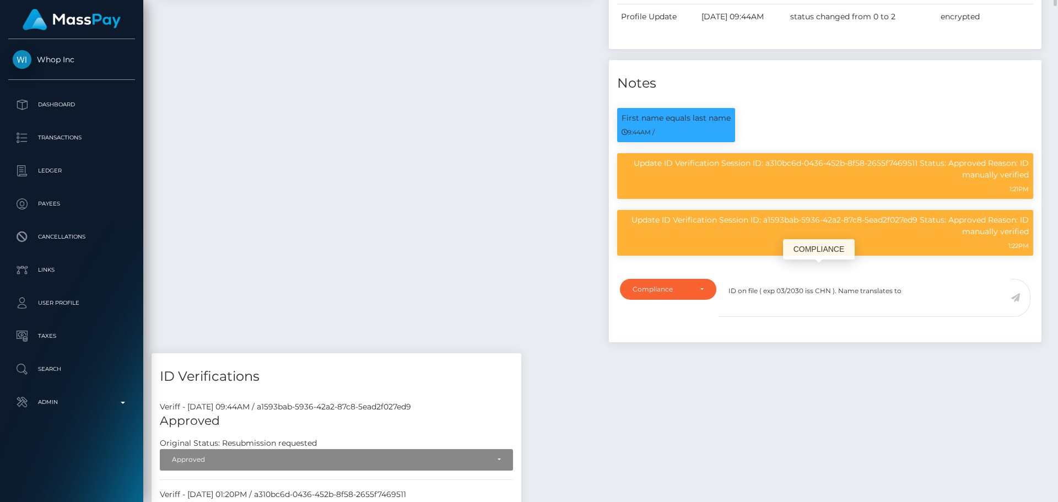
scroll to position [496, 0]
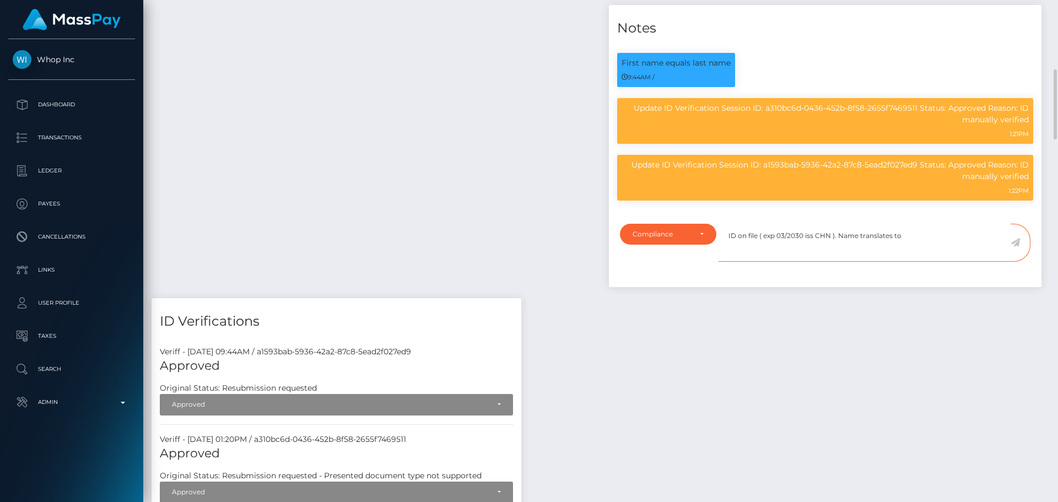
click at [929, 238] on textarea "ID on file ( exp 03/2030 iss CHN ). Name translates to" at bounding box center [864, 243] width 292 height 38
paste textarea "子若"
paste textarea "Zi Ruo"
click at [928, 230] on textarea "ID on file ( exp 03/2030 iss CHN ). Name translates to 子若 Zi Ruo" at bounding box center [864, 243] width 292 height 38
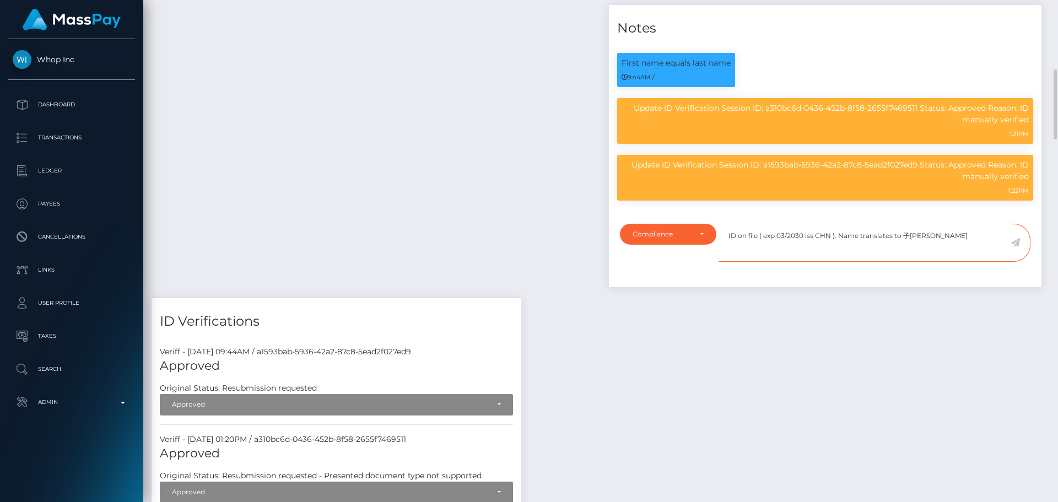
click at [960, 243] on textarea "ID on file ( exp 03/2030 iss CHN ). Name translates to 子若 Ziruo" at bounding box center [864, 243] width 292 height 38
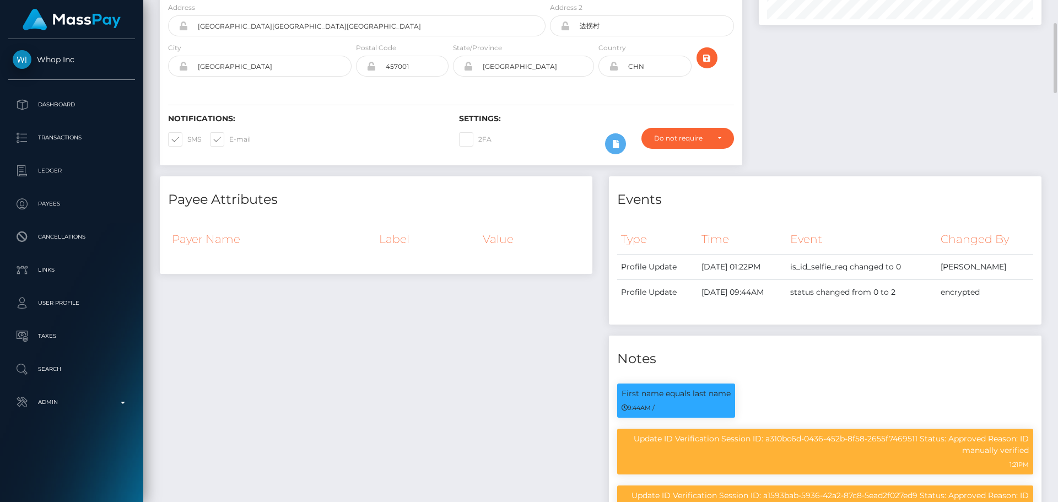
scroll to position [0, 0]
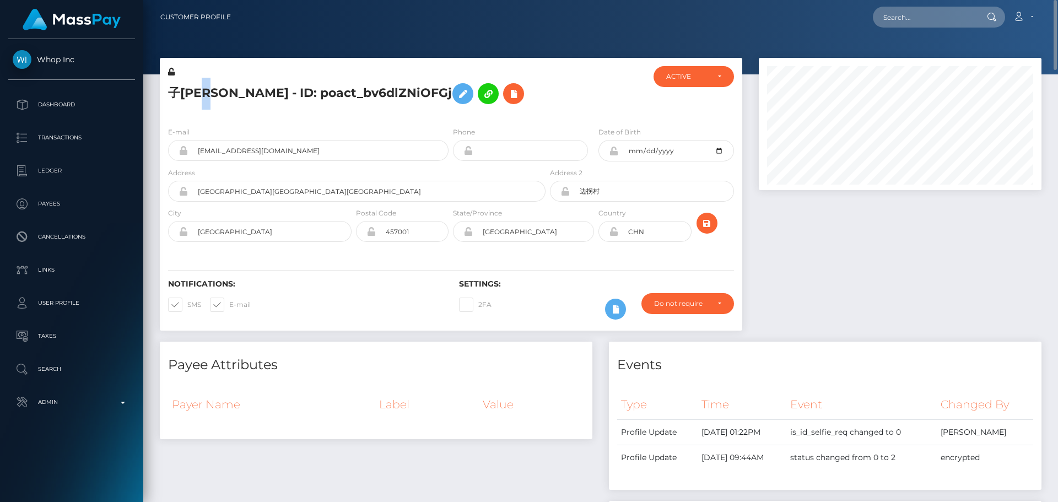
drag, startPoint x: 198, startPoint y: 91, endPoint x: 205, endPoint y: 91, distance: 6.6
click at [205, 91] on h5 "子若 裴 - ID: poact_bv6dlZNiOFGj" at bounding box center [353, 94] width 371 height 32
copy h5 "裴"
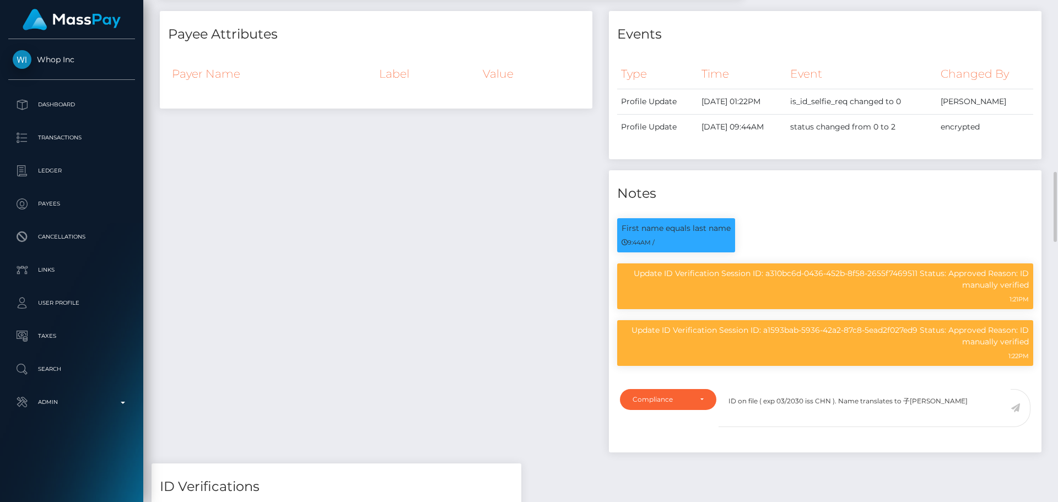
scroll to position [441, 0]
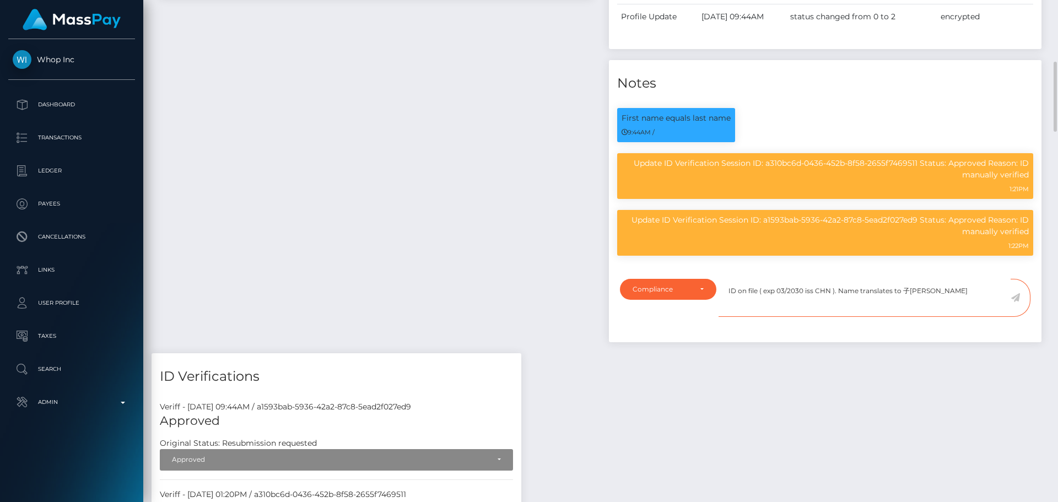
click at [955, 296] on textarea "ID on file ( exp 03/2030 iss CHN ). Name translates to 子若 Ziruo" at bounding box center [864, 298] width 292 height 38
paste textarea "裴"
paste textarea "Pei"
type textarea "ID on file ( exp 03/2030 iss CHN ). Name translates to 子[PERSON_NAME]."
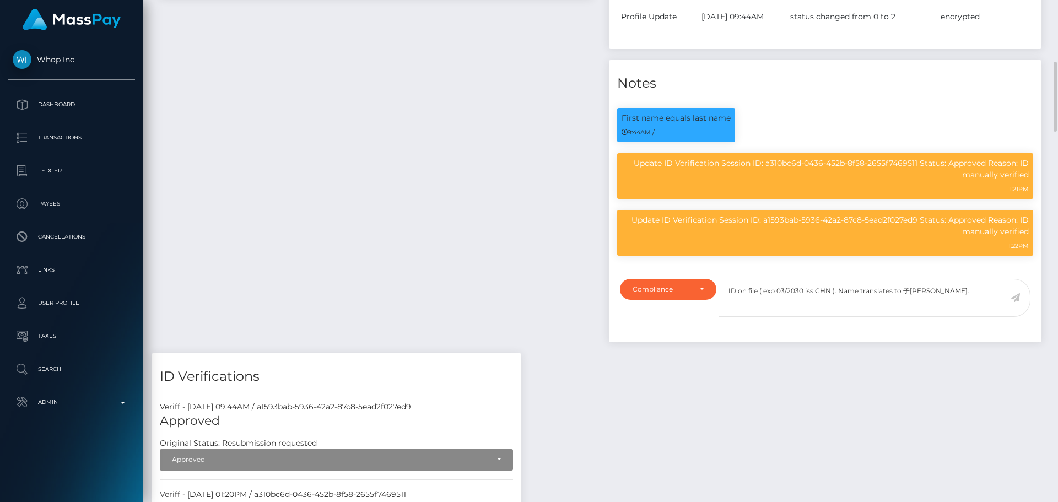
click at [1017, 298] on icon at bounding box center [1014, 297] width 9 height 9
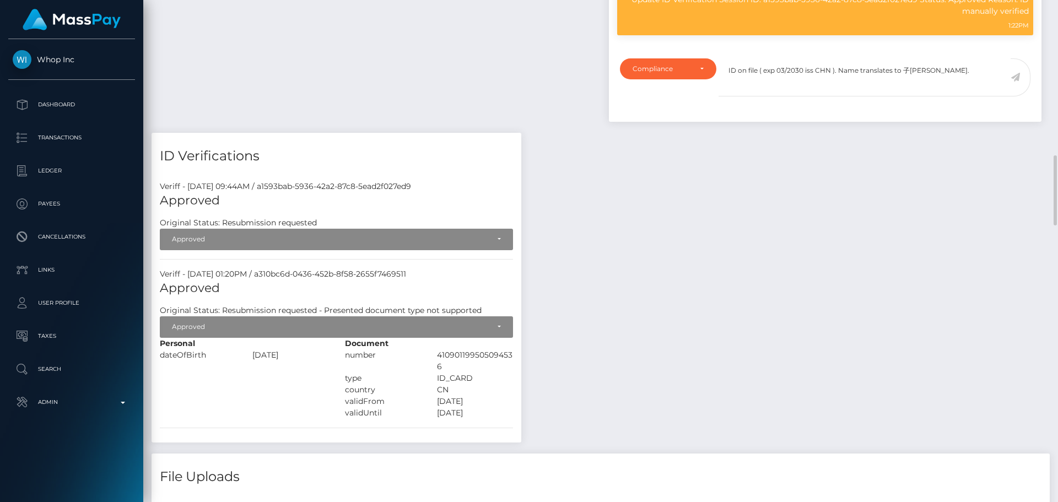
scroll to position [716, 0]
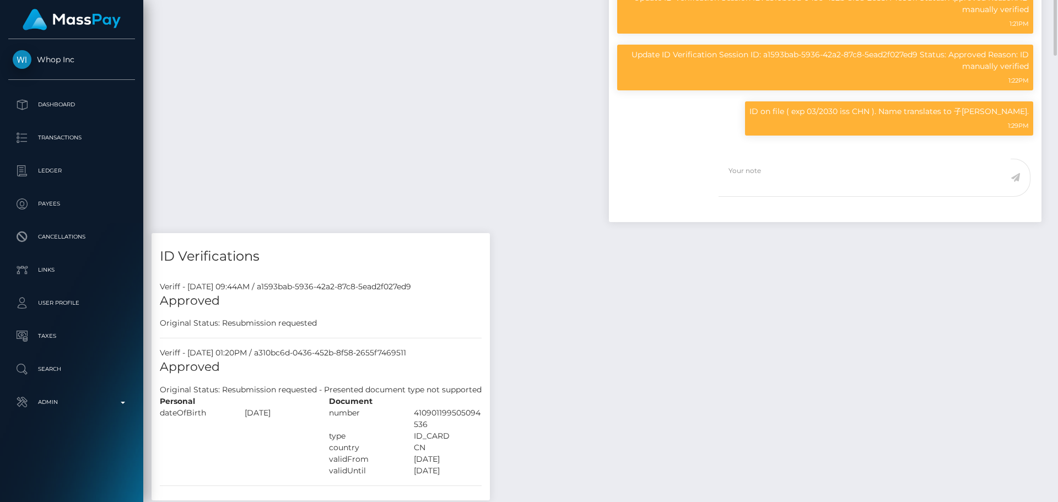
scroll to position [496, 0]
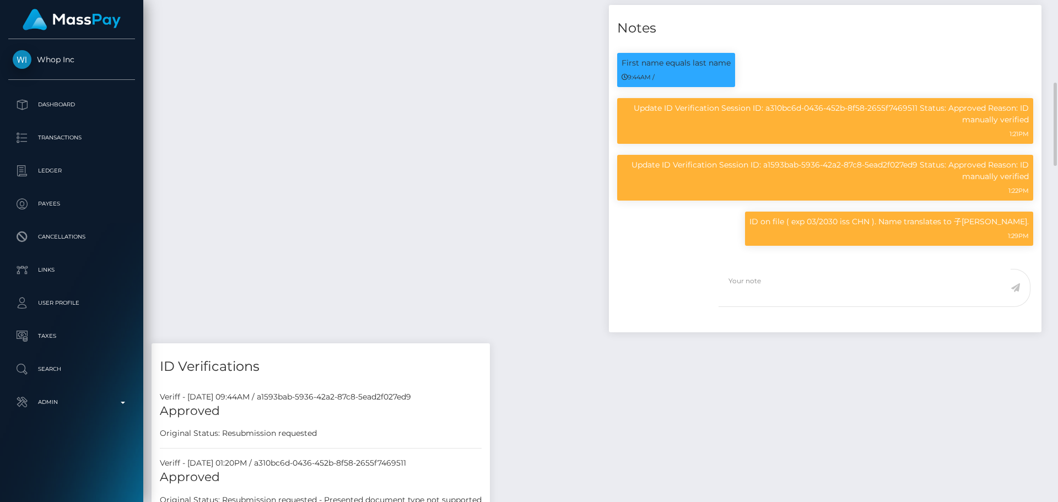
click at [992, 222] on p "ID on file ( exp 03/2030 iss CHN ). Name translates to 子[PERSON_NAME]." at bounding box center [888, 222] width 279 height 12
drag, startPoint x: 992, startPoint y: 222, endPoint x: 1017, endPoint y: 221, distance: 25.4
click at [1017, 221] on p "ID on file ( exp 03/2030 iss CHN ). Name translates to 子[PERSON_NAME]." at bounding box center [888, 222] width 279 height 12
copy p "Ziruo [PERSON_NAME]"
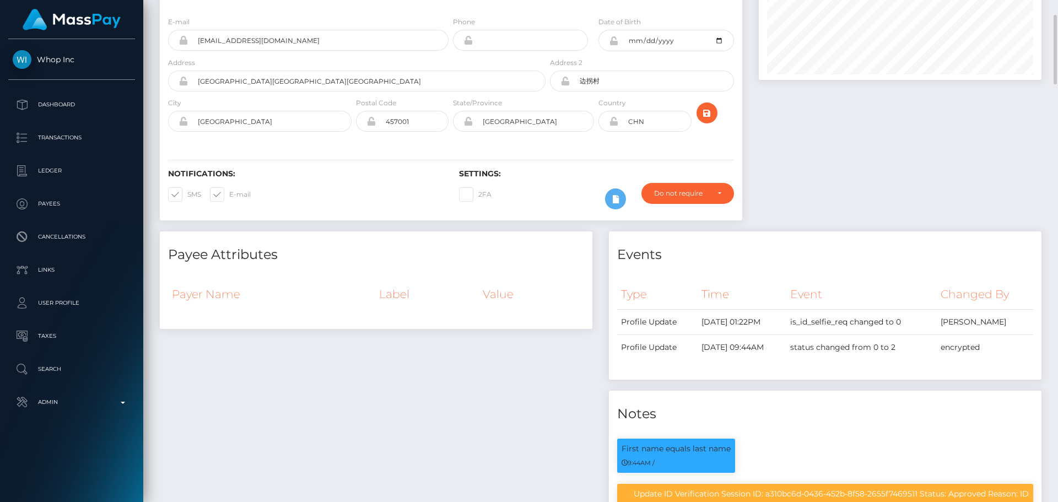
scroll to position [0, 0]
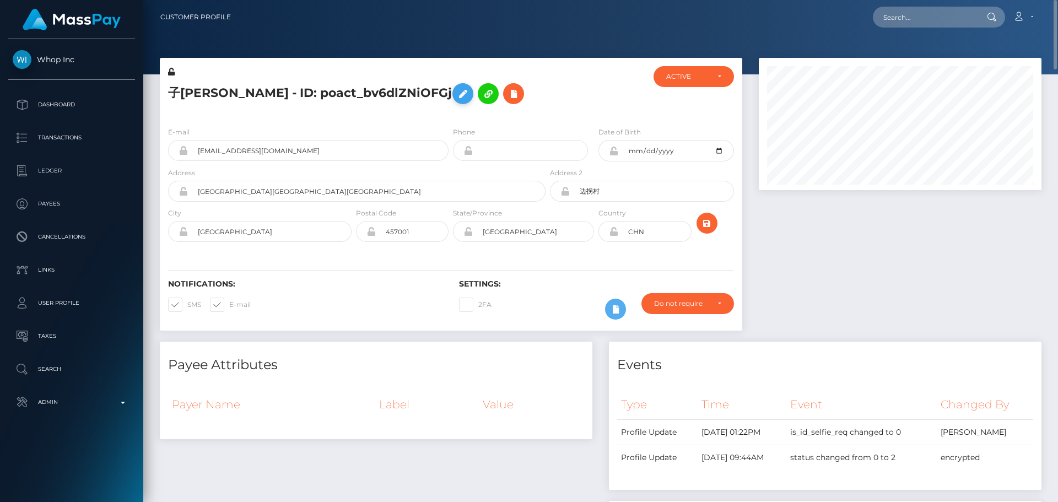
click at [456, 96] on icon at bounding box center [462, 94] width 13 height 14
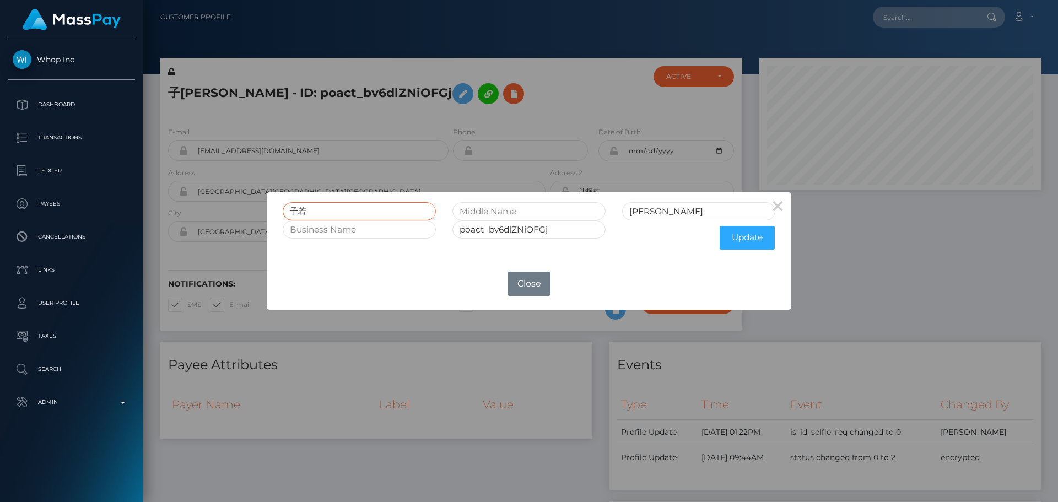
click at [391, 207] on input "子若" at bounding box center [359, 211] width 153 height 18
paste input "Ziruo [PERSON_NAME]"
click at [336, 212] on input "Ziruo [PERSON_NAME]" at bounding box center [359, 211] width 153 height 18
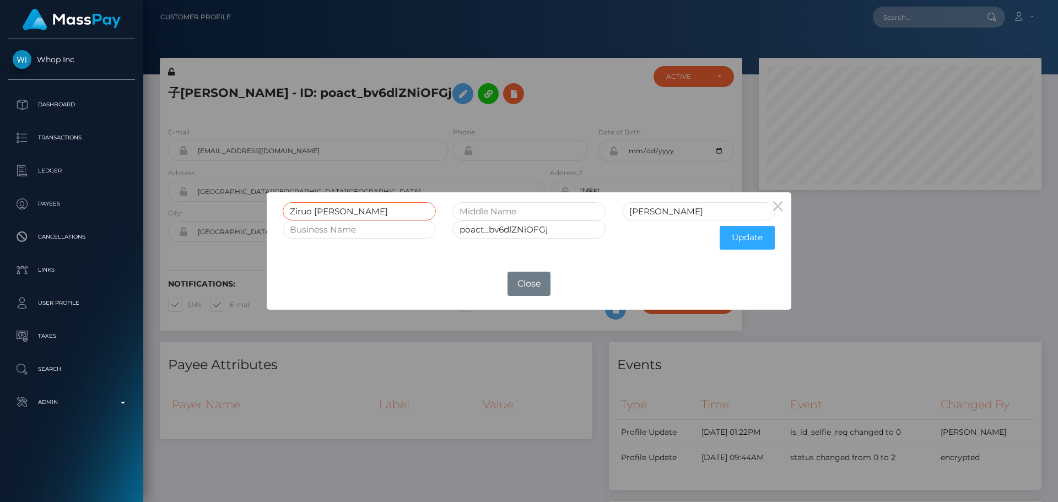
click at [336, 212] on input "Ziruo 裴 Pei" at bounding box center [359, 211] width 153 height 18
type input "Ziruo 裴 Pei"
click at [659, 212] on input "裴" at bounding box center [698, 211] width 153 height 18
paste input "Pei"
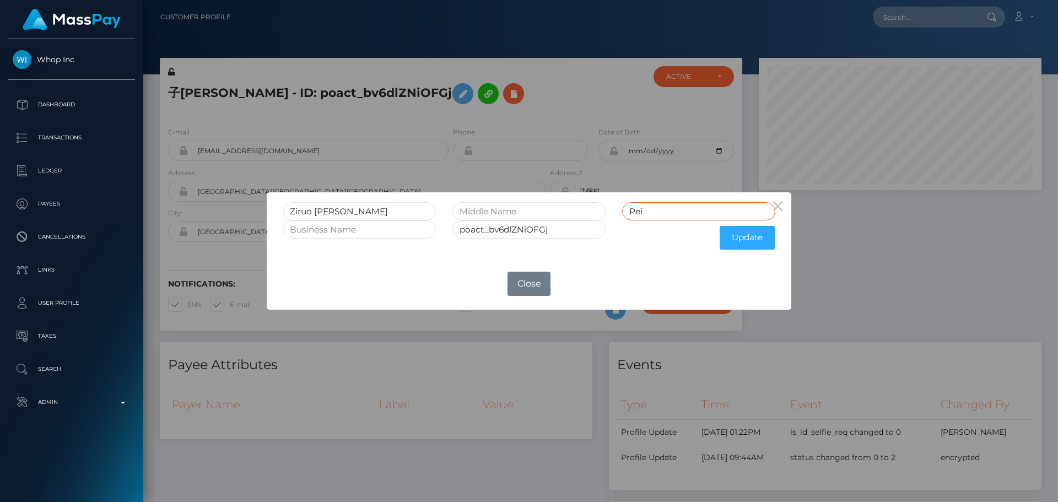
type input "Pei"
click at [338, 213] on input "Ziruo 裴 Pei" at bounding box center [359, 211] width 153 height 18
drag, startPoint x: 338, startPoint y: 213, endPoint x: 317, endPoint y: 209, distance: 20.7
click at [317, 209] on input "Ziruo 裴 Pei" at bounding box center [359, 211] width 153 height 18
type input "Ziruo"
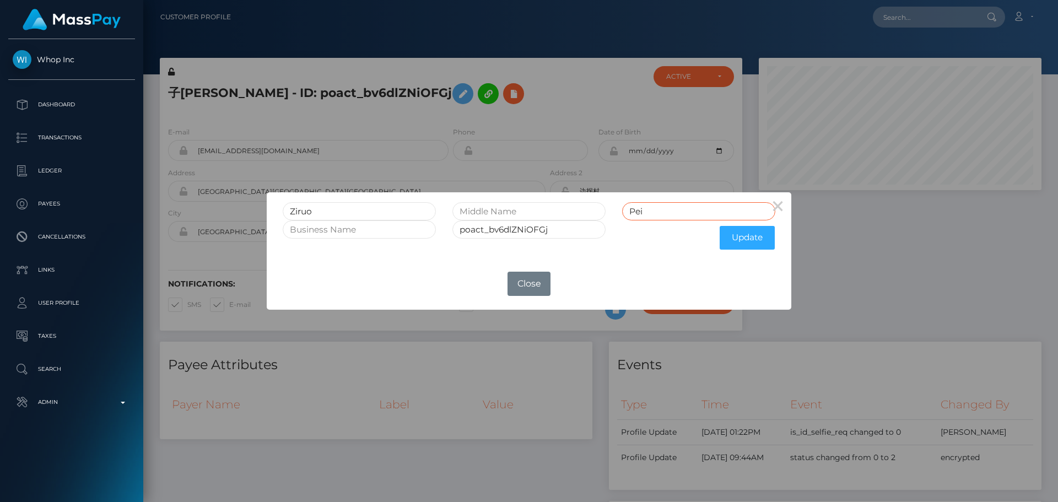
click at [663, 209] on input "Pei" at bounding box center [698, 211] width 153 height 18
click at [740, 240] on button "Update" at bounding box center [747, 238] width 55 height 24
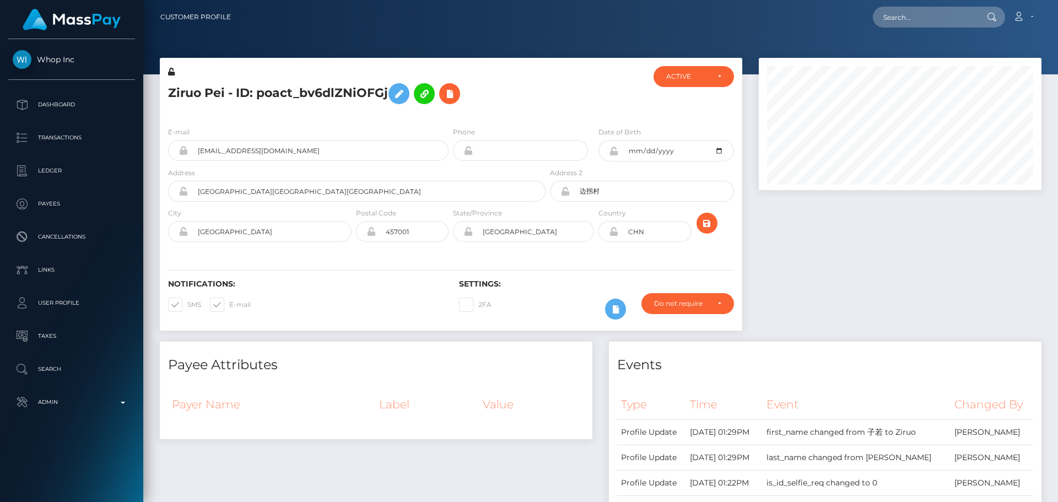
scroll to position [132, 283]
click at [169, 72] on icon at bounding box center [171, 72] width 7 height 8
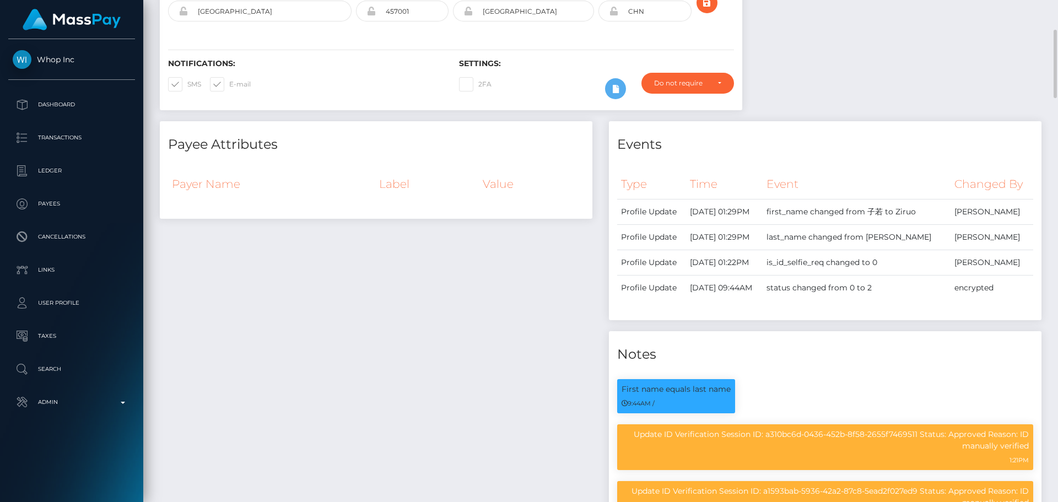
scroll to position [0, 0]
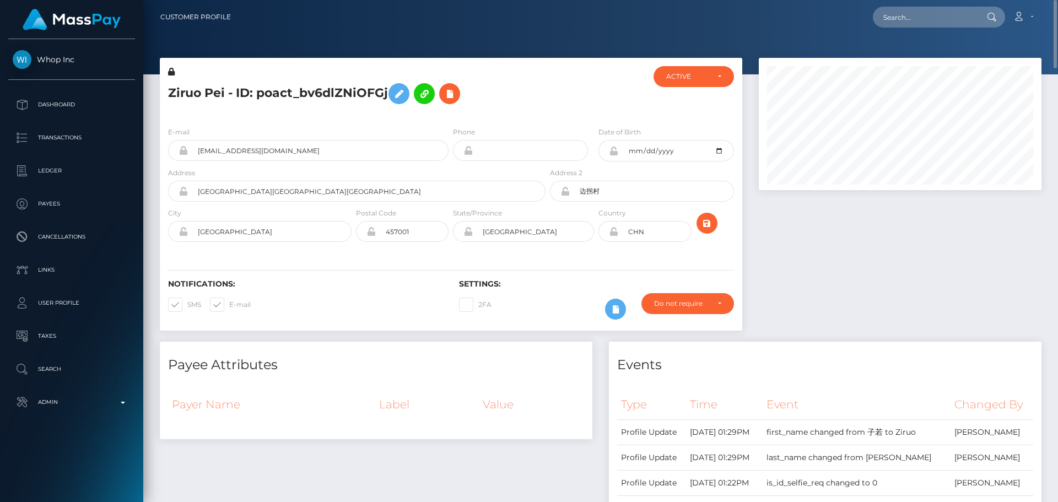
click at [616, 102] on div at bounding box center [596, 92] width 97 height 52
click at [613, 153] on icon at bounding box center [613, 151] width 9 height 9
click at [615, 231] on icon at bounding box center [613, 231] width 9 height 9
drag, startPoint x: 291, startPoint y: 192, endPoint x: 173, endPoint y: 194, distance: 117.9
click at [171, 194] on div "[GEOGRAPHIC_DATA][GEOGRAPHIC_DATA][GEOGRAPHIC_DATA]" at bounding box center [356, 191] width 377 height 21
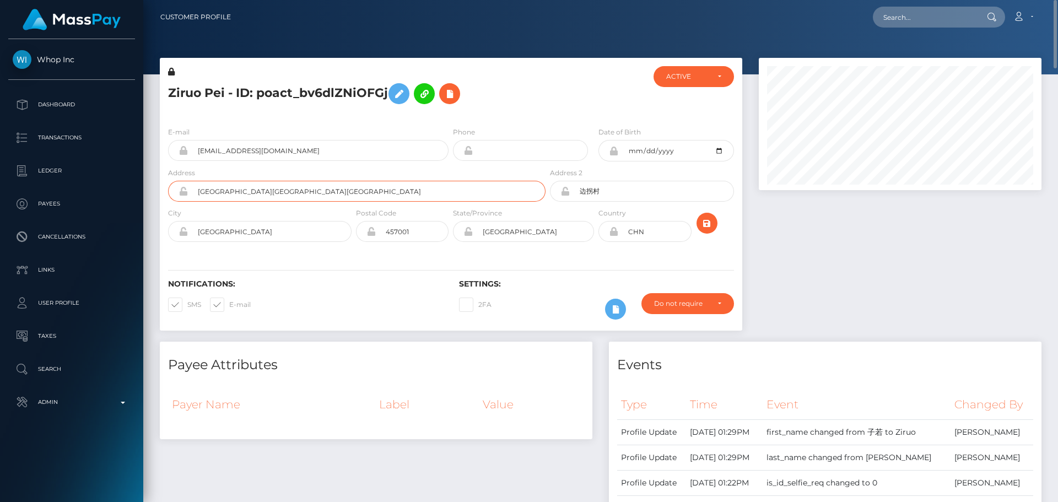
click at [292, 190] on input "[GEOGRAPHIC_DATA][GEOGRAPHIC_DATA][GEOGRAPHIC_DATA]" at bounding box center [367, 191] width 358 height 21
click at [291, 190] on input "[GEOGRAPHIC_DATA][GEOGRAPHIC_DATA][GEOGRAPHIC_DATA]" at bounding box center [367, 191] width 358 height 21
paste input "[GEOGRAPHIC_DATA], [GEOGRAPHIC_DATA], [GEOGRAPHIC_DATA]"
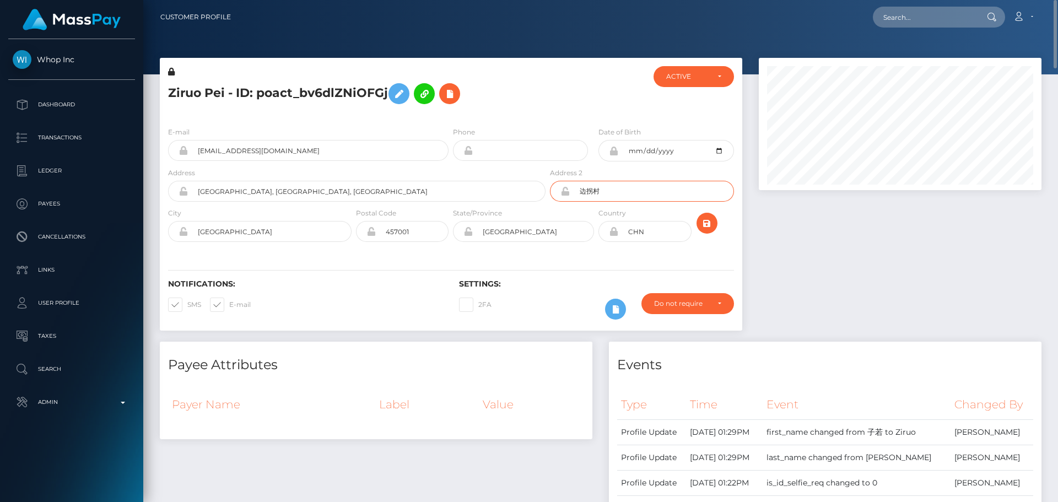
drag, startPoint x: 623, startPoint y: 187, endPoint x: 521, endPoint y: 189, distance: 102.5
click at [520, 189] on div "Address [GEOGRAPHIC_DATA], [GEOGRAPHIC_DATA], [GEOGRAPHIC_DATA] Address 2 [GEOG…" at bounding box center [451, 187] width 582 height 40
click at [391, 188] on input "Hualong District, Puyang City, Henan Province" at bounding box center [367, 191] width 358 height 21
paste input "Bianguai Village"
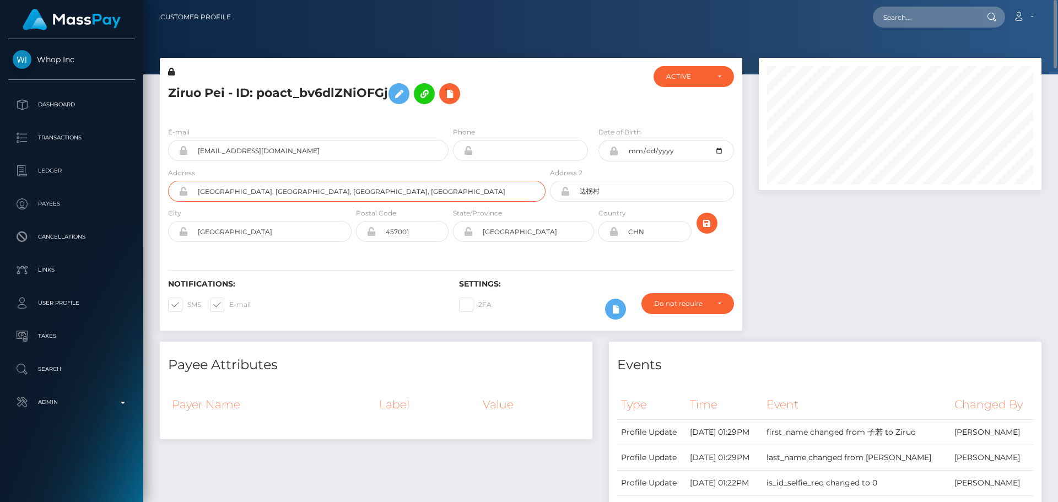
type input "[GEOGRAPHIC_DATA], [GEOGRAPHIC_DATA], [GEOGRAPHIC_DATA], [GEOGRAPHIC_DATA]"
drag, startPoint x: 553, startPoint y: 189, endPoint x: 538, endPoint y: 189, distance: 14.9
click at [538, 189] on div "Address Hualong District, Puyang City, Henan Province, Bianguai Village Address…" at bounding box center [451, 187] width 582 height 40
click at [305, 262] on div "Notifications: SMS E-mail Settings: 2FA" at bounding box center [451, 292] width 582 height 78
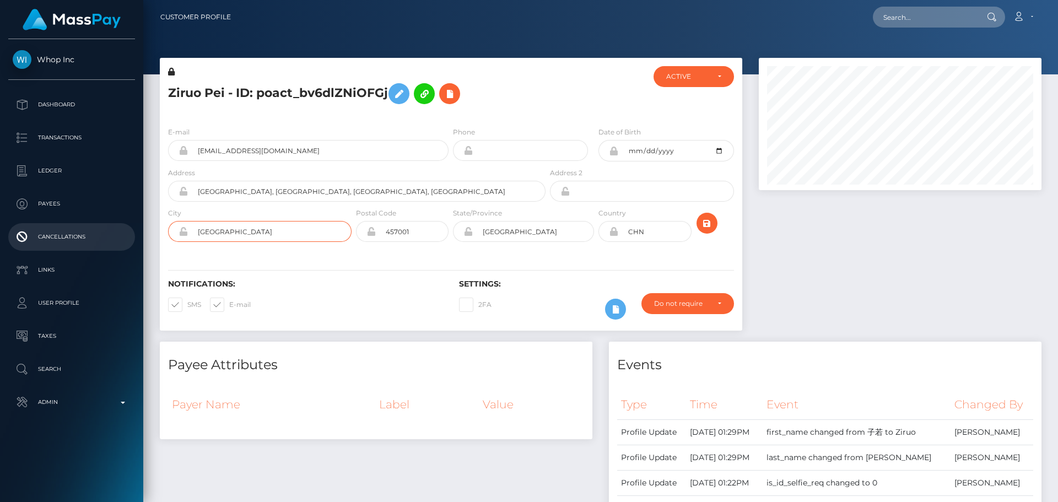
drag, startPoint x: 225, startPoint y: 234, endPoint x: 133, endPoint y: 231, distance: 92.0
click at [133, 232] on div "Whop Inc Dashboard Transactions Ledger Payees" at bounding box center [529, 251] width 1058 height 502
click at [268, 232] on input "濮阳市" at bounding box center [270, 231] width 164 height 21
paste input "[GEOGRAPHIC_DATA]"
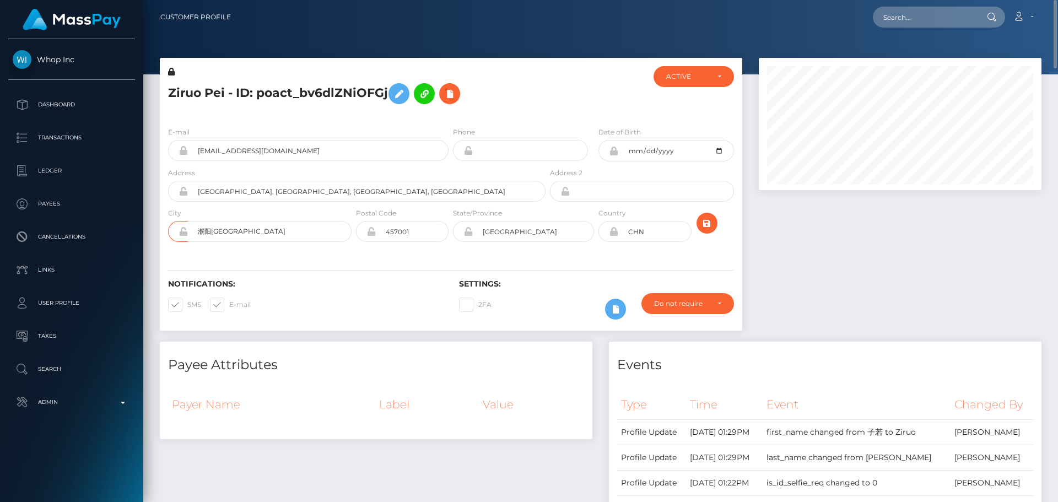
click at [278, 242] on div "City 濮阳Puyang City" at bounding box center [257, 227] width 194 height 40
click at [278, 232] on input "濮阳Puyang City" at bounding box center [270, 231] width 164 height 21
paste input "text"
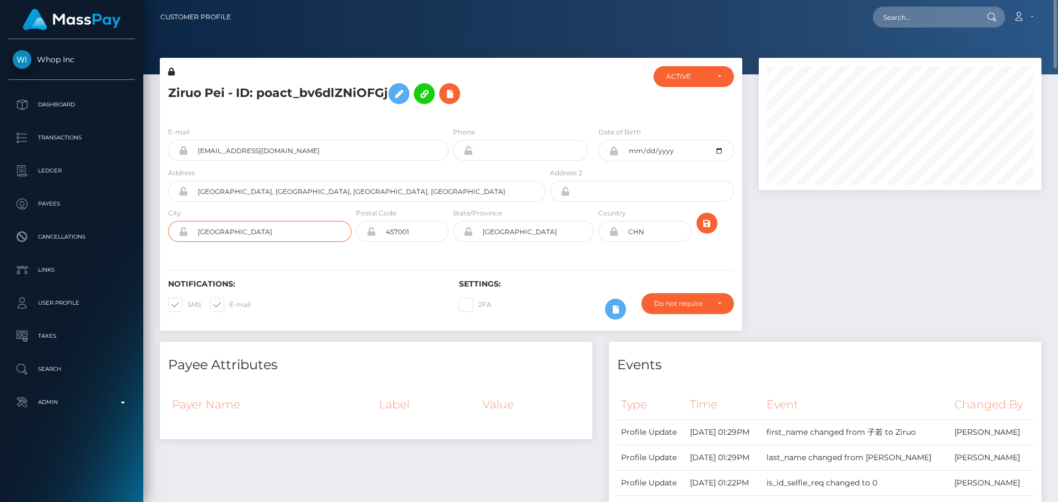
type input "[GEOGRAPHIC_DATA]"
drag, startPoint x: 493, startPoint y: 227, endPoint x: 451, endPoint y: 225, distance: 42.5
click at [451, 225] on div "State/Province 河南省" at bounding box center [523, 227] width 145 height 40
click at [524, 227] on input "河南省" at bounding box center [533, 231] width 121 height 21
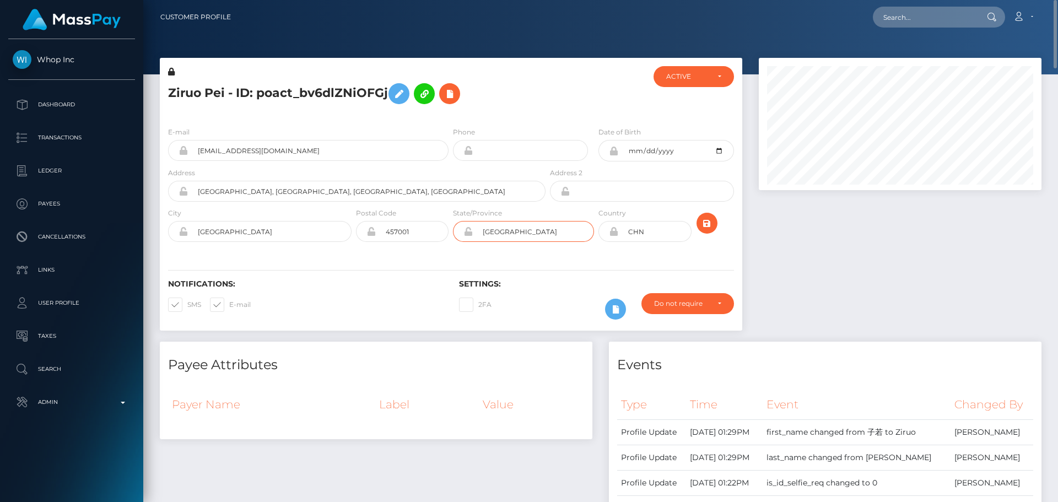
click at [524, 227] on input "河南省" at bounding box center [533, 231] width 121 height 21
paste input "[GEOGRAPHIC_DATA]"
type input "[GEOGRAPHIC_DATA]"
click at [470, 255] on div "Notifications: SMS E-mail Settings: 2FA" at bounding box center [451, 292] width 582 height 78
click at [706, 218] on icon "submit" at bounding box center [706, 224] width 13 height 14
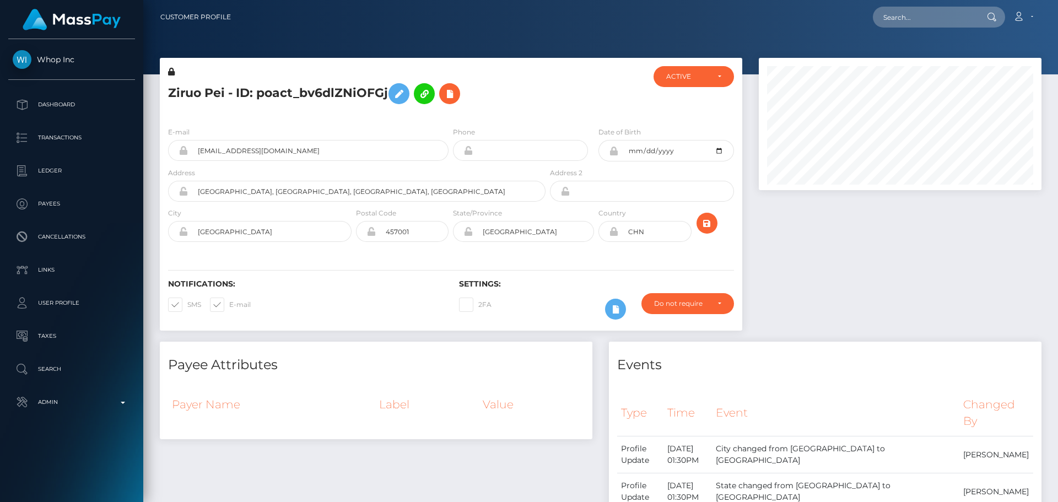
scroll to position [132, 283]
click at [496, 103] on h5 "Ziruo Pei - ID: poact_bv6dlZNiOFGj" at bounding box center [353, 94] width 371 height 32
click at [450, 113] on div "Ziruo Pei - ID: poact_bv6dlZNiOFGj" at bounding box center [354, 92] width 388 height 52
click at [706, 225] on icon "submit" at bounding box center [706, 224] width 13 height 14
click at [474, 93] on h5 "Ziruo Pei - ID: poact_bv6dlZNiOFGj" at bounding box center [353, 94] width 371 height 32
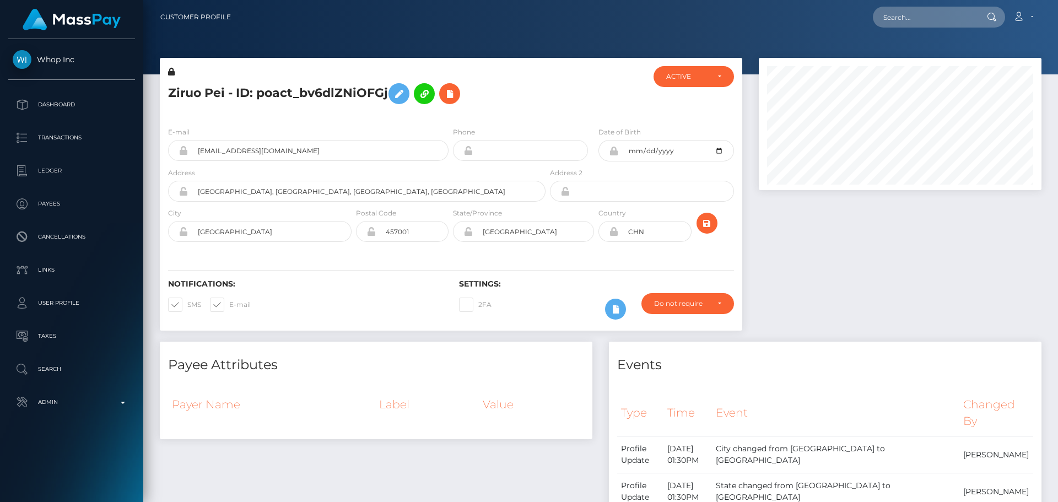
click at [450, 113] on div "Ziruo Pei - ID: poact_bv6dlZNiOFGj" at bounding box center [354, 92] width 388 height 52
click at [451, 113] on div "Ziruo Pei - ID: poact_bv6dlZNiOFGj" at bounding box center [354, 92] width 388 height 52
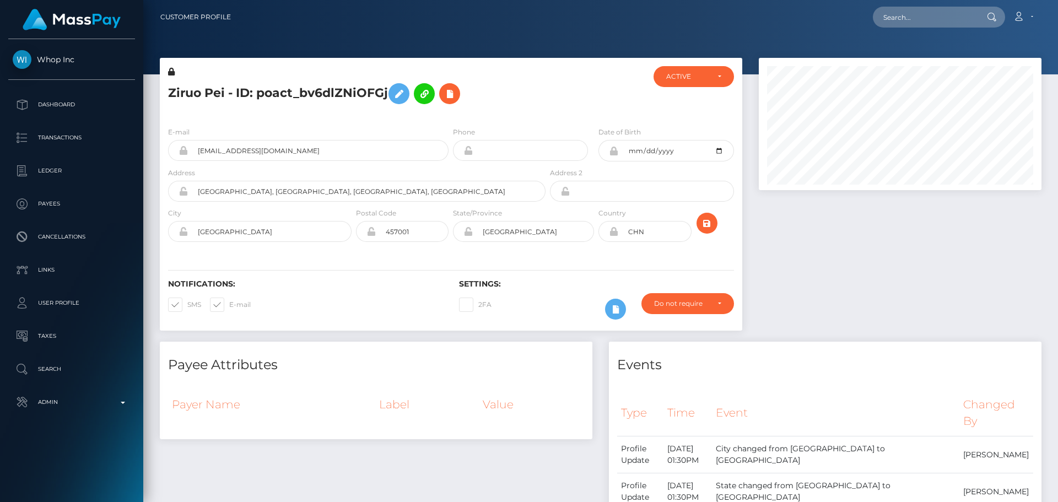
click at [449, 113] on div "Ziruo Pei - ID: poact_bv6dlZNiOFGj" at bounding box center [354, 92] width 388 height 52
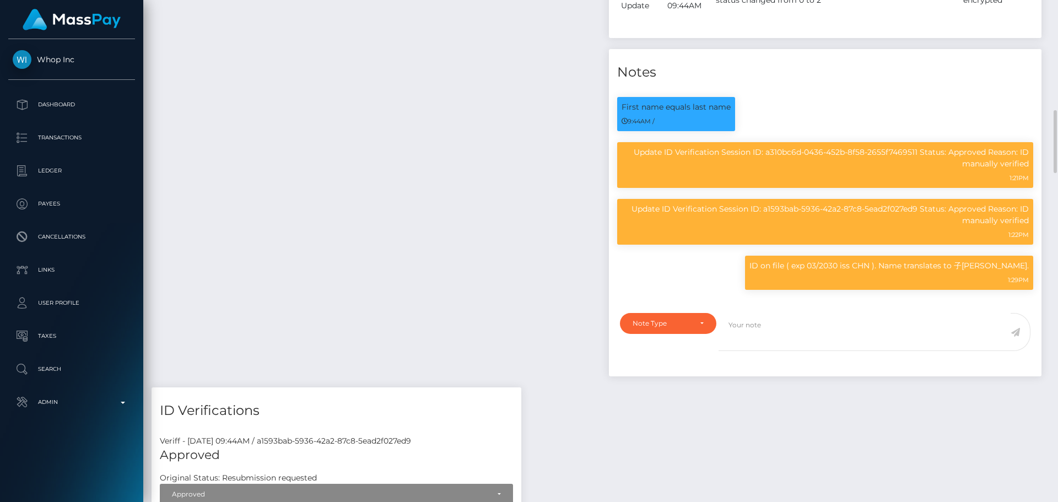
scroll to position [937, 0]
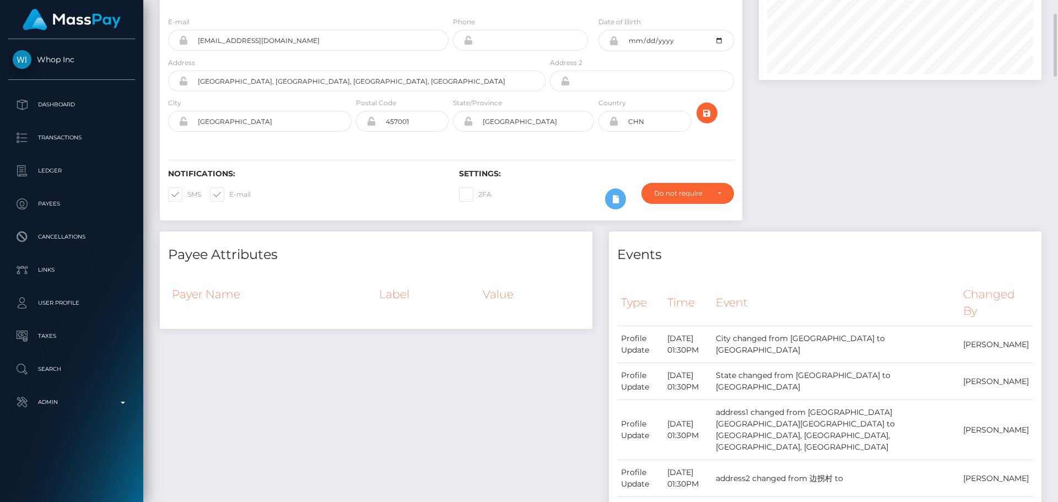
scroll to position [0, 0]
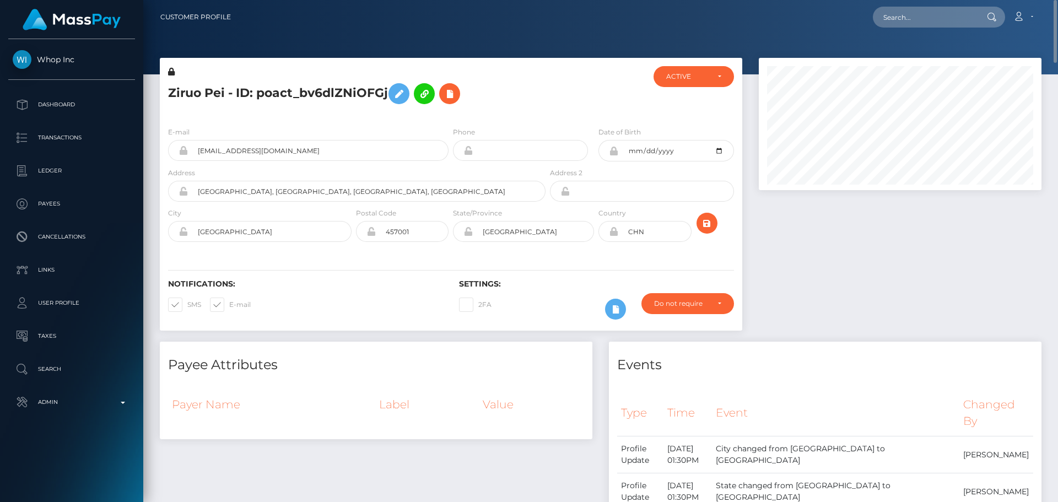
click at [542, 106] on div "Ziruo Pei - ID: poact_bv6dlZNiOFGj" at bounding box center [354, 92] width 388 height 52
click at [450, 116] on div "Ziruo Pei - ID: poact_bv6dlZNiOFGj" at bounding box center [354, 92] width 388 height 52
click at [500, 111] on div "Ziruo Pei - ID: poact_bv6dlZNiOFGj" at bounding box center [354, 92] width 388 height 52
click at [504, 112] on div "Ziruo Pei - ID: poact_bv6dlZNiOFGj" at bounding box center [354, 92] width 388 height 52
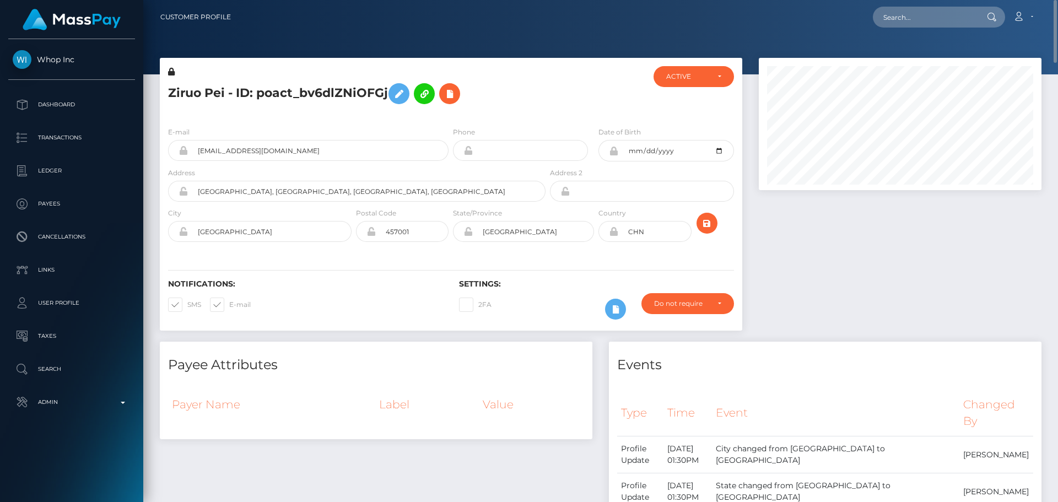
click at [281, 88] on h5 "Ziruo Pei - ID: poact_bv6dlZNiOFGj" at bounding box center [353, 94] width 371 height 32
copy h5 "Ziruo Pei - ID: poact_bv6dlZNiOFGj"
click at [946, 19] on input "text" at bounding box center [925, 17] width 104 height 21
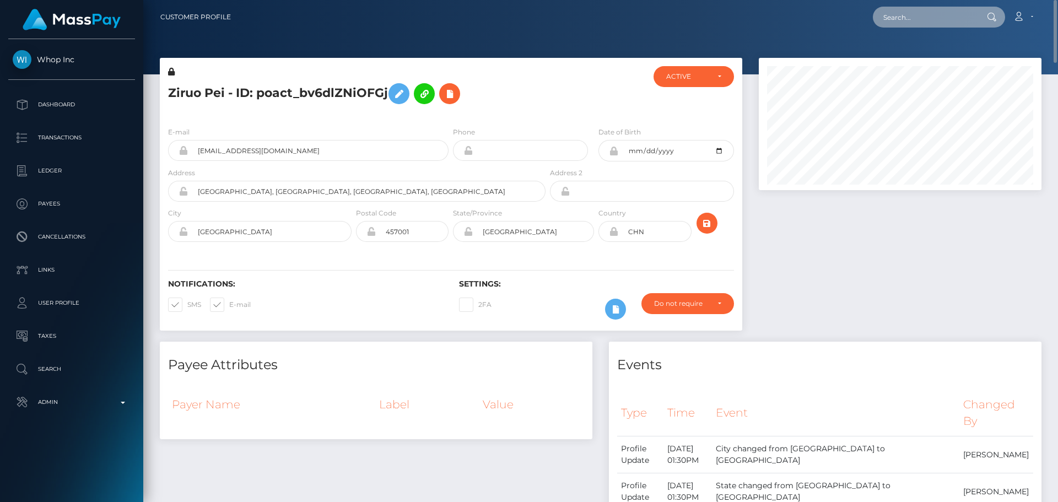
paste input "poact_glmnD2Y68ia2"
type input "poact_glmnD2Y68ia2"
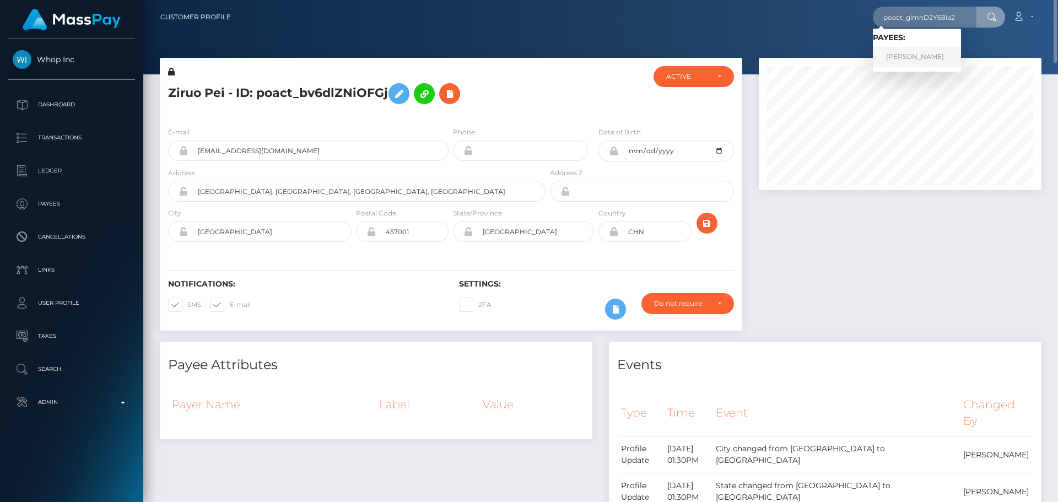
click at [907, 55] on link "Török Gergő" at bounding box center [917, 57] width 88 height 20
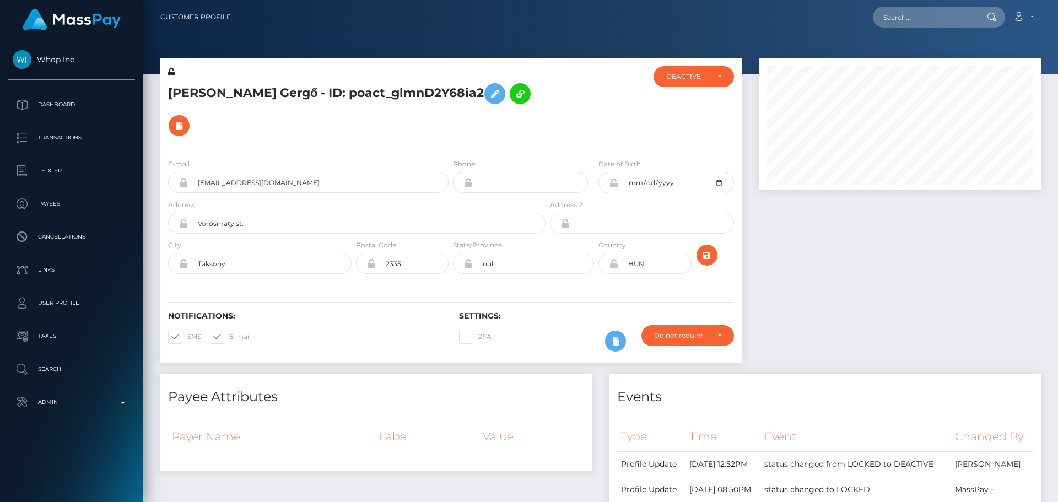
scroll to position [132, 283]
click at [451, 115] on div "Török Gergő - ID: poact_glmnD2Y68ia2" at bounding box center [354, 108] width 388 height 84
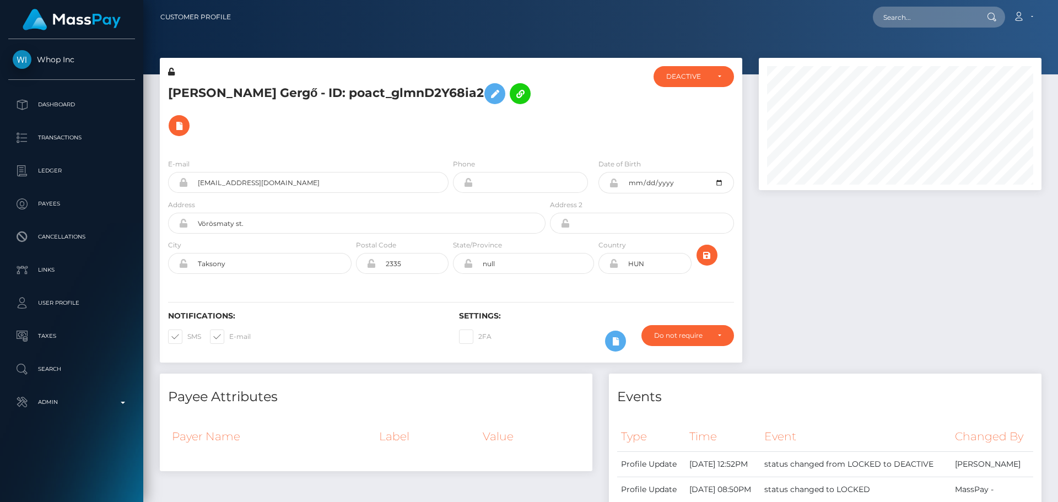
click at [451, 115] on div "Török Gergő - ID: poact_glmnD2Y68ia2" at bounding box center [354, 108] width 388 height 84
click at [550, 109] on div at bounding box center [596, 108] width 97 height 84
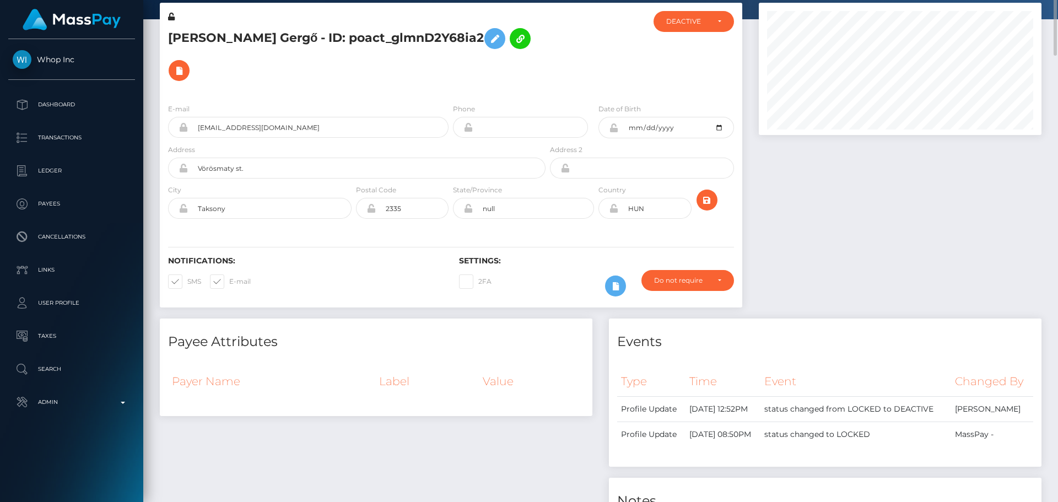
scroll to position [0, 0]
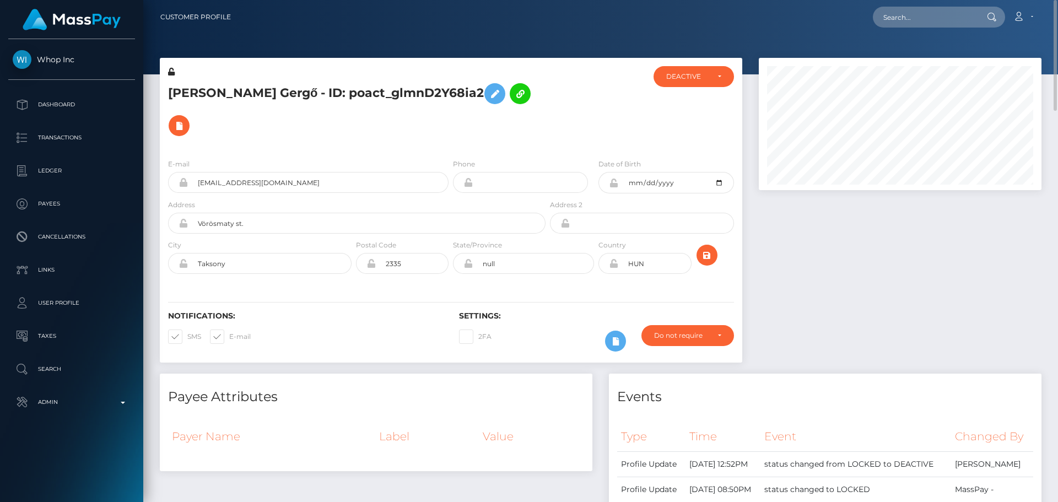
click at [533, 94] on h5 "Török Gergő - ID: poact_glmnD2Y68ia2" at bounding box center [353, 110] width 371 height 64
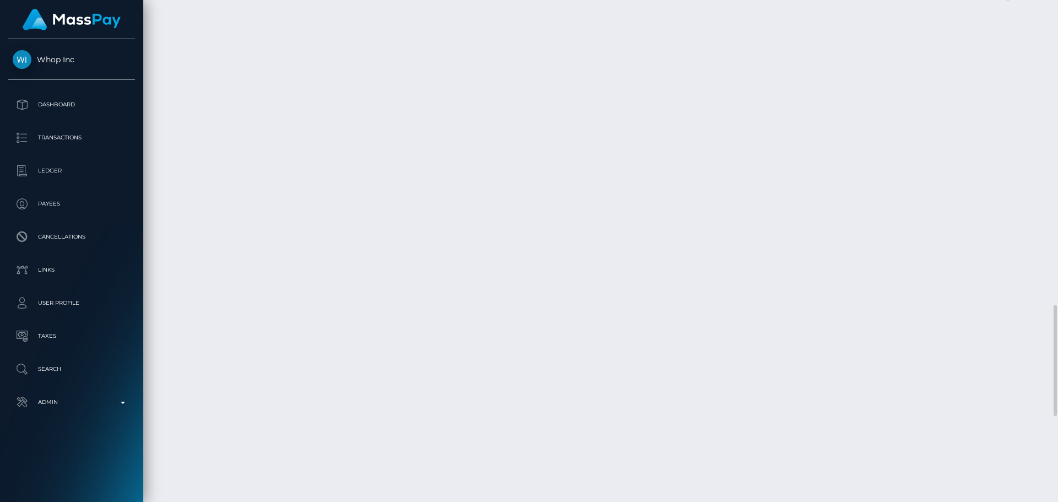
scroll to position [1762, 0]
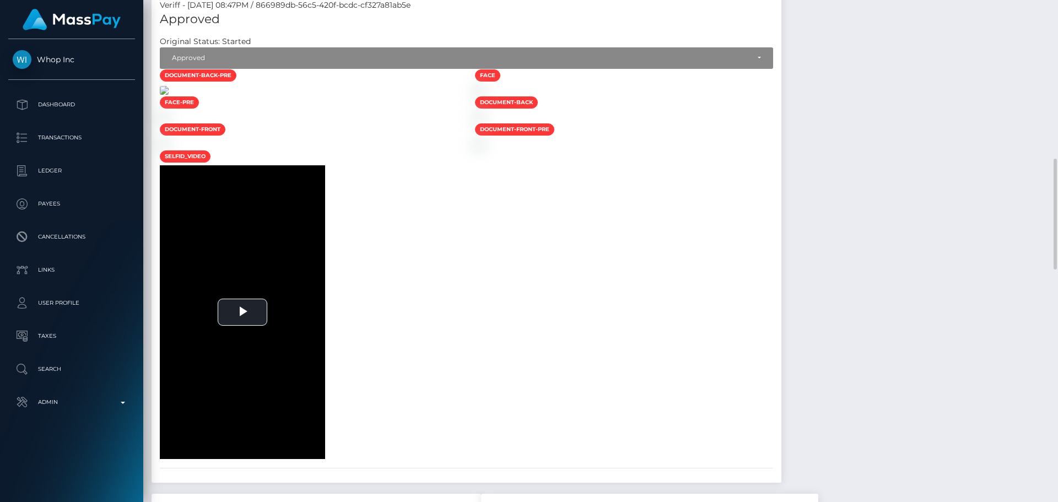
scroll to position [661, 0]
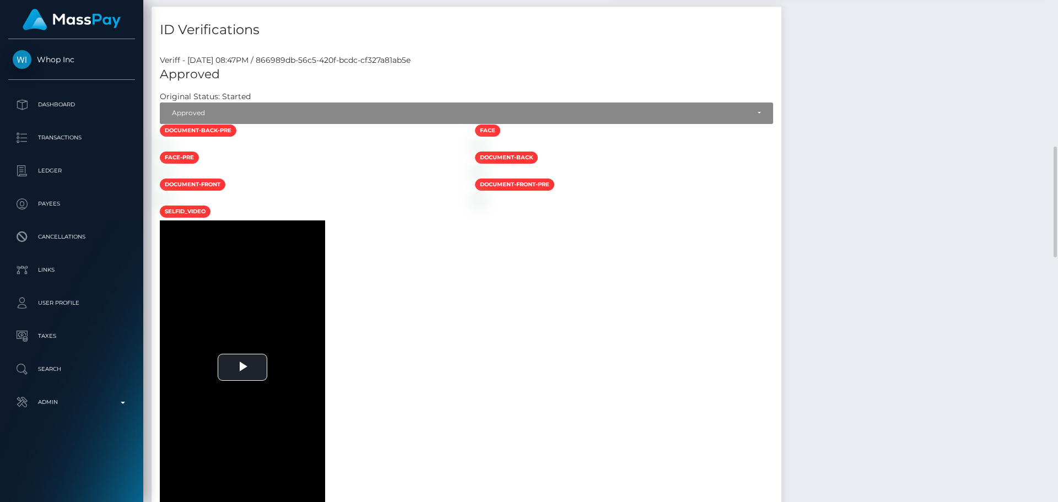
drag, startPoint x: 512, startPoint y: 235, endPoint x: 502, endPoint y: 236, distance: 10.0
click at [467, 151] on div at bounding box center [309, 145] width 315 height 12
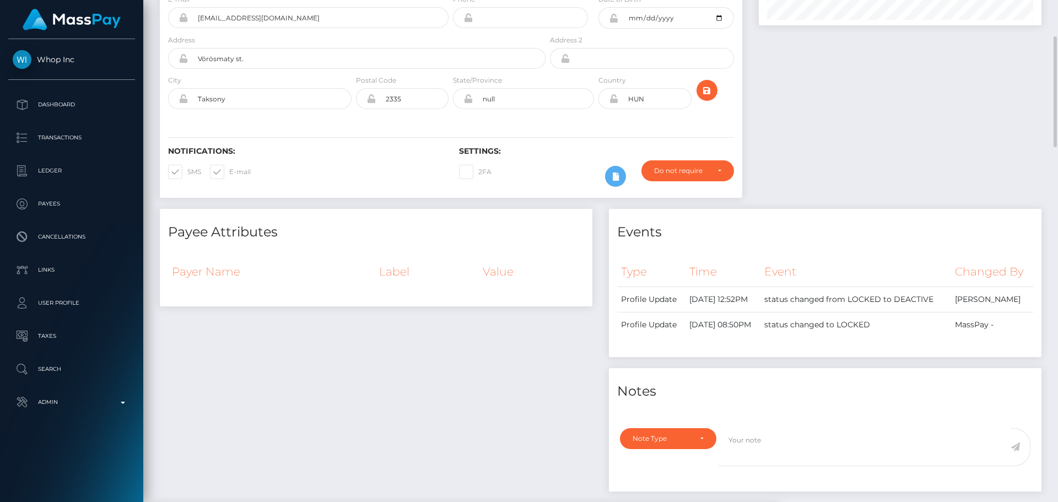
scroll to position [0, 0]
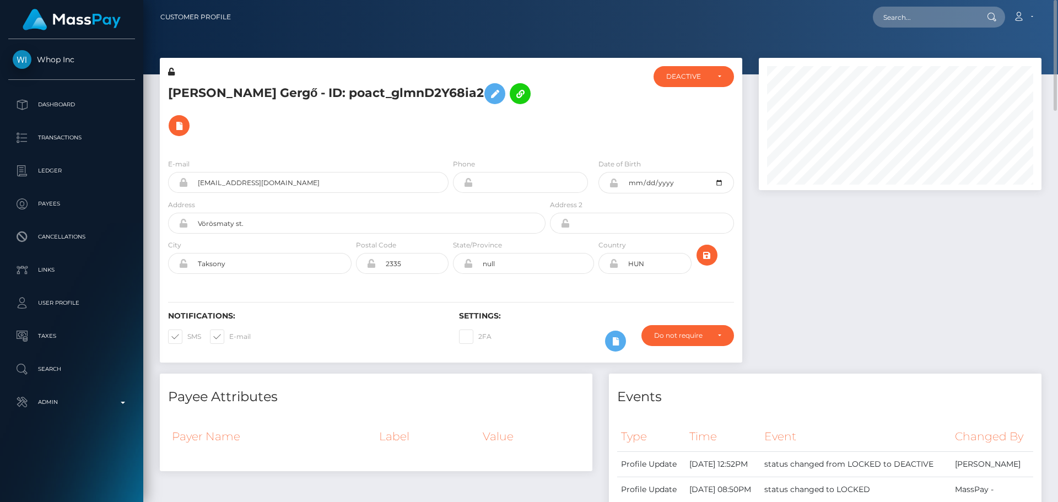
click at [502, 102] on h5 "Török Gergő - ID: poact_glmnD2Y68ia2" at bounding box center [353, 110] width 371 height 64
click at [520, 103] on h5 "Török Gergő - ID: poact_glmnD2Y68ia2" at bounding box center [353, 110] width 371 height 64
click at [522, 101] on h5 "Török Gergő - ID: poact_glmnD2Y68ia2" at bounding box center [353, 110] width 371 height 64
click at [450, 115] on div "Török Gergő - ID: poact_glmnD2Y68ia2" at bounding box center [354, 108] width 388 height 84
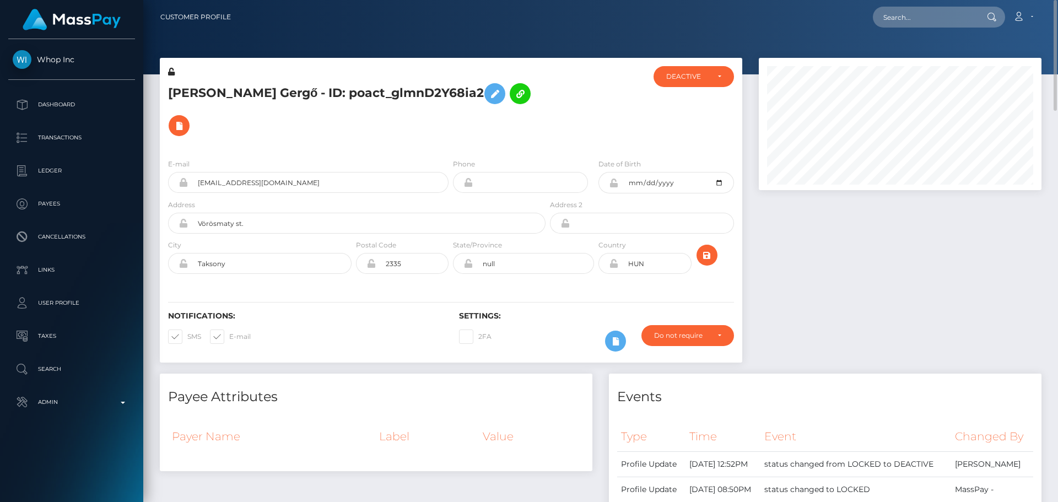
click at [591, 99] on div at bounding box center [596, 108] width 97 height 84
click at [531, 75] on div "Török Gergő - ID: poact_glmnD2Y68ia2" at bounding box center [354, 108] width 388 height 84
click at [919, 18] on input "text" at bounding box center [925, 17] width 104 height 21
paste input "123228"
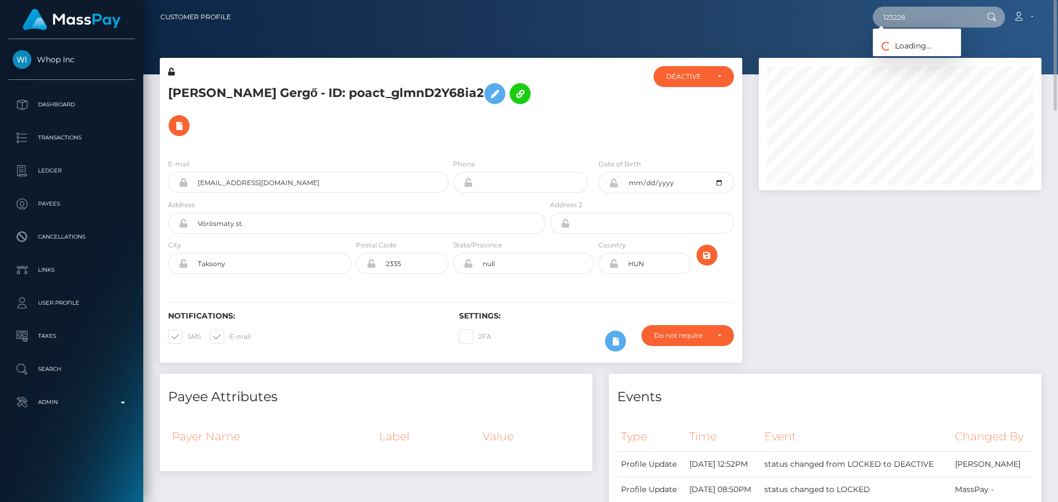
type input "123228"
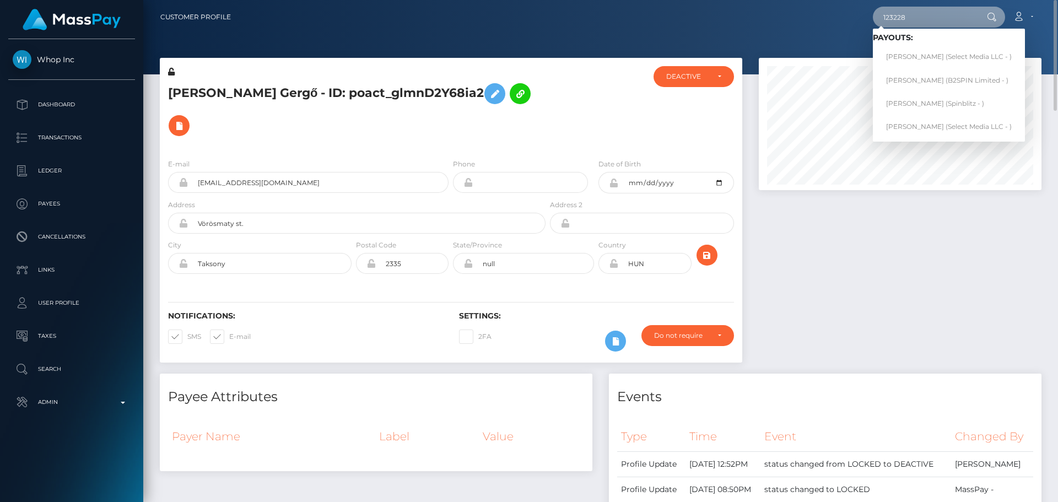
click at [920, 18] on input "123228" at bounding box center [925, 17] width 104 height 21
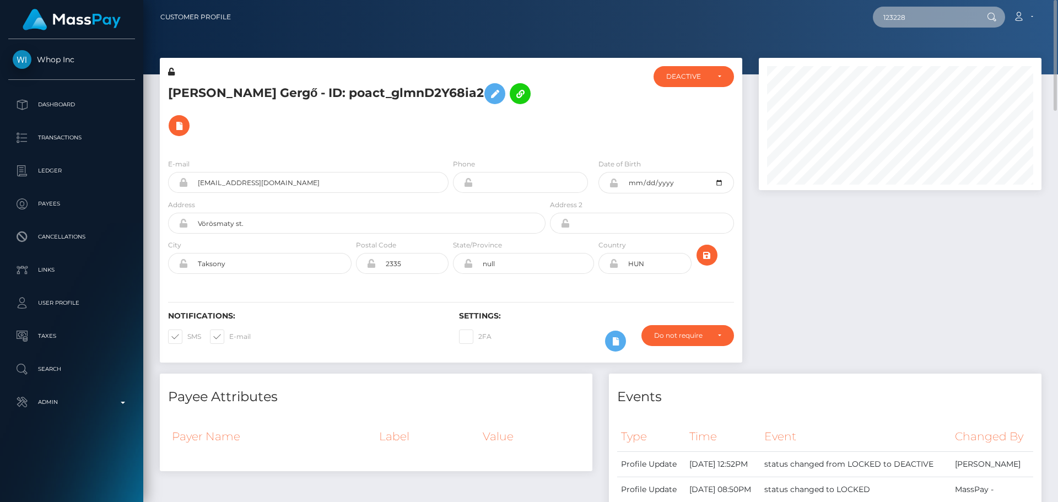
click at [920, 18] on input "123228" at bounding box center [925, 17] width 104 height 21
paste input "poact_Q5Vypfb1L97P"
type input "poact_Q5Vypfb1L97P"
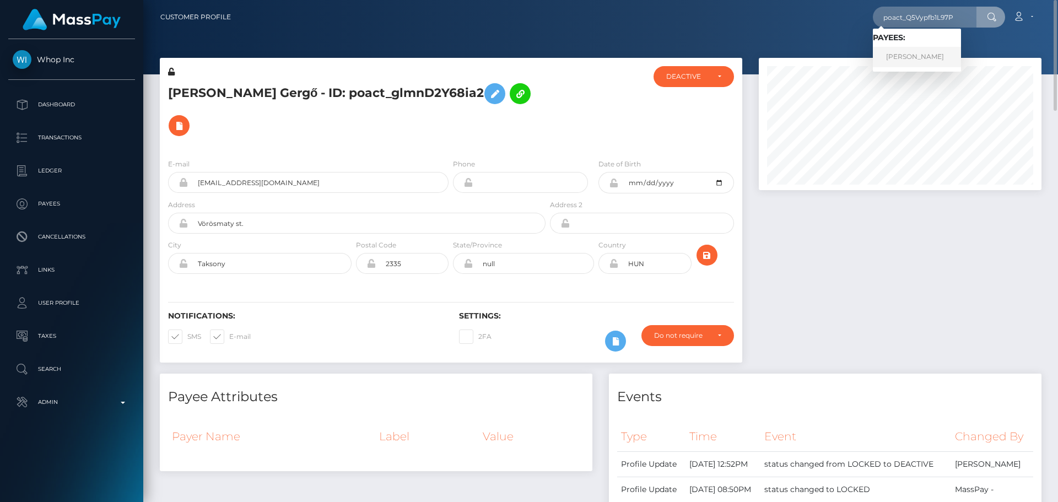
click at [905, 55] on link "[PERSON_NAME]" at bounding box center [917, 57] width 88 height 20
drag, startPoint x: 564, startPoint y: 85, endPoint x: 366, endPoint y: 1, distance: 215.0
click at [563, 84] on div at bounding box center [596, 108] width 97 height 84
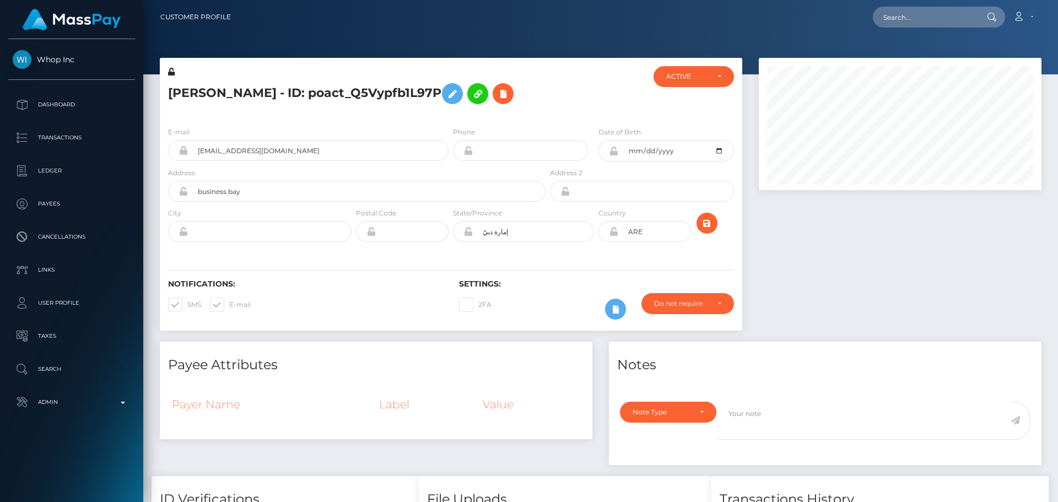
scroll to position [132, 283]
click at [557, 101] on div at bounding box center [596, 92] width 97 height 52
click at [451, 116] on div "pedram Shakouri - ID: poact_Q5Vypfb1L97P" at bounding box center [354, 92] width 388 height 52
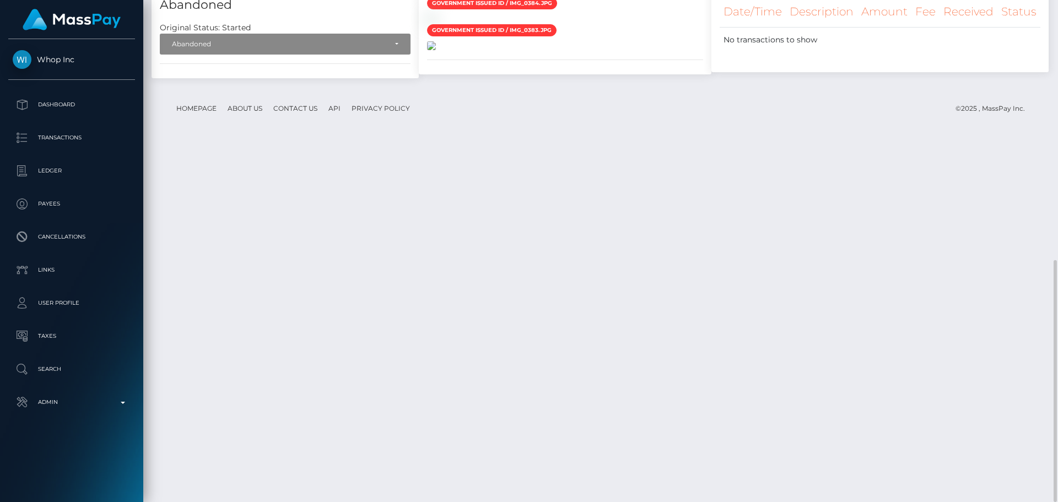
scroll to position [373, 0]
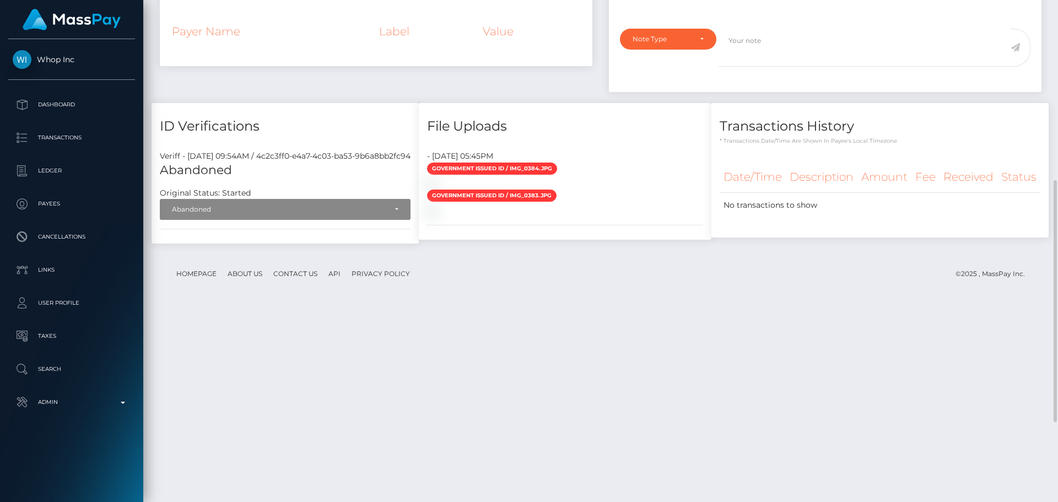
click at [304, 255] on div "ID Verifications Veriff - September 5, 2025 09:54AM / 4c2c3ff0-e4a7-4c03-ba53-9…" at bounding box center [285, 179] width 284 height 152
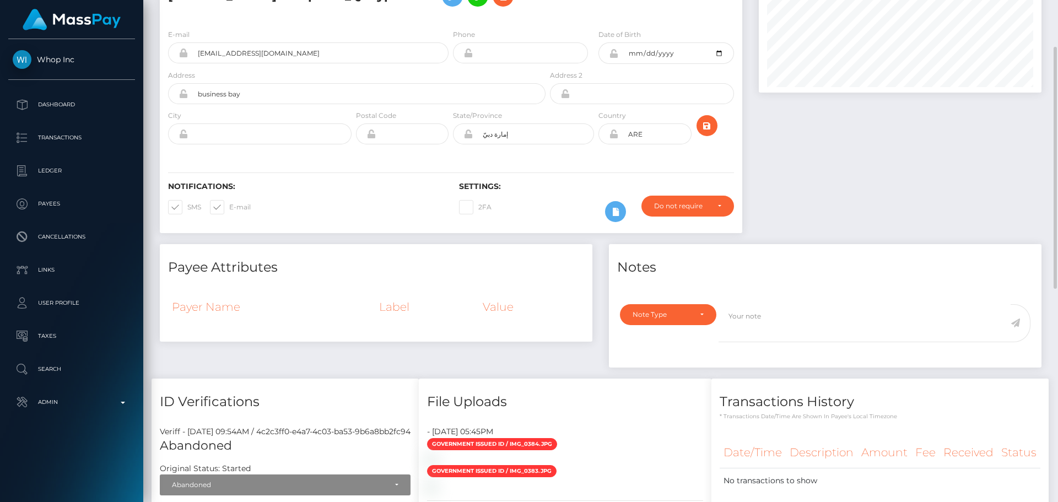
scroll to position [0, 0]
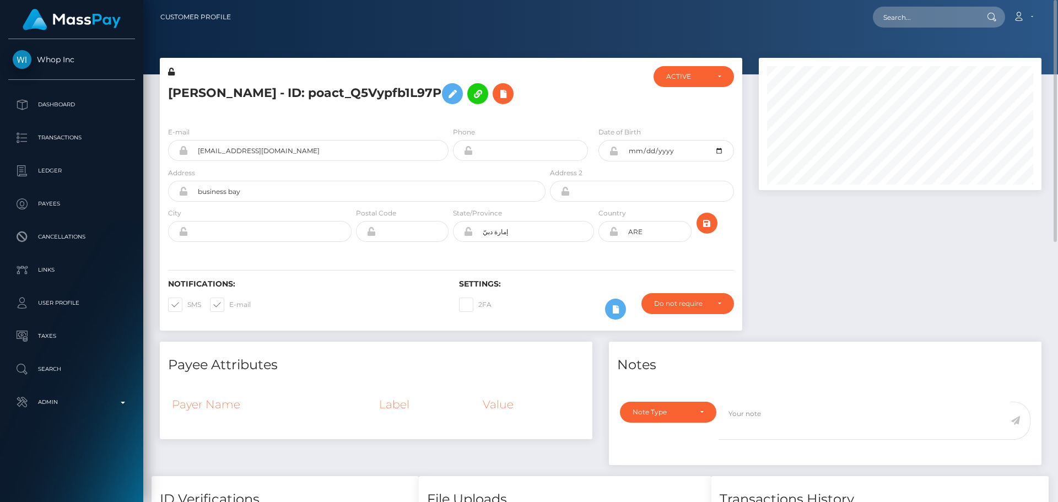
click at [452, 111] on div "pedram Shakouri - ID: poact_Q5Vypfb1L97P" at bounding box center [354, 92] width 388 height 52
click at [446, 116] on div "pedram Shakouri - ID: poact_Q5Vypfb1L97P" at bounding box center [354, 92] width 388 height 52
click at [448, 115] on div "pedram Shakouri - ID: poact_Q5Vypfb1L97P" at bounding box center [354, 92] width 388 height 52
click at [613, 263] on div "Notifications: SMS E-mail Settings: 2FA" at bounding box center [451, 292] width 582 height 78
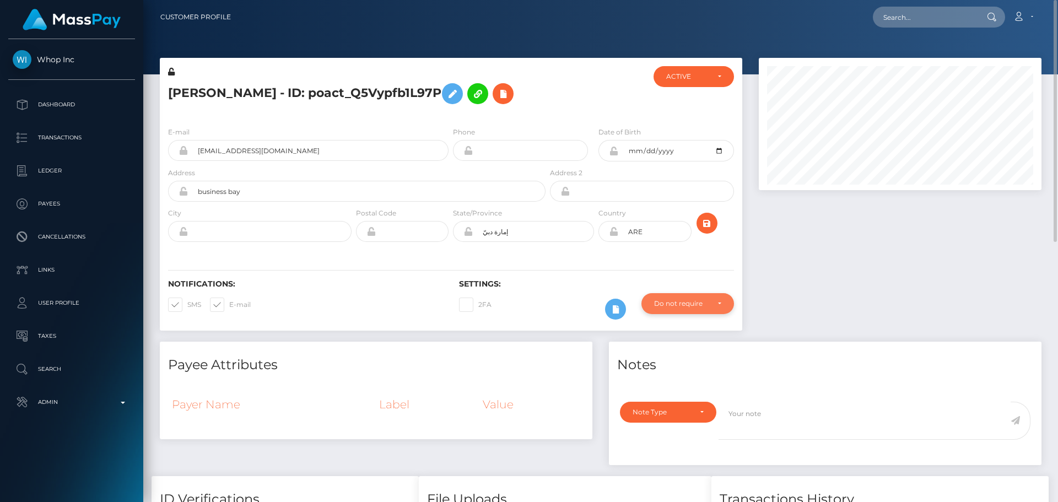
click at [696, 300] on div "Do not require" at bounding box center [681, 303] width 55 height 9
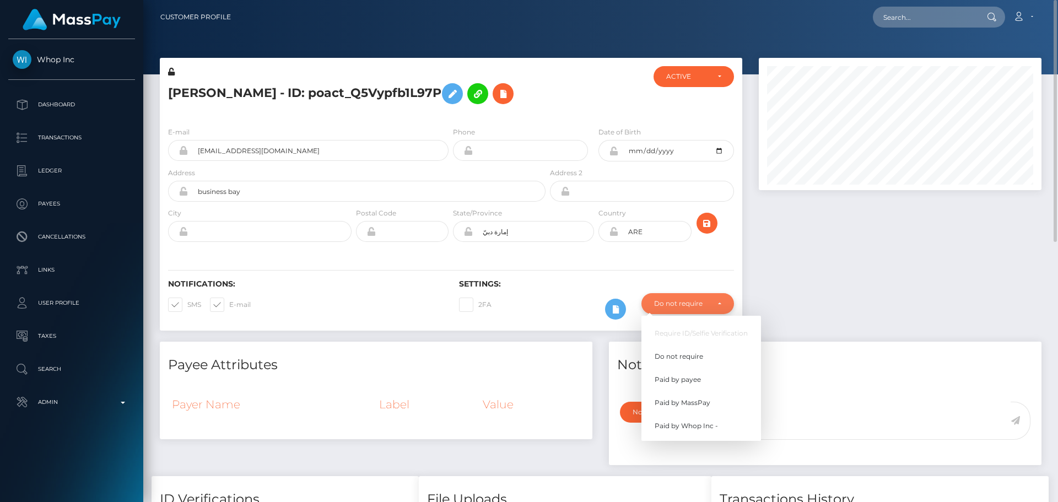
scroll to position [132, 283]
click at [688, 426] on span "Paid by Whop Inc -" at bounding box center [686, 426] width 63 height 10
select select "338"
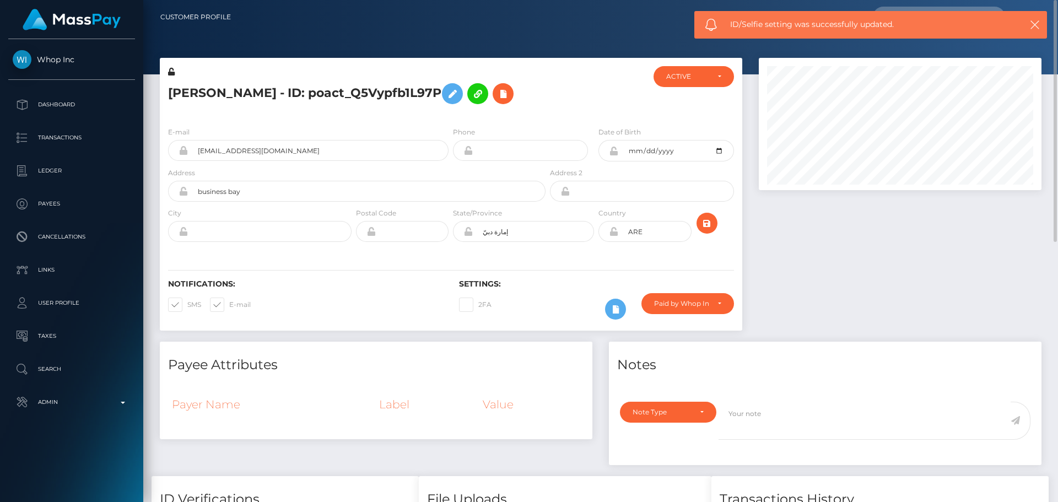
click at [334, 90] on h5 "pedram Shakouri - ID: poact_Q5Vypfb1L97P" at bounding box center [353, 94] width 371 height 32
copy h5 "pedram Shakouri - ID: poact_Q5Vypfb1L97P"
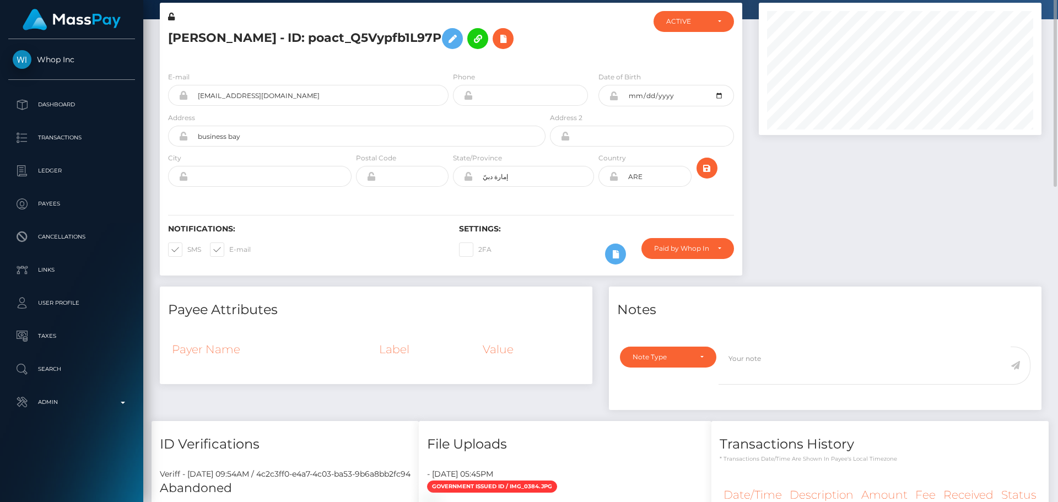
scroll to position [0, 0]
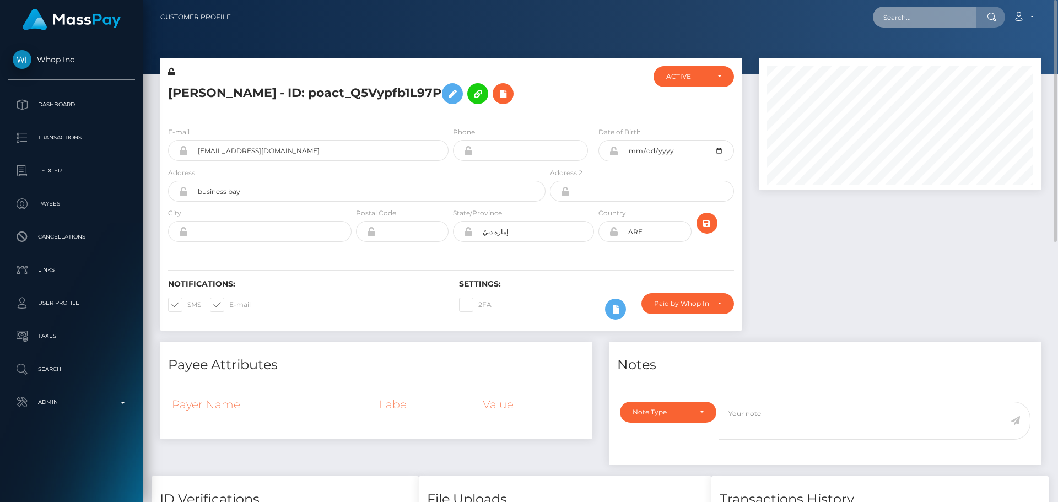
click at [916, 12] on input "text" at bounding box center [925, 17] width 104 height 21
paste input "poact_9ueJPASSytdt"
type input "poact_9ueJPASSytdt"
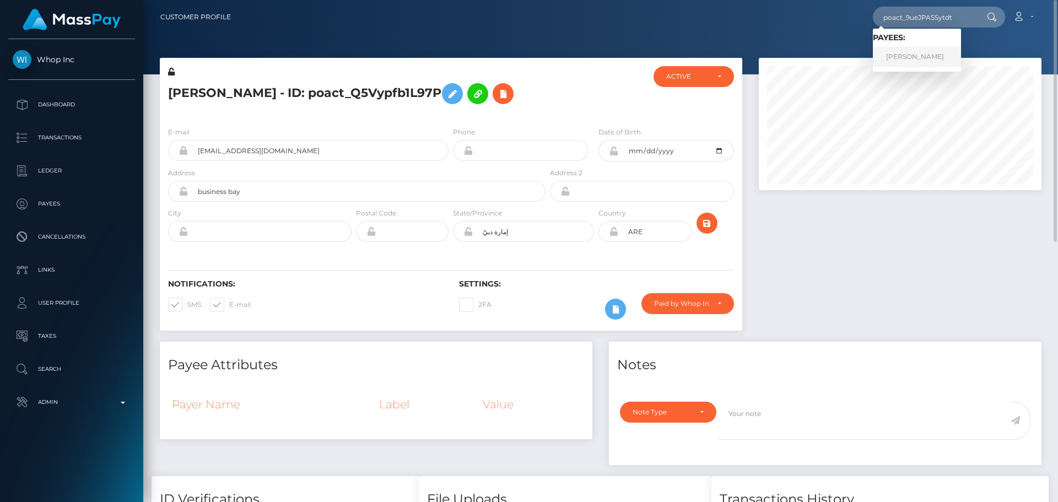
click at [894, 50] on link "ERAN W BLITZBLAU" at bounding box center [917, 57] width 88 height 20
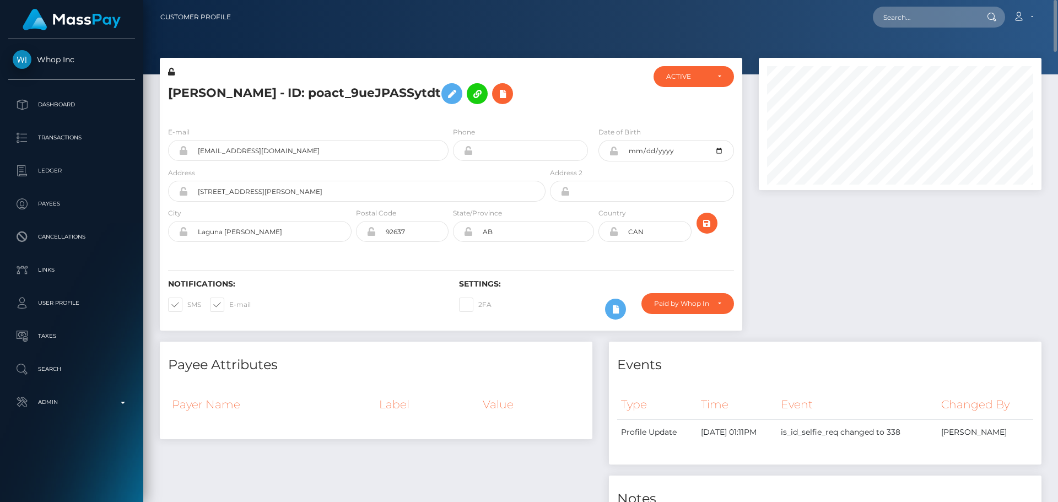
click at [910, 261] on div at bounding box center [899, 200] width 299 height 284
drag, startPoint x: 869, startPoint y: 246, endPoint x: 825, endPoint y: 237, distance: 44.9
click at [869, 246] on div at bounding box center [899, 200] width 299 height 284
click at [585, 93] on div at bounding box center [596, 92] width 97 height 52
click at [919, 11] on input "text" at bounding box center [925, 17] width 104 height 21
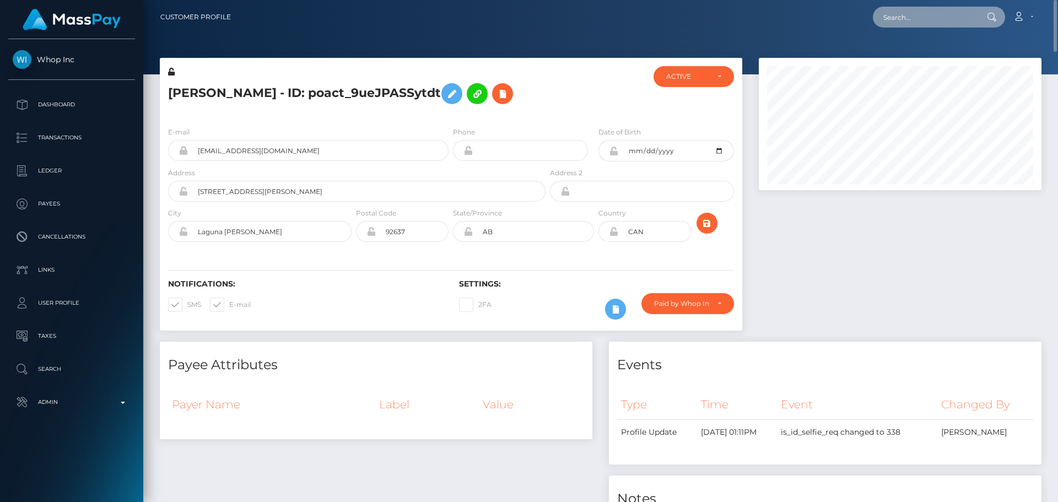
paste input "poact_Q5Vypfb1L97P"
type input "poact_Q5Vypfb1L97P"
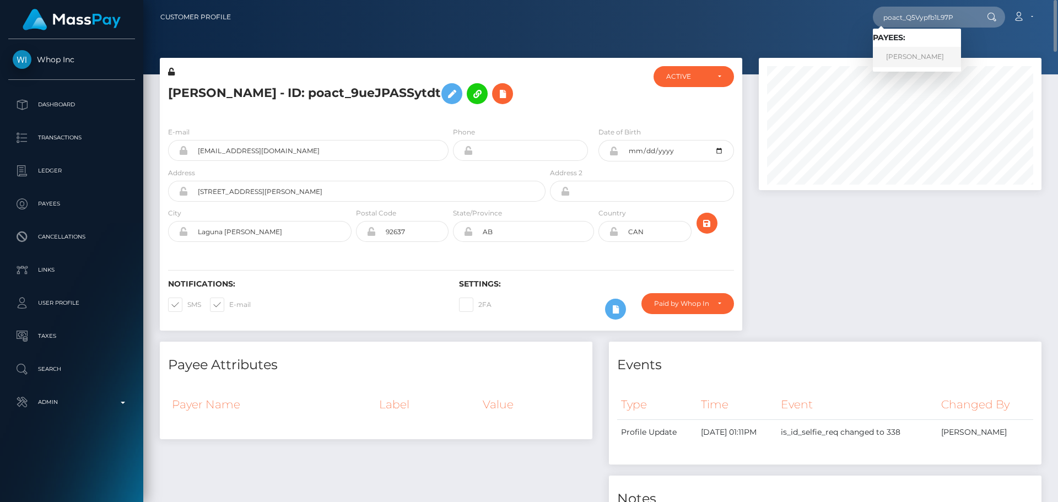
click at [929, 51] on link "pedram Shakouri" at bounding box center [917, 57] width 88 height 20
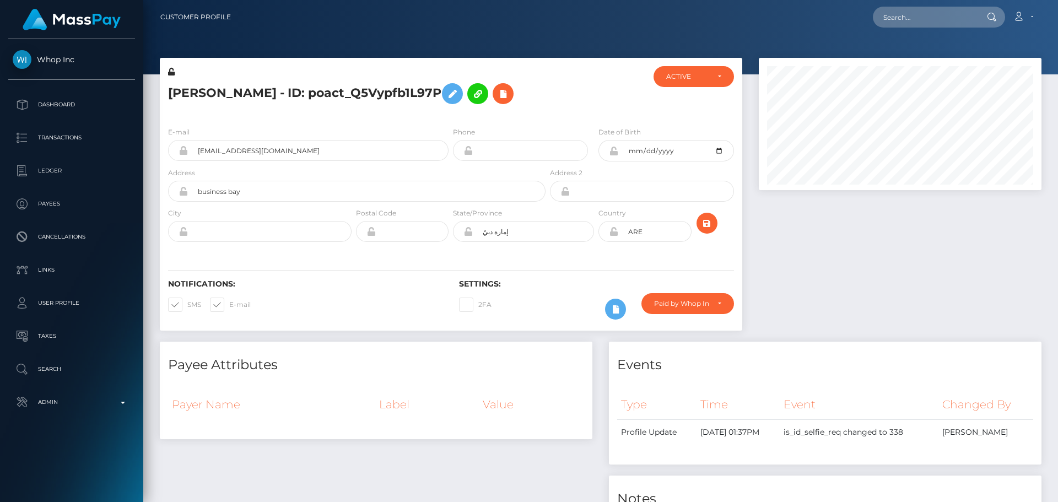
scroll to position [132, 283]
click at [603, 112] on div at bounding box center [596, 92] width 97 height 52
click at [549, 106] on div at bounding box center [596, 92] width 97 height 52
click at [550, 110] on div at bounding box center [596, 92] width 97 height 52
click at [558, 102] on div at bounding box center [596, 92] width 97 height 52
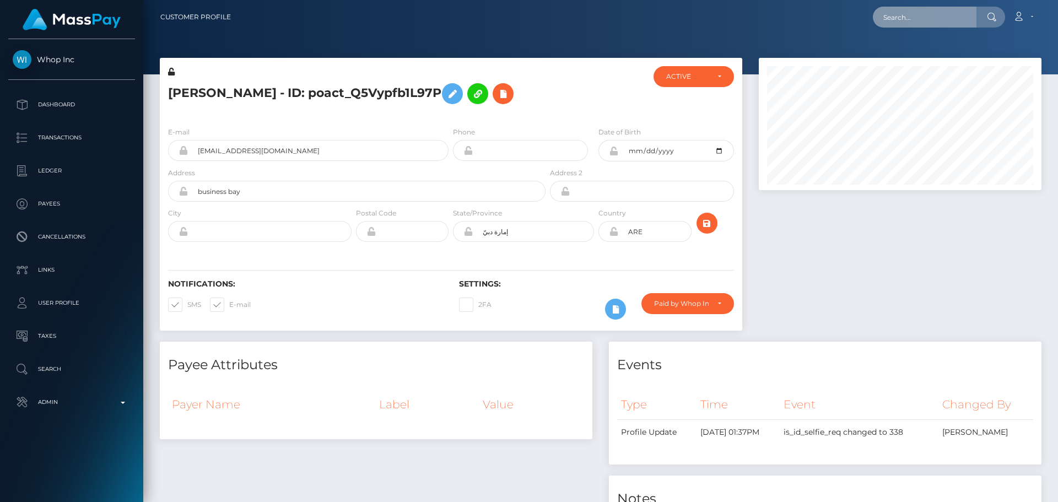
click at [904, 20] on input "text" at bounding box center [925, 17] width 104 height 21
paste input "648596087828918272"
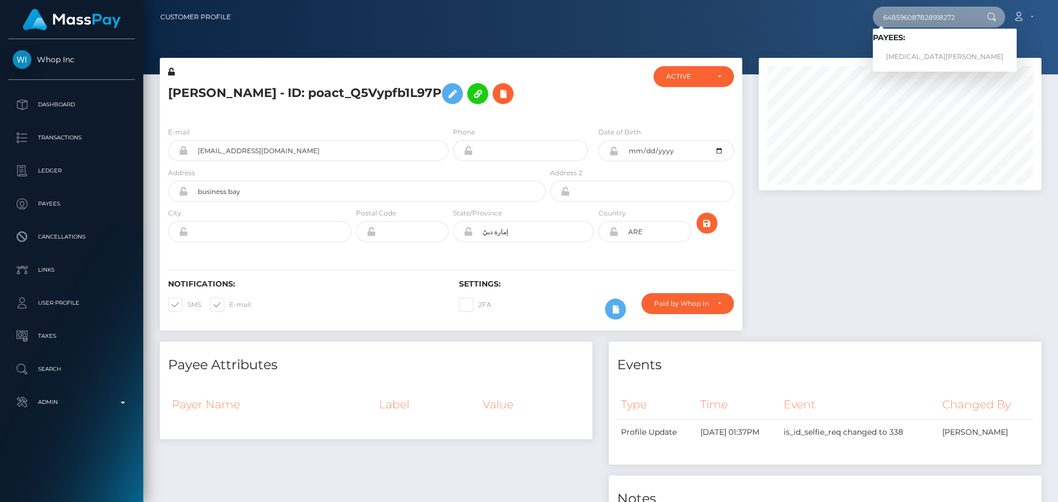
type input "648596087828918272"
click at [917, 55] on link "[MEDICAL_DATA][PERSON_NAME]" at bounding box center [945, 57] width 144 height 20
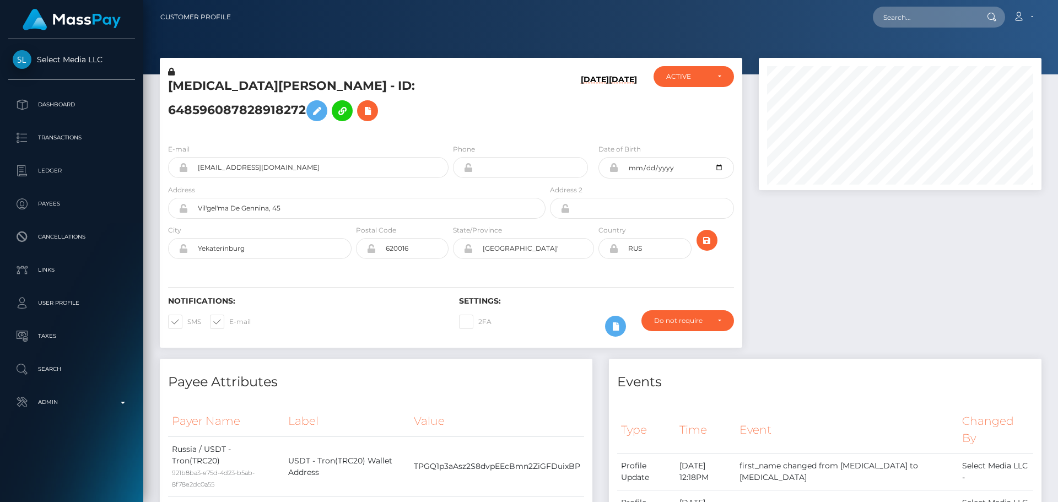
scroll to position [132, 283]
click at [437, 135] on div "E-mail [EMAIL_ADDRESS][DOMAIN_NAME] Phone Date of Birth" at bounding box center [451, 202] width 582 height 135
click at [355, 106] on h5 "[MEDICAL_DATA][PERSON_NAME] - ID: 648596087828918272" at bounding box center [353, 102] width 371 height 49
click at [541, 100] on div "[MEDICAL_DATA][PERSON_NAME] - ID: 648596087828918272" at bounding box center [354, 100] width 388 height 69
click at [452, 117] on div "[MEDICAL_DATA][PERSON_NAME] - ID: 648596087828918272" at bounding box center [354, 100] width 388 height 69
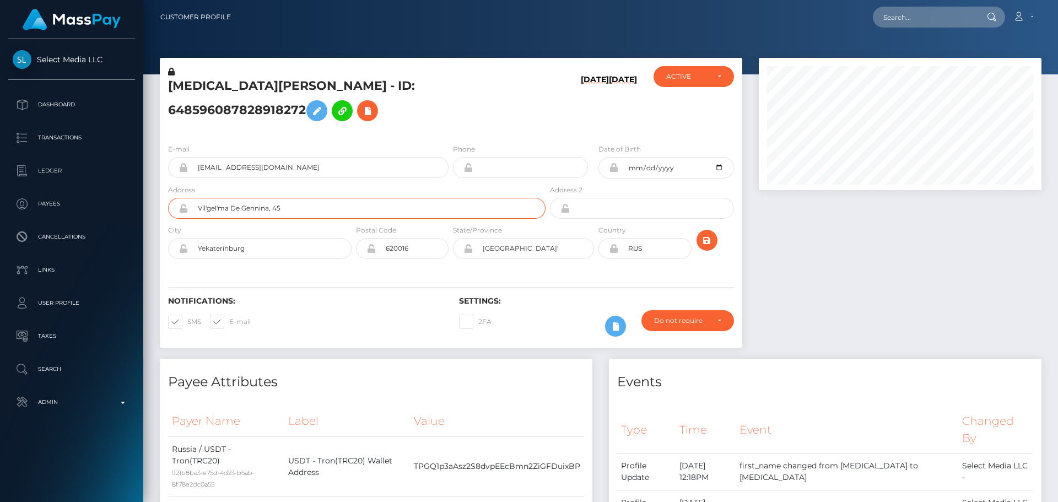
click at [312, 198] on input "Vil'gel'ma De Gennina, 45" at bounding box center [367, 208] width 358 height 21
paste input "[STREET_ADDRESS][PERSON_NAME]"
type input "[STREET_ADDRESS][PERSON_NAME]"
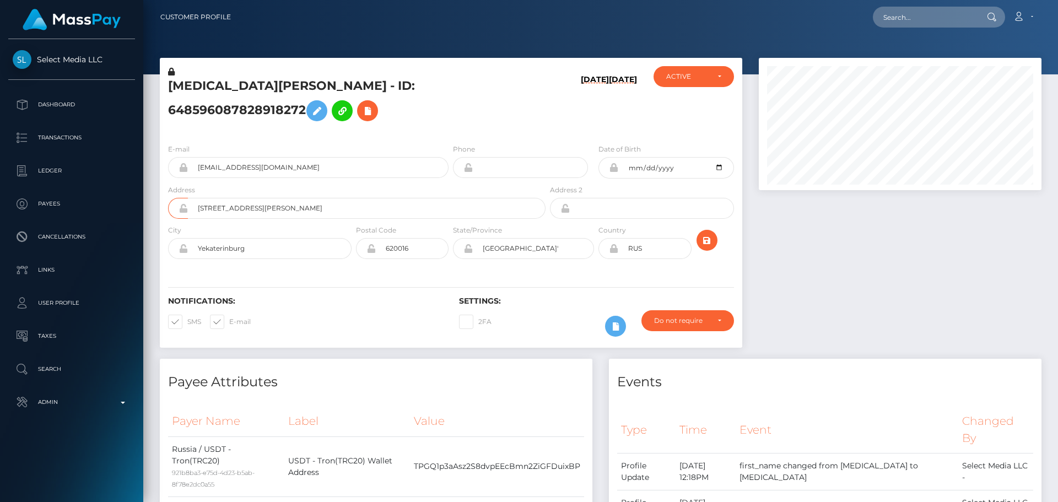
click at [302, 270] on div "Notifications: SMS E-mail Settings: 2FA" at bounding box center [451, 309] width 582 height 78
click at [287, 238] on input "Yekaterinburg" at bounding box center [270, 248] width 164 height 21
paste input "Da Nan"
type input "Da Nang"
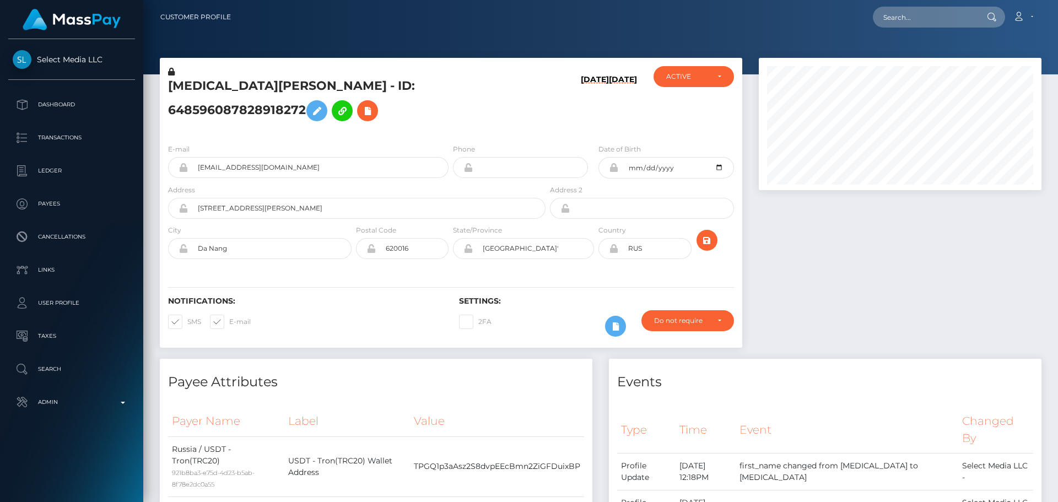
click at [304, 270] on div "Notifications: SMS E-mail Settings: 2FA" at bounding box center [451, 309] width 582 height 78
click at [413, 238] on input "620016" at bounding box center [412, 248] width 73 height 21
paste input "550000"
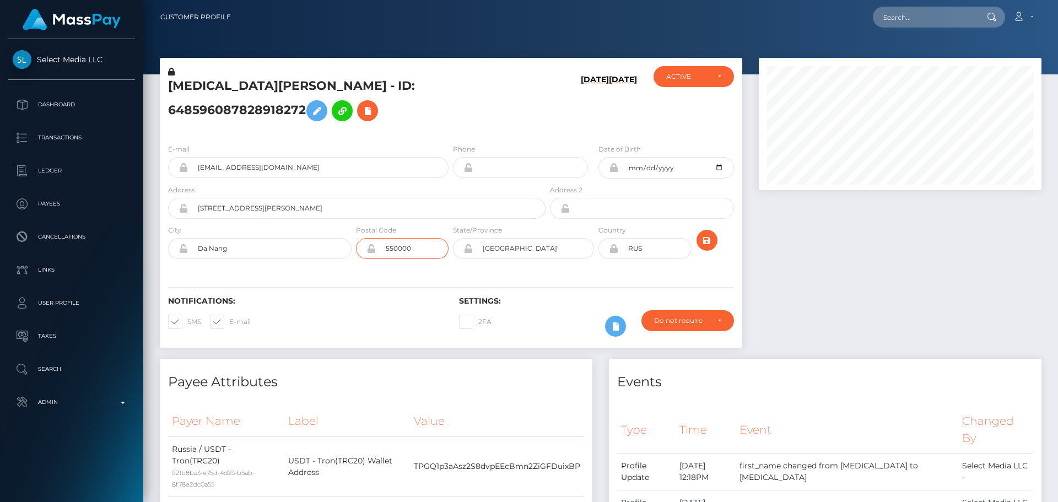
type input "550000"
click at [375, 270] on div "Notifications: SMS E-mail Settings: 2FA" at bounding box center [451, 309] width 582 height 78
click at [550, 238] on input "Sverdlovskaya oblast'" at bounding box center [533, 248] width 121 height 21
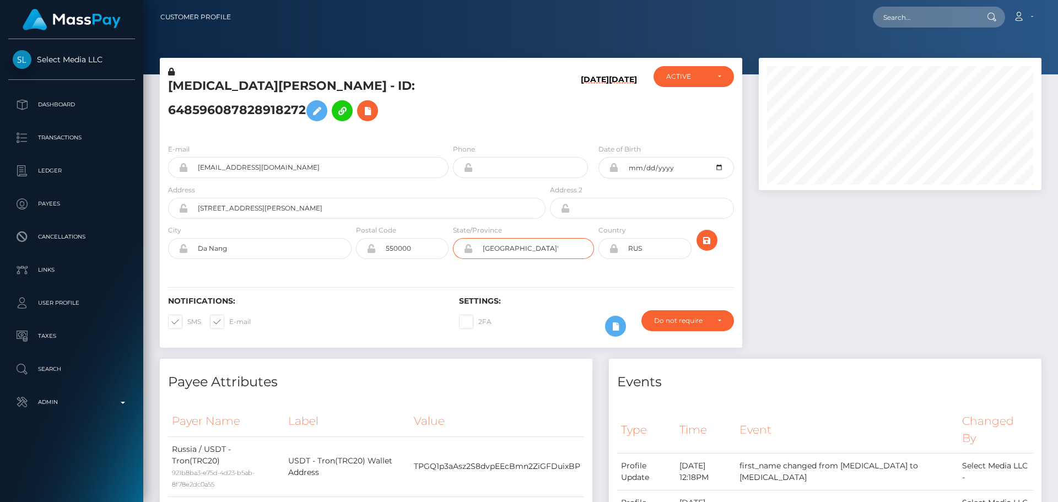
paste input "Da Nang"
type input "Da Nang"
click at [416, 287] on hr at bounding box center [451, 287] width 566 height 1
click at [424, 135] on div "E-mail freyablazer@gmail.com Phone Date of Birth" at bounding box center [451, 202] width 582 height 135
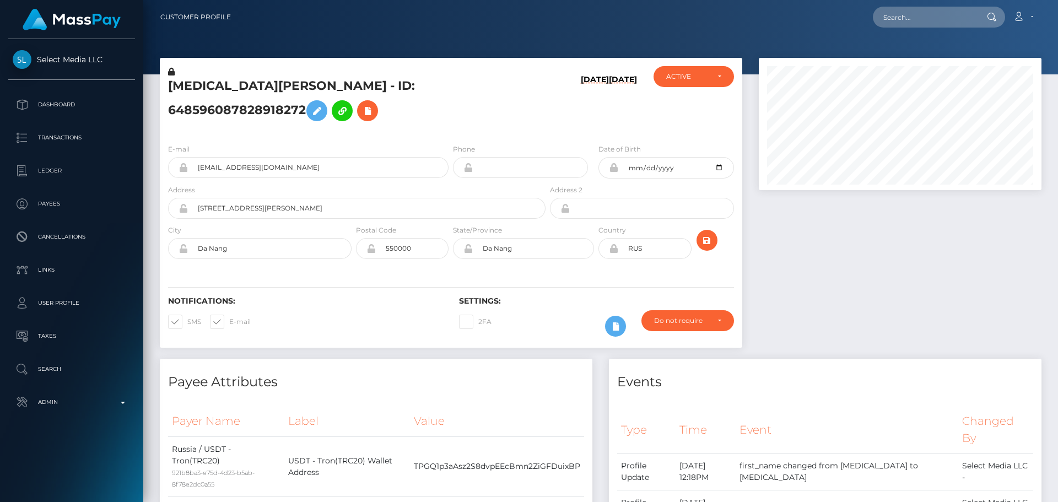
click at [450, 252] on div "E-mail freyablazer@gmail.com Phone Date of Birth" at bounding box center [451, 202] width 582 height 135
click at [452, 251] on div "E-mail freyablazer@gmail.com Phone Date of Birth" at bounding box center [451, 202] width 582 height 135
click at [452, 251] on div "E-mail [EMAIL_ADDRESS][DOMAIN_NAME] Phone Date of Birth" at bounding box center [451, 202] width 582 height 135
click at [611, 244] on icon at bounding box center [613, 248] width 9 height 9
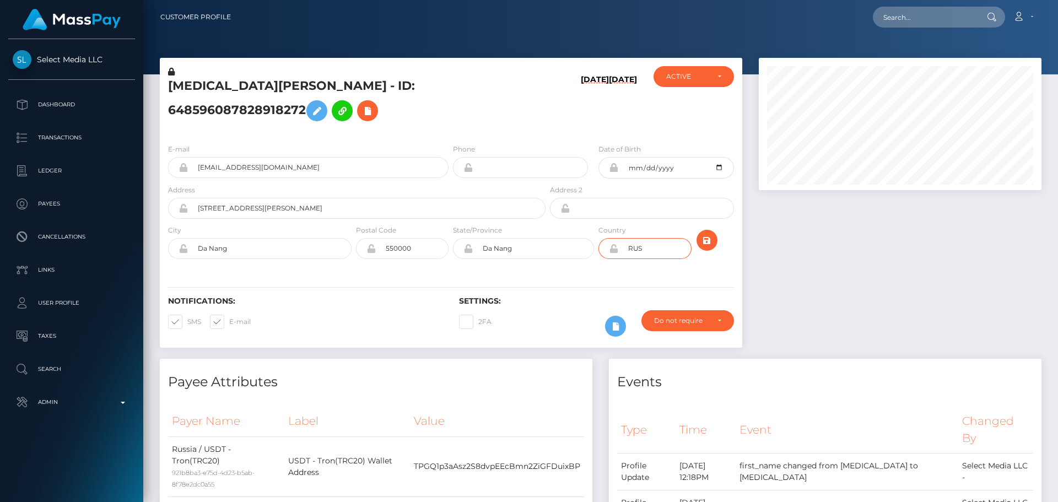
click at [658, 238] on input "RUS" at bounding box center [654, 248] width 73 height 21
paste input "VNM"
type input "VNM"
click at [598, 248] on div "E-mail [EMAIL_ADDRESS][DOMAIN_NAME] Phone Date of Birth" at bounding box center [451, 202] width 582 height 135
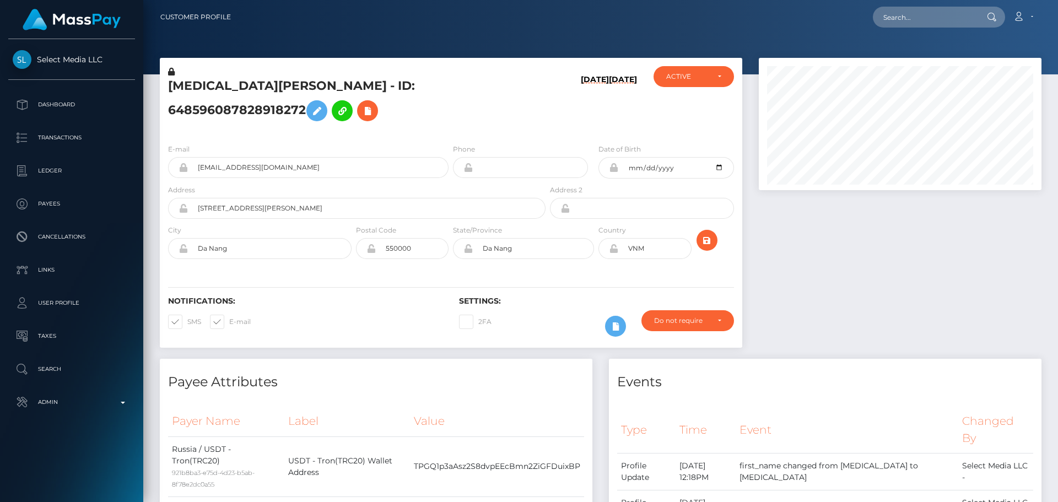
click at [597, 250] on div "E-mail [EMAIL_ADDRESS][DOMAIN_NAME] Phone Date of Birth" at bounding box center [451, 202] width 582 height 135
click at [711, 234] on icon "submit" at bounding box center [706, 241] width 13 height 14
click at [614, 244] on icon at bounding box center [613, 248] width 9 height 9
click at [712, 244] on div at bounding box center [718, 244] width 48 height 40
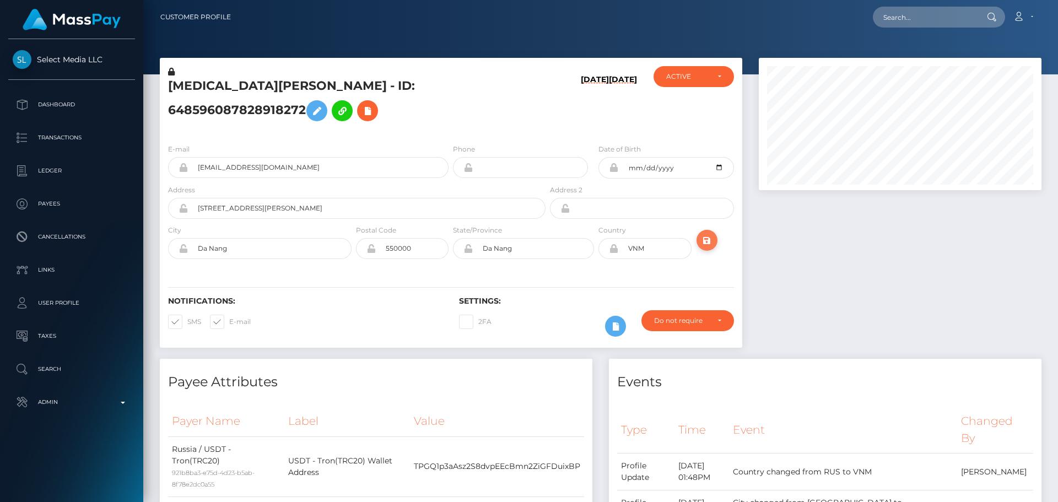
click at [706, 234] on icon "submit" at bounding box center [706, 241] width 13 height 14
click at [428, 135] on div "E-mail [EMAIL_ADDRESS][DOMAIN_NAME] Phone Date of Birth" at bounding box center [451, 202] width 582 height 135
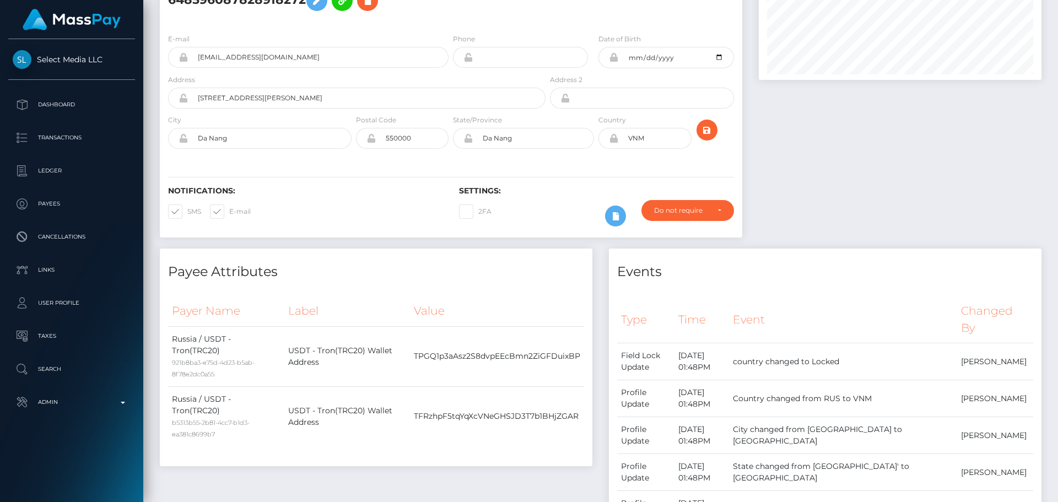
scroll to position [0, 0]
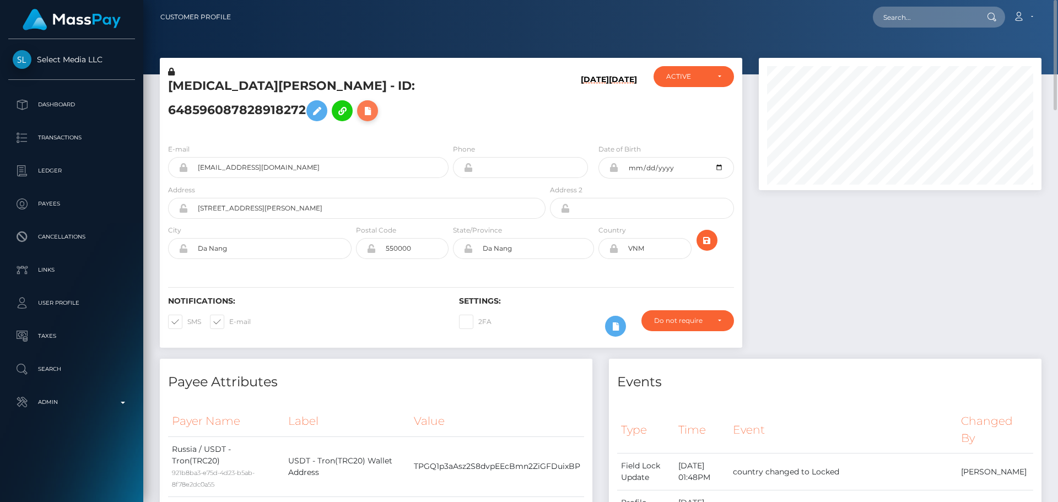
click at [374, 104] on icon at bounding box center [367, 111] width 13 height 14
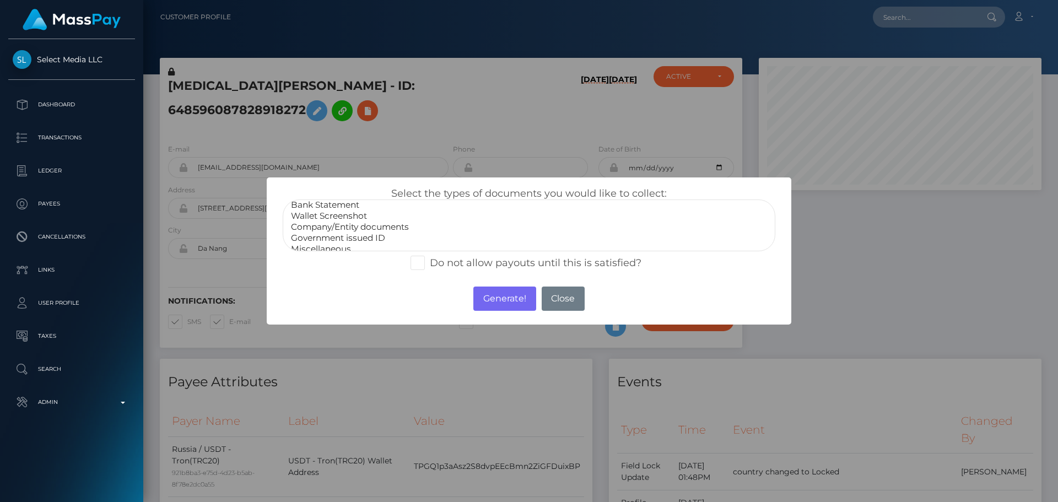
scroll to position [22, 0]
select select "Miscellaneous"
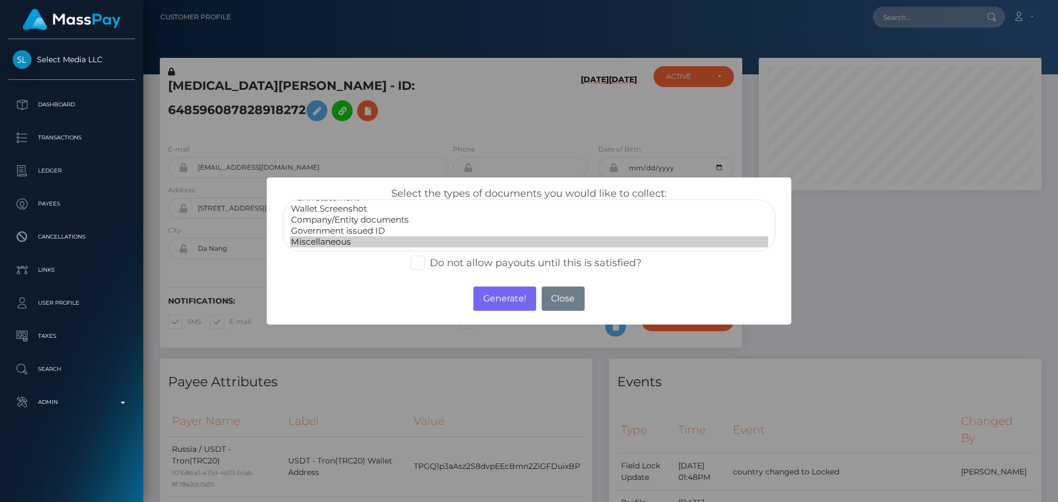
click at [326, 242] on option "Miscellaneous" at bounding box center [529, 241] width 478 height 11
click at [502, 298] on button "Generate!" at bounding box center [504, 298] width 62 height 24
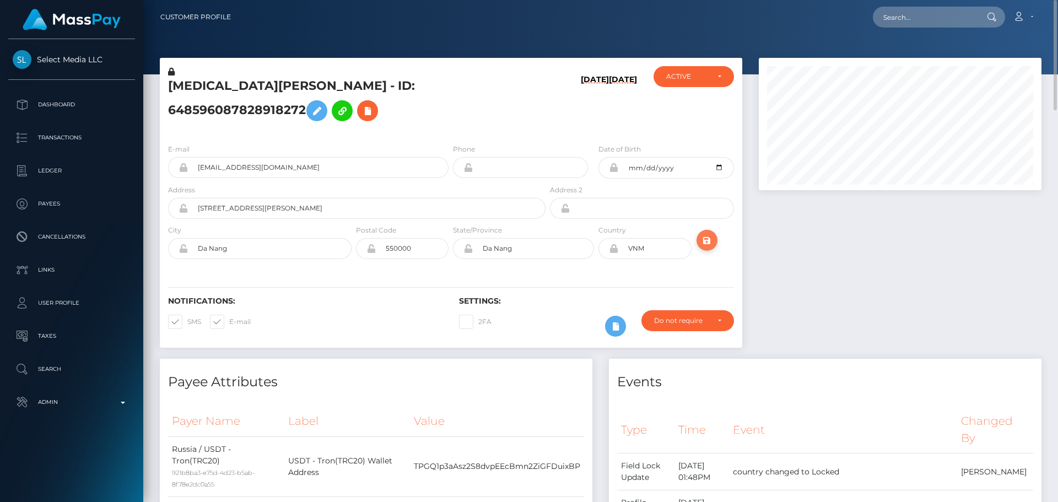
click at [710, 234] on icon "submit" at bounding box center [706, 241] width 13 height 14
click at [449, 113] on div "[MEDICAL_DATA][PERSON_NAME] - ID: 648596087828918272" at bounding box center [354, 100] width 388 height 69
click at [449, 113] on div "NIKITA STATOVSKII - ID: 648596087828918272" at bounding box center [354, 100] width 388 height 69
click at [451, 117] on div "NIKITA STATOVSKII - ID: 648596087828918272" at bounding box center [354, 100] width 388 height 69
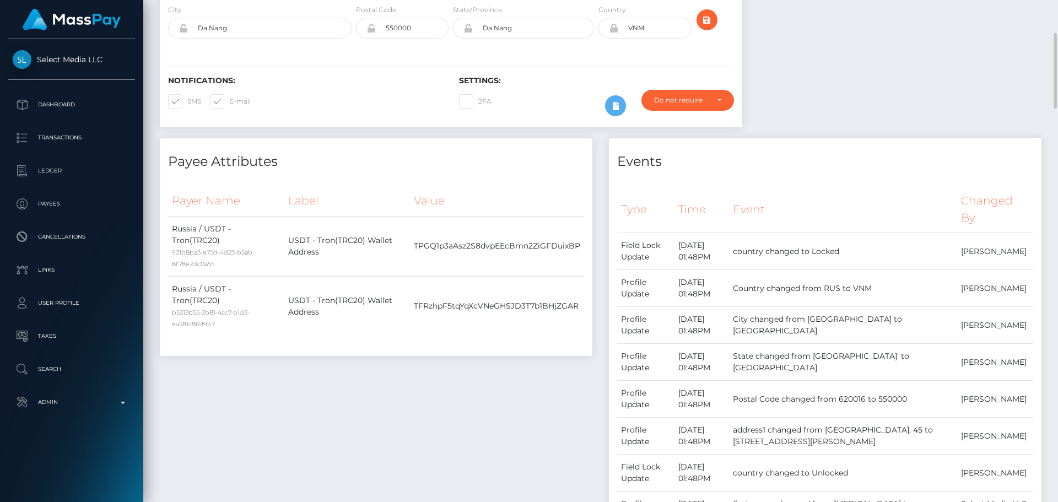
scroll to position [0, 0]
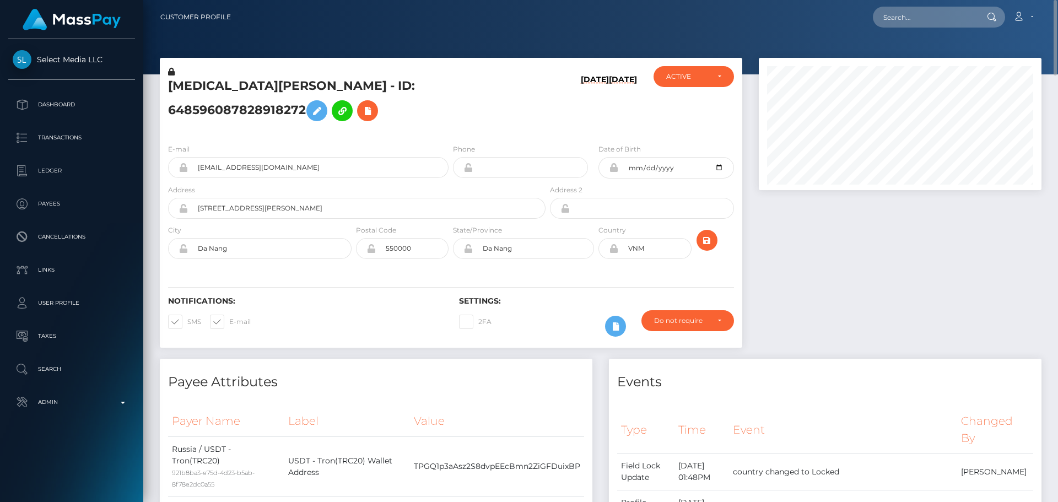
click at [304, 96] on h5 "NIKITA STATOVSKII - ID: 648596087828918272" at bounding box center [353, 102] width 371 height 49
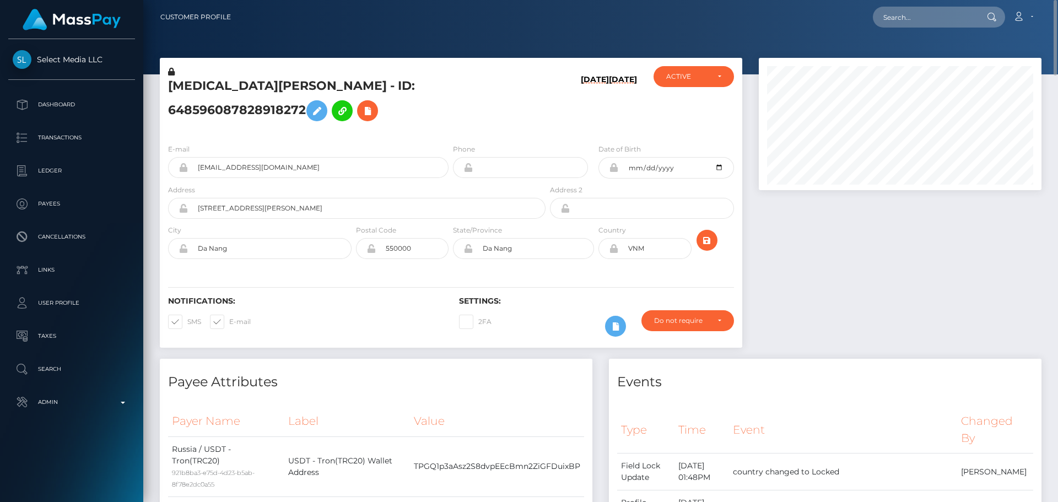
click at [304, 96] on h5 "NIKITA STATOVSKII - ID: 648596087828918272" at bounding box center [353, 102] width 371 height 49
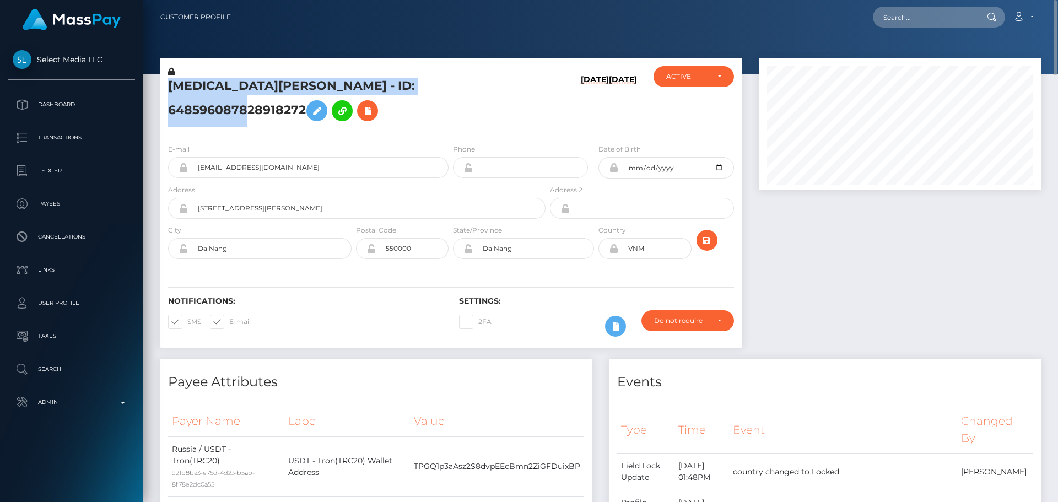
click at [304, 96] on h5 "NIKITA STATOVSKII - ID: 648596087828918272" at bounding box center [353, 102] width 371 height 49
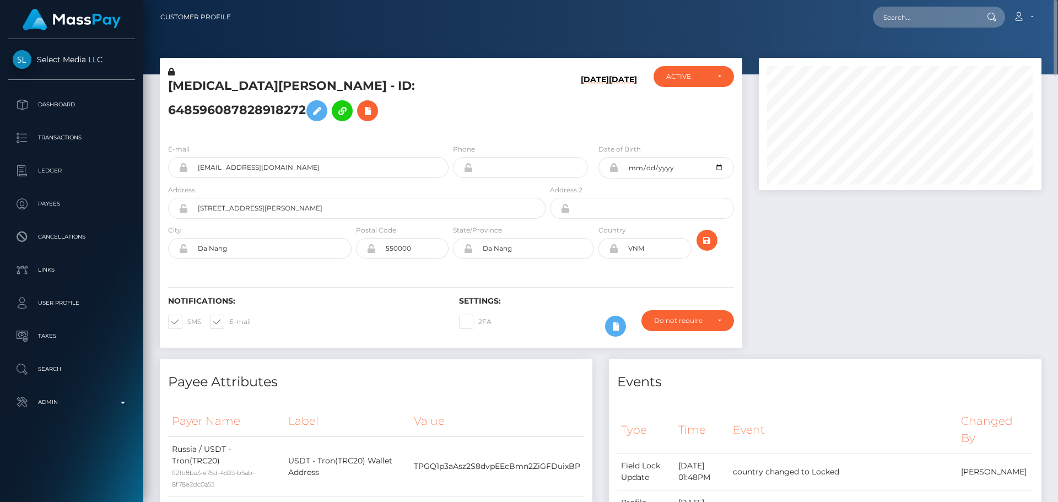
click at [378, 135] on div "E-mail freyablazer@gmail.com Phone Date of Birth" at bounding box center [451, 202] width 582 height 135
drag, startPoint x: 302, startPoint y: 155, endPoint x: 160, endPoint y: 152, distance: 141.6
click at [160, 152] on div "E-mail freyablazer@gmail.com" at bounding box center [305, 163] width 291 height 41
click at [929, 14] on input "text" at bounding box center [925, 17] width 104 height 21
paste input "333221342100860928"
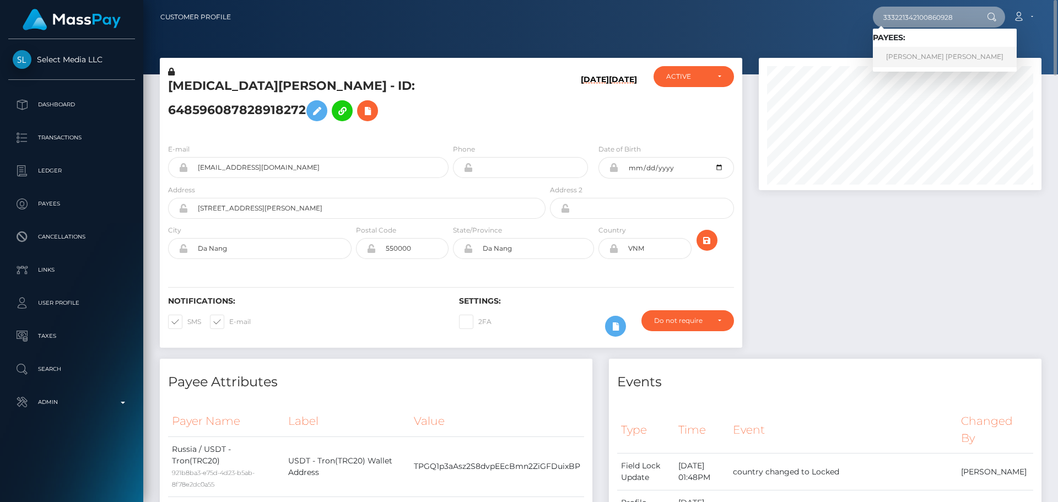
type input "333221342100860928"
click at [939, 56] on link "Artyom Denisovich Pavlov" at bounding box center [945, 57] width 144 height 20
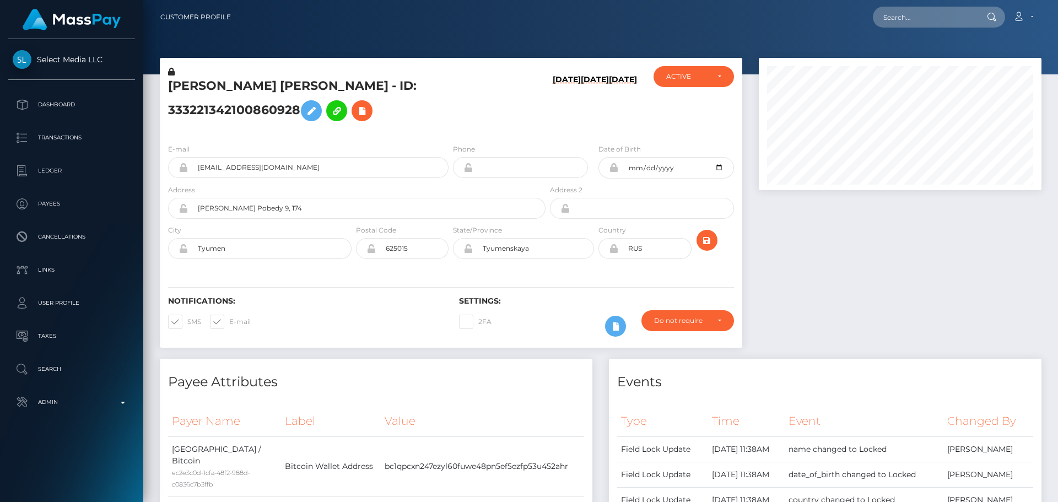
scroll to position [132, 283]
click at [450, 125] on h5 "[PERSON_NAME] [PERSON_NAME] - ID: 333221342100860928" at bounding box center [353, 102] width 371 height 49
click at [450, 127] on h5 "[PERSON_NAME] [PERSON_NAME] - ID: 333221342100860928" at bounding box center [353, 102] width 371 height 49
click at [421, 122] on h5 "[PERSON_NAME] [PERSON_NAME] - ID: 333221342100860928" at bounding box center [353, 102] width 371 height 49
click at [449, 135] on div "[PERSON_NAME] [PERSON_NAME] - ID: 333221342100860928" at bounding box center [354, 100] width 388 height 69
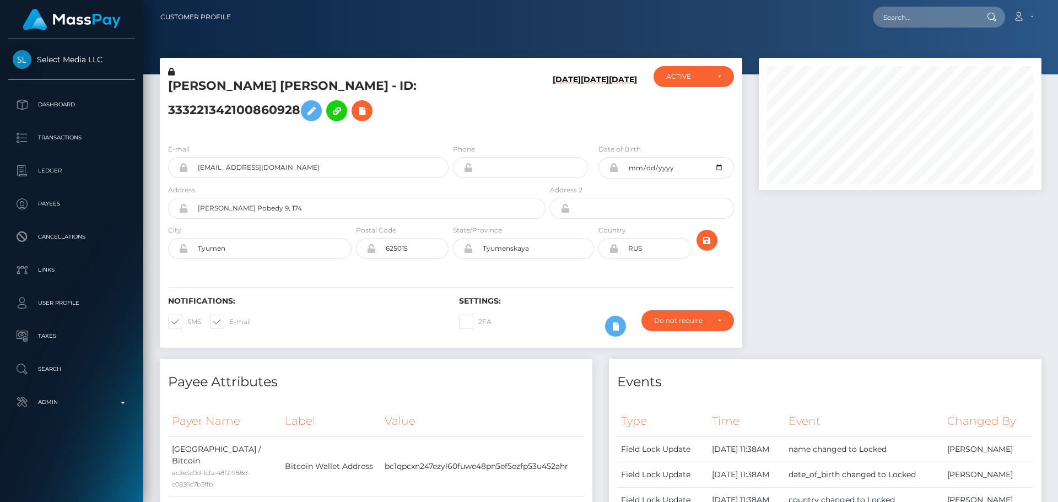
click at [449, 135] on div "[PERSON_NAME] [PERSON_NAME] - ID: 333221342100860928" at bounding box center [354, 100] width 388 height 69
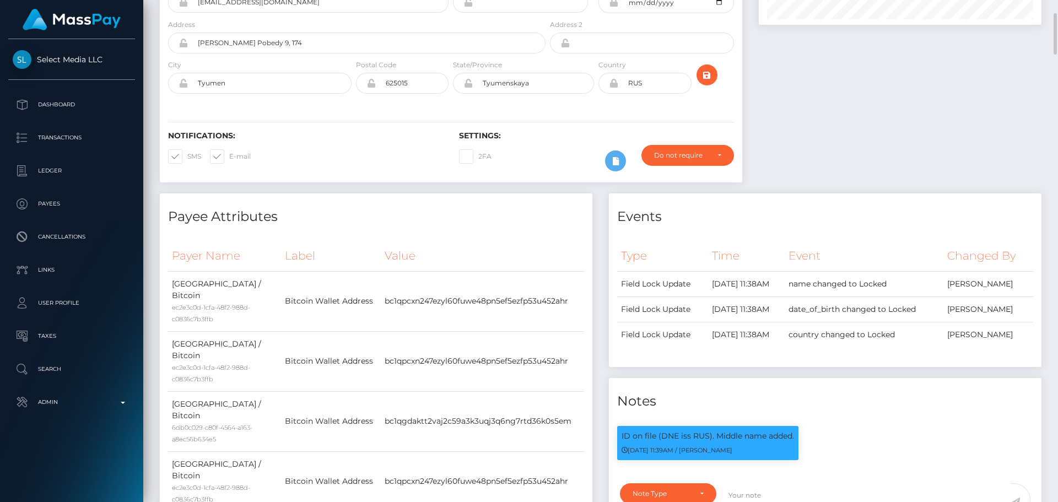
scroll to position [275, 0]
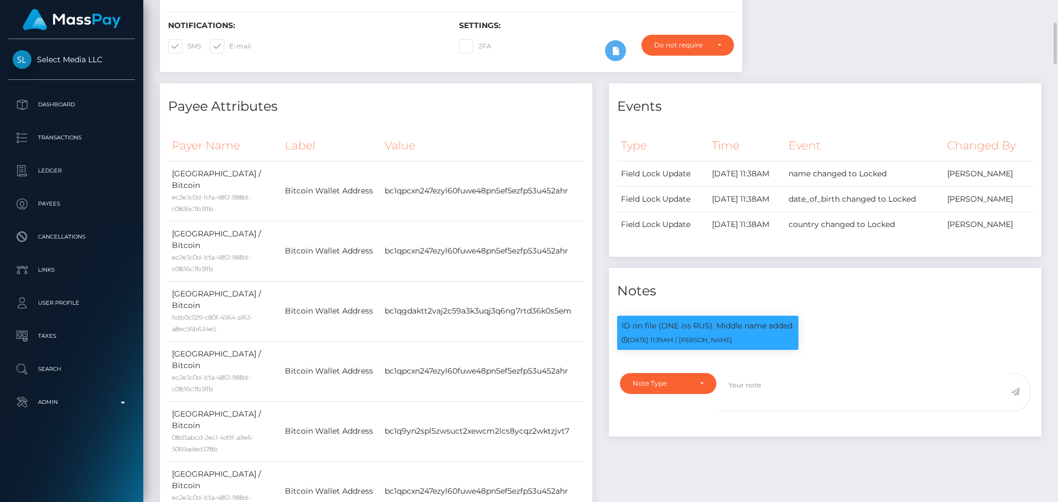
click at [425, 116] on h4 "Payee Attributes" at bounding box center [376, 106] width 416 height 19
click at [423, 116] on h4 "Payee Attributes" at bounding box center [376, 106] width 416 height 19
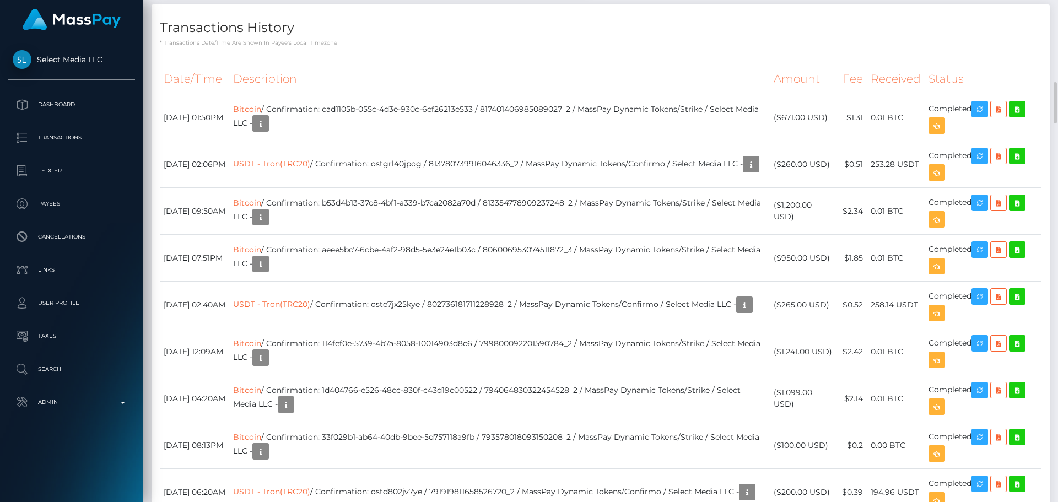
scroll to position [826, 0]
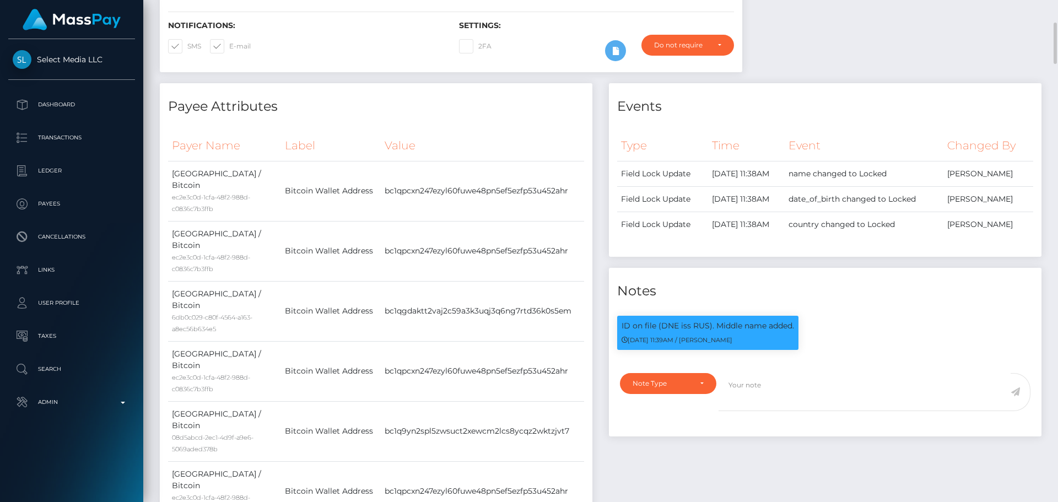
scroll to position [0, 0]
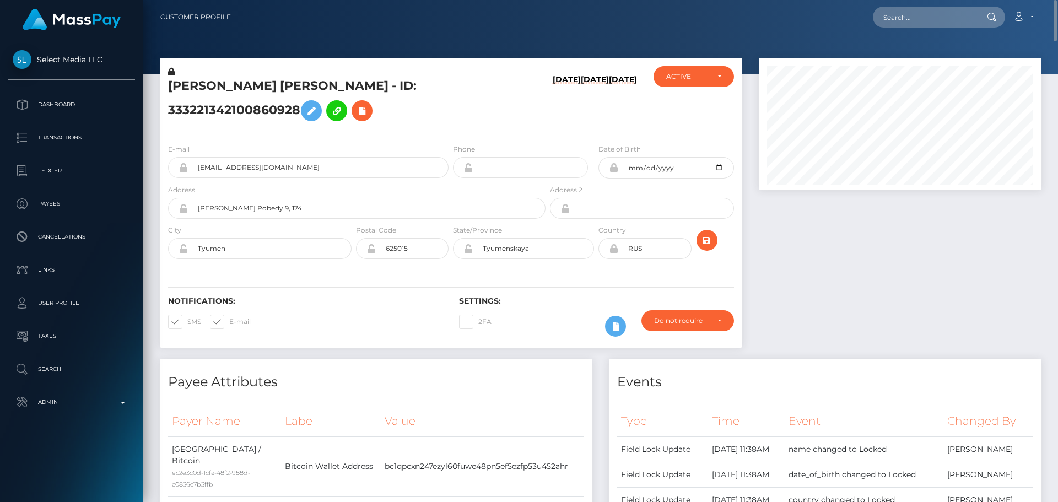
click at [441, 127] on h5 "[PERSON_NAME] [PERSON_NAME] - ID: 333221342100860928" at bounding box center [353, 102] width 371 height 49
click at [483, 111] on h5 "[PERSON_NAME] [PERSON_NAME] - ID: 333221342100860928" at bounding box center [353, 102] width 371 height 49
click at [468, 125] on h5 "[PERSON_NAME] [PERSON_NAME] - ID: 333221342100860928" at bounding box center [353, 102] width 371 height 49
click at [493, 127] on h5 "[PERSON_NAME] [PERSON_NAME] - ID: 333221342100860928" at bounding box center [353, 102] width 371 height 49
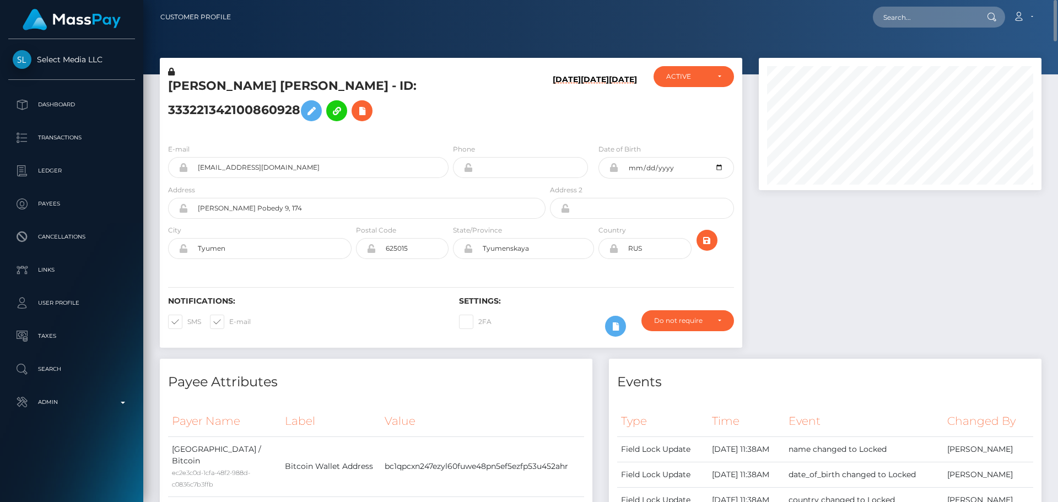
click at [451, 135] on div "[PERSON_NAME] [PERSON_NAME] - ID: 333221342100860928" at bounding box center [354, 100] width 388 height 69
click at [298, 219] on input "Parada Pobedy 9, 174" at bounding box center [367, 208] width 358 height 21
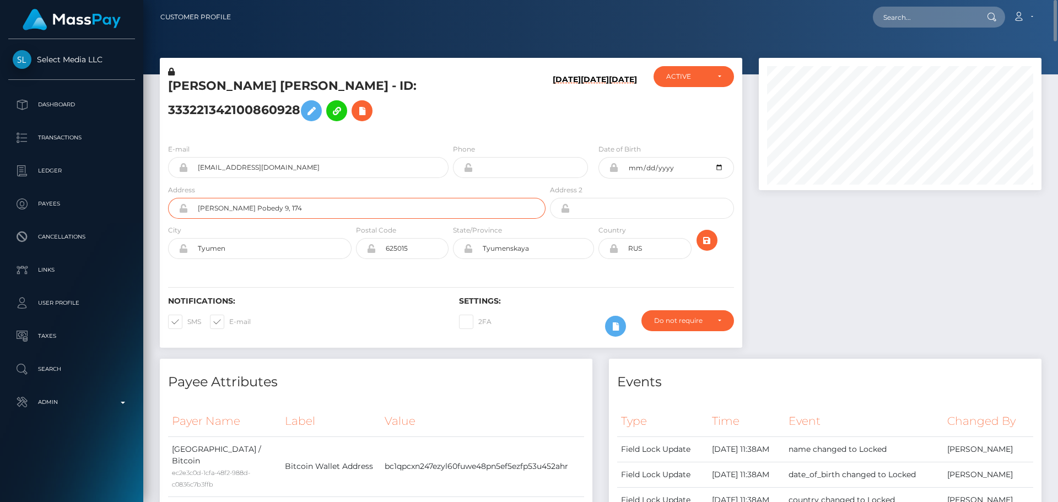
paste input "4e [GEOGRAPHIC_DATA][PERSON_NAME]"
type input "4e [GEOGRAPHIC_DATA][PERSON_NAME]"
click at [322, 298] on div "Notifications: SMS E-mail Settings: 2FA" at bounding box center [451, 309] width 582 height 78
click at [288, 259] on input "Tyumen" at bounding box center [270, 248] width 164 height 21
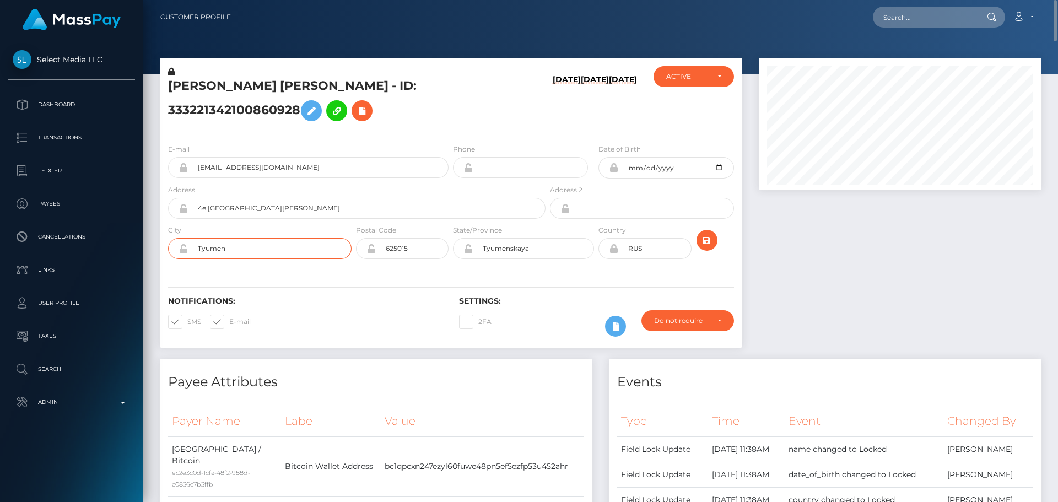
click at [288, 259] on input "Tyumen" at bounding box center [270, 248] width 164 height 21
paste input "bilisi"
type input "[GEOGRAPHIC_DATA]"
click at [365, 295] on div "Notifications: SMS E-mail Settings: 2FA" at bounding box center [451, 309] width 582 height 78
click at [420, 259] on input "625015" at bounding box center [412, 248] width 73 height 21
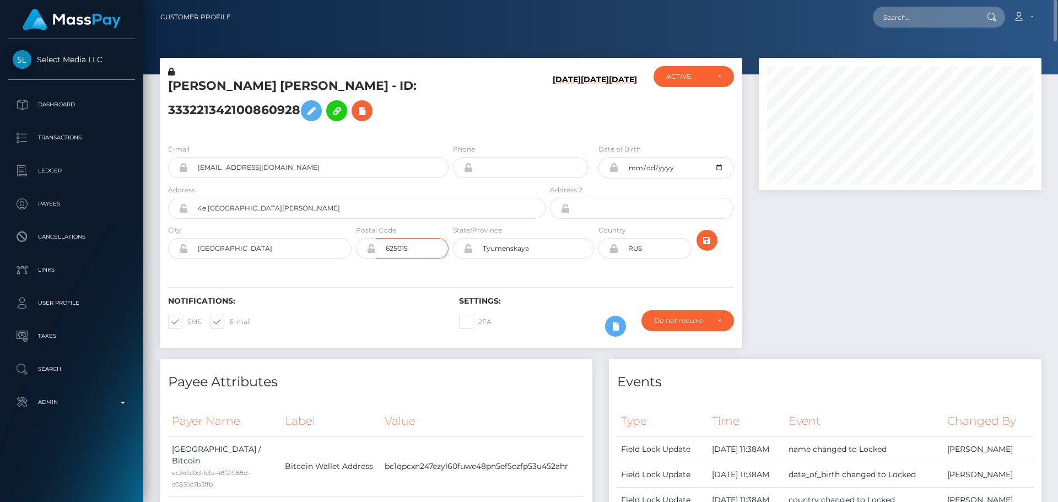
click at [420, 259] on input "625015" at bounding box center [412, 248] width 73 height 21
paste input "0186"
type input "0186"
click at [354, 293] on div "Notifications: SMS E-mail Settings: 2FA" at bounding box center [451, 309] width 582 height 78
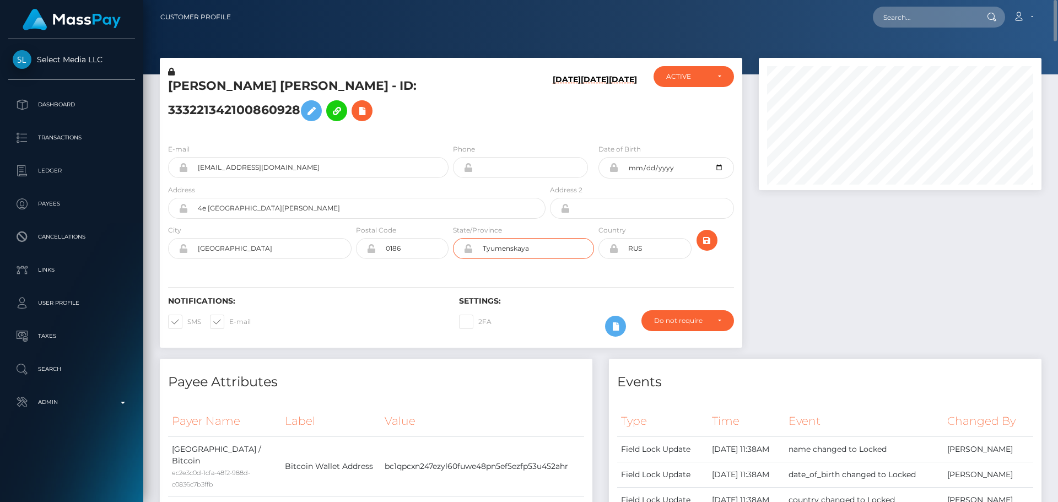
click at [539, 259] on input "Tyumenskaya" at bounding box center [533, 248] width 121 height 21
click at [538, 259] on input "Tyumenskaya" at bounding box center [533, 248] width 121 height 21
click at [537, 259] on input "Tyumenskaya" at bounding box center [533, 248] width 121 height 21
paste input "[GEOGRAPHIC_DATA]"
click at [542, 259] on input "TyumenskayaTbilisi" at bounding box center [533, 248] width 121 height 21
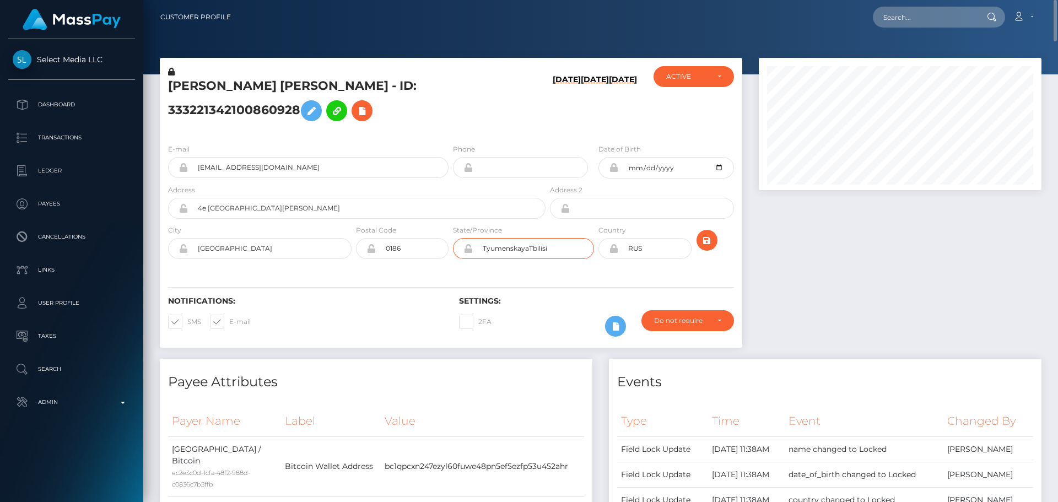
click at [542, 259] on input "TyumenskayaTbilisi" at bounding box center [533, 248] width 121 height 21
paste input "text"
click at [388, 293] on div "Notifications: SMS E-mail Settings: 2FA" at bounding box center [451, 309] width 582 height 78
click at [527, 259] on input "[GEOGRAPHIC_DATA]" at bounding box center [533, 248] width 121 height 21
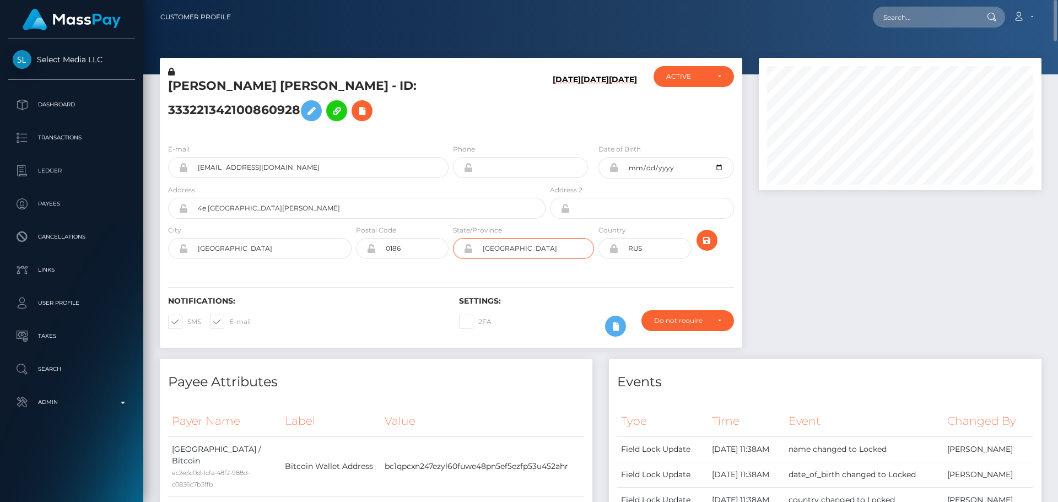
click at [527, 259] on input "[GEOGRAPHIC_DATA]" at bounding box center [533, 248] width 121 height 21
paste input "GEO"
type input "[GEOGRAPHIC_DATA]"
click at [612, 253] on icon at bounding box center [613, 248] width 9 height 9
click at [662, 259] on input "RUS" at bounding box center [654, 248] width 73 height 21
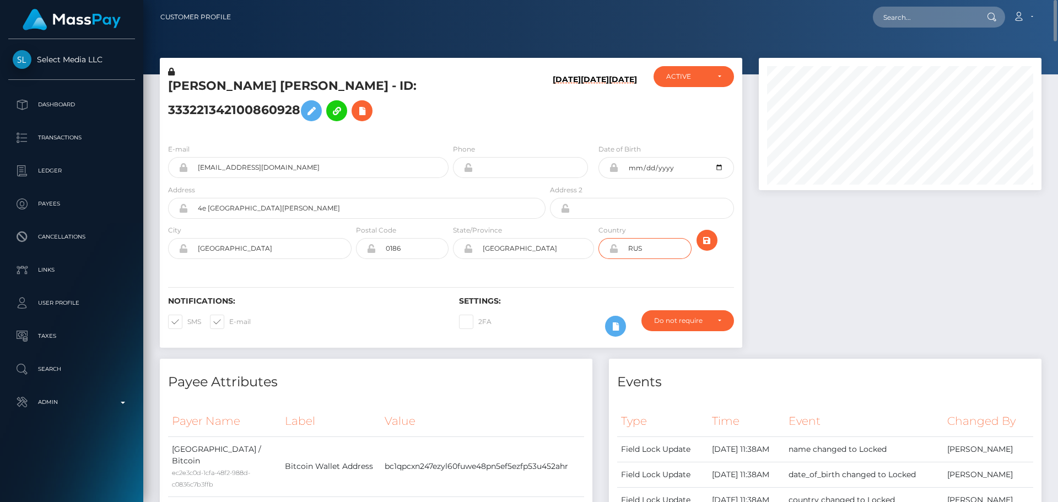
click at [662, 259] on input "RUS" at bounding box center [654, 248] width 73 height 21
paste input "GEO"
type input "GEO"
click at [602, 289] on div "Notifications: SMS E-mail Settings: 2FA" at bounding box center [451, 309] width 582 height 78
click at [707, 247] on icon "submit" at bounding box center [706, 241] width 13 height 14
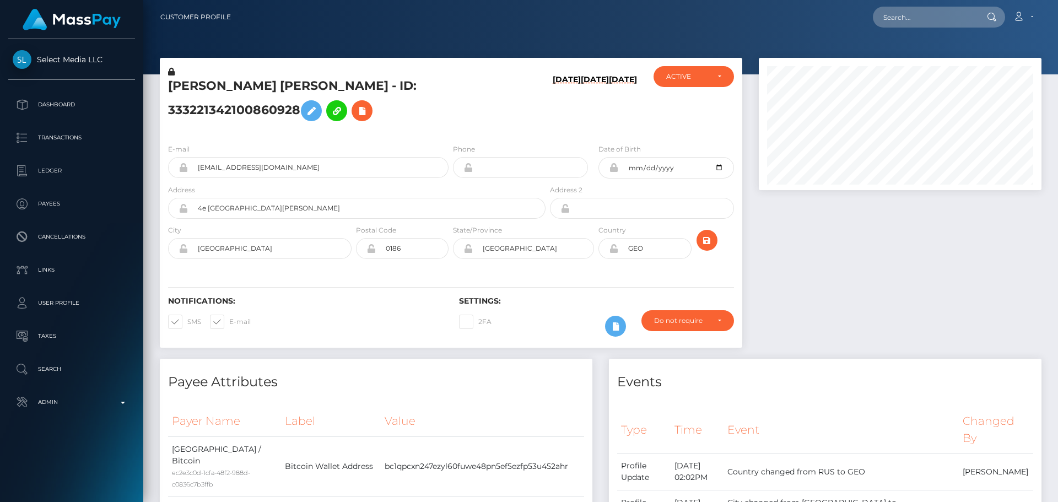
scroll to position [132, 283]
click at [497, 127] on h5 "[PERSON_NAME] [PERSON_NAME] - ID: 333221342100860928" at bounding box center [353, 102] width 371 height 49
click at [706, 247] on icon "submit" at bounding box center [706, 241] width 13 height 14
click at [399, 152] on div "E-mail [EMAIL_ADDRESS][DOMAIN_NAME] Phone Date of Birth GEO" at bounding box center [451, 202] width 582 height 135
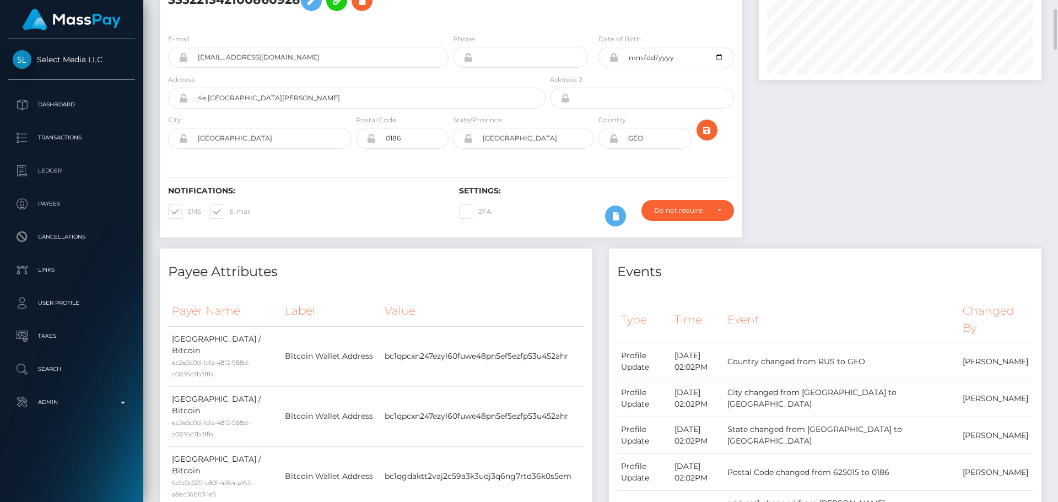
scroll to position [0, 0]
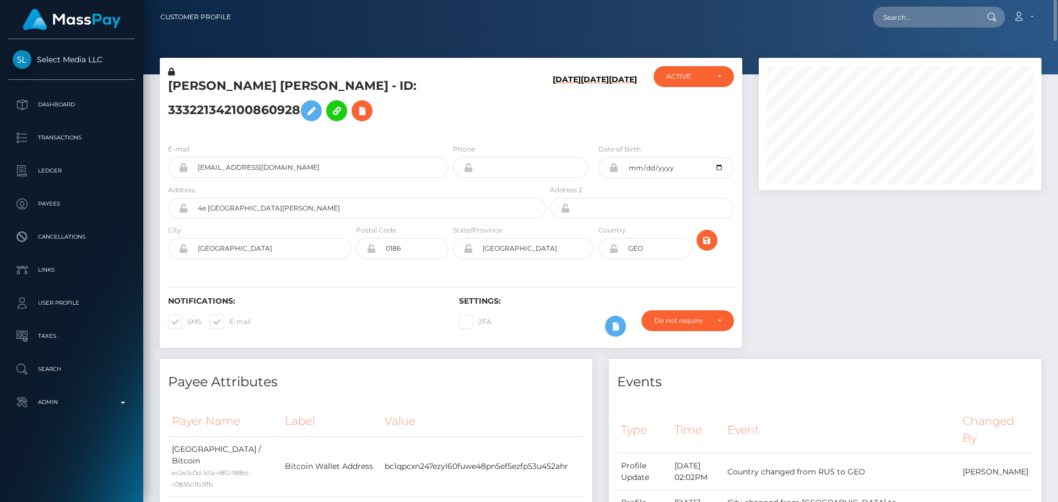
click at [215, 125] on h5 "[PERSON_NAME] [PERSON_NAME] - ID: 333221342100860928" at bounding box center [353, 102] width 371 height 49
click at [355, 118] on icon at bounding box center [361, 111] width 13 height 14
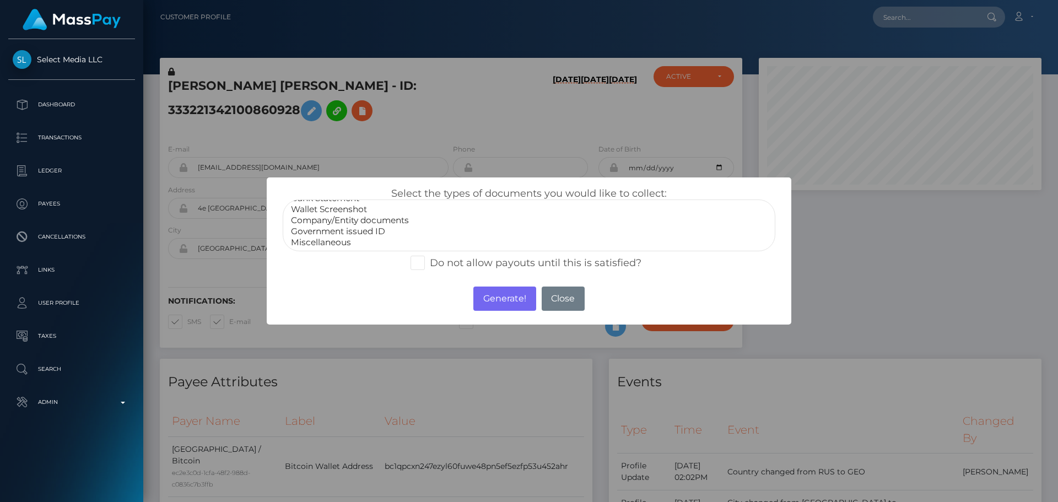
scroll to position [22, 0]
select select "Miscellaneous"
click at [349, 238] on option "Miscellaneous" at bounding box center [529, 241] width 478 height 11
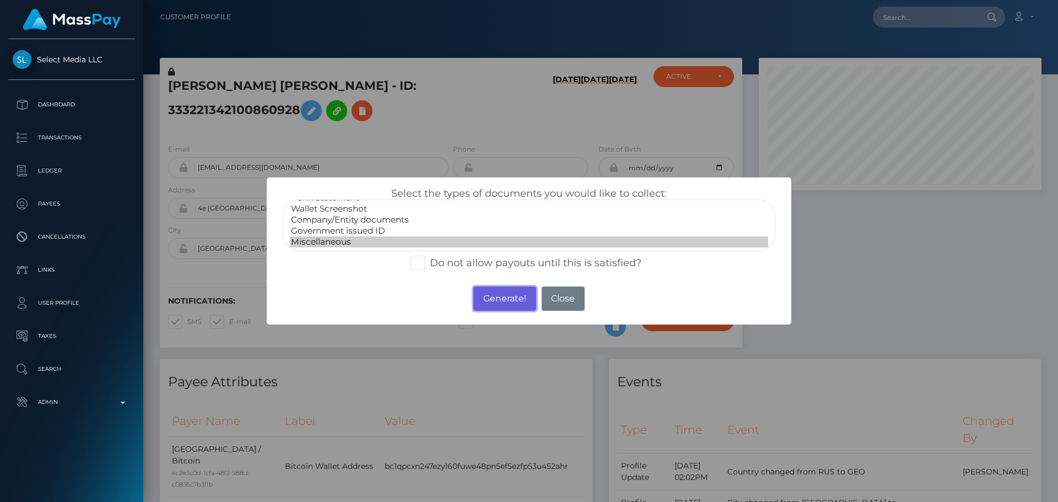
click at [513, 297] on button "Generate!" at bounding box center [504, 298] width 62 height 24
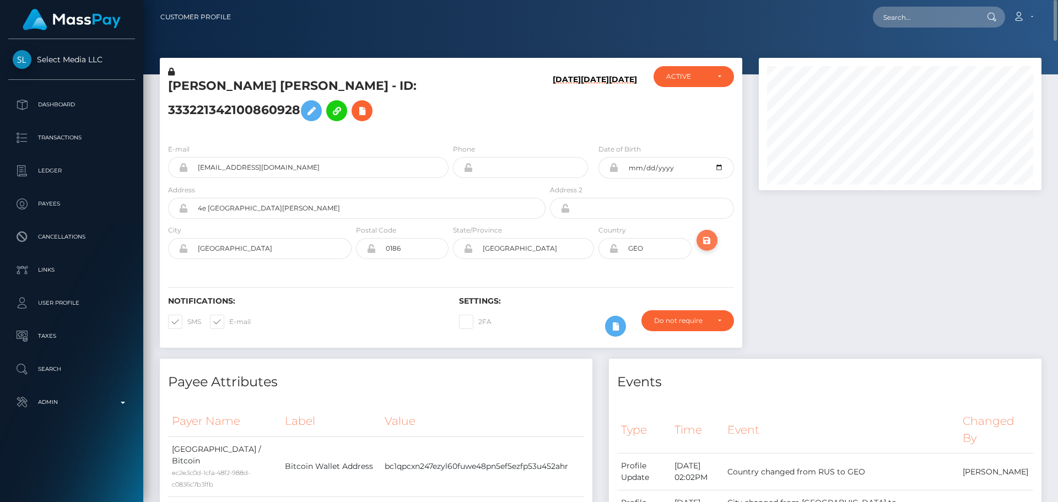
click at [701, 247] on icon "submit" at bounding box center [706, 241] width 13 height 14
click at [581, 129] on h6 "[DATE]" at bounding box center [595, 103] width 28 height 56
click at [702, 247] on icon "submit" at bounding box center [706, 241] width 13 height 14
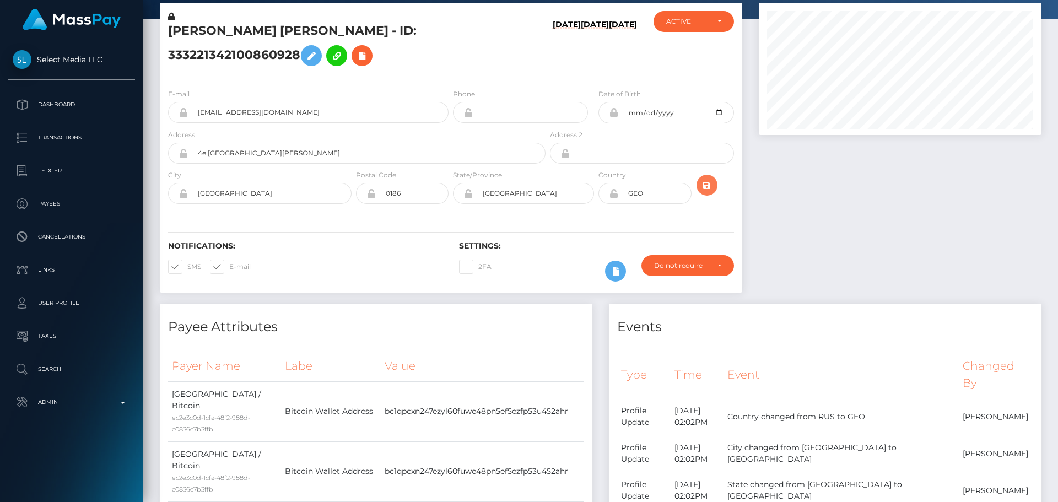
scroll to position [0, 0]
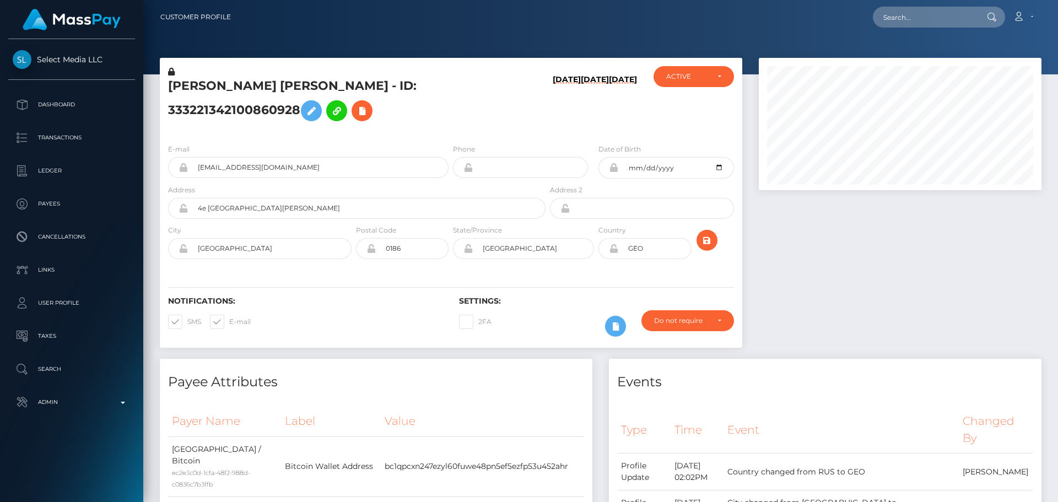
scroll to position [132, 283]
click at [311, 93] on h5 "[PERSON_NAME] [PERSON_NAME] - ID: 333221342100860928" at bounding box center [353, 102] width 371 height 49
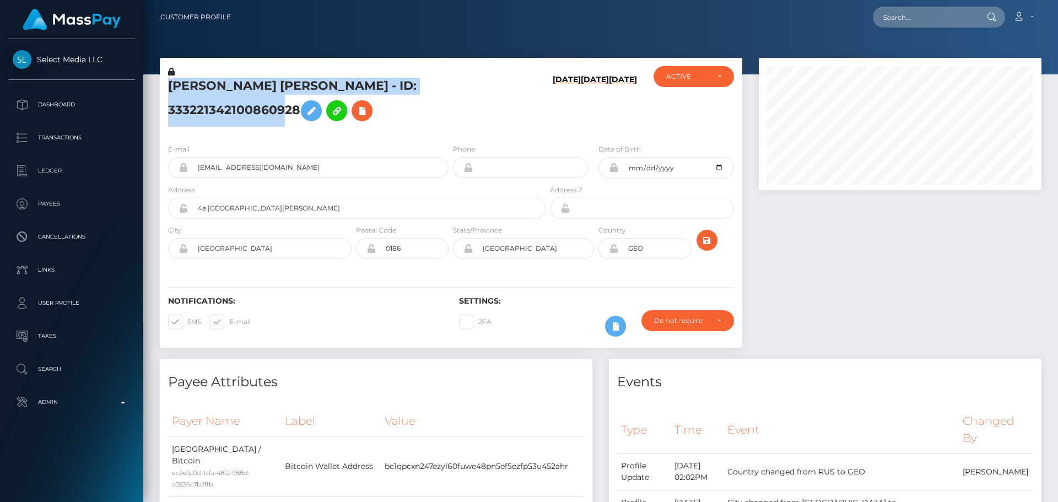
click at [311, 93] on h5 "[PERSON_NAME] [PERSON_NAME] - ID: 333221342100860928" at bounding box center [353, 102] width 371 height 49
copy h5 "[PERSON_NAME] [PERSON_NAME] - ID: 333221342100860928"
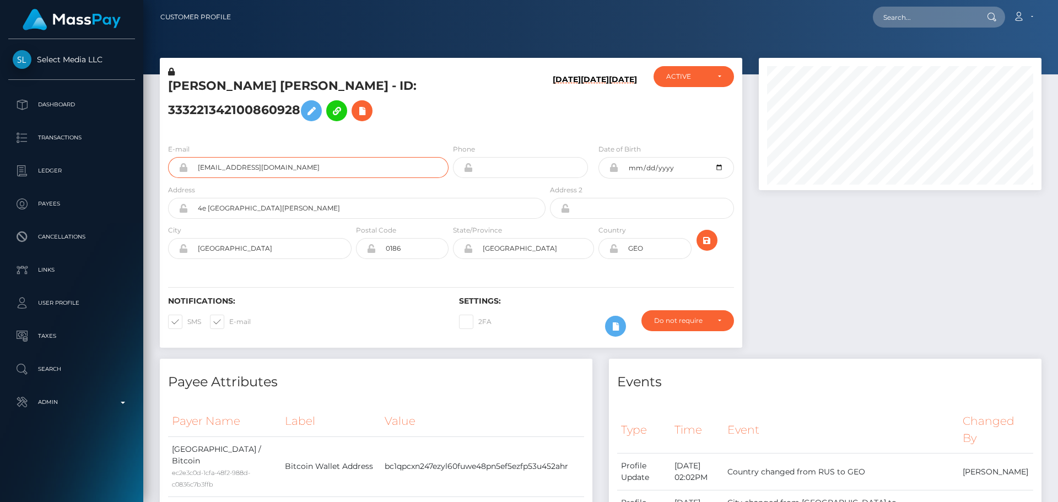
drag, startPoint x: 294, startPoint y: 184, endPoint x: 165, endPoint y: 187, distance: 129.5
click at [165, 184] on div "E-mail artemjahik@mail.ru" at bounding box center [305, 163] width 291 height 41
click at [704, 247] on icon "submit" at bounding box center [706, 241] width 13 height 14
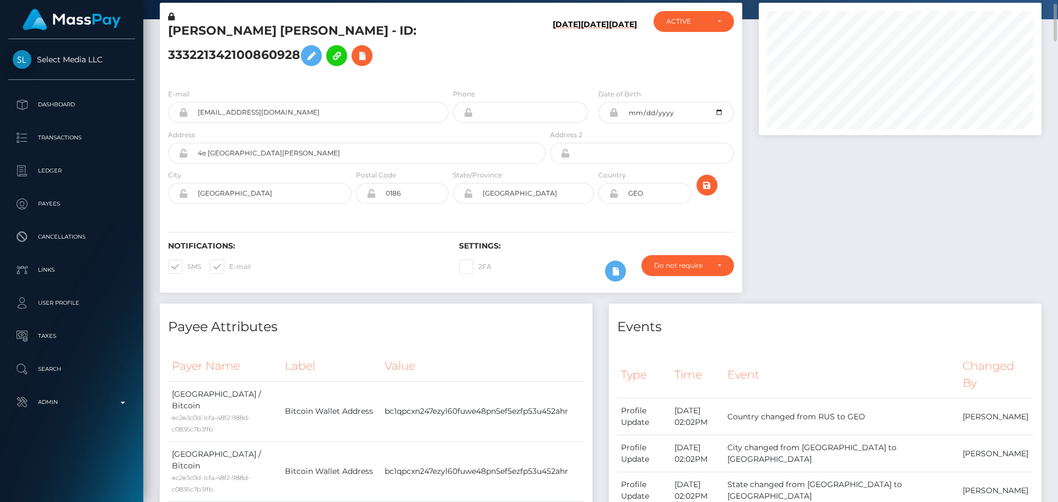
click at [613, 198] on icon at bounding box center [613, 193] width 9 height 9
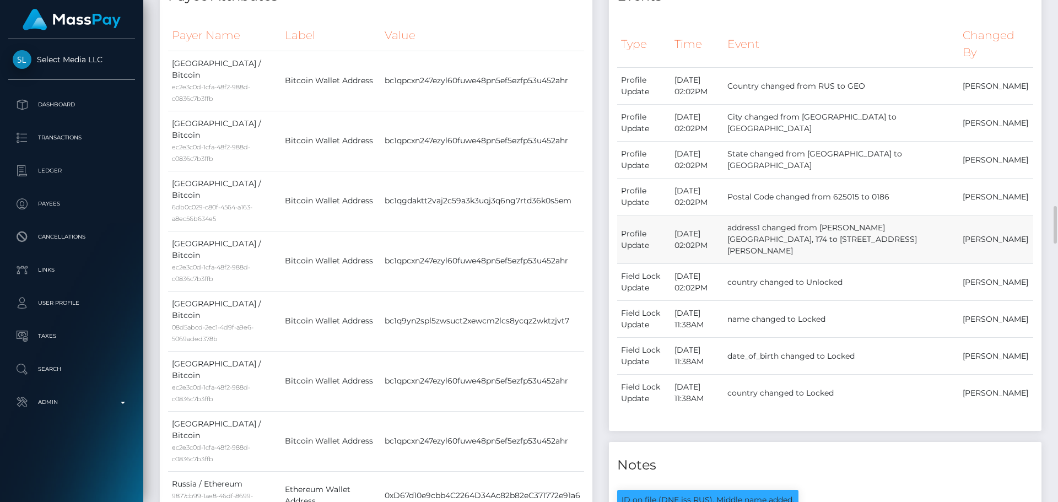
scroll to position [661, 0]
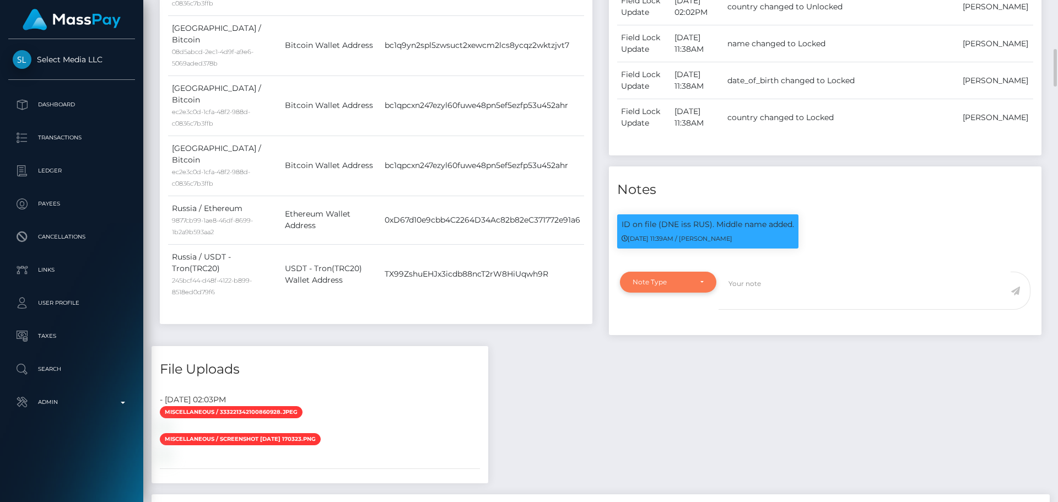
click at [708, 286] on div "Note Type" at bounding box center [668, 282] width 96 height 21
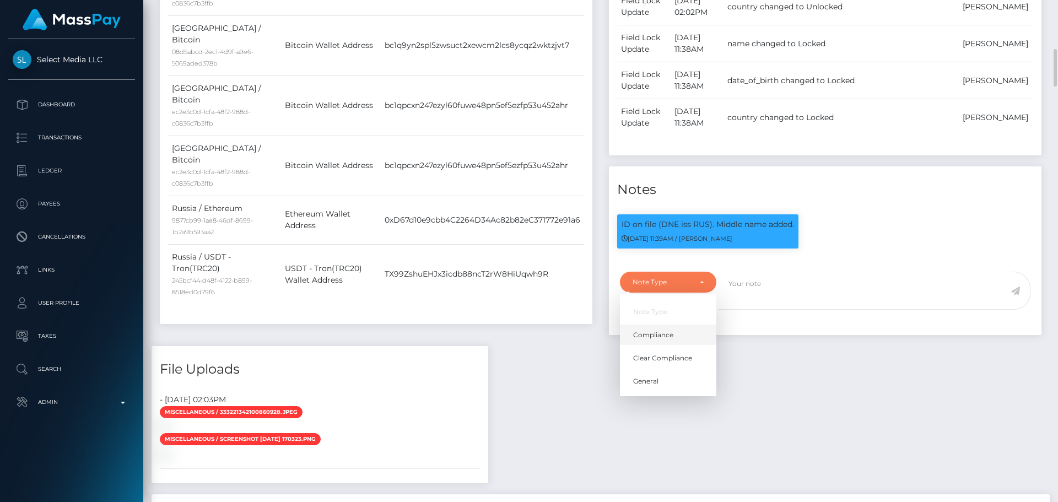
click at [664, 331] on link "Compliance" at bounding box center [668, 335] width 96 height 20
select select "COMPLIANCE"
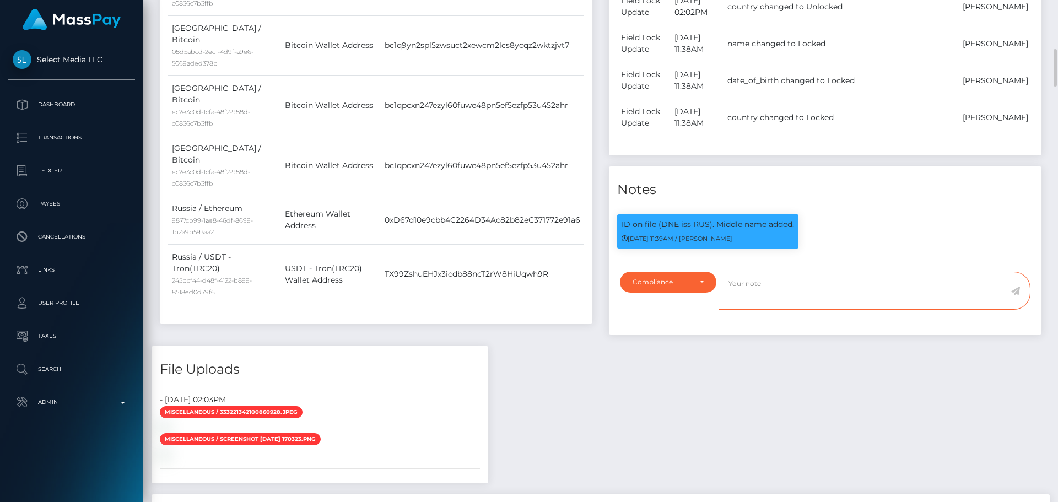
click at [851, 300] on textarea at bounding box center [864, 291] width 292 height 38
type textarea "Address updated as per the provided proof."
click at [1014, 294] on icon at bounding box center [1014, 290] width 9 height 9
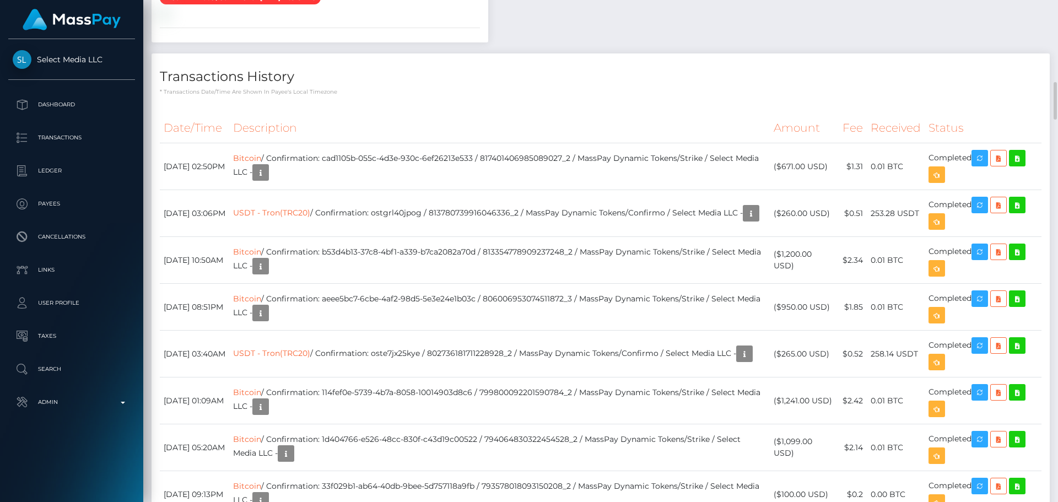
scroll to position [937, 0]
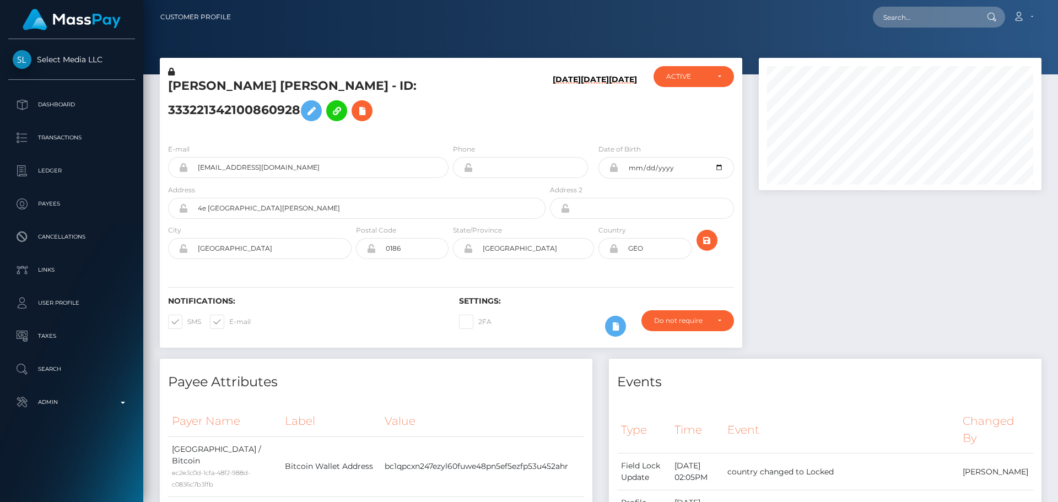
scroll to position [132, 283]
click at [464, 127] on h5 "Artyom Denisovich Pavlov - ID: 333221342100860928" at bounding box center [353, 102] width 371 height 49
click at [452, 127] on h5 "Artyom Denisovich Pavlov - ID: 333221342100860928" at bounding box center [353, 102] width 371 height 49
click at [448, 127] on h5 "Artyom Denisovich Pavlov - ID: 333221342100860928" at bounding box center [353, 102] width 371 height 49
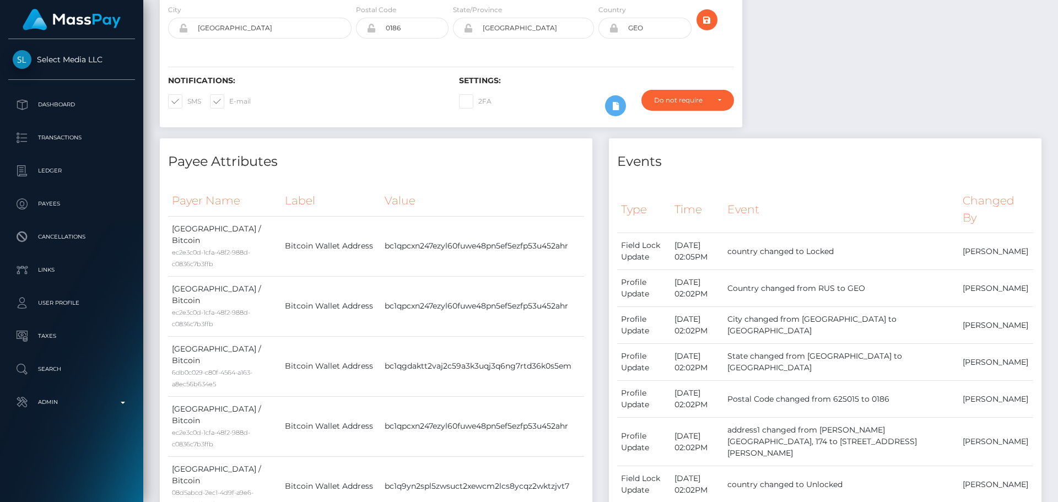
scroll to position [0, 0]
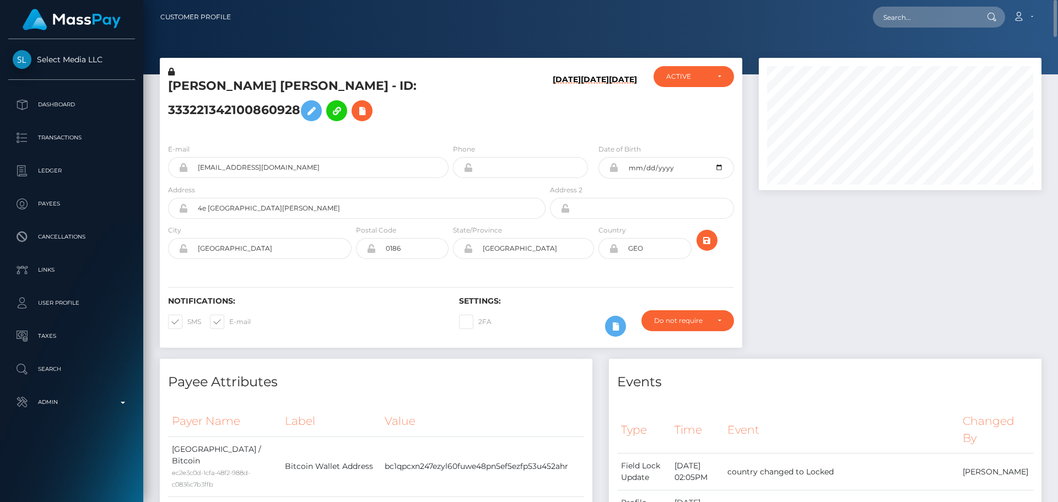
click at [436, 111] on h5 "Artyom Denisovich Pavlov - ID: 333221342100860928" at bounding box center [353, 102] width 371 height 49
click at [912, 19] on input "text" at bounding box center [925, 17] width 104 height 21
paste input "poact_9ueJPASSytdt"
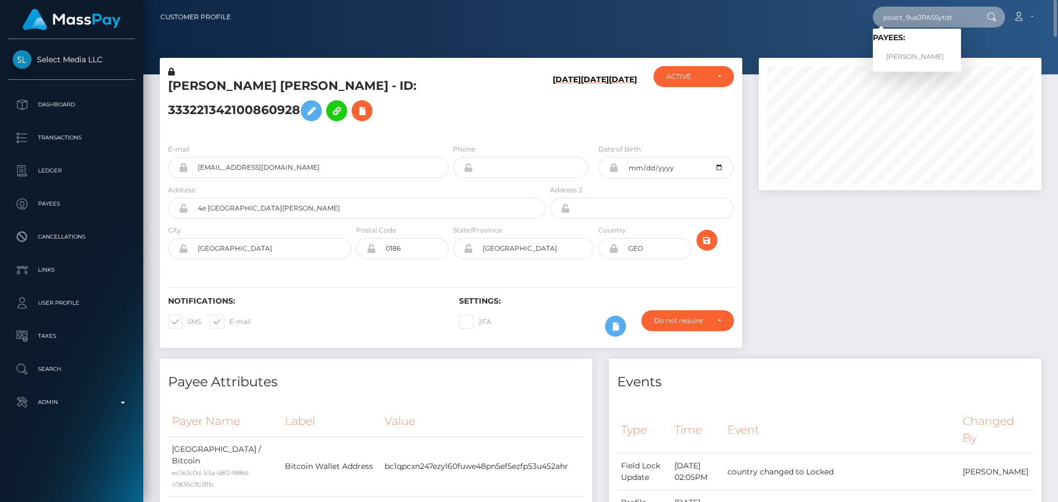
type input "poact_9ueJPASSytdt"
click at [899, 51] on link "ERAN W BLITZBLAU" at bounding box center [917, 57] width 88 height 20
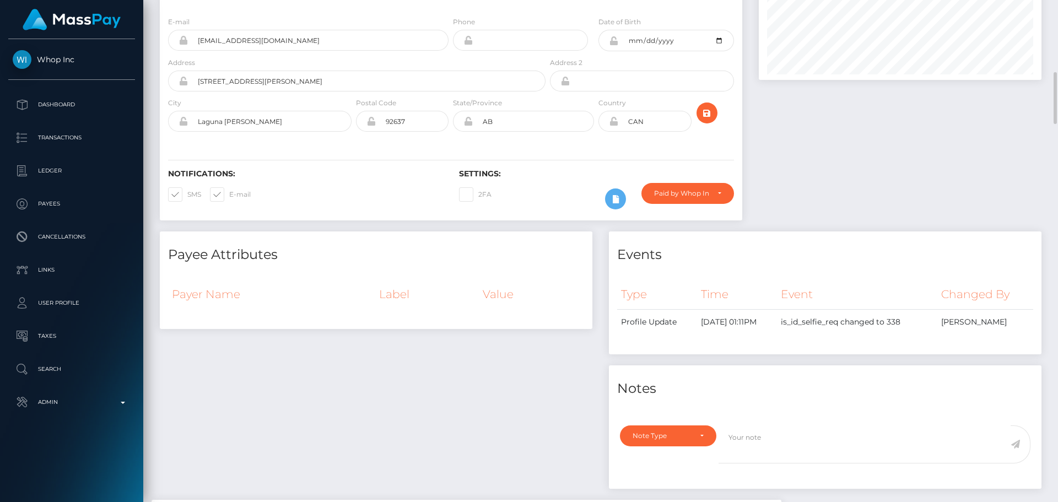
scroll to position [220, 0]
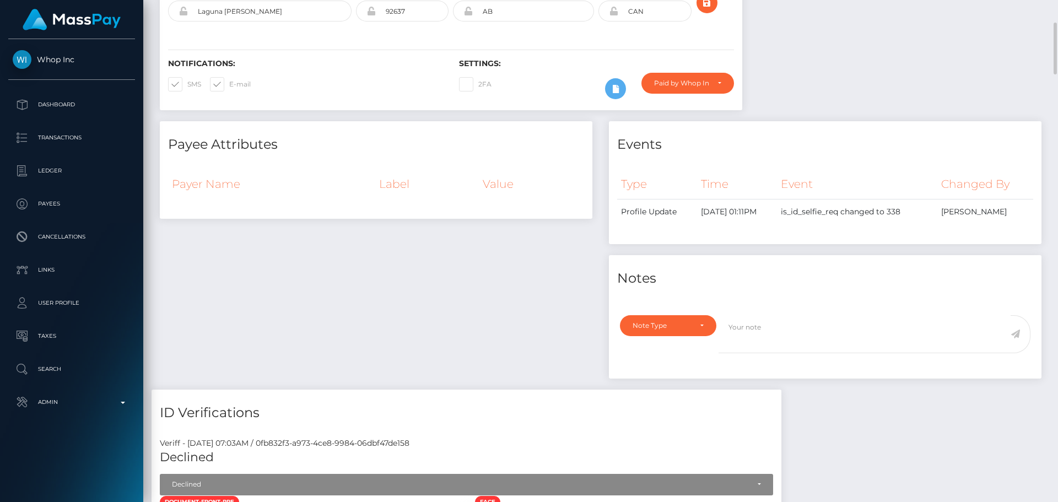
click at [540, 230] on div "Payee Attributes Payer Name Label Value" at bounding box center [376, 255] width 449 height 268
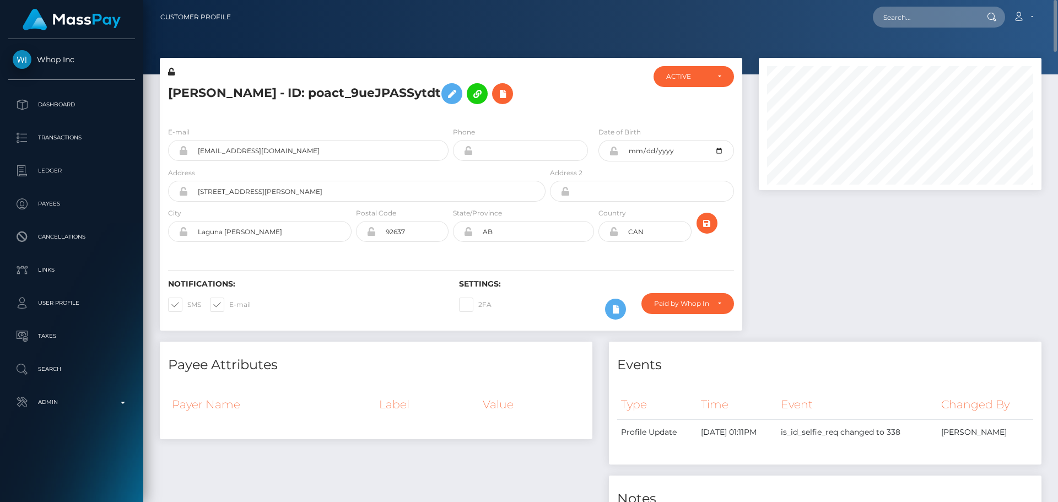
click at [282, 90] on h5 "ERAN W BLITZBLAU - ID: poact_9ueJPASSytdt" at bounding box center [353, 94] width 371 height 32
copy h5 "ERAN W BLITZBLAU - ID: poact_9ueJPASSytdt"
drag, startPoint x: 326, startPoint y: 148, endPoint x: 135, endPoint y: 155, distance: 190.7
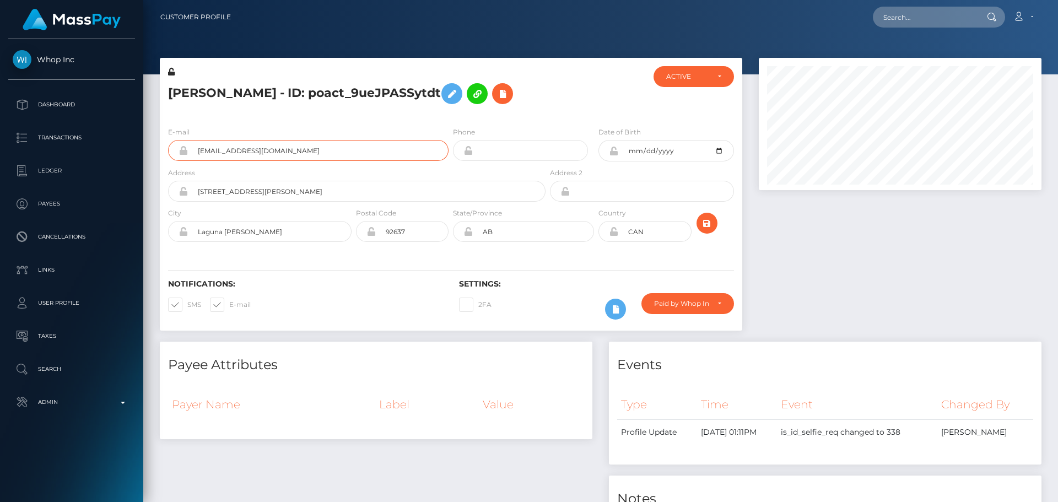
click at [135, 155] on div "Whop Inc Dashboard Transactions Ledger Payees" at bounding box center [529, 251] width 1058 height 502
click at [942, 14] on input "text" at bounding box center [925, 17] width 104 height 21
paste input "AGH4lRGJ"
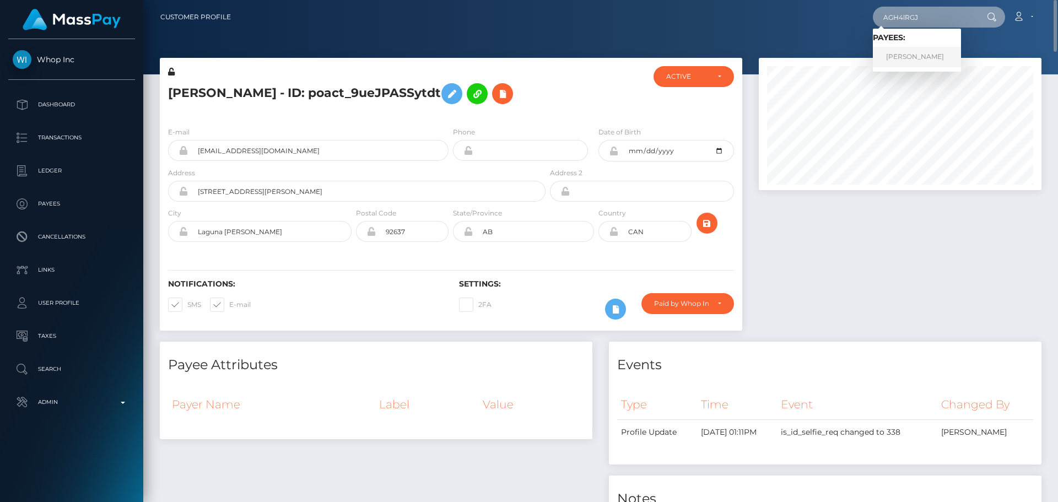
type input "AGH4lRGJ"
click at [910, 60] on link "Jevin Ferris" at bounding box center [917, 57] width 88 height 20
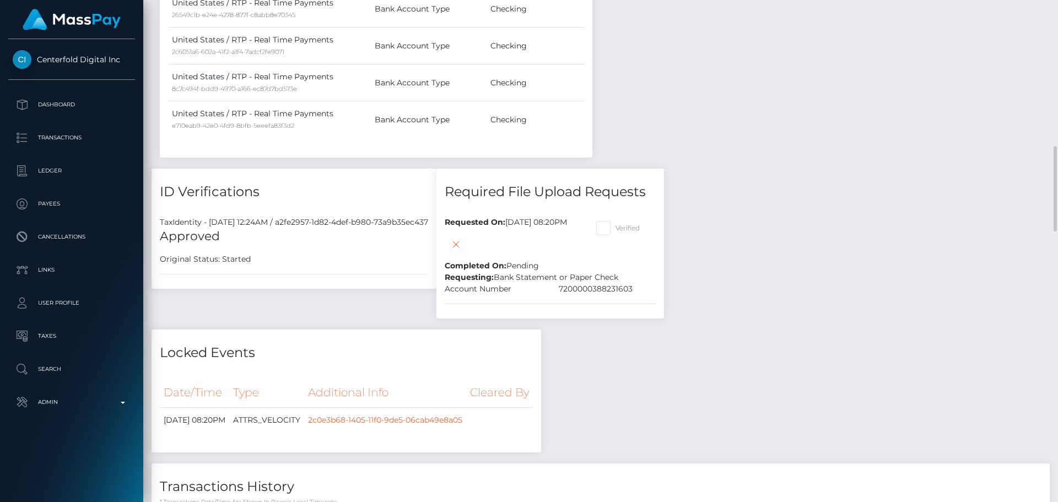
scroll to position [1445, 0]
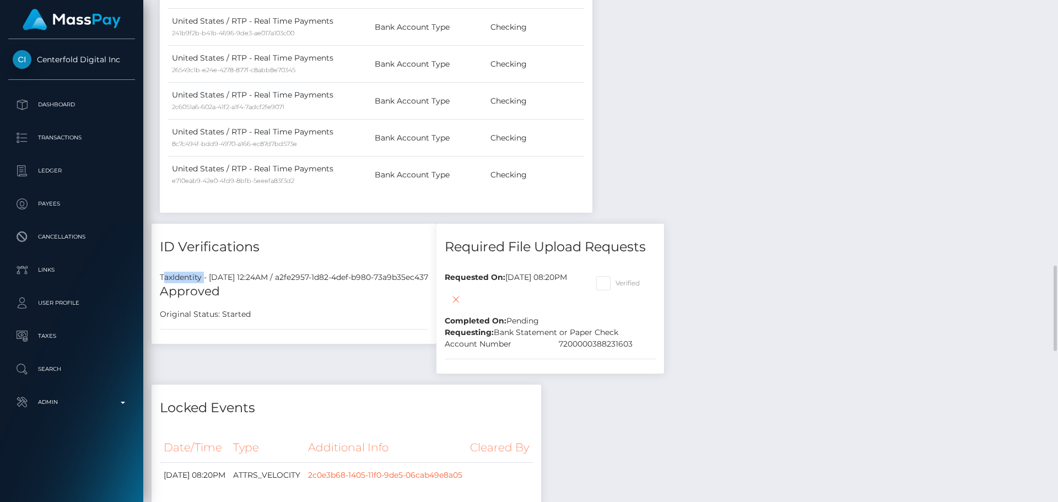
drag, startPoint x: 162, startPoint y: 277, endPoint x: 203, endPoint y: 277, distance: 41.3
click at [203, 277] on div "TaxIdentity - [DATE] 12:24AM / a2fe2957-1d82-4def-b980-73a9b35ec437" at bounding box center [294, 278] width 285 height 12
click at [189, 287] on h5 "Approved" at bounding box center [294, 291] width 268 height 17
drag, startPoint x: 159, startPoint y: 275, endPoint x: 201, endPoint y: 275, distance: 42.4
click at [201, 275] on div "TaxIdentity - [DATE] 12:24AM / a2fe2957-1d82-4def-b980-73a9b35ec437" at bounding box center [294, 278] width 285 height 12
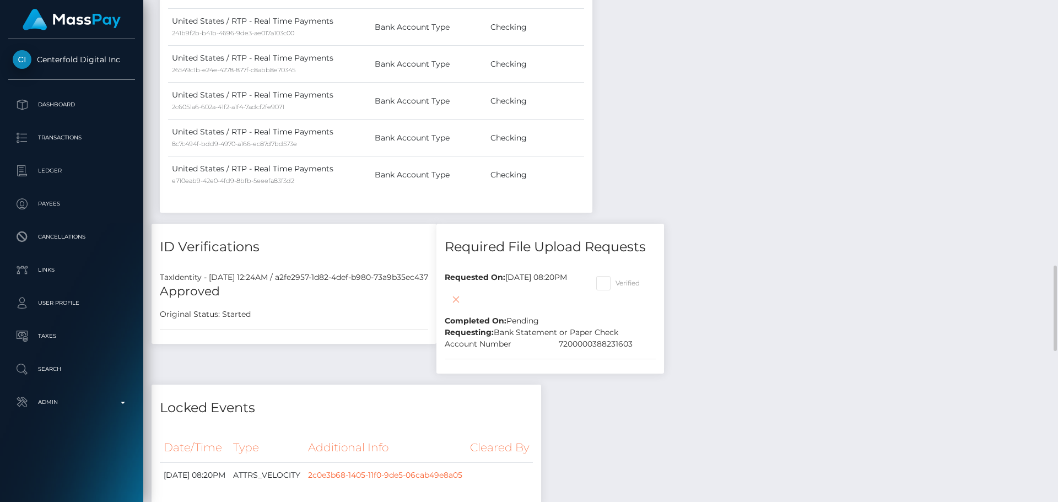
click at [257, 291] on h5 "Approved" at bounding box center [294, 291] width 268 height 17
click at [256, 291] on h5 "Approved" at bounding box center [294, 291] width 268 height 17
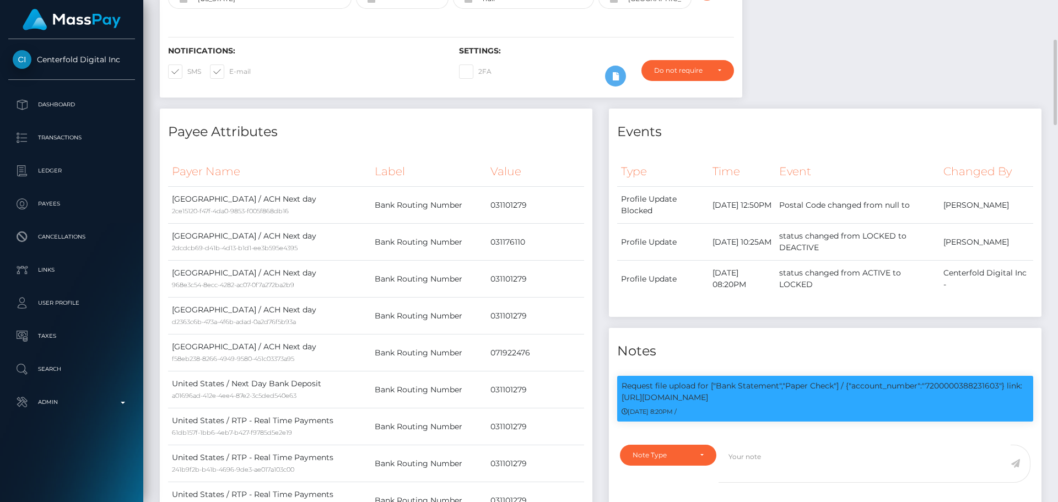
scroll to position [0, 0]
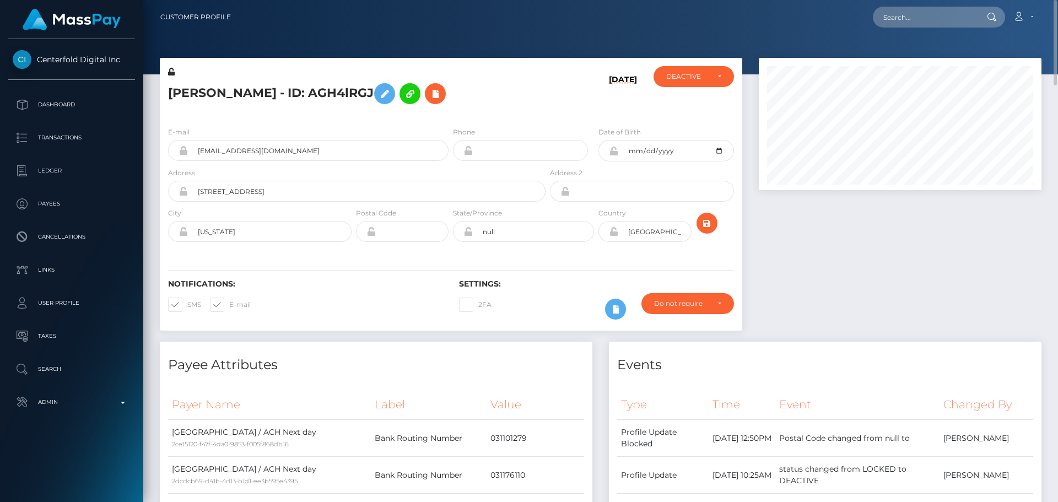
click at [450, 106] on h5 "Jevin Ferris - ID: AGH4lRGJ" at bounding box center [353, 94] width 371 height 32
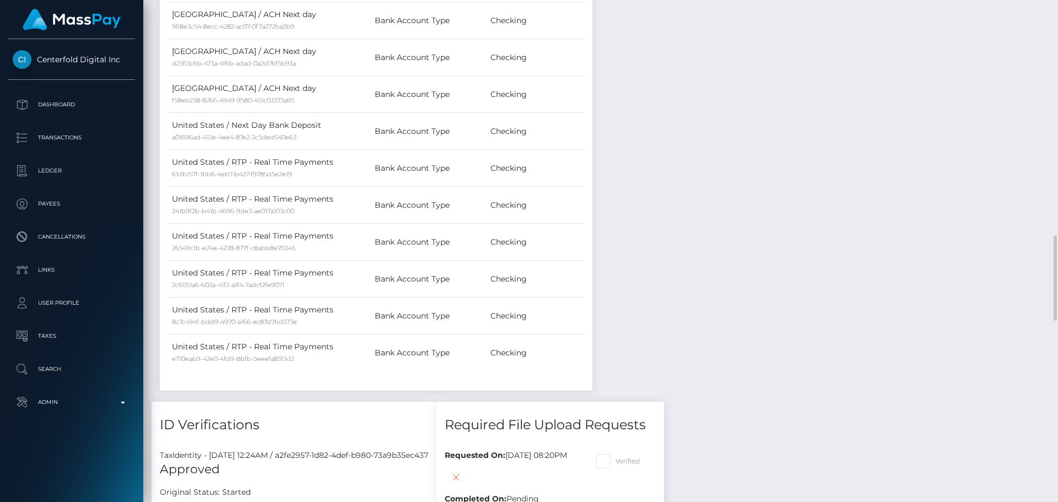
scroll to position [1653, 0]
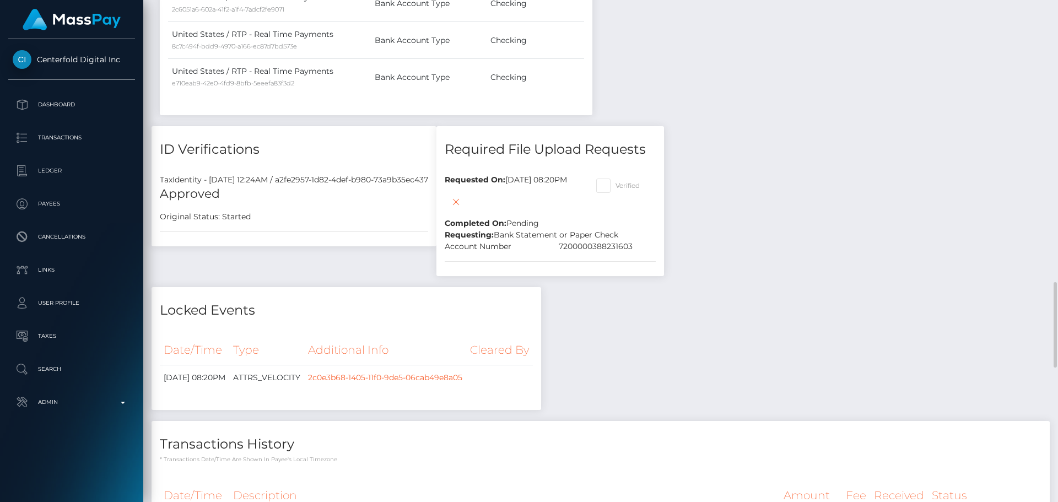
click at [319, 207] on div "Approved Original Status: Started" at bounding box center [294, 204] width 285 height 37
click at [315, 205] on div "Approved Original Status: Started" at bounding box center [294, 204] width 285 height 37
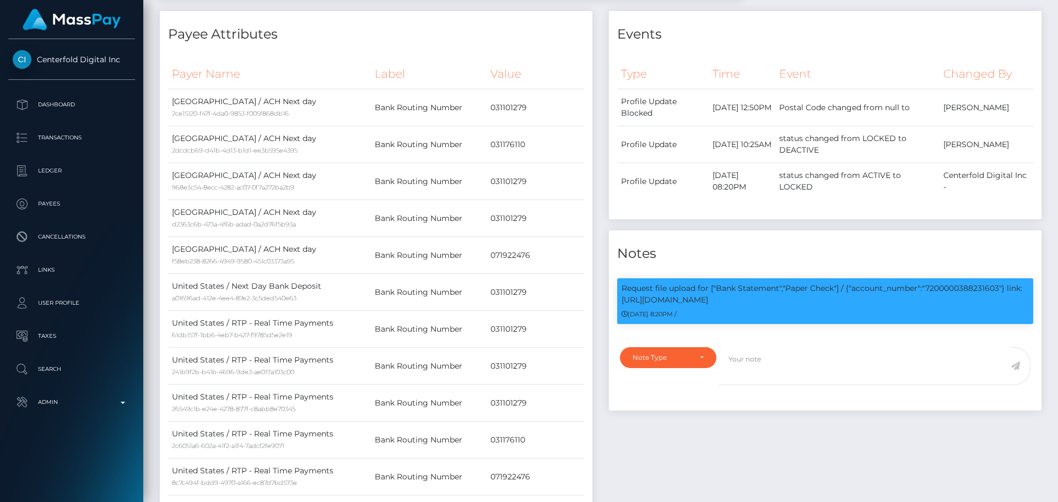
scroll to position [0, 0]
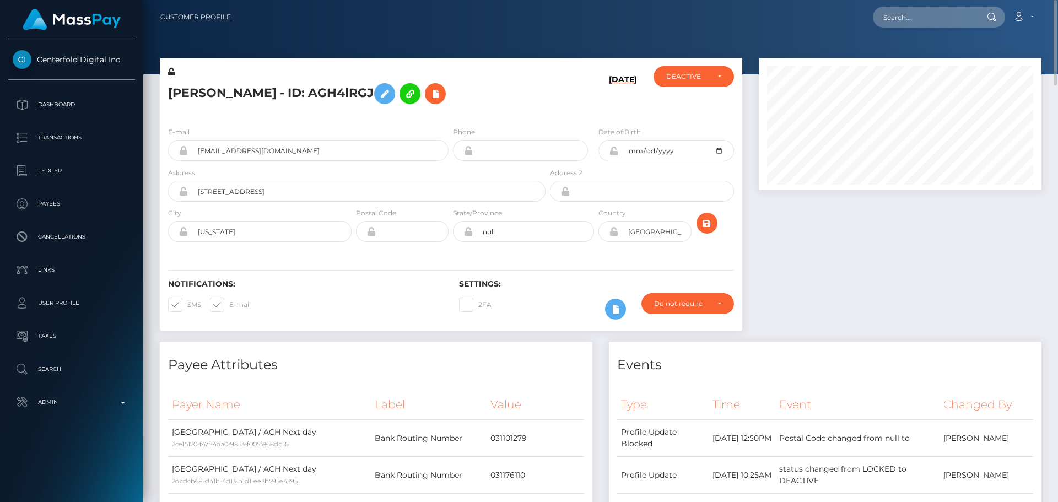
click at [478, 90] on h5 "Jevin Ferris - ID: AGH4lRGJ" at bounding box center [353, 94] width 371 height 32
click at [472, 96] on h5 "Jevin Ferris - ID: AGH4lRGJ" at bounding box center [353, 94] width 371 height 32
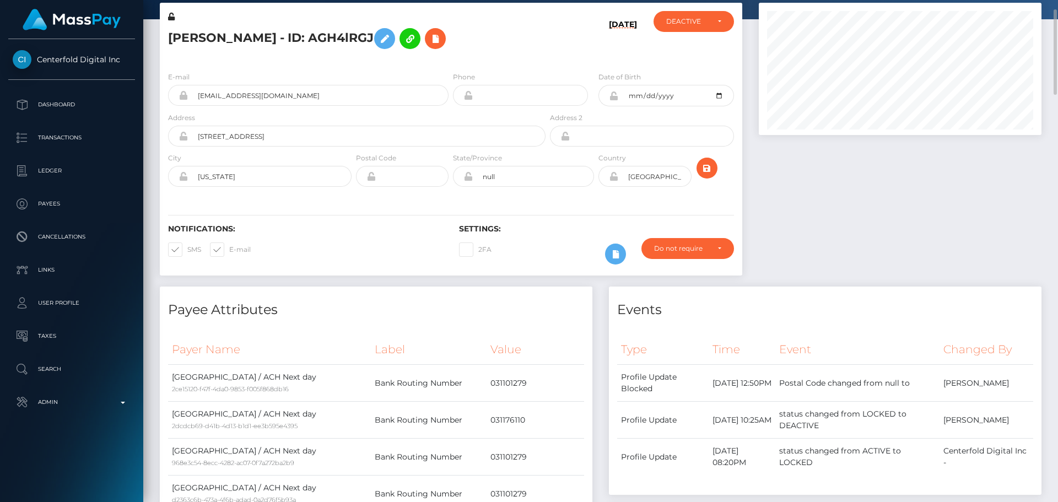
scroll to position [110, 0]
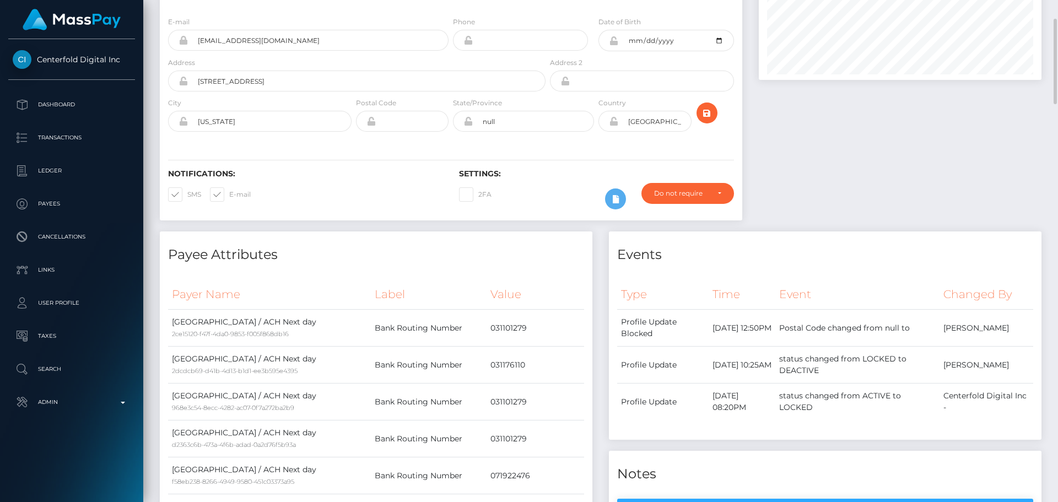
click at [452, 137] on div "E-mail thetnjcompany@gmail.com Phone 2002-06-12" at bounding box center [451, 75] width 582 height 135
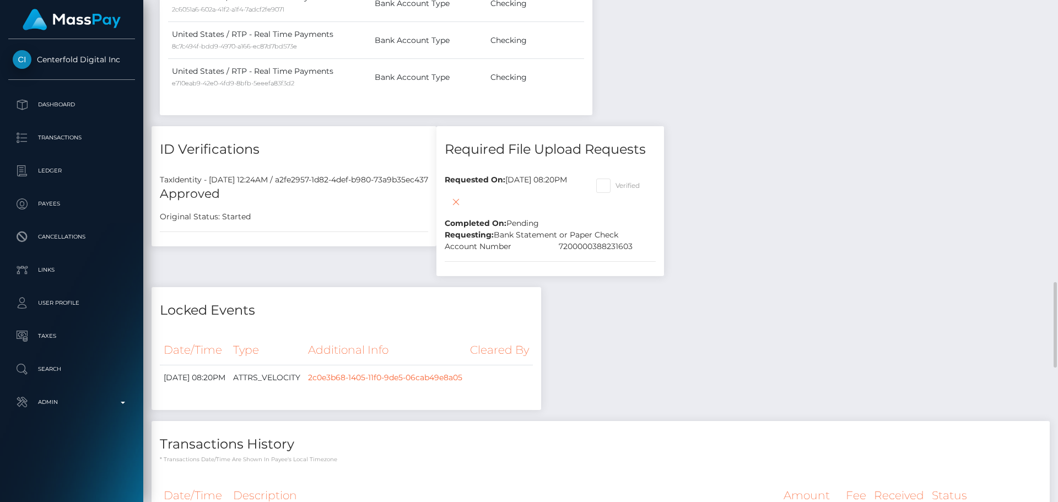
scroll to position [1708, 0]
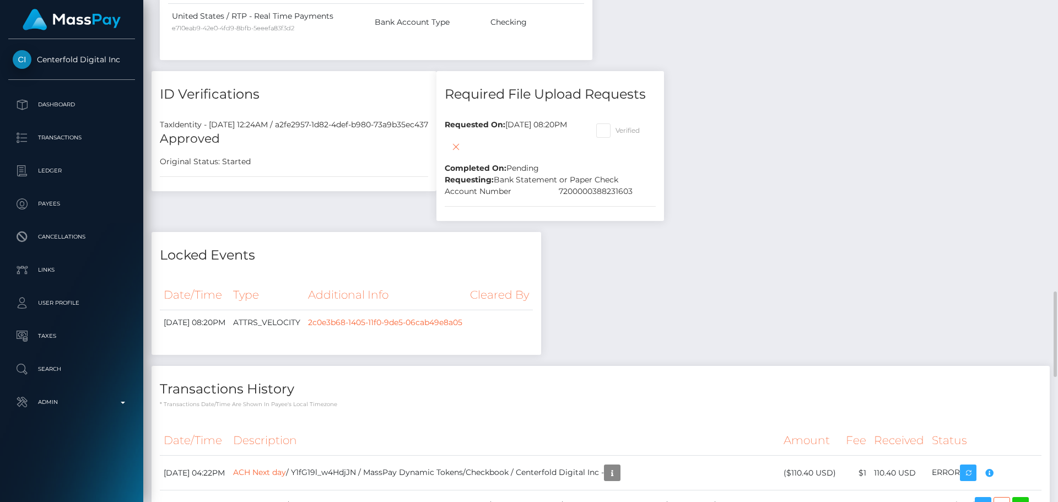
click at [344, 141] on h5 "Approved" at bounding box center [294, 139] width 268 height 17
click at [310, 140] on h5 "Approved" at bounding box center [294, 139] width 268 height 17
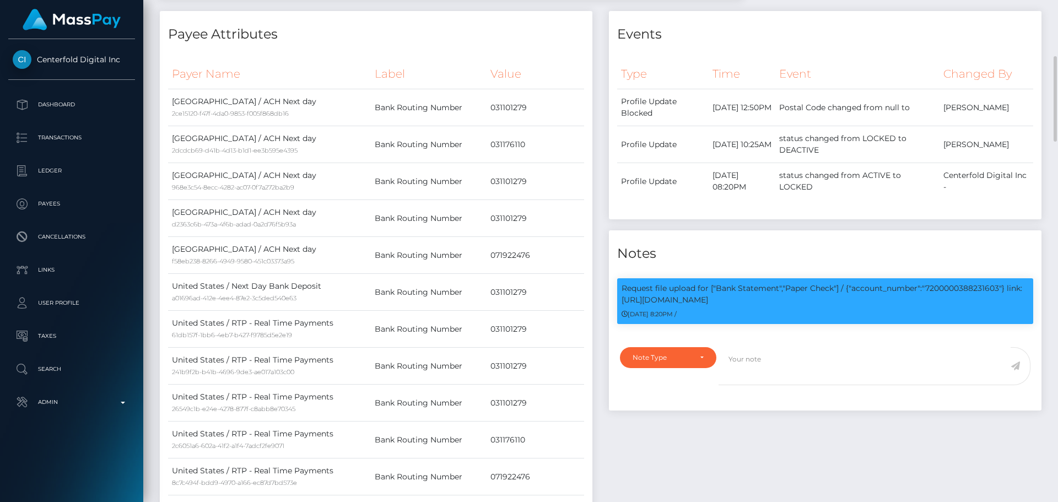
scroll to position [0, 0]
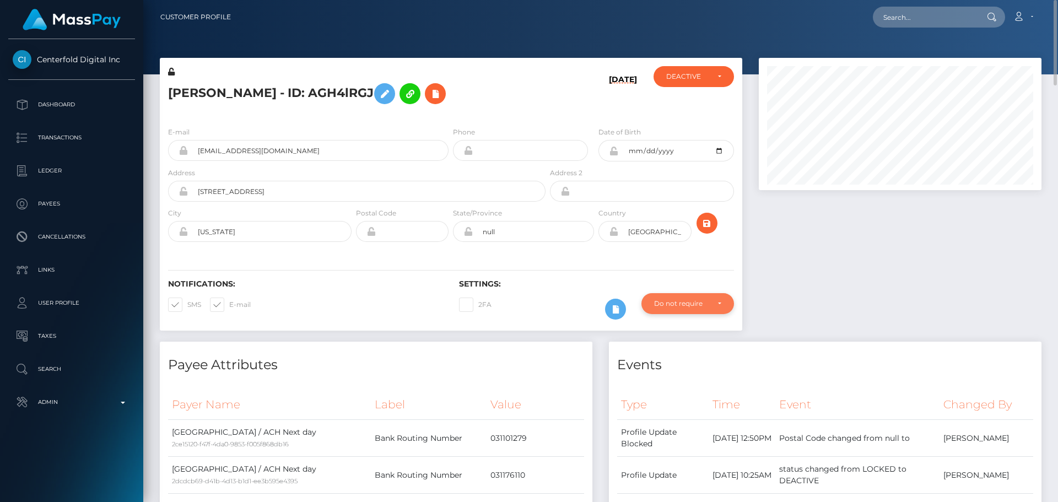
click at [676, 300] on div "Do not require" at bounding box center [681, 303] width 55 height 9
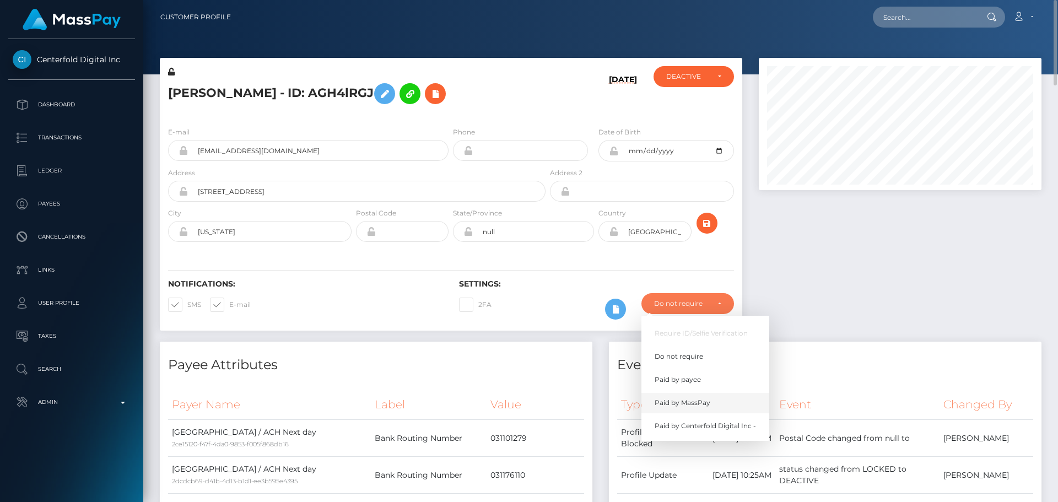
scroll to position [110, 0]
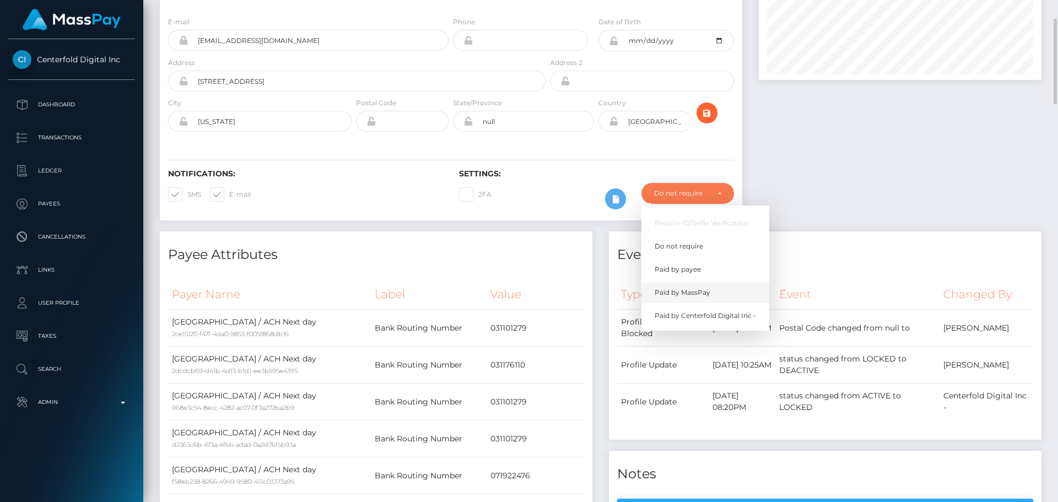
click at [677, 286] on link "Paid by MassPay" at bounding box center [705, 293] width 128 height 20
select select "2"
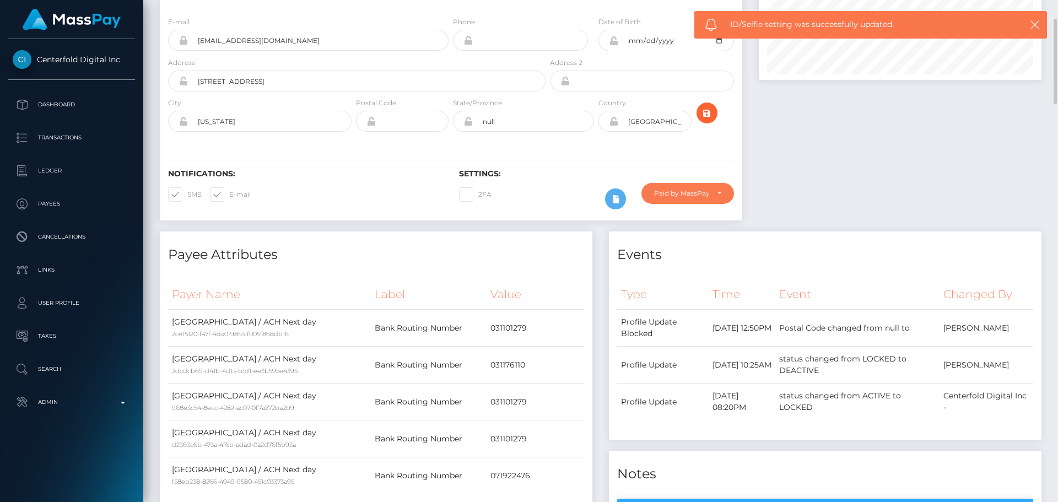
scroll to position [0, 0]
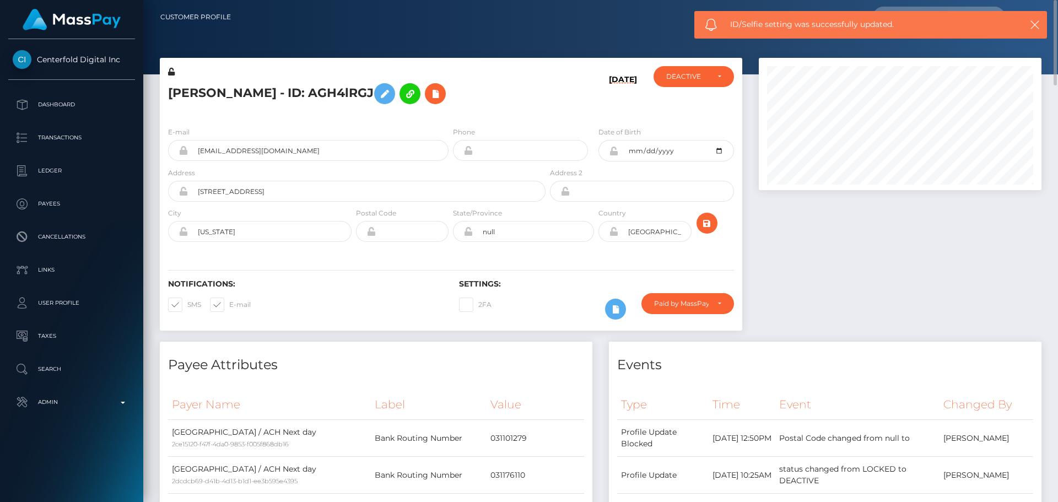
click at [581, 255] on div "Notifications: SMS E-mail Settings: 2FA" at bounding box center [451, 292] width 582 height 78
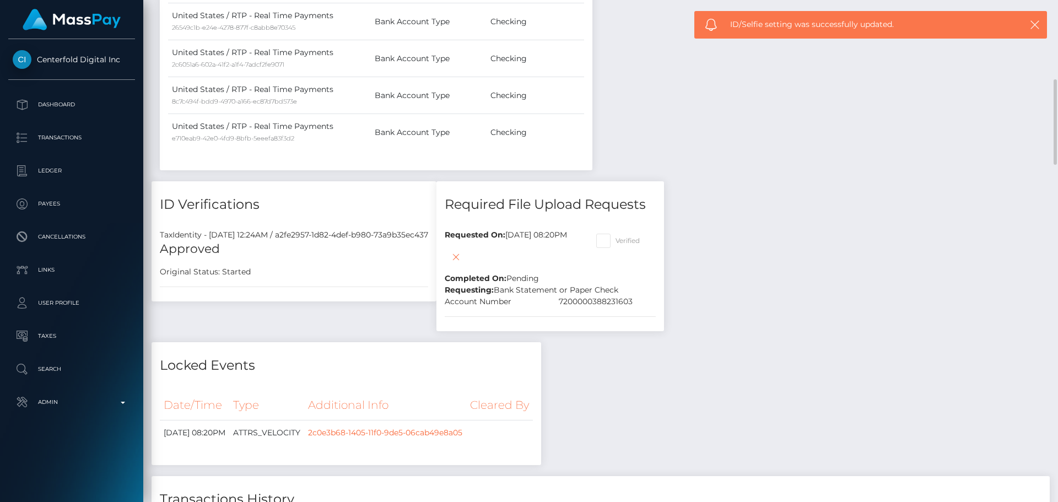
scroll to position [1653, 0]
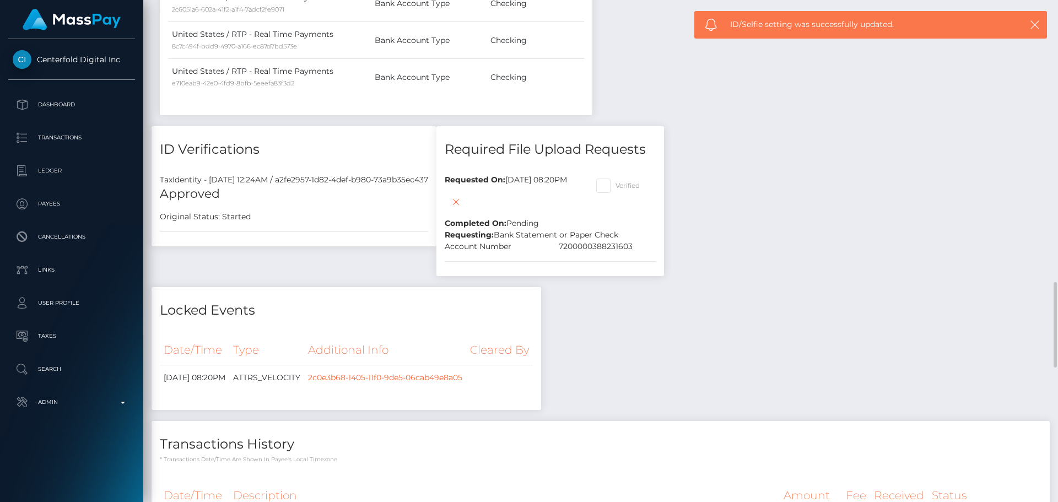
click at [348, 205] on div "Approved Original Status: Started" at bounding box center [294, 204] width 285 height 37
click at [347, 204] on div "Approved Original Status: Started" at bounding box center [294, 204] width 285 height 37
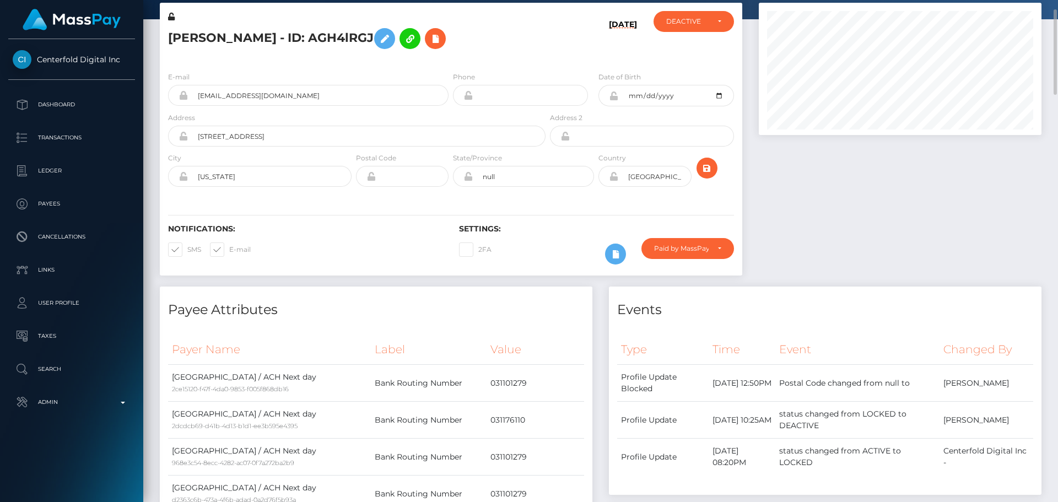
scroll to position [0, 0]
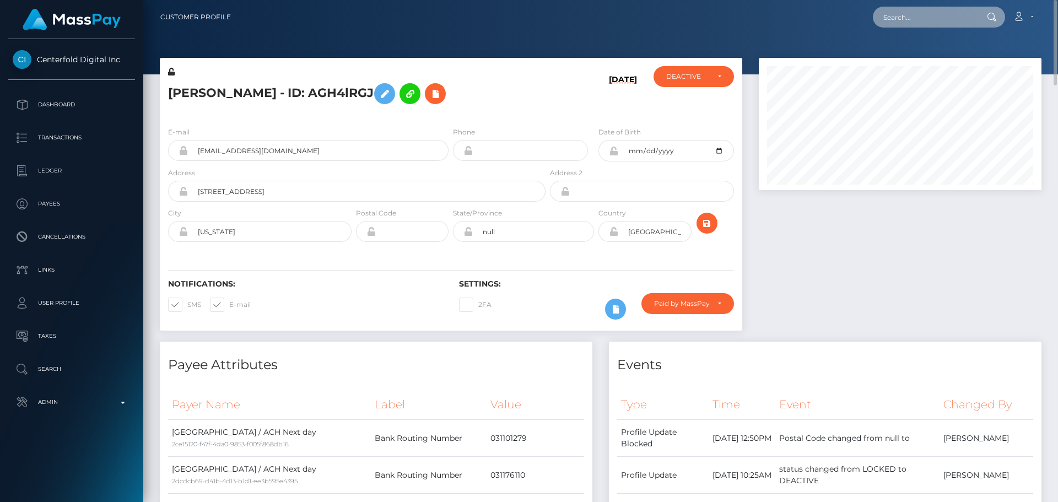
click at [934, 18] on input "text" at bounding box center [925, 17] width 104 height 21
paste input "poact_4TkSeU63vBmN"
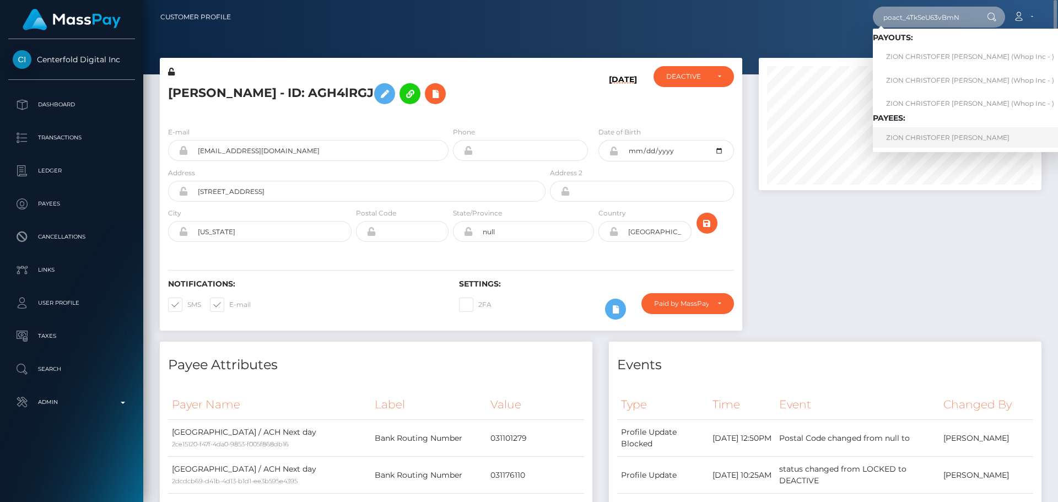
type input "poact_4TkSeU63vBmN"
click at [913, 140] on link "ZION CHRISTOFER EMANUEL JEAN" at bounding box center [970, 137] width 194 height 20
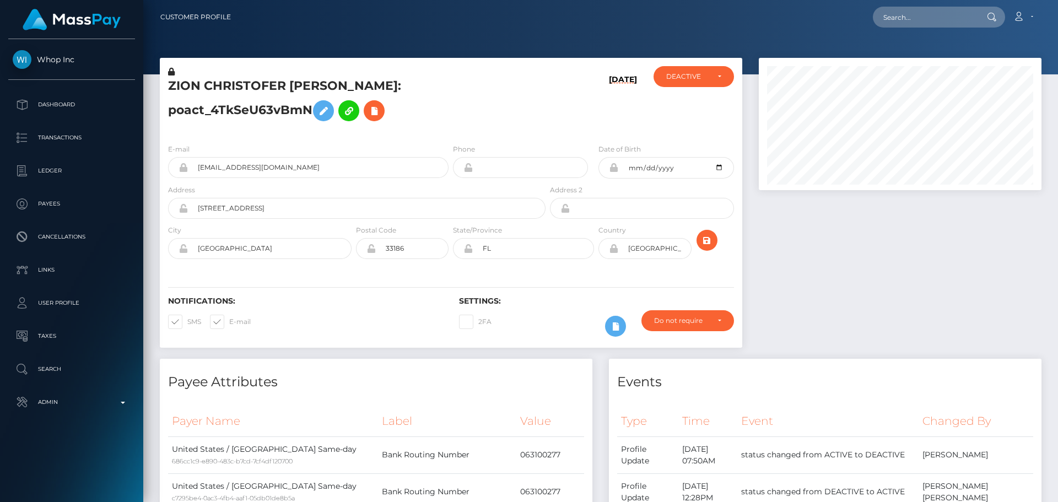
scroll to position [132, 283]
click at [454, 126] on h5 "ZION CHRISTOFER EMANUEL JEAN - ID: poact_4TkSeU63vBmN" at bounding box center [353, 102] width 371 height 49
click at [453, 126] on h5 "ZION CHRISTOFER EMANUEL JEAN - ID: poact_4TkSeU63vBmN" at bounding box center [353, 102] width 371 height 49
click at [450, 132] on div "ZION CHRISTOFER EMANUEL JEAN - ID: poact_4TkSeU63vBmN" at bounding box center [354, 100] width 388 height 69
click at [450, 131] on div "ZION CHRISTOFER EMANUEL JEAN - ID: poact_4TkSeU63vBmN" at bounding box center [354, 100] width 388 height 69
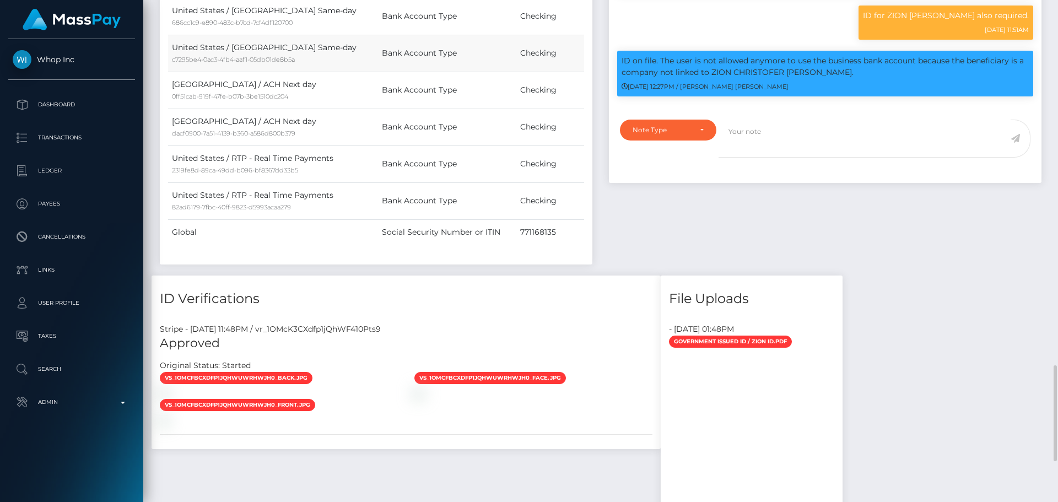
scroll to position [771, 0]
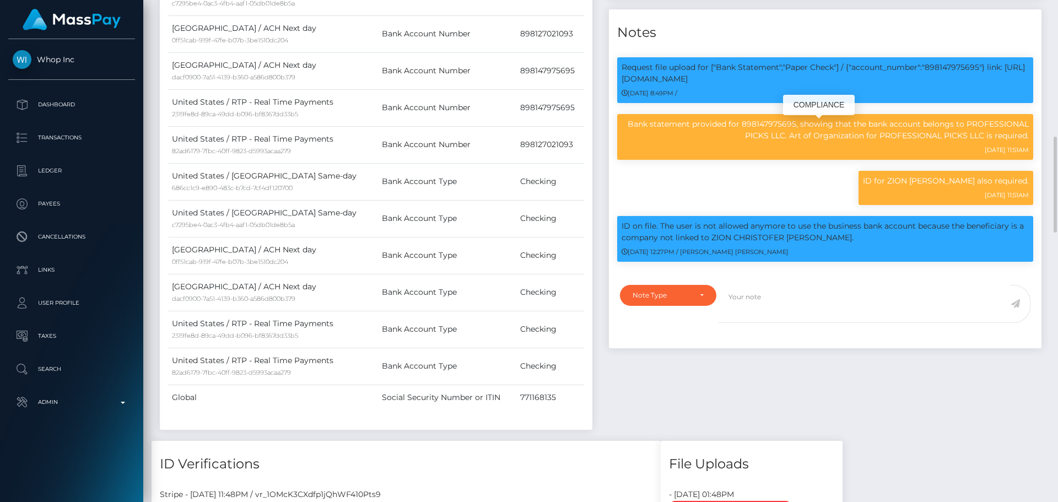
scroll to position [132, 283]
click at [601, 182] on div "Events Type Time Event Changed By" at bounding box center [825, 41] width 449 height 798
click at [599, 177] on div "Payee Attributes Payer Name Label Value United States / ACH Same-day 686cc1c9-e…" at bounding box center [376, 41] width 449 height 798
click at [602, 179] on div "Events Type Time Event Changed By" at bounding box center [825, 41] width 449 height 798
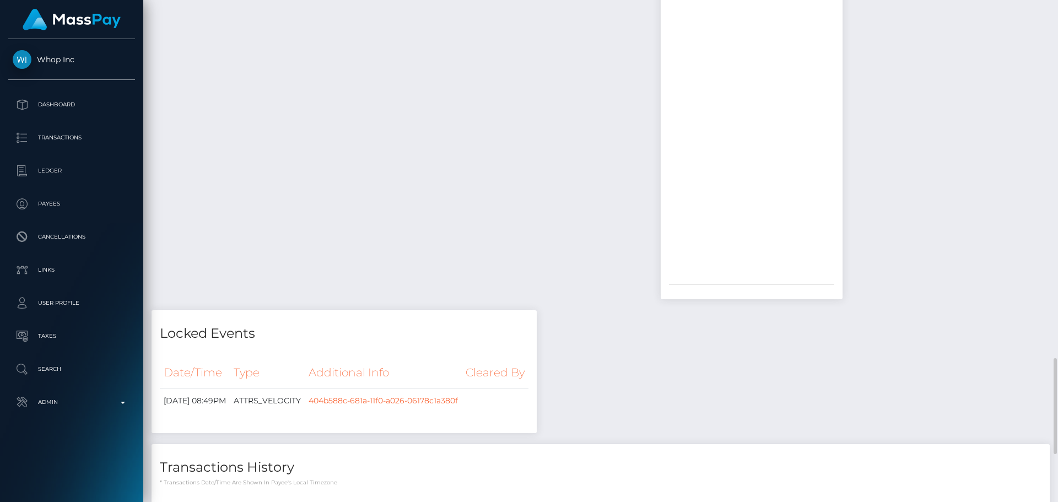
scroll to position [2121, 0]
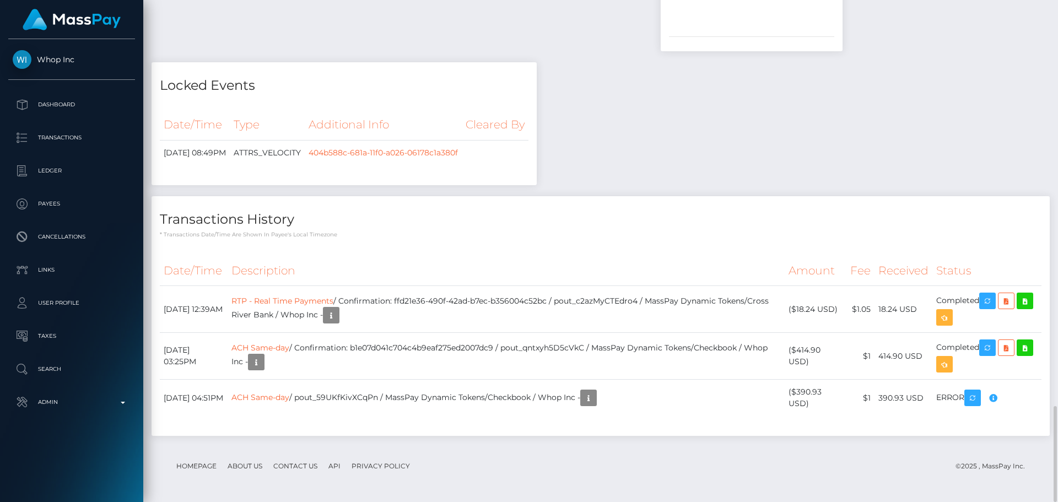
click at [401, 238] on p "* Transactions date/time are shown in payee's local timezone" at bounding box center [600, 234] width 881 height 8
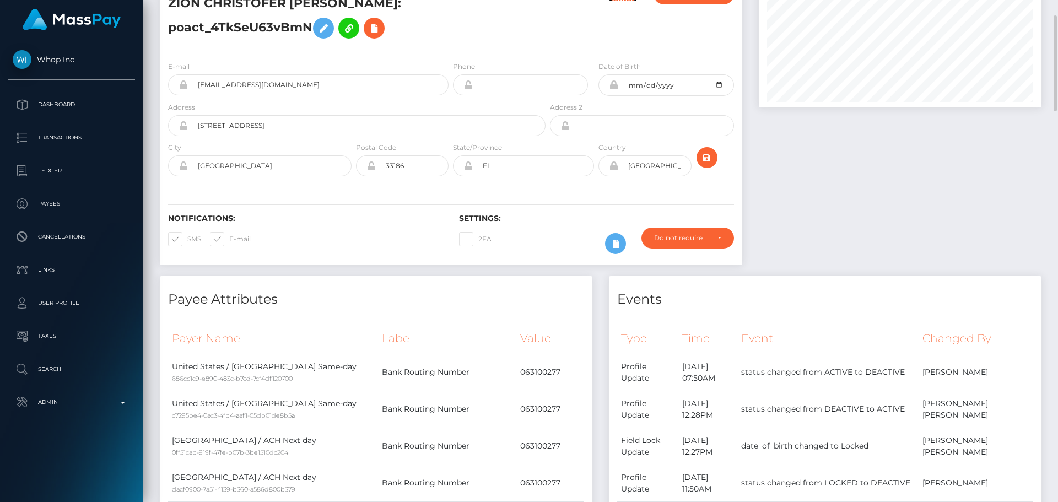
scroll to position [0, 0]
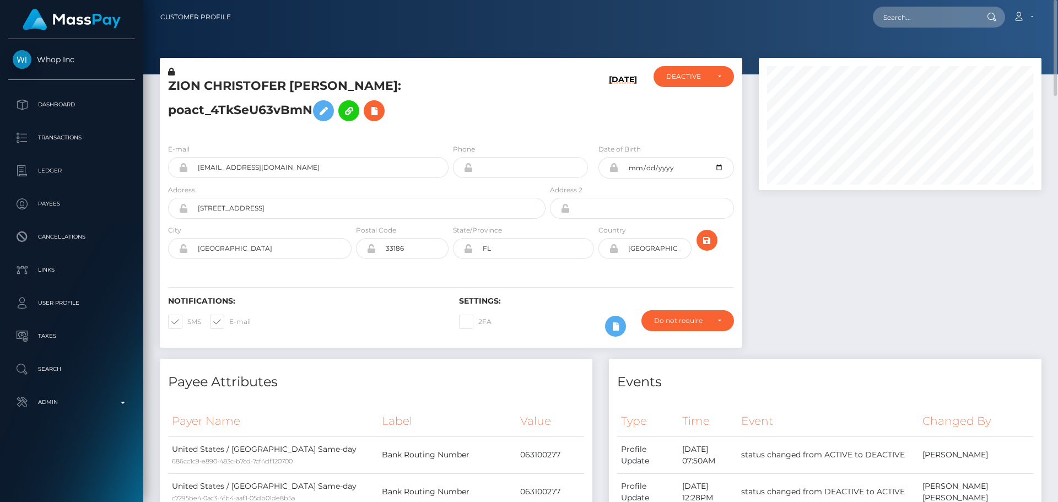
click at [273, 83] on h5 "ZION CHRISTOFER EMANUEL JEAN - ID: poact_4TkSeU63vBmN" at bounding box center [353, 102] width 371 height 49
copy h5 "ZION CHRISTOFER EMANUEL JEAN - ID: poact_4TkSeU63vBmN"
drag, startPoint x: 290, startPoint y: 169, endPoint x: 156, endPoint y: 164, distance: 133.4
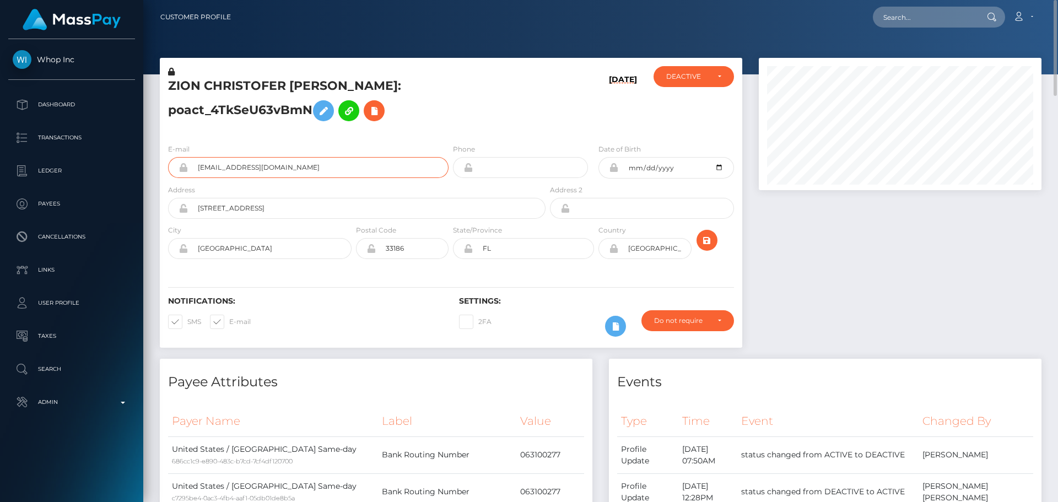
click at [156, 164] on div "ZION CHRISTOFER EMANUEL JEAN - ID: poact_4TkSeU63vBmN 09/11/25 ACTIVE CLOSED DE…" at bounding box center [451, 208] width 599 height 301
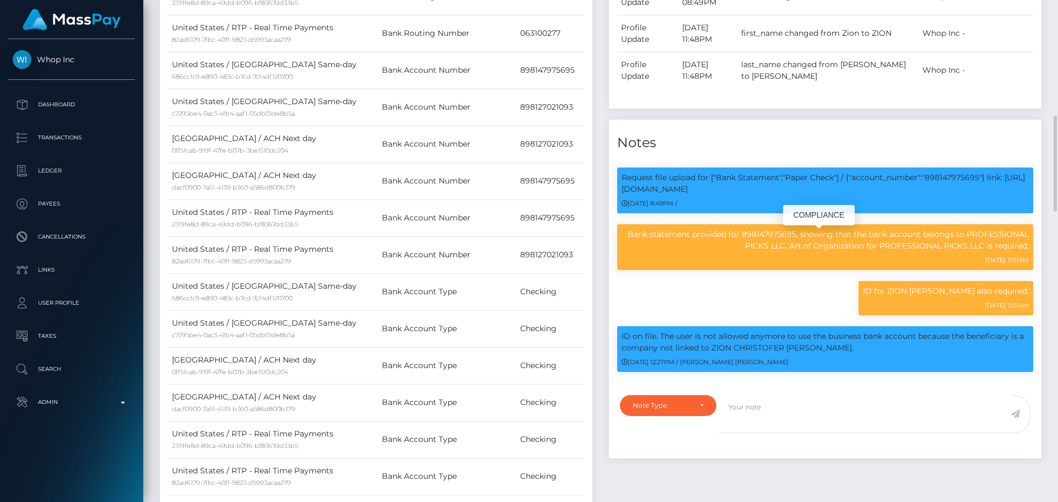
scroll to position [132, 283]
click at [952, 172] on p "Request file upload for ["Bank Statement","Paper Check"] / {"account_number":"8…" at bounding box center [824, 183] width 407 height 23
copy p "898147975695"
click at [983, 229] on p "Bank statement provided for 898147975695, showing that the bank account belongs…" at bounding box center [824, 240] width 407 height 23
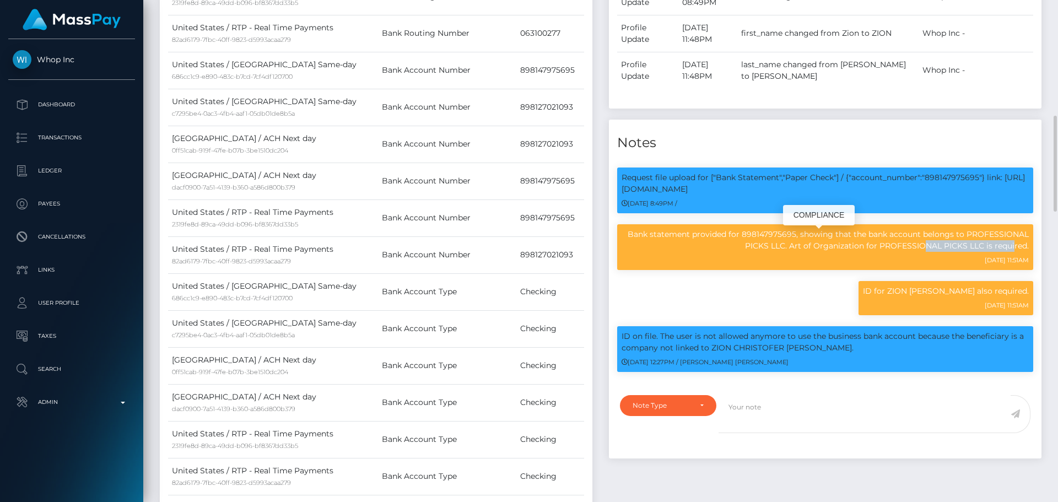
drag, startPoint x: 983, startPoint y: 227, endPoint x: 777, endPoint y: 241, distance: 207.1
click at [777, 241] on p "Bank statement provided for 898147975695, showing that the bank account belongs…" at bounding box center [824, 240] width 407 height 23
copy p "PROFESSIONAL PICKS LLC"
click at [601, 109] on div "Events Type Time Event Changed By" at bounding box center [825, 152] width 449 height 798
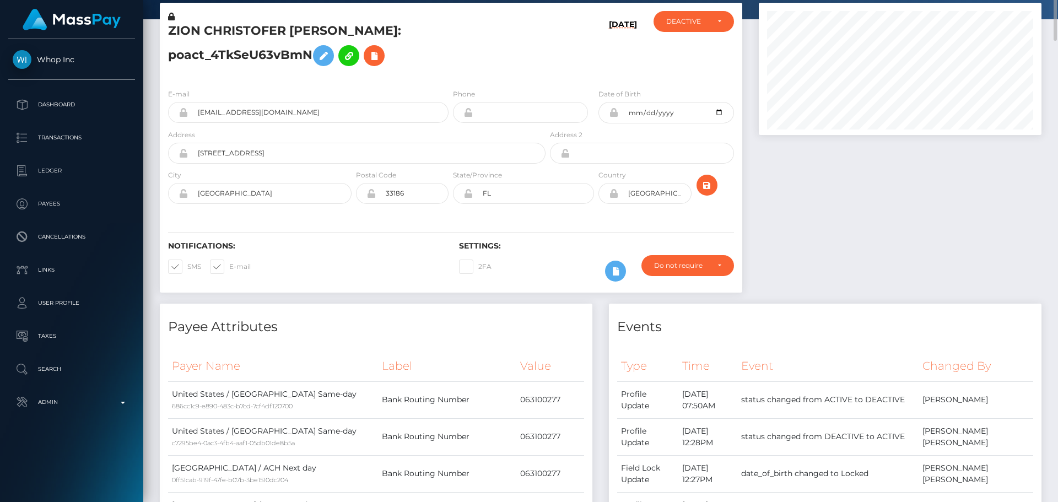
scroll to position [0, 0]
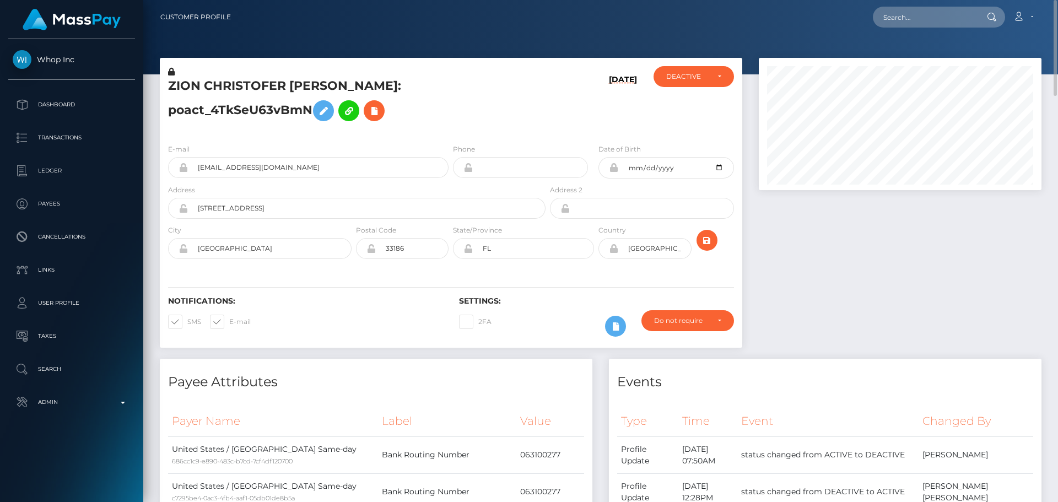
click at [507, 91] on h5 "ZION CHRISTOFER EMANUEL JEAN - ID: poact_4TkSeU63vBmN" at bounding box center [353, 102] width 371 height 49
click at [468, 89] on h5 "ZION CHRISTOFER EMANUEL JEAN - ID: poact_4TkSeU63vBmN" at bounding box center [353, 102] width 371 height 49
click at [497, 95] on h5 "ZION CHRISTOFER EMANUEL JEAN - ID: poact_4TkSeU63vBmN" at bounding box center [353, 102] width 371 height 49
click at [934, 6] on div "Loading... Loading... Account Edit Profile Logout" at bounding box center [640, 17] width 801 height 23
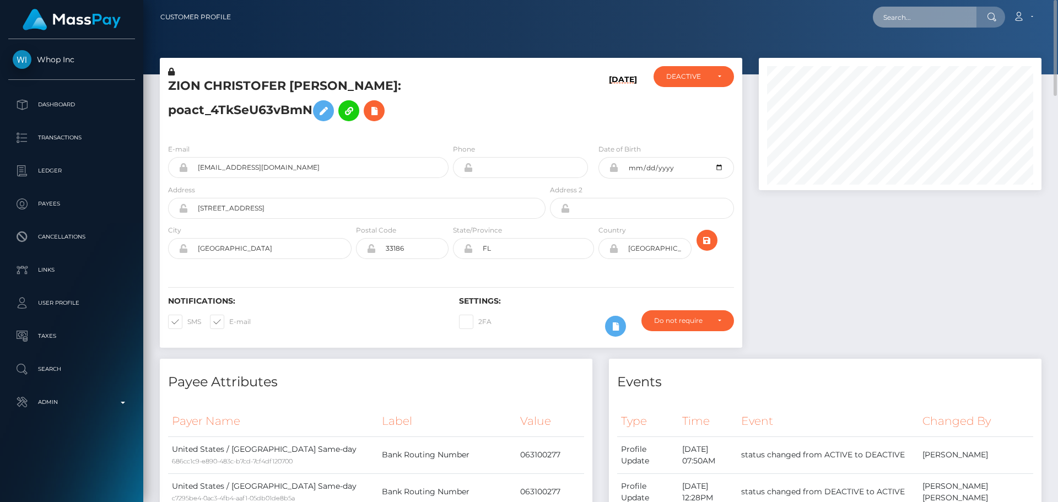
click at [938, 14] on input "text" at bounding box center [925, 17] width 104 height 21
paste input "valonyango4@gmail.com"
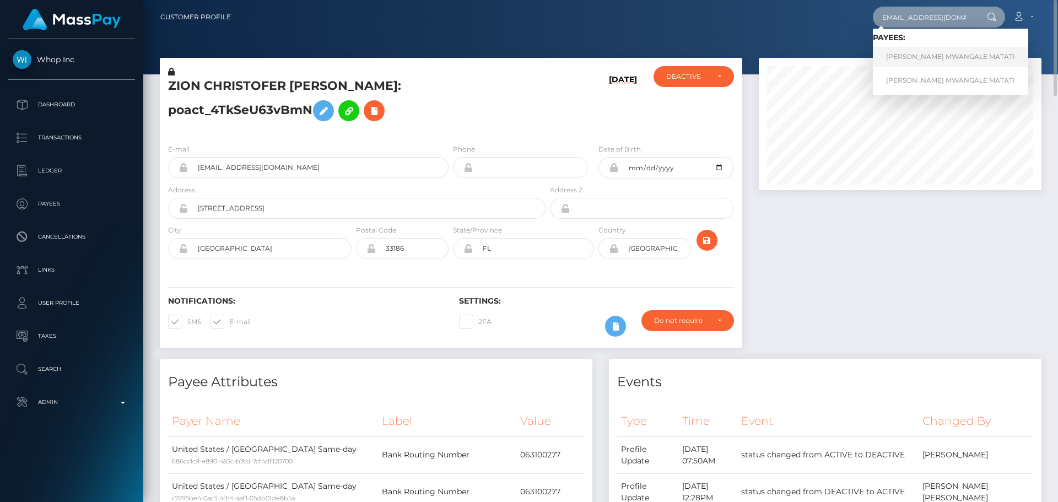
type input "valonyango4@gmail.com"
click at [912, 54] on link "GLORINE MWANGALE MATATI" at bounding box center [950, 57] width 155 height 20
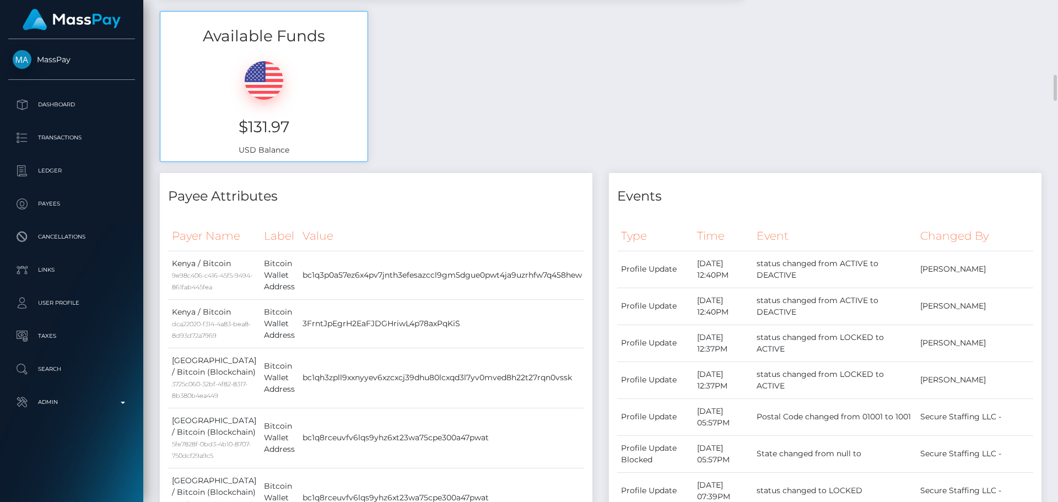
scroll to position [386, 0]
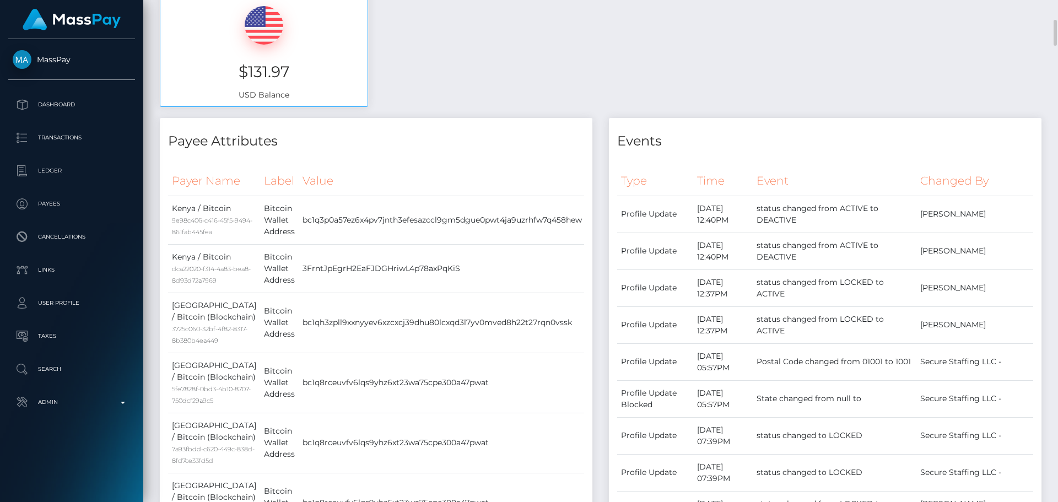
click at [445, 162] on div "Payer Name Label Value [GEOGRAPHIC_DATA] / Bitcoin 9e98c406-c416-45f5-9494-861f…" at bounding box center [376, 380] width 432 height 444
click at [446, 162] on div "Payer Name Label Value [GEOGRAPHIC_DATA] / Bitcoin 9e98c406-c416-45f5-9494-861f…" at bounding box center [376, 380] width 432 height 444
click at [475, 151] on div "Payee Attributes Payer Name Label Value [GEOGRAPHIC_DATA] / Bitcoin 9e98c406-c4…" at bounding box center [376, 359] width 432 height 483
click at [483, 159] on div "Payer Name Label Value [GEOGRAPHIC_DATA] / Bitcoin 9e98c406-c416-45f5-9494-861f…" at bounding box center [376, 380] width 432 height 444
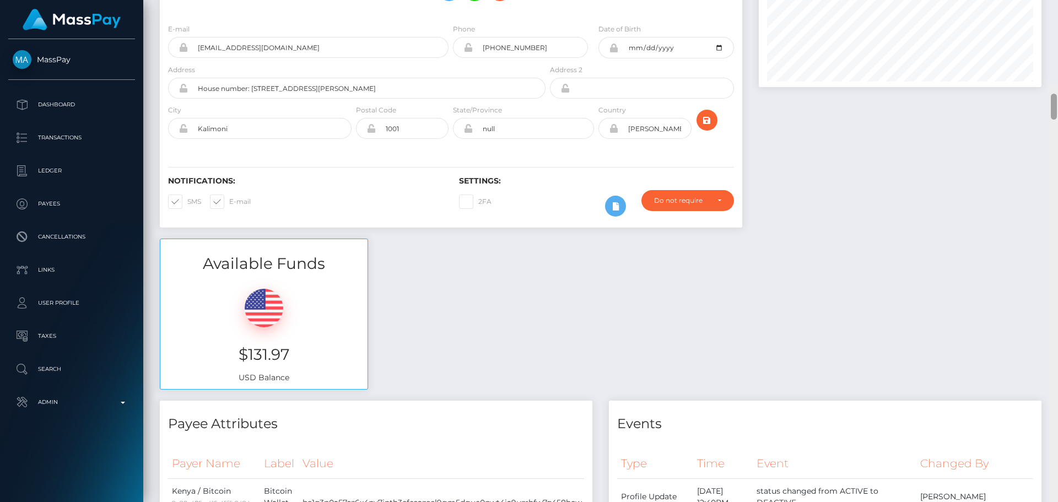
scroll to position [0, 0]
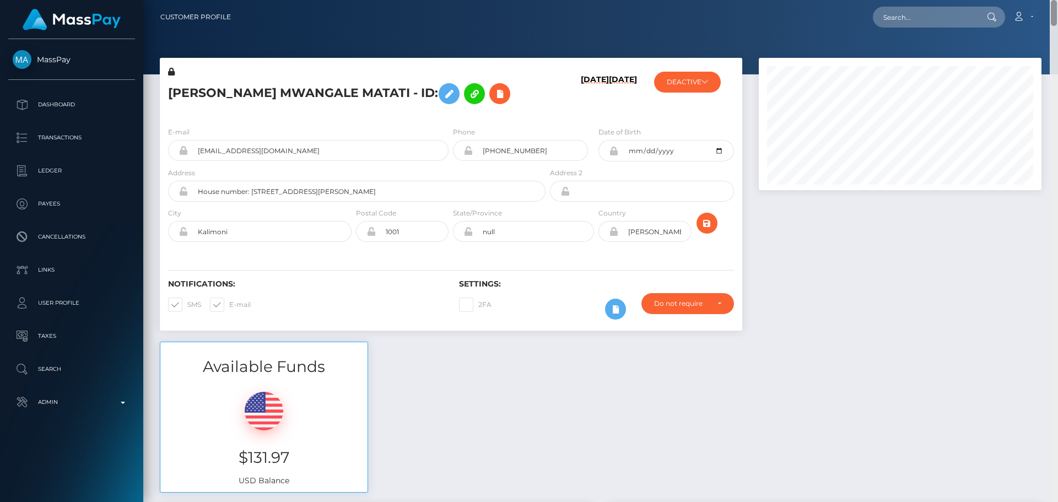
drag, startPoint x: 1055, startPoint y: 362, endPoint x: 987, endPoint y: 1, distance: 367.2
click at [987, 1] on div "Customer Profile Loading... Loading..." at bounding box center [600, 251] width 915 height 502
click at [511, 106] on h5 "[PERSON_NAME] MWANGALE MATATI - ID:" at bounding box center [353, 94] width 371 height 32
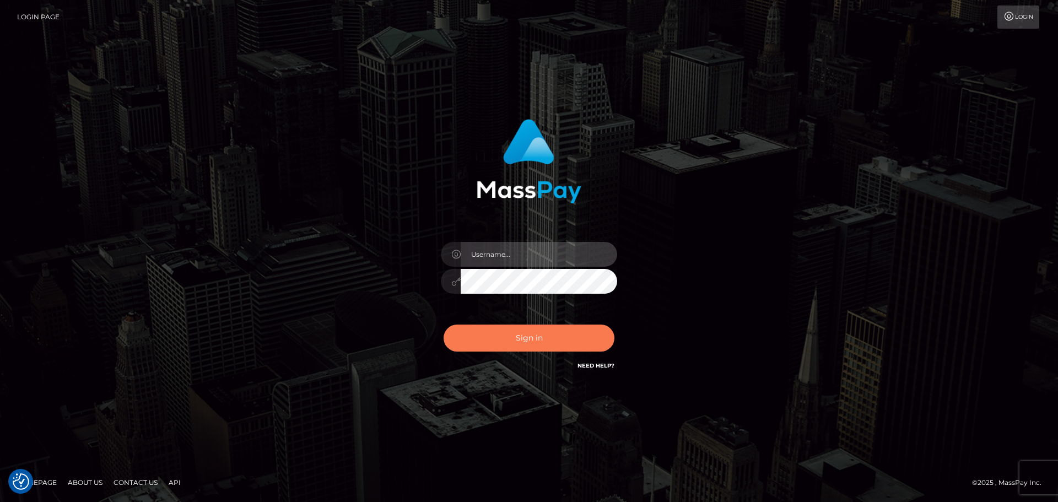
type input "[DOMAIN_NAME]"
click at [513, 337] on button "Sign in" at bounding box center [529, 338] width 171 height 27
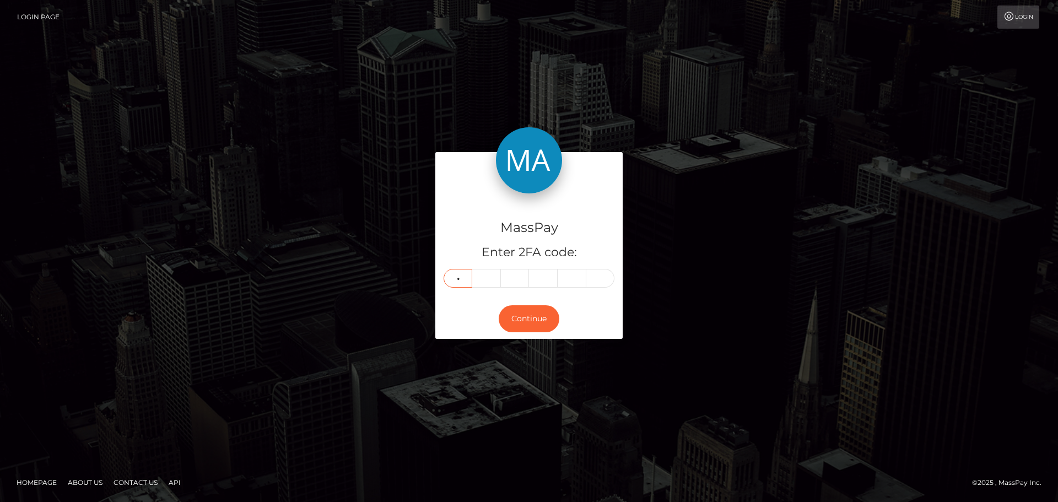
type input "0"
type input "2"
type input "5"
type input "6"
type input "9"
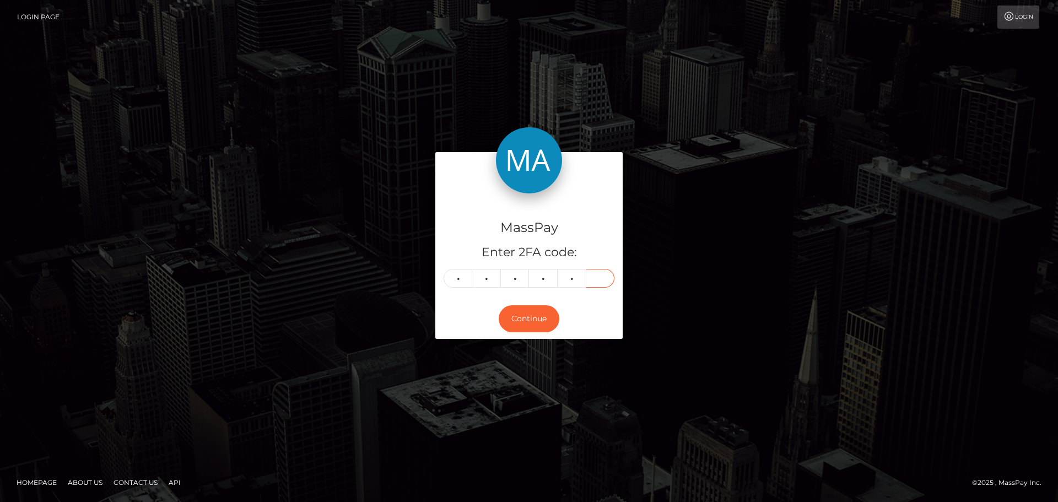
type input "9"
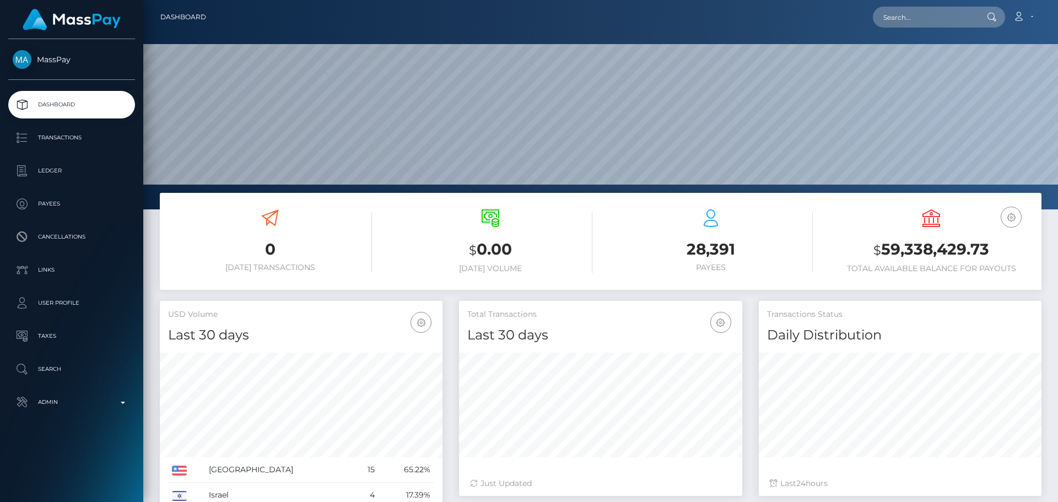
scroll to position [196, 283]
click at [905, 12] on input "text" at bounding box center [925, 17] width 104 height 21
paste input "poact_mu3Jdr31DsCF"
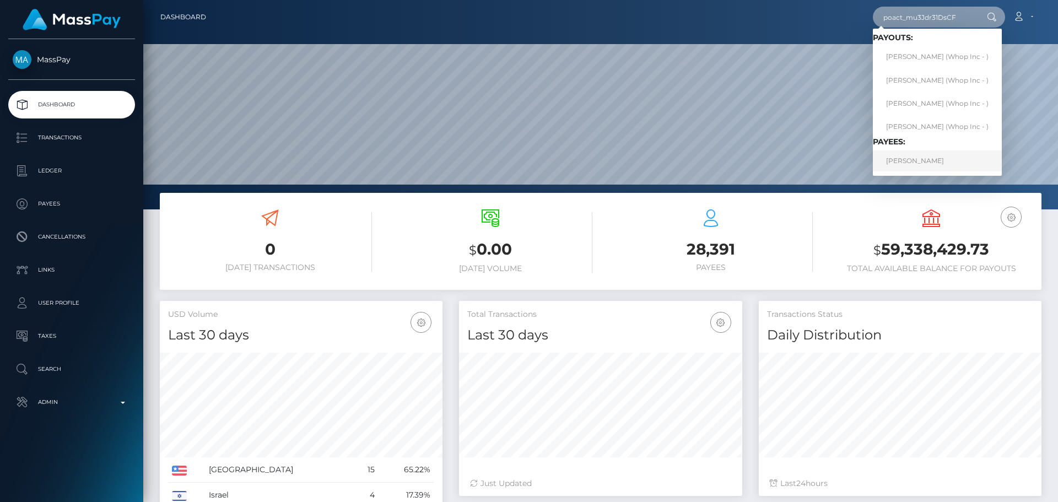
type input "poact_mu3Jdr31DsCF"
click at [928, 158] on link "ALI UNCUCAN" at bounding box center [937, 160] width 129 height 20
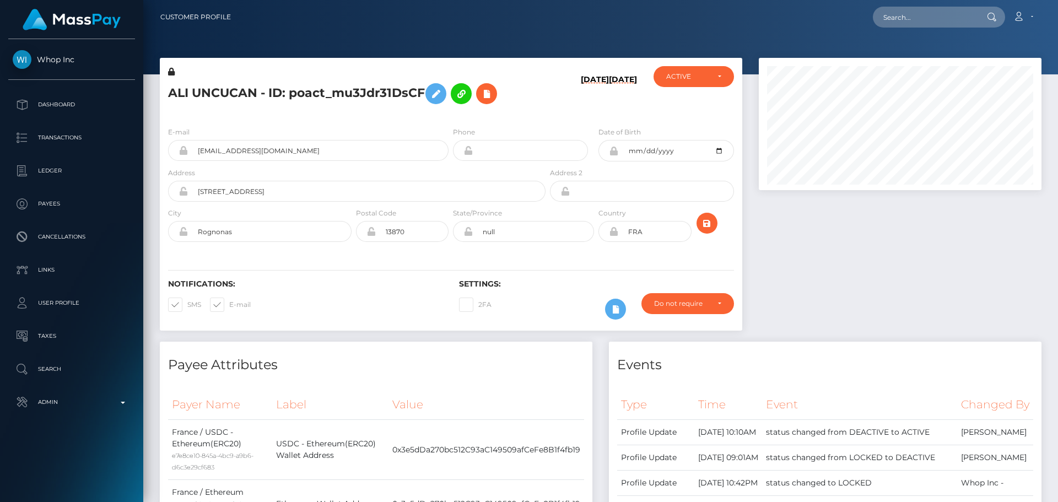
scroll to position [132, 283]
click at [449, 116] on div "ALI UNCUCAN - ID: poact_mu3Jdr31DsCF" at bounding box center [354, 92] width 388 height 52
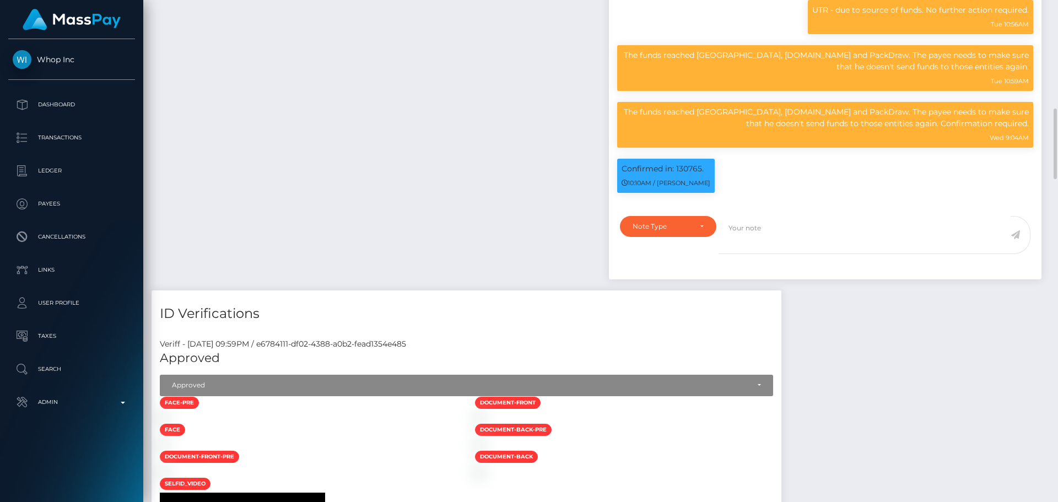
scroll to position [826, 0]
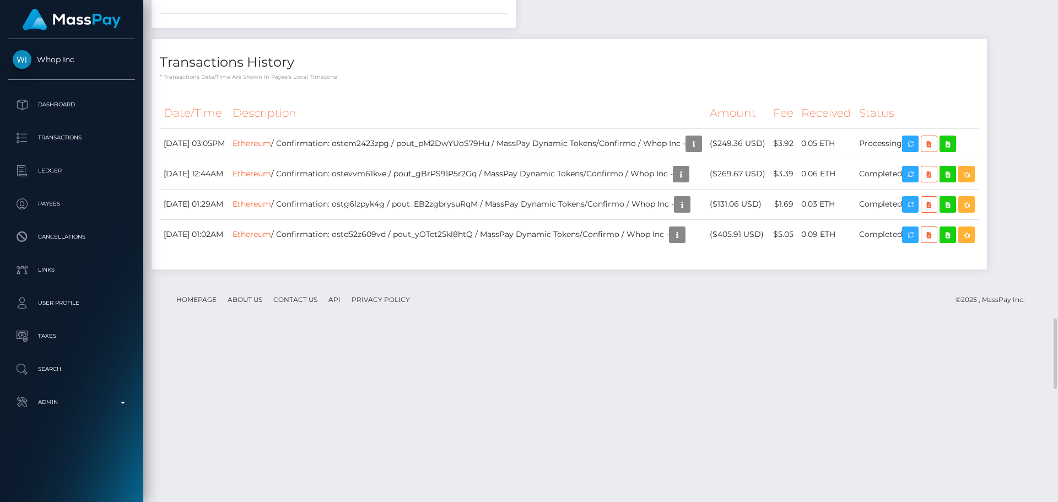
scroll to position [2479, 0]
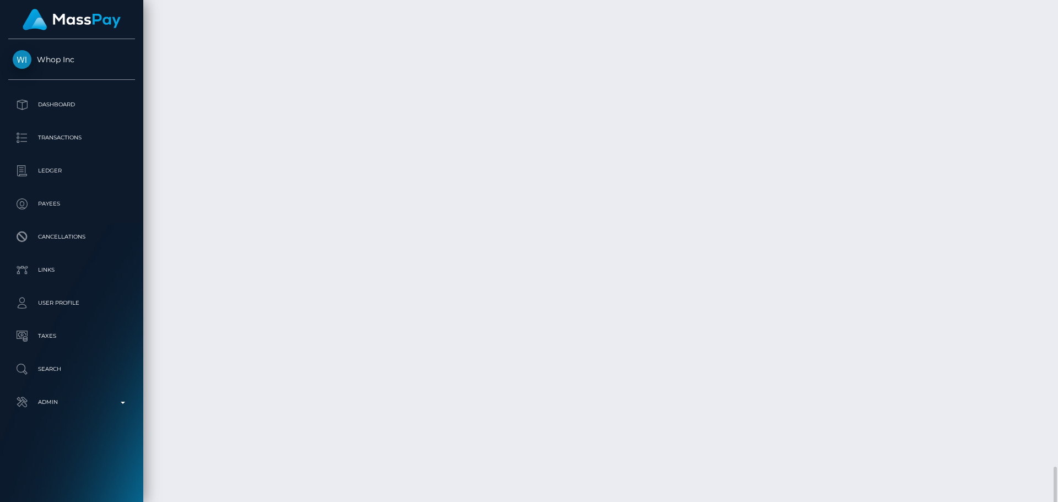
scroll to position [2810, 0]
